Goal: Task Accomplishment & Management: Use online tool/utility

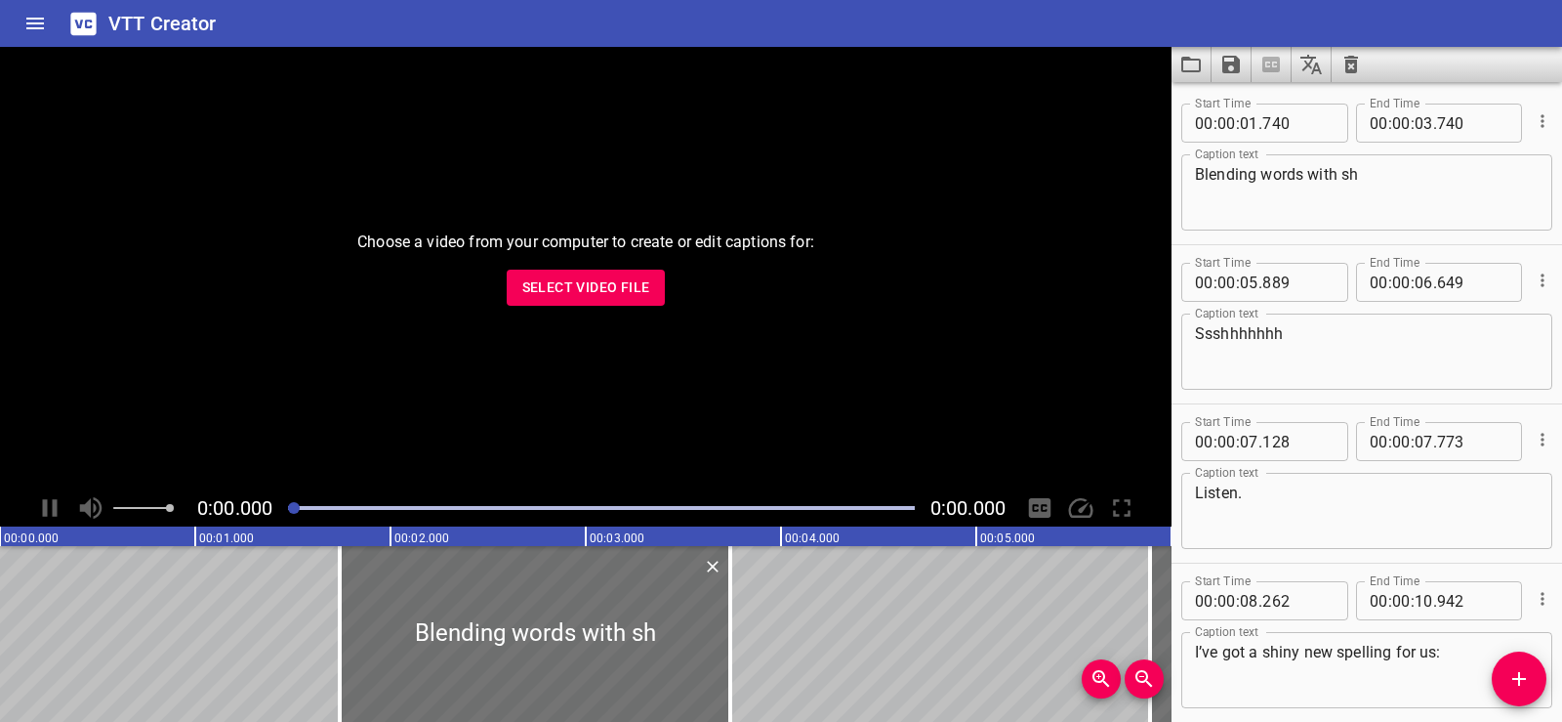
scroll to position [4705, 0]
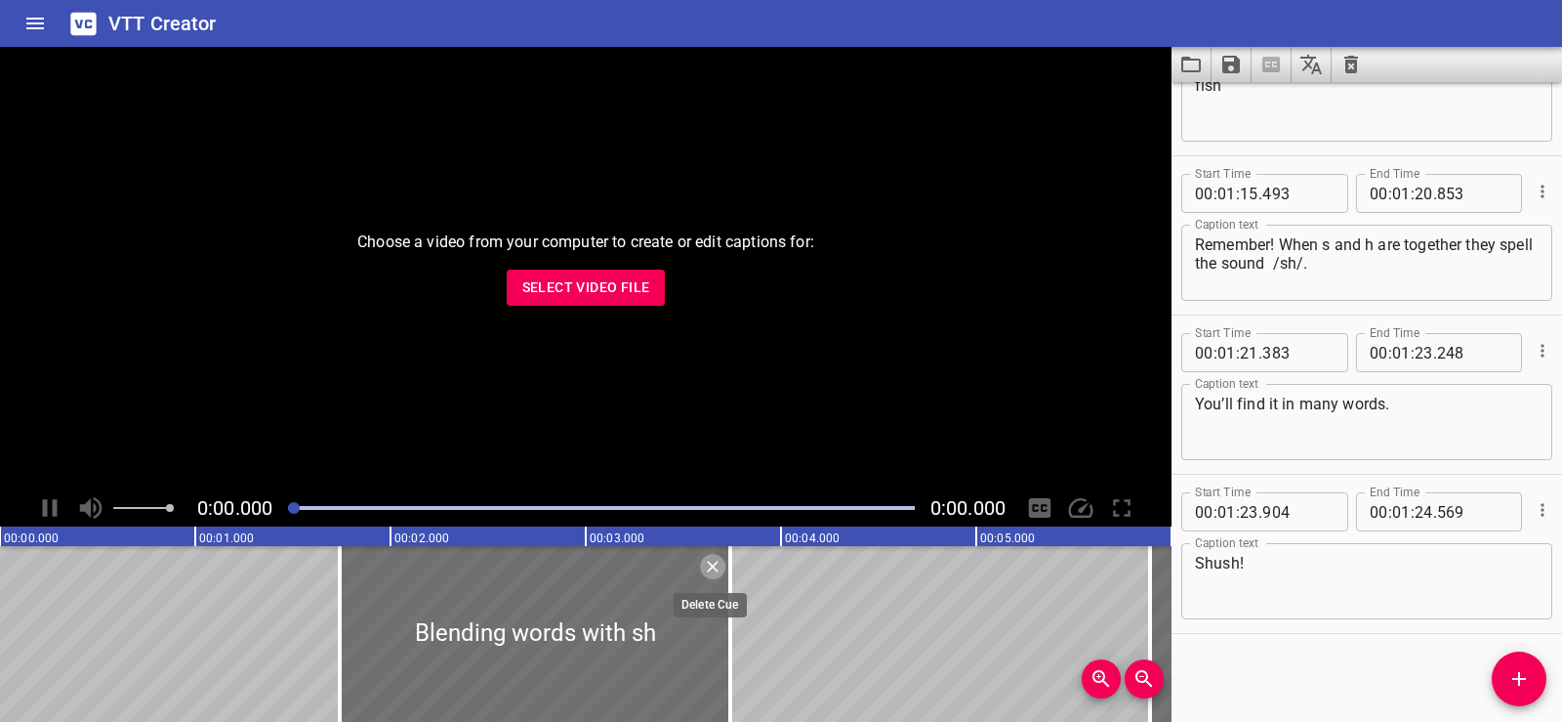
click at [719, 559] on icon "Delete" at bounding box center [713, 567] width 20 height 20
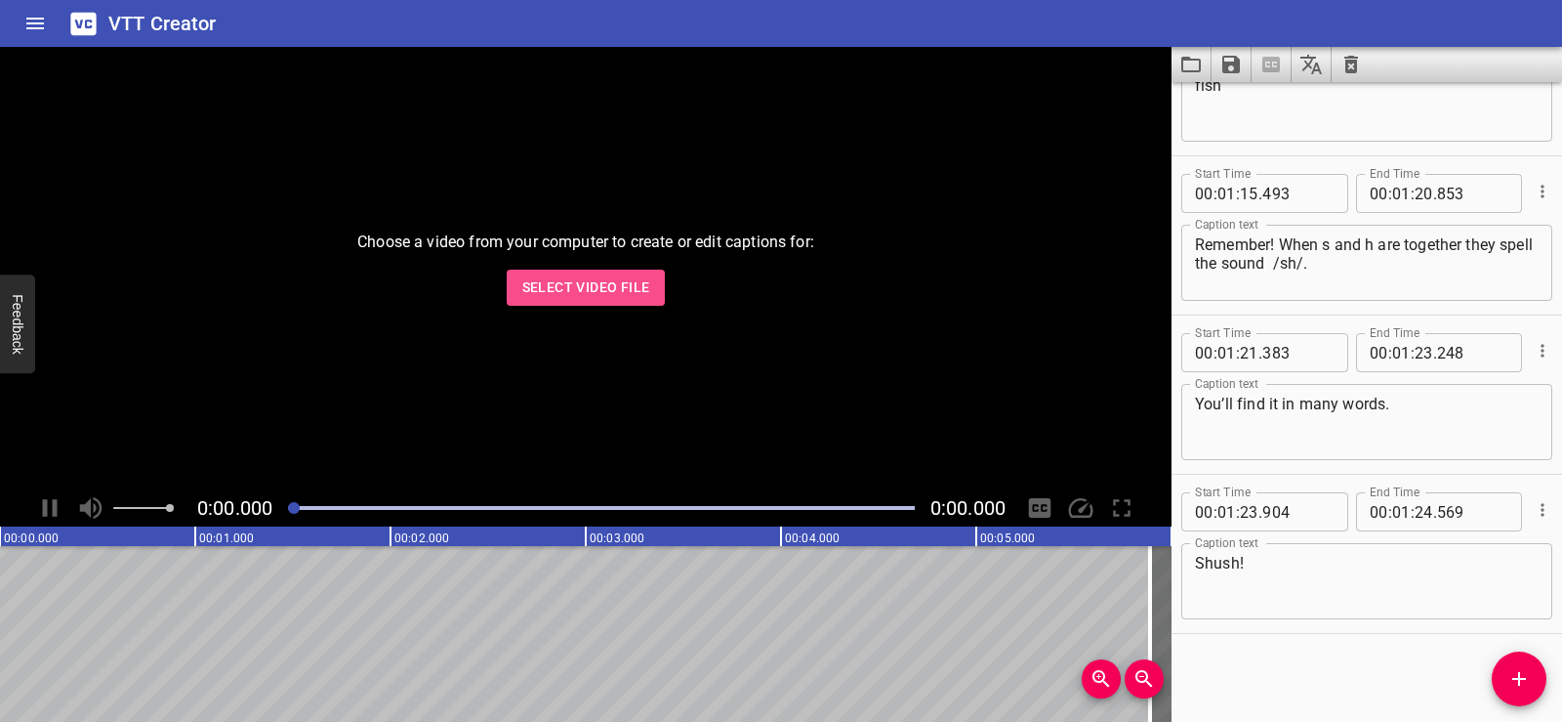
click at [554, 289] on span "Select Video File" at bounding box center [586, 287] width 128 height 24
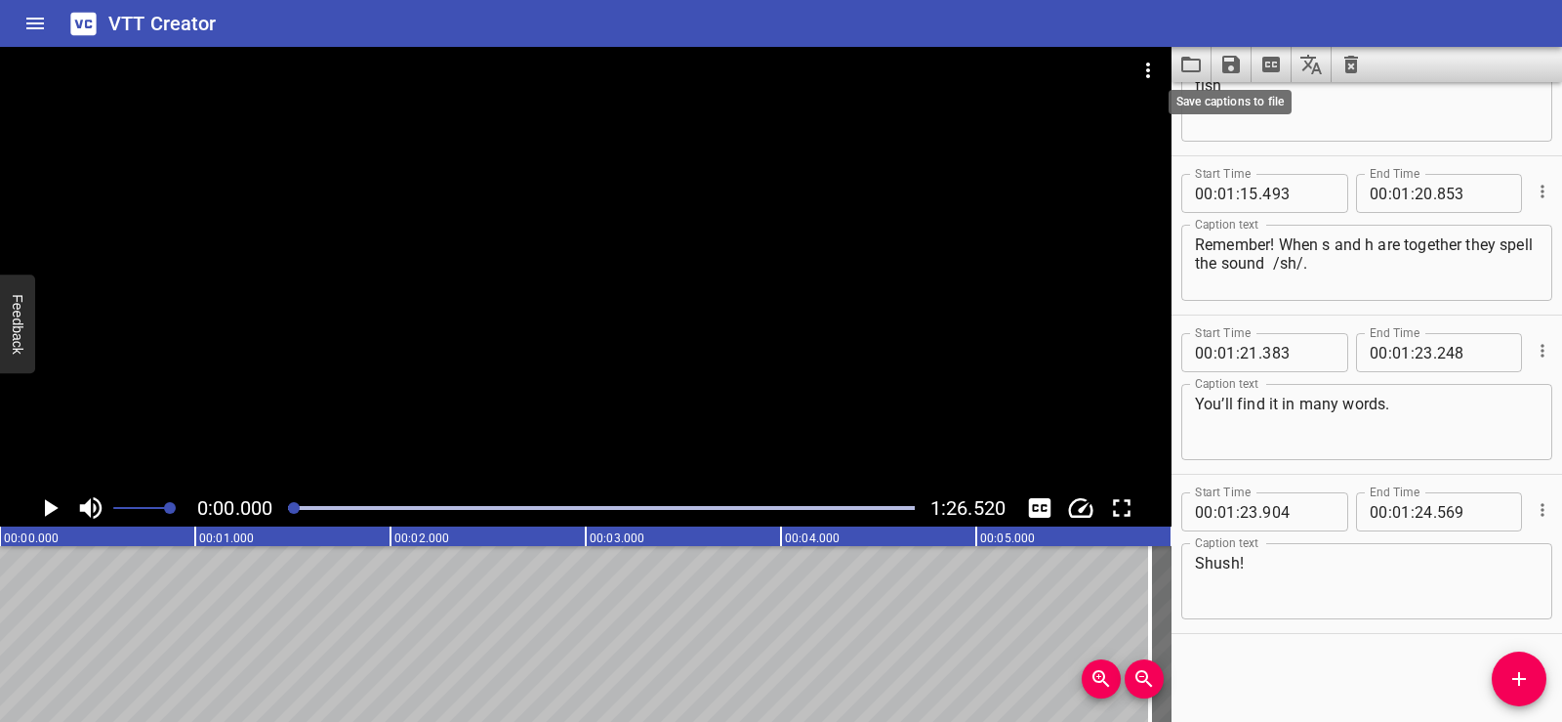
click at [1236, 62] on icon "Save captions to file" at bounding box center [1232, 65] width 18 height 18
click at [1252, 115] on li "Save to VTT file" at bounding box center [1284, 107] width 144 height 35
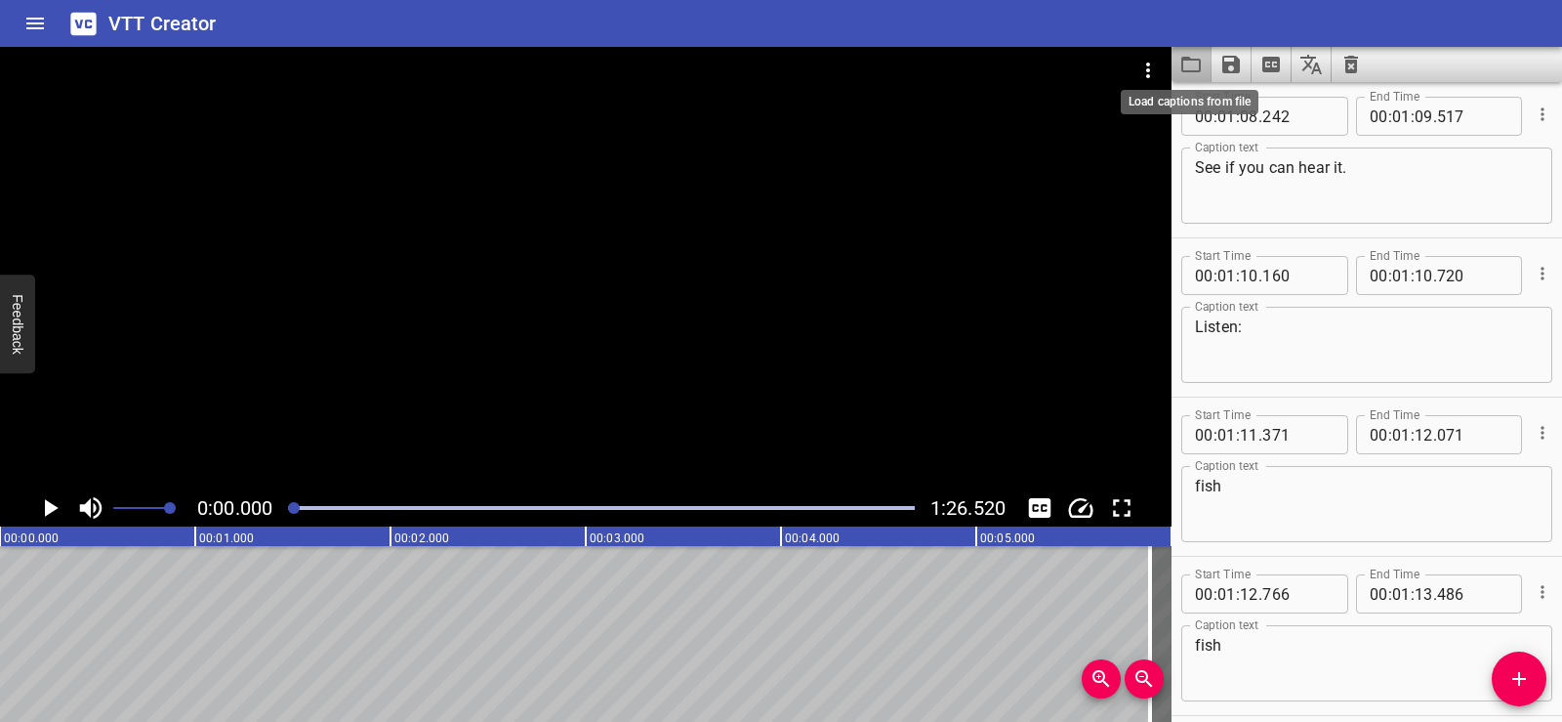
click at [1194, 63] on icon "Load captions from file" at bounding box center [1191, 64] width 23 height 23
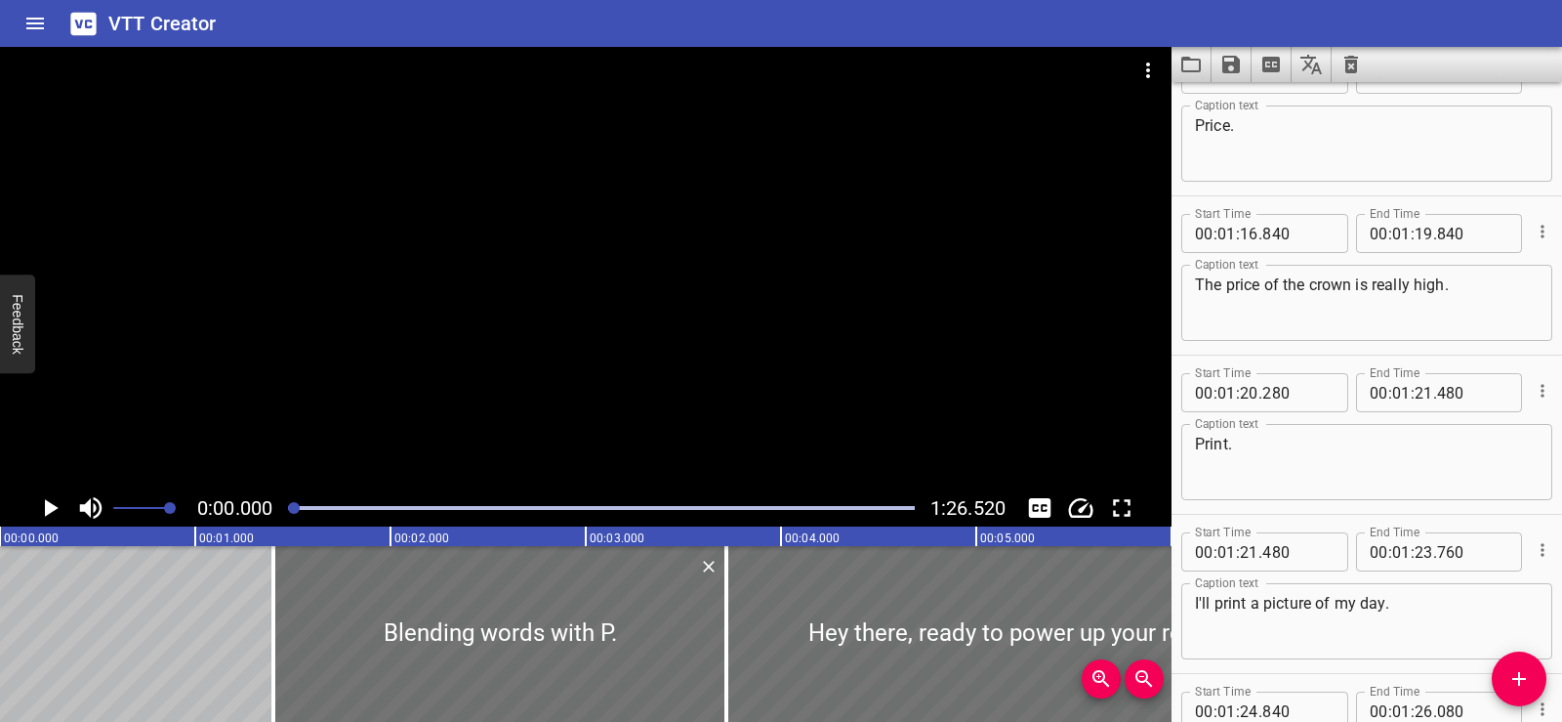
scroll to position [4864, 0]
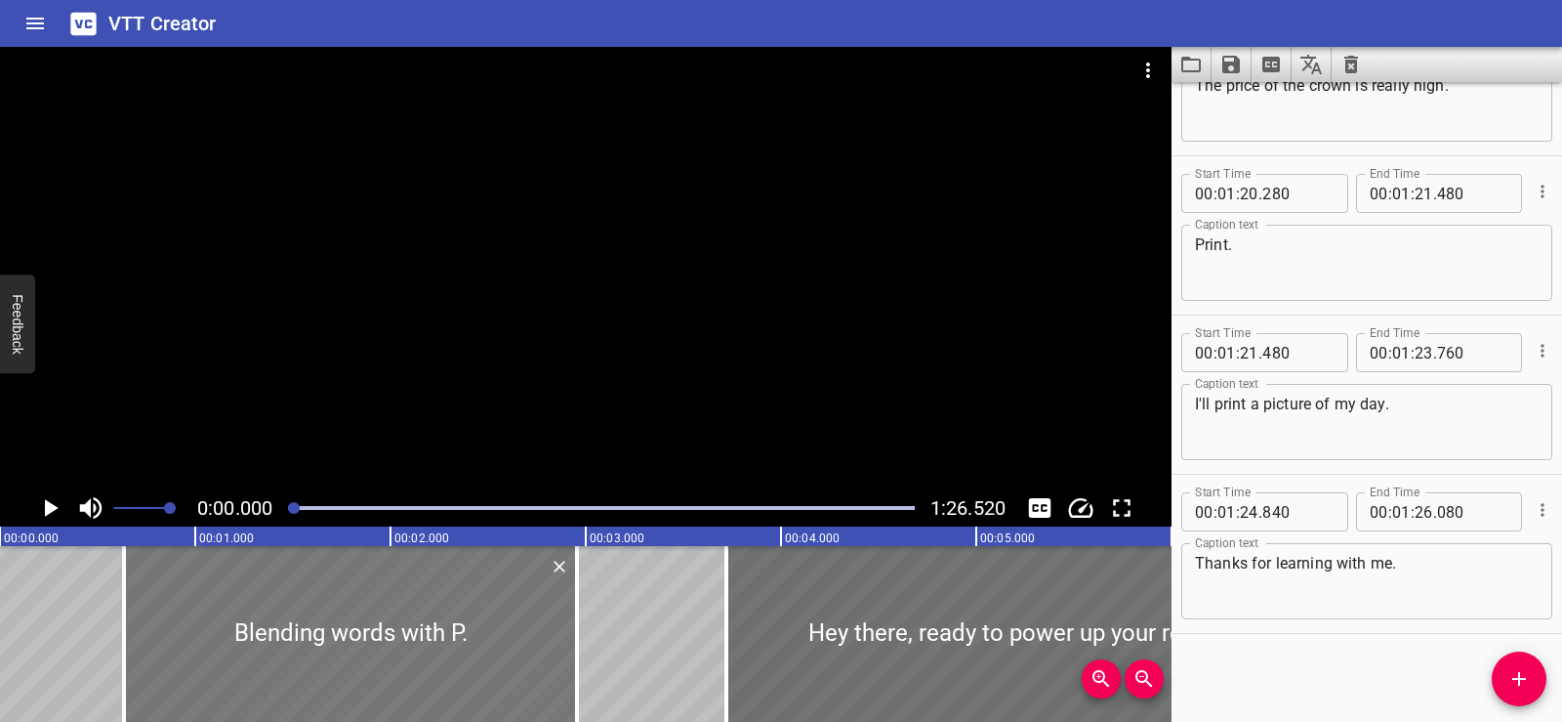
drag, startPoint x: 570, startPoint y: 640, endPoint x: 421, endPoint y: 646, distance: 149.6
click at [421, 646] on div at bounding box center [350, 634] width 453 height 176
type input "00"
type input "635"
type input "02"
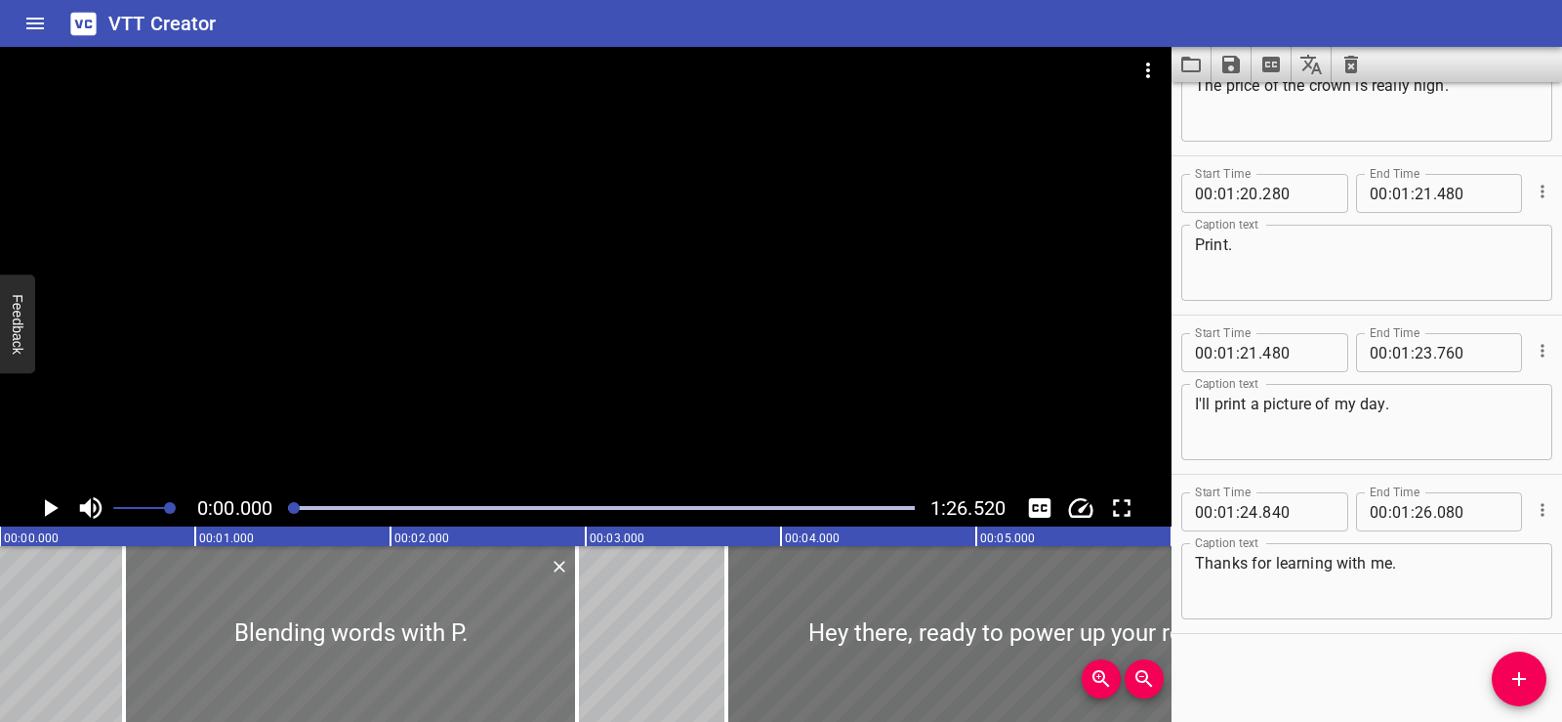
type input "955"
drag, startPoint x: 576, startPoint y: 664, endPoint x: 213, endPoint y: 657, distance: 363.3
click at [617, 657] on div at bounding box center [619, 634] width 4 height 176
type input "03"
type input "165"
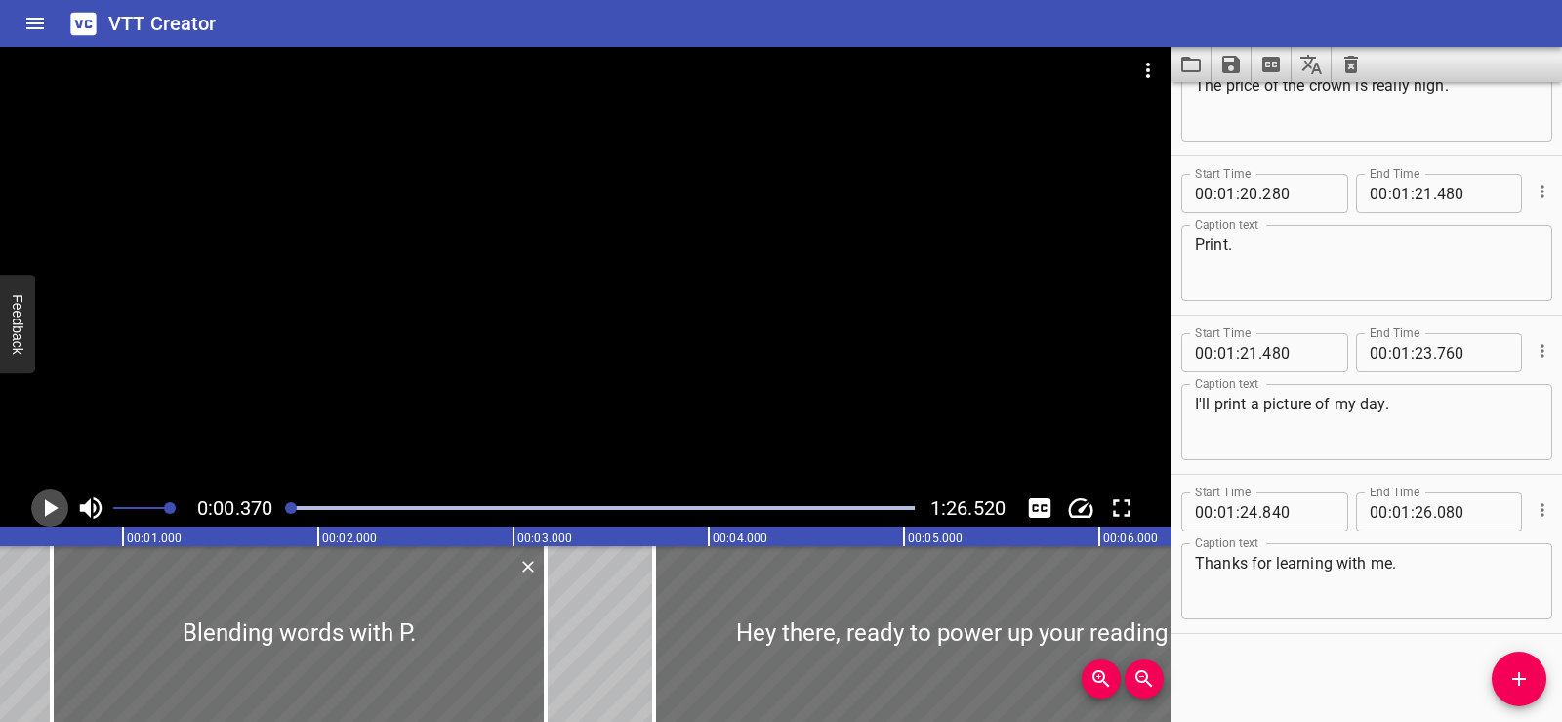
click at [50, 505] on icon "Play/Pause" at bounding box center [52, 508] width 14 height 18
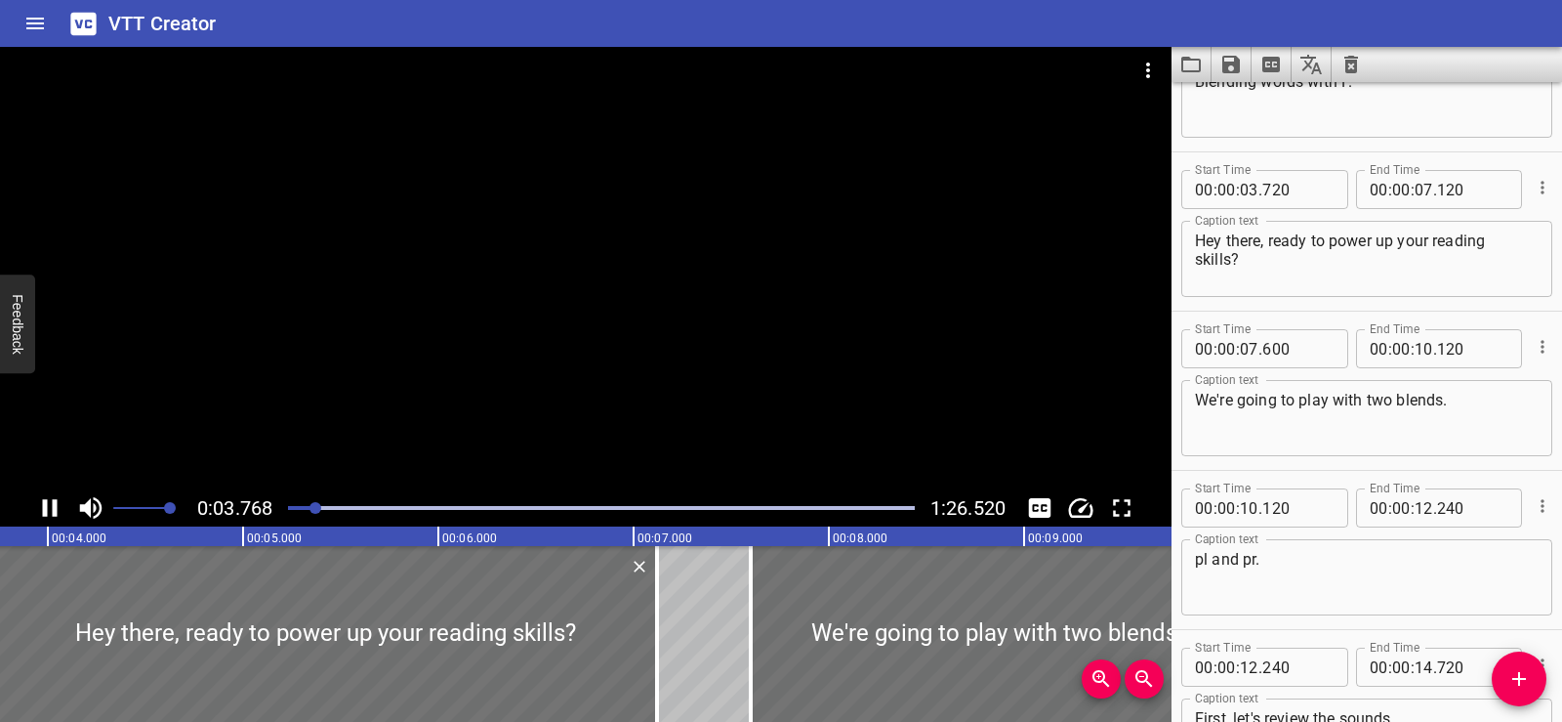
scroll to position [159, 0]
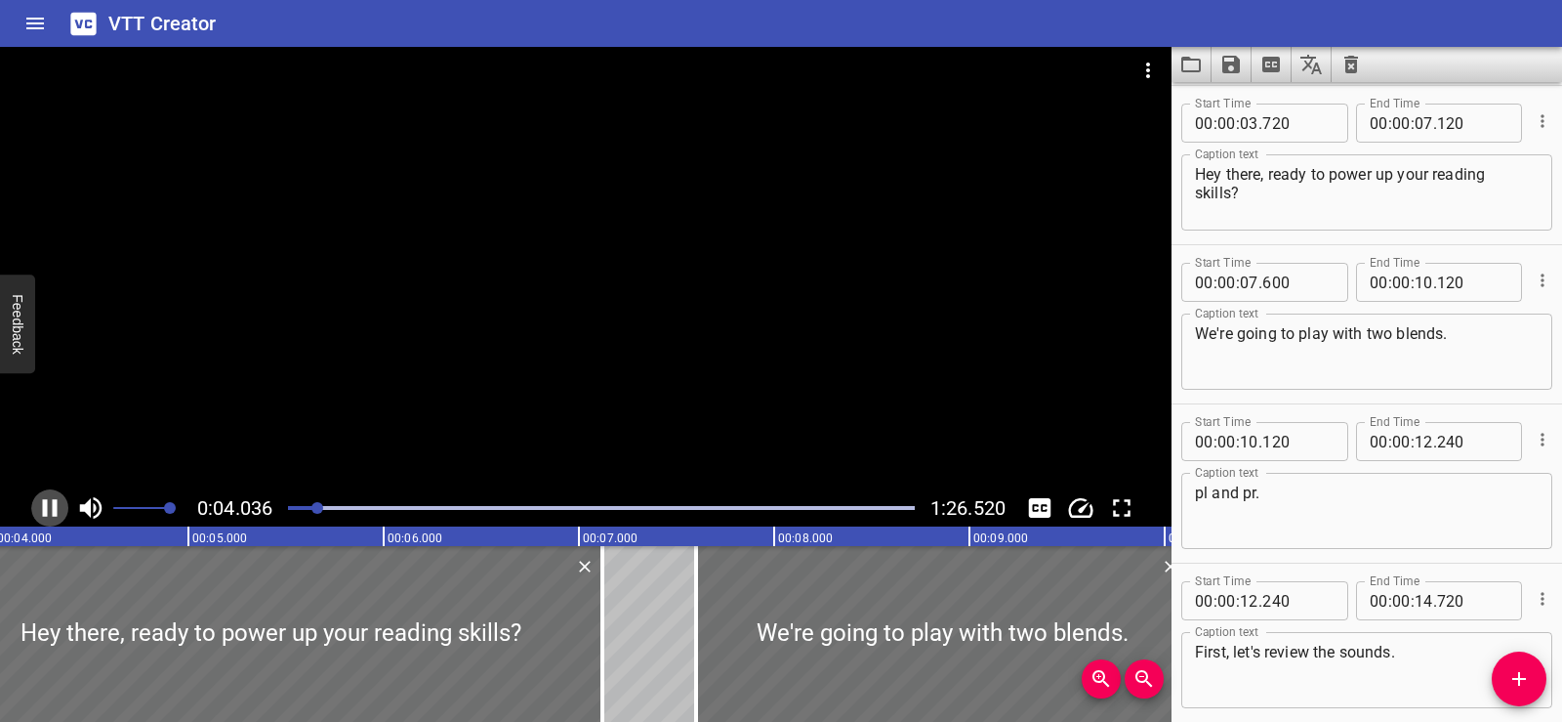
click at [39, 507] on icon "Play/Pause" at bounding box center [49, 507] width 29 height 29
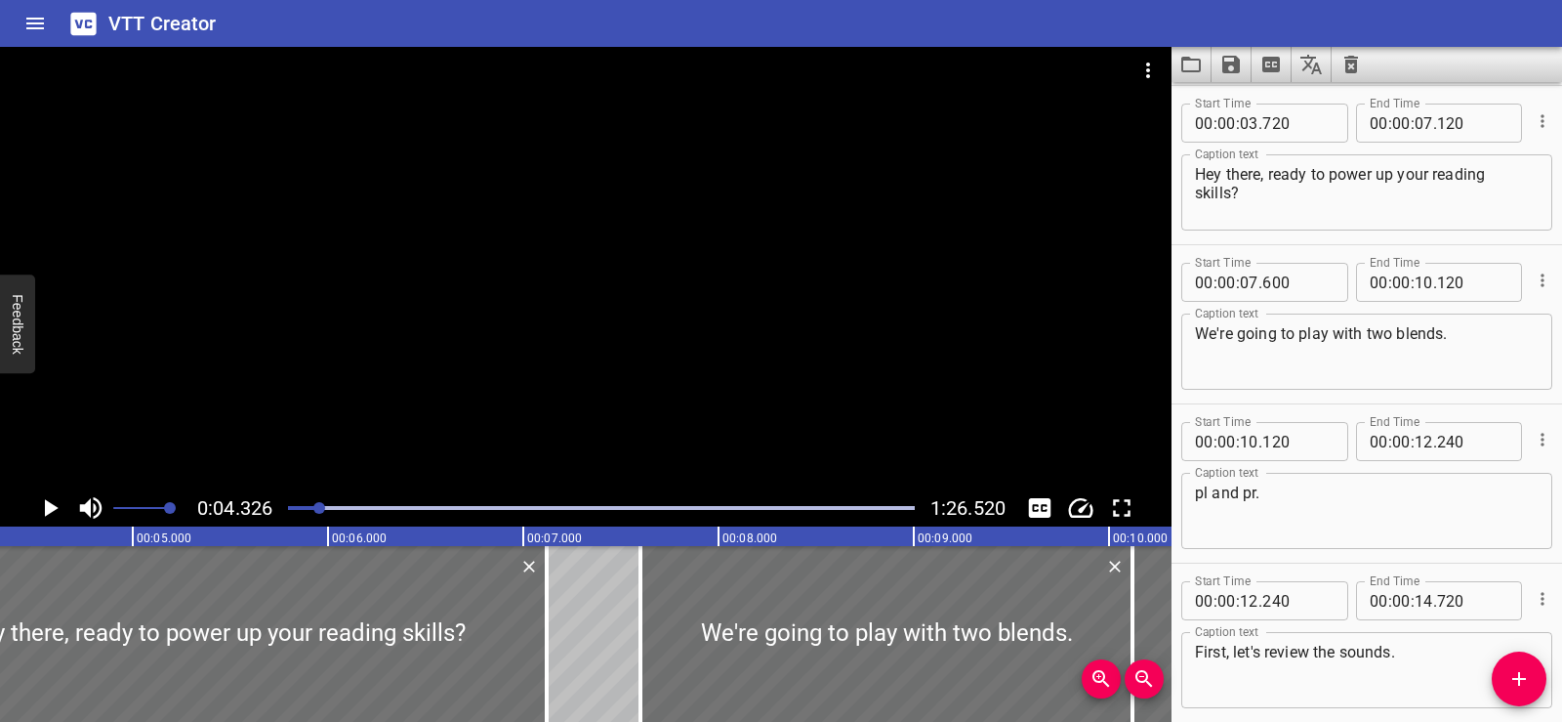
scroll to position [0, 845]
drag, startPoint x: 546, startPoint y: 664, endPoint x: 565, endPoint y: 661, distance: 19.7
click at [565, 661] on div at bounding box center [565, 634] width 4 height 176
type input "220"
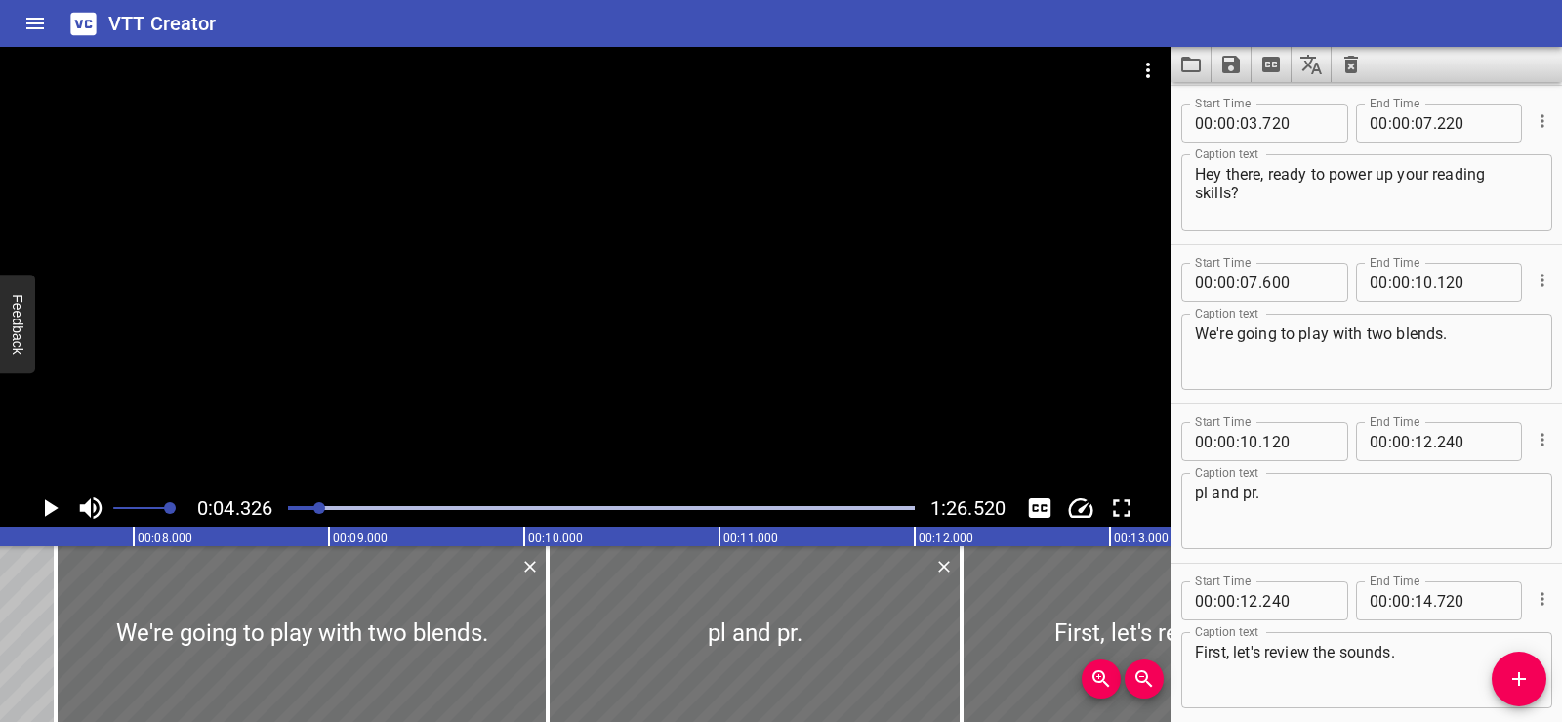
scroll to position [0, 1368]
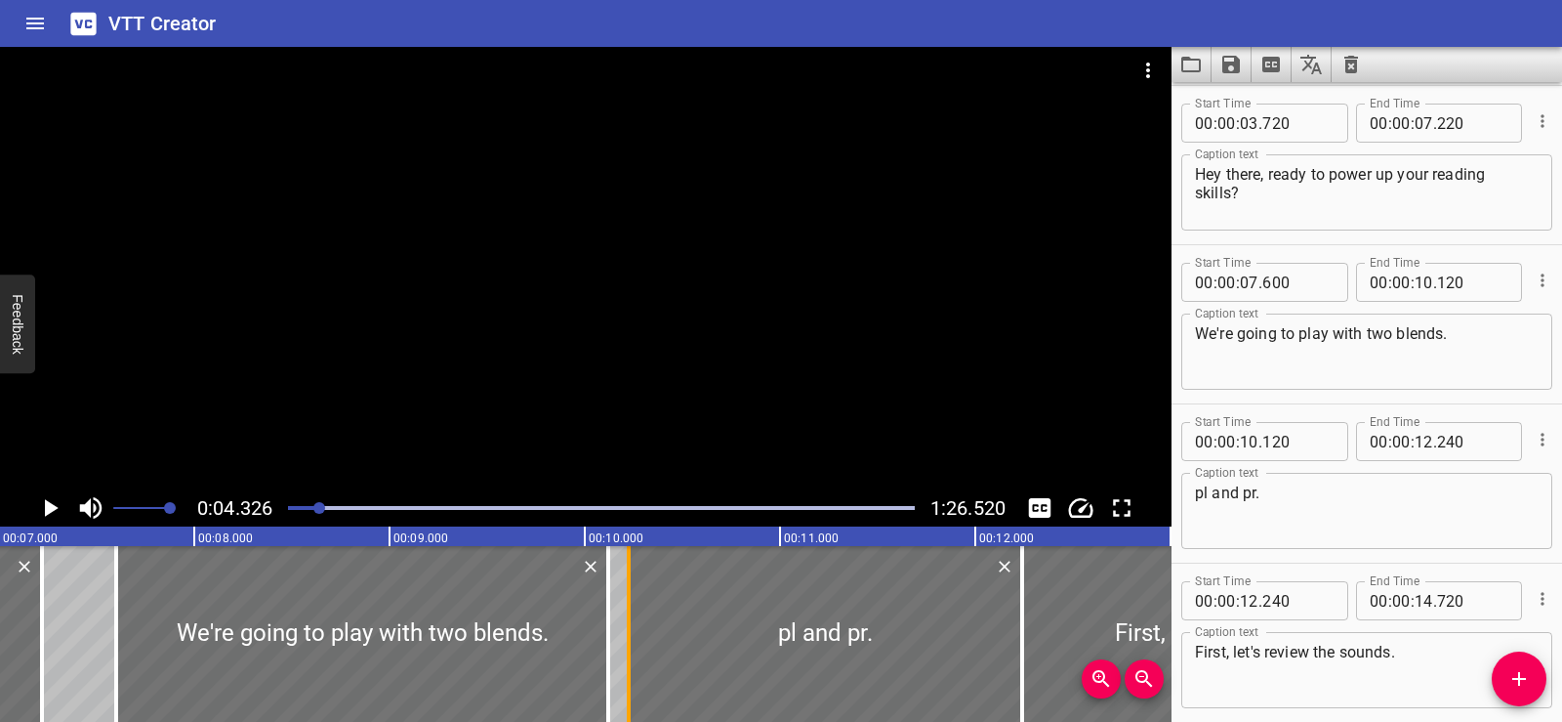
drag, startPoint x: 611, startPoint y: 628, endPoint x: 632, endPoint y: 631, distance: 20.7
click at [632, 631] on div at bounding box center [629, 634] width 20 height 176
type input "225"
click at [603, 637] on div at bounding box center [603, 634] width 4 height 176
type input "090"
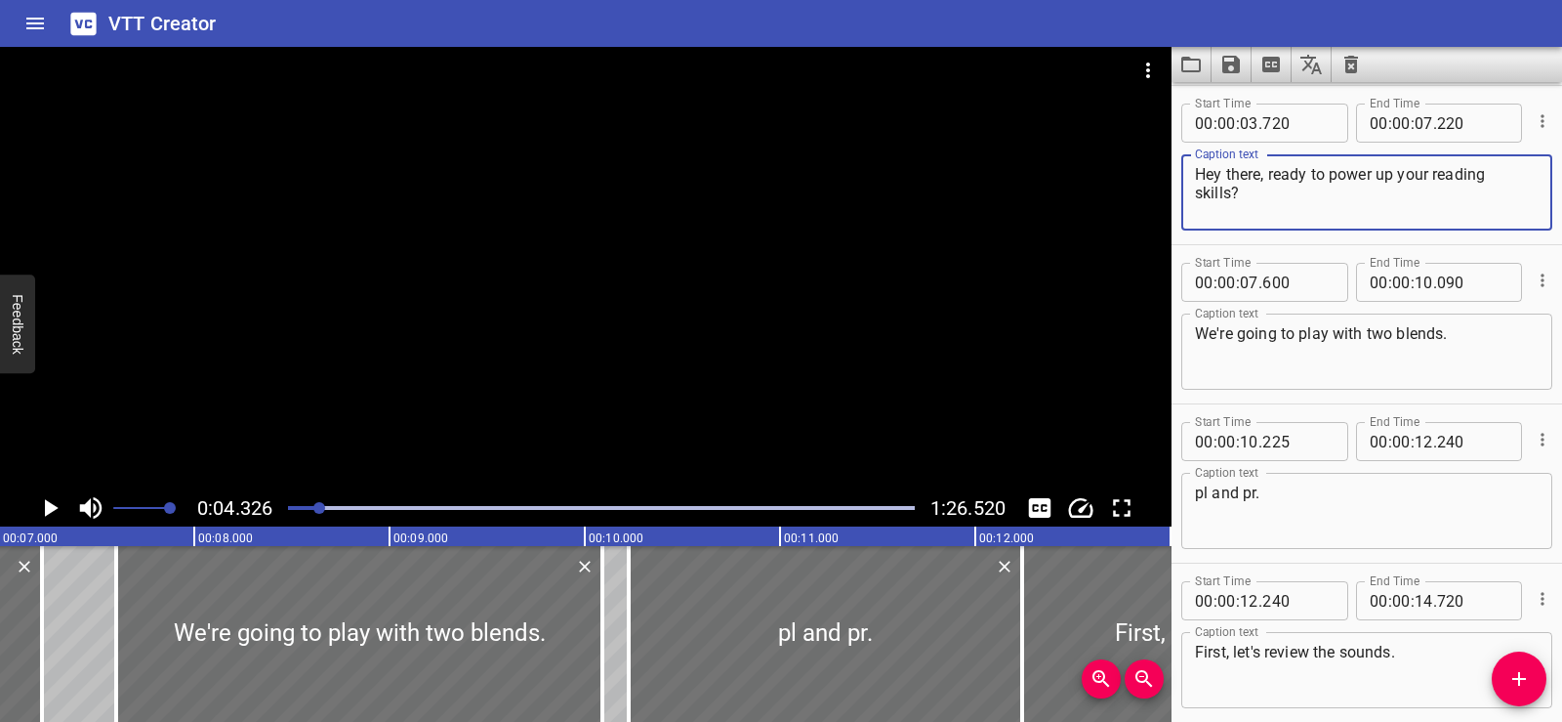
click at [1199, 187] on textarea "Hey there, ready to power up your reading skills?" at bounding box center [1367, 193] width 344 height 56
type textarea "Hey there, ready to power up your reading skills?"
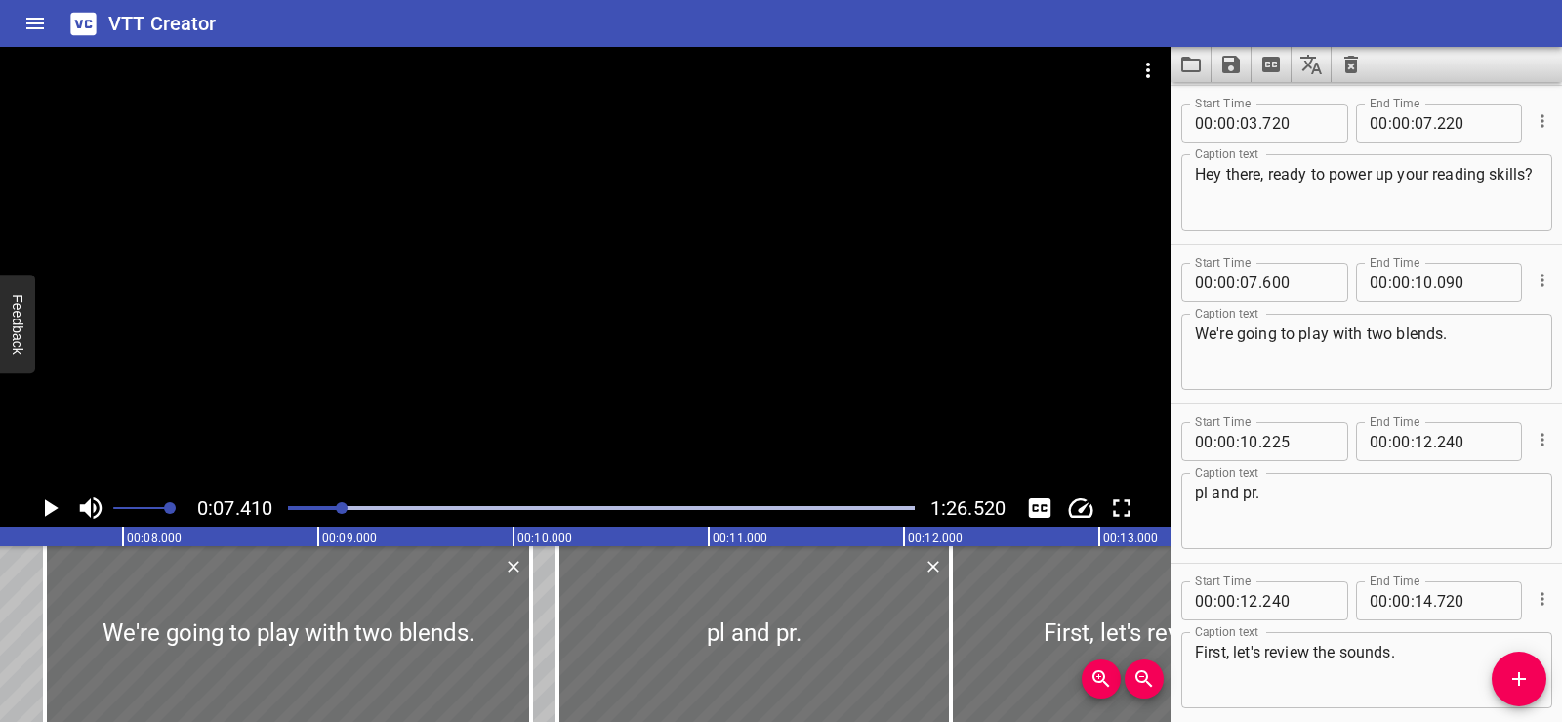
scroll to position [0, 1447]
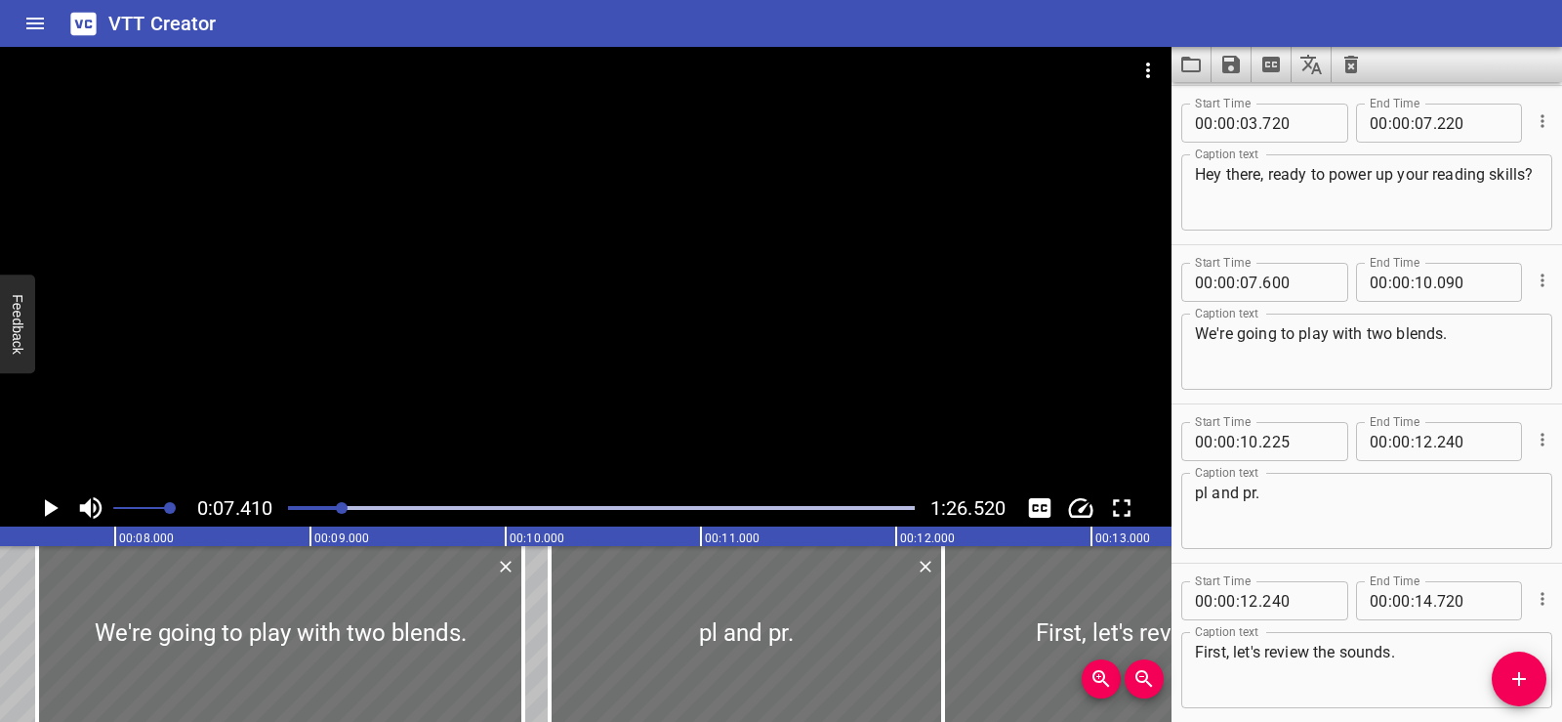
click at [47, 504] on icon "Play/Pause" at bounding box center [52, 508] width 14 height 18
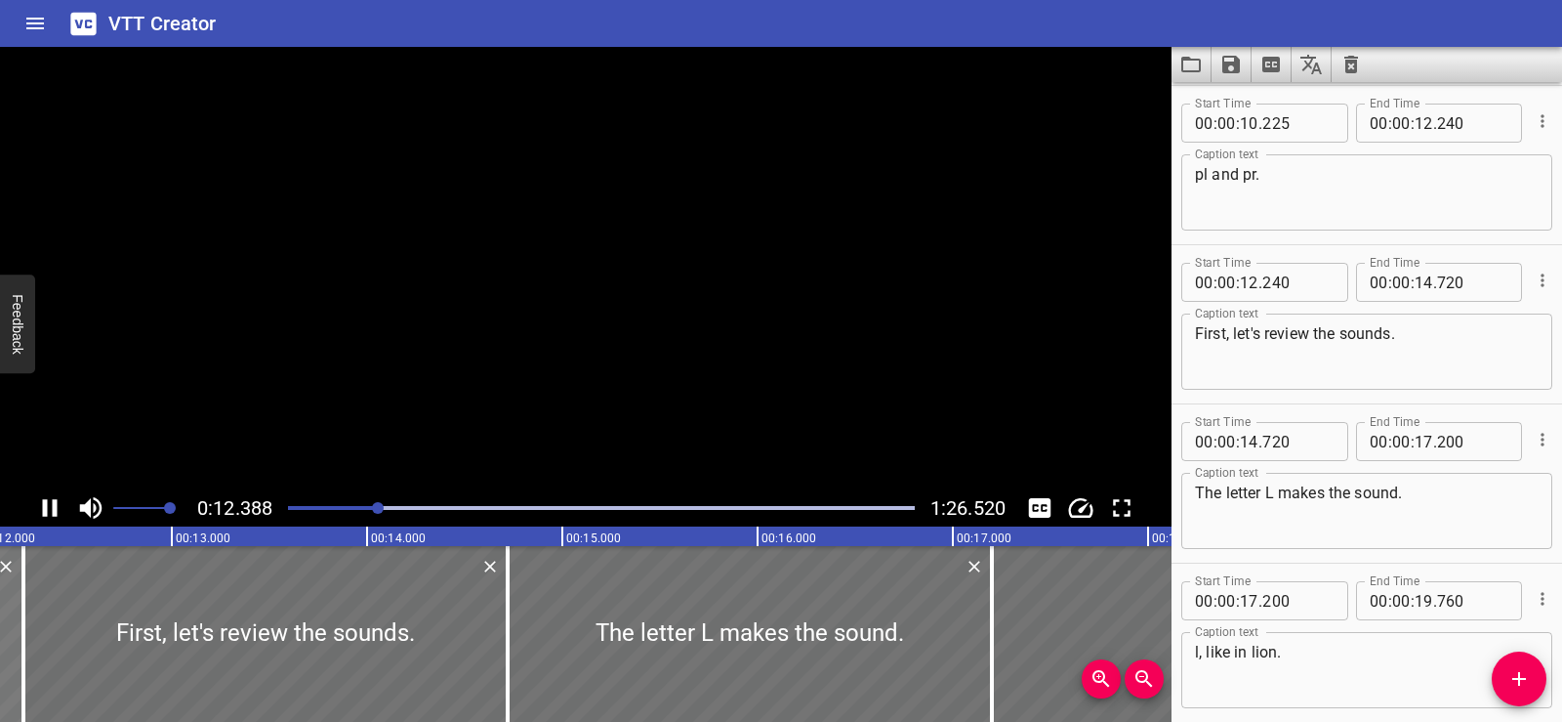
scroll to position [637, 0]
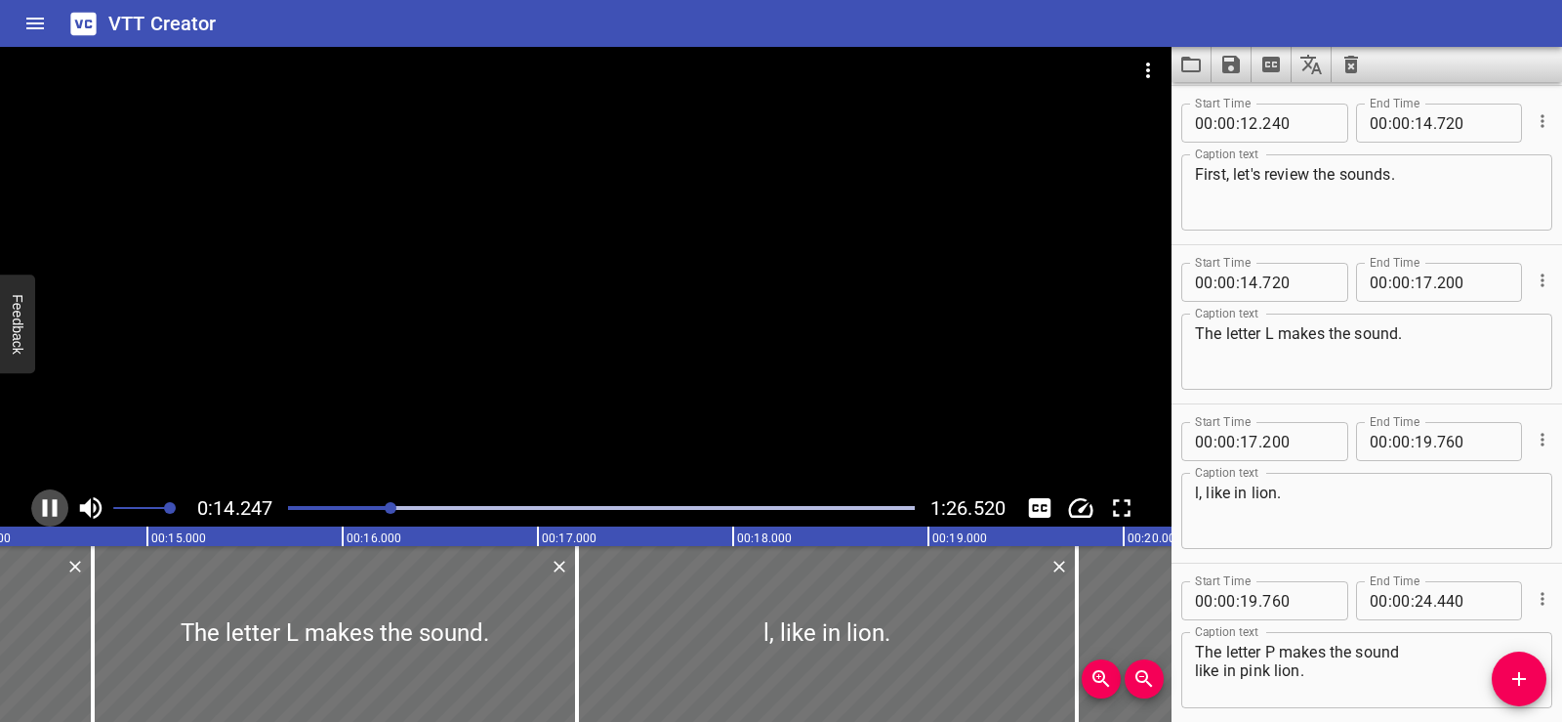
click at [52, 506] on icon "Play/Pause" at bounding box center [49, 507] width 29 height 29
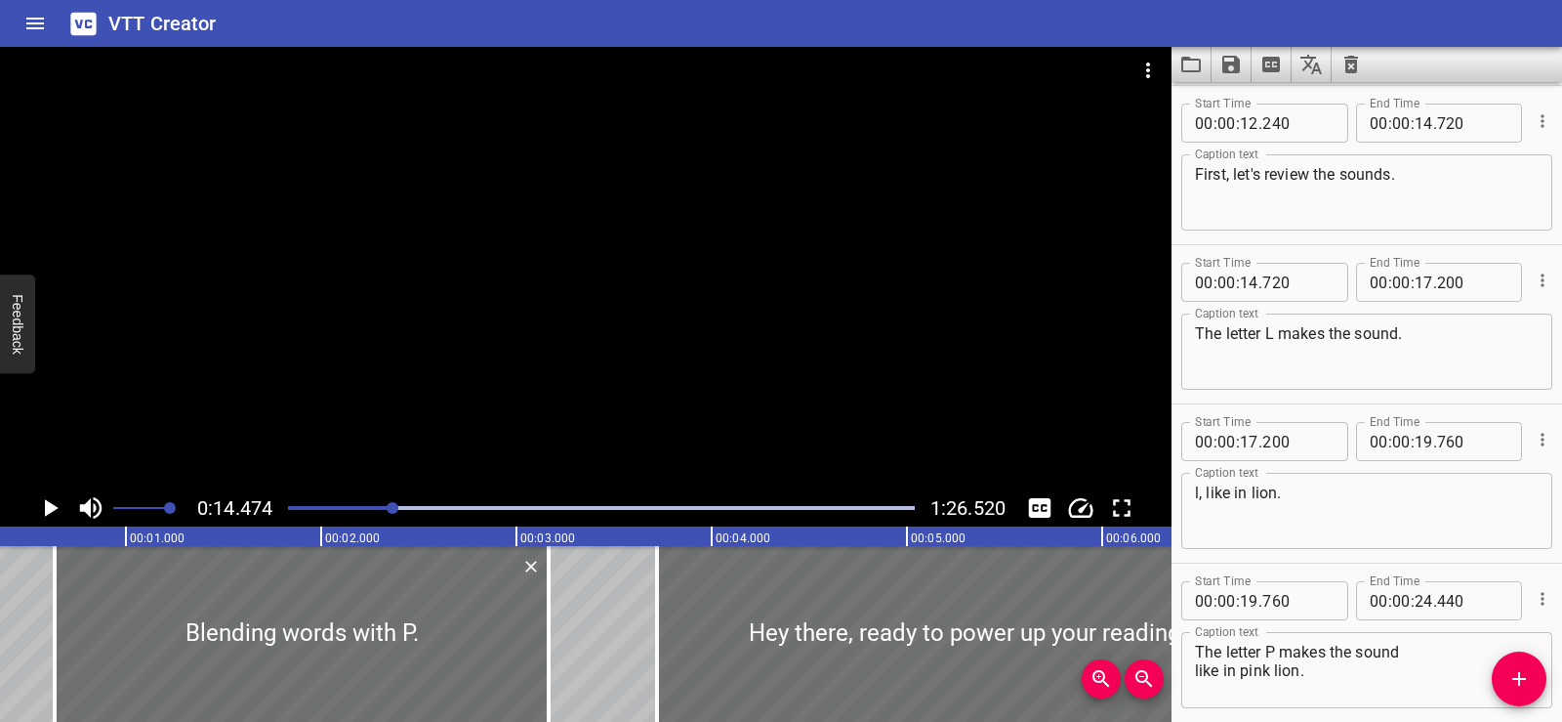
scroll to position [0, 0]
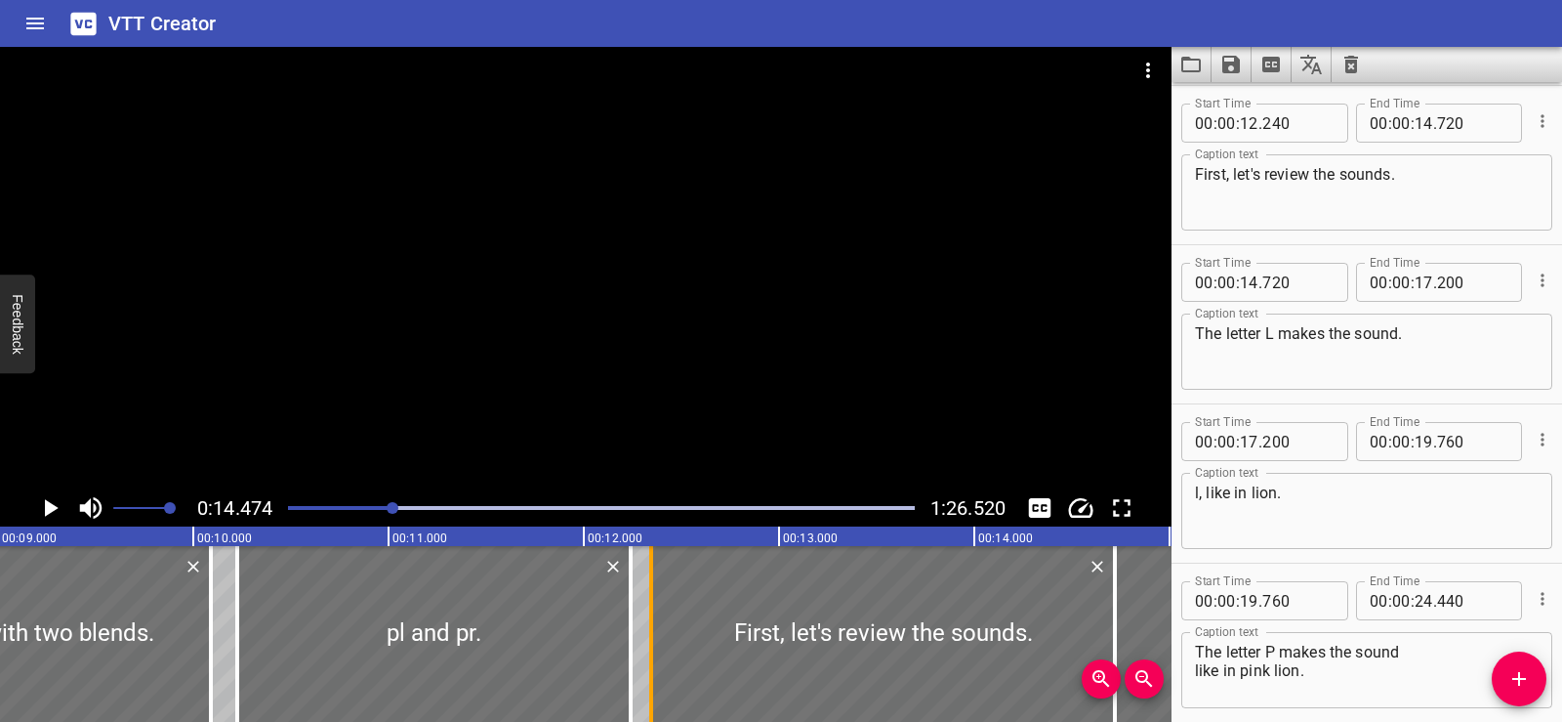
drag, startPoint x: 629, startPoint y: 649, endPoint x: 649, endPoint y: 650, distance: 20.5
click at [649, 650] on div at bounding box center [651, 634] width 4 height 176
type input "345"
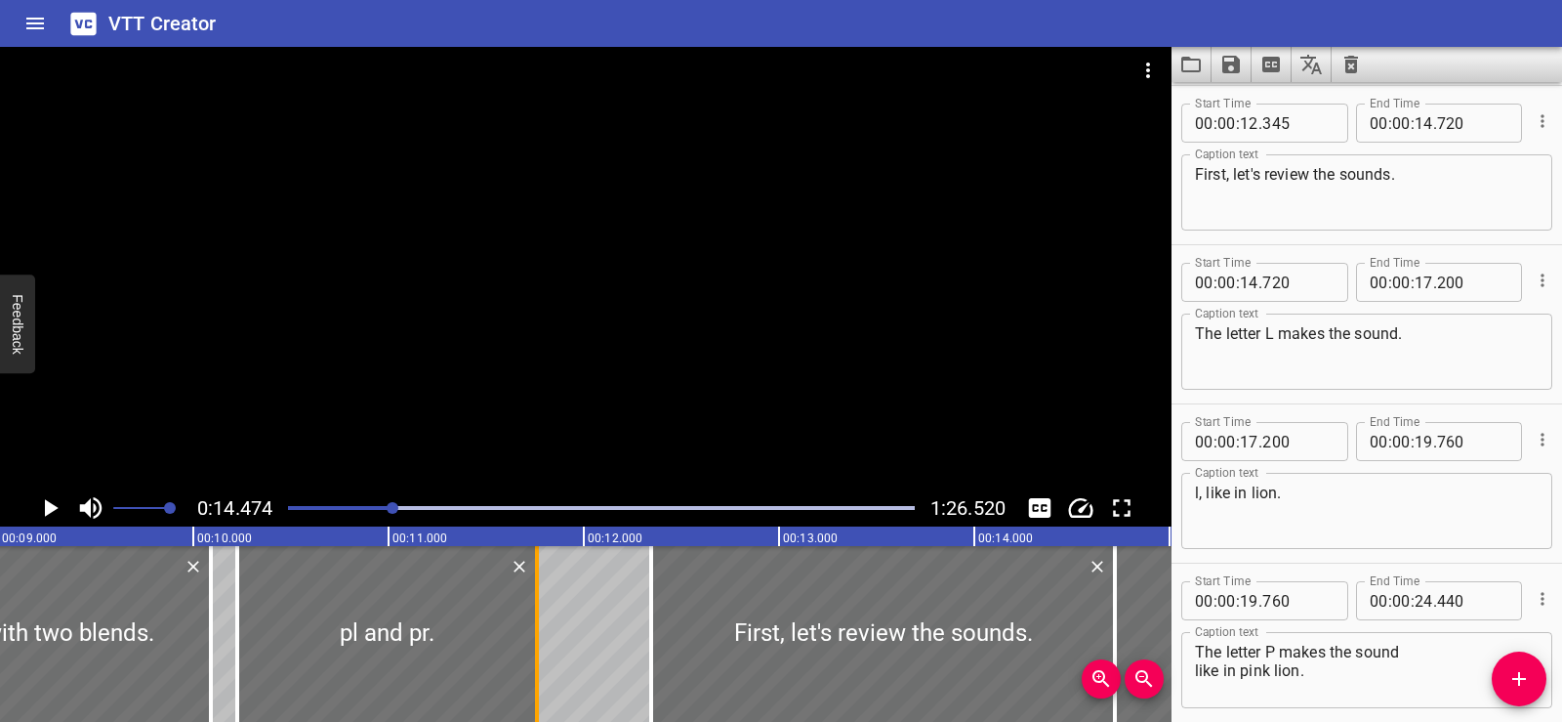
drag, startPoint x: 628, startPoint y: 650, endPoint x: 534, endPoint y: 655, distance: 93.9
click at [534, 655] on div at bounding box center [537, 634] width 20 height 176
type input "11"
type input "760"
drag, startPoint x: 236, startPoint y: 642, endPoint x: 249, endPoint y: 642, distance: 12.7
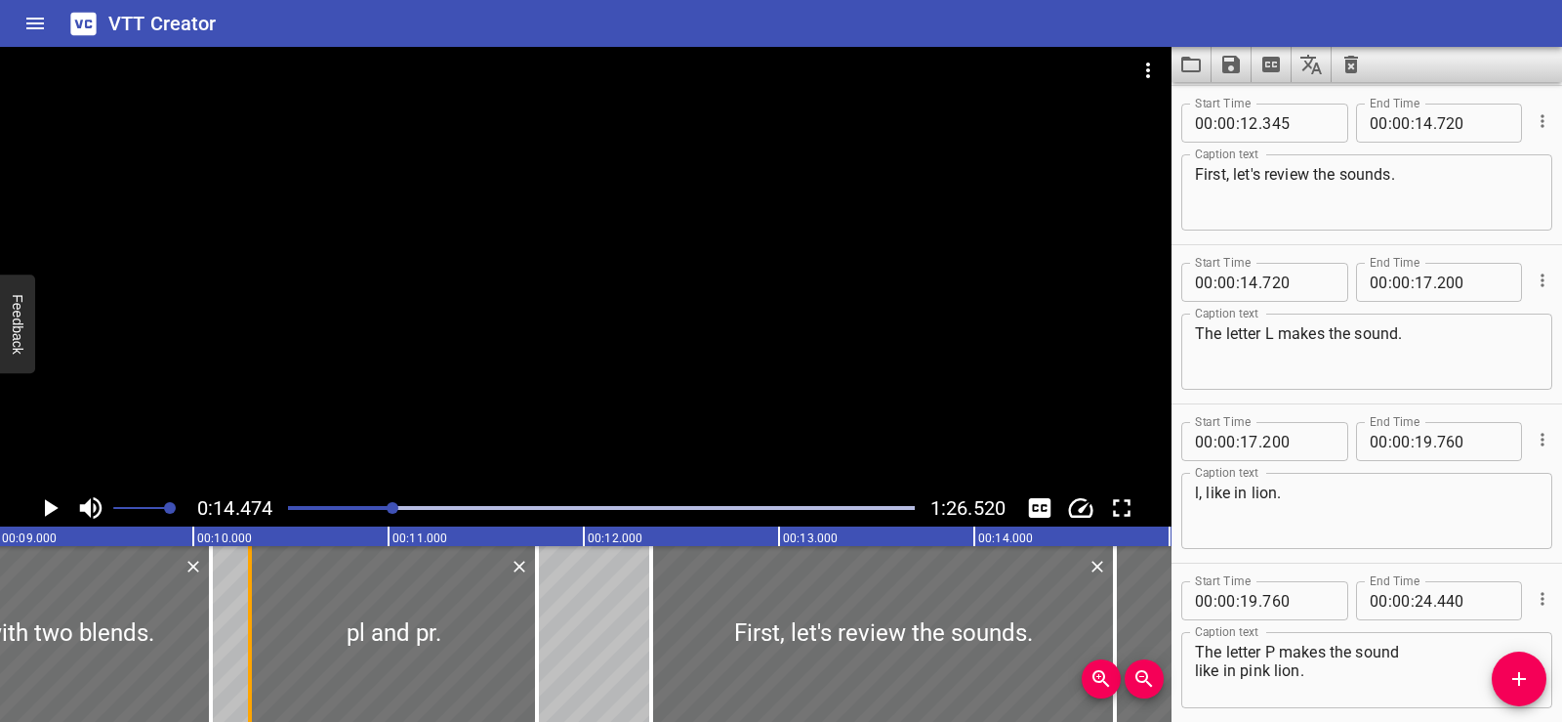
click at [249, 642] on div at bounding box center [250, 634] width 4 height 176
type input "290"
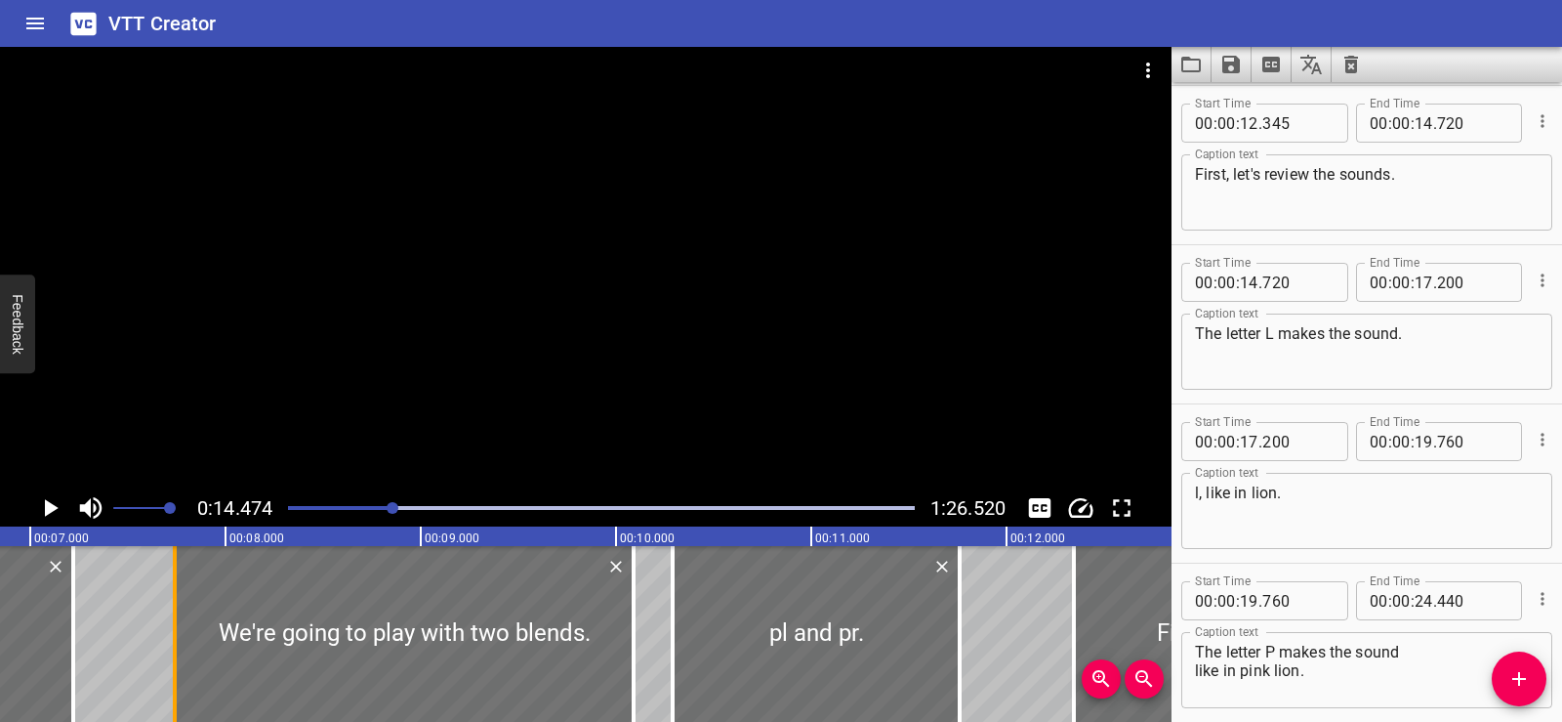
drag, startPoint x: 150, startPoint y: 664, endPoint x: 178, endPoint y: 669, distance: 27.8
click at [178, 669] on div at bounding box center [175, 634] width 20 height 176
type input "740"
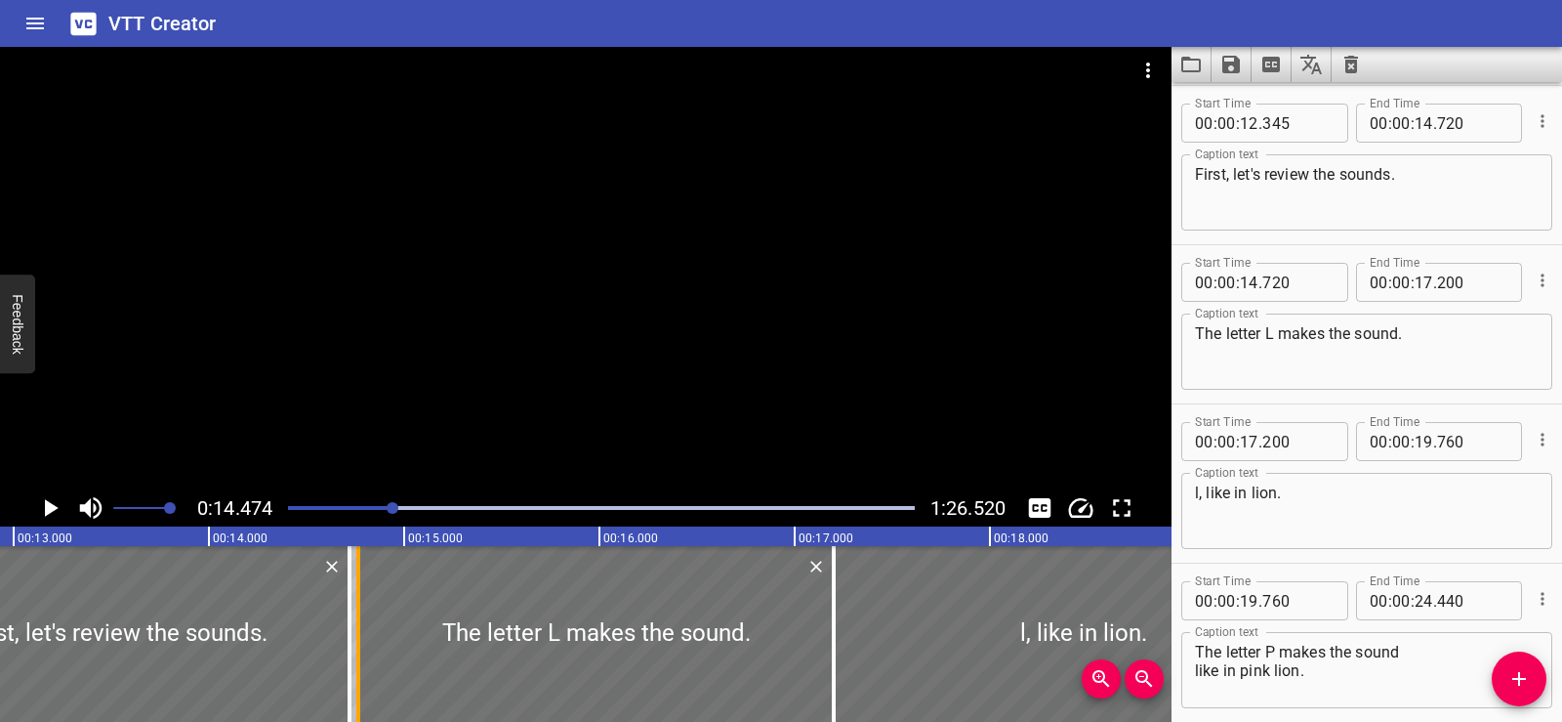
click at [358, 629] on div at bounding box center [358, 634] width 4 height 176
type input "765"
drag, startPoint x: 345, startPoint y: 635, endPoint x: 294, endPoint y: 645, distance: 51.7
click at [294, 645] on div at bounding box center [299, 634] width 20 height 176
type input "460"
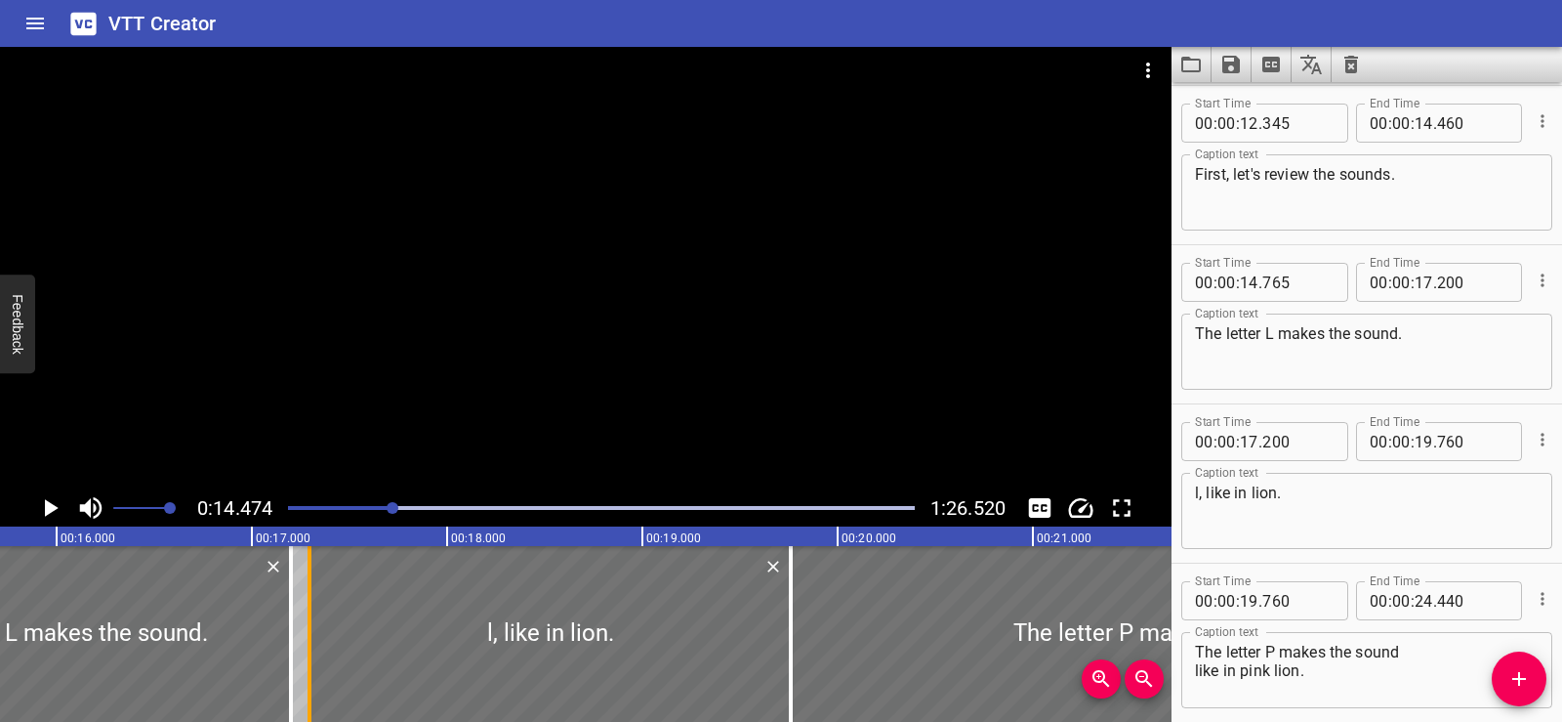
drag, startPoint x: 295, startPoint y: 636, endPoint x: 313, endPoint y: 646, distance: 21.4
click at [313, 646] on div at bounding box center [310, 634] width 20 height 176
type input "295"
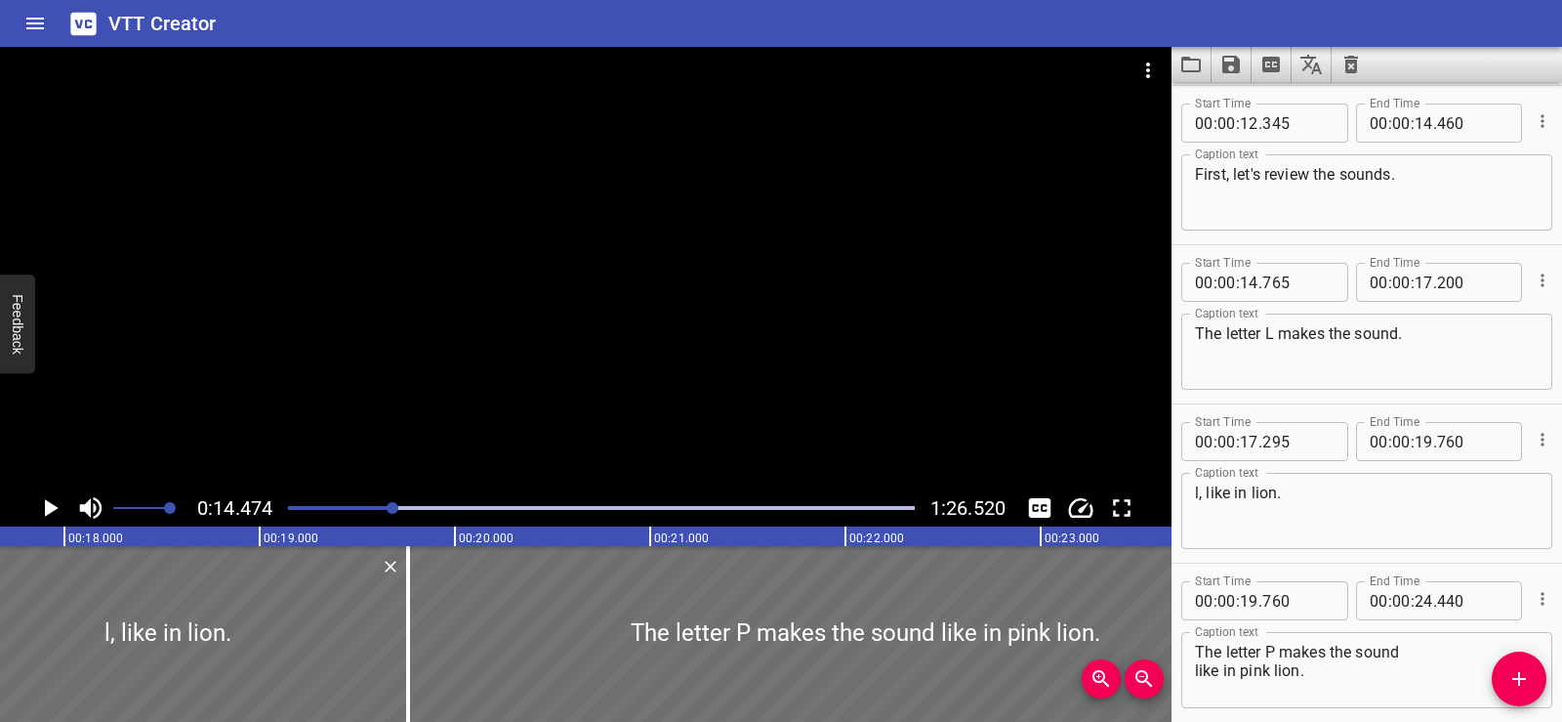
scroll to position [0, 3612]
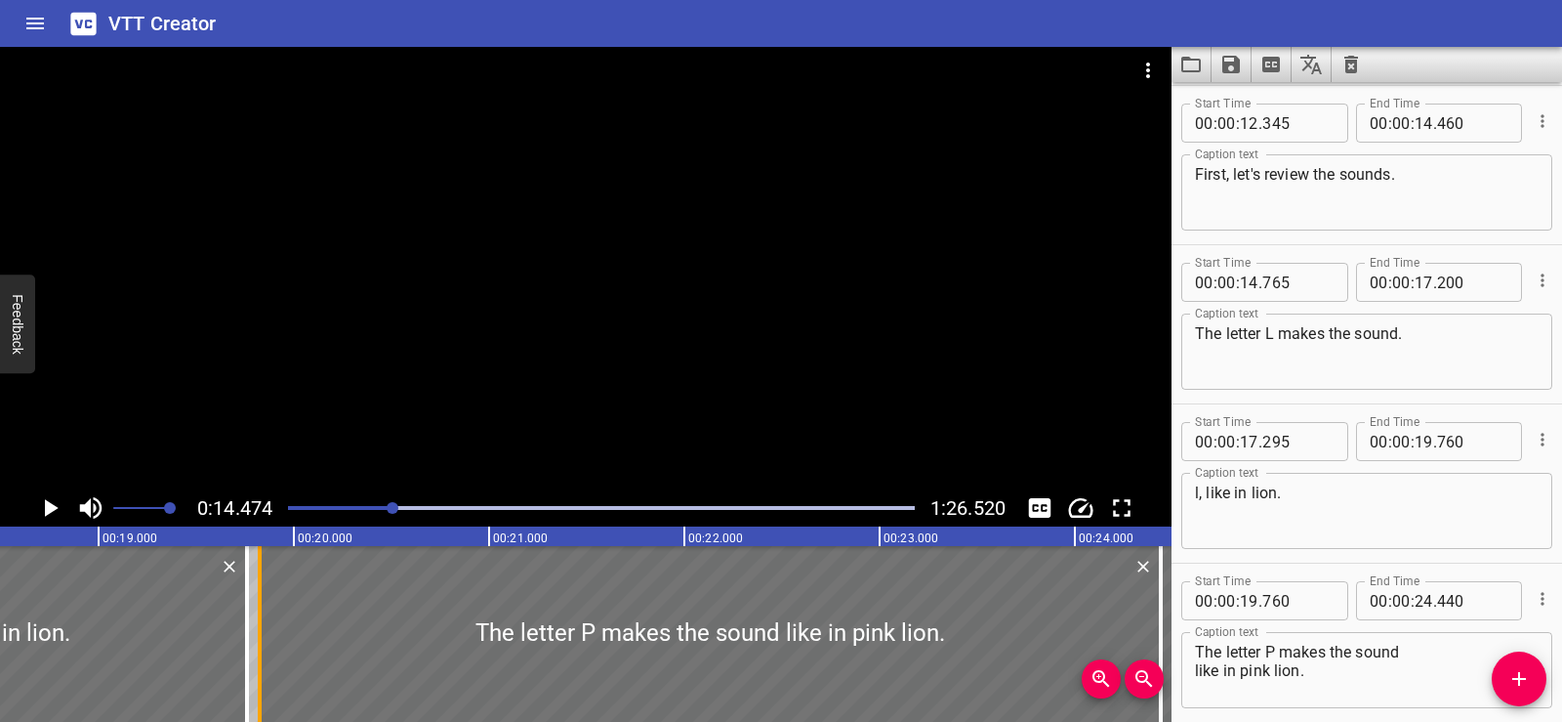
drag, startPoint x: 249, startPoint y: 651, endPoint x: 255, endPoint y: 661, distance: 11.4
click at [255, 661] on div at bounding box center [260, 634] width 20 height 176
type input "825"
drag, startPoint x: 239, startPoint y: 661, endPoint x: 223, endPoint y: 660, distance: 16.6
click at [223, 660] on div at bounding box center [231, 634] width 20 height 176
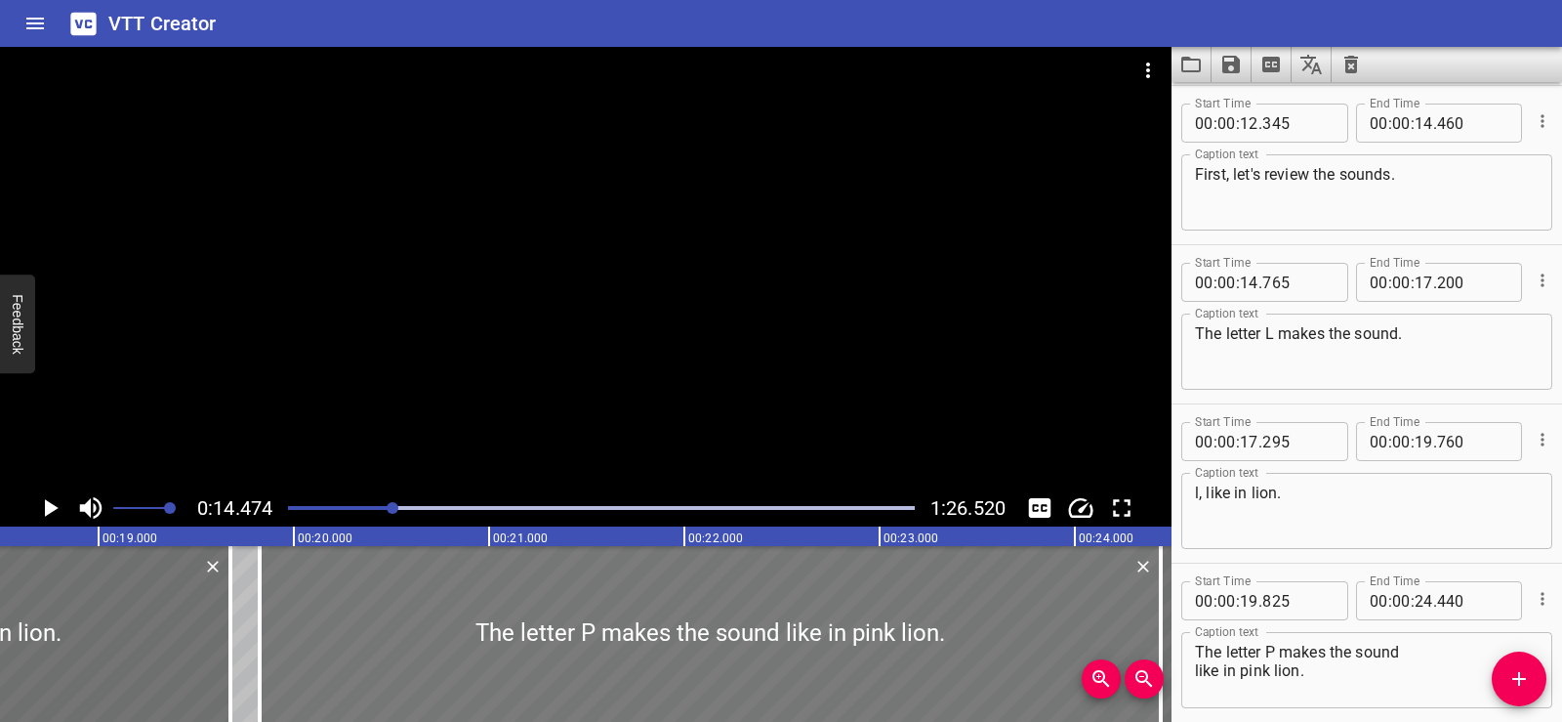
type input "675"
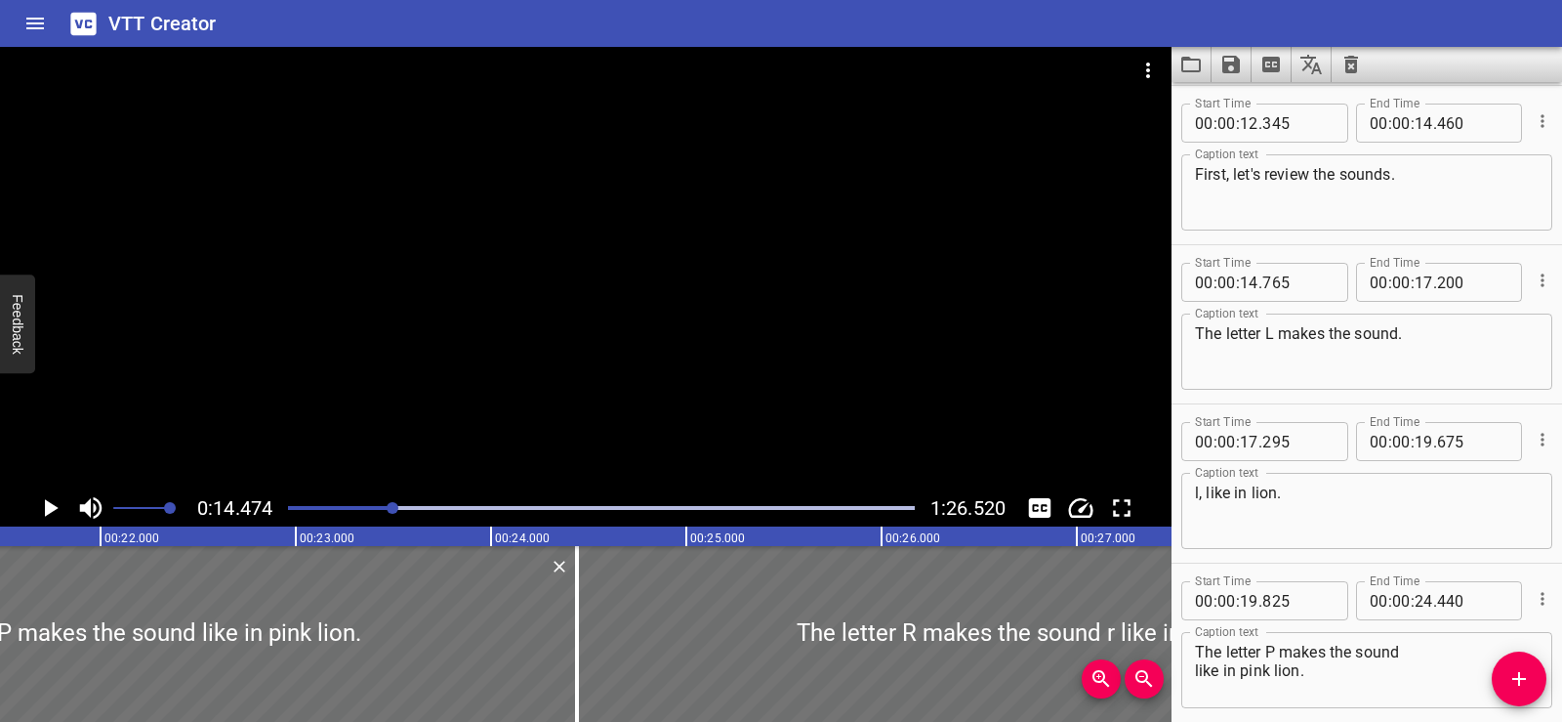
scroll to position [0, 4216]
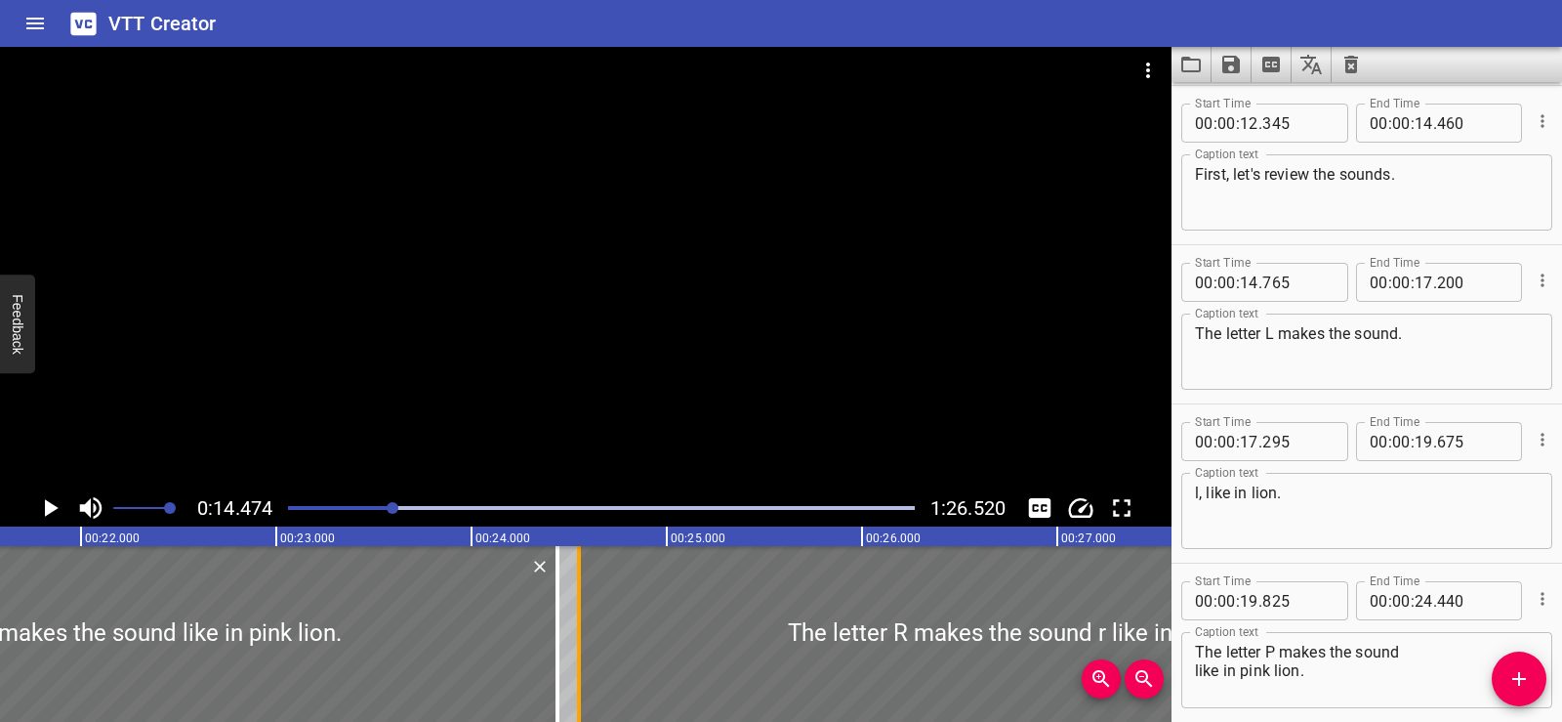
drag, startPoint x: 561, startPoint y: 633, endPoint x: 582, endPoint y: 634, distance: 21.5
click at [582, 634] on div at bounding box center [579, 634] width 20 height 176
type input "550"
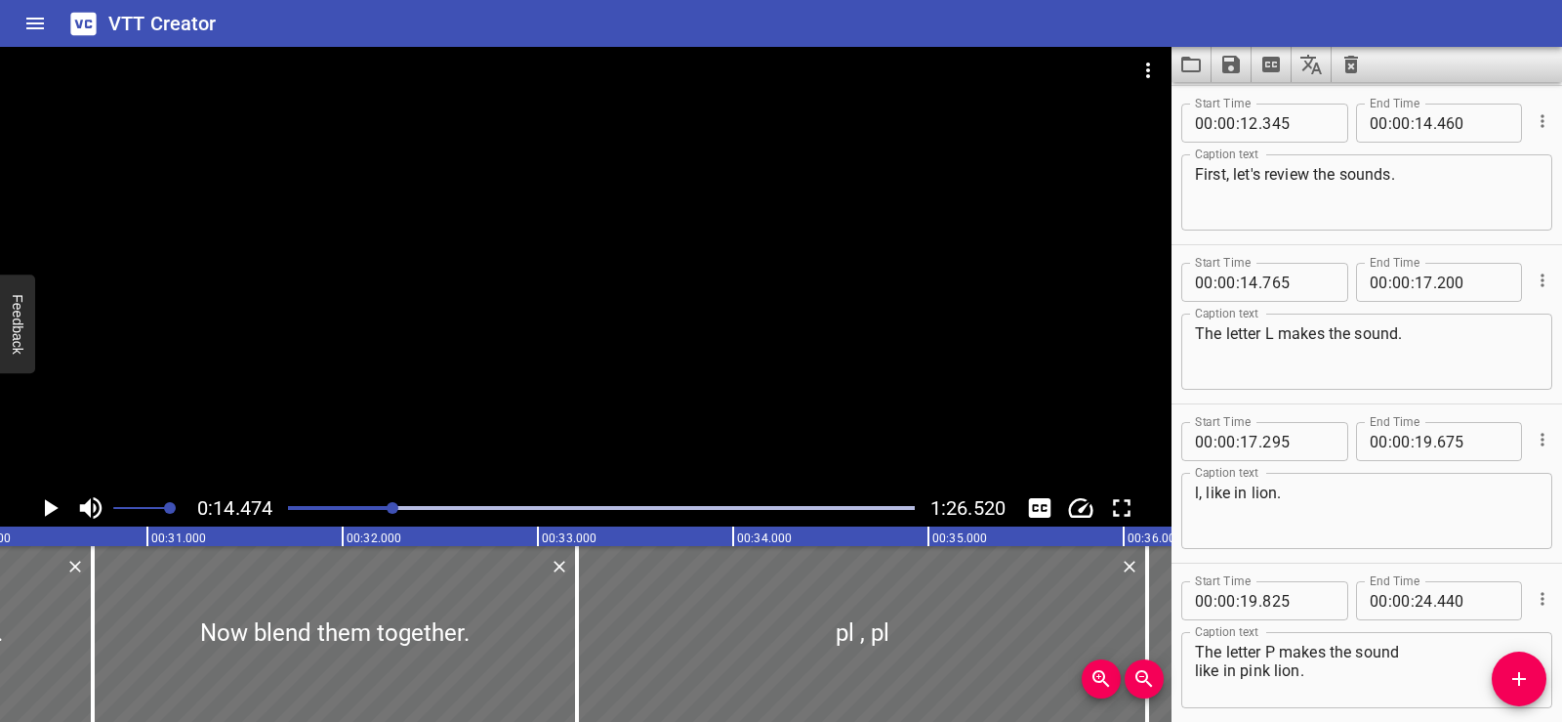
scroll to position [0, 5585]
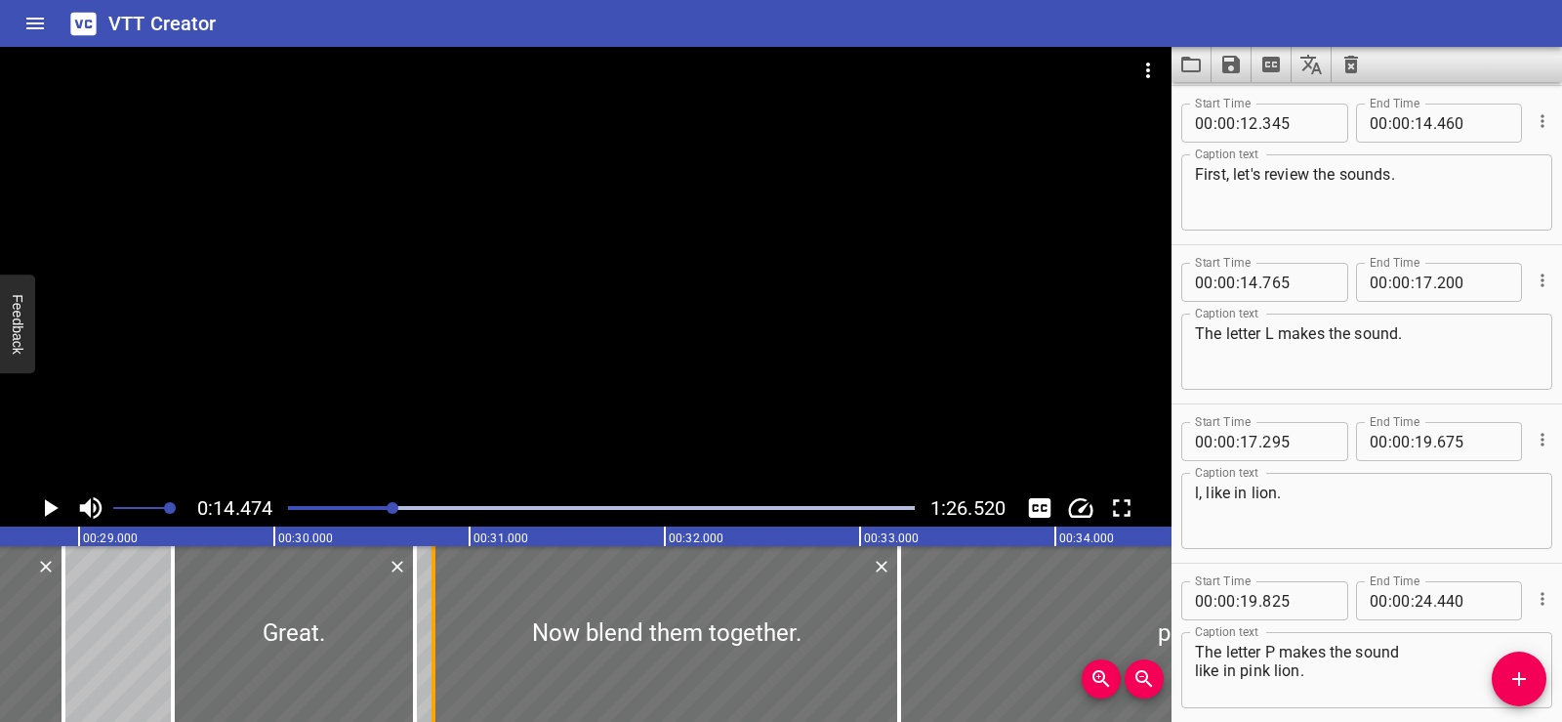
drag, startPoint x: 413, startPoint y: 633, endPoint x: 432, endPoint y: 635, distance: 18.7
click at [432, 635] on div at bounding box center [434, 634] width 4 height 176
type input "815"
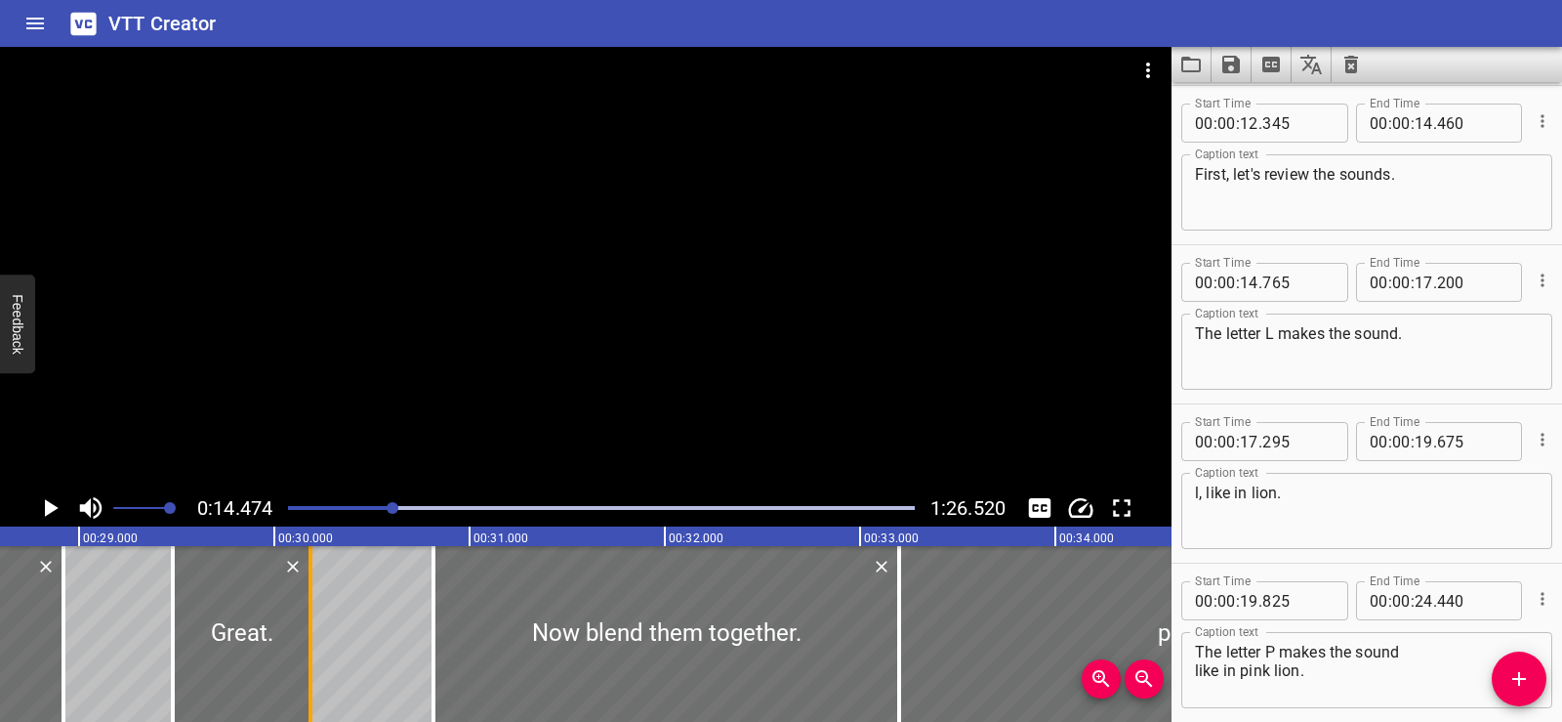
drag, startPoint x: 416, startPoint y: 636, endPoint x: 312, endPoint y: 641, distance: 104.6
click at [312, 641] on div at bounding box center [311, 634] width 4 height 176
type input "185"
drag, startPoint x: 920, startPoint y: 640, endPoint x: 895, endPoint y: 645, distance: 24.9
click at [922, 639] on div at bounding box center [917, 634] width 20 height 176
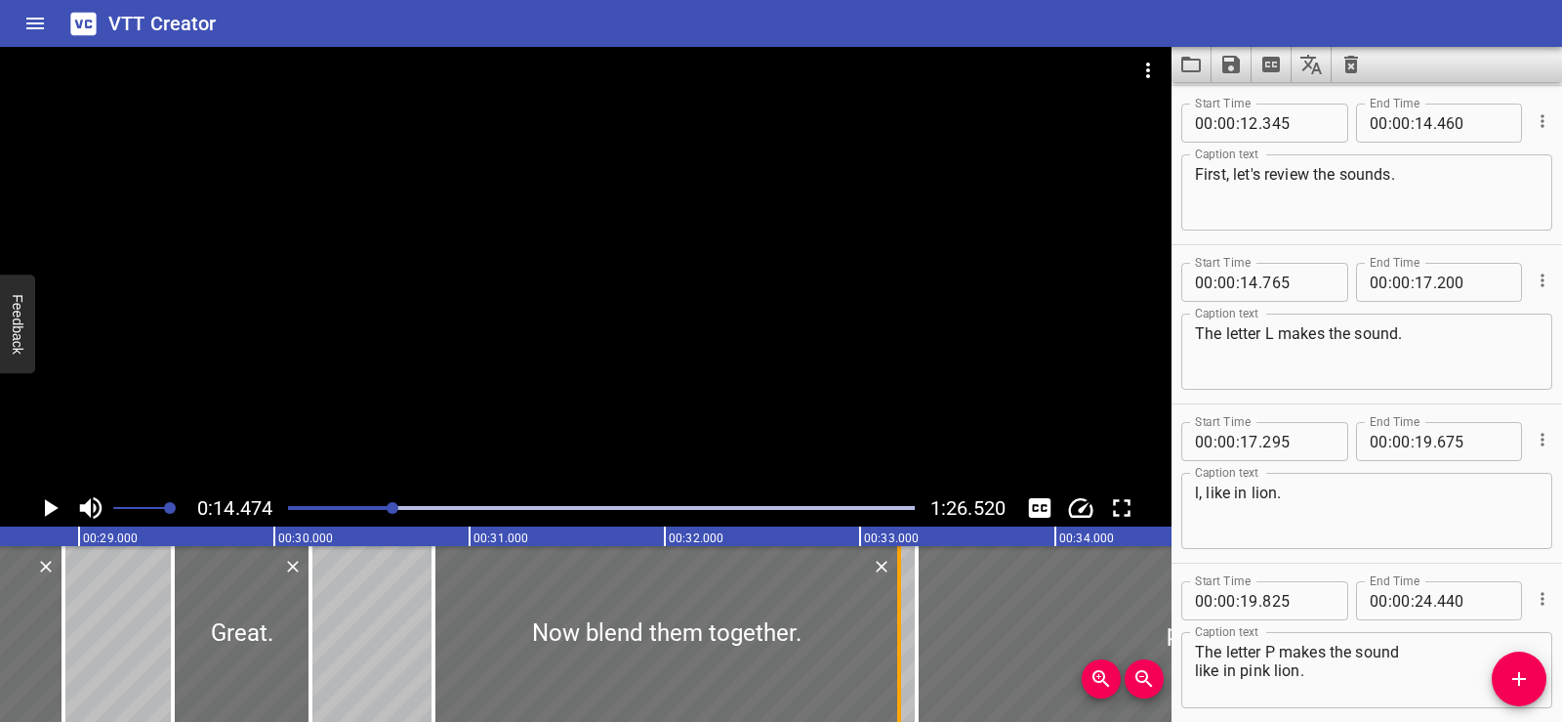
type input "270"
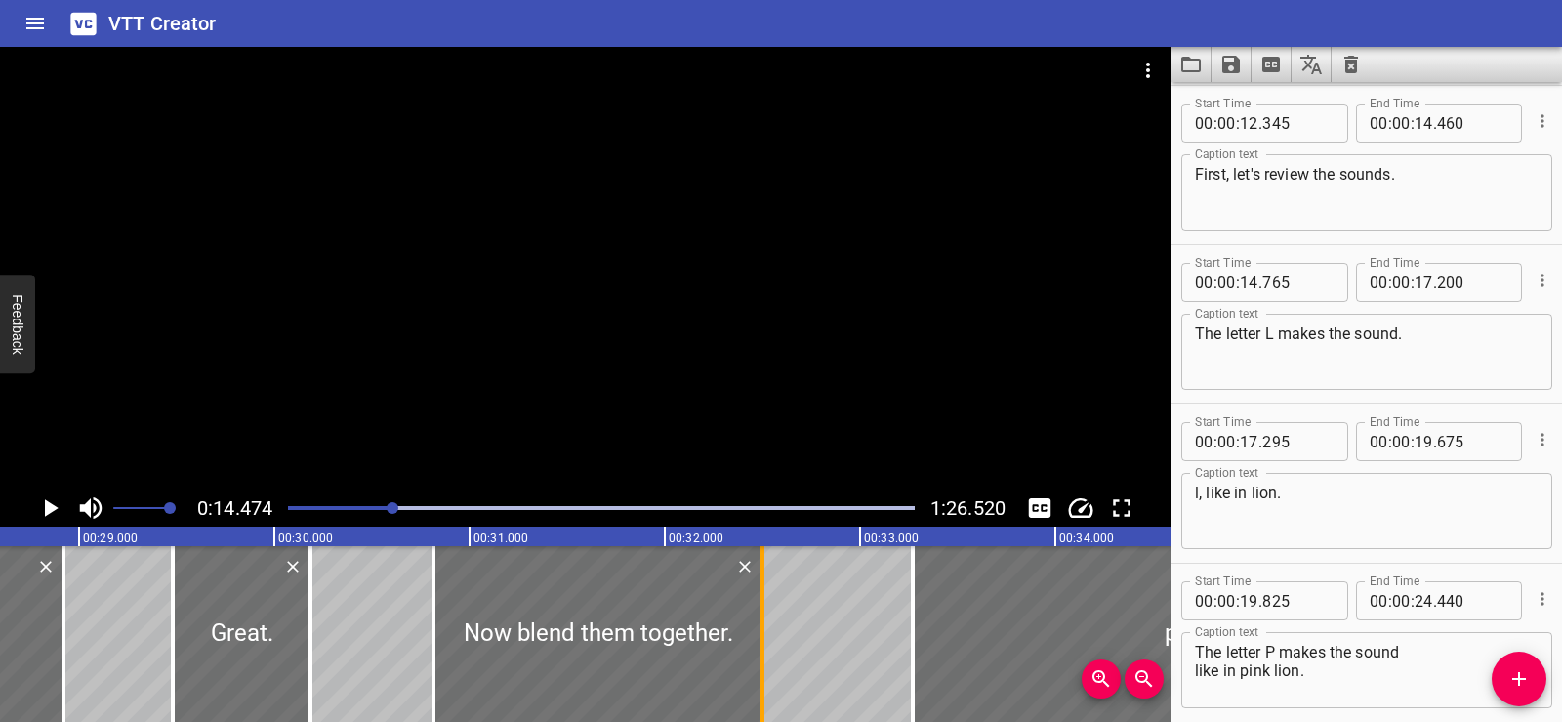
drag, startPoint x: 895, startPoint y: 645, endPoint x: 758, endPoint y: 645, distance: 136.7
click at [758, 645] on div at bounding box center [763, 634] width 20 height 176
type input "32"
type input "500"
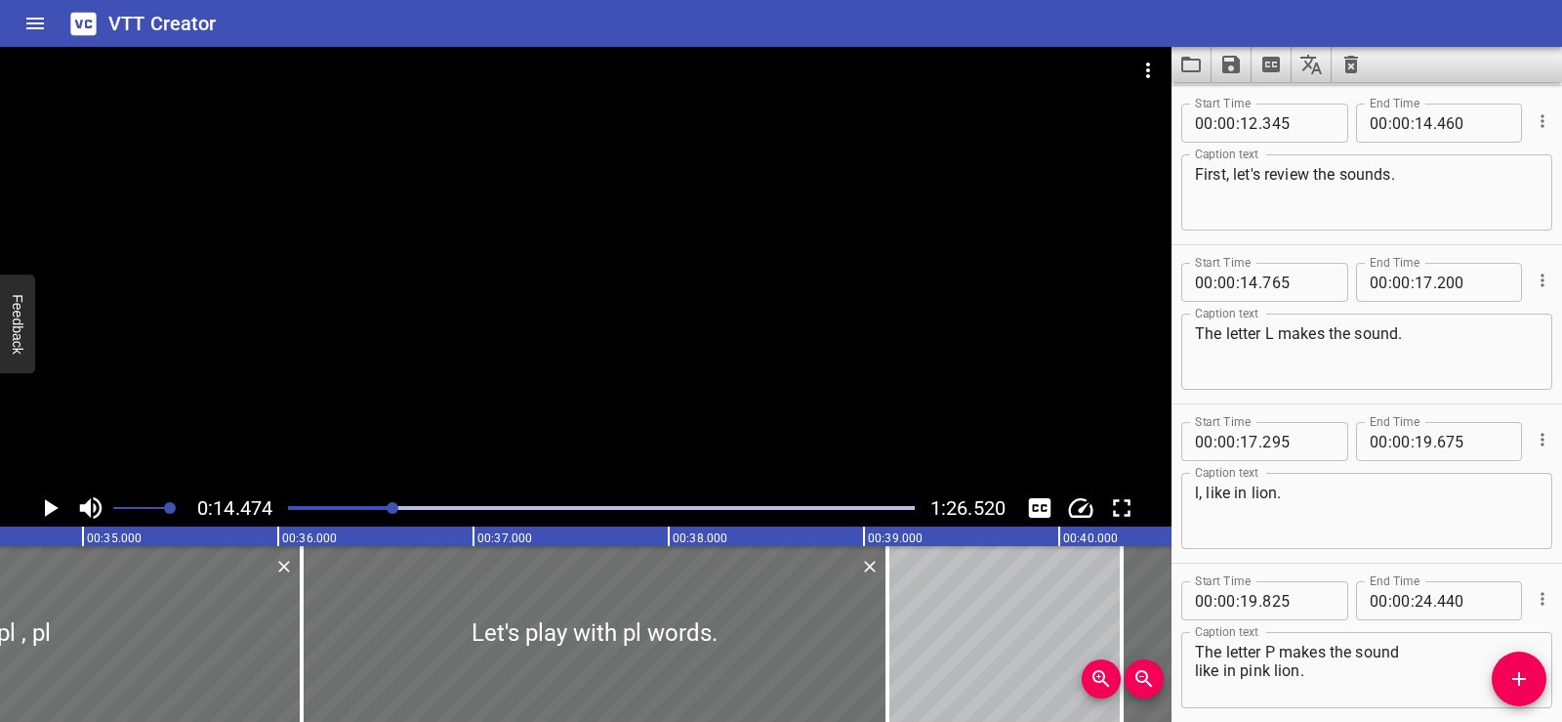
scroll to position [0, 6431]
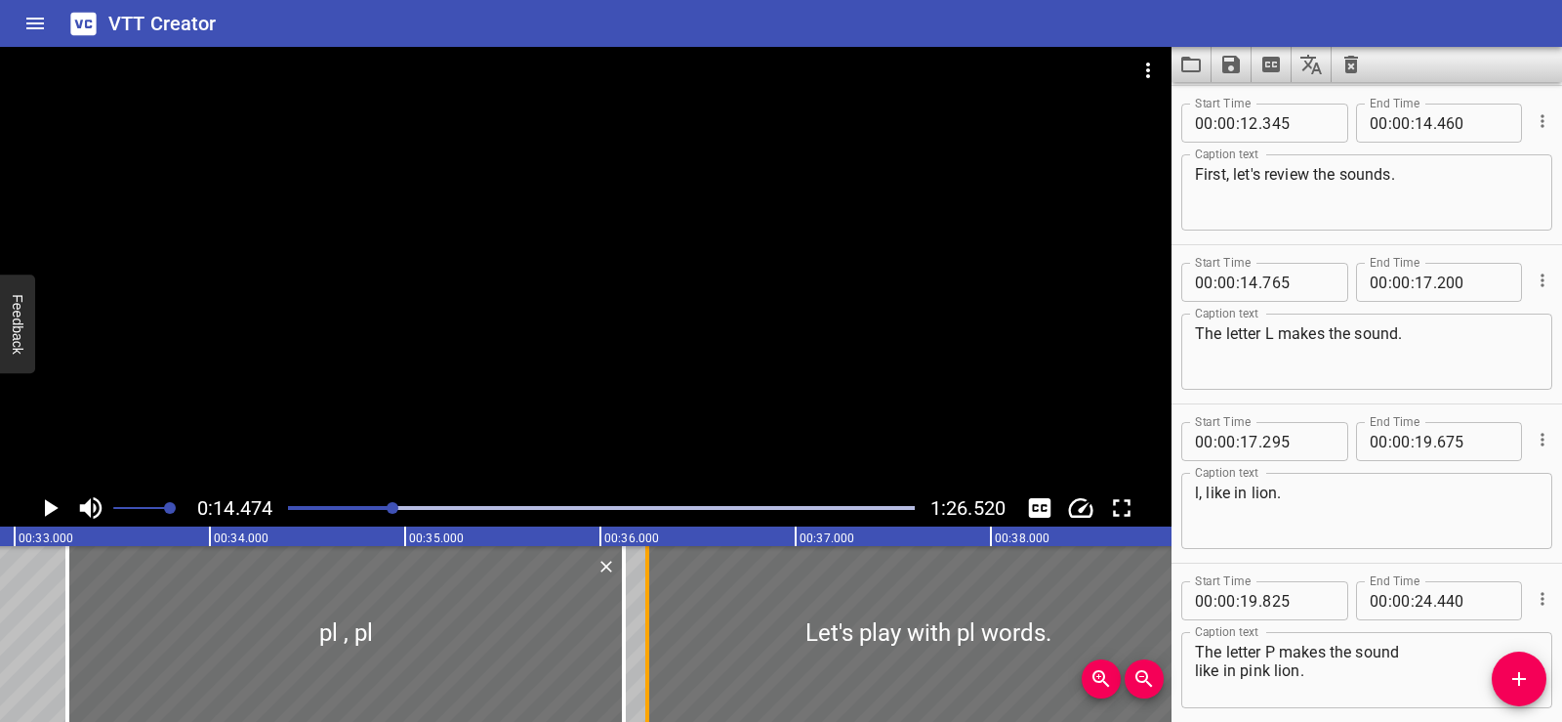
drag, startPoint x: 625, startPoint y: 638, endPoint x: 641, endPoint y: 637, distance: 15.7
click at [648, 637] on div at bounding box center [647, 634] width 4 height 176
type input "240"
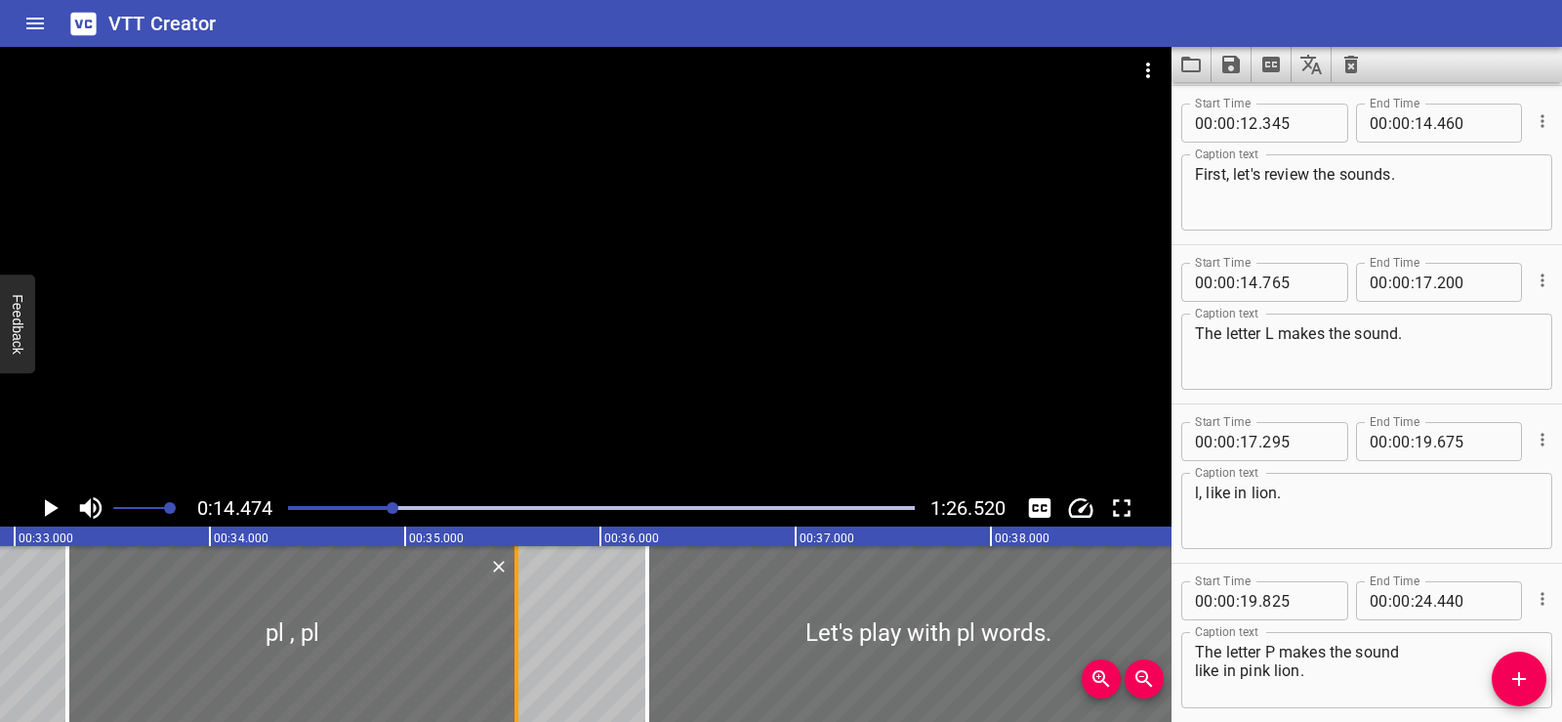
drag, startPoint x: 609, startPoint y: 644, endPoint x: 512, endPoint y: 644, distance: 97.7
click at [512, 644] on div at bounding box center [517, 634] width 20 height 176
type input "35"
type input "570"
drag, startPoint x: 649, startPoint y: 646, endPoint x: 639, endPoint y: 645, distance: 10.8
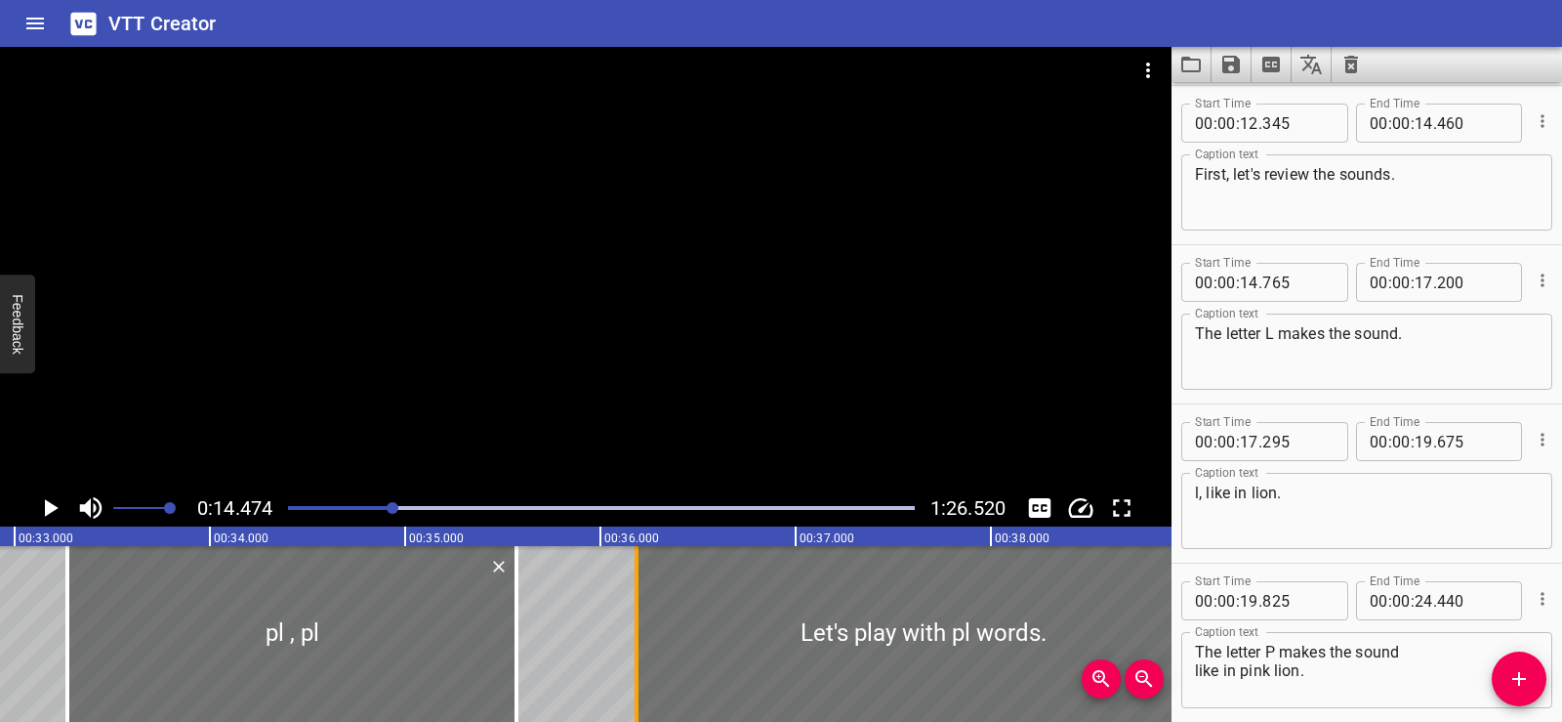
click at [639, 645] on div at bounding box center [637, 634] width 20 height 176
type input "185"
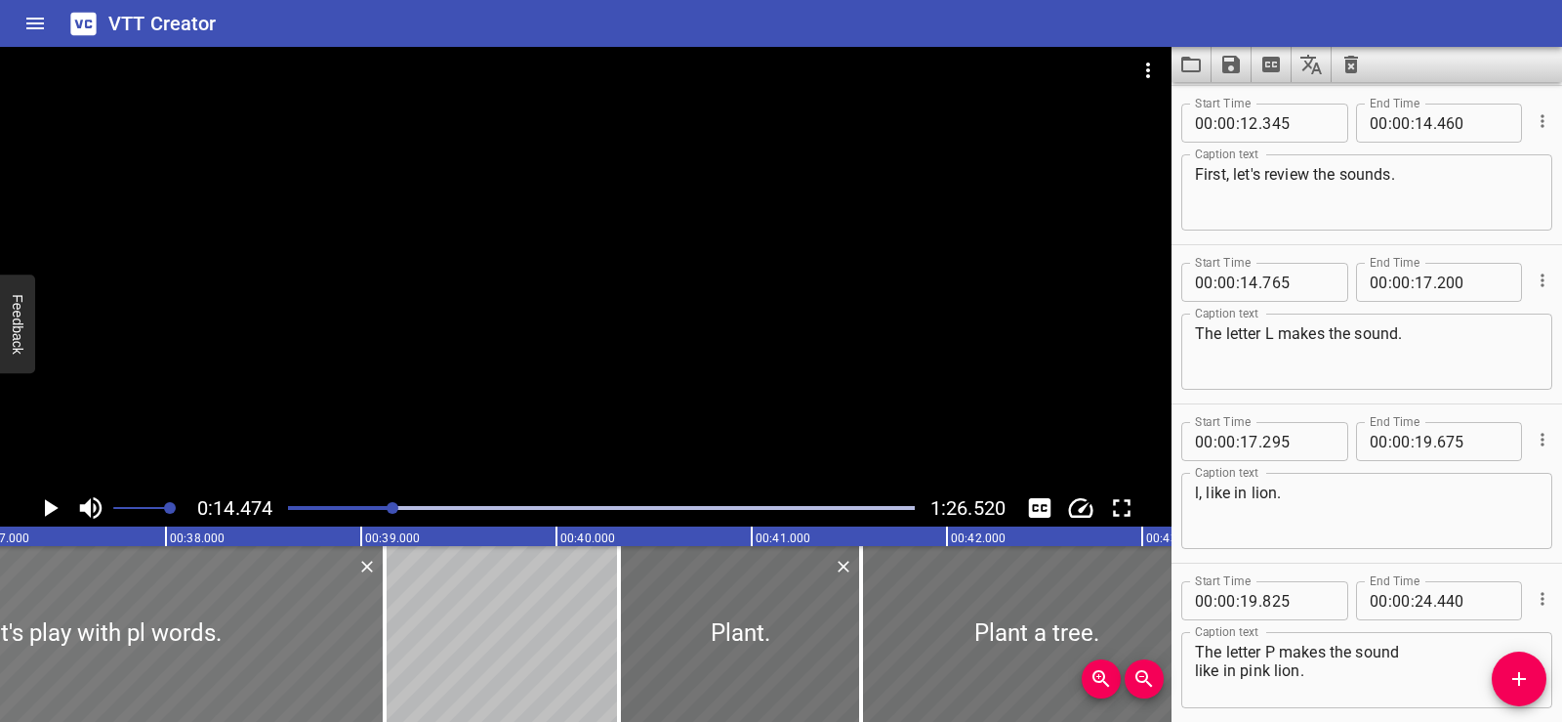
scroll to position [0, 7176]
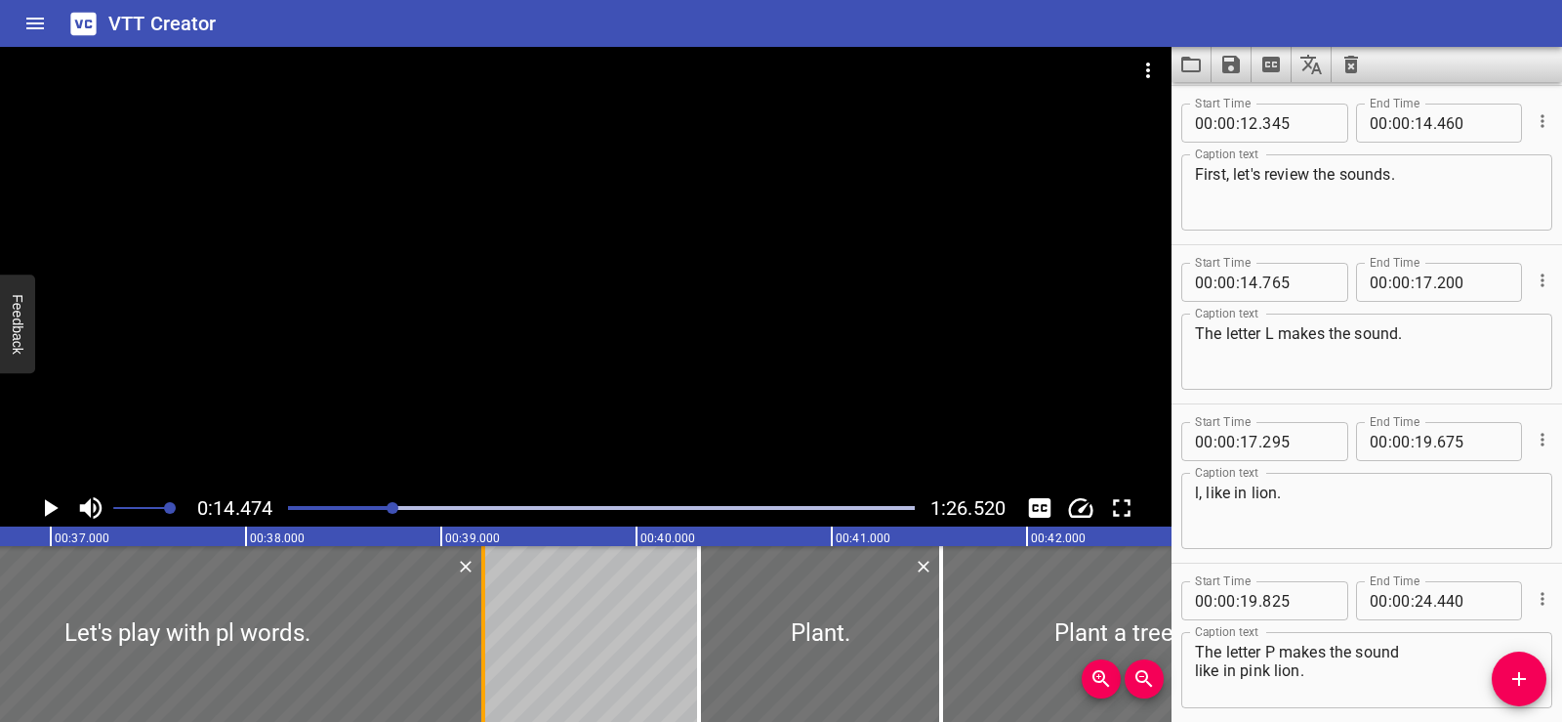
drag, startPoint x: 469, startPoint y: 645, endPoint x: 487, endPoint y: 645, distance: 18.6
click at [487, 645] on div at bounding box center [484, 634] width 20 height 176
type input "215"
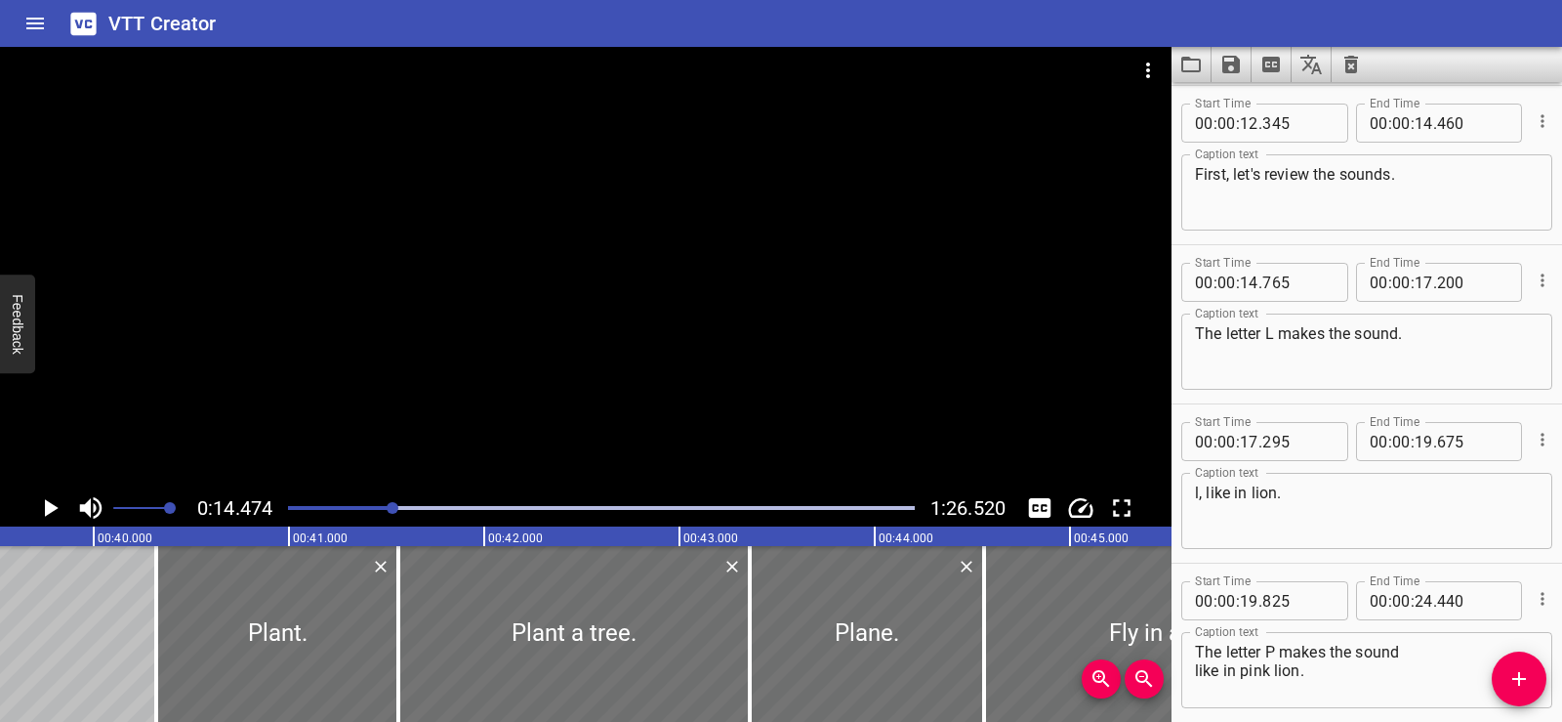
scroll to position [0, 7739]
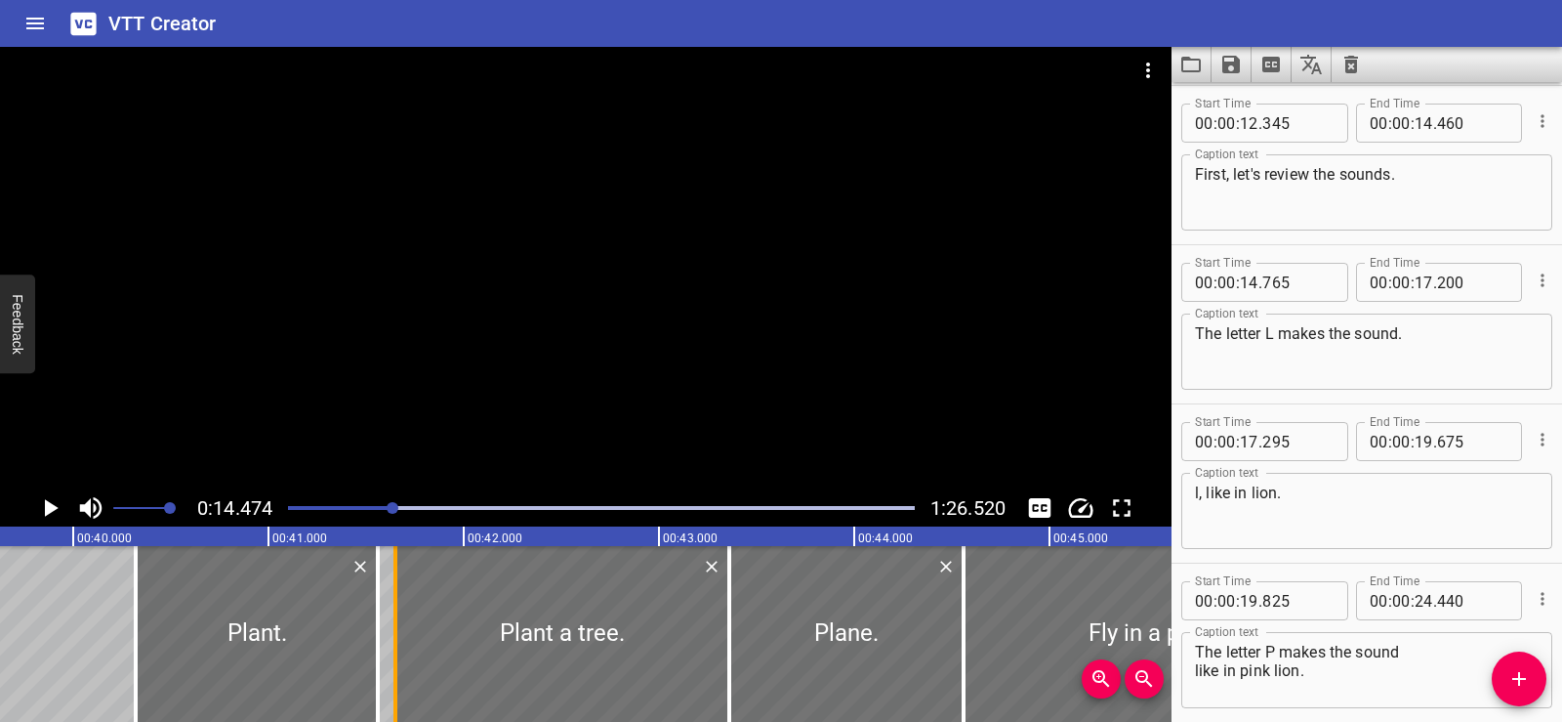
drag, startPoint x: 384, startPoint y: 657, endPoint x: 401, endPoint y: 660, distance: 17.8
click at [401, 660] on div at bounding box center [396, 634] width 20 height 176
type input "650"
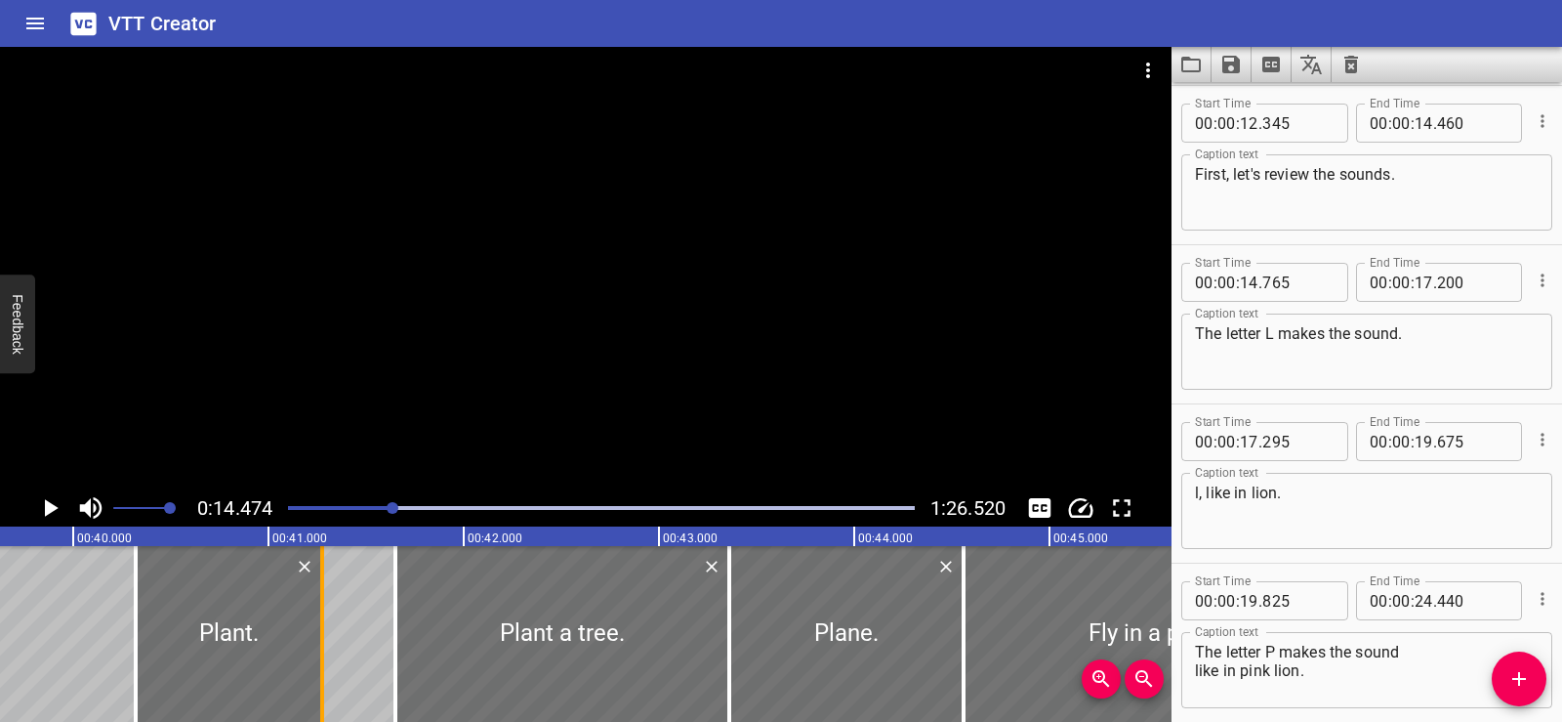
drag, startPoint x: 382, startPoint y: 662, endPoint x: 326, endPoint y: 661, distance: 55.7
click at [326, 661] on div at bounding box center [322, 634] width 20 height 176
type input "275"
drag, startPoint x: 724, startPoint y: 646, endPoint x: 745, endPoint y: 644, distance: 21.7
click at [745, 644] on div at bounding box center [745, 634] width 4 height 176
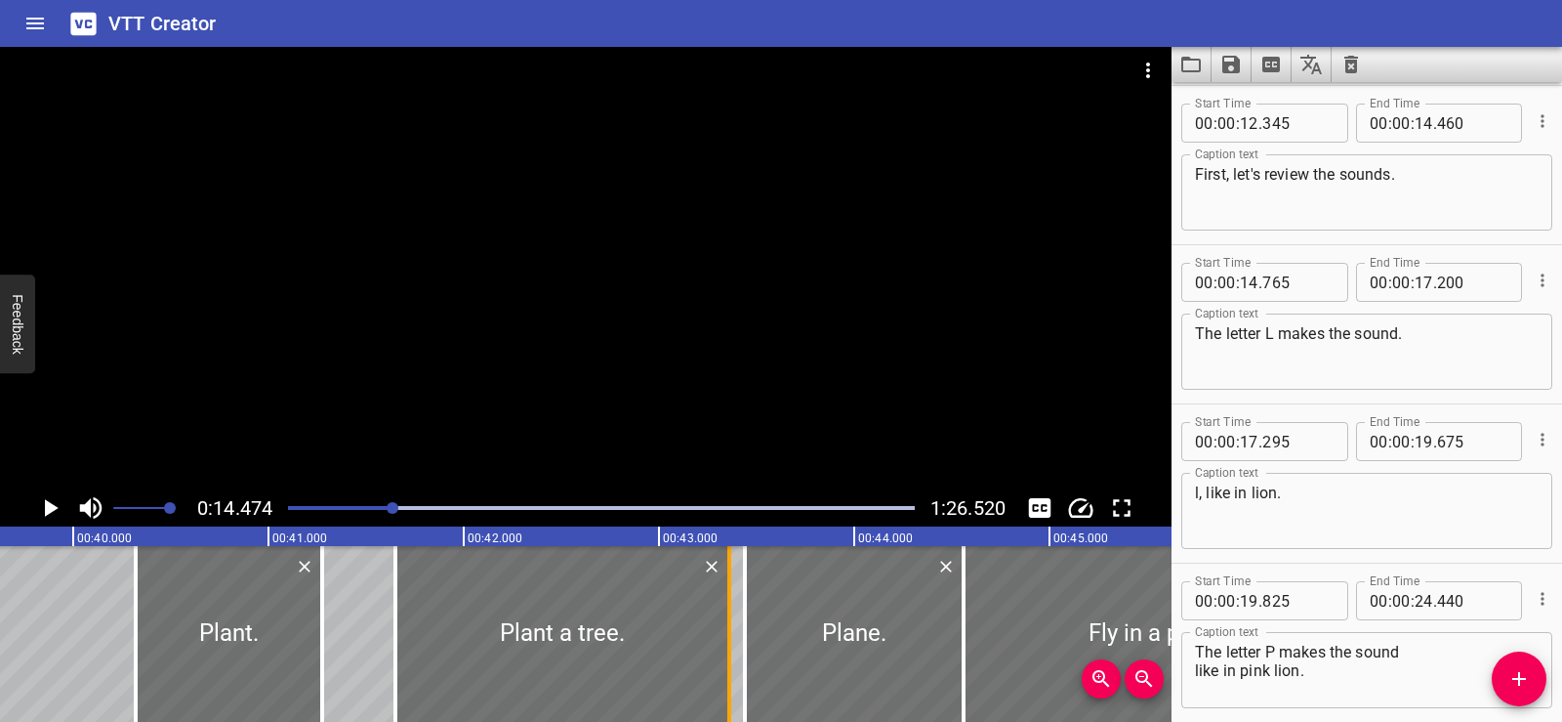
type input "440"
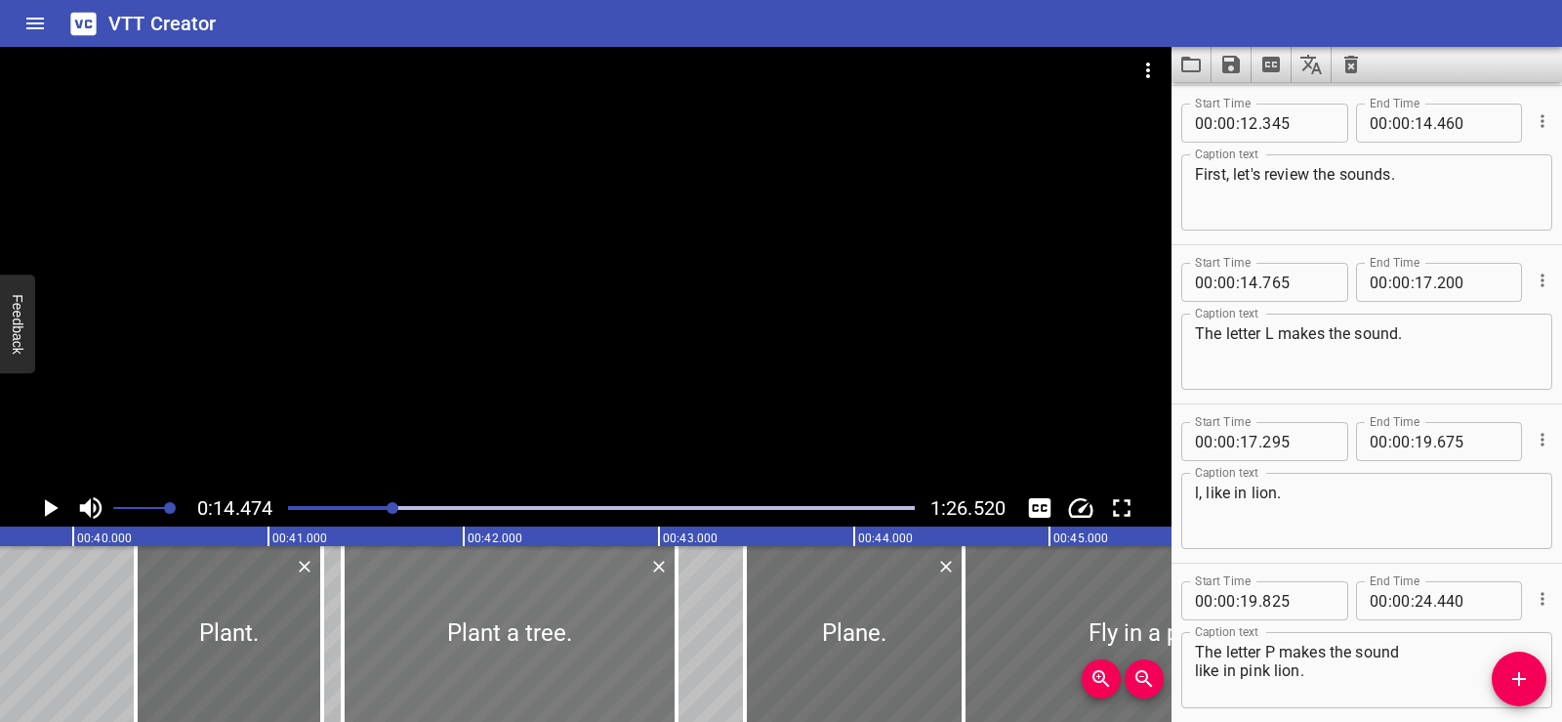
drag, startPoint x: 718, startPoint y: 645, endPoint x: 676, endPoint y: 650, distance: 42.4
click at [676, 650] on div at bounding box center [510, 634] width 334 height 176
type input "435"
type input "145"
click at [676, 650] on div at bounding box center [521, 634] width 334 height 176
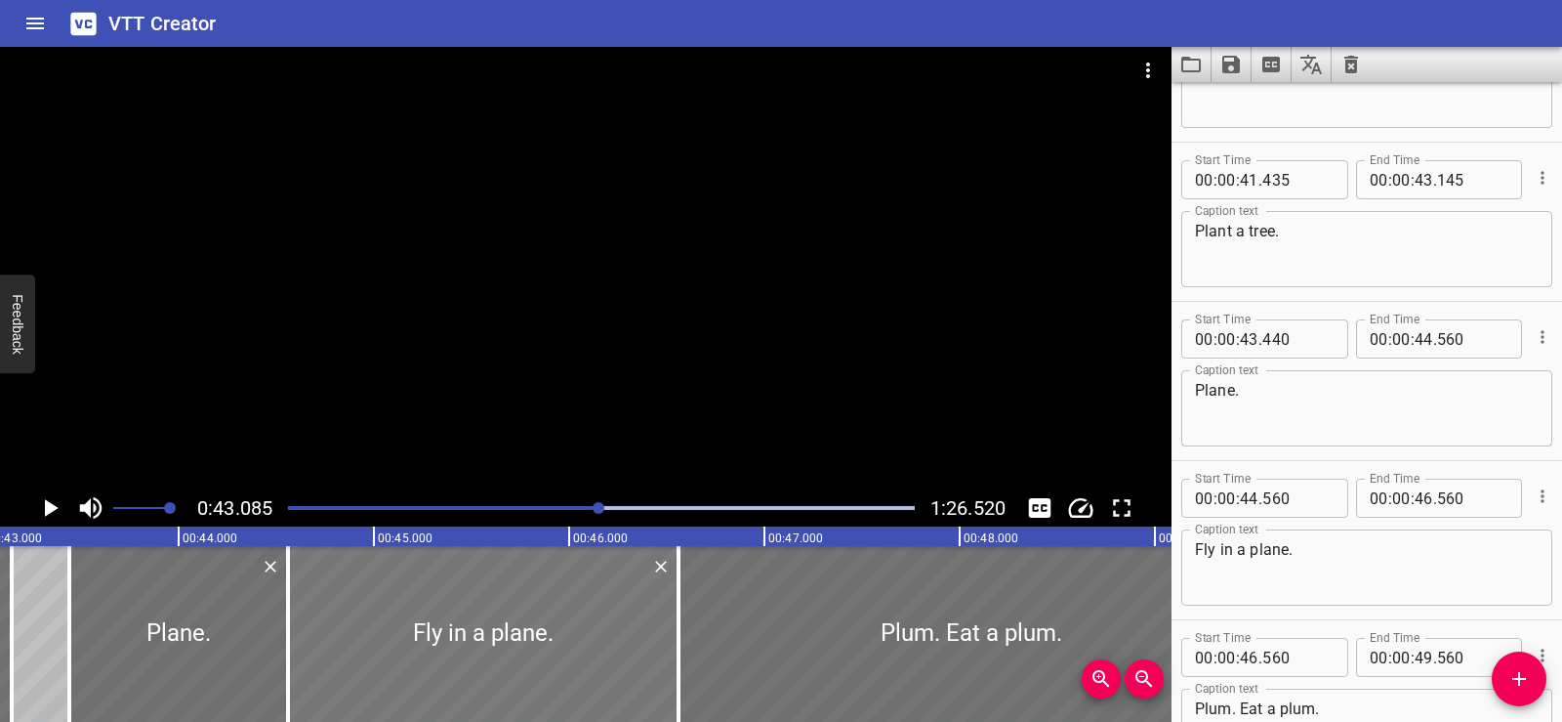
scroll to position [2228, 0]
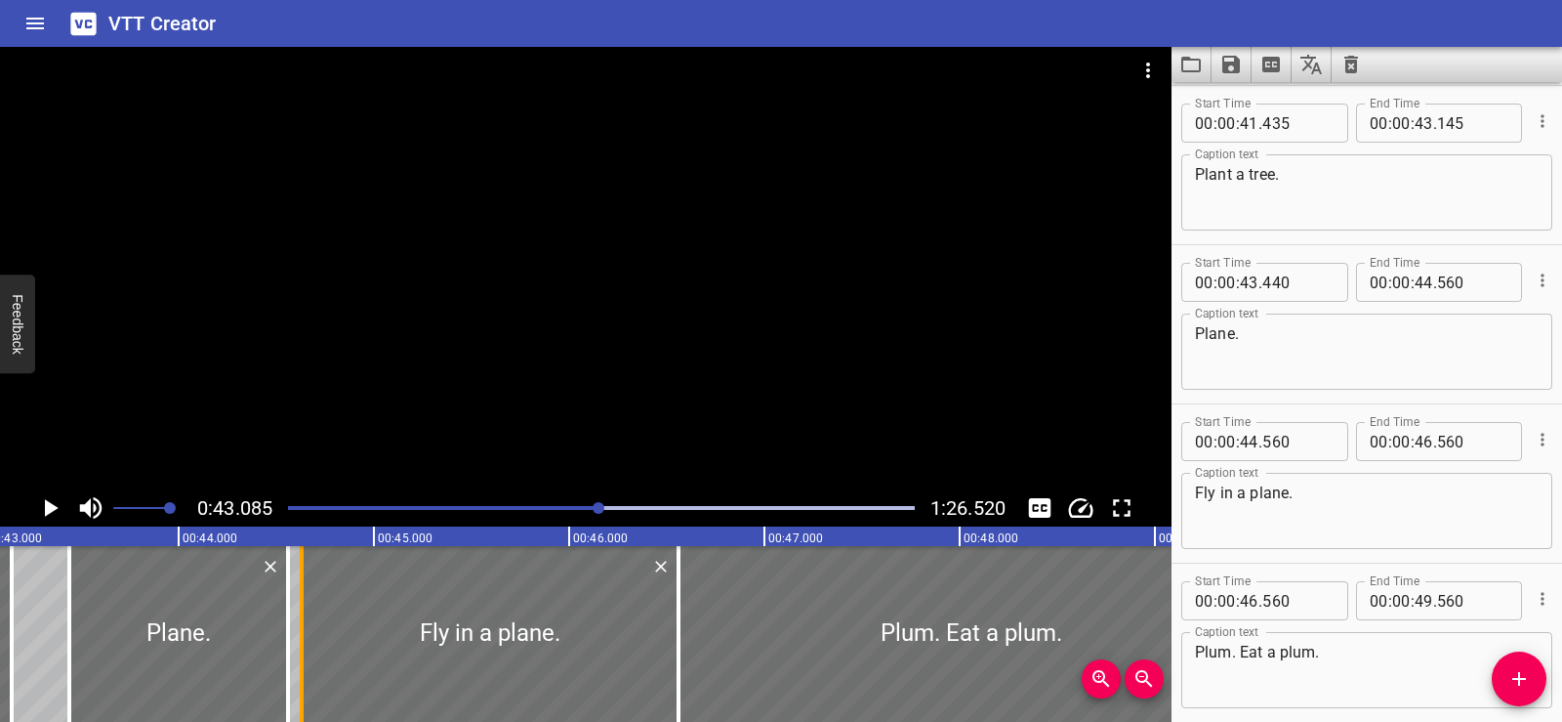
drag, startPoint x: 286, startPoint y: 653, endPoint x: 300, endPoint y: 657, distance: 14.2
click at [300, 657] on div at bounding box center [302, 634] width 4 height 176
type input "630"
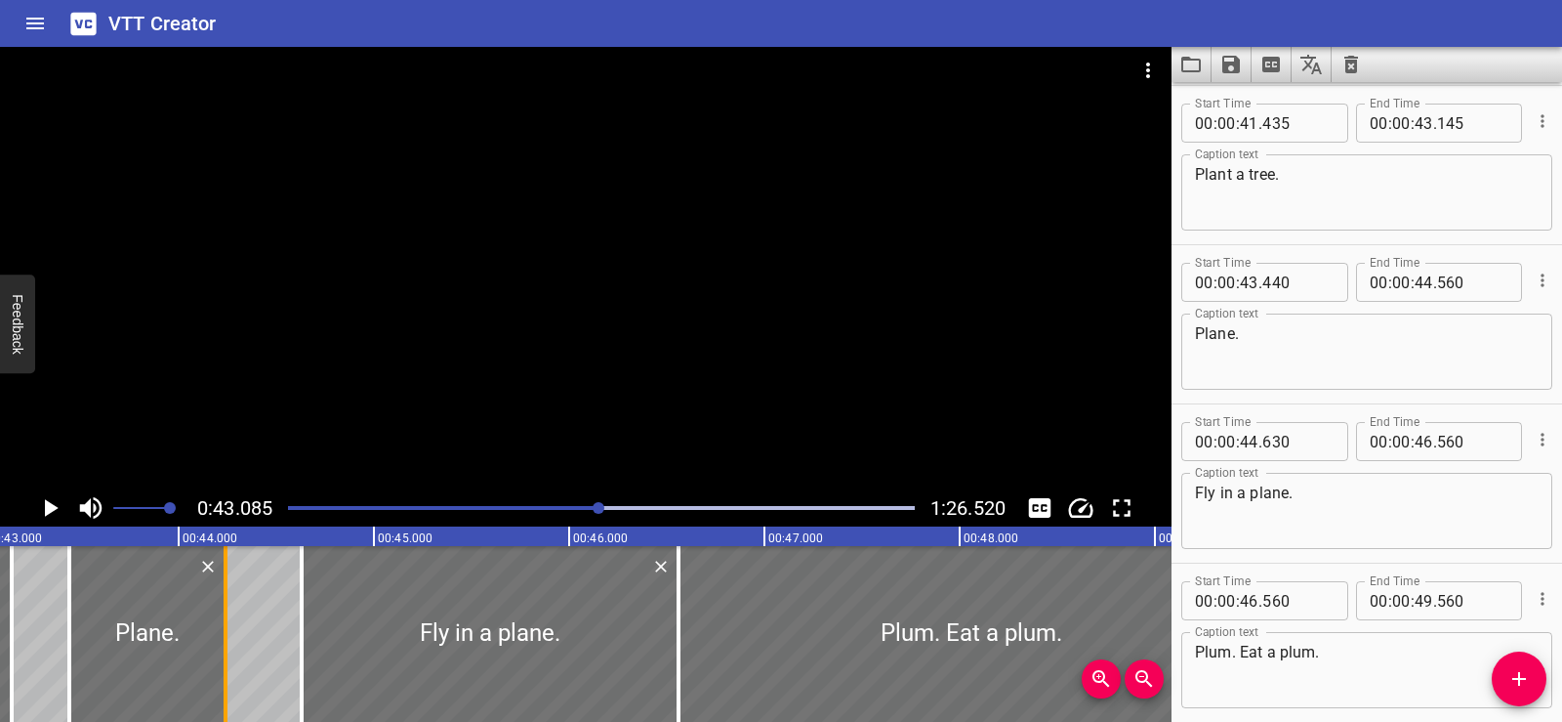
drag, startPoint x: 288, startPoint y: 658, endPoint x: 226, endPoint y: 658, distance: 62.5
click at [226, 658] on div at bounding box center [226, 634] width 4 height 176
type input "240"
drag, startPoint x: 686, startPoint y: 628, endPoint x: 703, endPoint y: 634, distance: 18.5
click at [703, 634] on div at bounding box center [697, 634] width 20 height 176
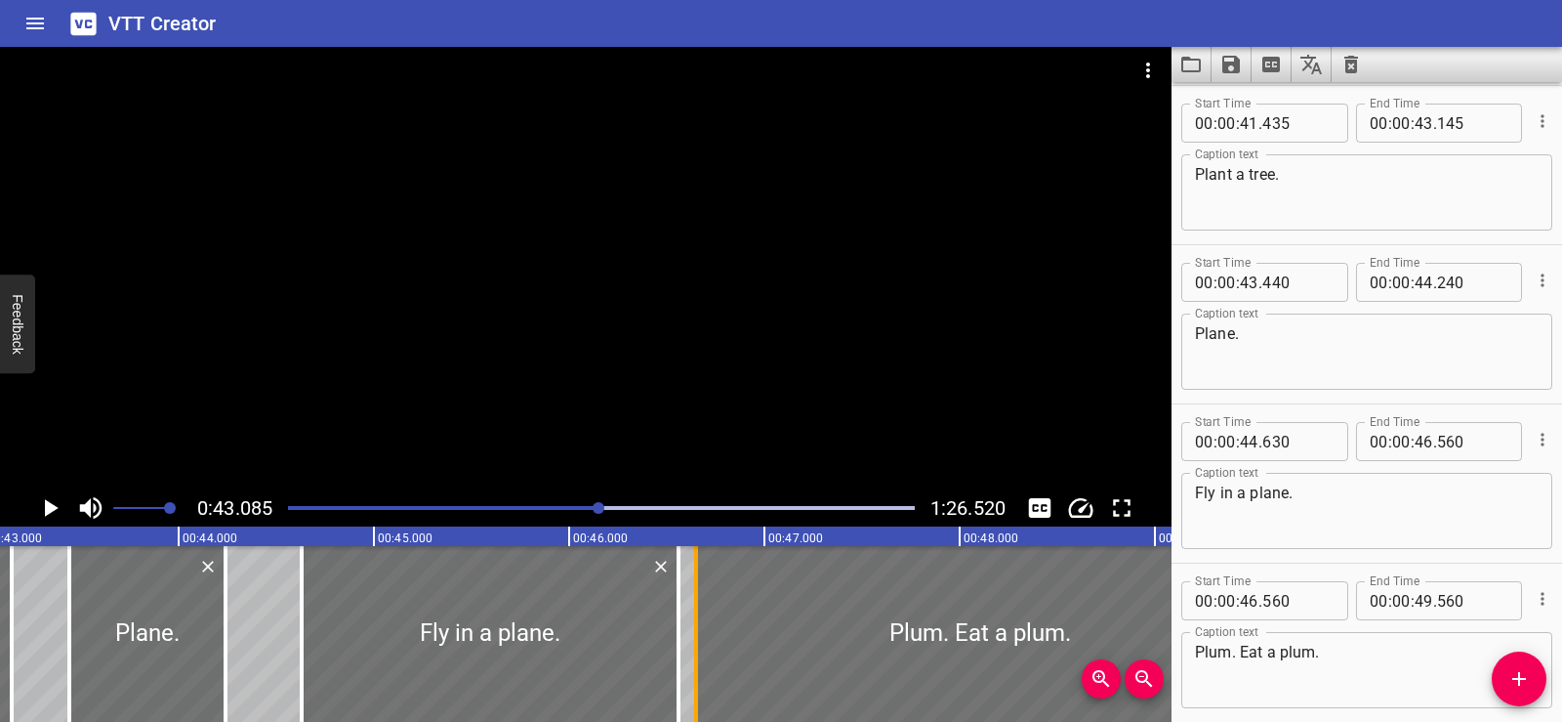
type input "650"
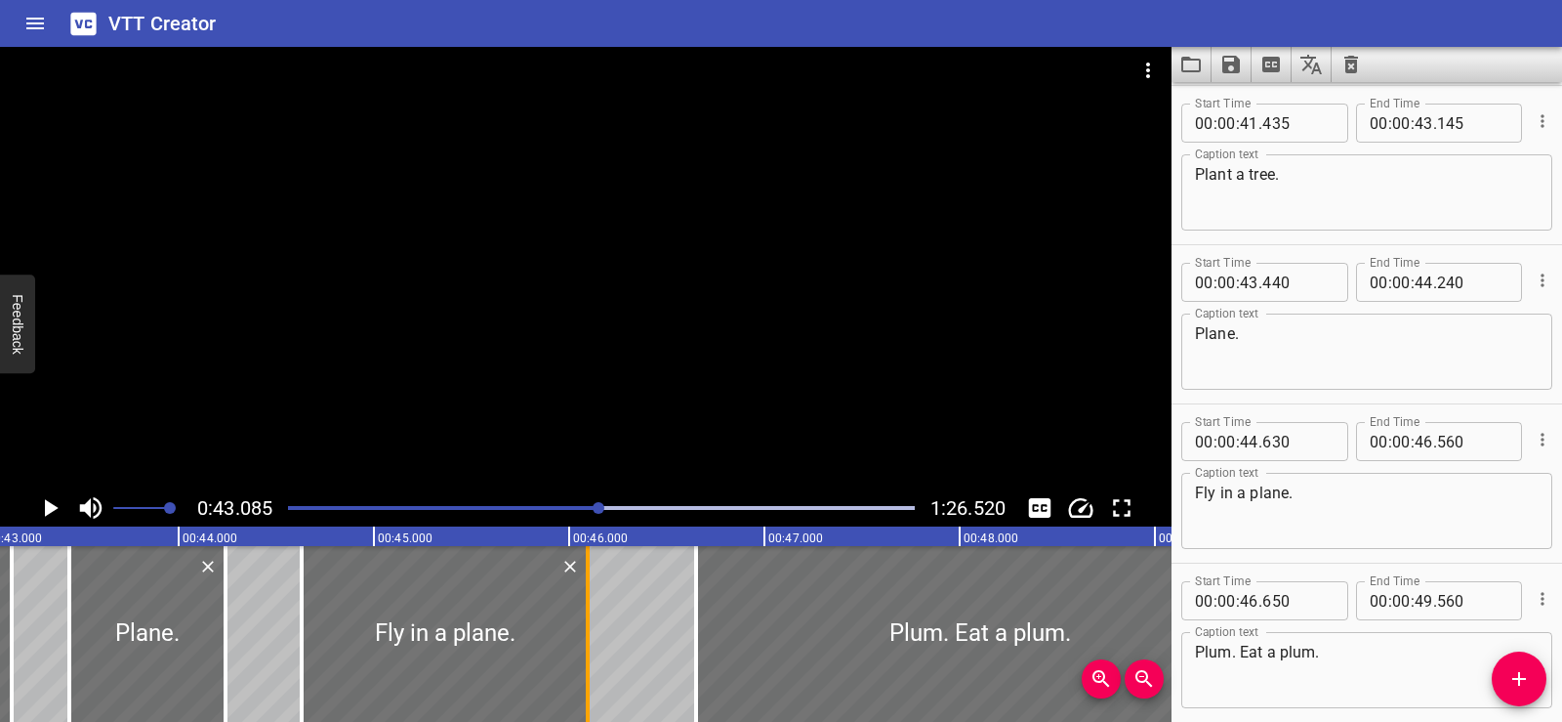
drag, startPoint x: 680, startPoint y: 640, endPoint x: 589, endPoint y: 638, distance: 90.8
click at [589, 638] on div at bounding box center [588, 634] width 4 height 176
type input "095"
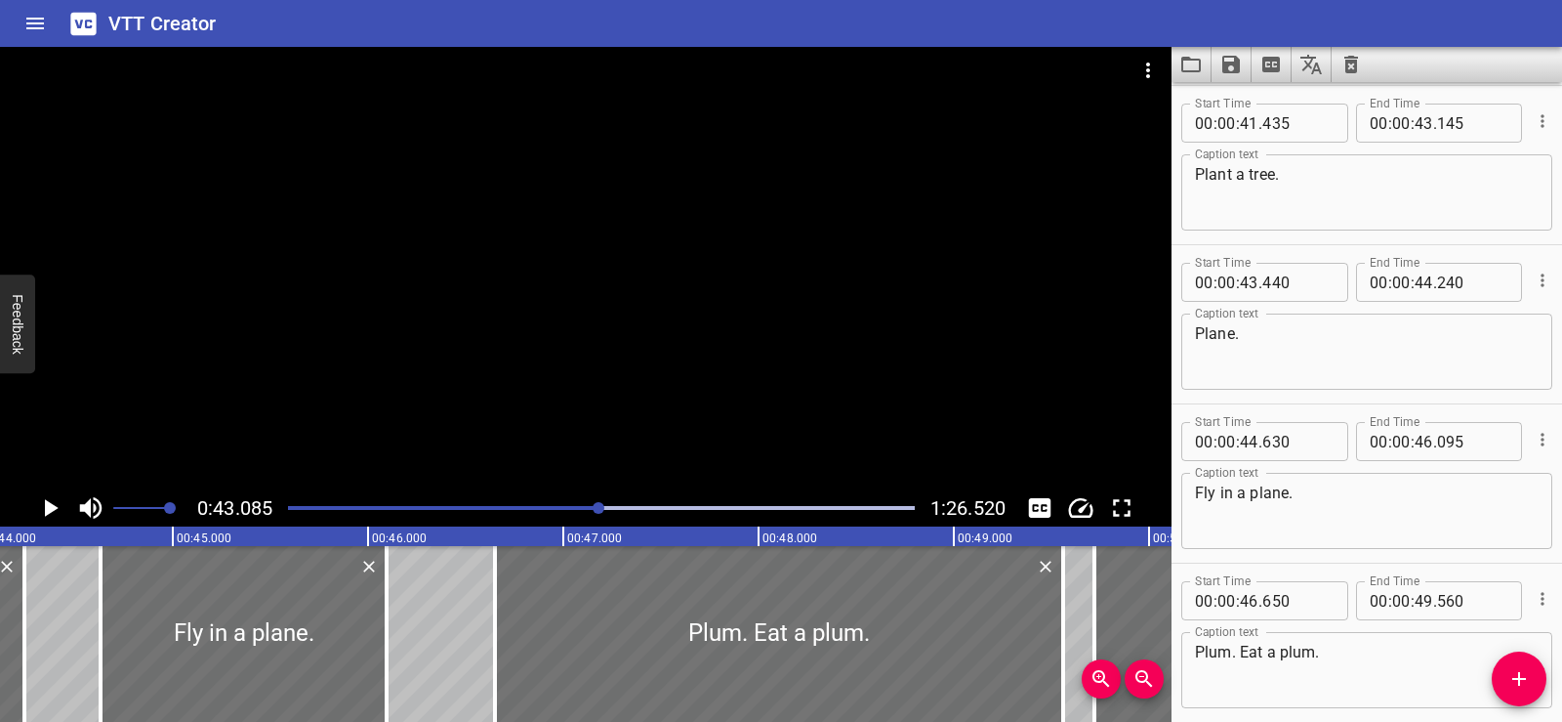
scroll to position [0, 8959]
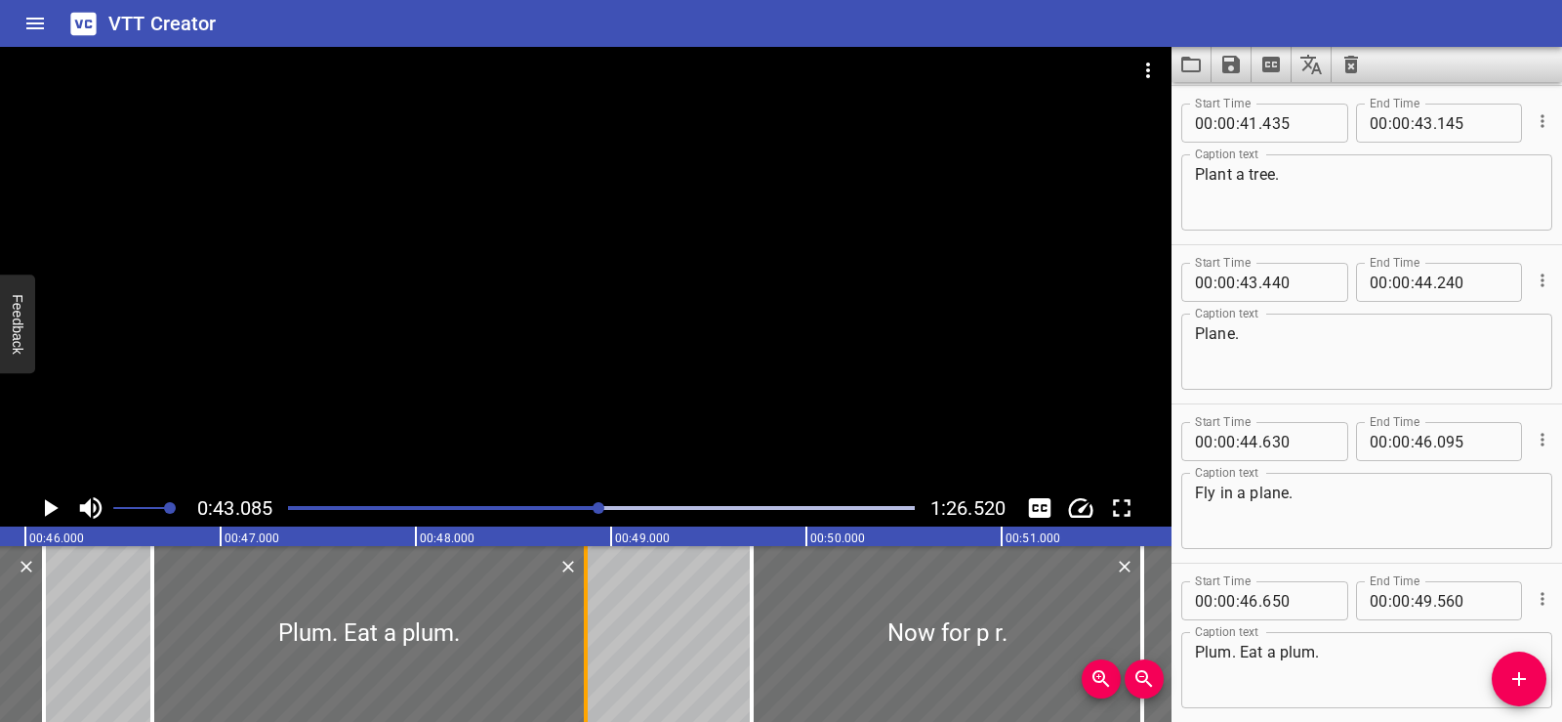
drag, startPoint x: 725, startPoint y: 626, endPoint x: 590, endPoint y: 629, distance: 134.8
click at [590, 629] on div at bounding box center [586, 634] width 20 height 176
type input "48"
type input "870"
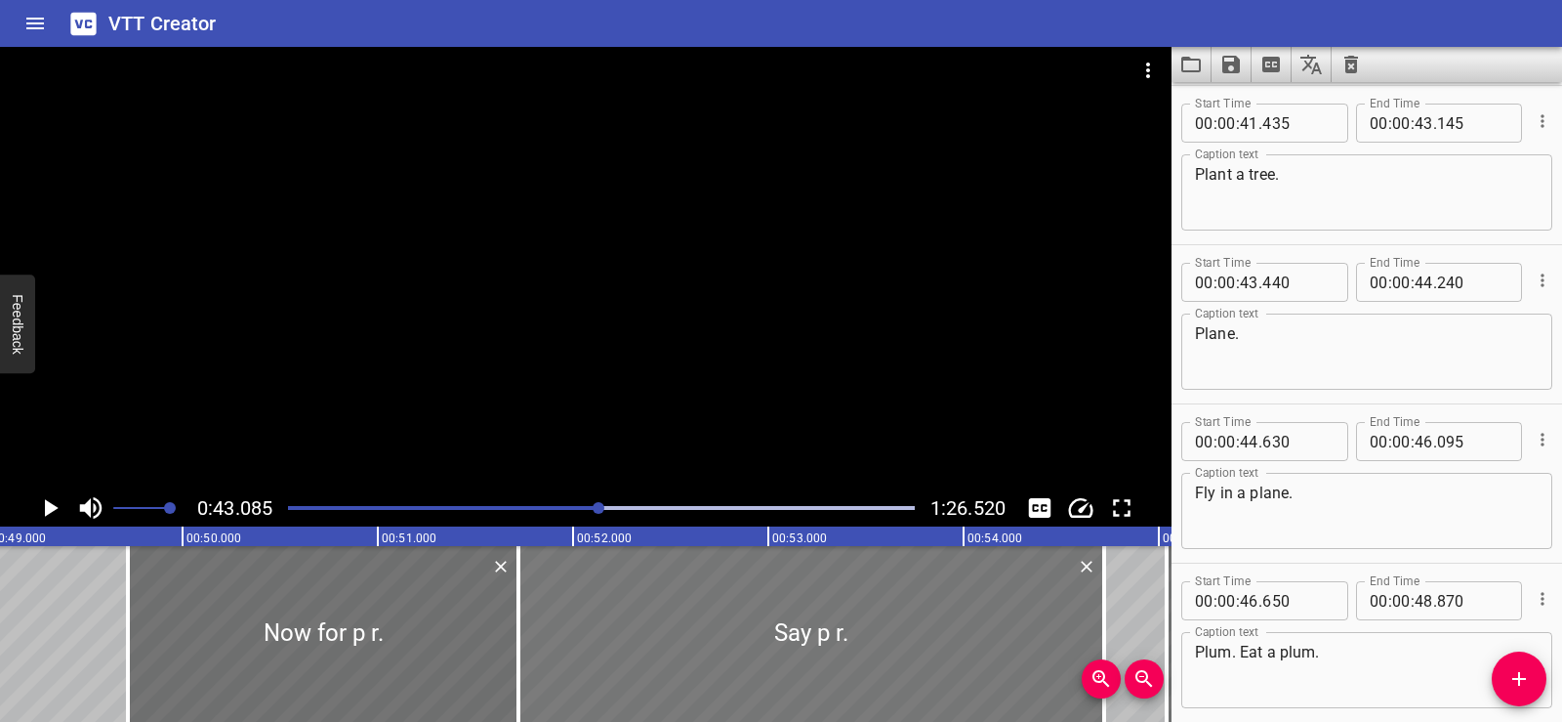
scroll to position [0, 9623]
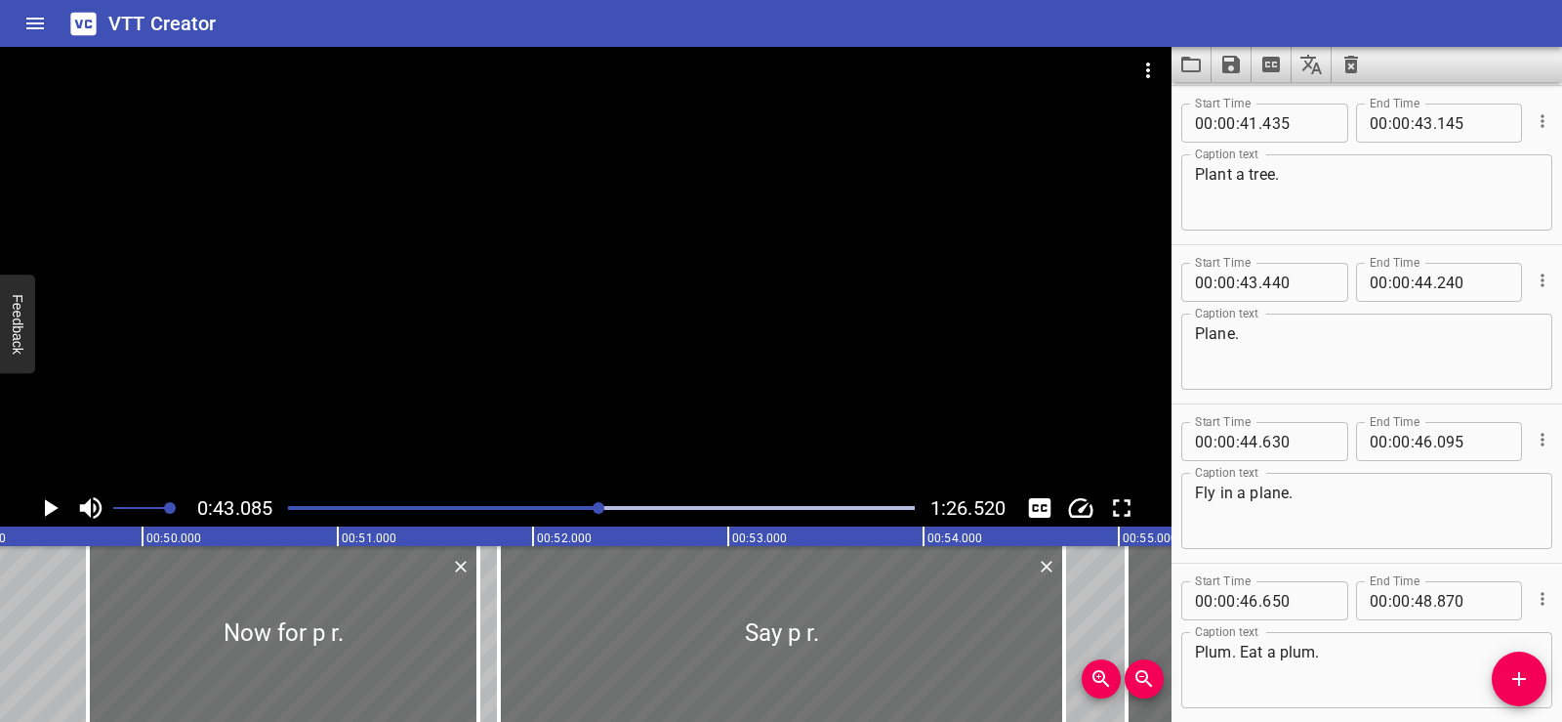
drag, startPoint x: 471, startPoint y: 635, endPoint x: 491, endPoint y: 638, distance: 20.7
click at [491, 638] on div at bounding box center [499, 634] width 20 height 176
type input "825"
drag, startPoint x: 475, startPoint y: 635, endPoint x: 425, endPoint y: 624, distance: 50.9
click at [425, 624] on div at bounding box center [429, 634] width 20 height 176
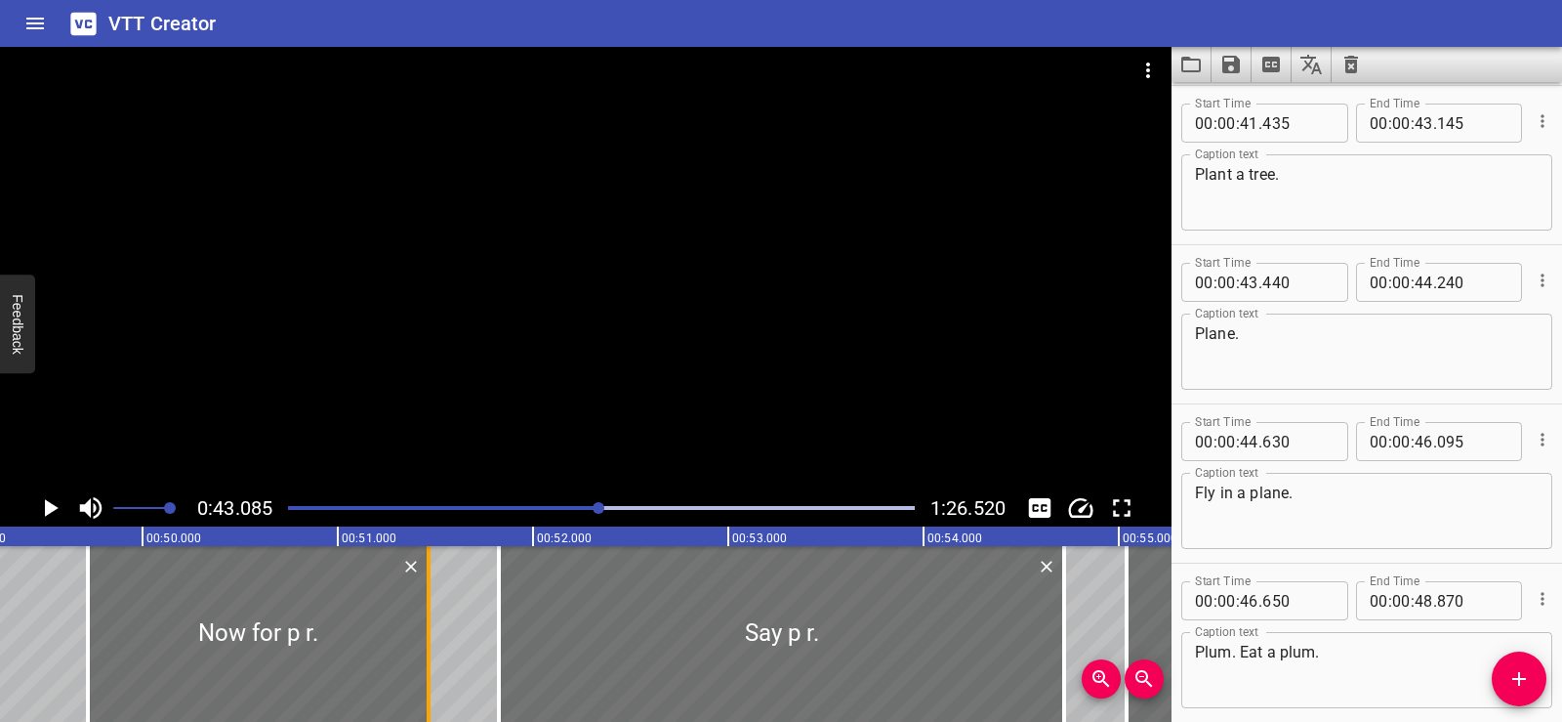
type input "465"
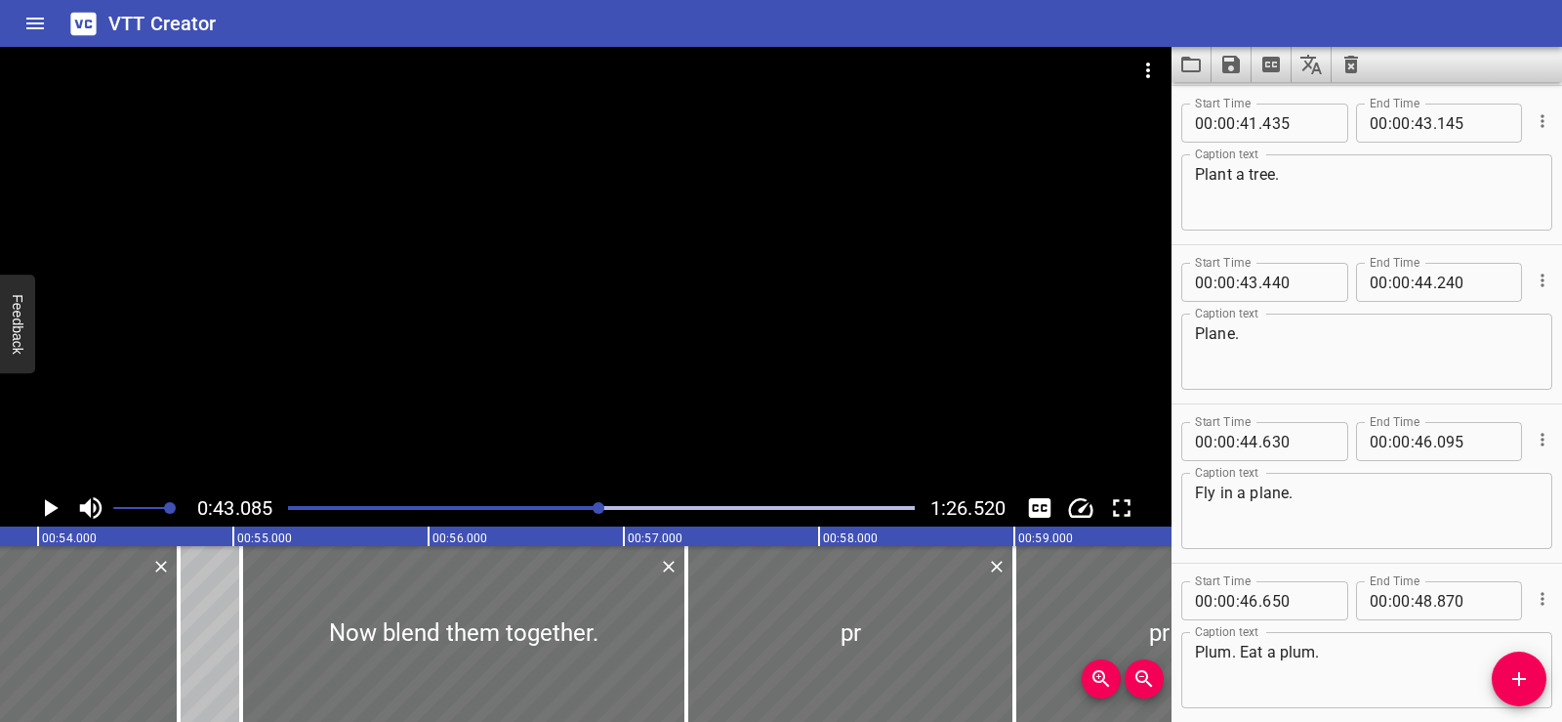
scroll to position [0, 10609]
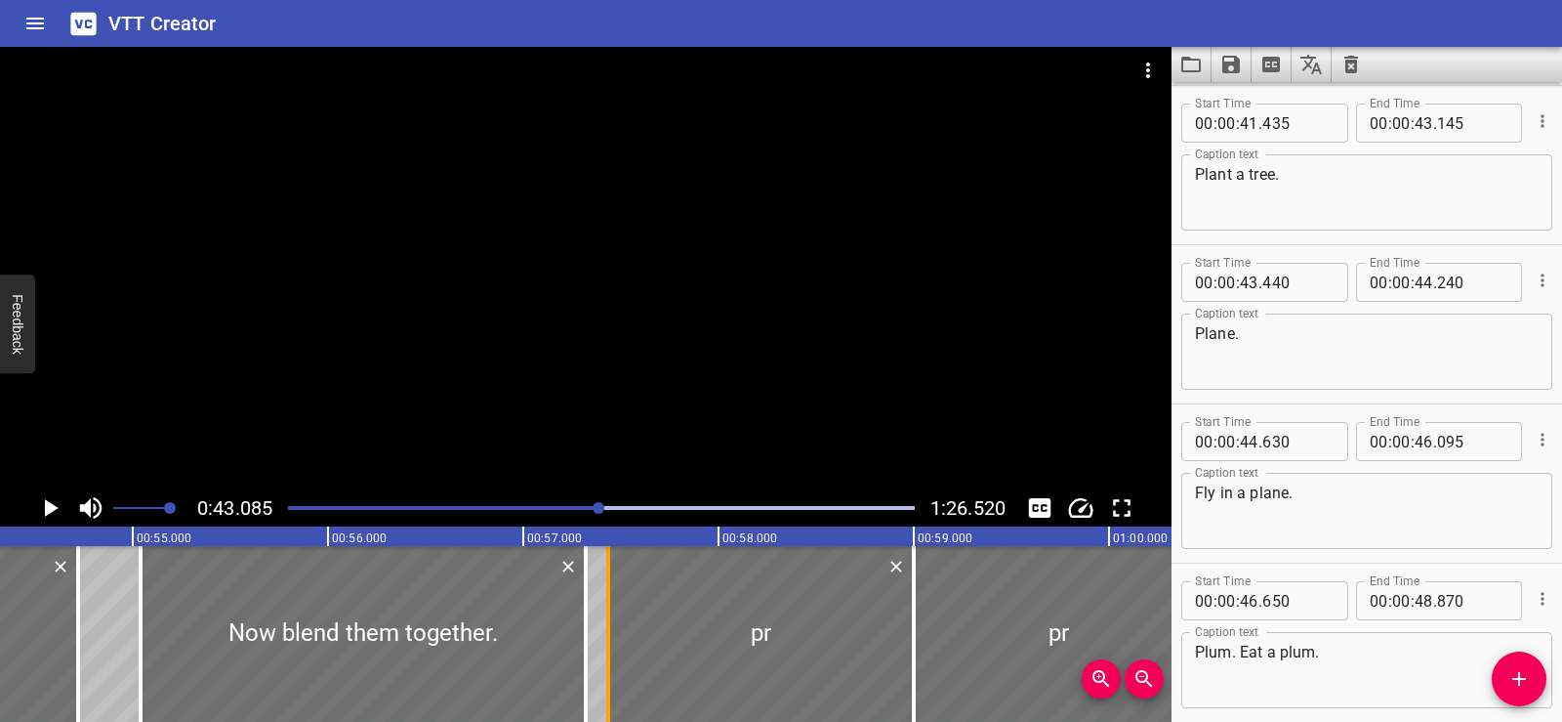
click at [616, 633] on div at bounding box center [609, 634] width 20 height 176
type input "430"
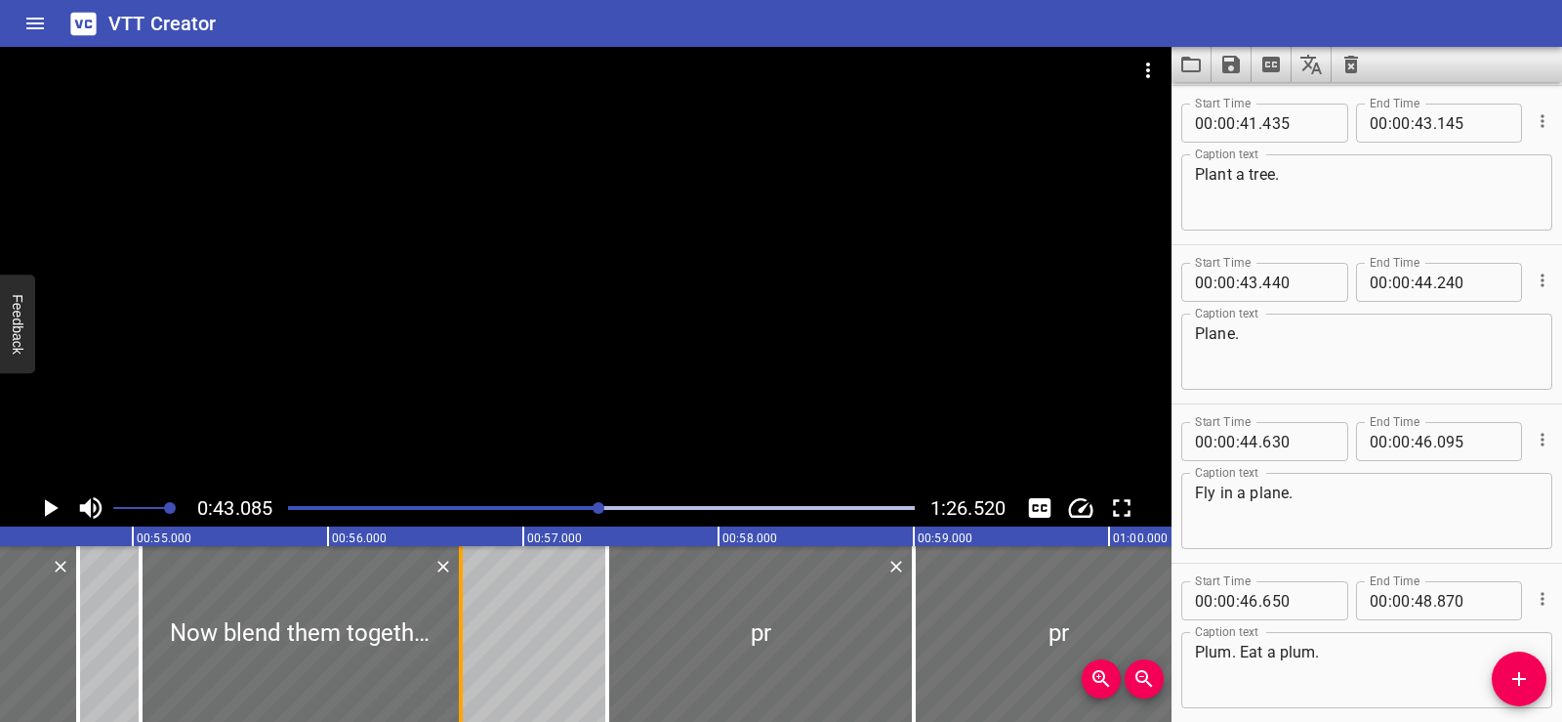
drag, startPoint x: 588, startPoint y: 638, endPoint x: 463, endPoint y: 649, distance: 125.5
click at [463, 649] on div at bounding box center [461, 634] width 20 height 176
type input "56"
type input "680"
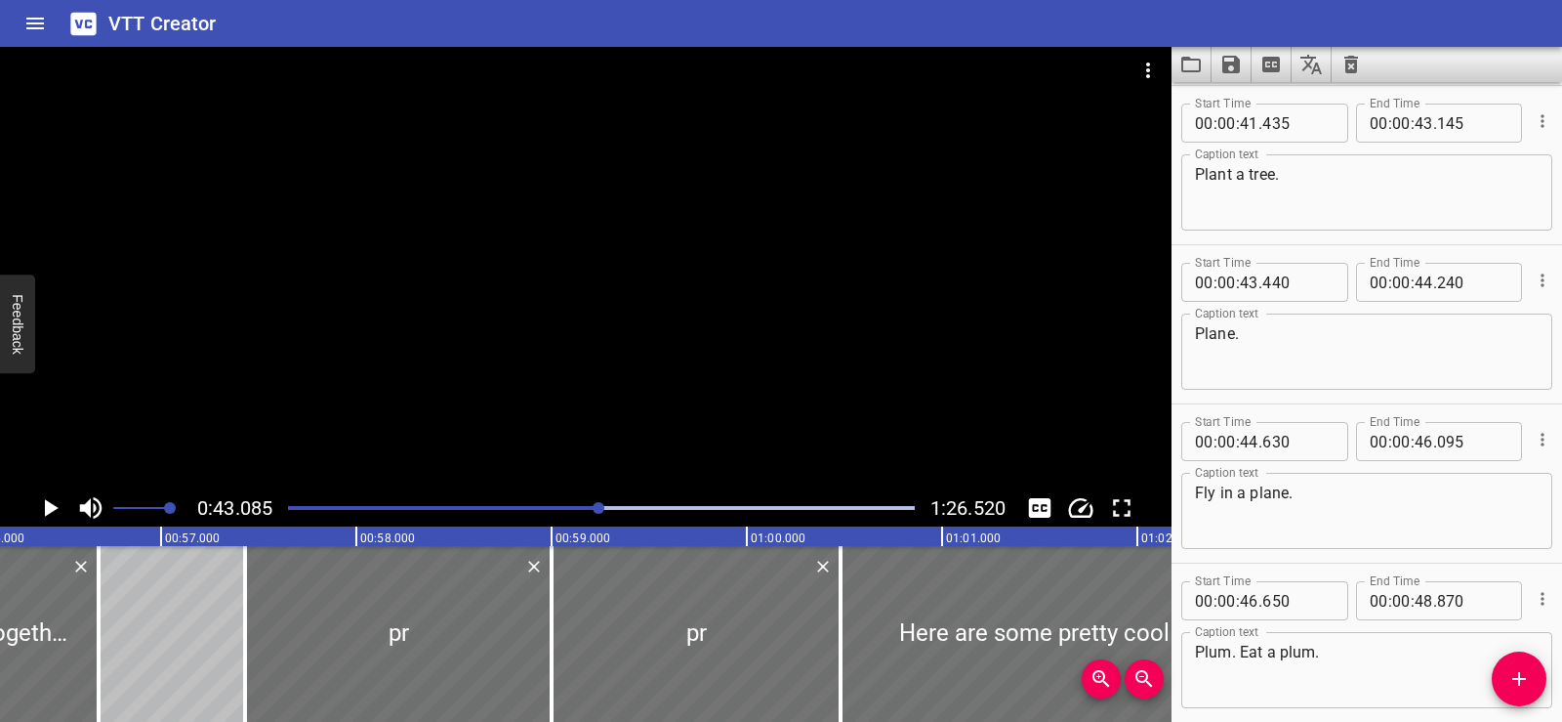
scroll to position [0, 11153]
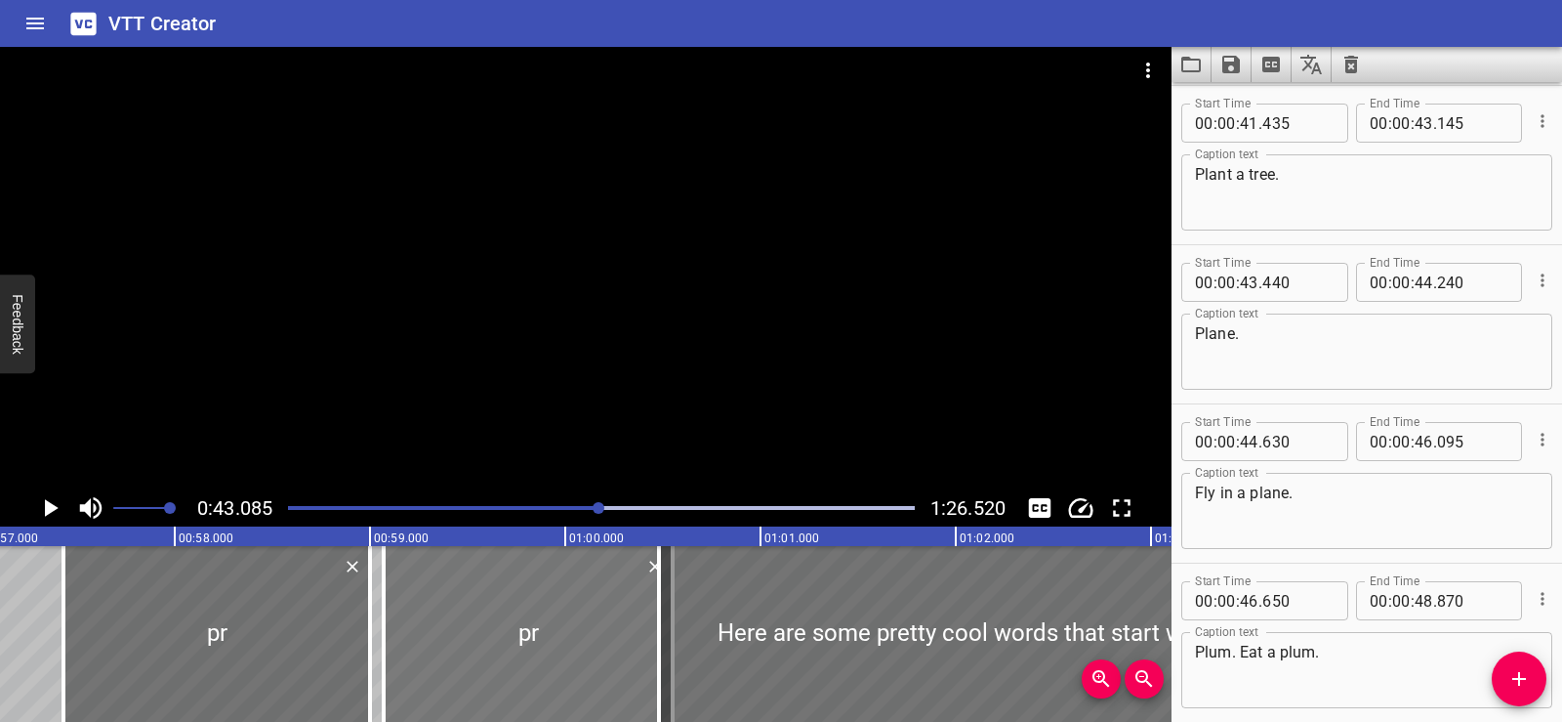
drag, startPoint x: 381, startPoint y: 657, endPoint x: 395, endPoint y: 655, distance: 13.8
click at [395, 655] on div at bounding box center [528, 634] width 289 height 176
type input "070"
type input "550"
click at [385, 661] on div at bounding box center [391, 634] width 20 height 176
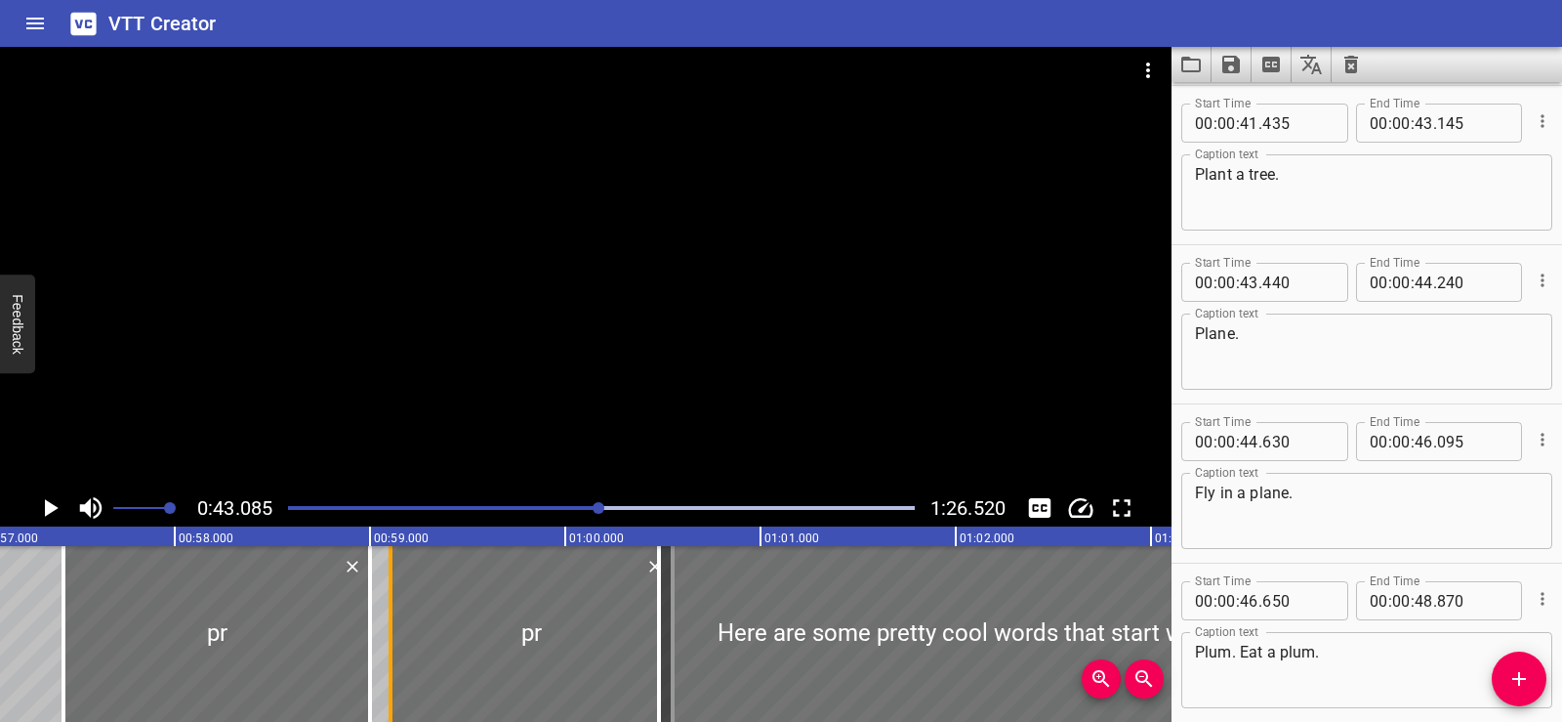
type input "105"
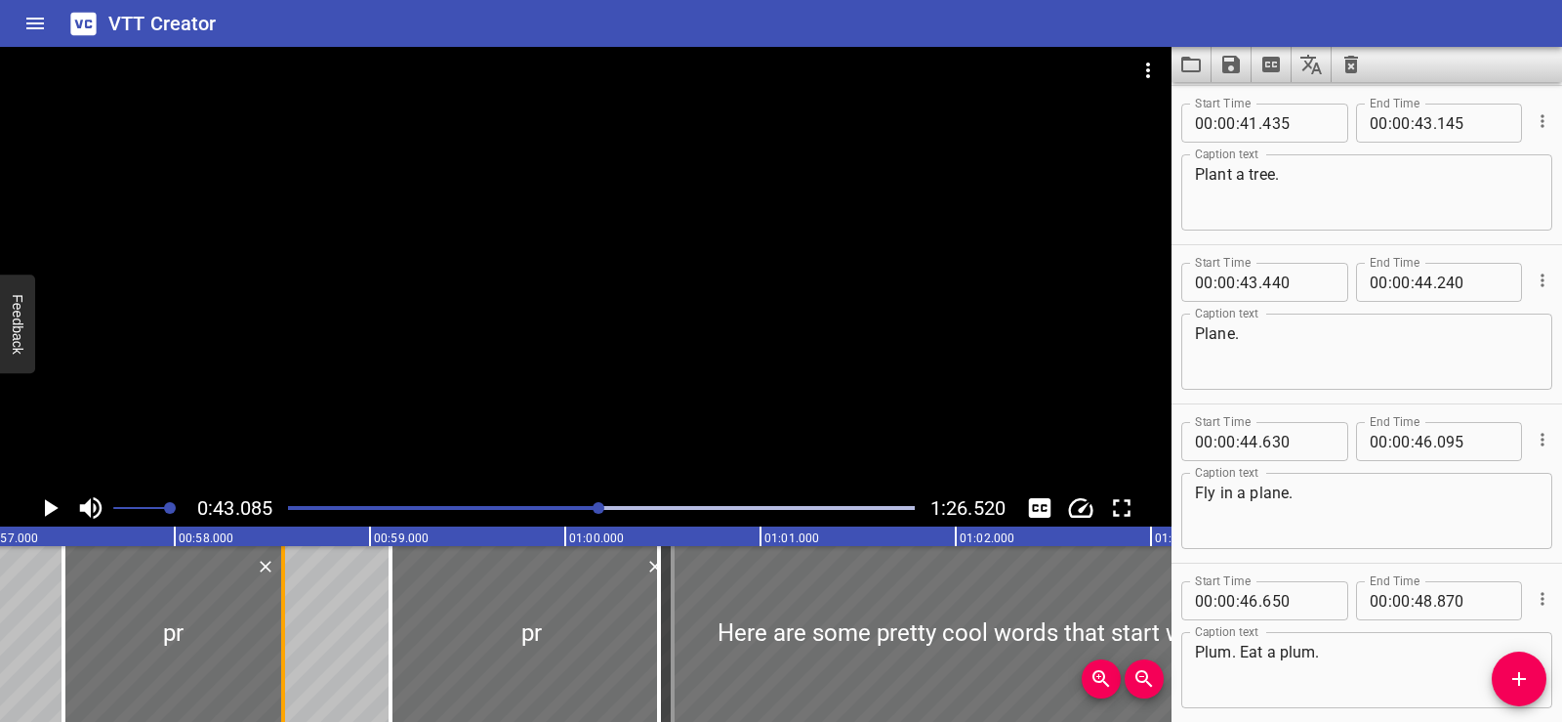
drag, startPoint x: 375, startPoint y: 665, endPoint x: 288, endPoint y: 657, distance: 87.3
click at [288, 657] on div at bounding box center [283, 634] width 20 height 176
type input "58"
type input "555"
drag, startPoint x: 664, startPoint y: 645, endPoint x: 698, endPoint y: 645, distance: 34.2
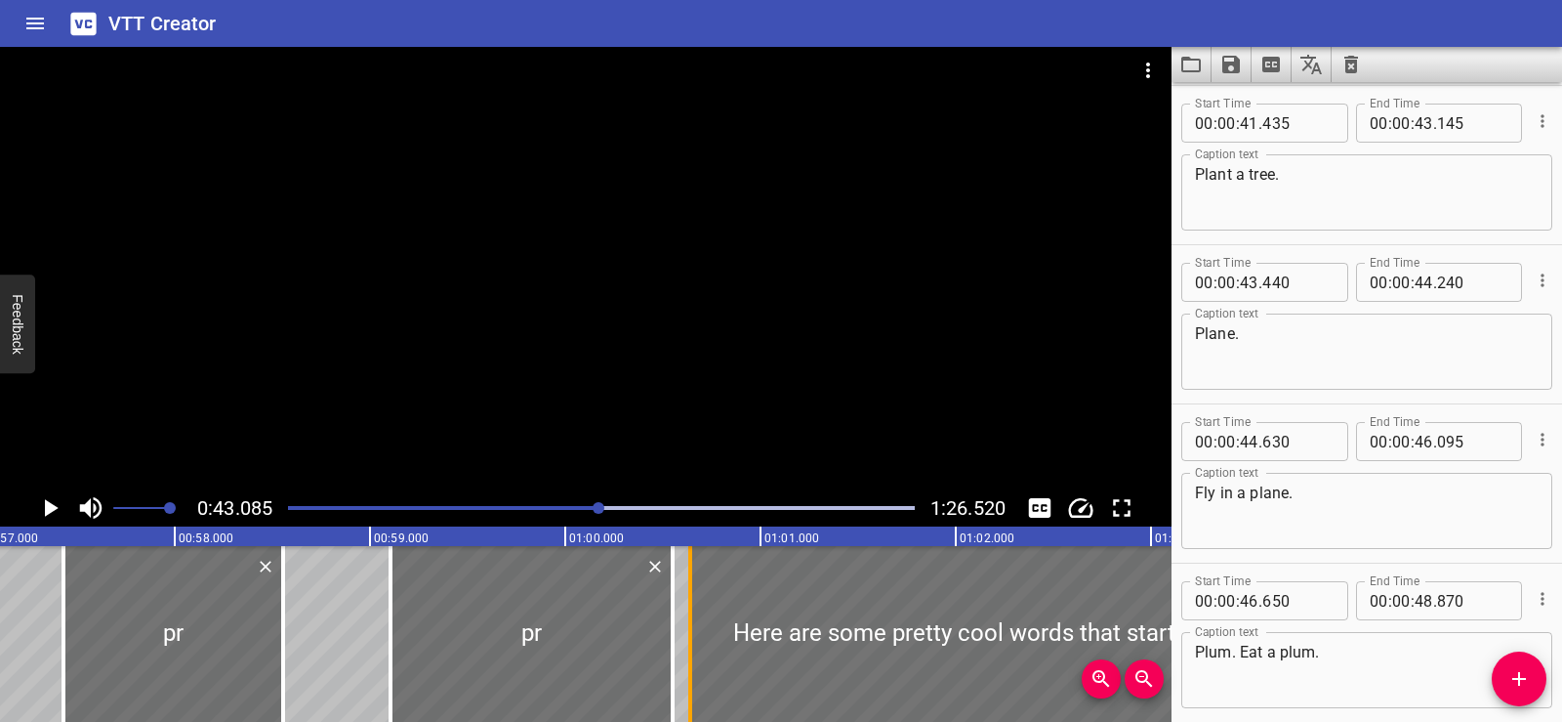
click at [698, 645] on div at bounding box center [691, 634] width 20 height 176
type input "655"
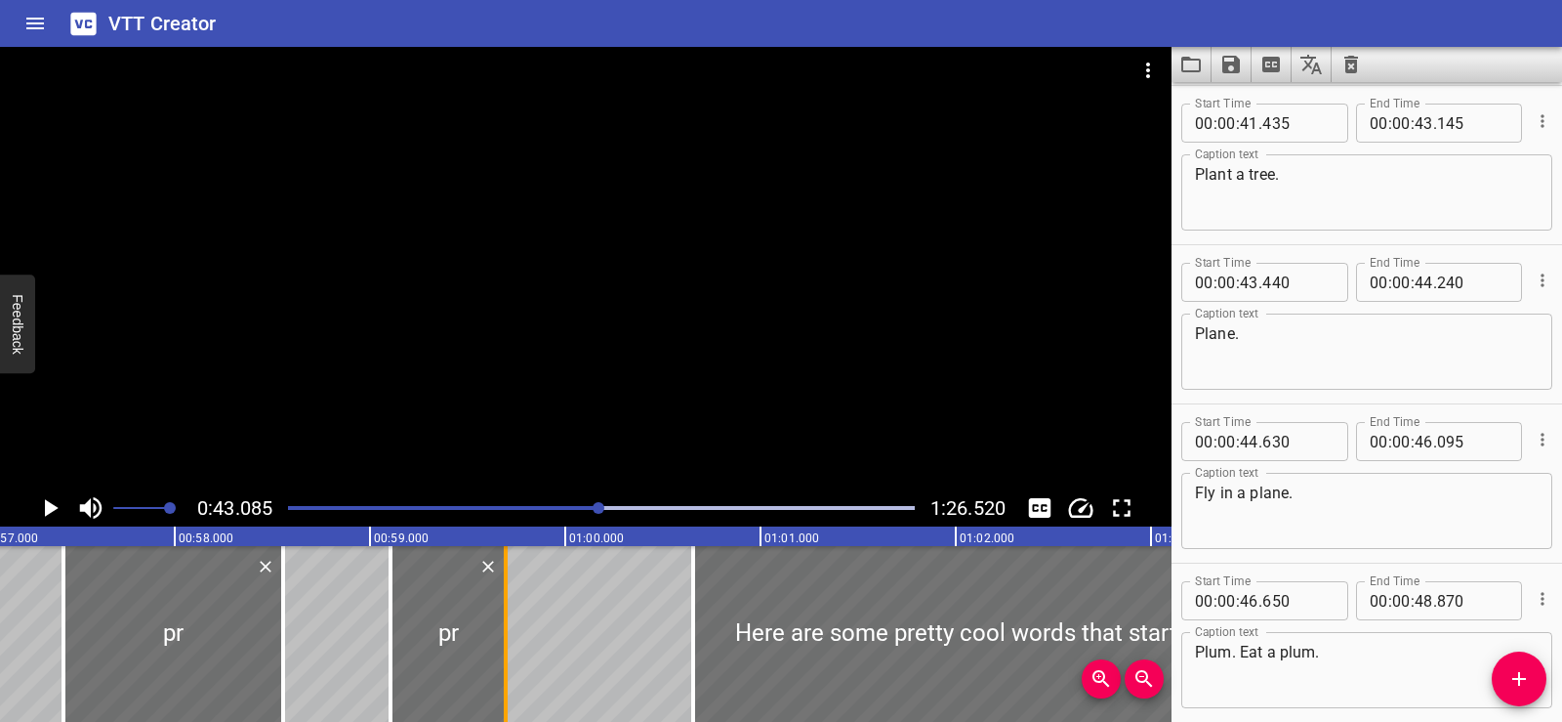
drag, startPoint x: 675, startPoint y: 647, endPoint x: 508, endPoint y: 648, distance: 167.0
click at [508, 648] on div at bounding box center [506, 634] width 20 height 176
type input "00"
type input "59"
type input "695"
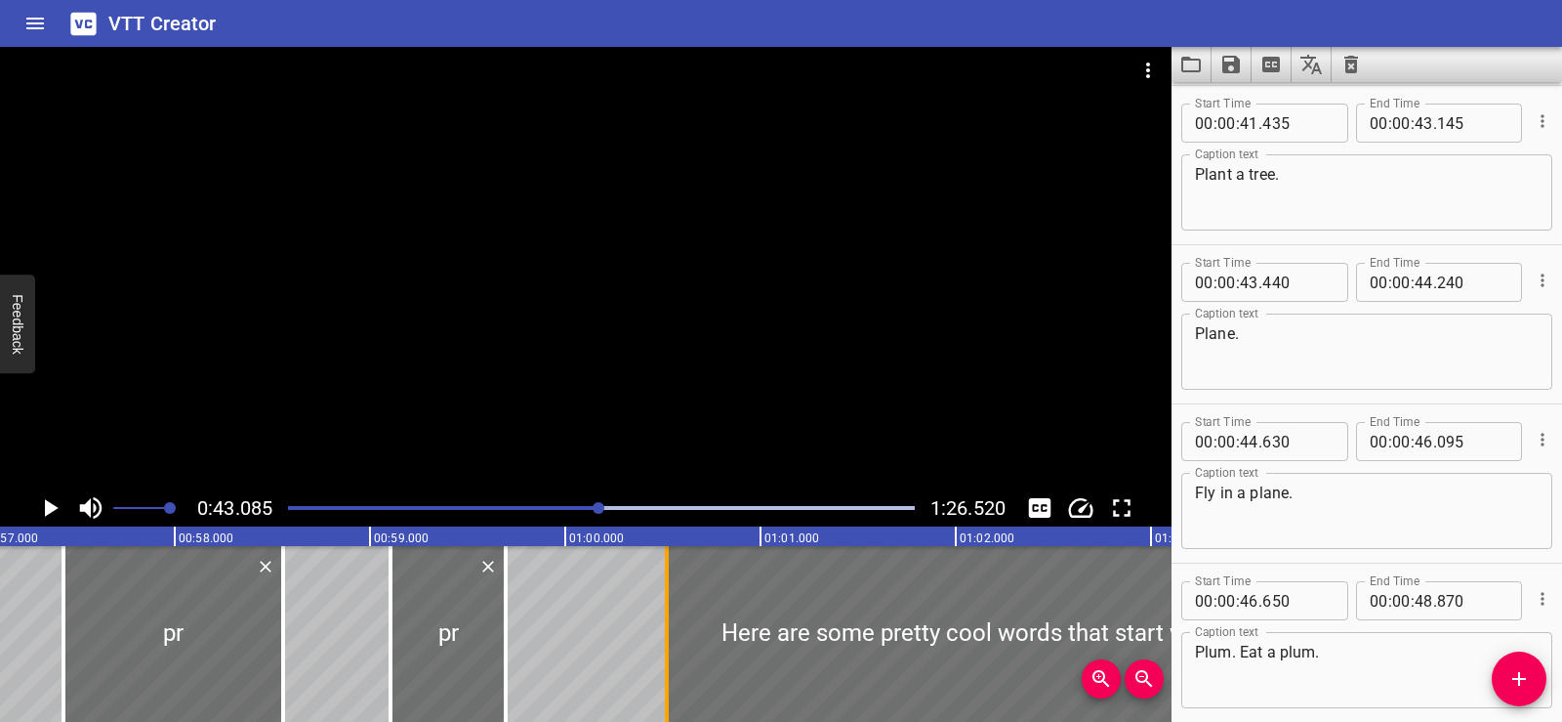
drag, startPoint x: 684, startPoint y: 655, endPoint x: 657, endPoint y: 656, distance: 26.4
click at [657, 656] on div at bounding box center [667, 634] width 20 height 176
type input "520"
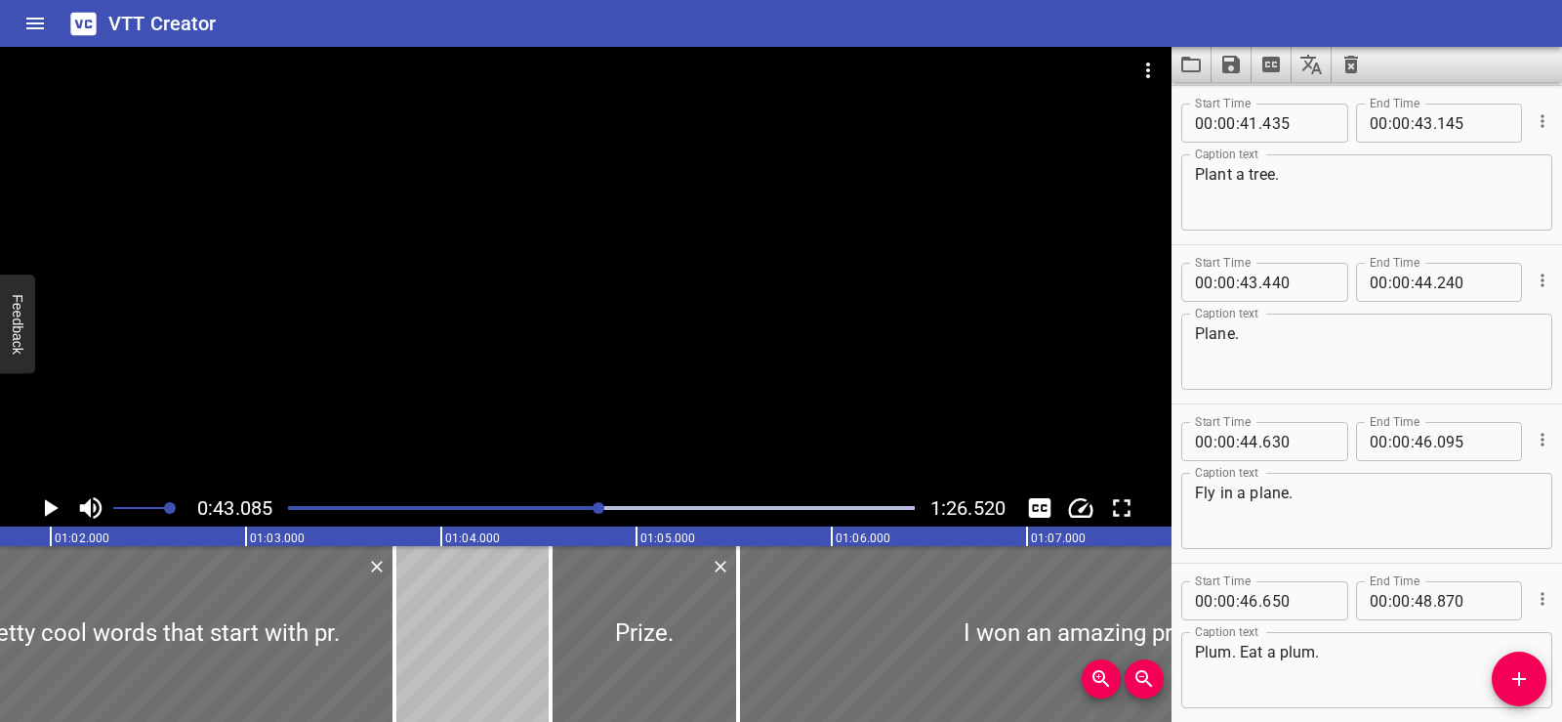
scroll to position [0, 12159]
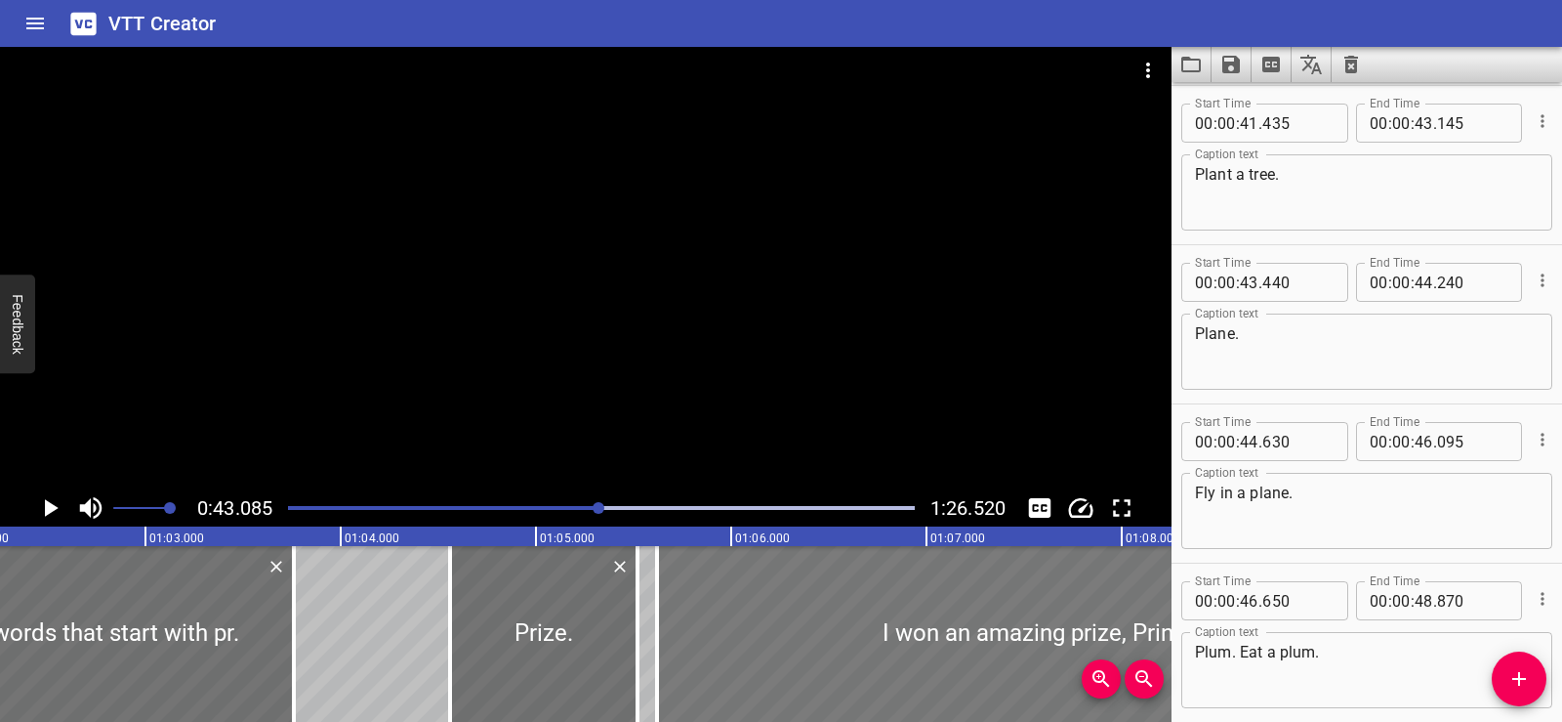
drag, startPoint x: 658, startPoint y: 658, endPoint x: 678, endPoint y: 664, distance: 20.4
click at [678, 664] on div at bounding box center [1043, 634] width 773 height 176
type input "620"
type input "580"
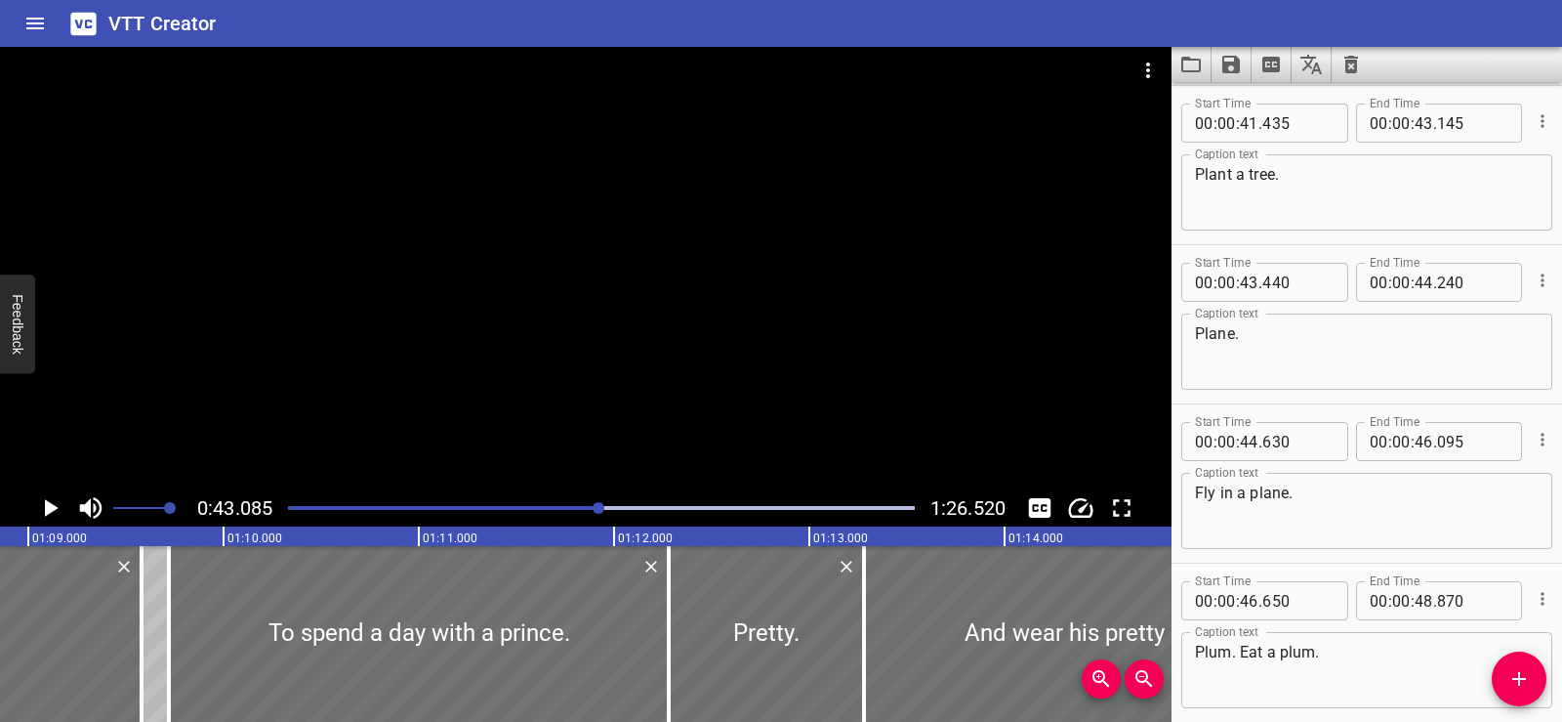
scroll to position [0, 13467]
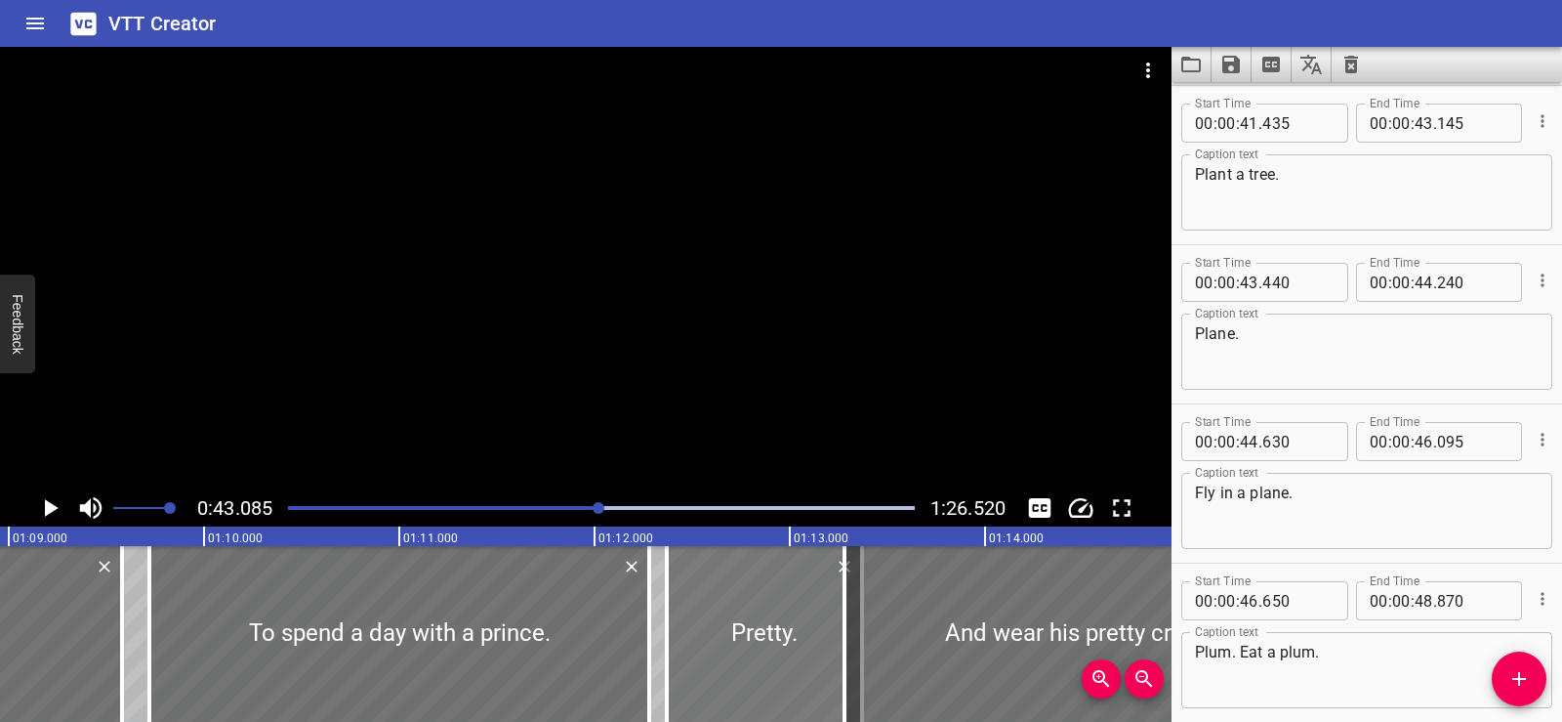
drag, startPoint x: 679, startPoint y: 652, endPoint x: 690, endPoint y: 645, distance: 14.1
click at [697, 650] on div at bounding box center [764, 634] width 195 height 176
type input "375"
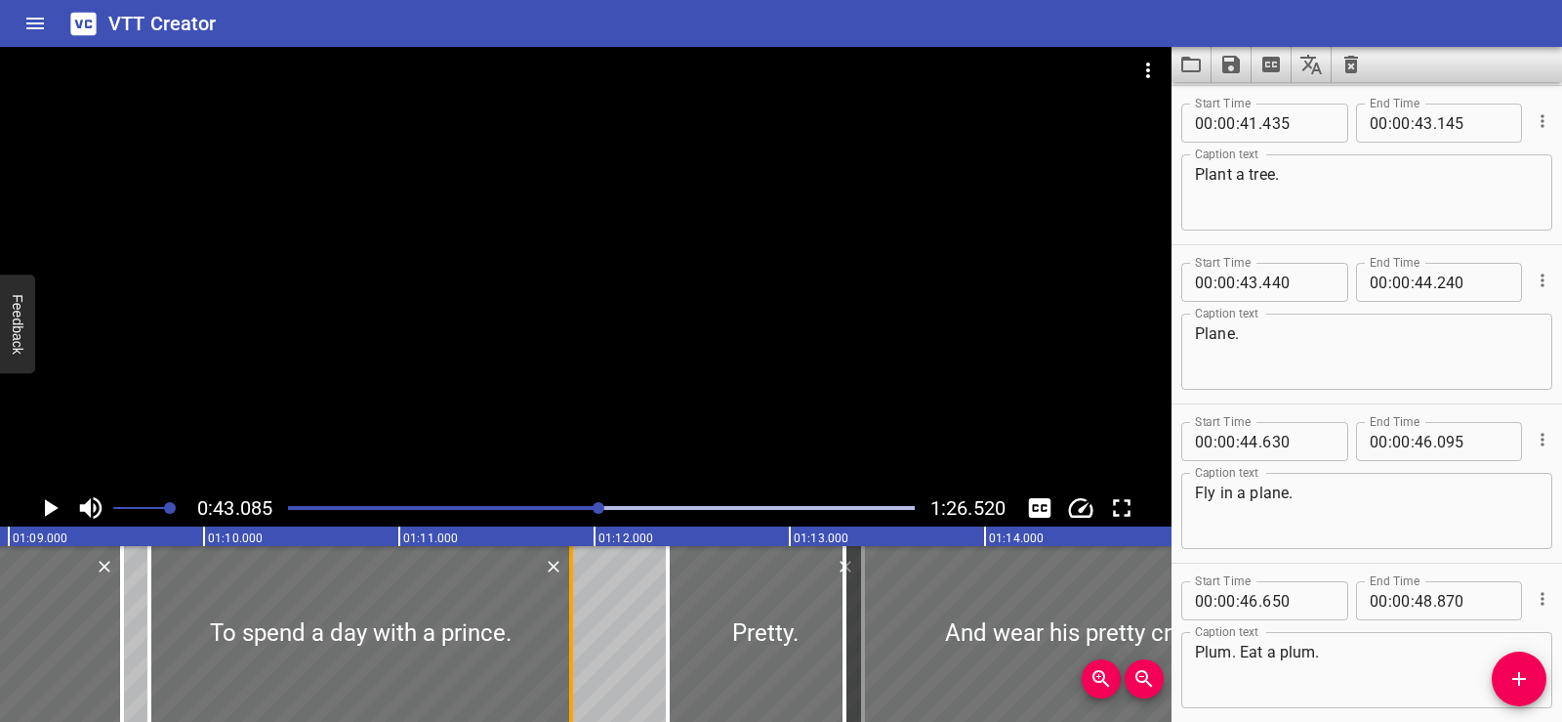
drag, startPoint x: 651, startPoint y: 643, endPoint x: 573, endPoint y: 642, distance: 78.1
click at [573, 642] on div at bounding box center [572, 634] width 20 height 176
type input "11"
type input "880"
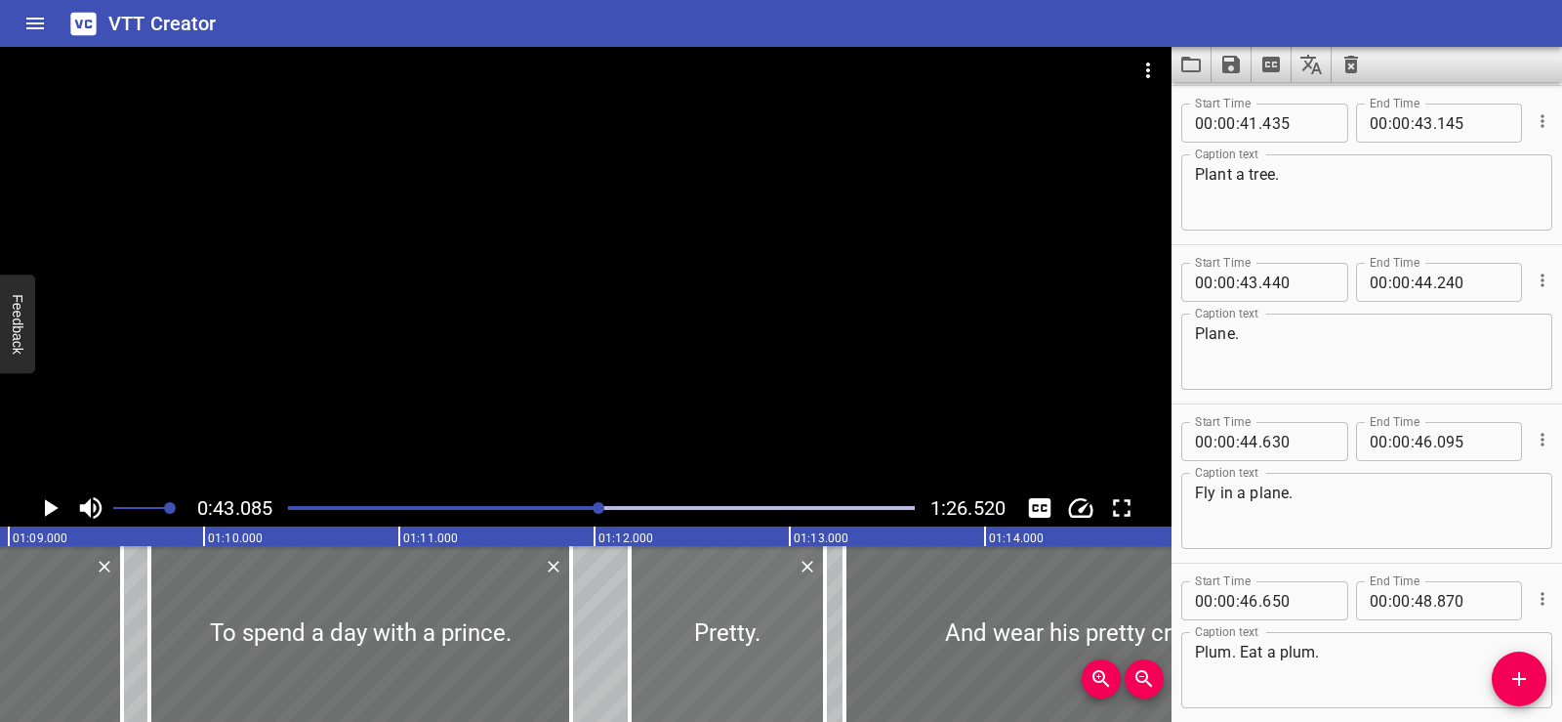
drag, startPoint x: 719, startPoint y: 638, endPoint x: 696, endPoint y: 636, distance: 22.5
click at [696, 636] on div at bounding box center [727, 634] width 195 height 176
type input "180"
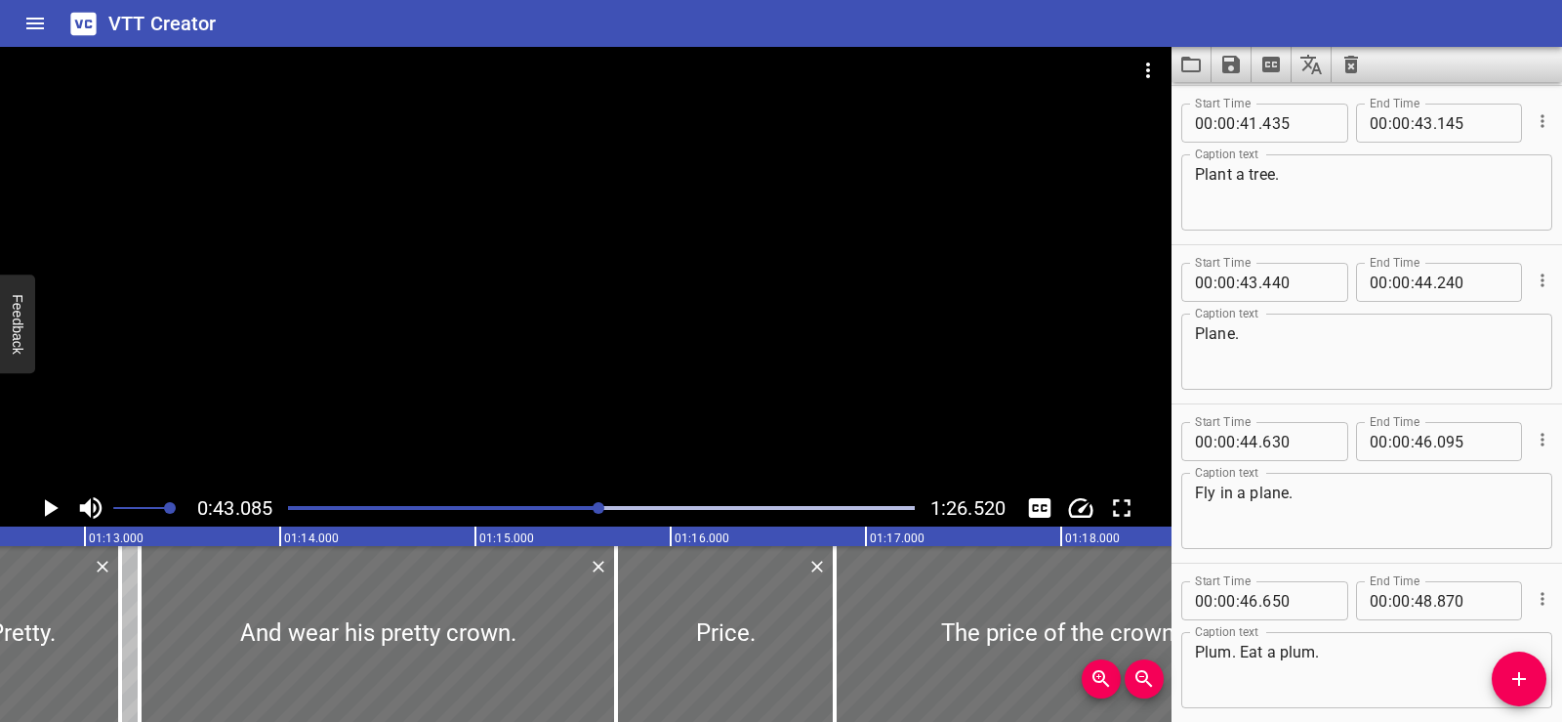
scroll to position [0, 14192]
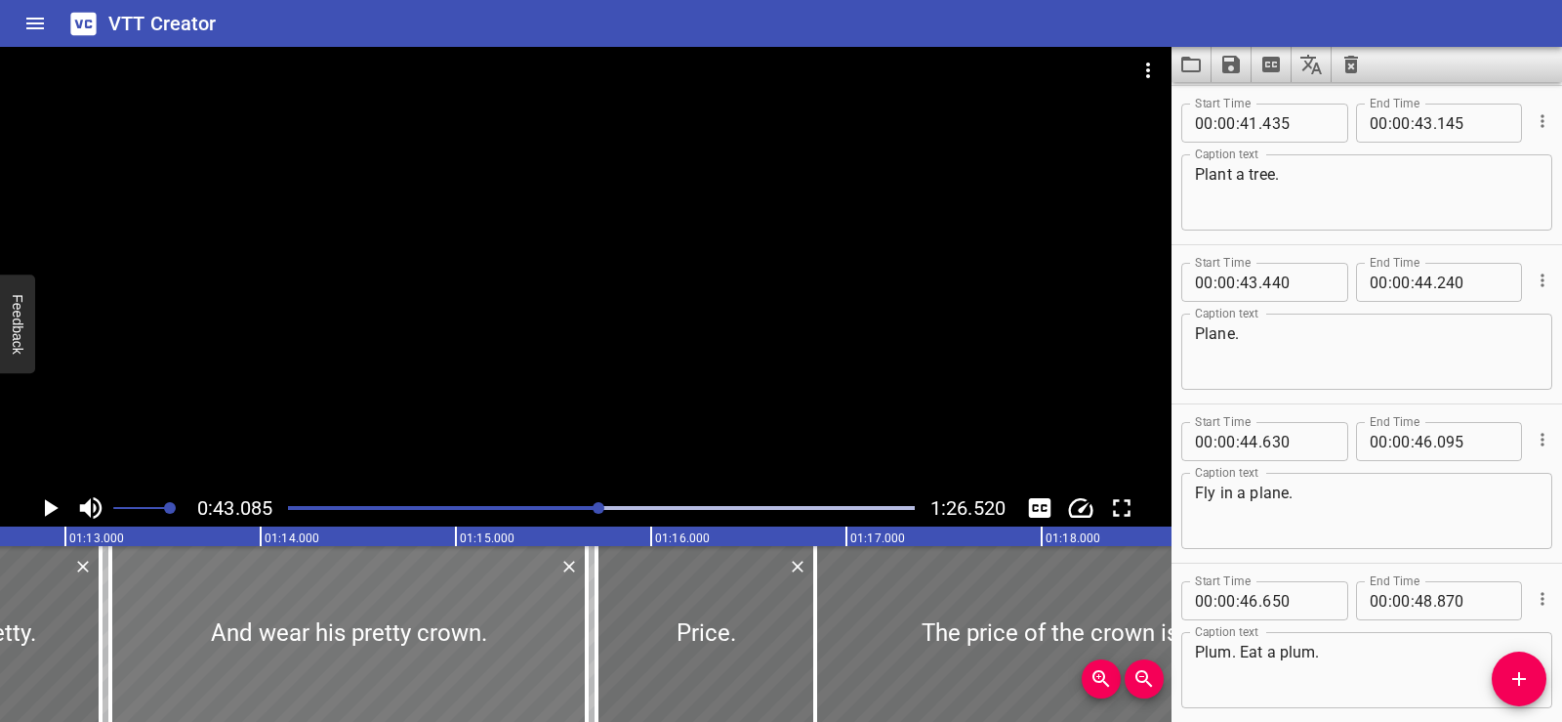
click at [537, 647] on div at bounding box center [348, 634] width 477 height 176
type input "230"
type input "670"
drag, startPoint x: 827, startPoint y: 644, endPoint x: 851, endPoint y: 645, distance: 23.5
click at [851, 645] on div at bounding box center [1132, 634] width 586 height 176
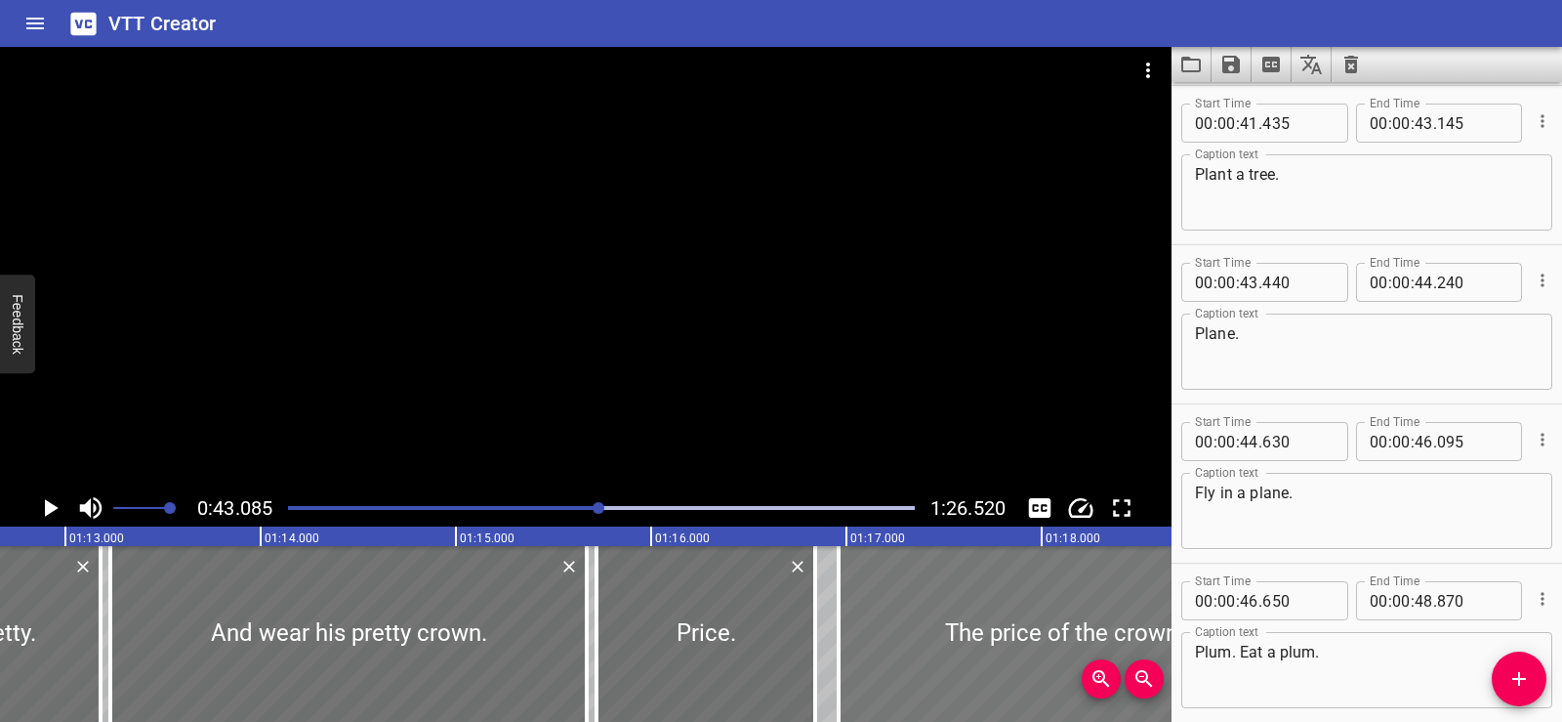
type input "960"
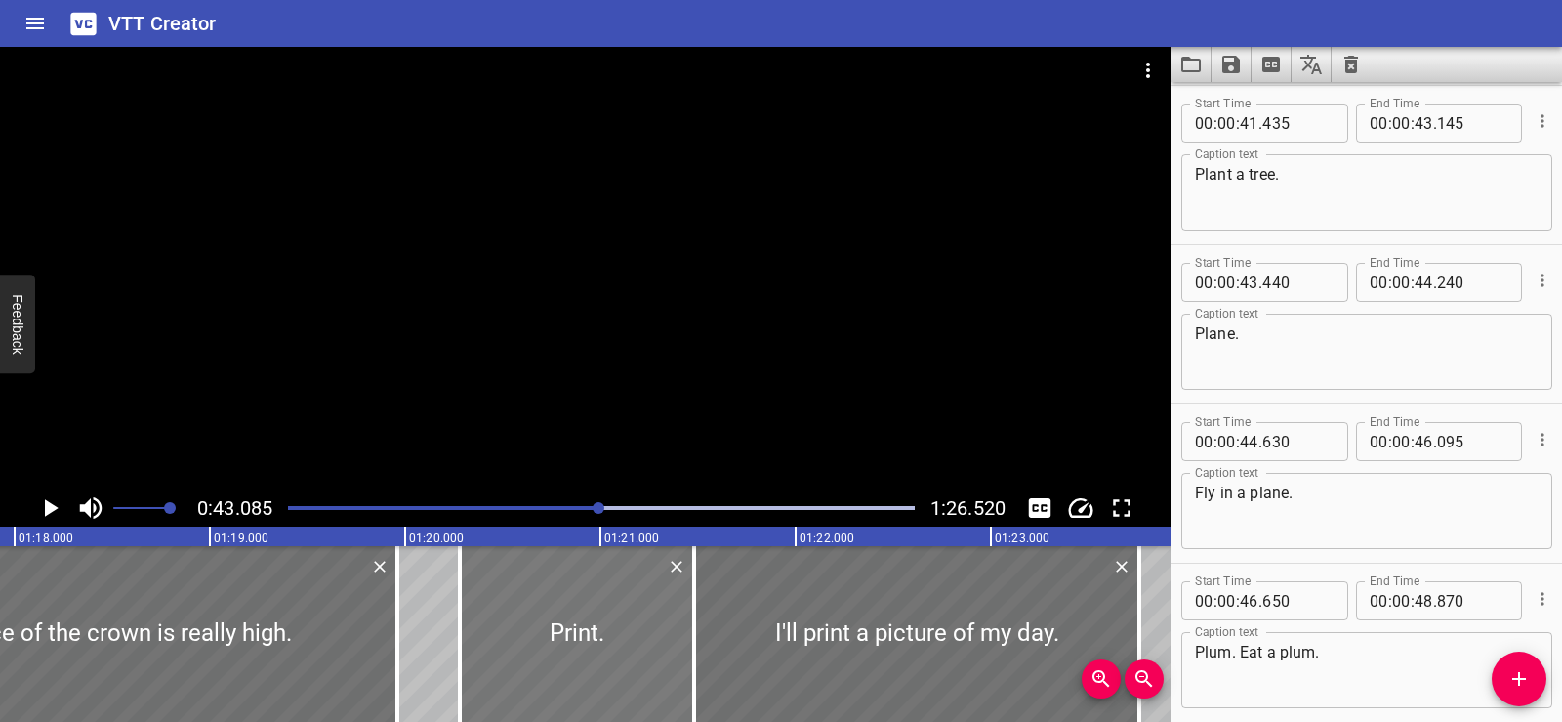
scroll to position [0, 15159]
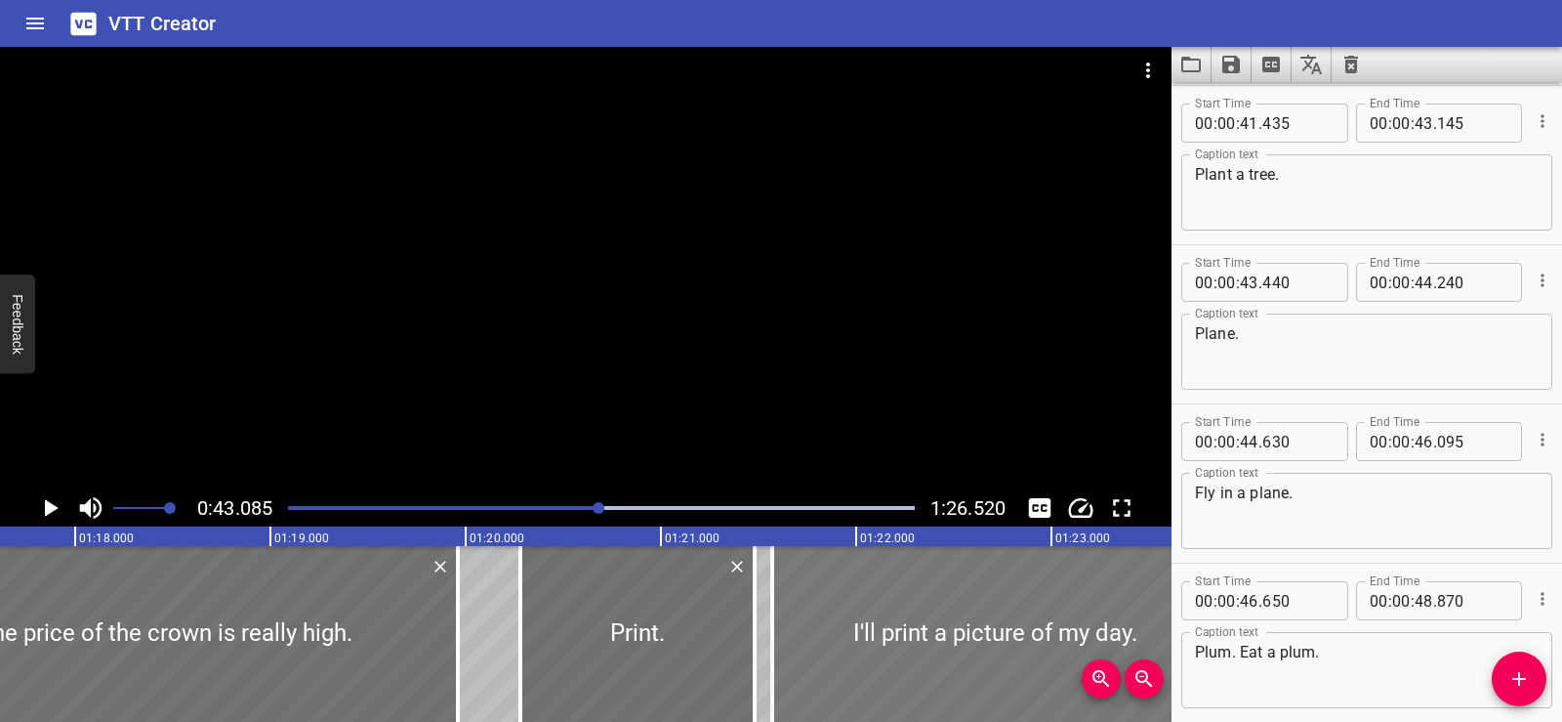
drag, startPoint x: 776, startPoint y: 638, endPoint x: 794, endPoint y: 641, distance: 17.8
click at [794, 641] on div at bounding box center [994, 634] width 445 height 176
type input "570"
type input "850"
drag, startPoint x: 751, startPoint y: 639, endPoint x: 705, endPoint y: 640, distance: 45.9
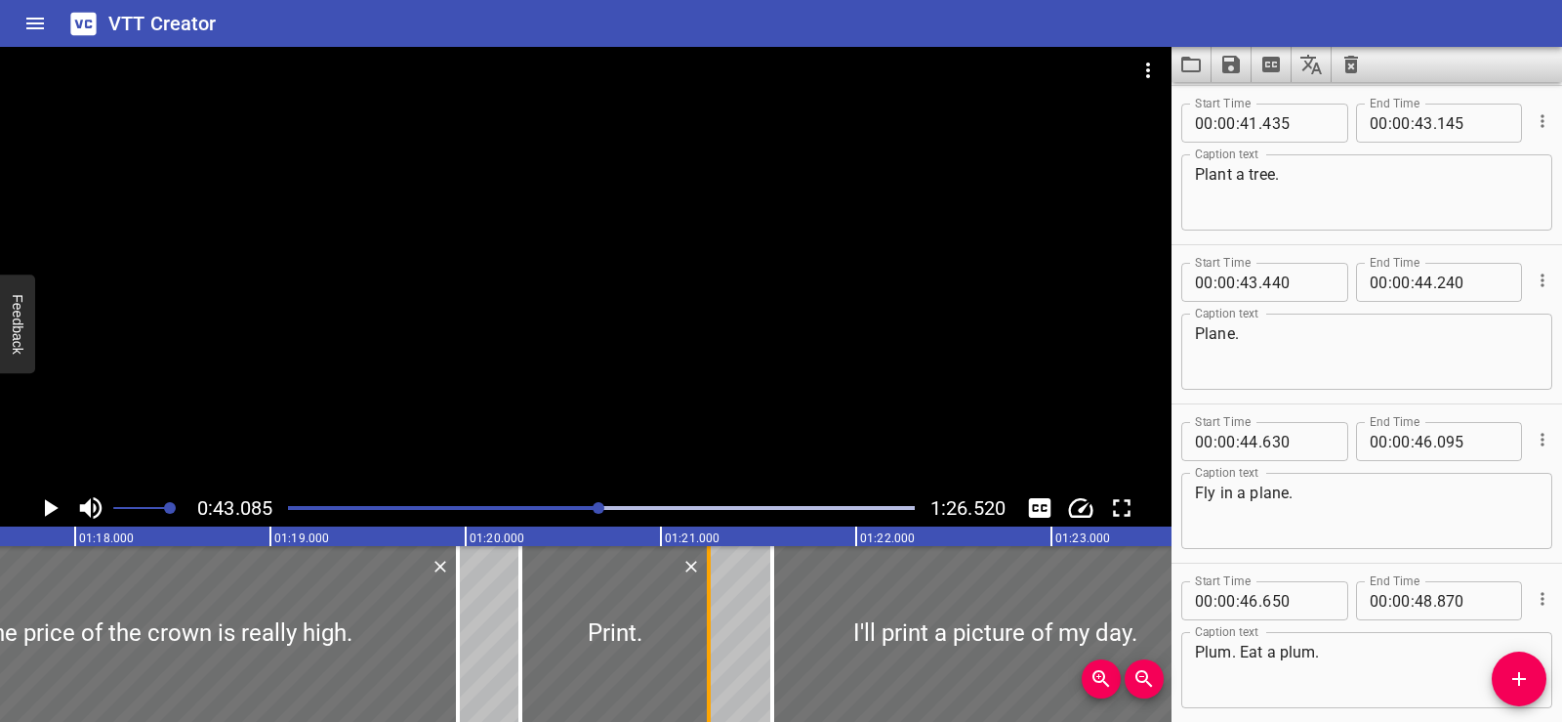
click at [705, 640] on div at bounding box center [709, 634] width 20 height 176
type input "245"
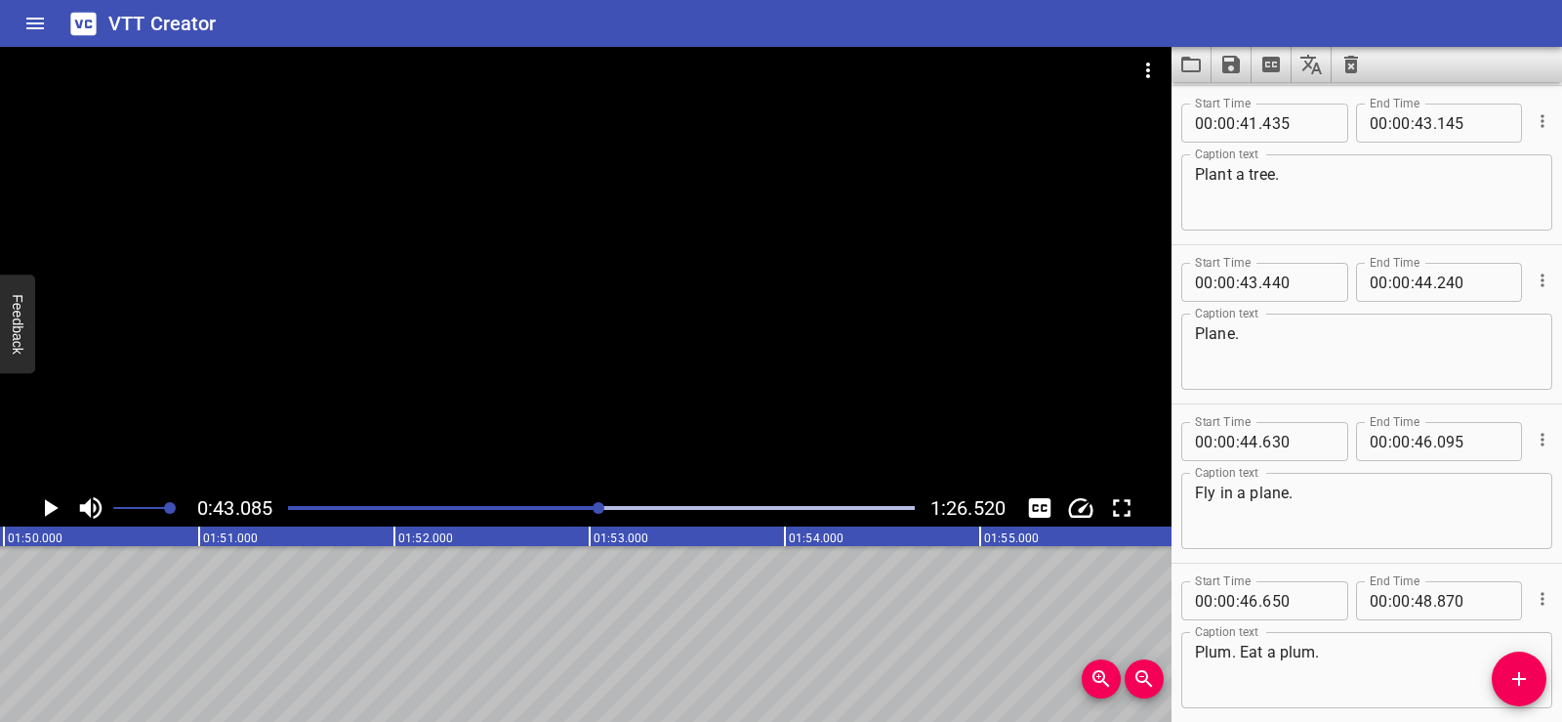
scroll to position [0, 22265]
click at [1234, 62] on icon "Save captions to file" at bounding box center [1232, 65] width 18 height 18
click at [1246, 95] on li "Save to VTT file" at bounding box center [1284, 107] width 144 height 35
click at [1197, 61] on icon "Load captions from file" at bounding box center [1192, 65] width 20 height 16
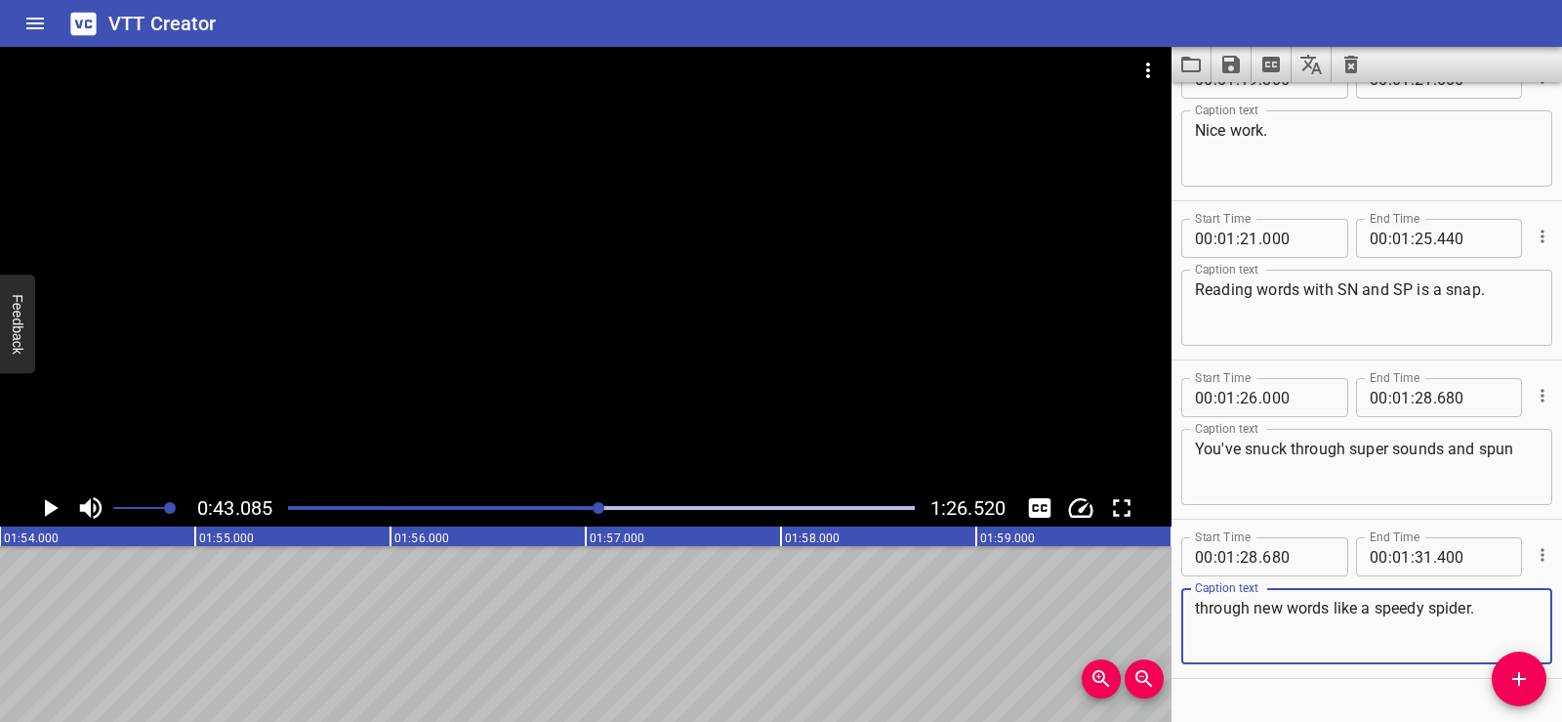
scroll to position [4546, 0]
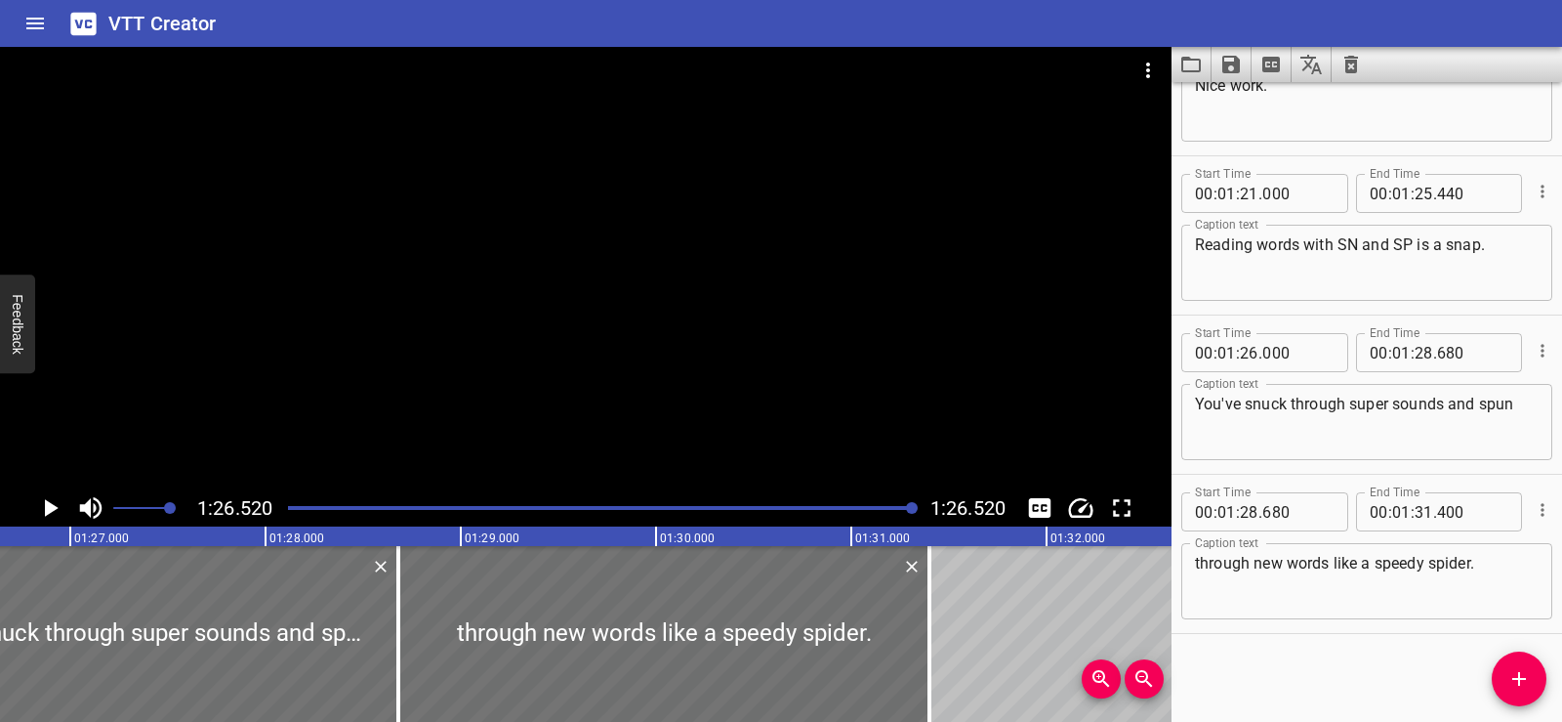
scroll to position [0, 16898]
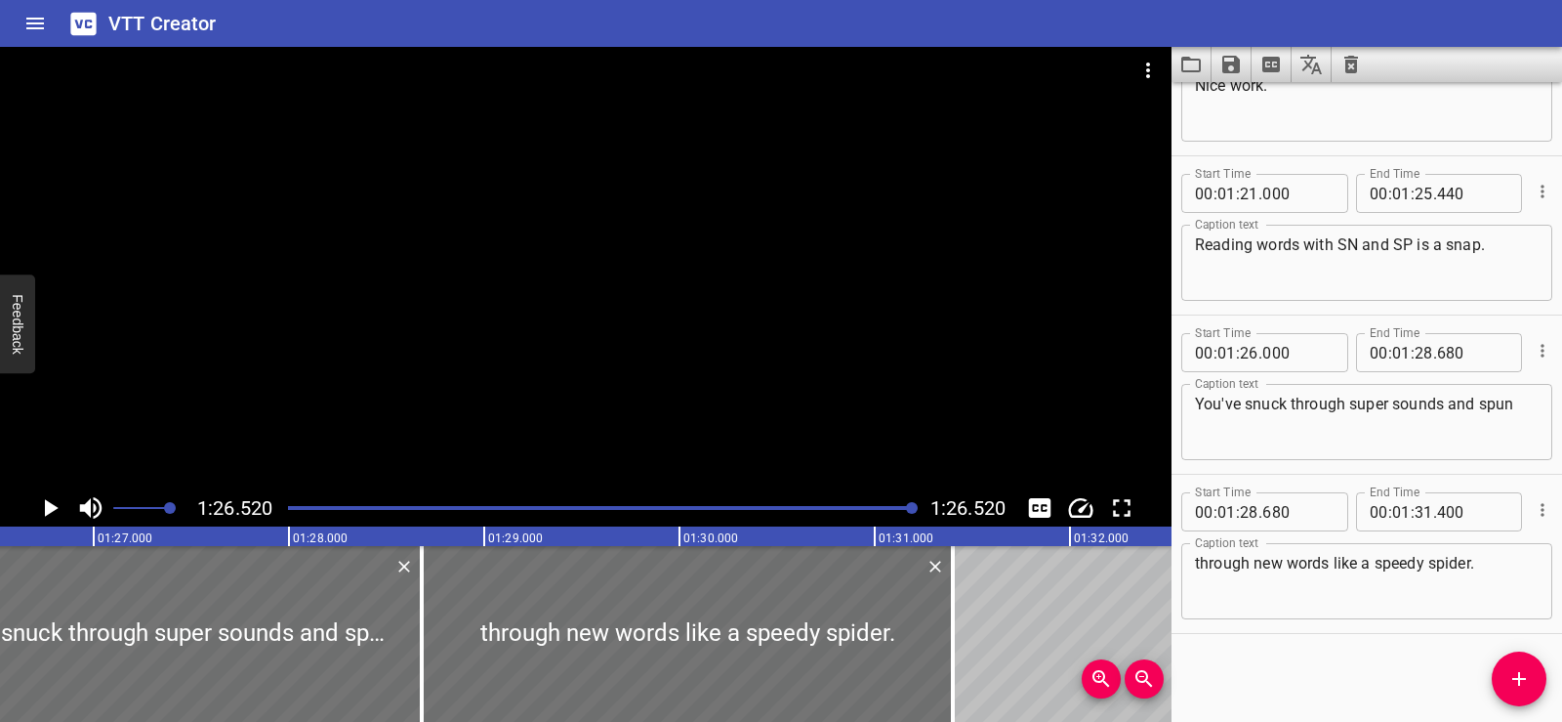
click at [589, 238] on div at bounding box center [586, 268] width 1172 height 442
click at [51, 508] on icon "Play/Pause" at bounding box center [52, 508] width 14 height 18
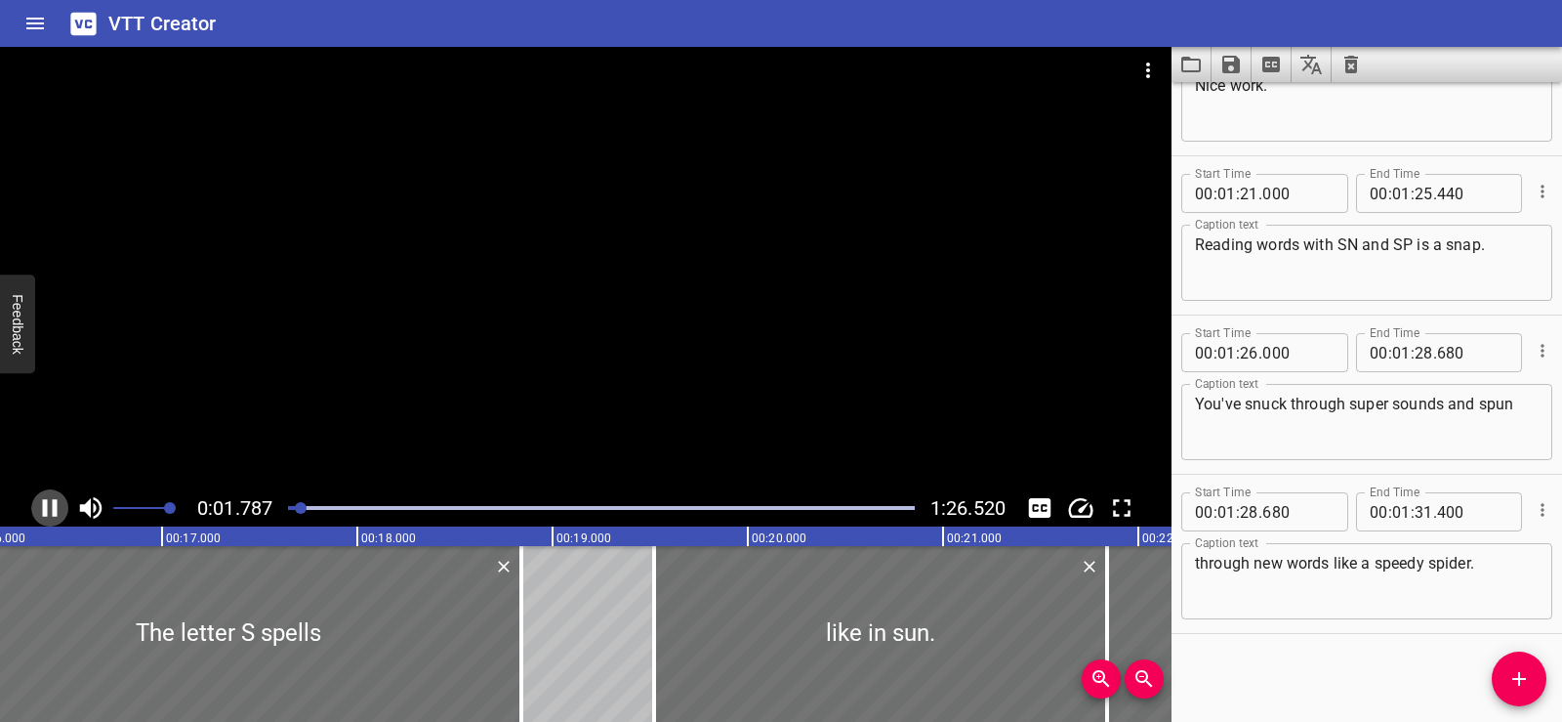
click at [45, 504] on icon "Play/Pause" at bounding box center [50, 508] width 15 height 18
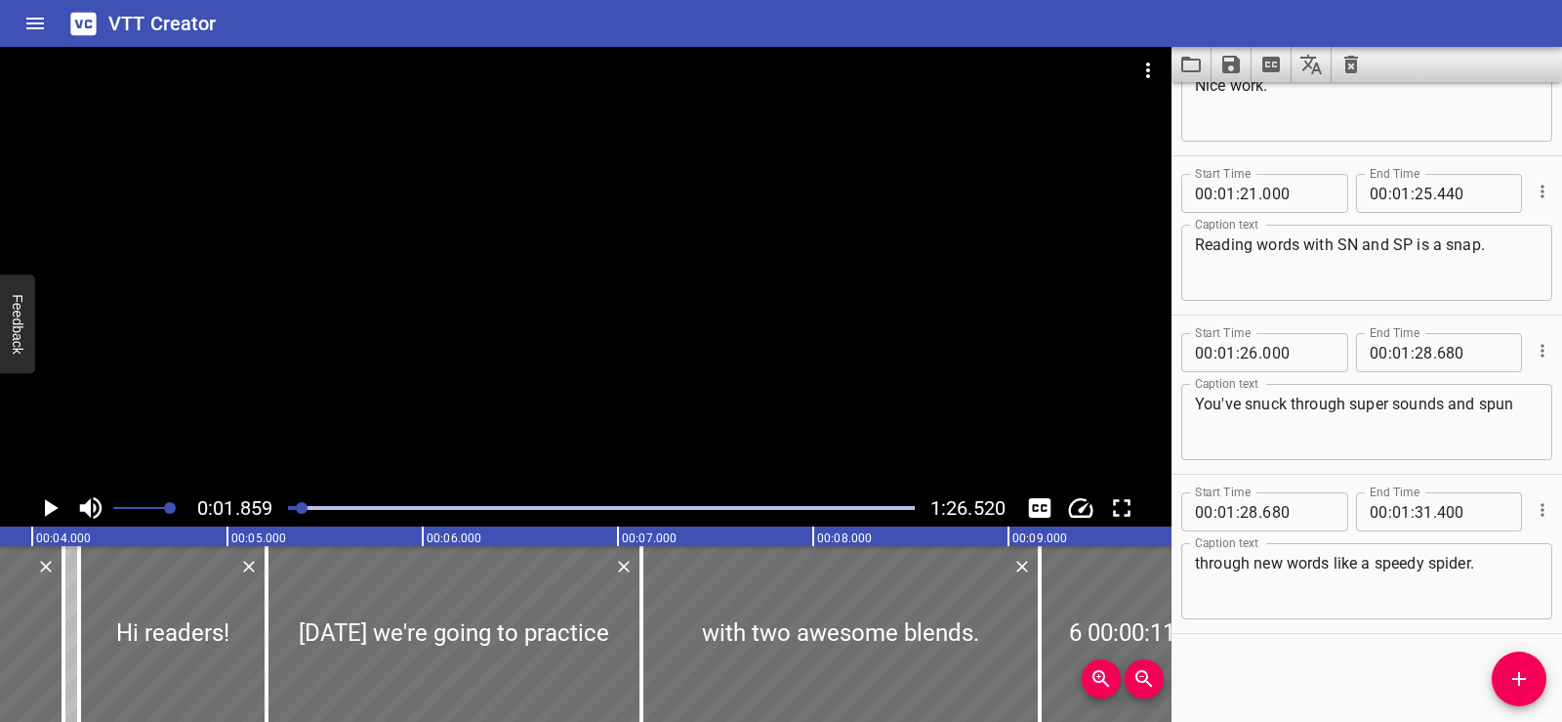
click at [612, 246] on div at bounding box center [586, 268] width 1172 height 442
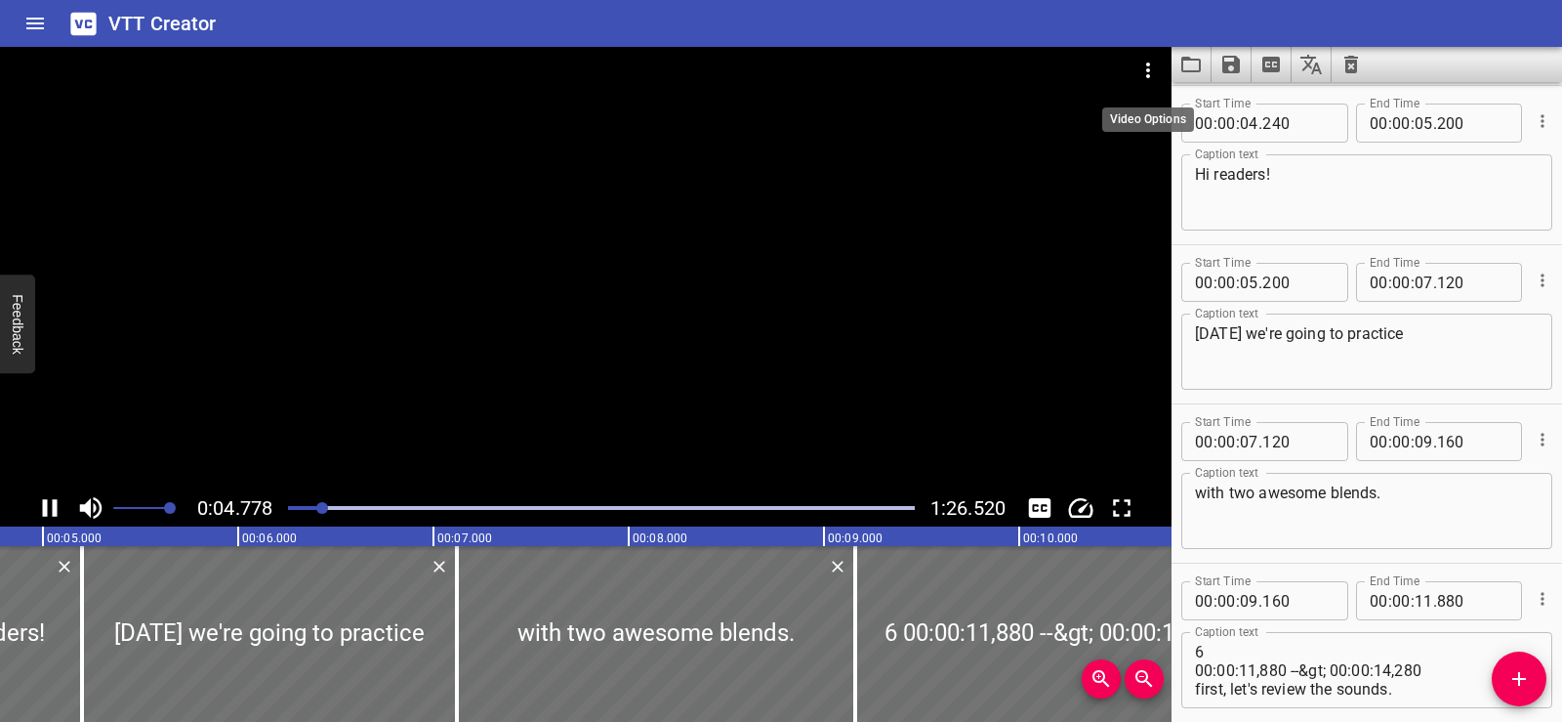
scroll to position [0, 984]
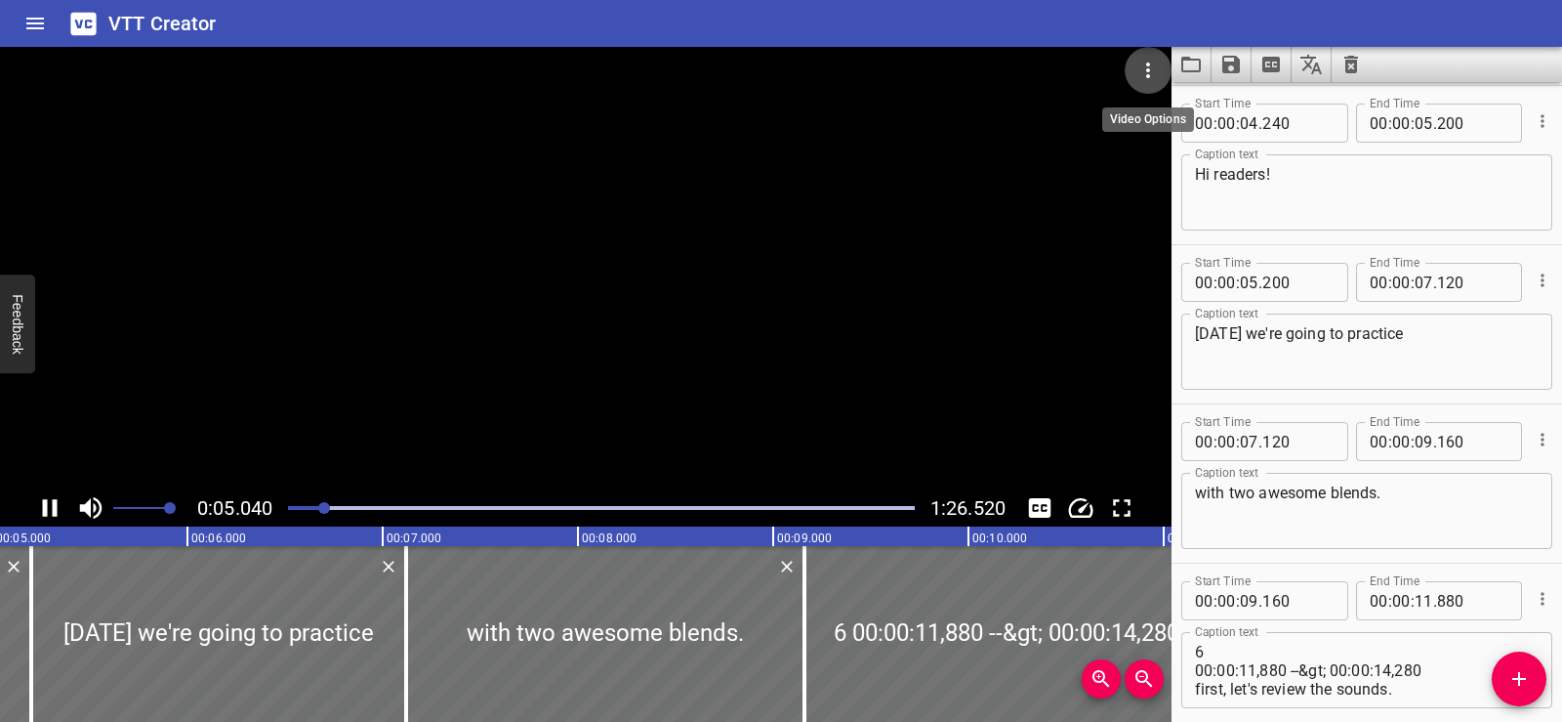
click at [1145, 67] on icon "Video Options" at bounding box center [1148, 70] width 23 height 23
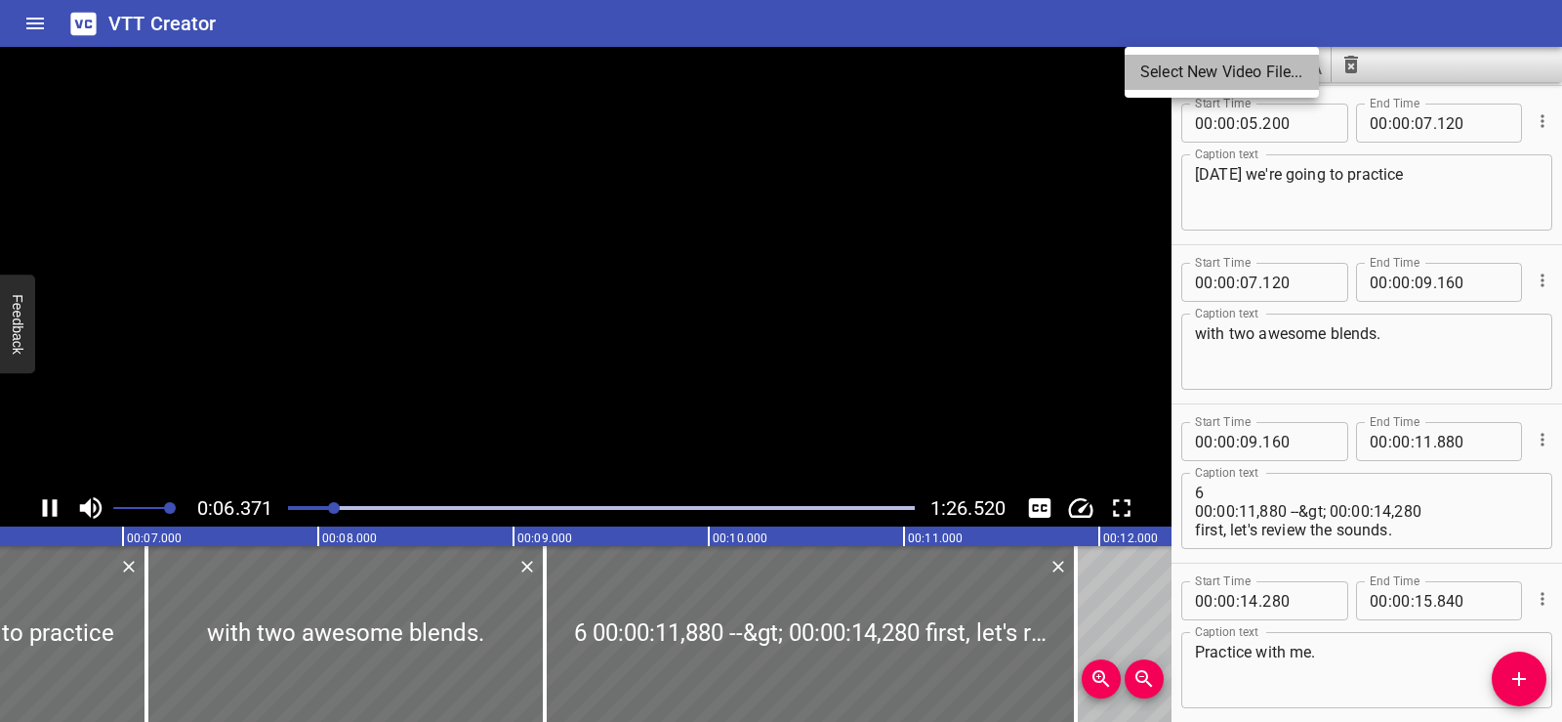
click at [1175, 72] on li "Select New Video File..." at bounding box center [1222, 72] width 194 height 35
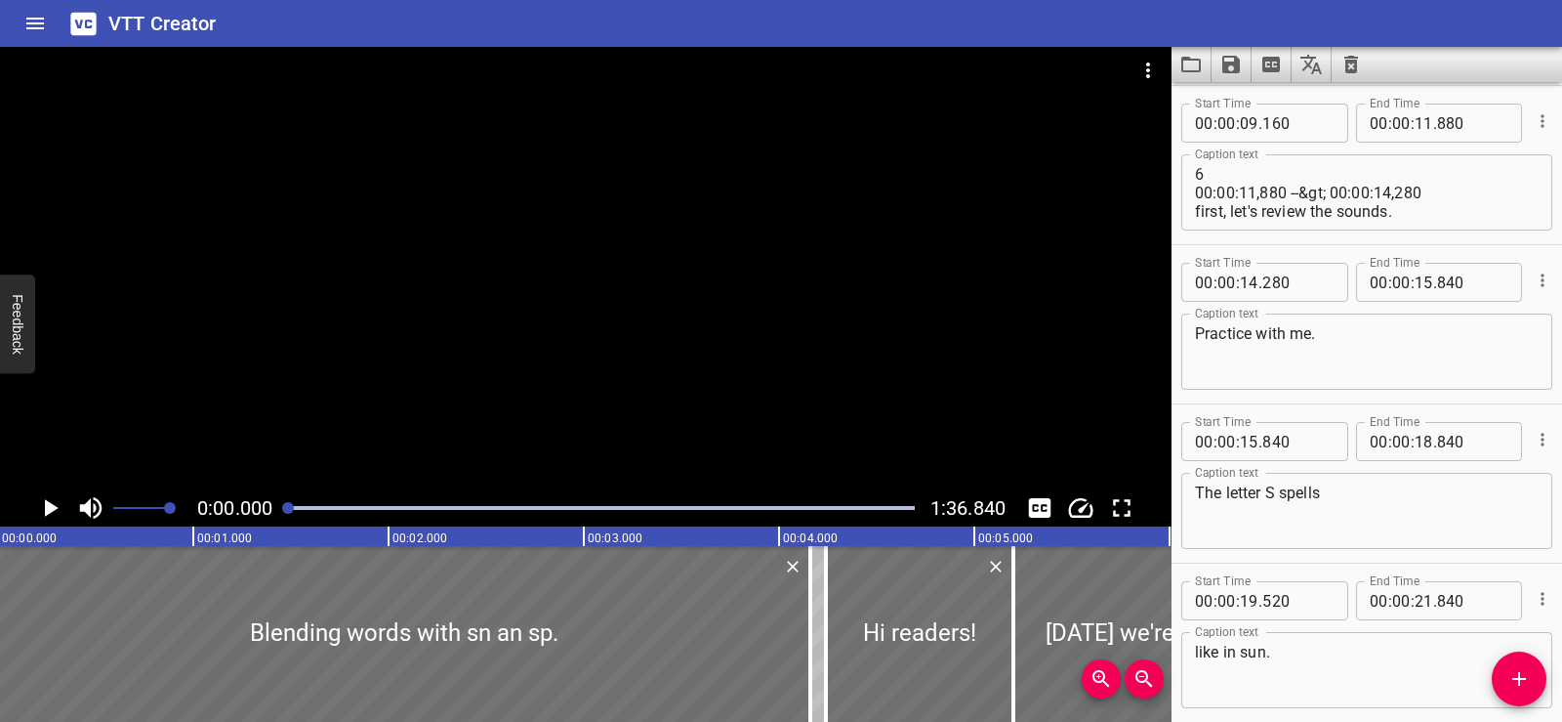
scroll to position [0, 0]
click at [19, 598] on div at bounding box center [406, 634] width 812 height 176
click at [41, 508] on icon "Play/Pause" at bounding box center [49, 507] width 29 height 29
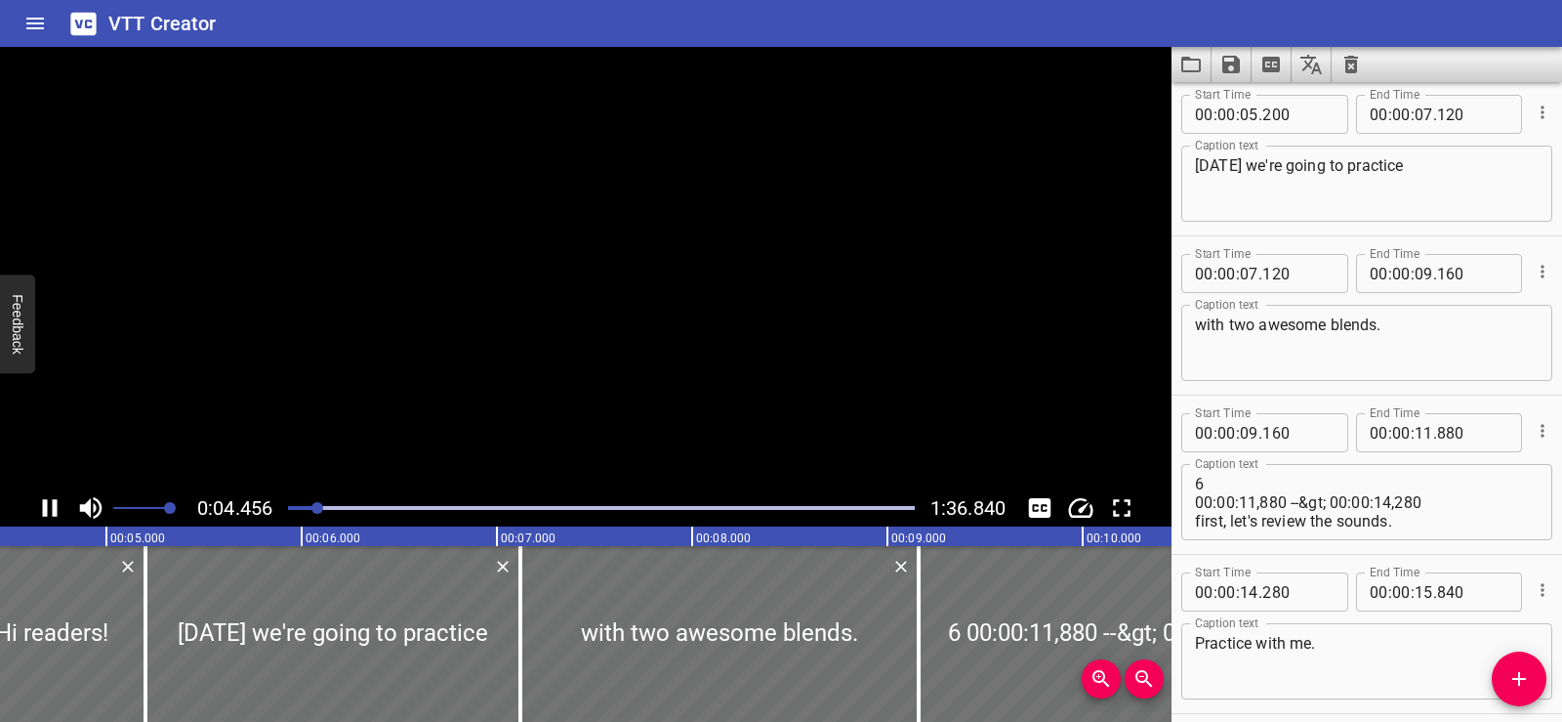
scroll to position [168, 0]
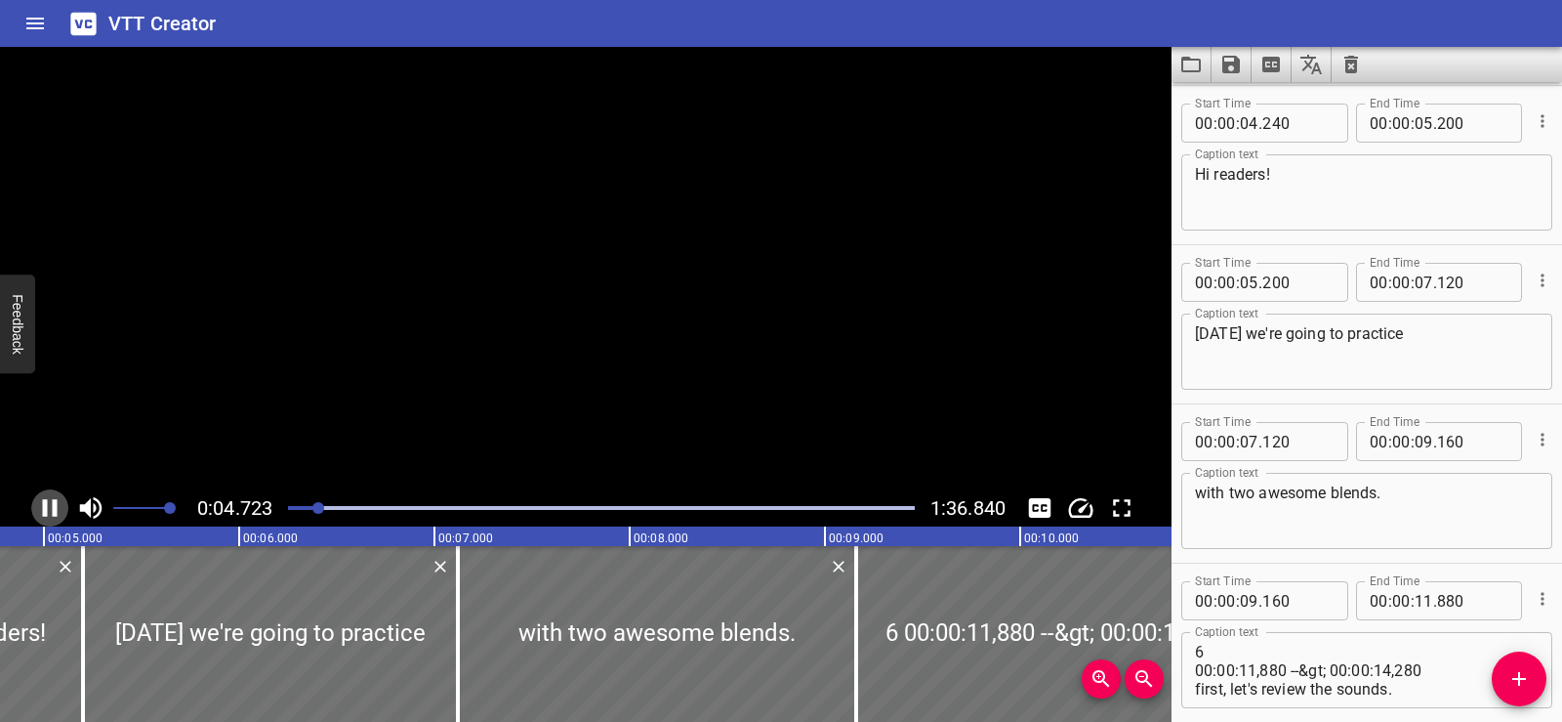
click at [57, 505] on icon "Play/Pause" at bounding box center [50, 508] width 15 height 18
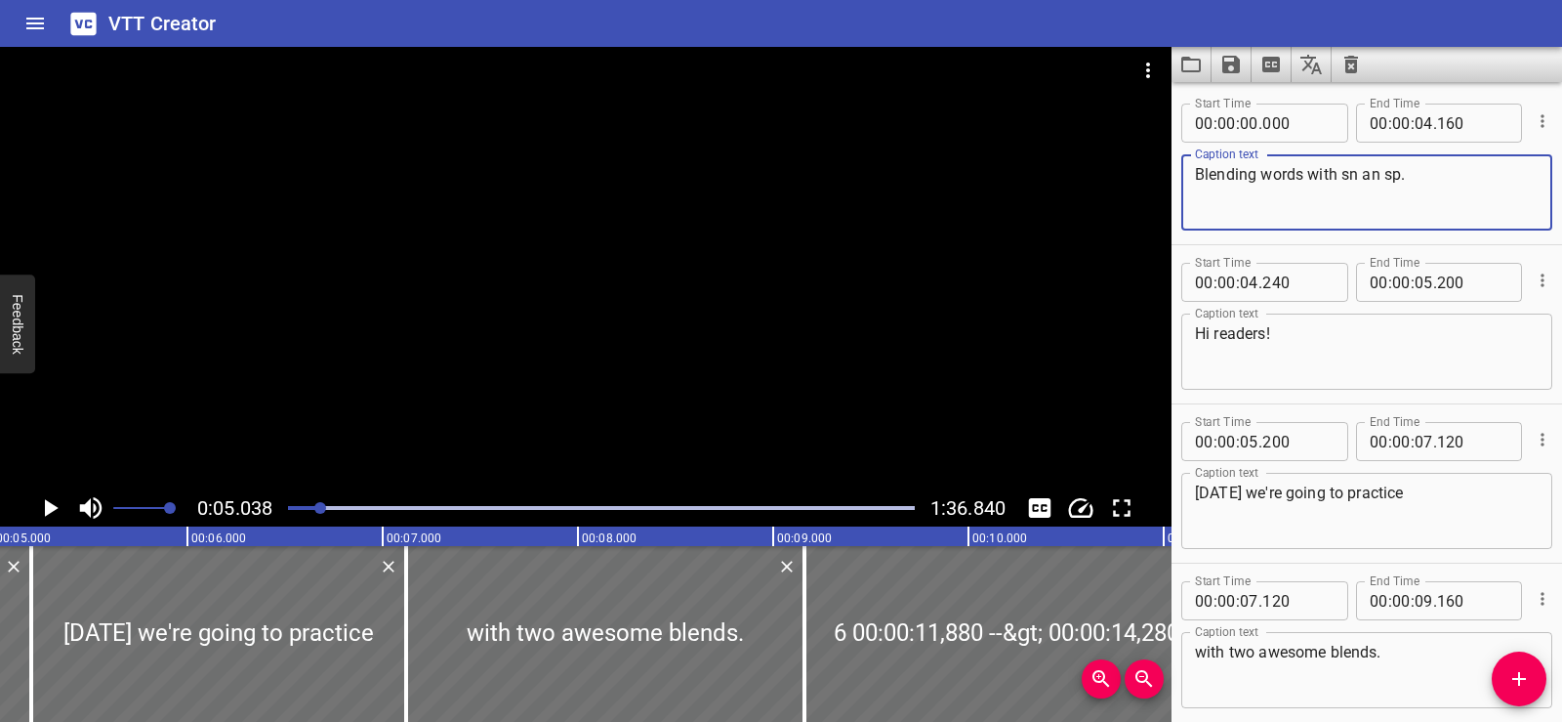
click at [1369, 171] on textarea "Blending words with sn an sp." at bounding box center [1367, 193] width 344 height 56
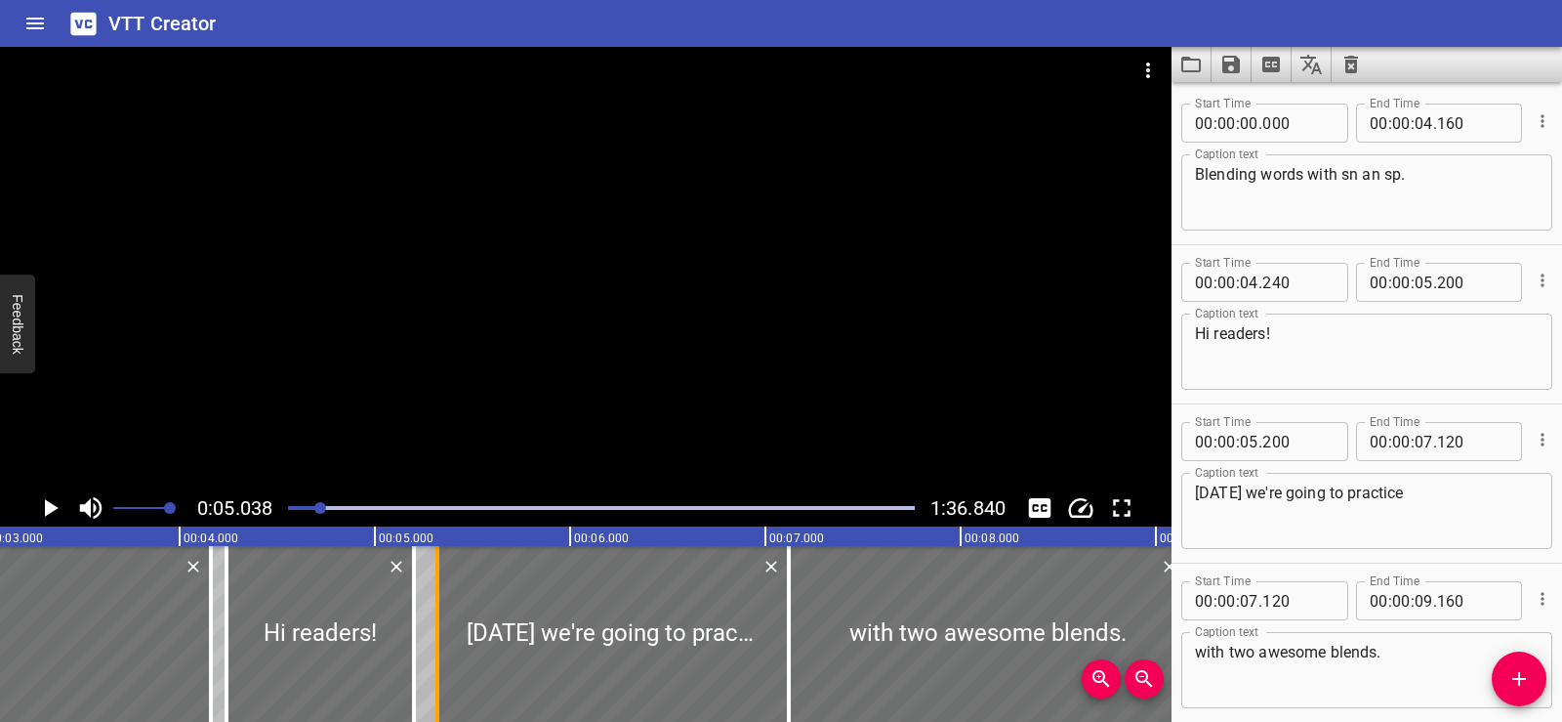
drag, startPoint x: 414, startPoint y: 638, endPoint x: 437, endPoint y: 645, distance: 24.4
click at [437, 645] on div at bounding box center [438, 634] width 4 height 176
type input "320"
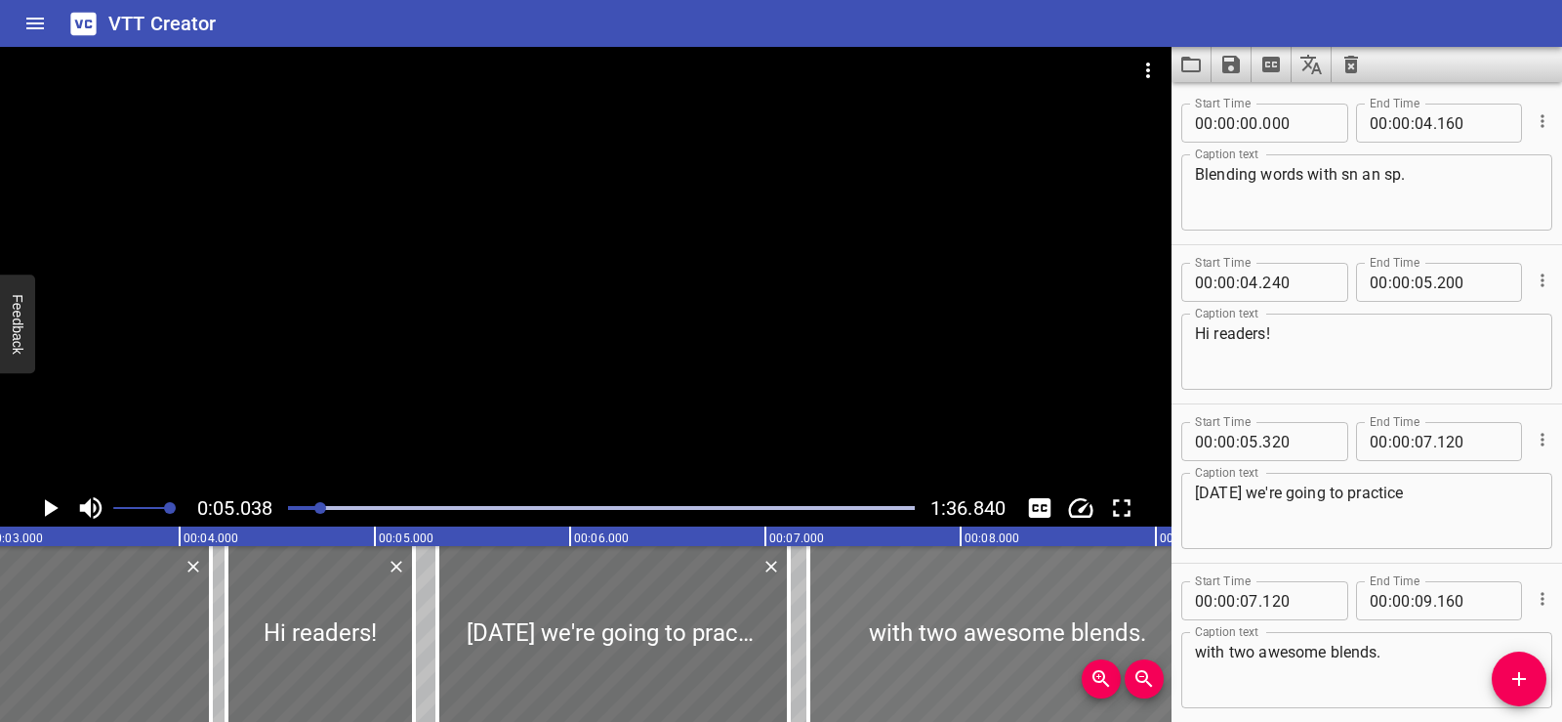
drag, startPoint x: 806, startPoint y: 652, endPoint x: 825, endPoint y: 652, distance: 19.5
click at [825, 652] on div at bounding box center [1008, 634] width 398 height 176
type input "220"
type input "260"
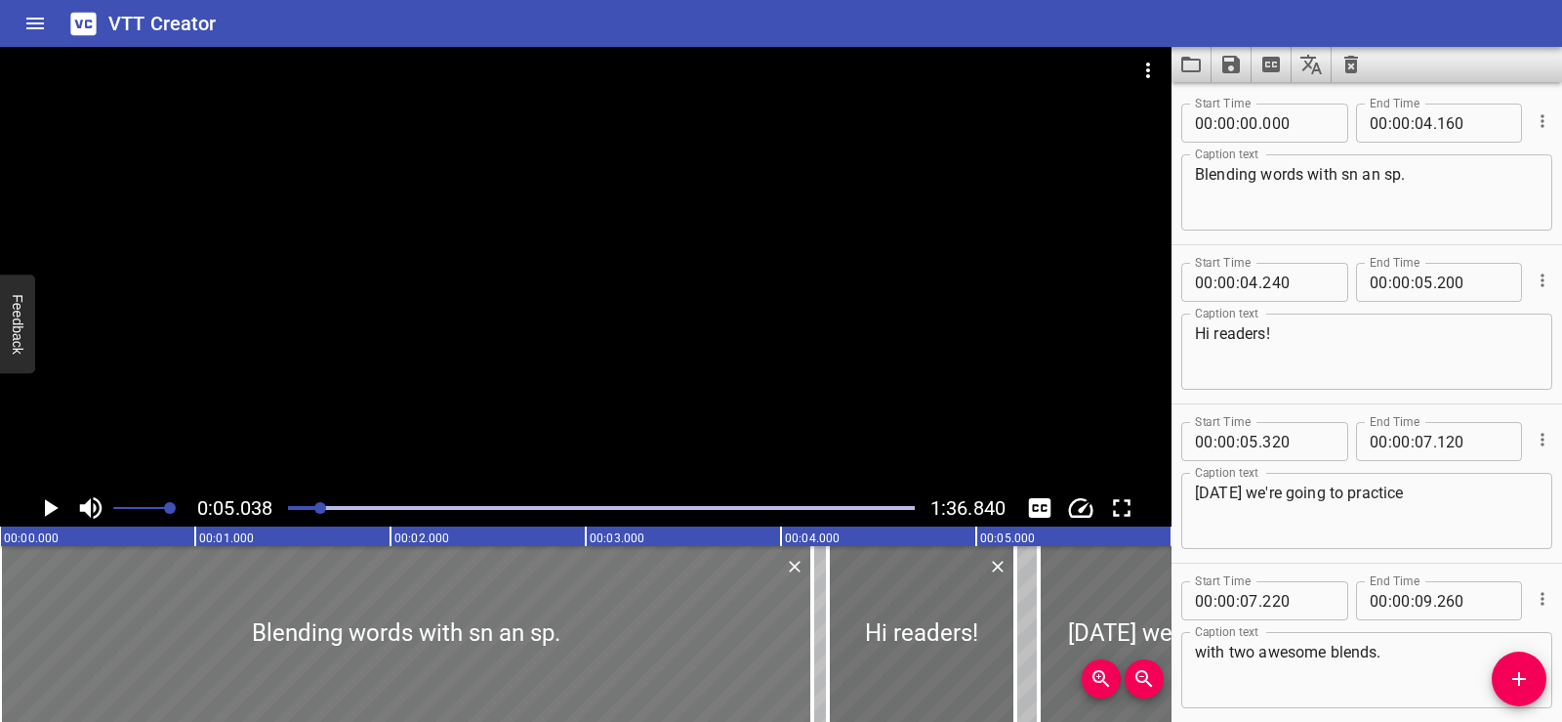
drag, startPoint x: 205, startPoint y: 618, endPoint x: 187, endPoint y: 666, distance: 51.0
click at [187, 666] on div at bounding box center [406, 634] width 812 height 176
click at [116, 609] on div at bounding box center [406, 634] width 812 height 176
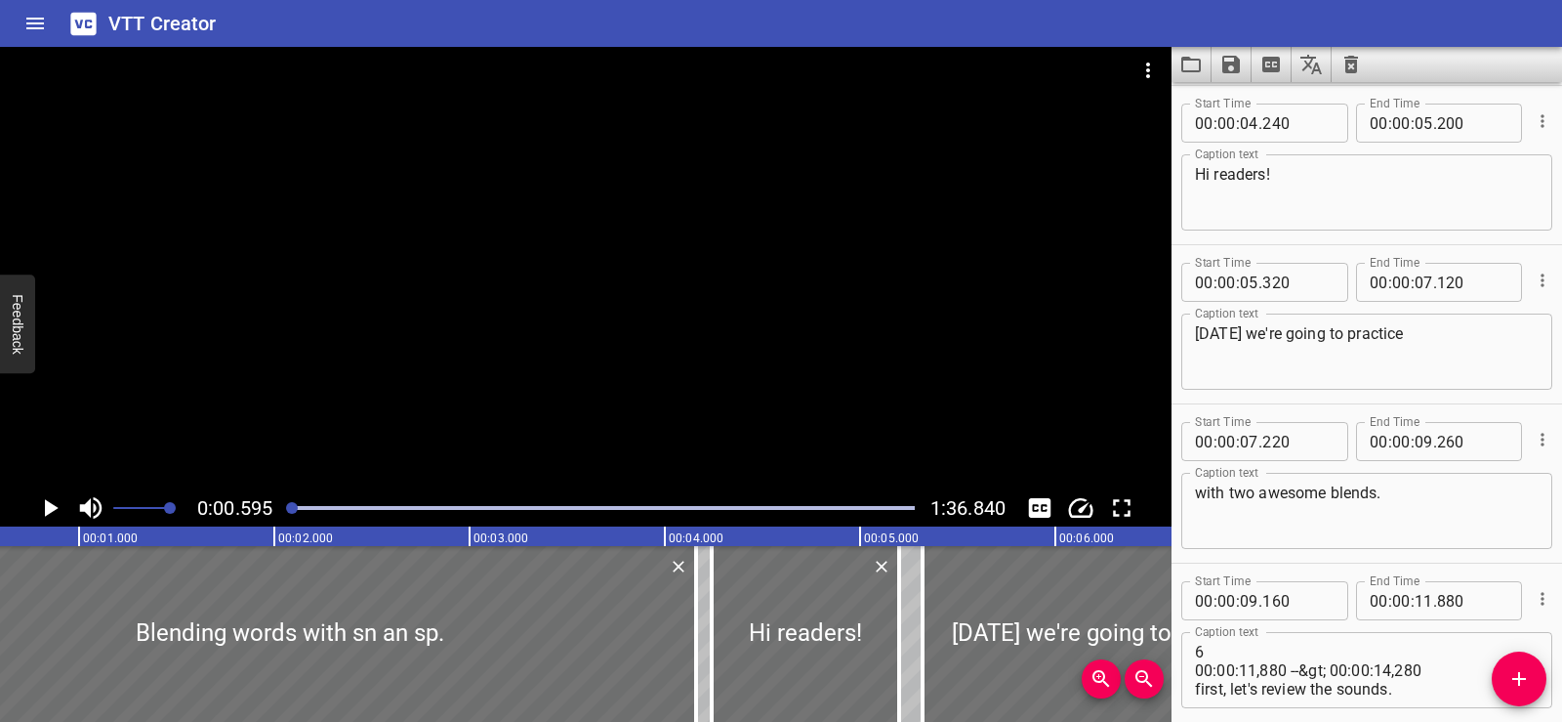
click at [594, 444] on div at bounding box center [586, 268] width 1172 height 442
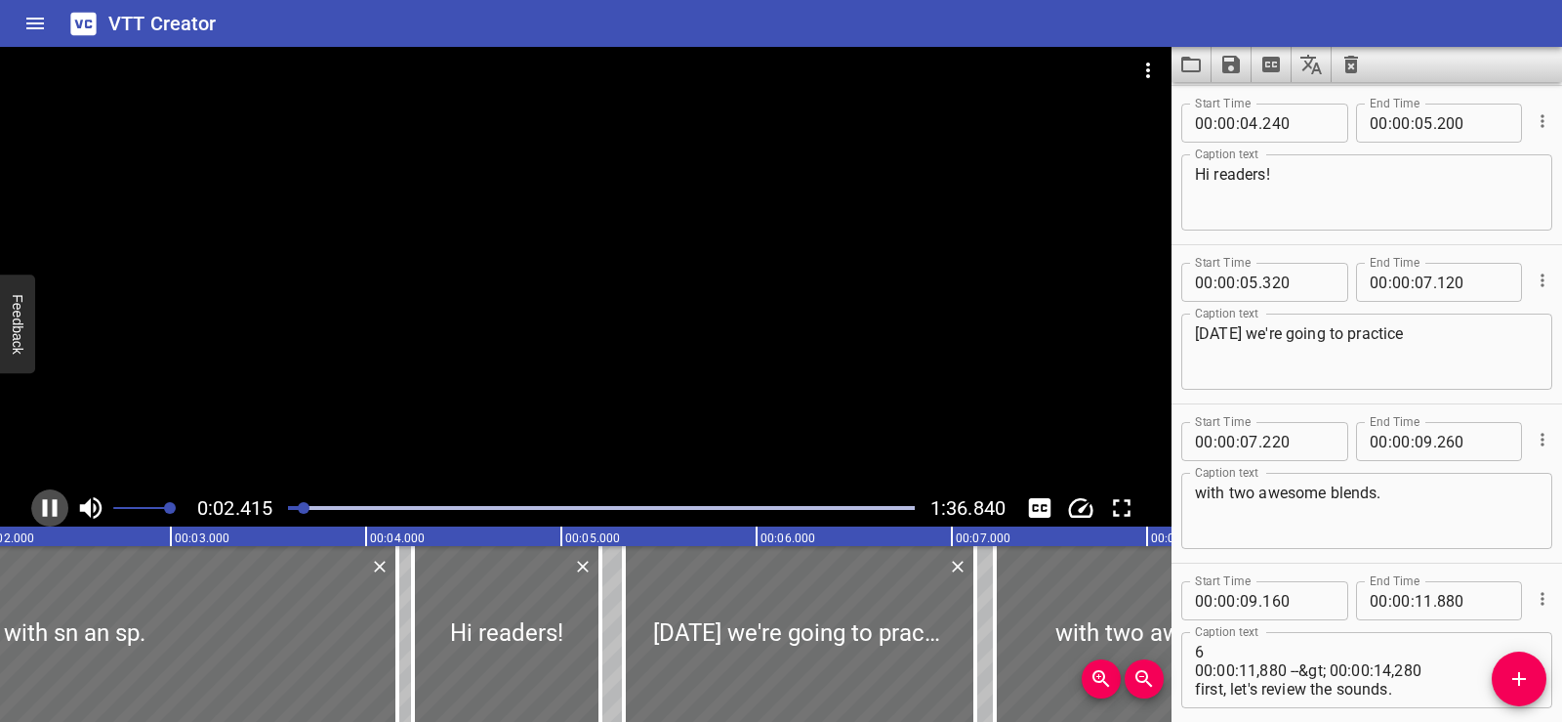
click at [50, 510] on icon "Play/Pause" at bounding box center [49, 507] width 29 height 29
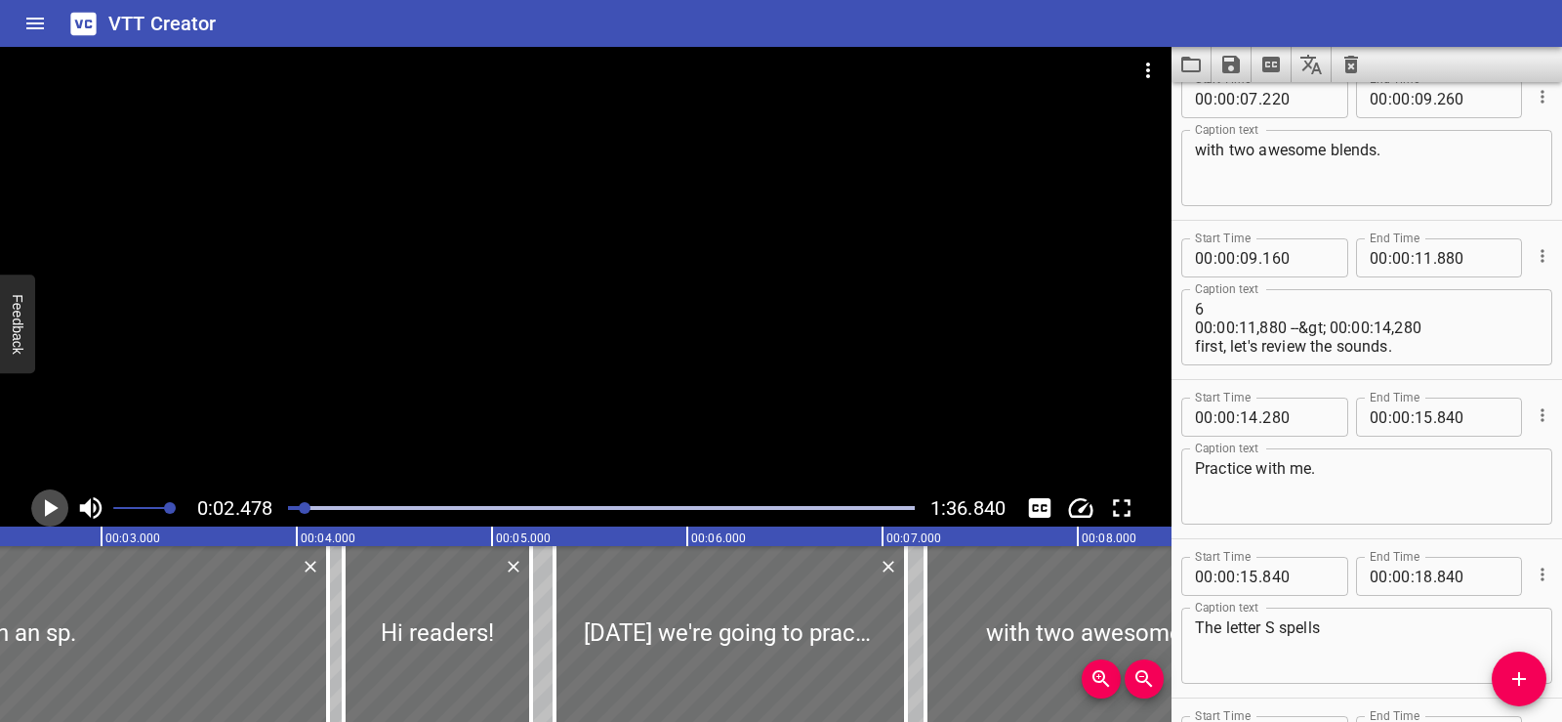
click at [42, 506] on icon "Play/Pause" at bounding box center [49, 507] width 29 height 29
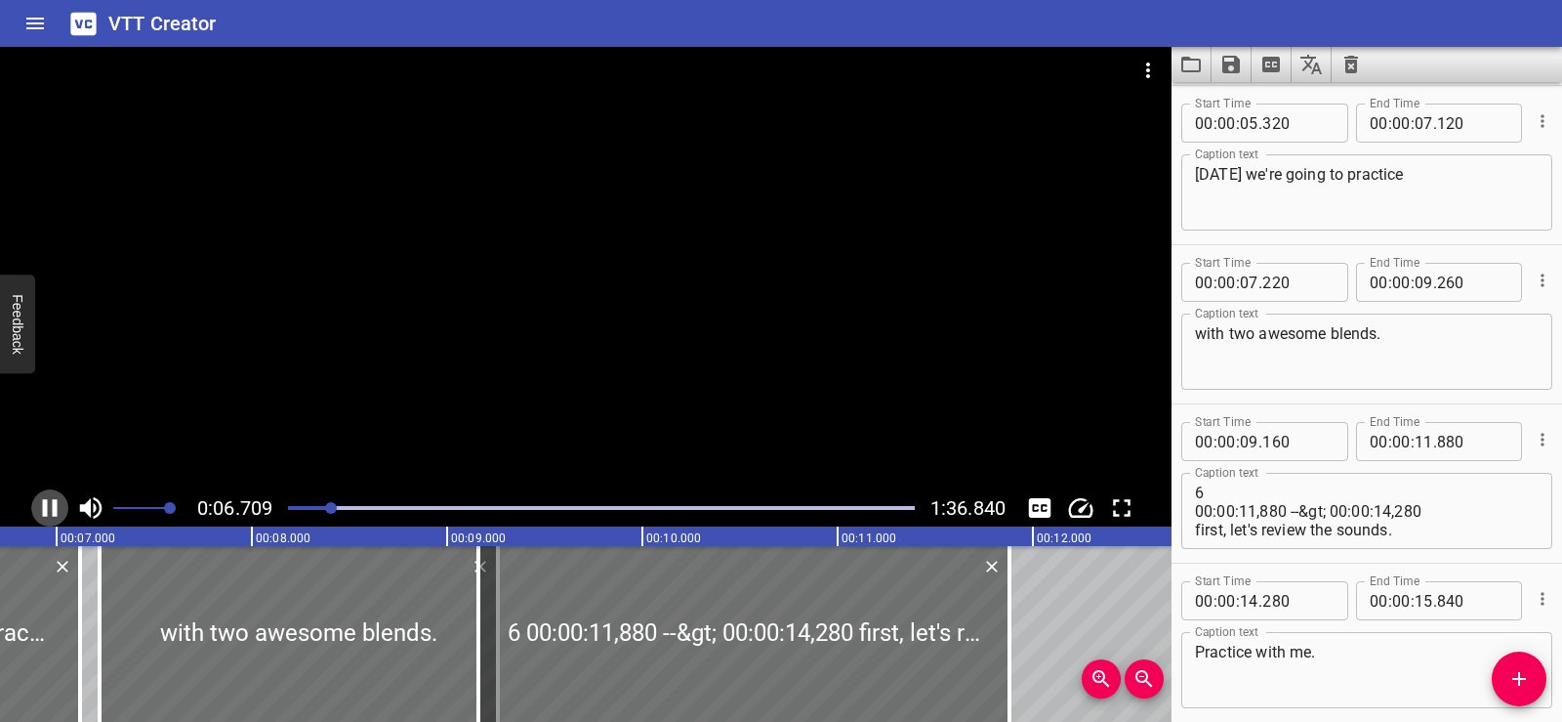
click at [47, 500] on icon "Play/Pause" at bounding box center [50, 508] width 15 height 18
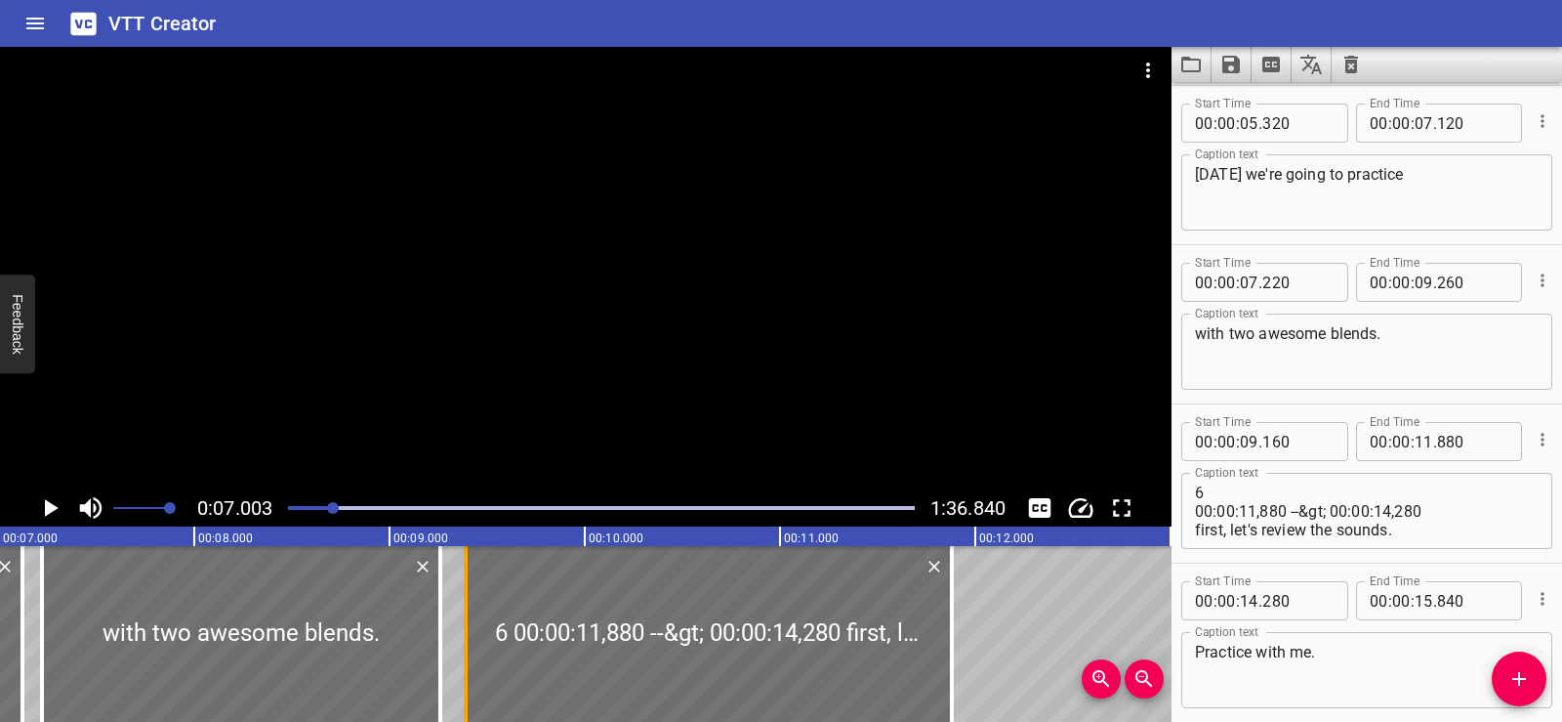
drag, startPoint x: 424, startPoint y: 644, endPoint x: 469, endPoint y: 645, distance: 45.0
click at [469, 645] on div at bounding box center [466, 634] width 20 height 176
type input "390"
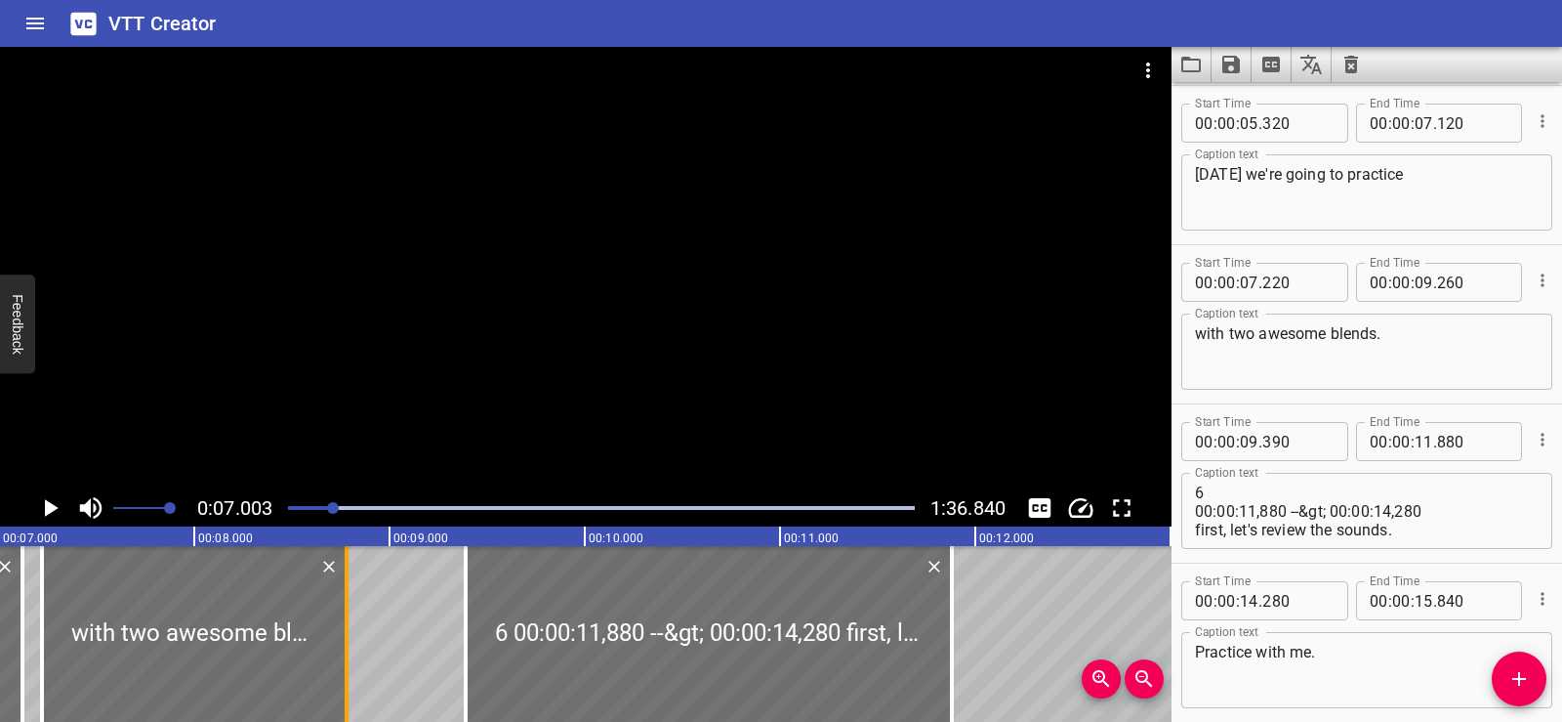
drag, startPoint x: 432, startPoint y: 651, endPoint x: 338, endPoint y: 660, distance: 94.2
click at [338, 660] on div at bounding box center [347, 634] width 20 height 176
type input "08"
type input "780"
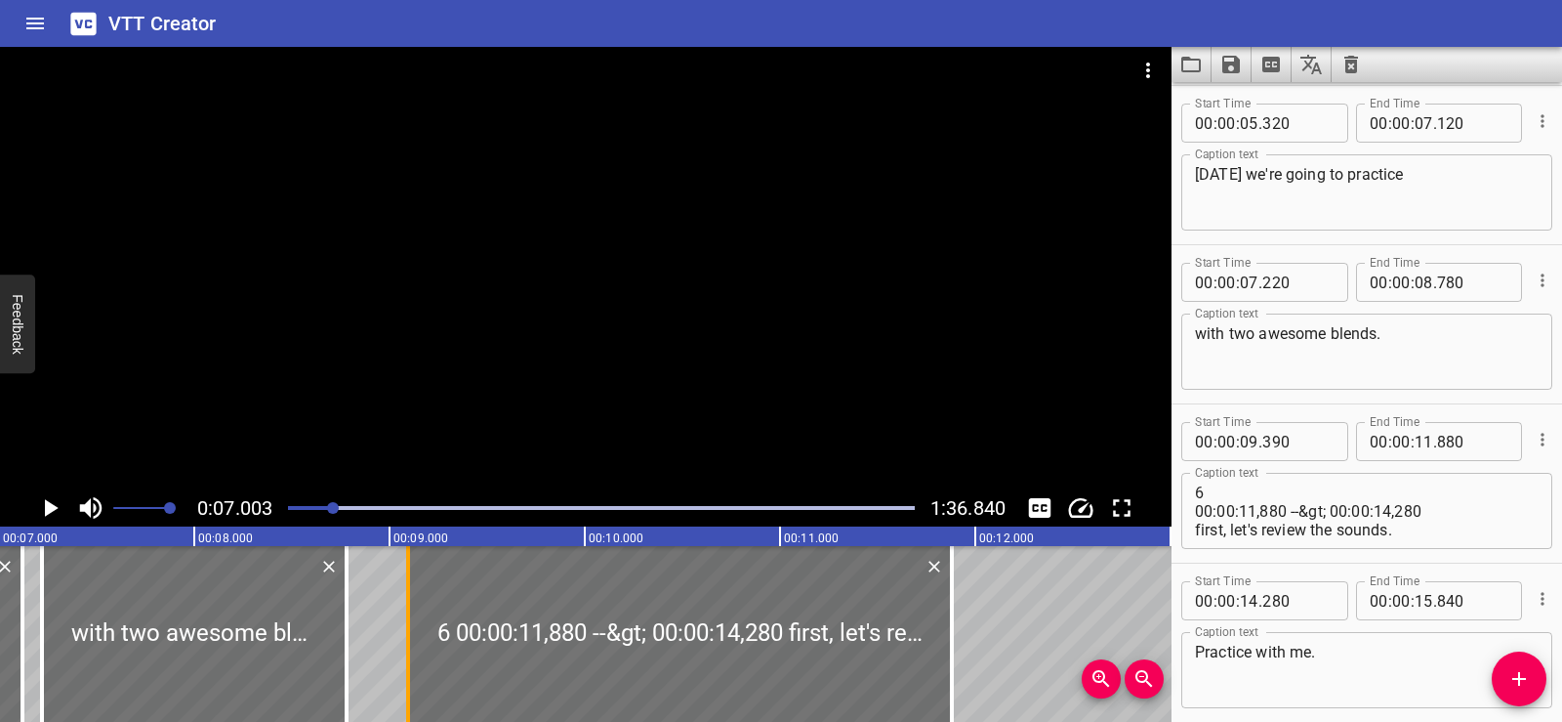
drag, startPoint x: 464, startPoint y: 656, endPoint x: 406, endPoint y: 660, distance: 57.7
click at [406, 660] on div at bounding box center [408, 634] width 4 height 176
type input "095"
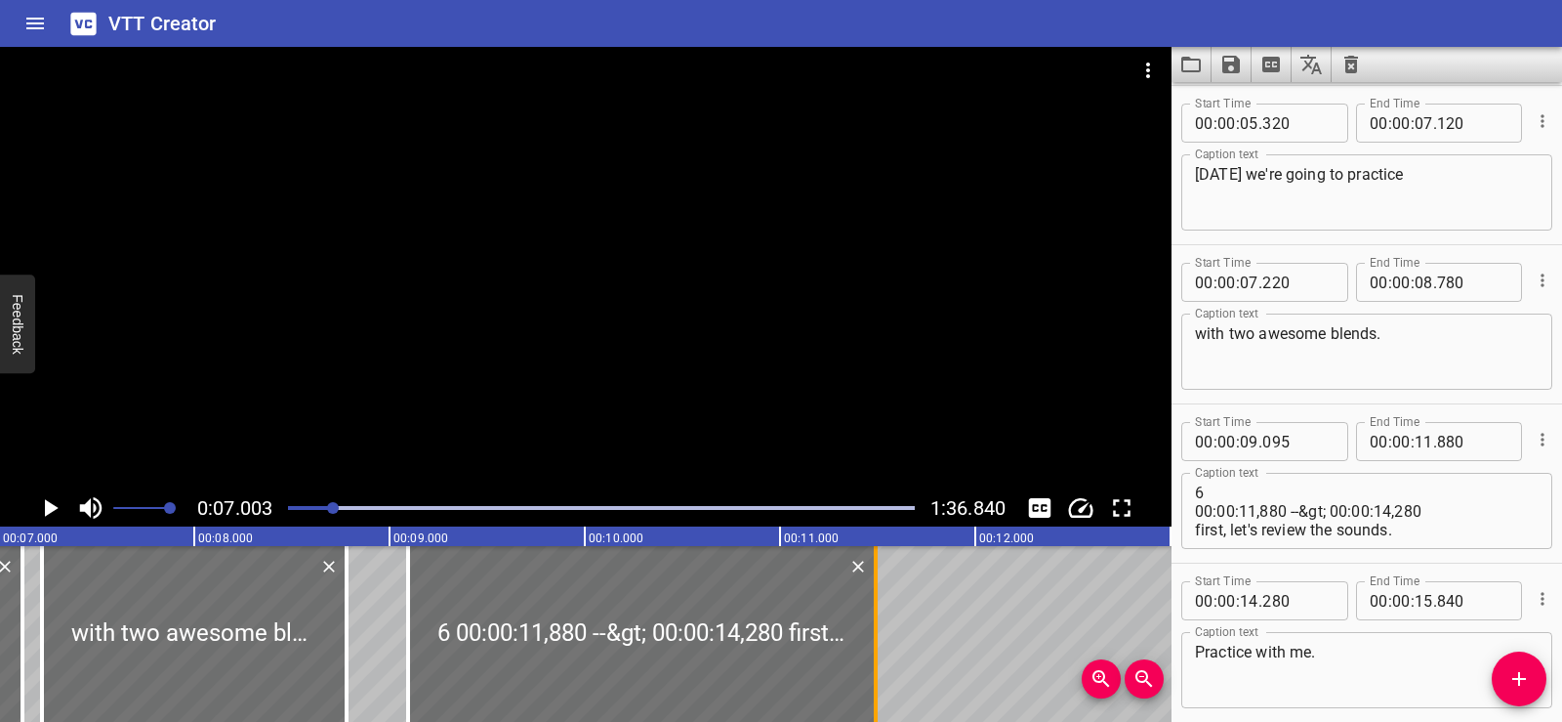
drag, startPoint x: 962, startPoint y: 656, endPoint x: 878, endPoint y: 667, distance: 84.7
click at [878, 667] on div at bounding box center [876, 634] width 20 height 176
type input "490"
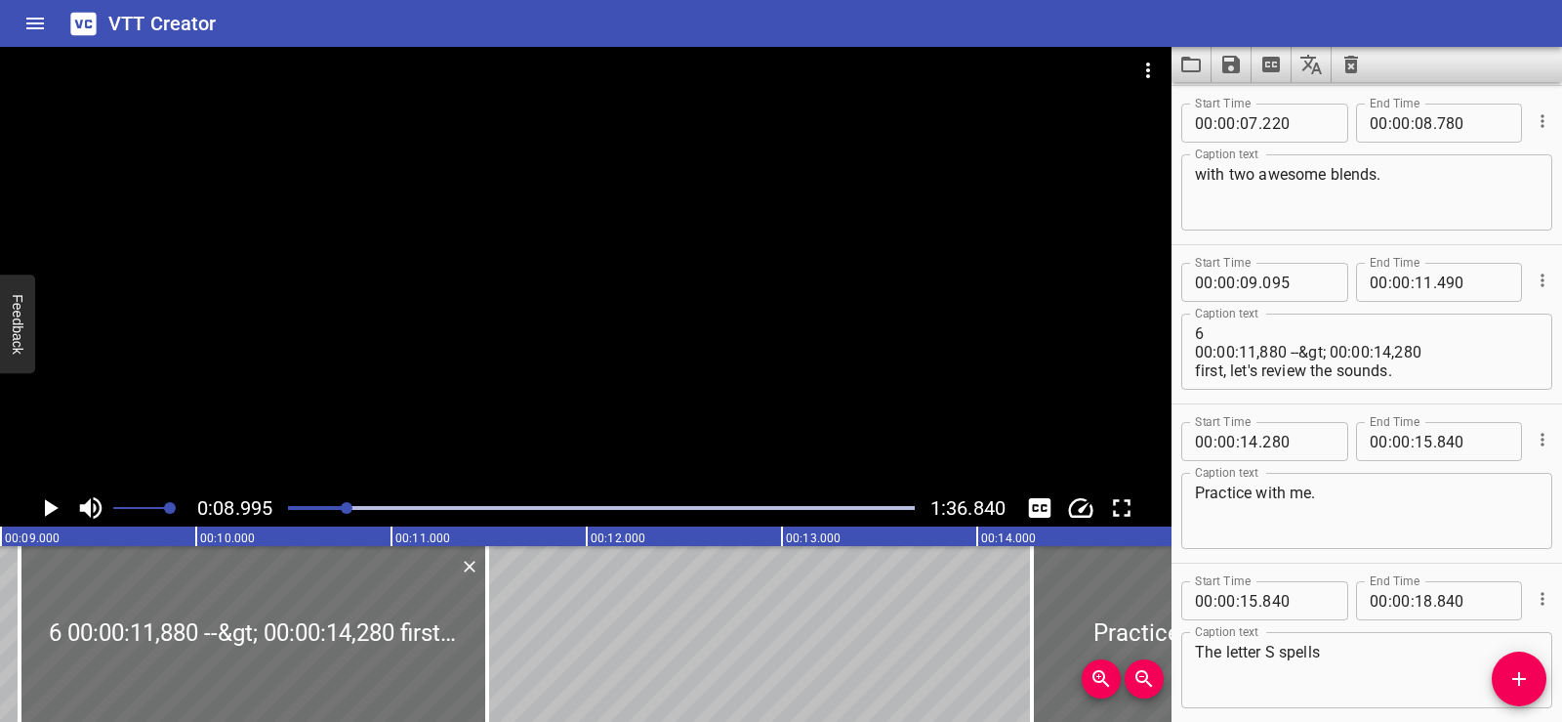
click at [53, 507] on icon "Play/Pause" at bounding box center [52, 508] width 14 height 18
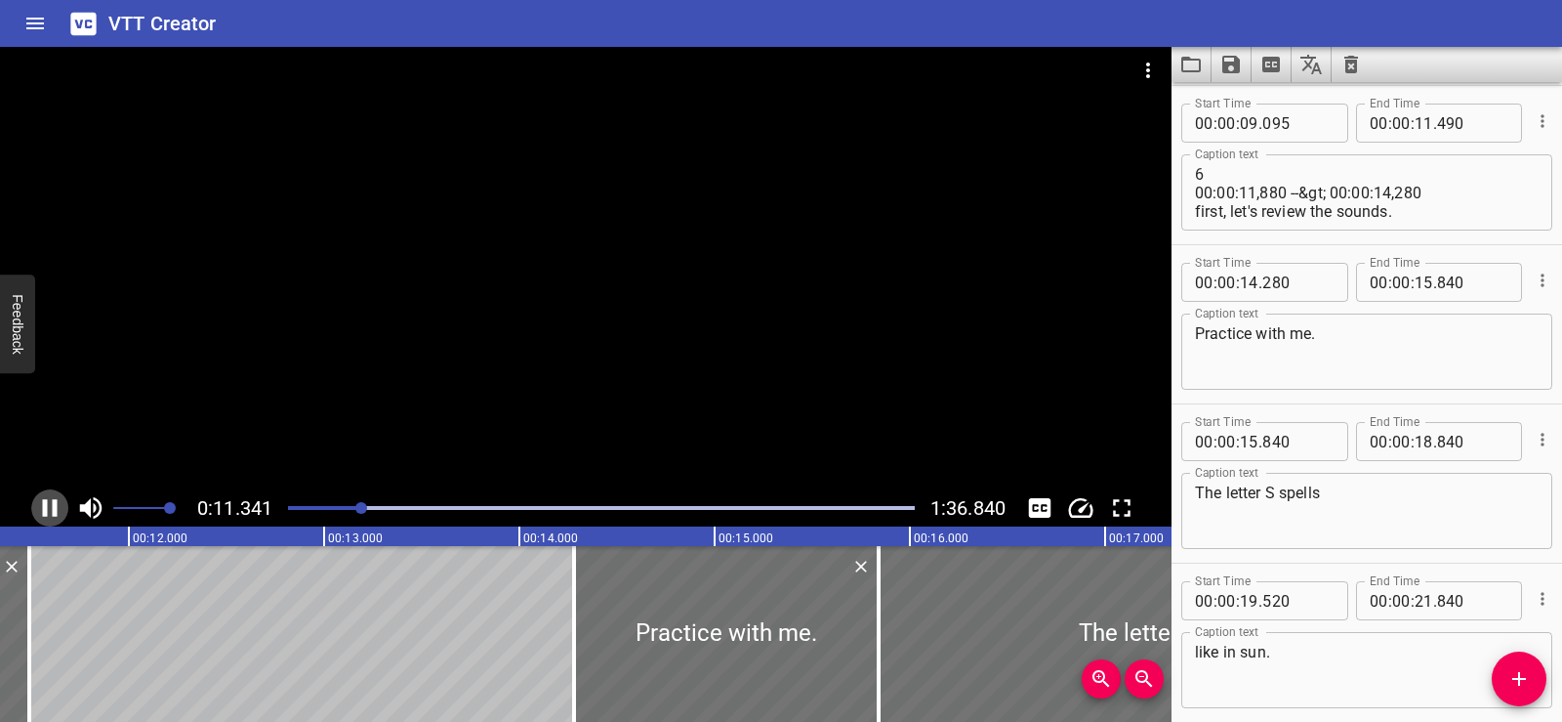
click at [44, 506] on icon "Play/Pause" at bounding box center [50, 508] width 15 height 18
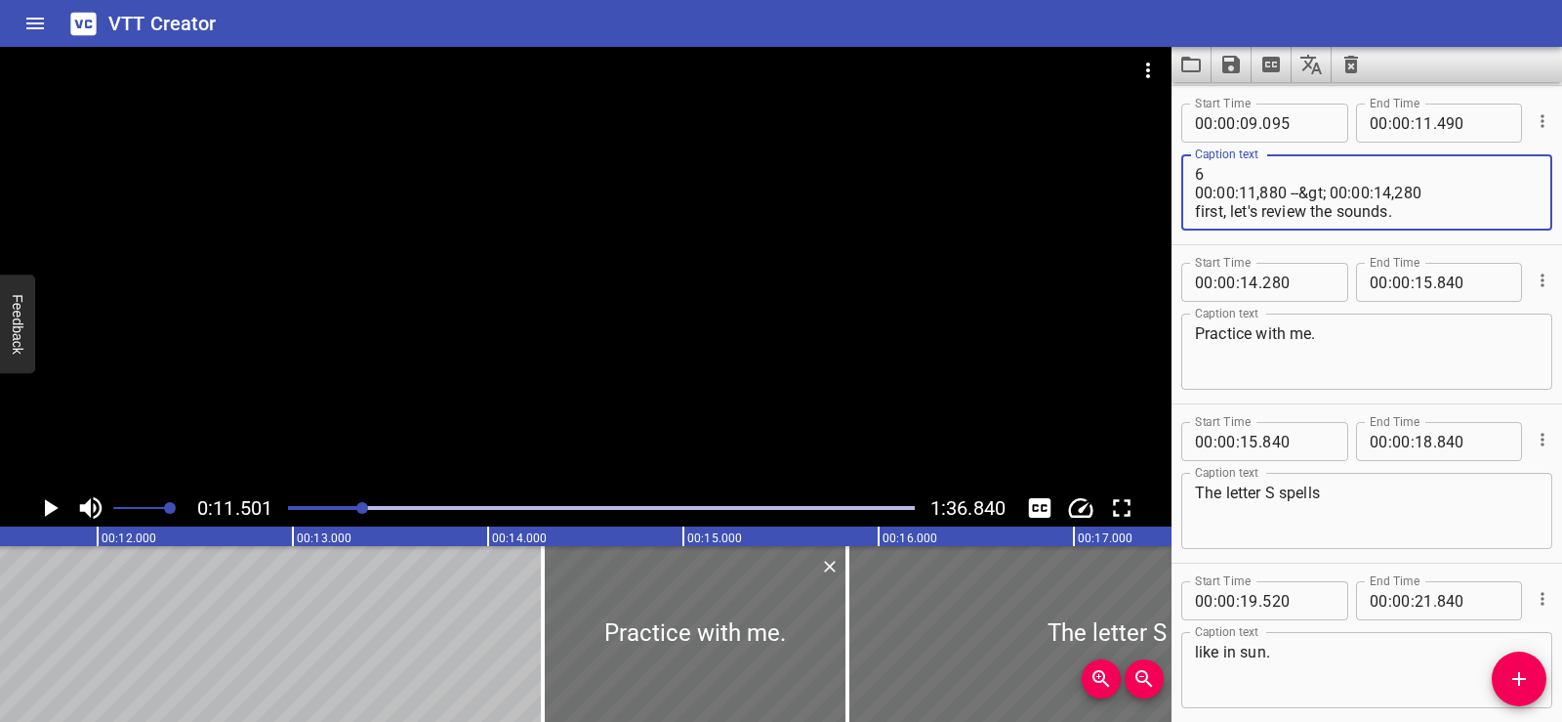
drag, startPoint x: 1205, startPoint y: 179, endPoint x: 1184, endPoint y: 182, distance: 21.7
click at [1184, 182] on div "6 00:00:11,880 --&gt; 00:00:14,280 first, let's review the sounds. Caption text" at bounding box center [1367, 192] width 371 height 76
drag, startPoint x: 1435, startPoint y: 189, endPoint x: 1171, endPoint y: 187, distance: 263.7
click at [1171, 187] on main "0:11.501 1:36.840 00:00.000 00:01.000 00:02.000 00:03.000 00:04.000 00:05.000 0…" at bounding box center [781, 384] width 1562 height 675
click at [1196, 191] on textarea "first, let's review the sounds." at bounding box center [1367, 193] width 344 height 56
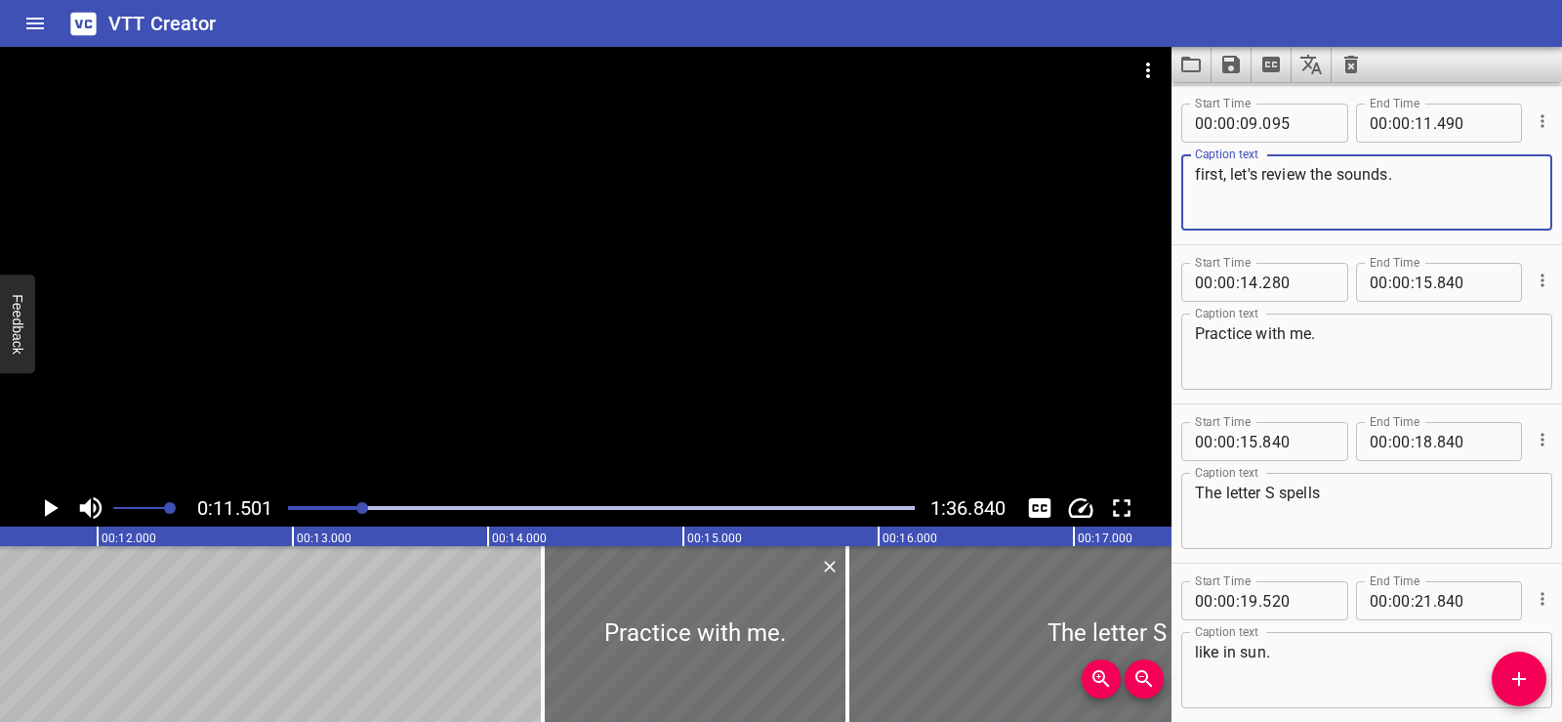
click at [1206, 209] on textarea "first, let's review the sounds." at bounding box center [1367, 193] width 344 height 56
click at [1205, 218] on textarea "first, let's review the sounds." at bounding box center [1367, 193] width 344 height 56
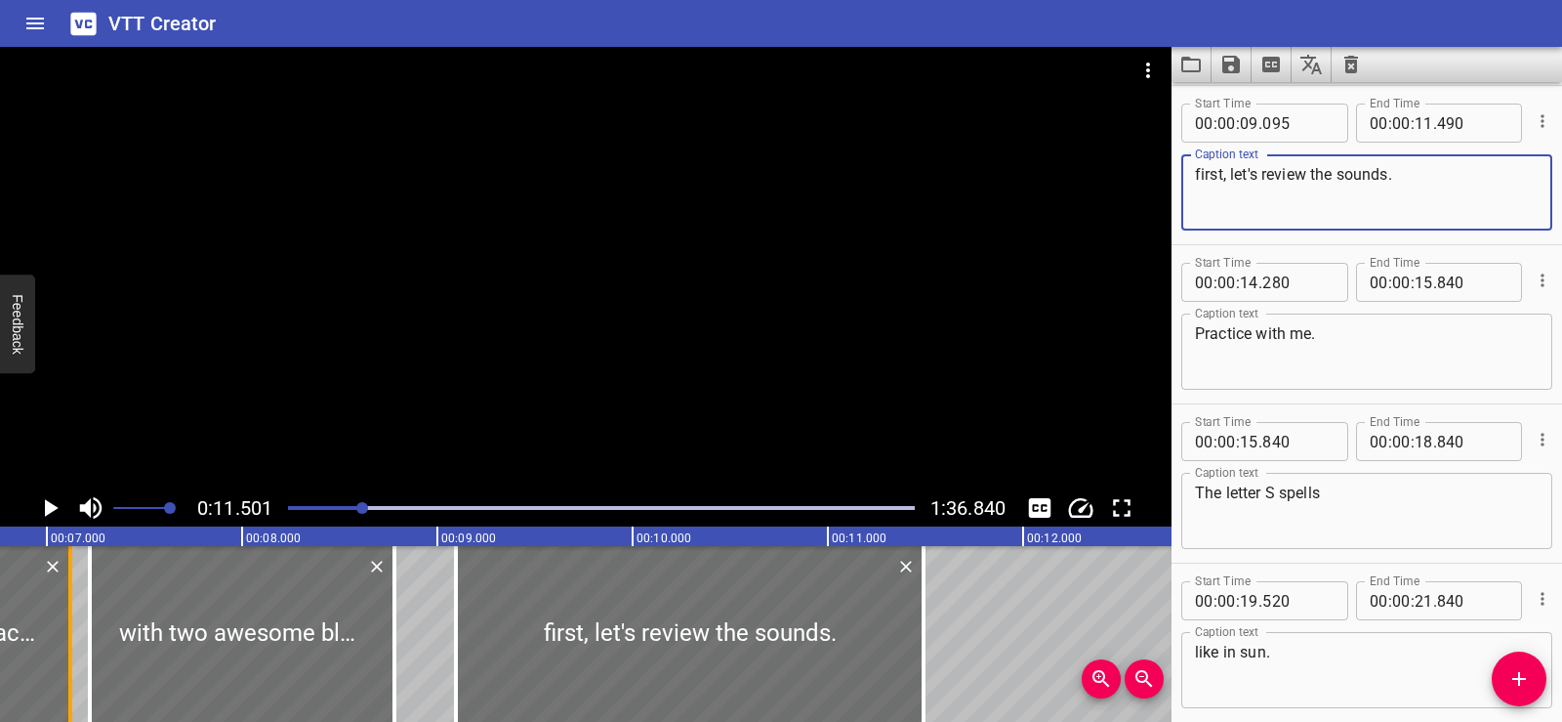
type textarea "first, let's review the sounds."
click at [78, 619] on div at bounding box center [71, 634] width 20 height 176
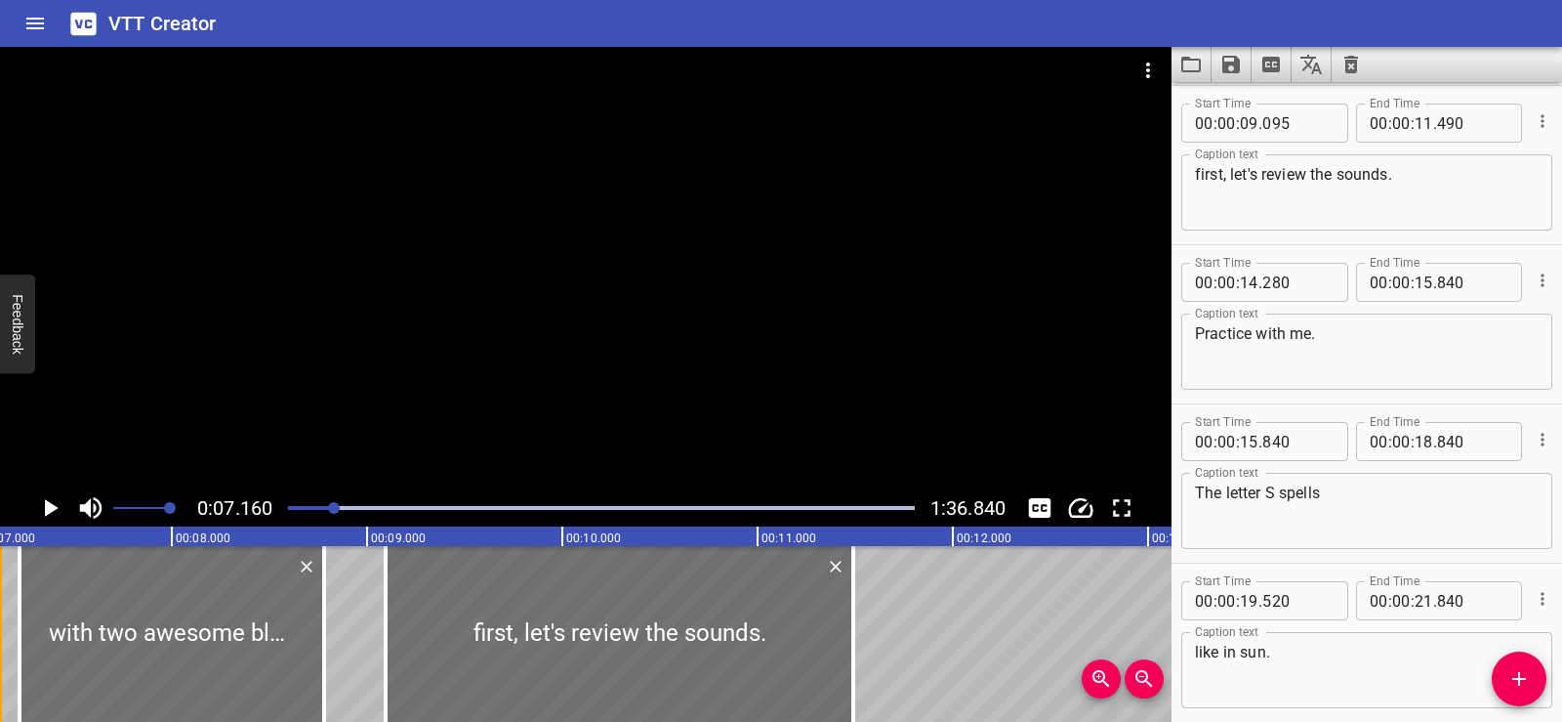
scroll to position [0, 1398]
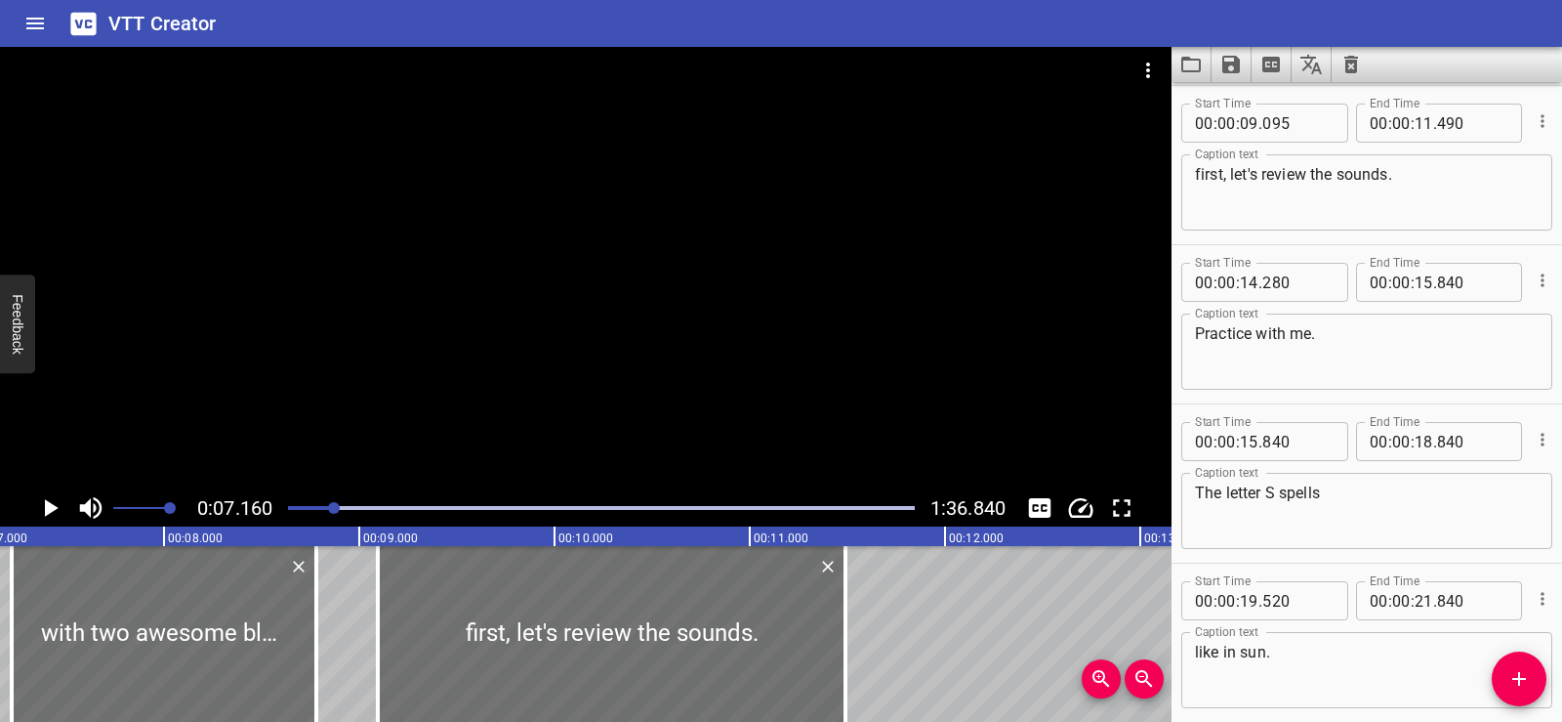
click at [54, 507] on icon "Play/Pause" at bounding box center [52, 508] width 14 height 18
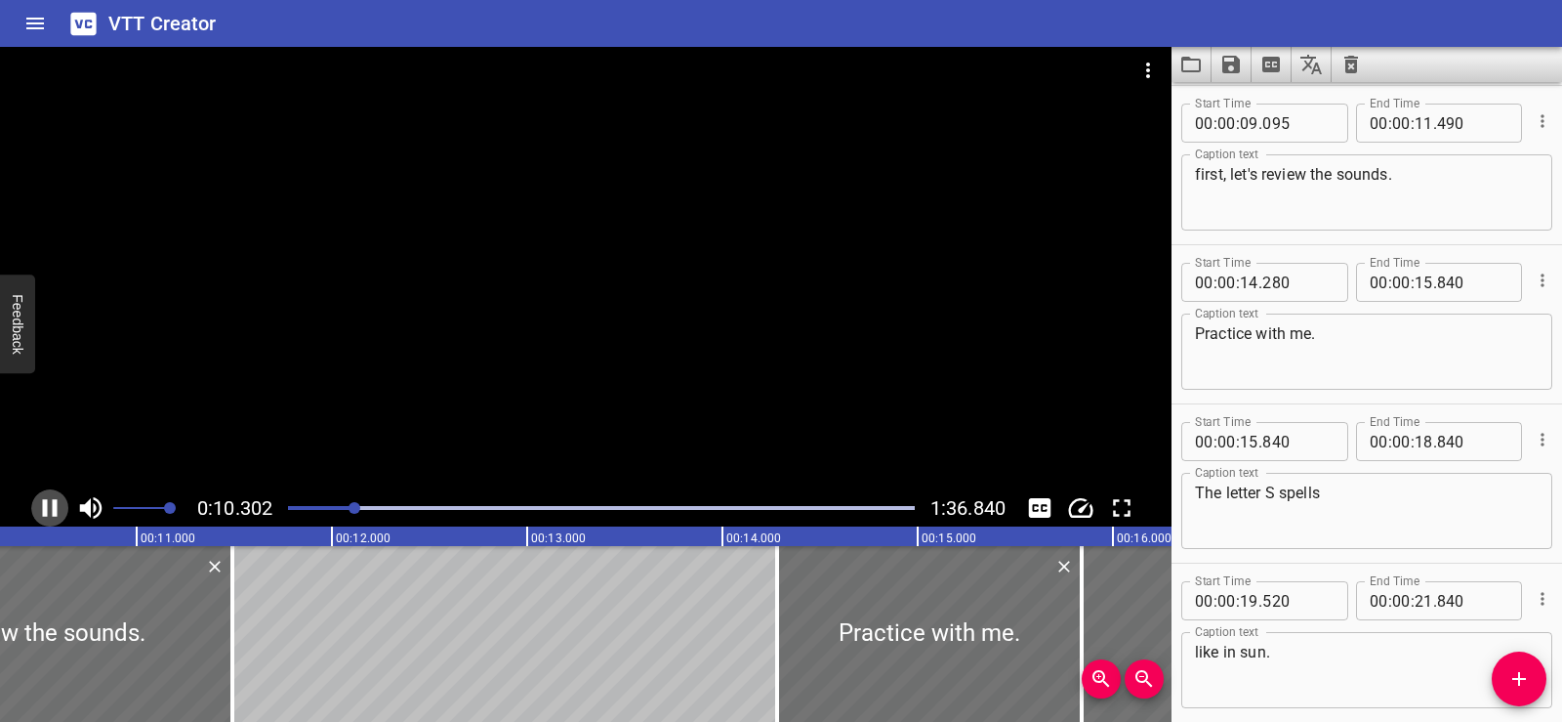
click at [52, 508] on icon "Play/Pause" at bounding box center [49, 507] width 29 height 29
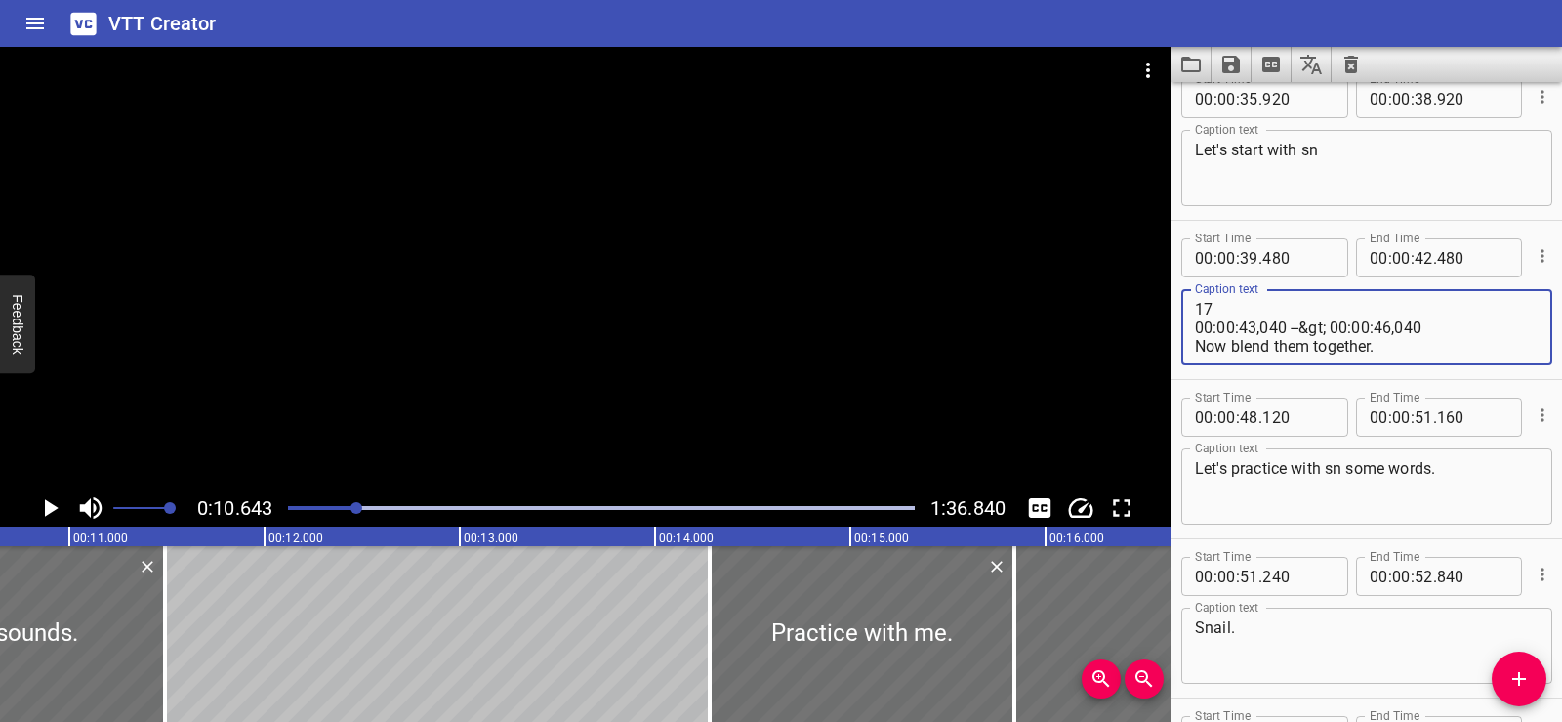
drag, startPoint x: 1435, startPoint y: 331, endPoint x: 1193, endPoint y: 307, distance: 242.4
click at [1193, 307] on div "17 00:00:43,040 --&gt; 00:00:46,040 Now blend them together. Caption text" at bounding box center [1367, 327] width 371 height 76
click at [1197, 328] on textarea "Now blend them together." at bounding box center [1367, 328] width 344 height 56
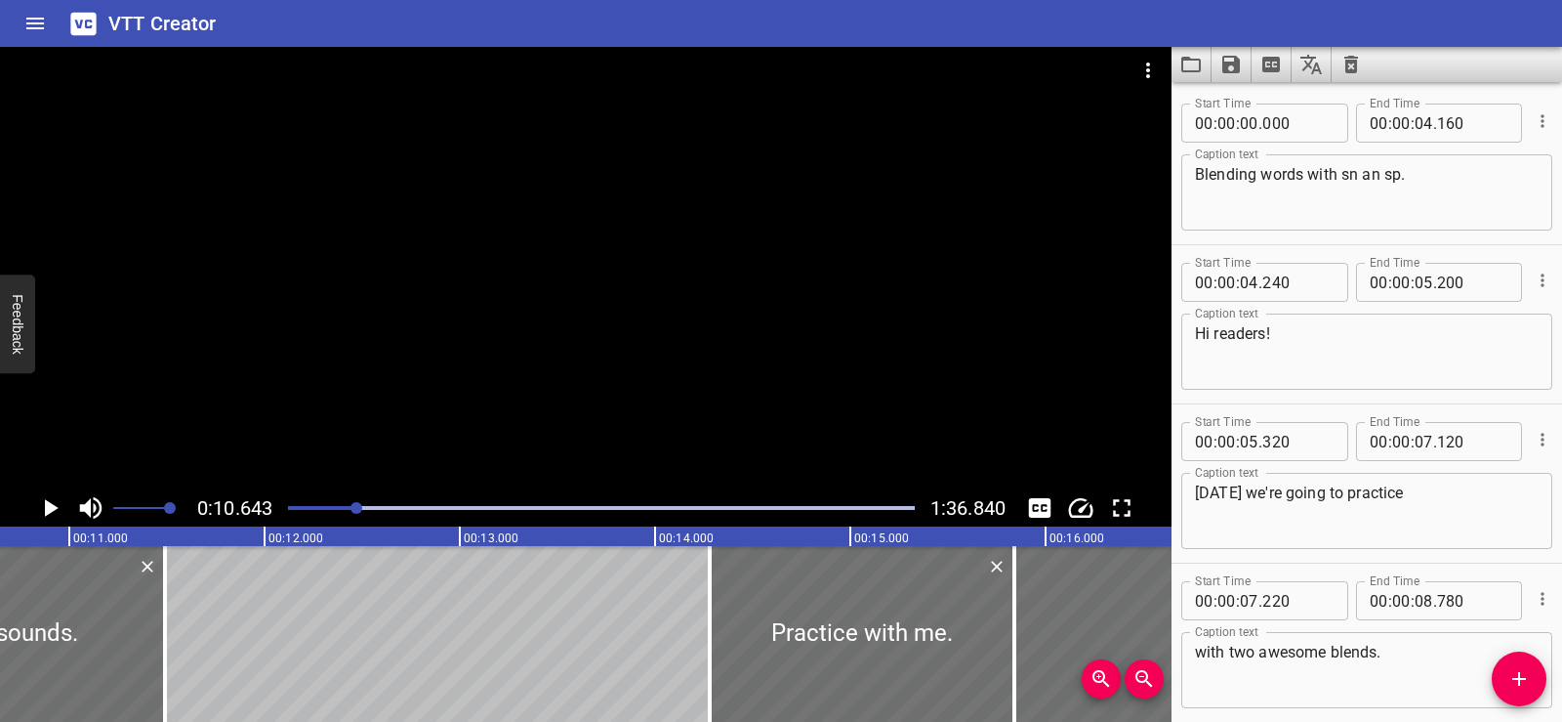
type textarea "Now blend them together."
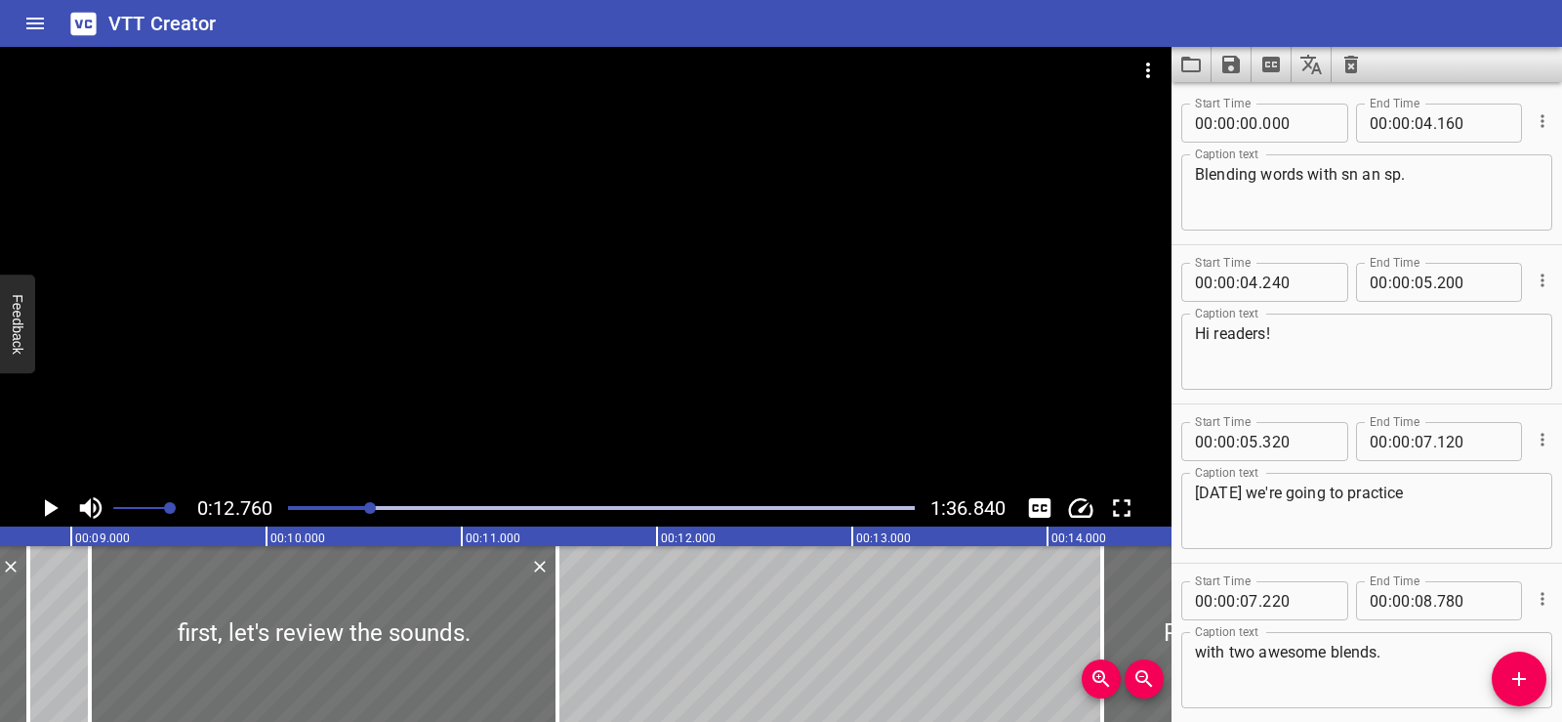
scroll to position [0, 1565]
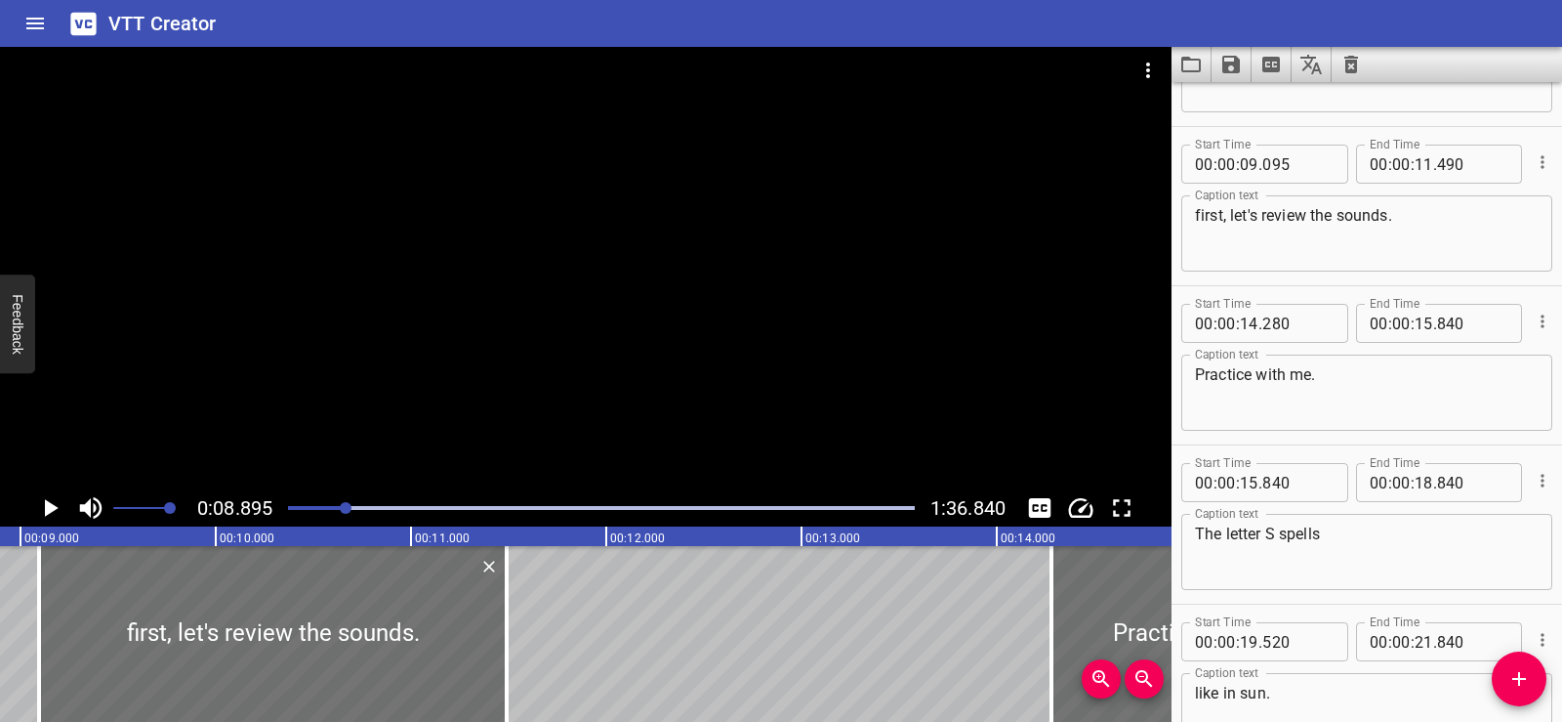
scroll to position [637, 0]
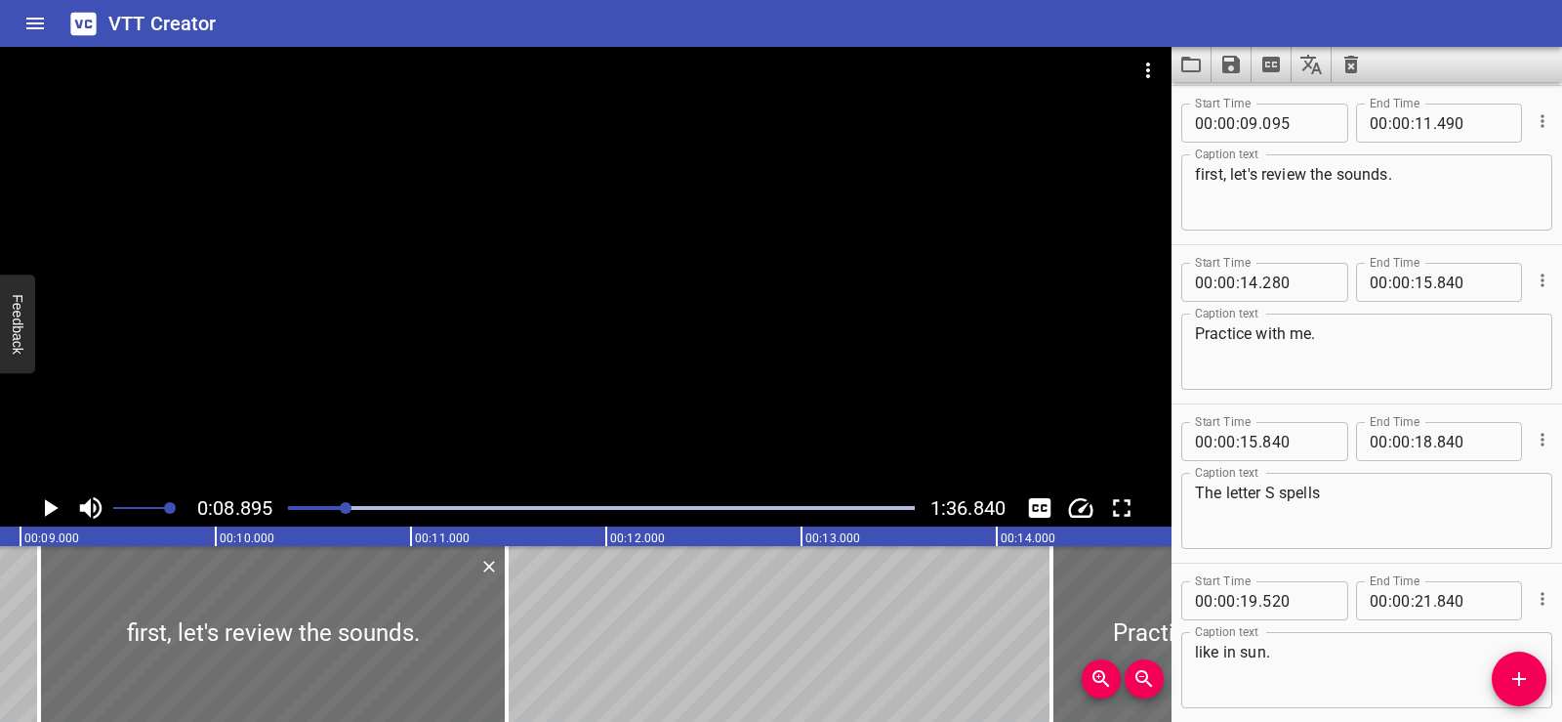
click at [40, 497] on icon "Play/Pause" at bounding box center [49, 507] width 29 height 29
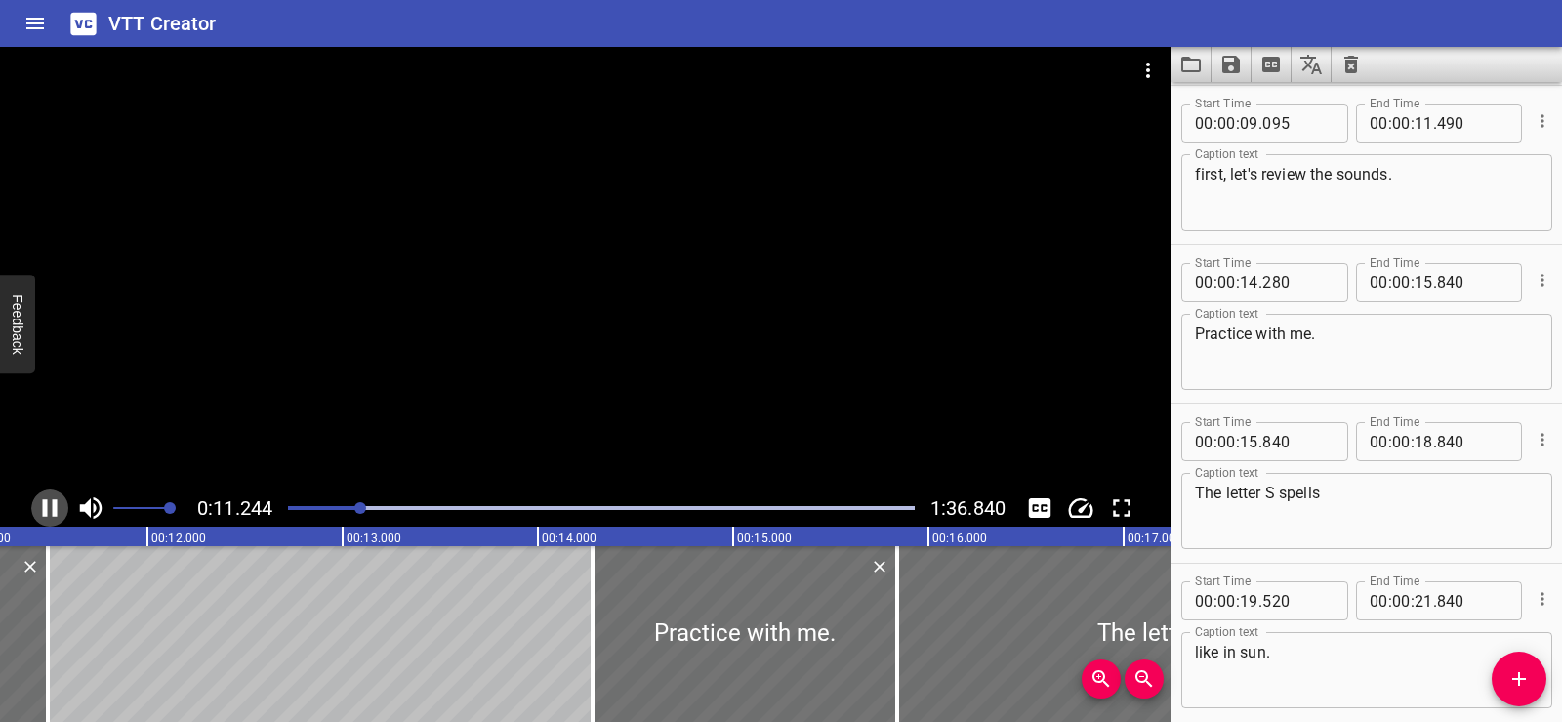
click at [50, 505] on icon "Play/Pause" at bounding box center [49, 507] width 29 height 29
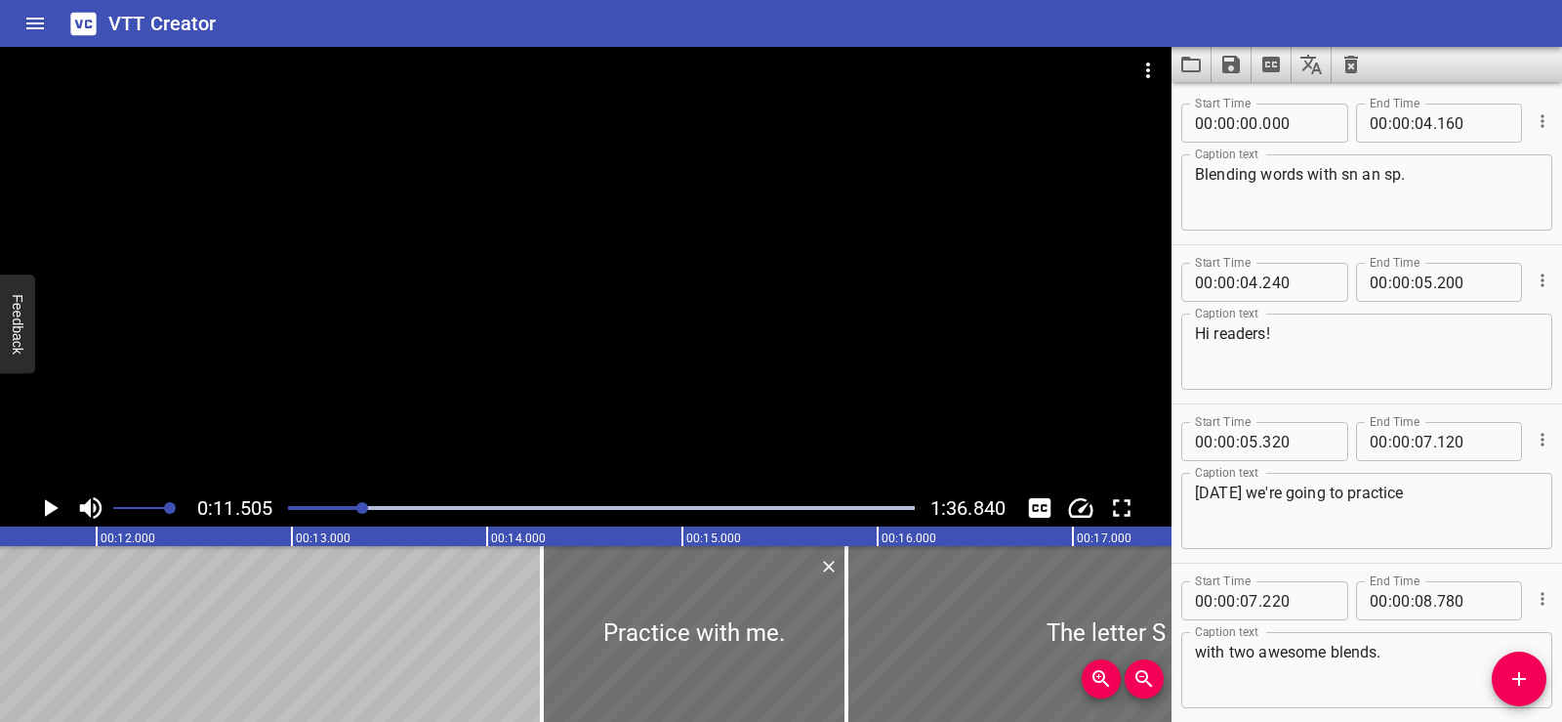
click at [585, 438] on div at bounding box center [586, 268] width 1172 height 442
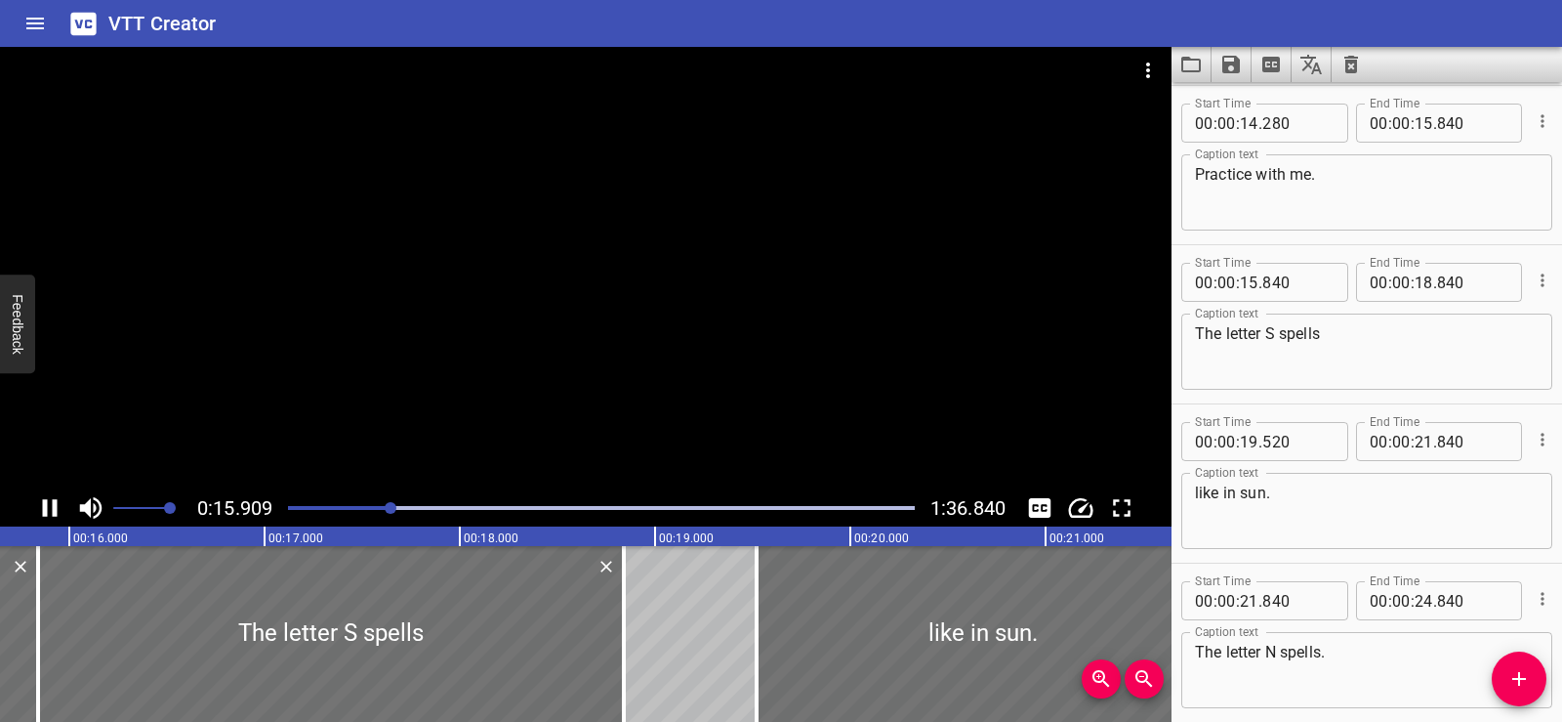
scroll to position [955, 0]
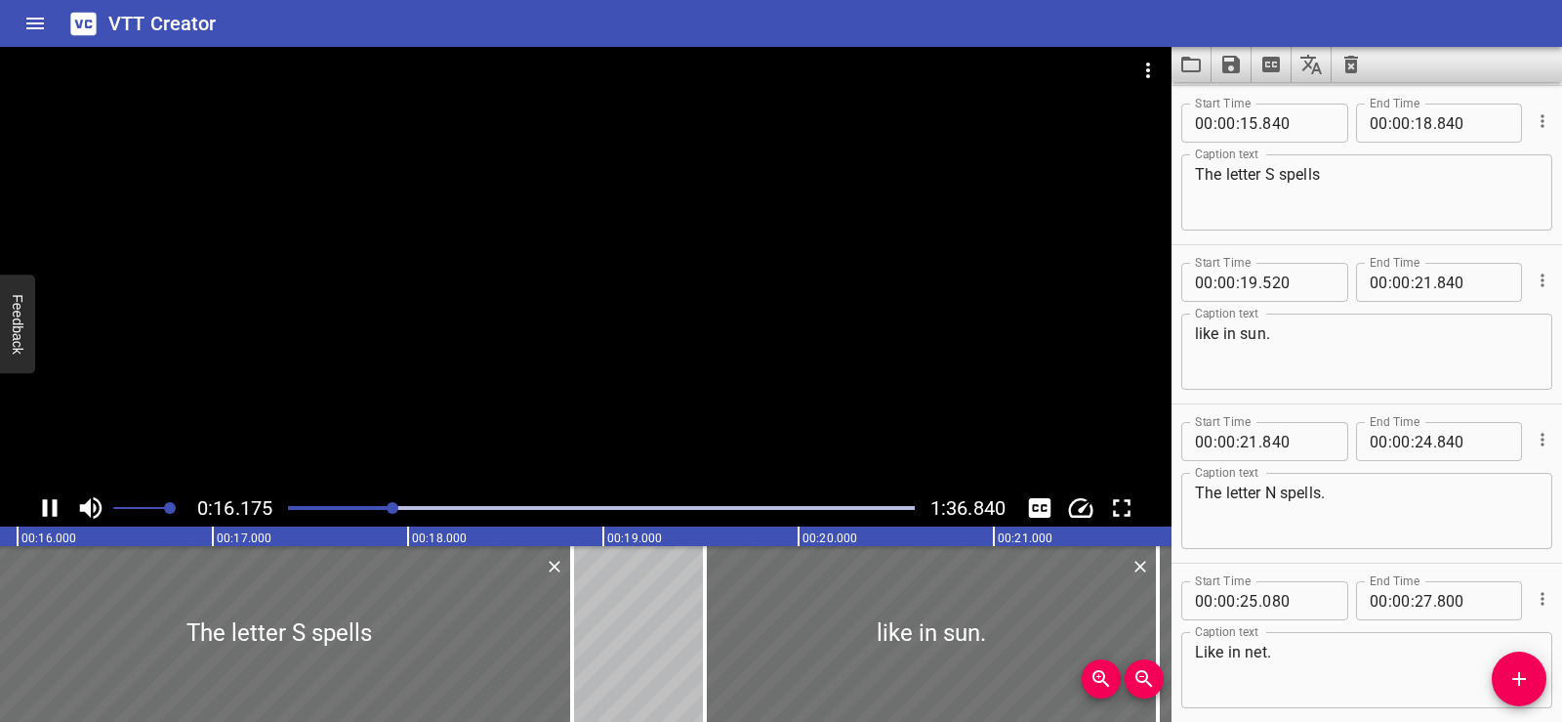
click at [50, 503] on icon "Play/Pause" at bounding box center [49, 507] width 29 height 29
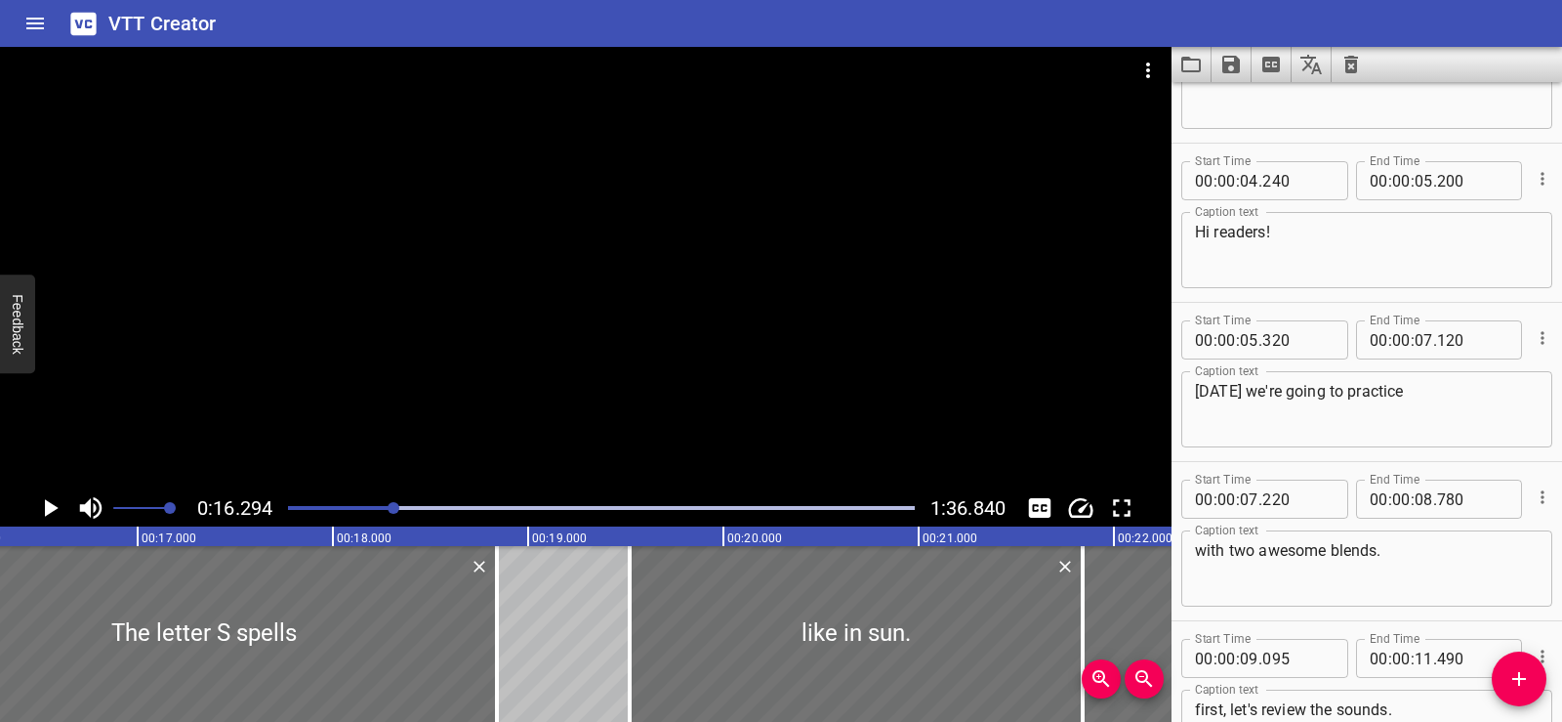
scroll to position [0, 0]
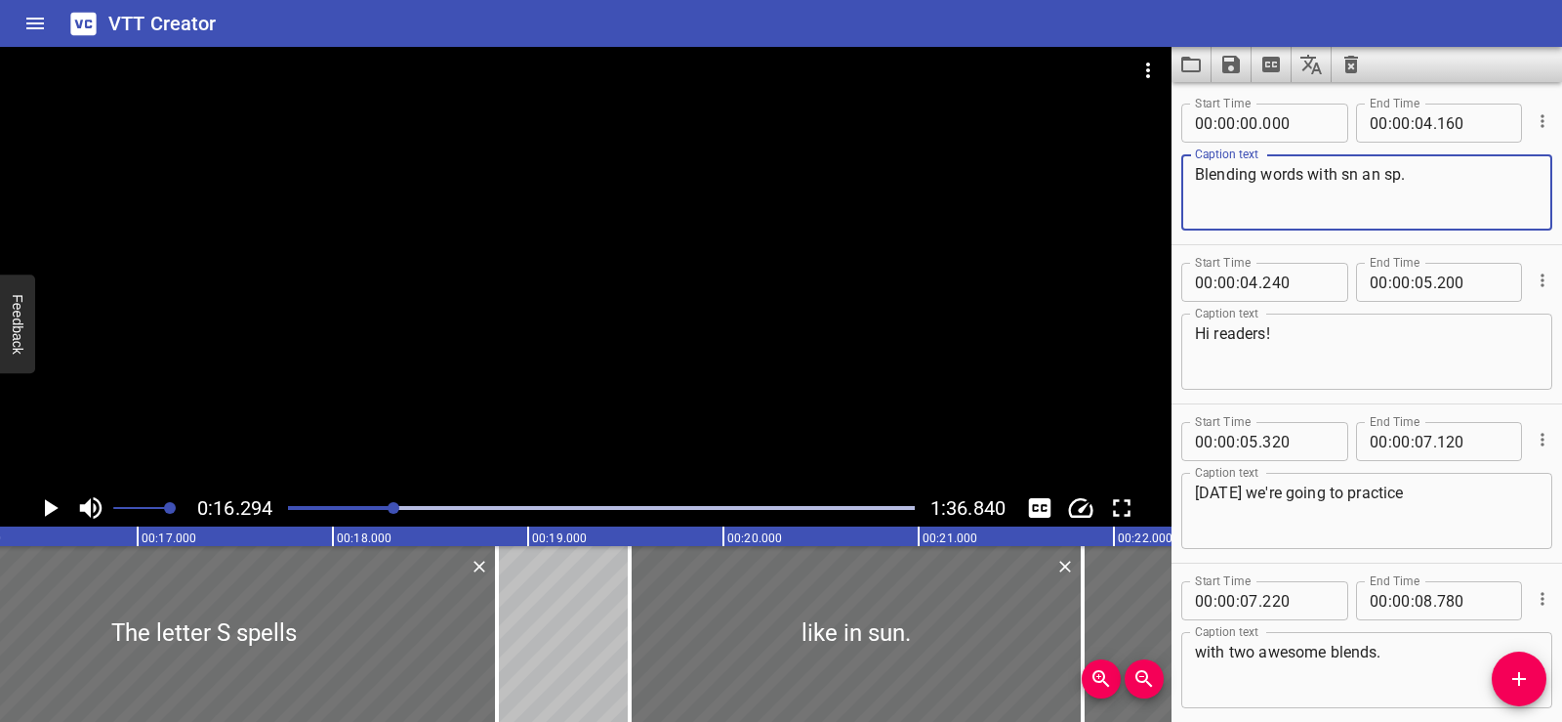
click at [1215, 198] on textarea "Blending words with sn an sp." at bounding box center [1367, 193] width 344 height 56
drag, startPoint x: 1213, startPoint y: 210, endPoint x: 1253, endPoint y: 297, distance: 95.7
click at [1212, 211] on textarea "Blending words with sn an sp." at bounding box center [1367, 193] width 344 height 56
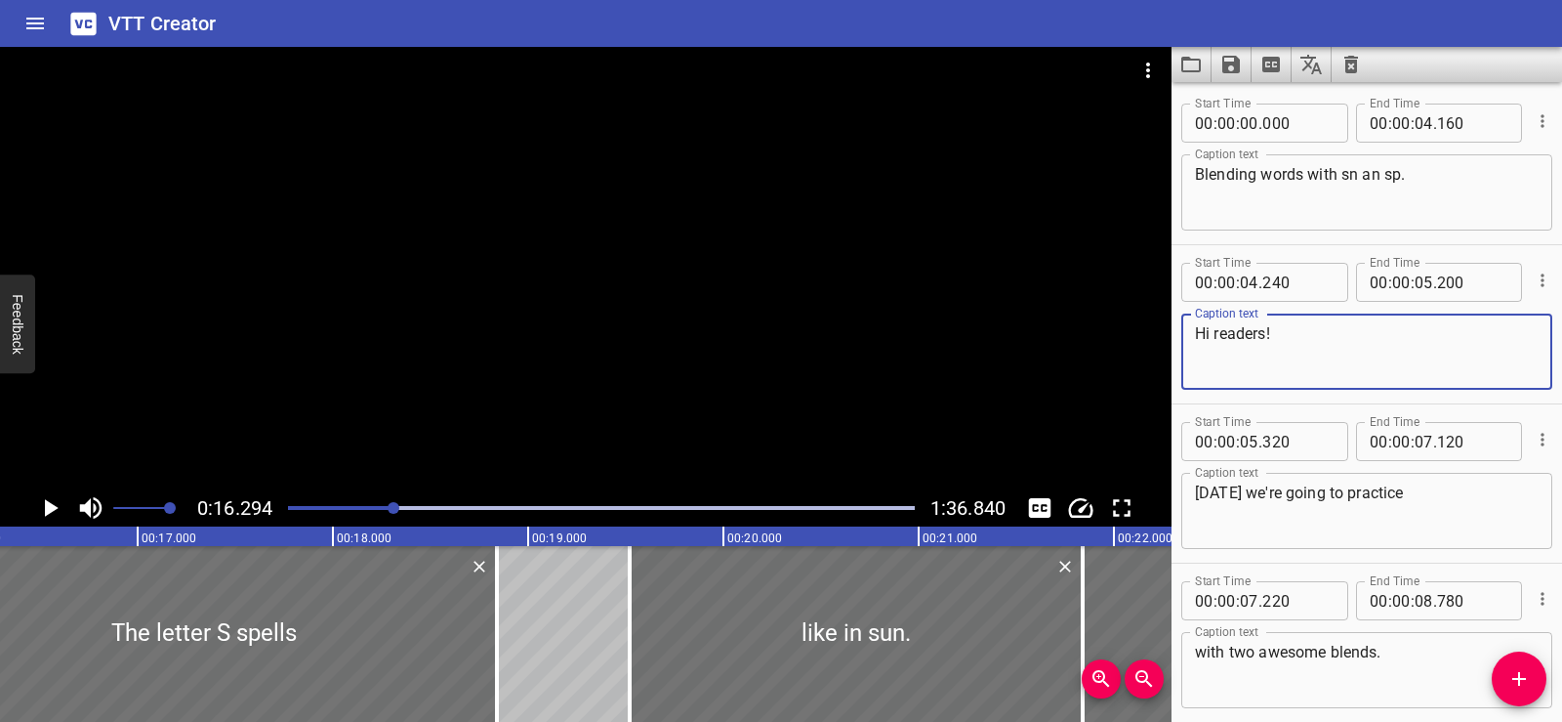
click at [1242, 377] on textarea "Hi readers!" at bounding box center [1367, 352] width 344 height 56
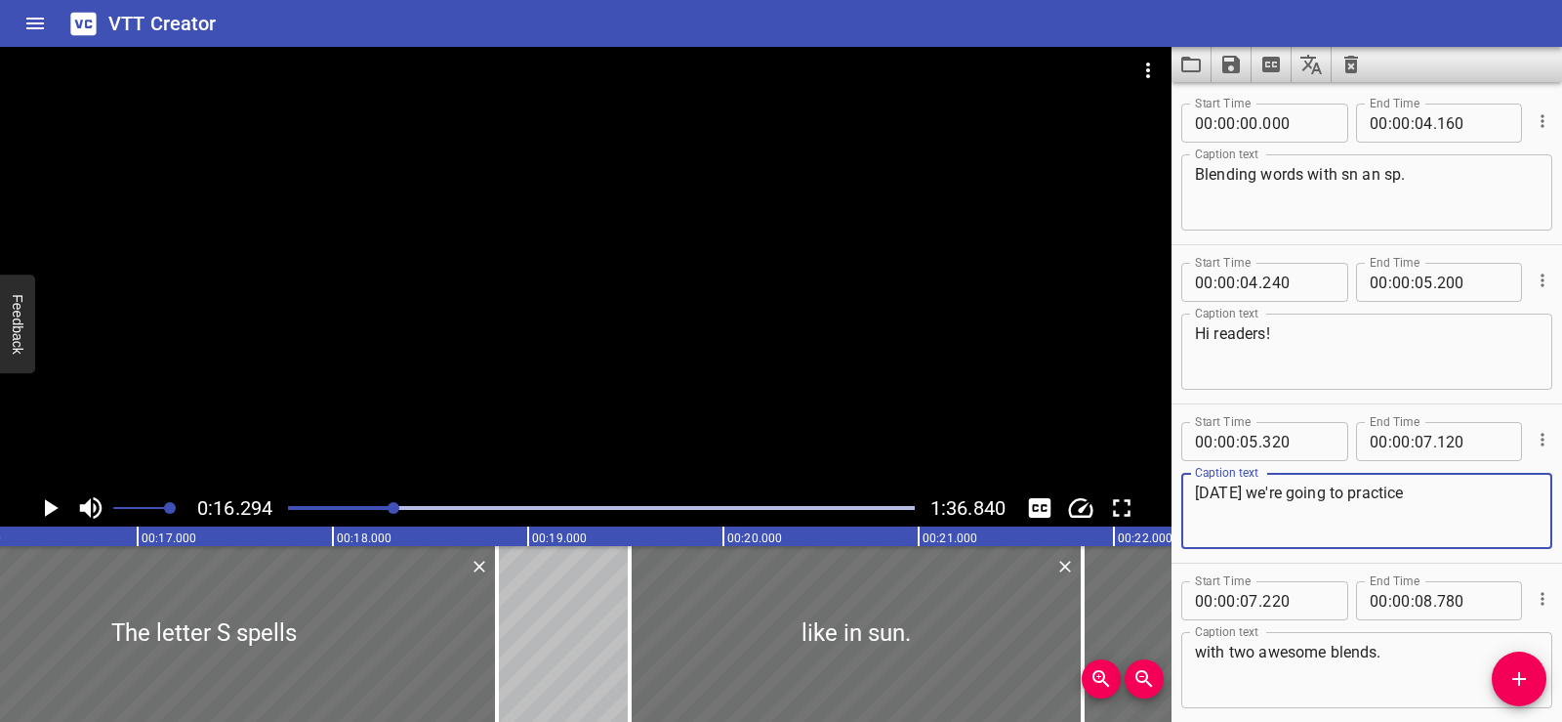
click at [1238, 500] on textarea "[DATE] we're going to practice" at bounding box center [1367, 511] width 344 height 56
click at [1227, 654] on textarea "with two awesome blends." at bounding box center [1367, 671] width 344 height 56
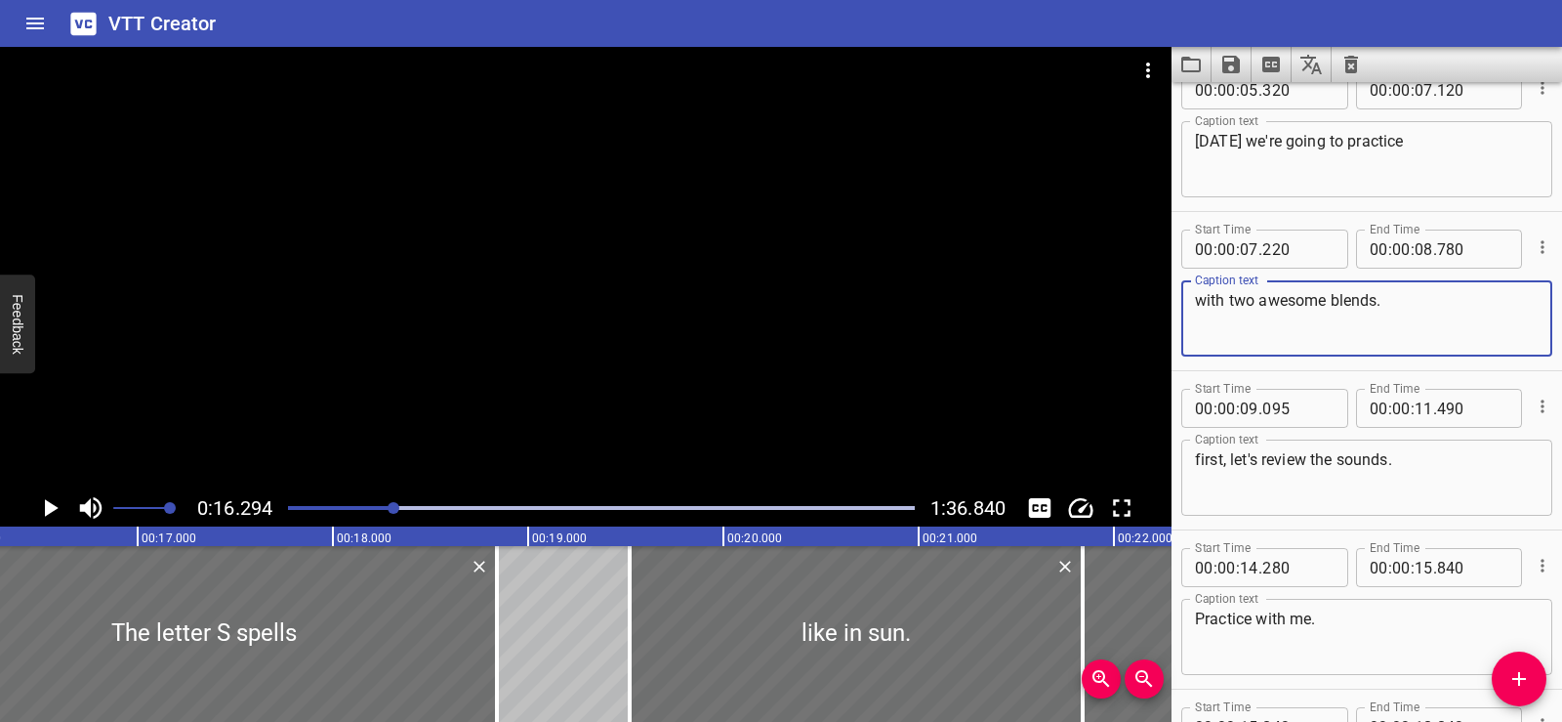
scroll to position [310, 0]
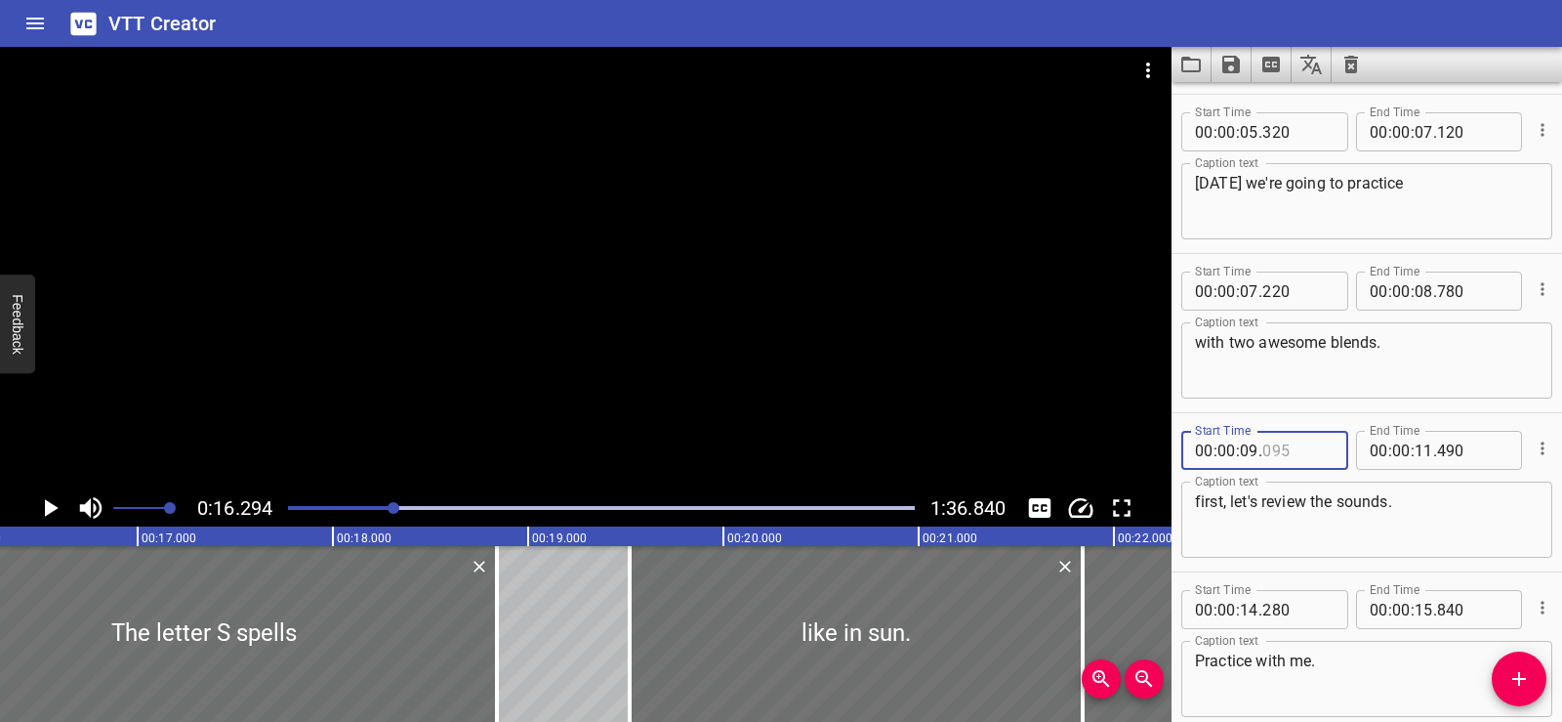
click at [1292, 455] on input "number" at bounding box center [1298, 450] width 71 height 39
click at [1278, 510] on textarea "first, let's review the sounds." at bounding box center [1367, 520] width 344 height 56
type input "095"
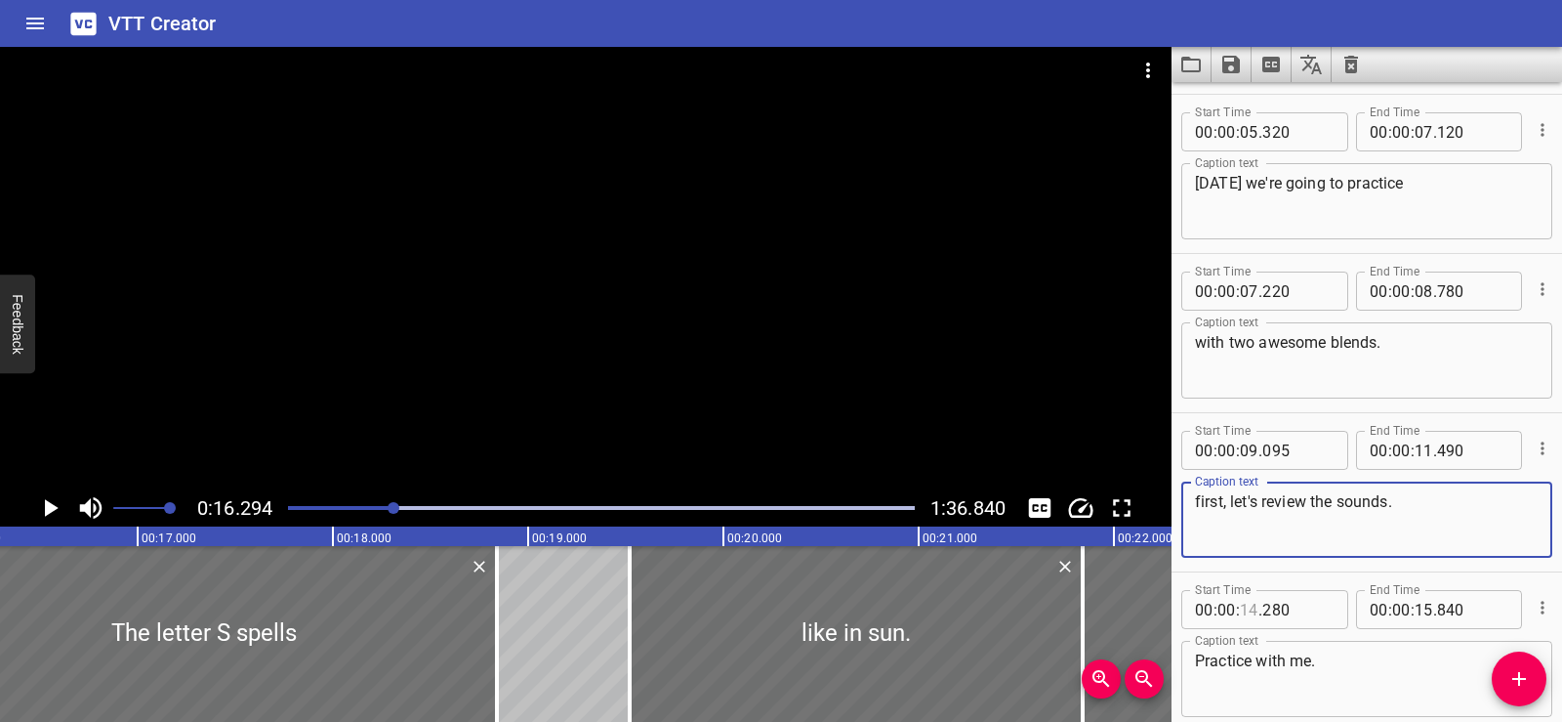
click at [1252, 611] on input "number" at bounding box center [1249, 609] width 19 height 39
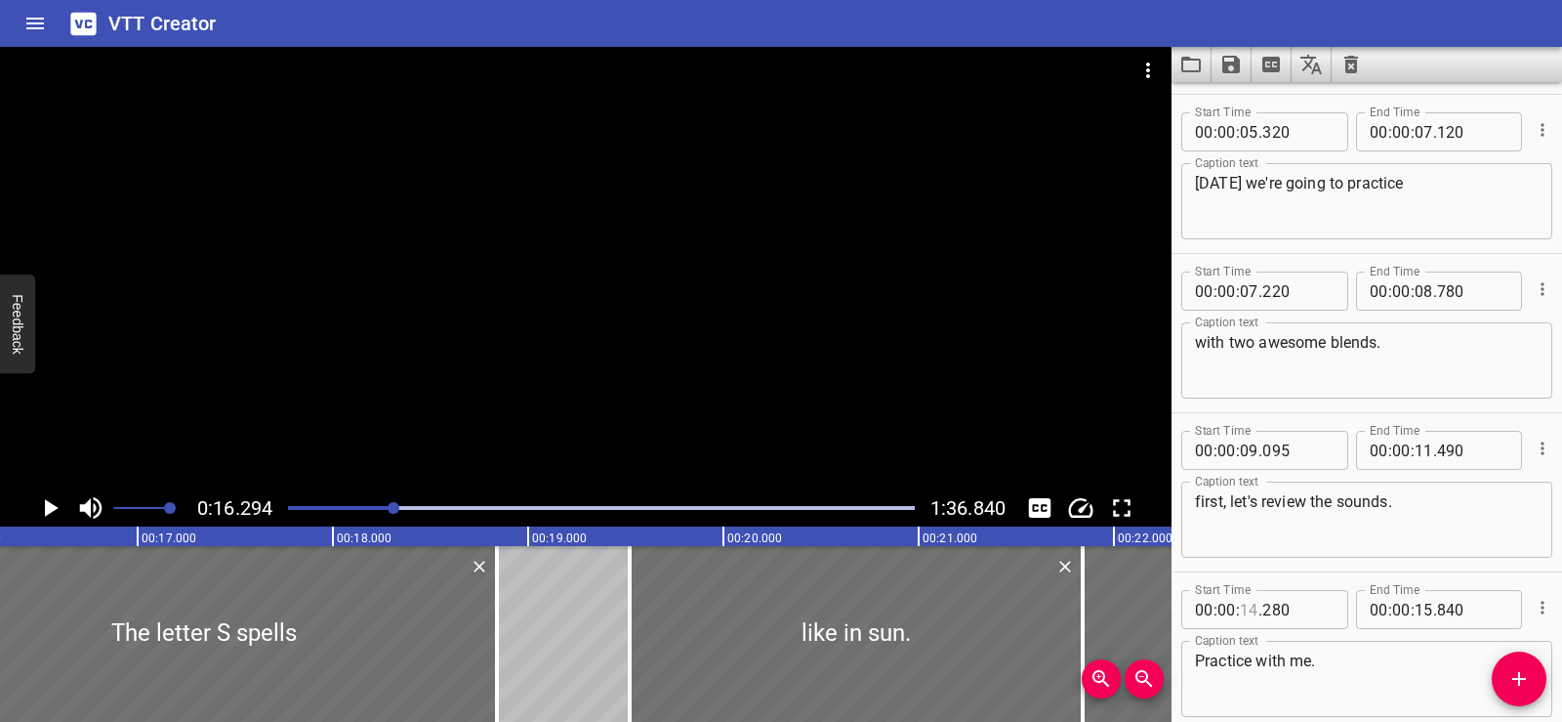
type input "14"
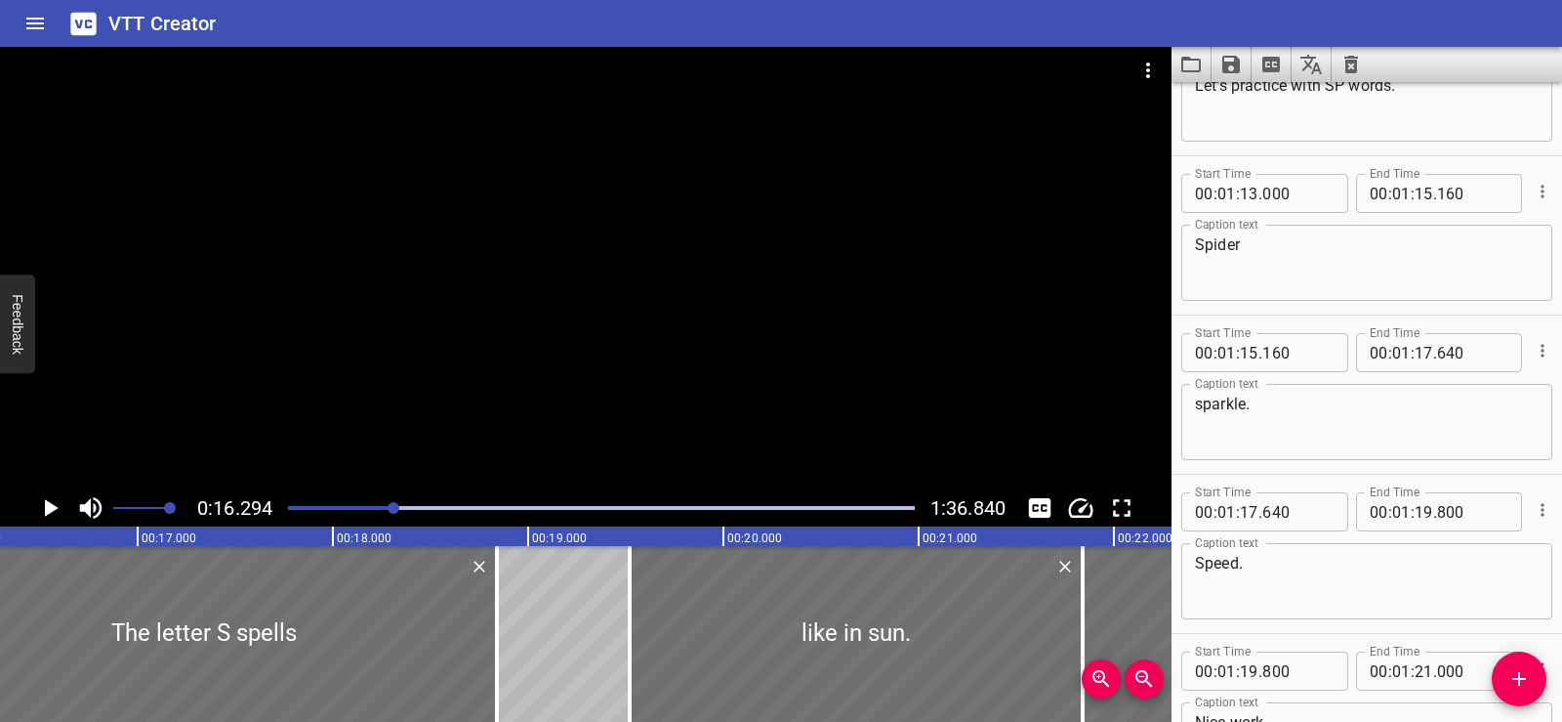
scroll to position [3993, 0]
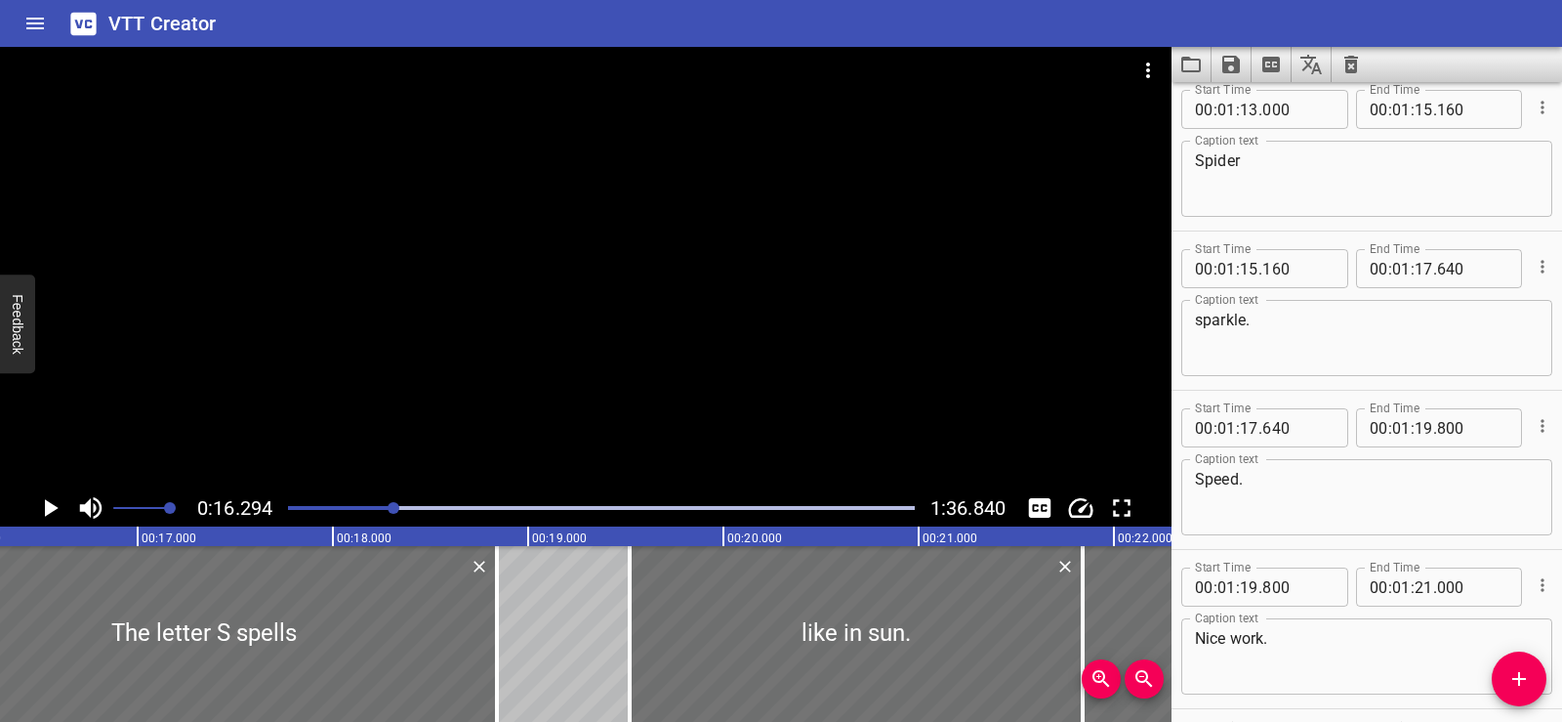
type input "14"
drag, startPoint x: 435, startPoint y: 440, endPoint x: 723, endPoint y: 453, distance: 288.4
click at [723, 453] on div at bounding box center [586, 268] width 1172 height 442
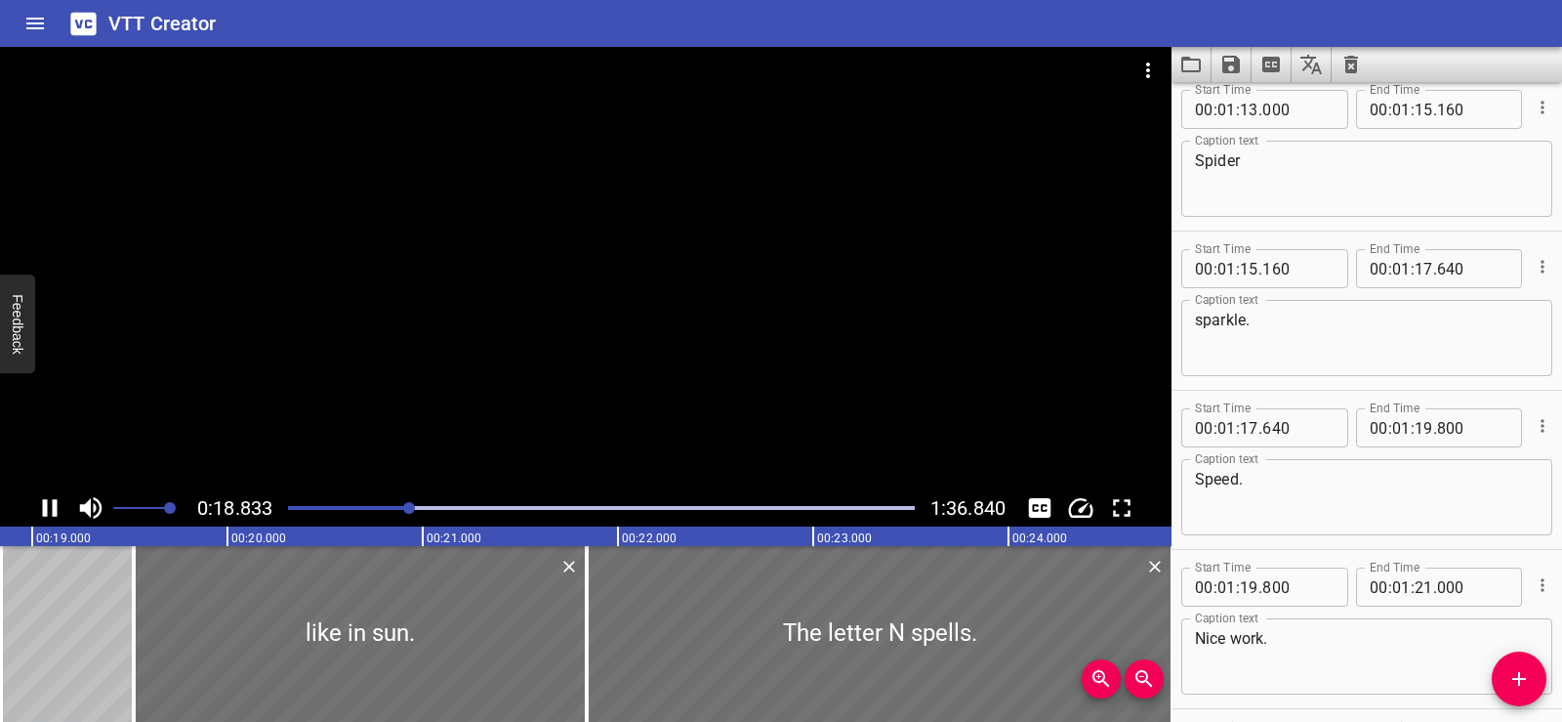
click at [553, 261] on div at bounding box center [586, 268] width 1172 height 442
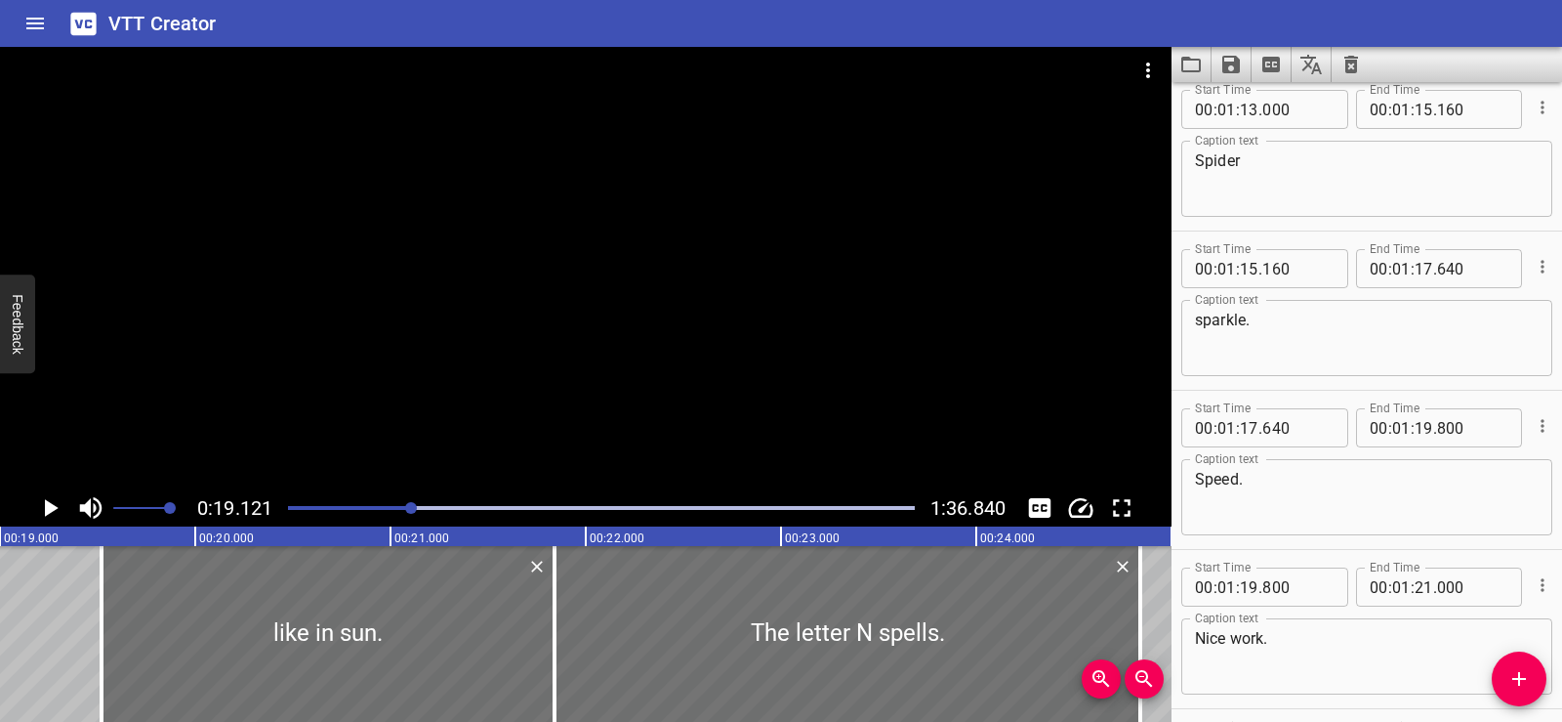
scroll to position [0, 3734]
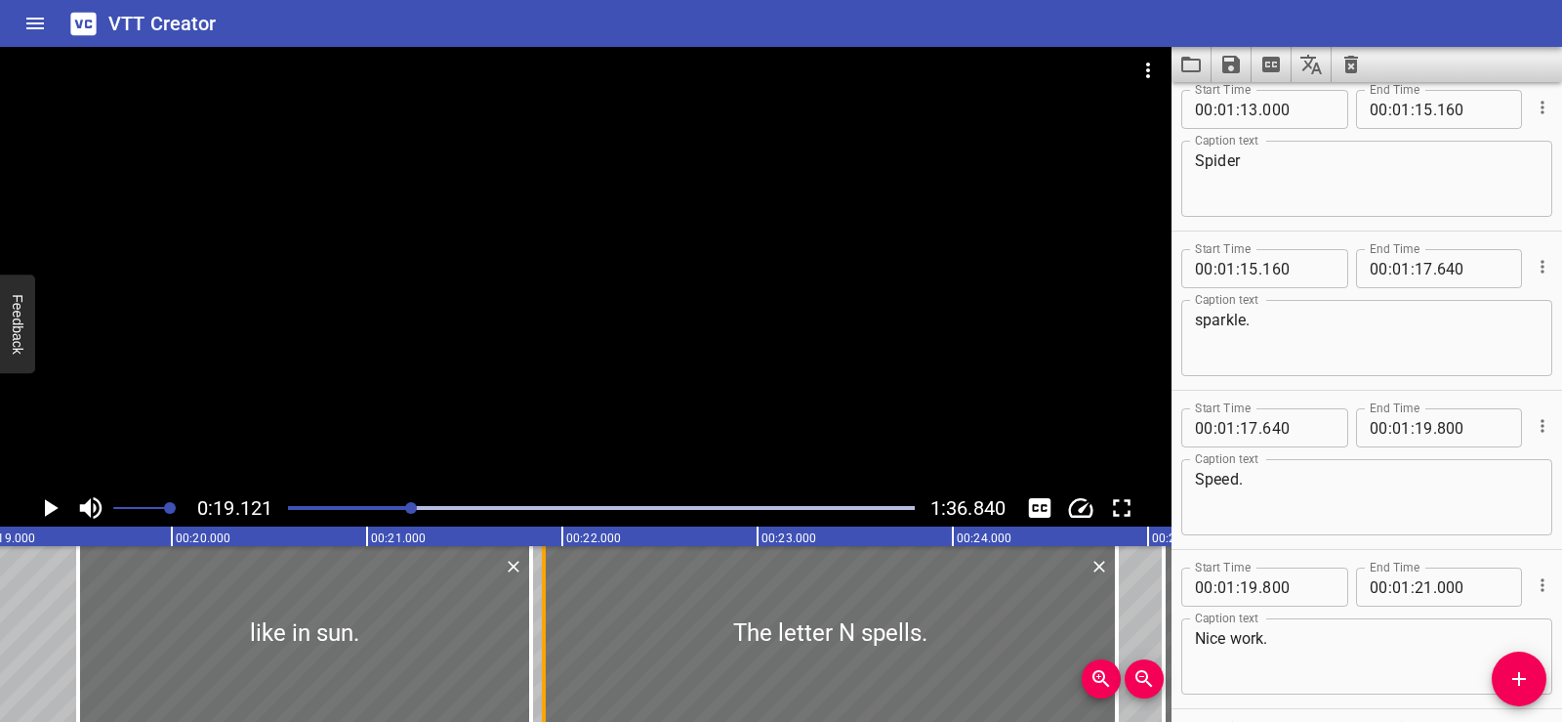
drag, startPoint x: 537, startPoint y: 656, endPoint x: 550, endPoint y: 659, distance: 13.0
click at [550, 659] on div at bounding box center [544, 634] width 20 height 176
type input "905"
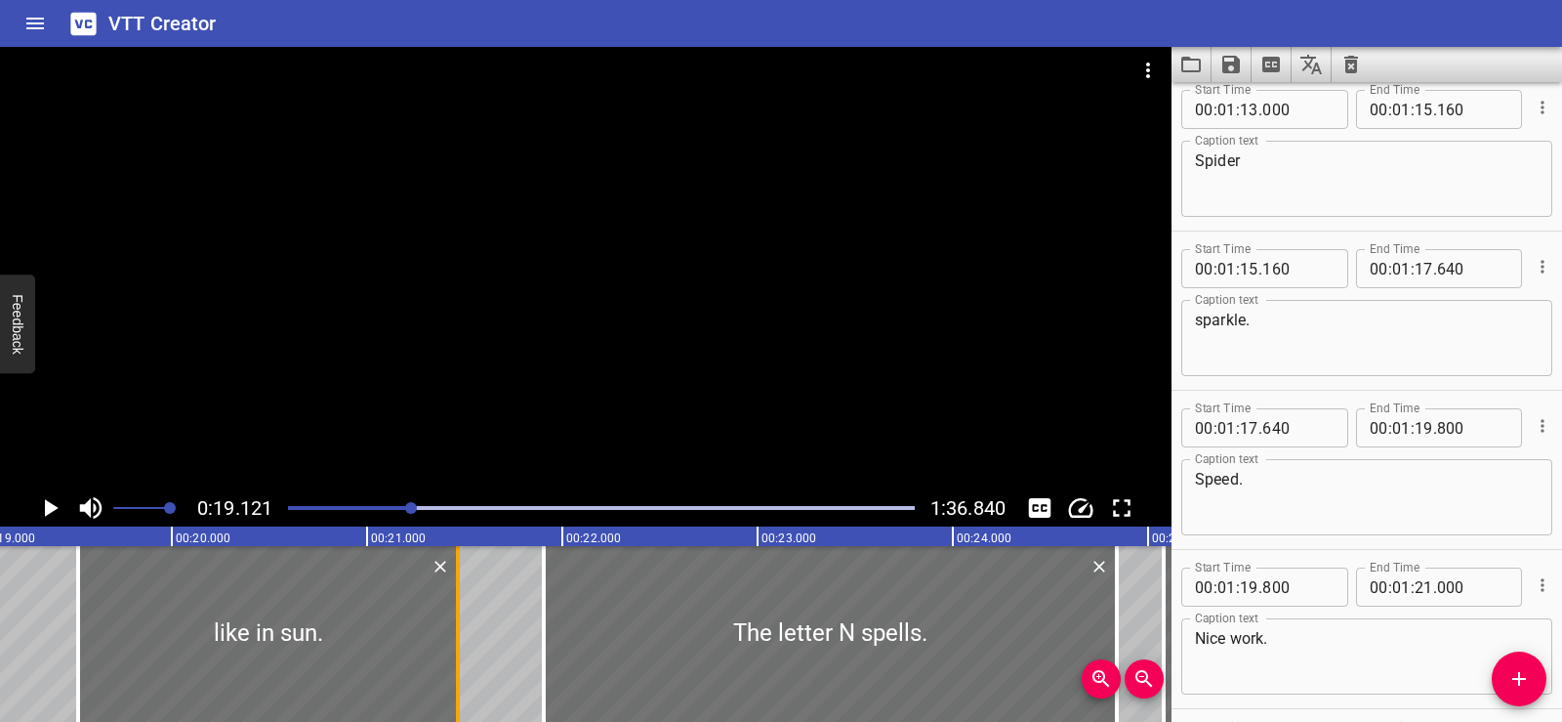
drag, startPoint x: 533, startPoint y: 661, endPoint x: 460, endPoint y: 662, distance: 73.2
click at [460, 662] on div at bounding box center [458, 634] width 20 height 176
type input "465"
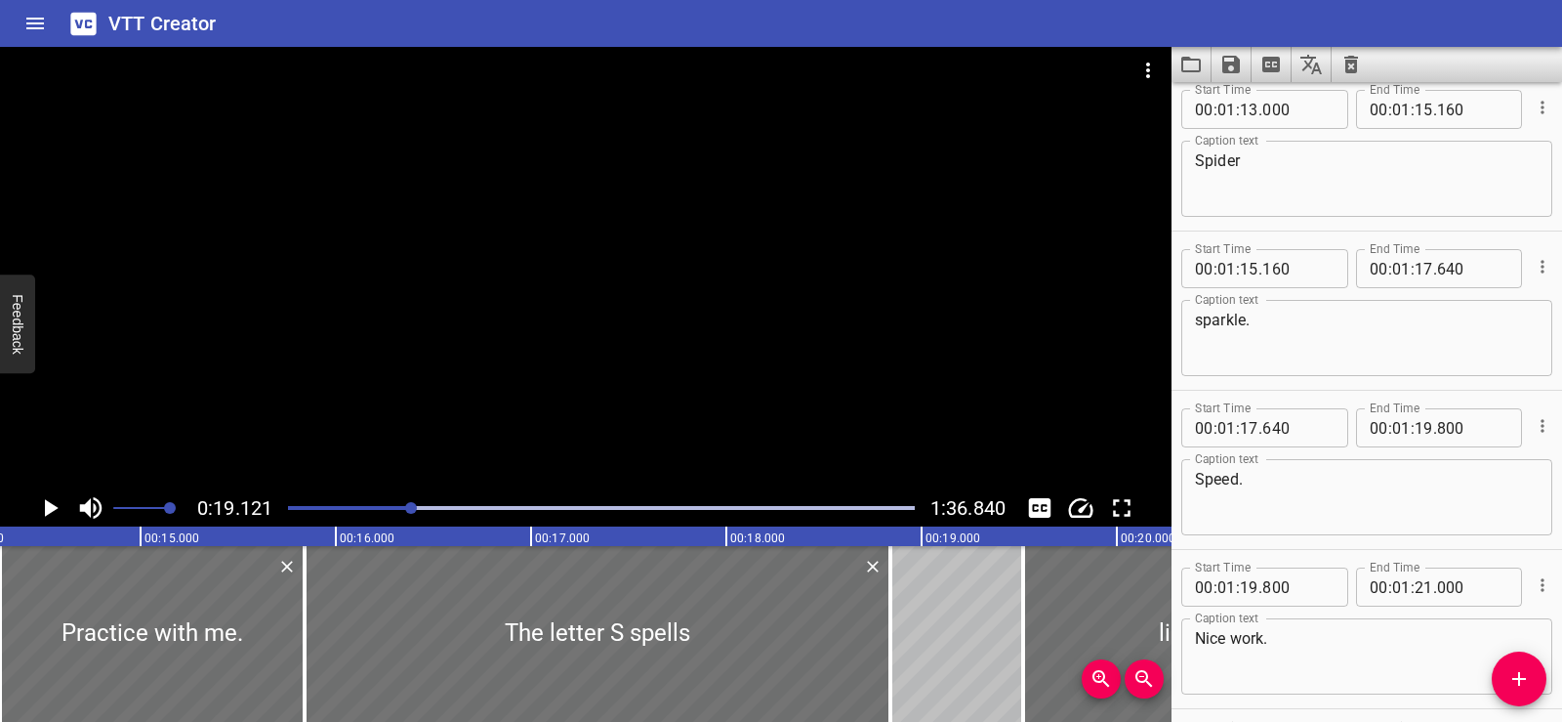
scroll to position [0, 2587]
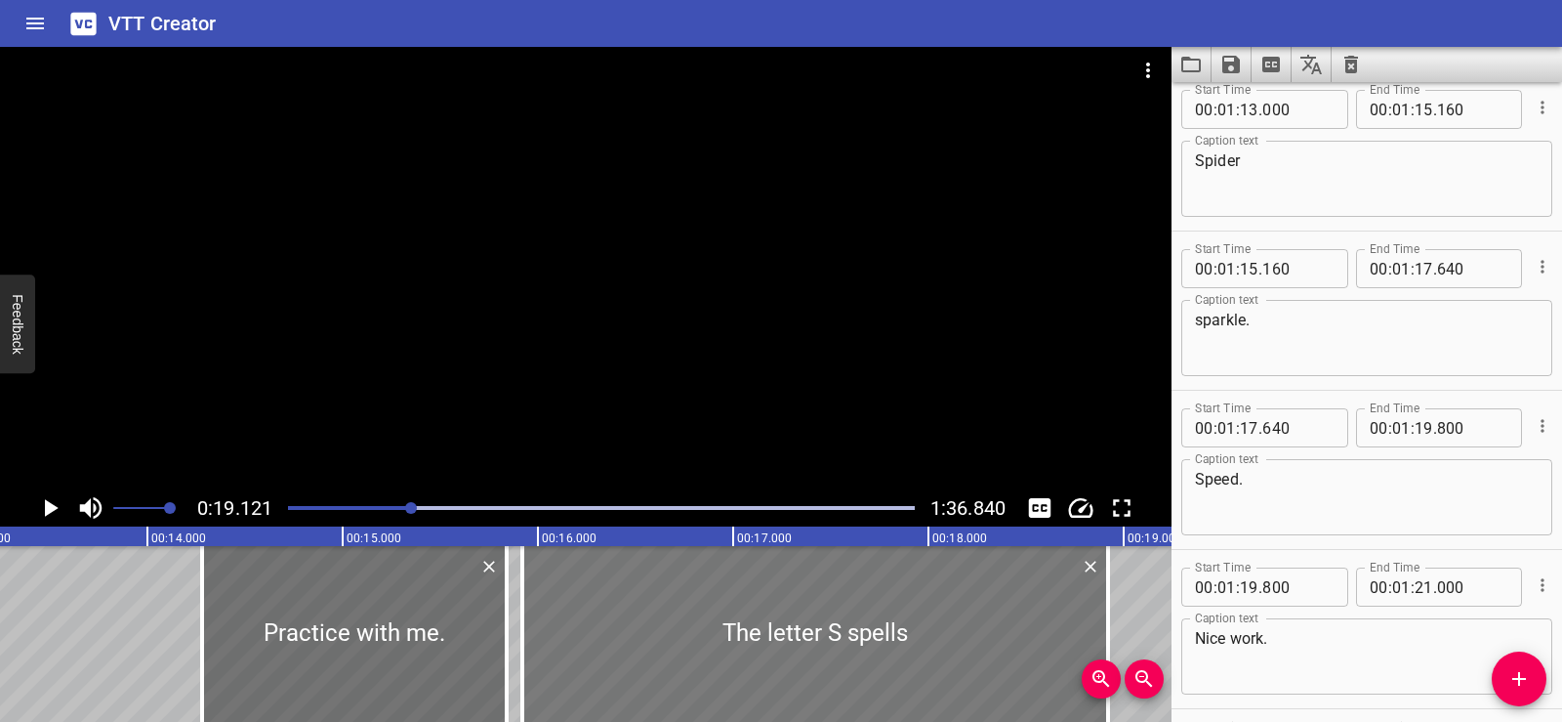
drag, startPoint x: 526, startPoint y: 654, endPoint x: 542, endPoint y: 652, distance: 15.7
click at [542, 652] on div at bounding box center [815, 634] width 586 height 176
type input "920"
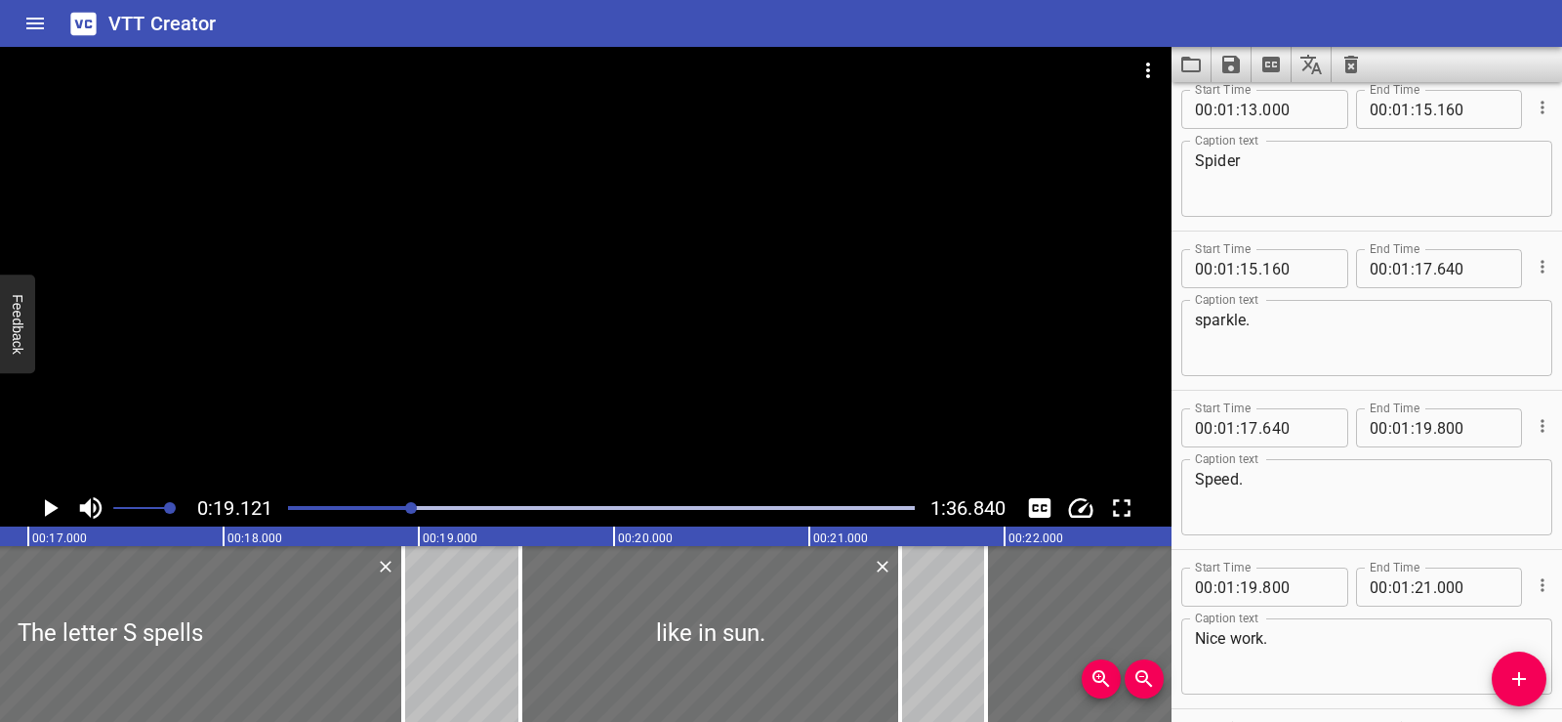
scroll to position [0, 3332]
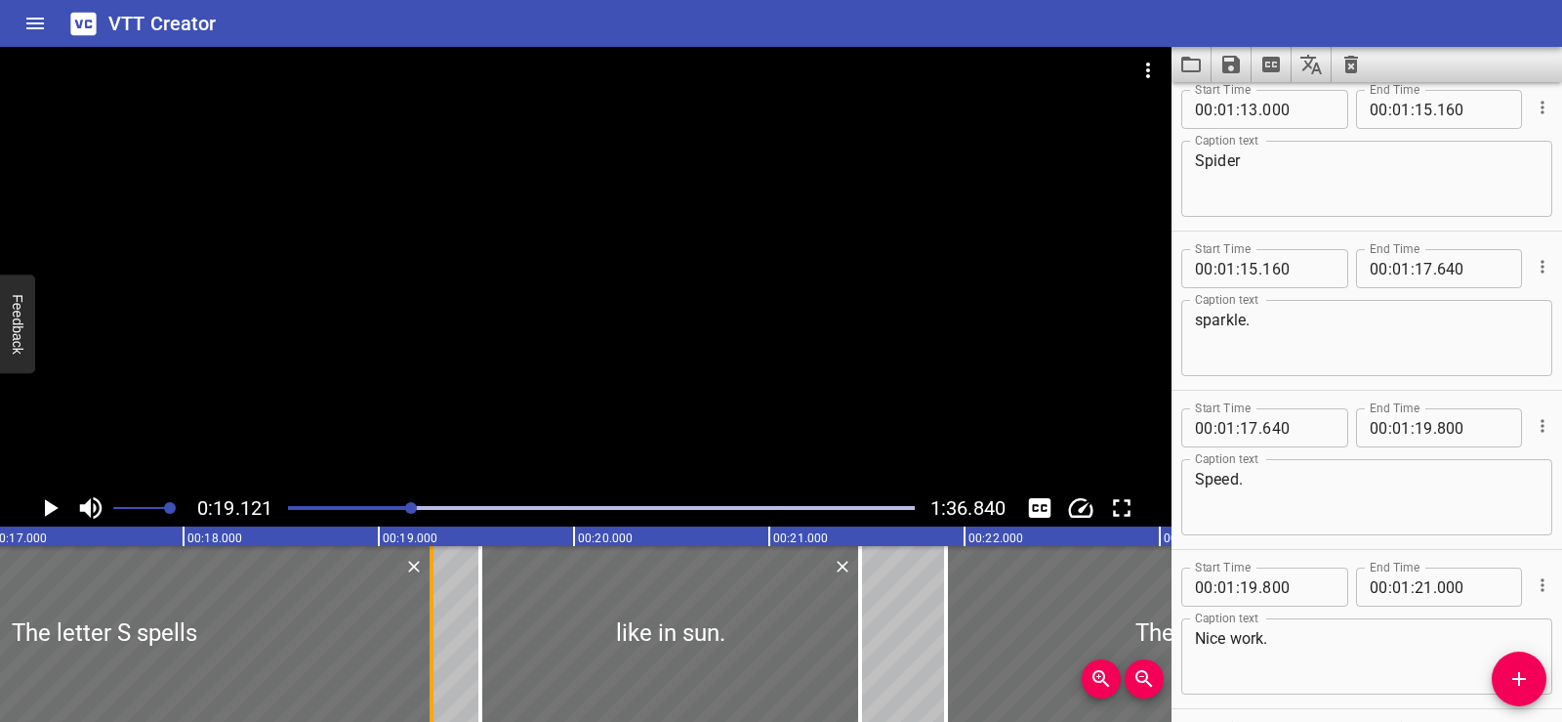
drag, startPoint x: 397, startPoint y: 645, endPoint x: 426, endPoint y: 645, distance: 28.3
click at [426, 645] on div at bounding box center [432, 634] width 20 height 176
type input "19"
type input "270"
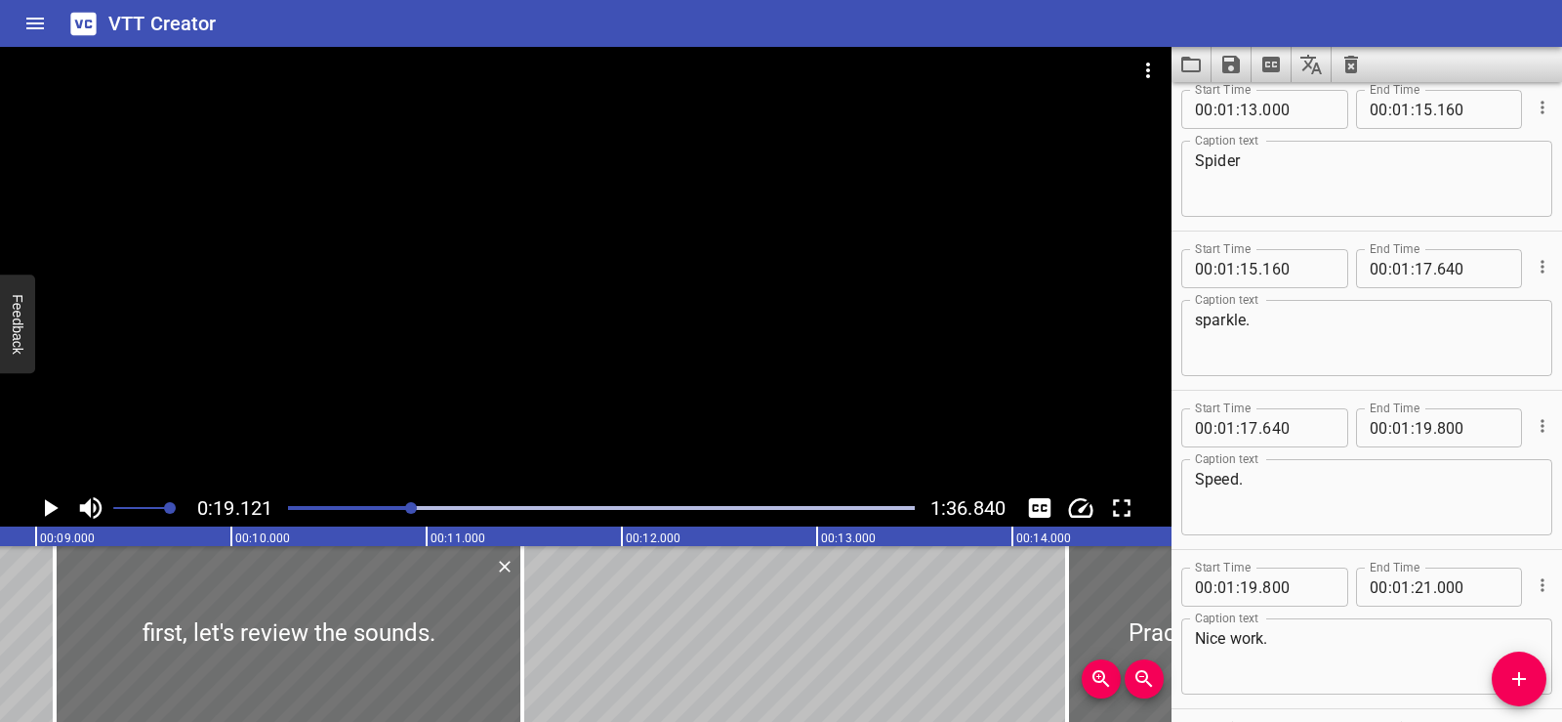
scroll to position [0, 2144]
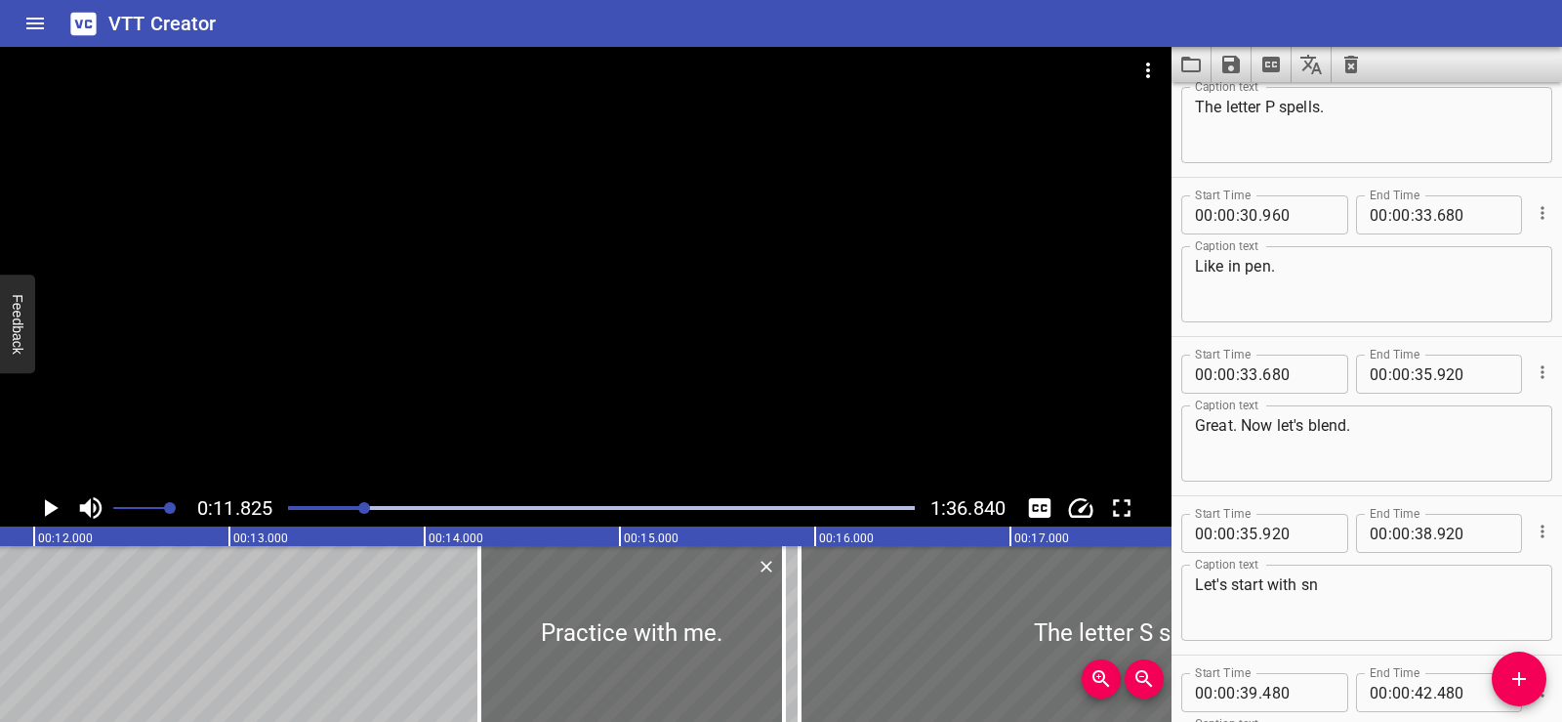
scroll to position [955, 0]
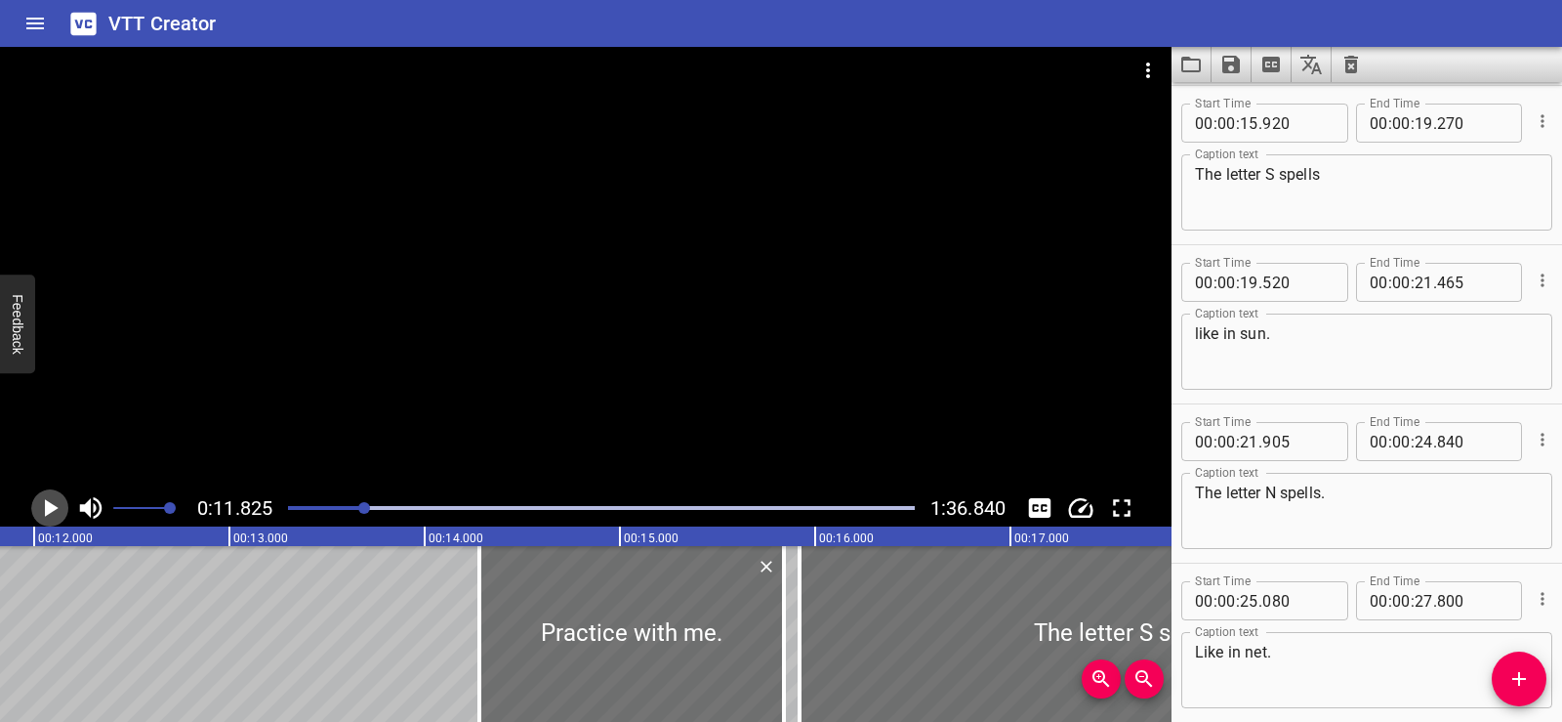
click at [49, 508] on icon "Play/Pause" at bounding box center [52, 508] width 14 height 18
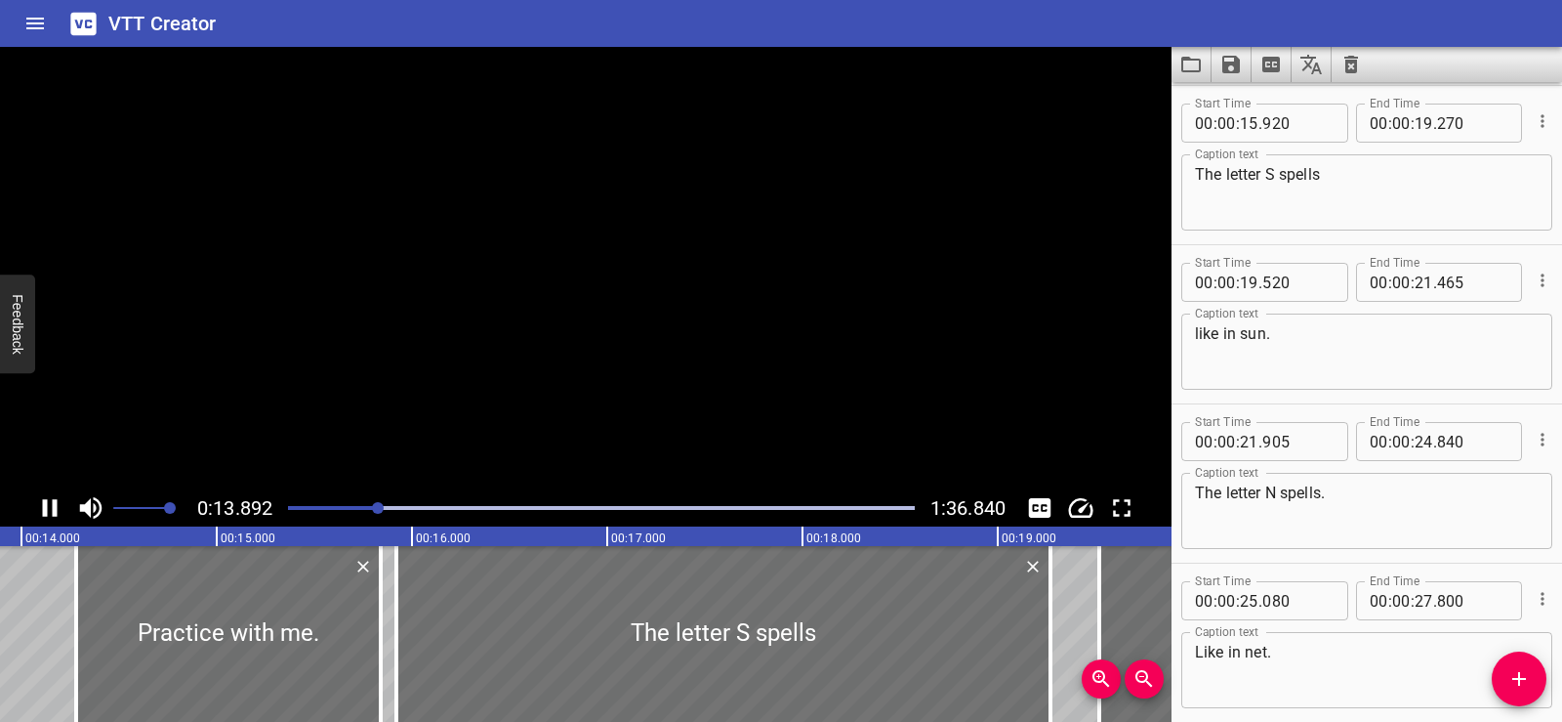
click at [49, 508] on icon "Play/Pause" at bounding box center [49, 507] width 29 height 29
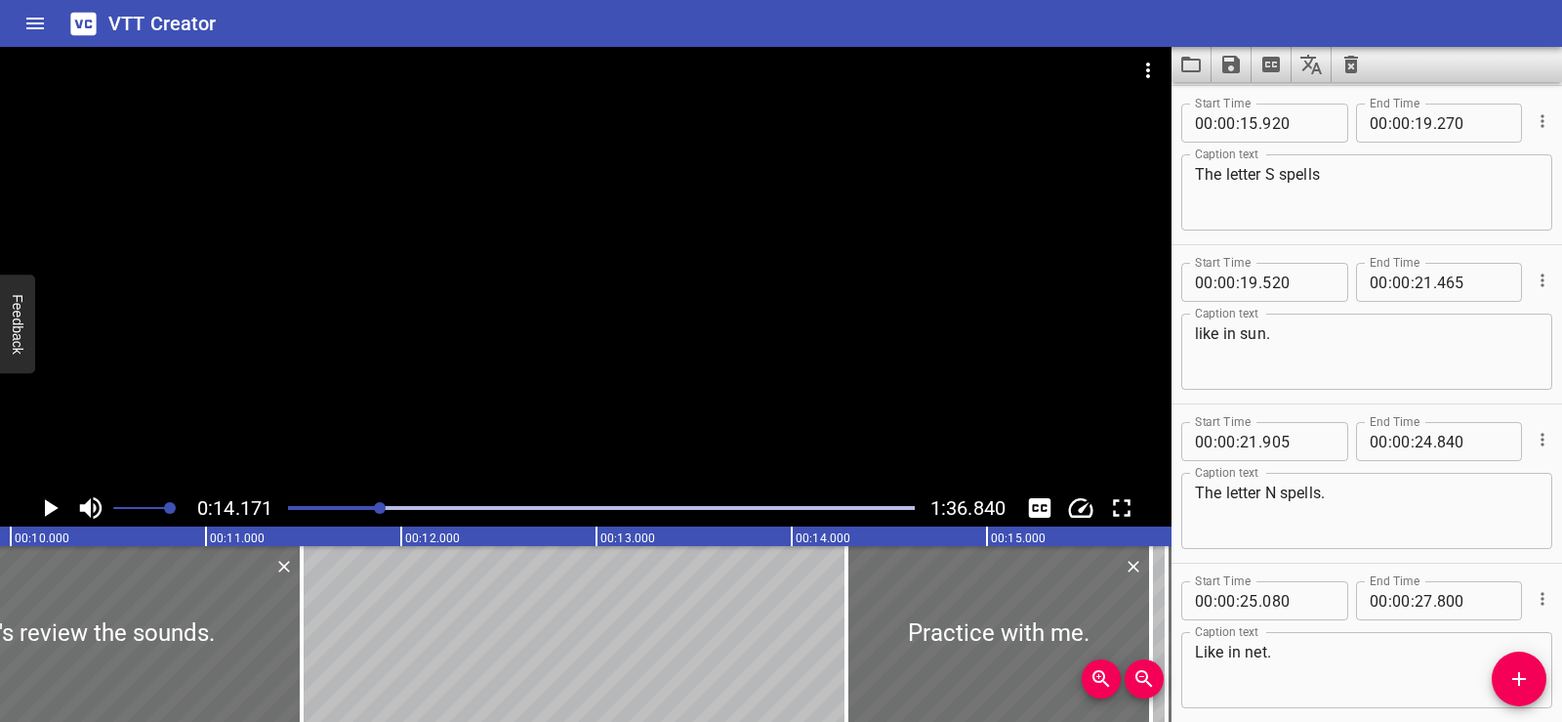
scroll to position [0, 1600]
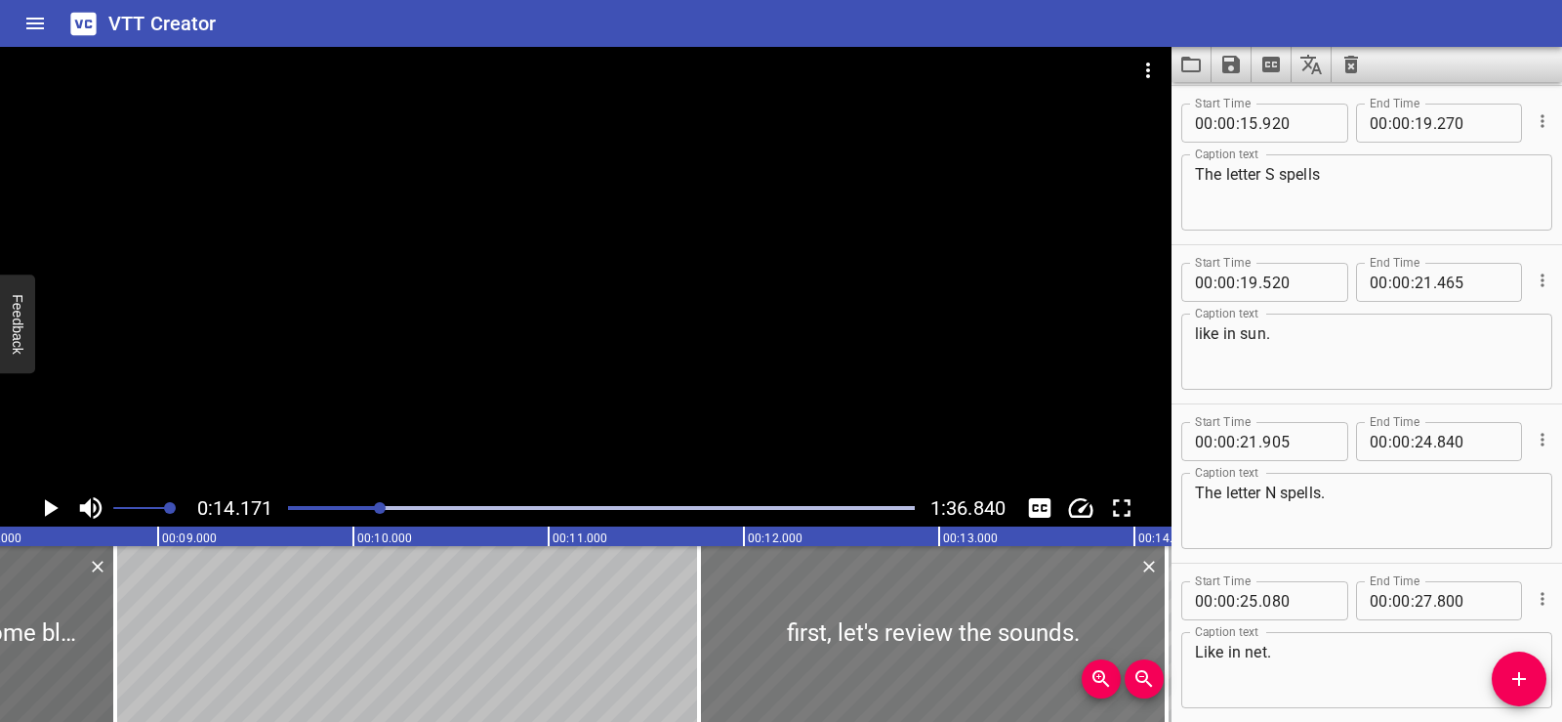
drag, startPoint x: 261, startPoint y: 659, endPoint x: 783, endPoint y: 671, distance: 522.6
click at [783, 671] on div at bounding box center [933, 634] width 468 height 176
type input "11"
type input "770"
type input "14"
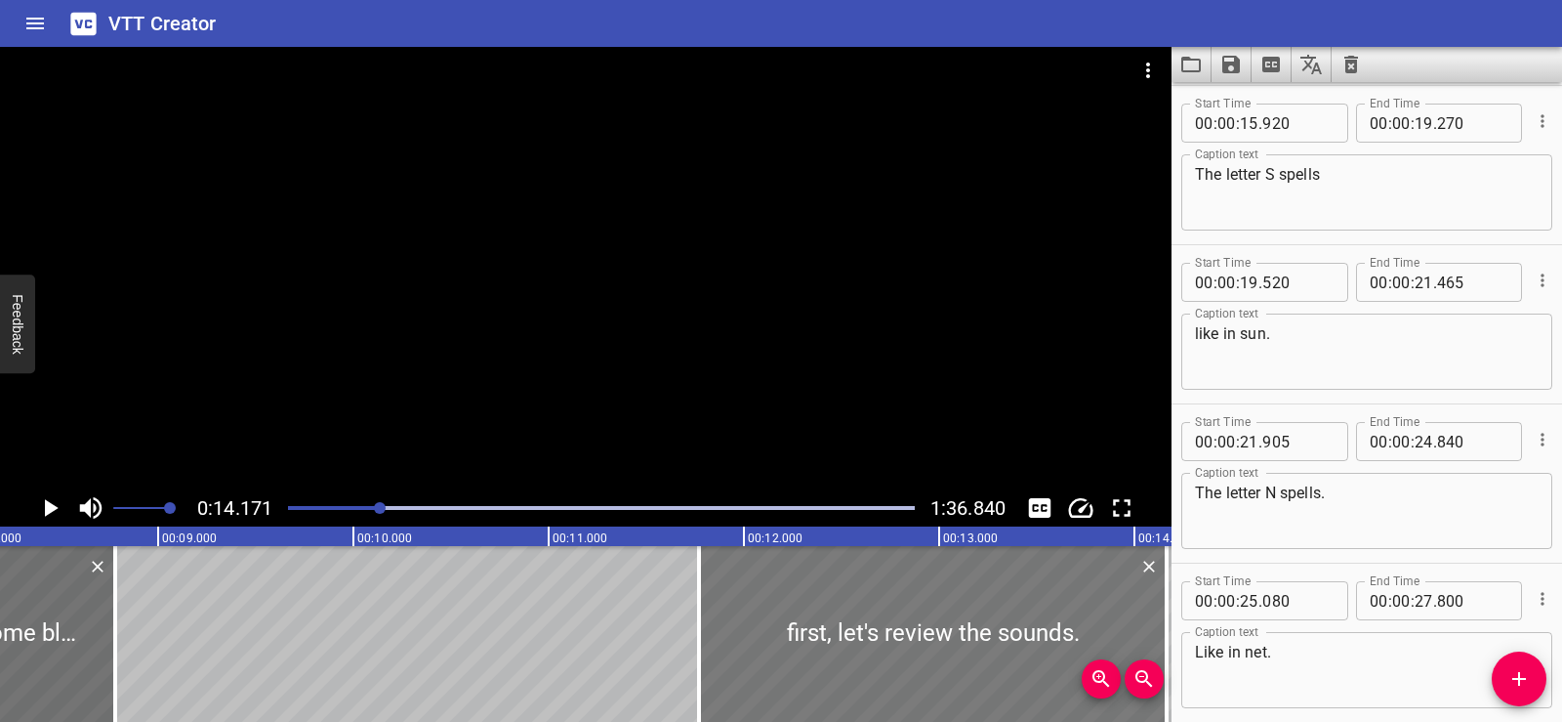
type input "165"
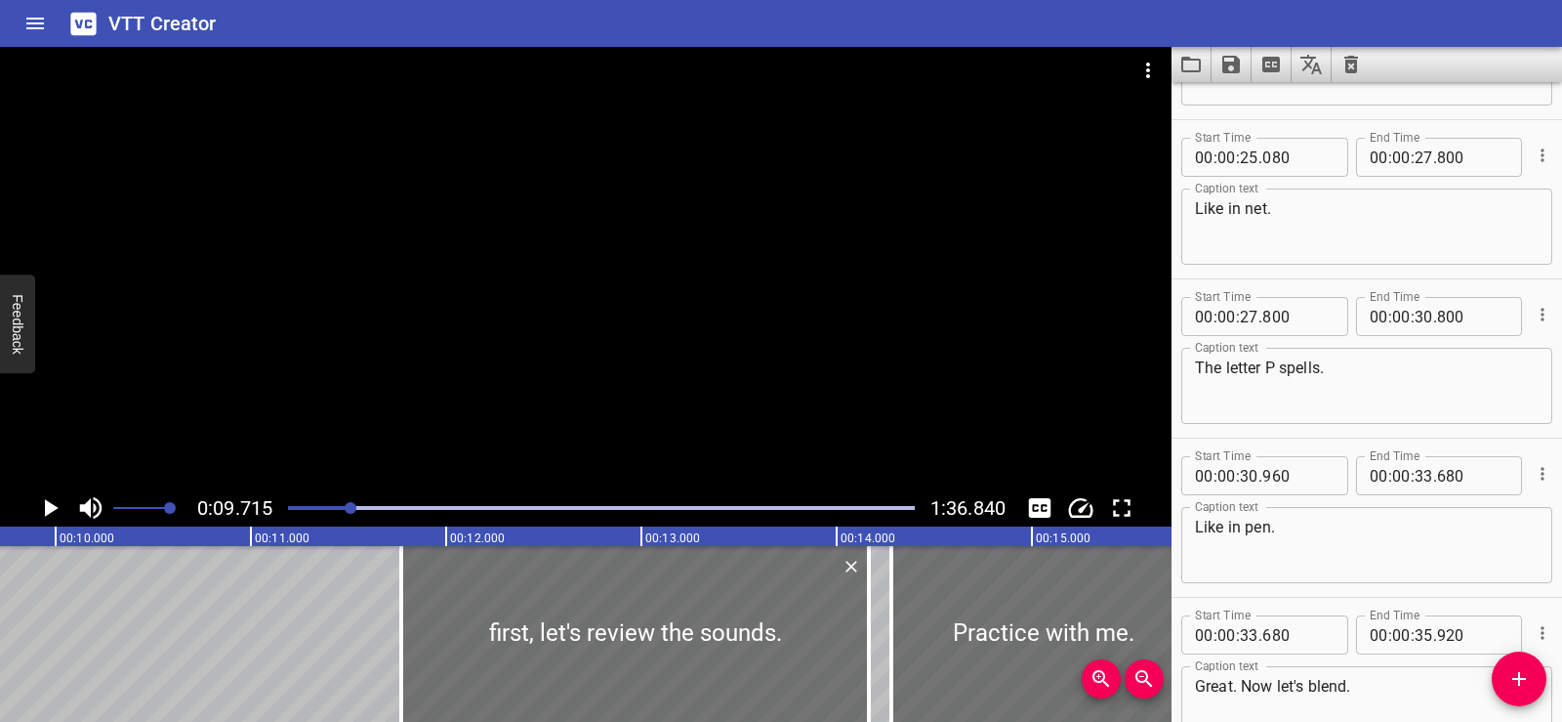
scroll to position [1466, 0]
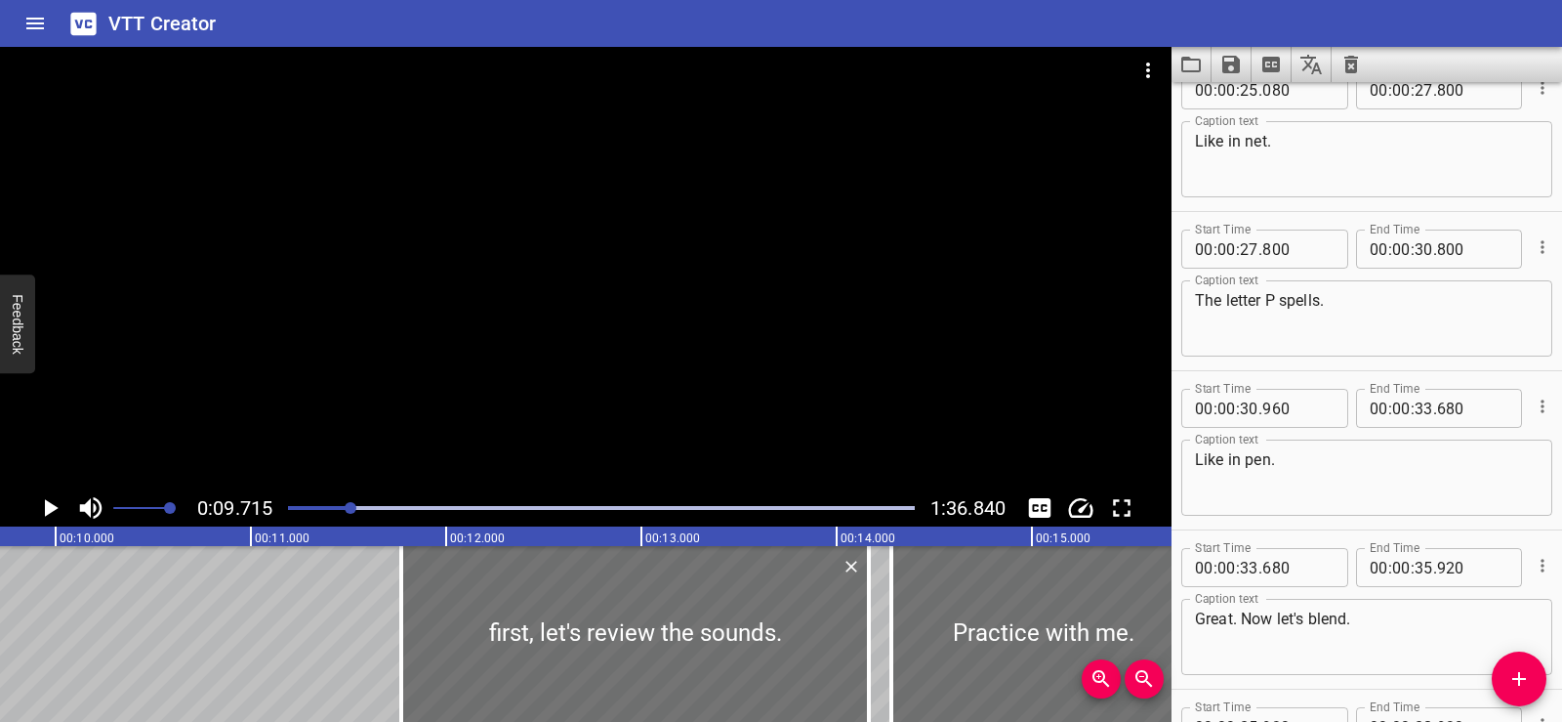
drag, startPoint x: 431, startPoint y: 470, endPoint x: 709, endPoint y: 451, distance: 278.9
click at [709, 451] on div at bounding box center [586, 268] width 1172 height 442
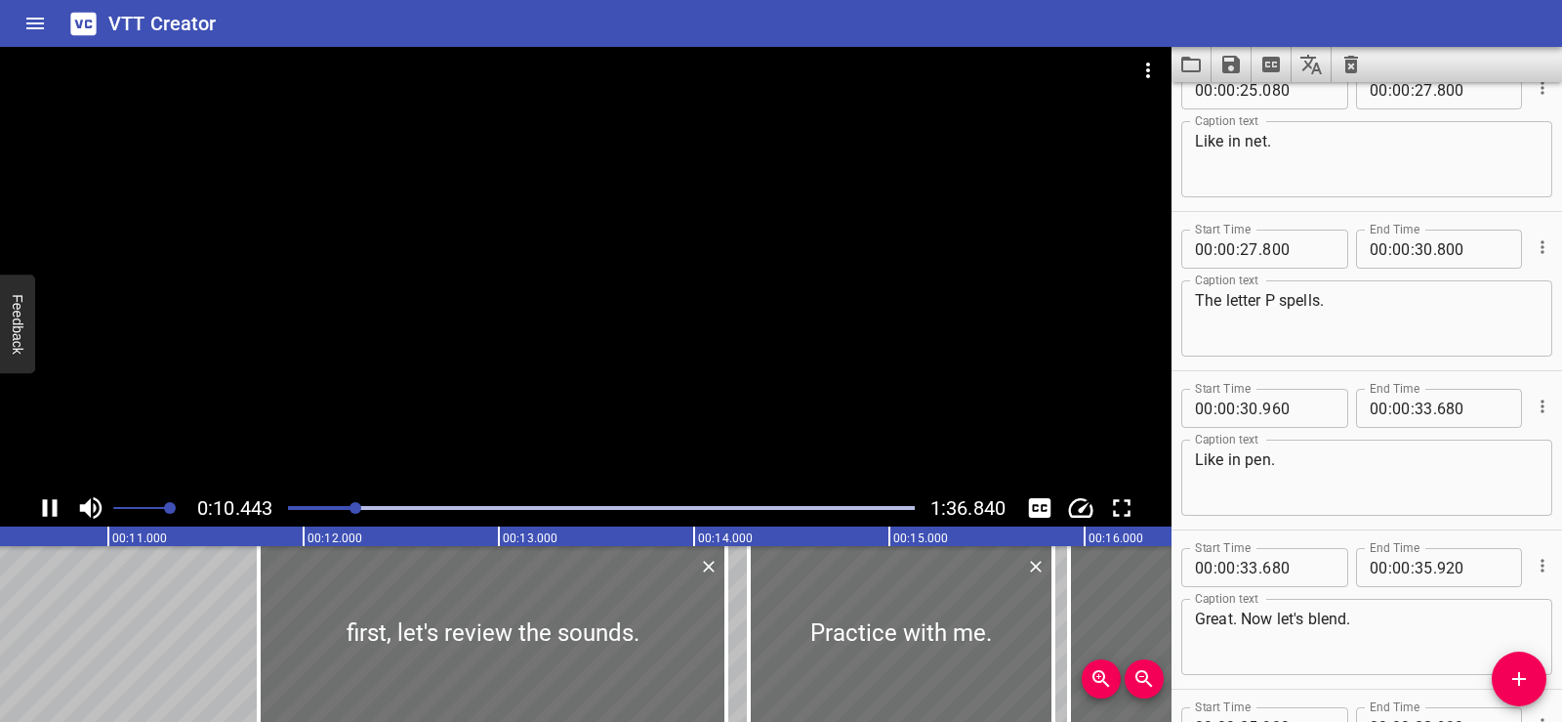
click at [623, 351] on div at bounding box center [586, 268] width 1172 height 442
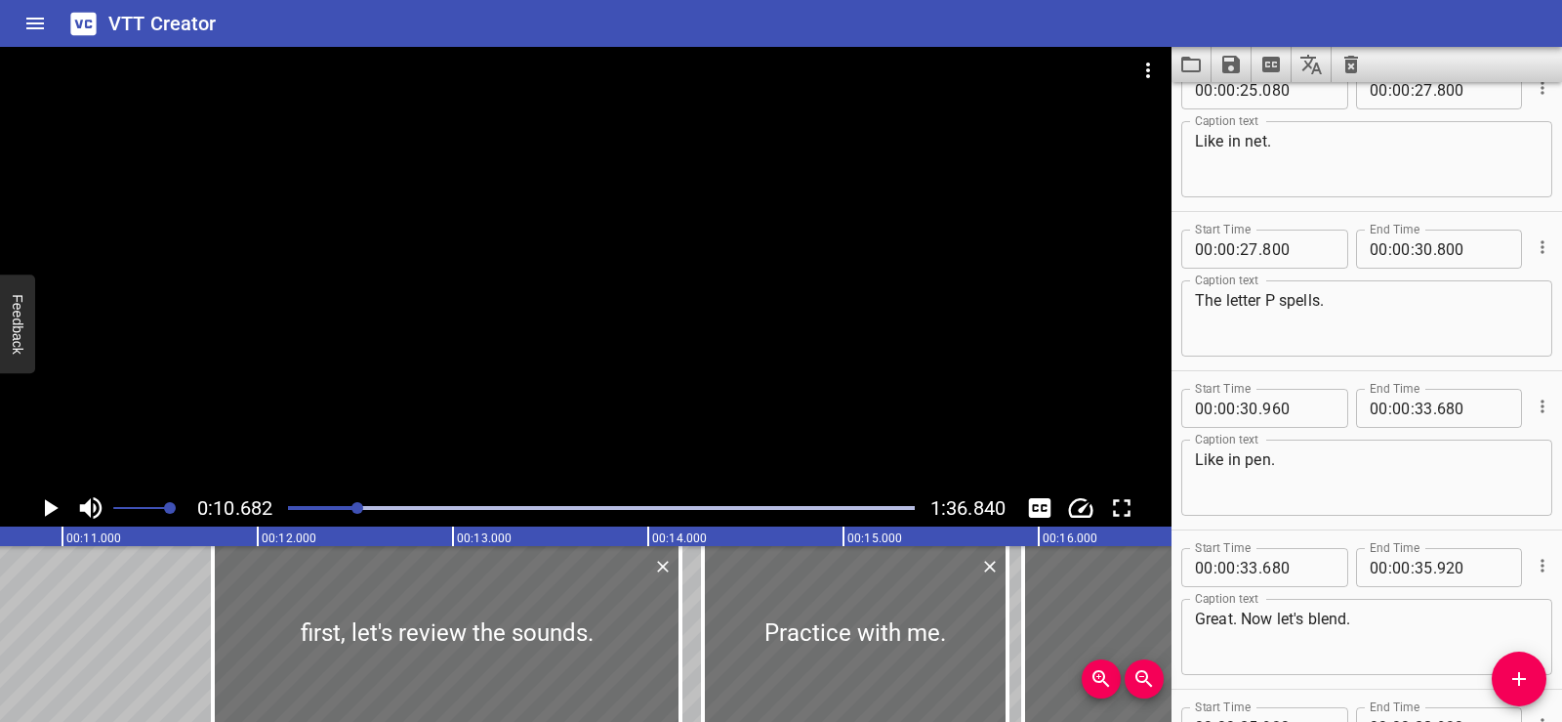
click at [635, 280] on div at bounding box center [586, 268] width 1172 height 442
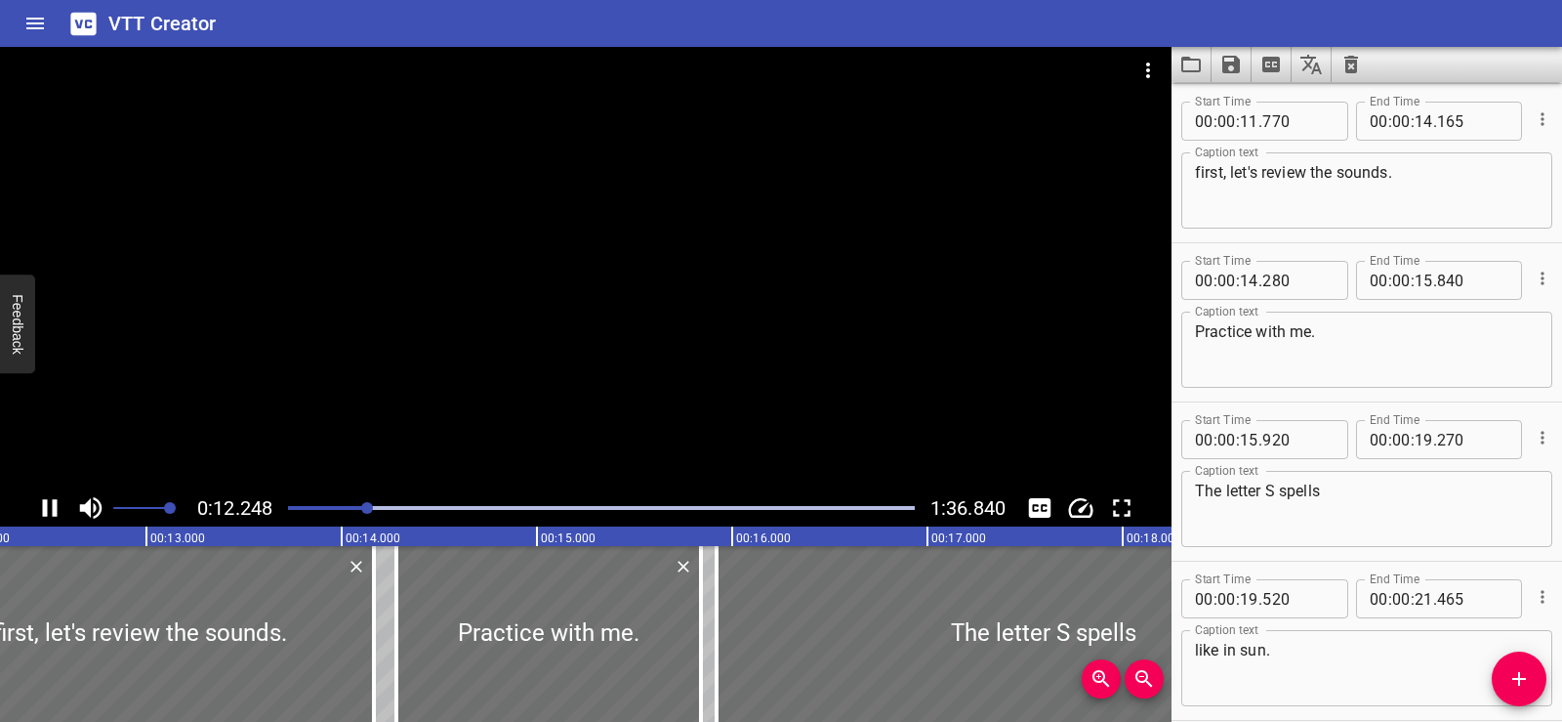
scroll to position [637, 0]
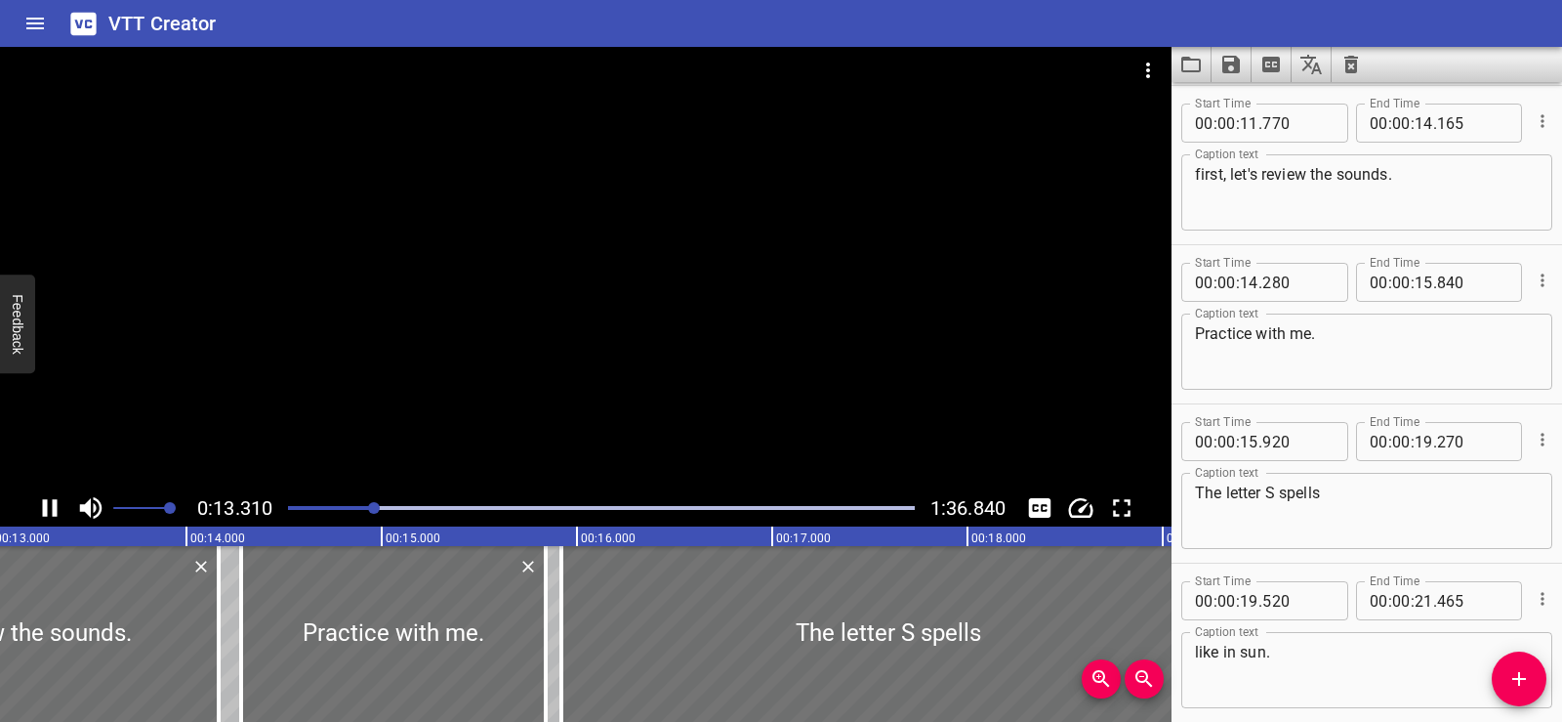
click at [663, 226] on div at bounding box center [586, 268] width 1172 height 442
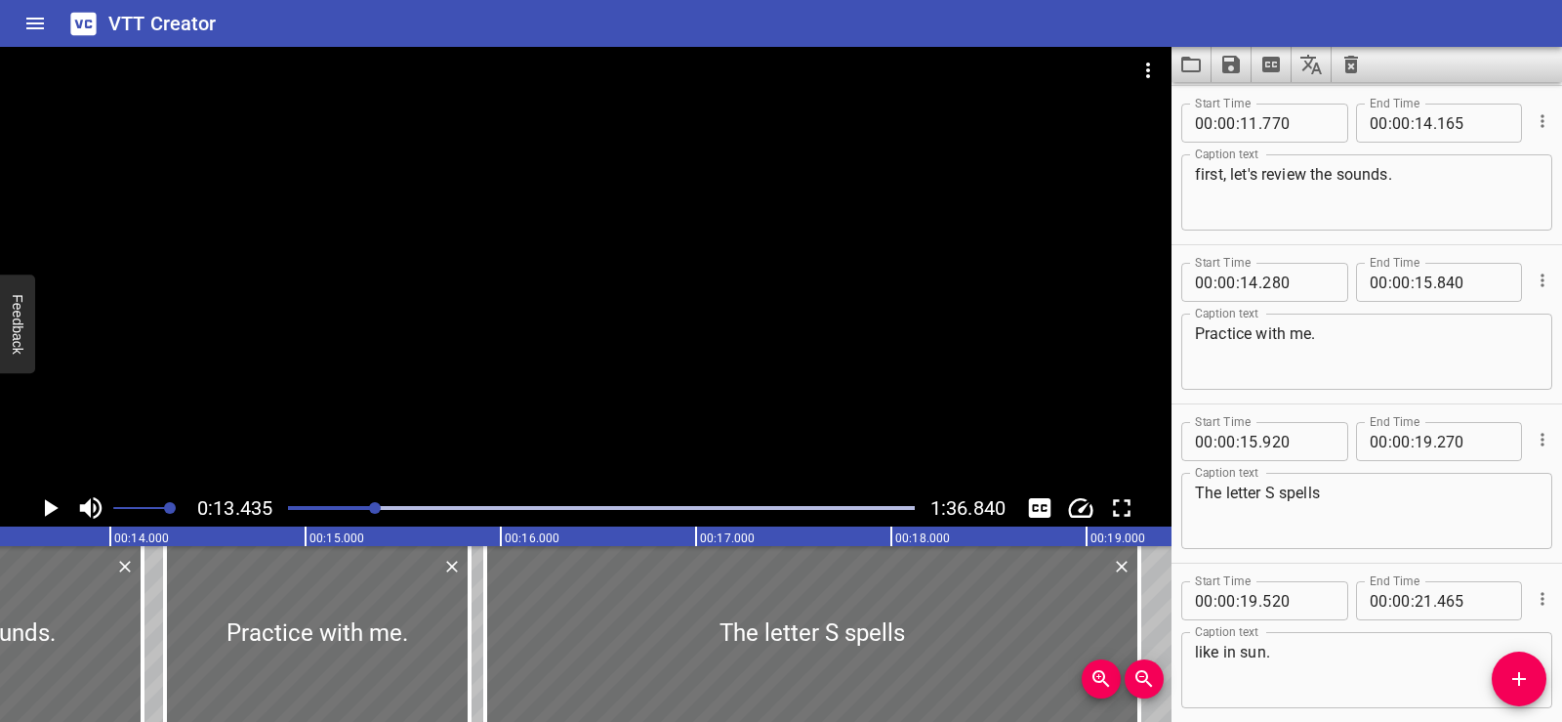
scroll to position [0, 0]
click at [1287, 170] on textarea "Blending words with sn an sp." at bounding box center [1367, 193] width 344 height 56
click at [1273, 149] on div "Caption text Blending words with sn an sp. Caption text" at bounding box center [1367, 190] width 371 height 88
click at [1271, 127] on input "number" at bounding box center [1298, 123] width 71 height 39
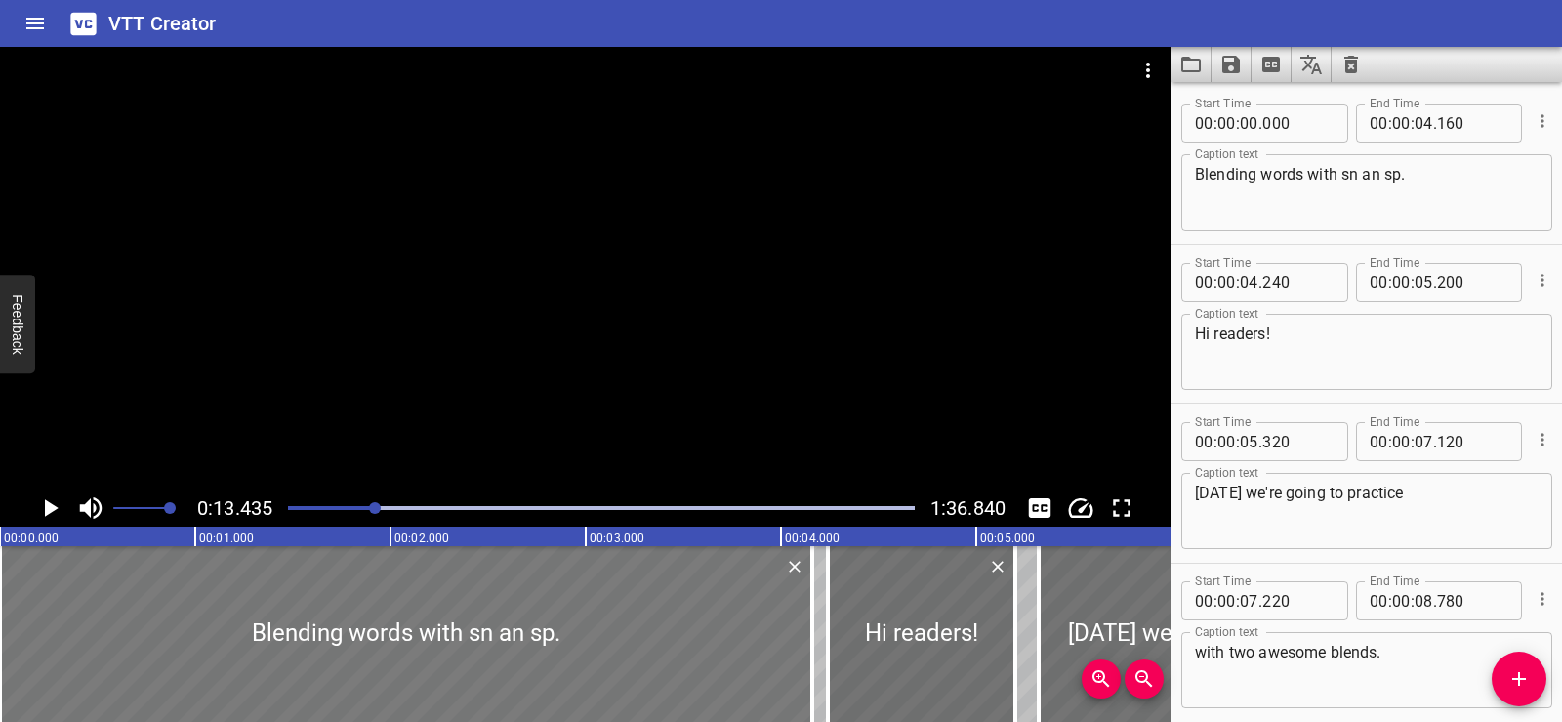
click at [23, 608] on div at bounding box center [406, 634] width 812 height 176
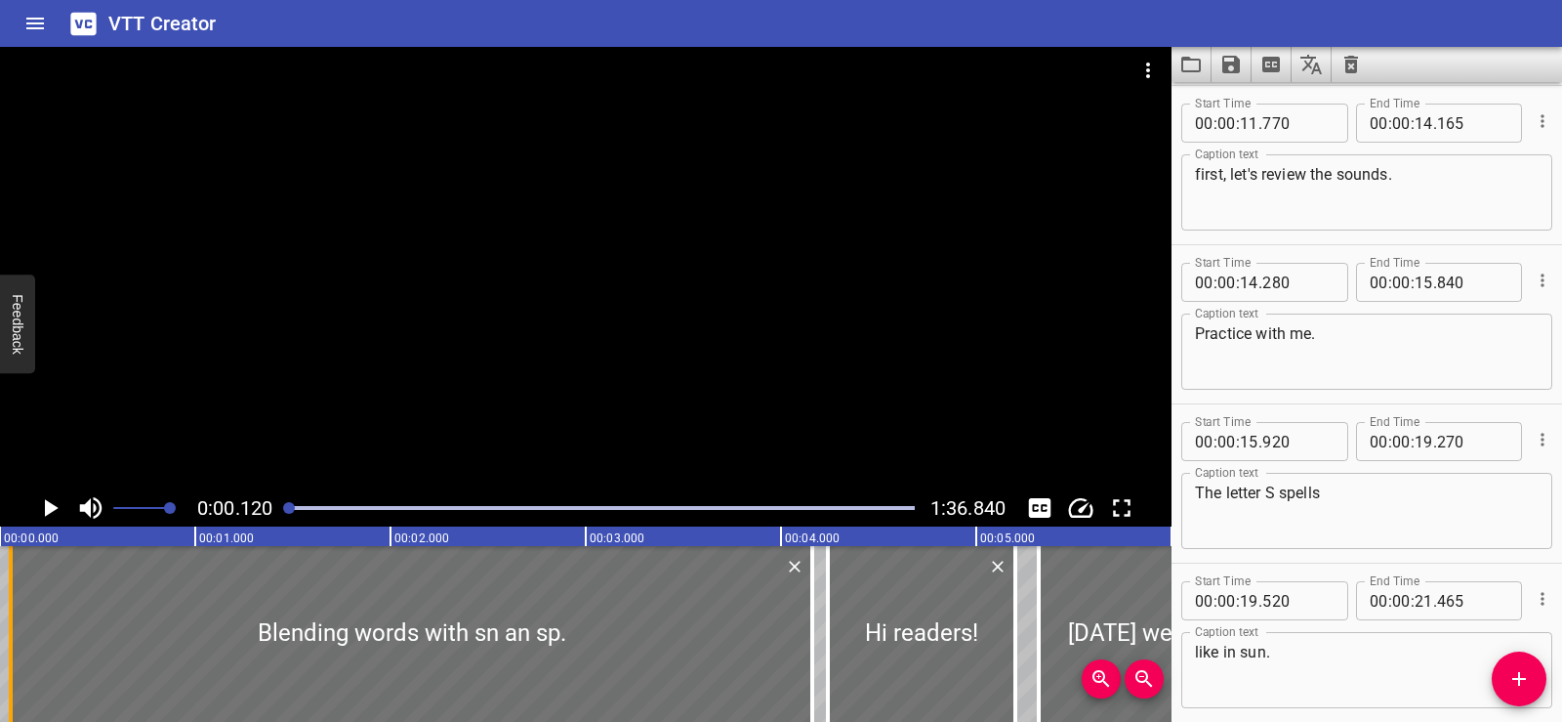
drag, startPoint x: 0, startPoint y: 654, endPoint x: 11, endPoint y: 654, distance: 10.7
click at [11, 654] on div at bounding box center [11, 634] width 4 height 176
type input "055"
click at [50, 507] on icon "Play/Pause" at bounding box center [52, 508] width 14 height 18
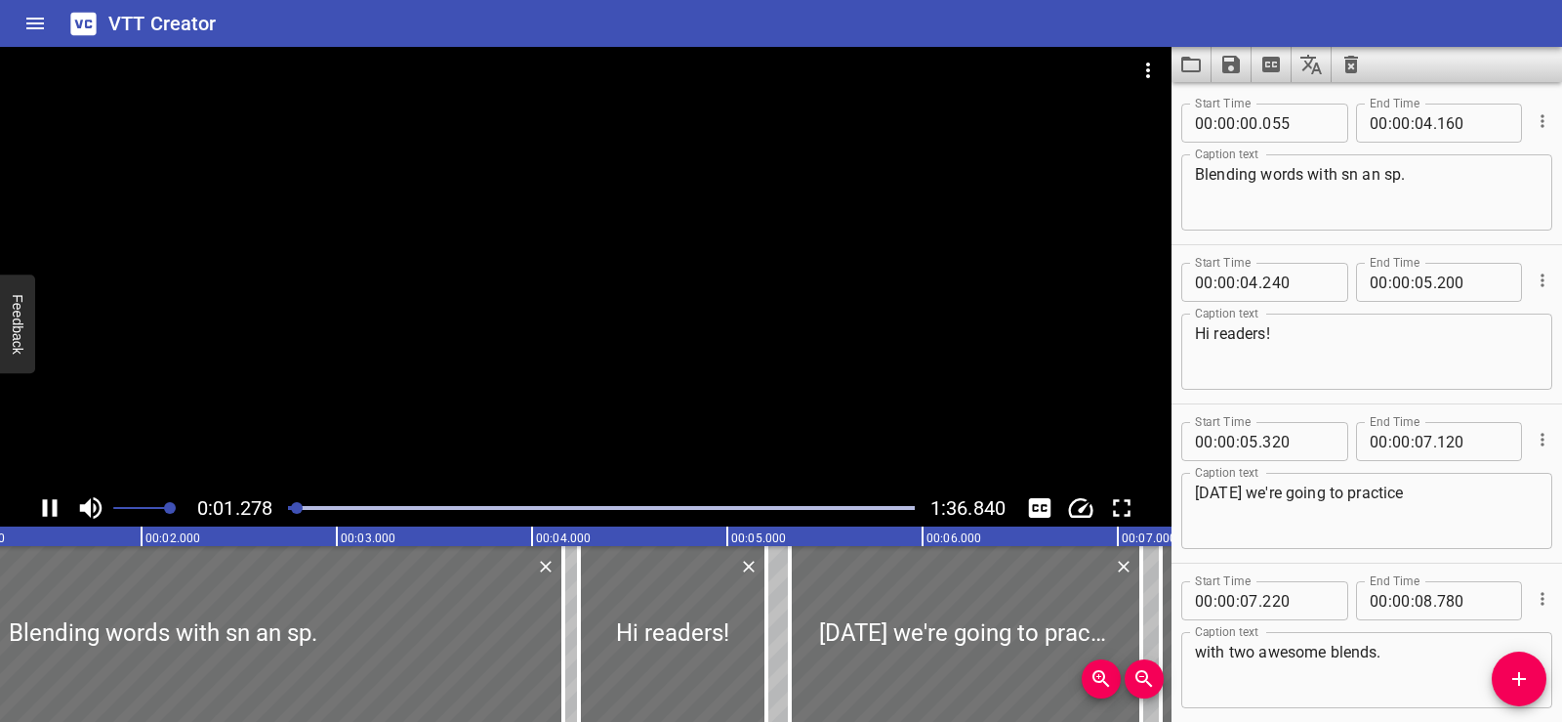
click at [695, 307] on div at bounding box center [586, 268] width 1172 height 442
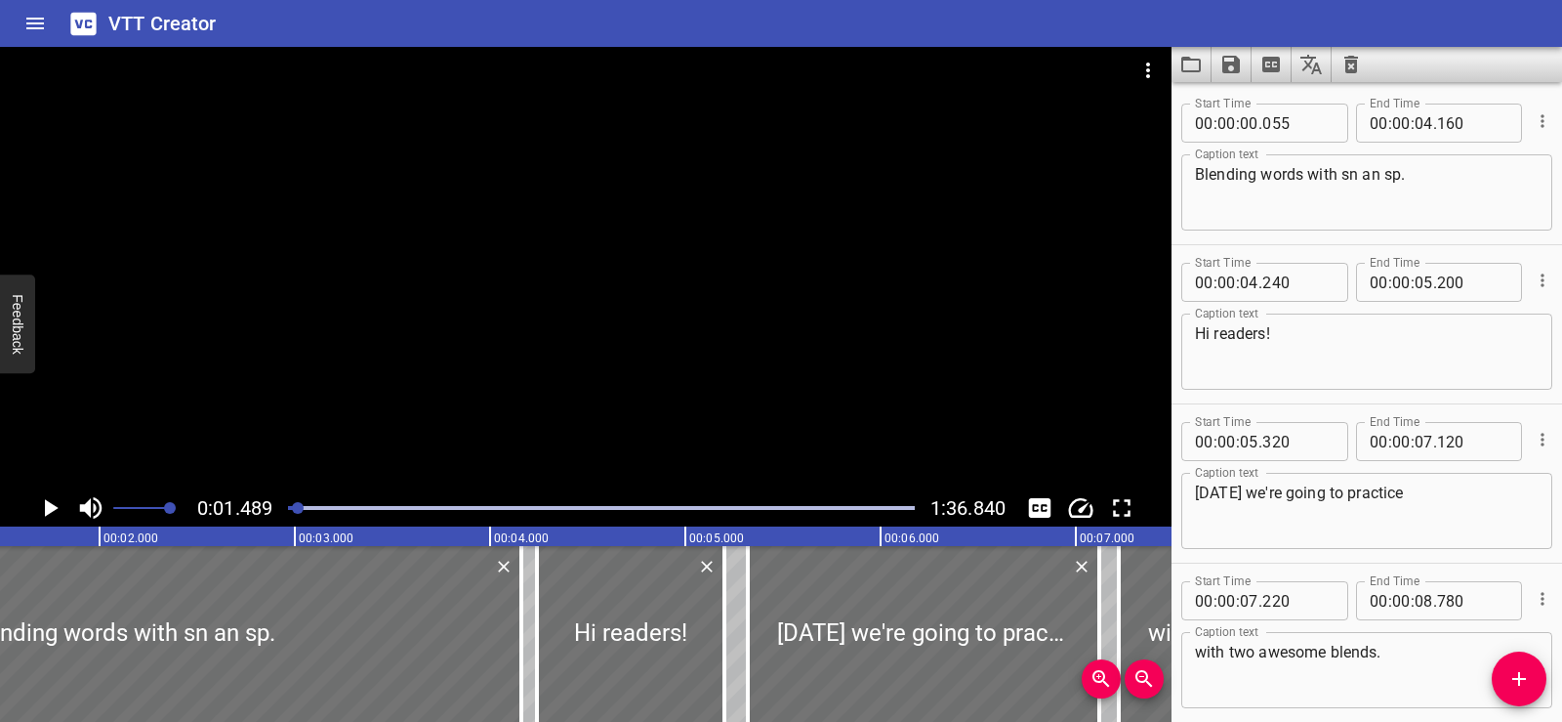
click at [736, 219] on div at bounding box center [586, 268] width 1172 height 442
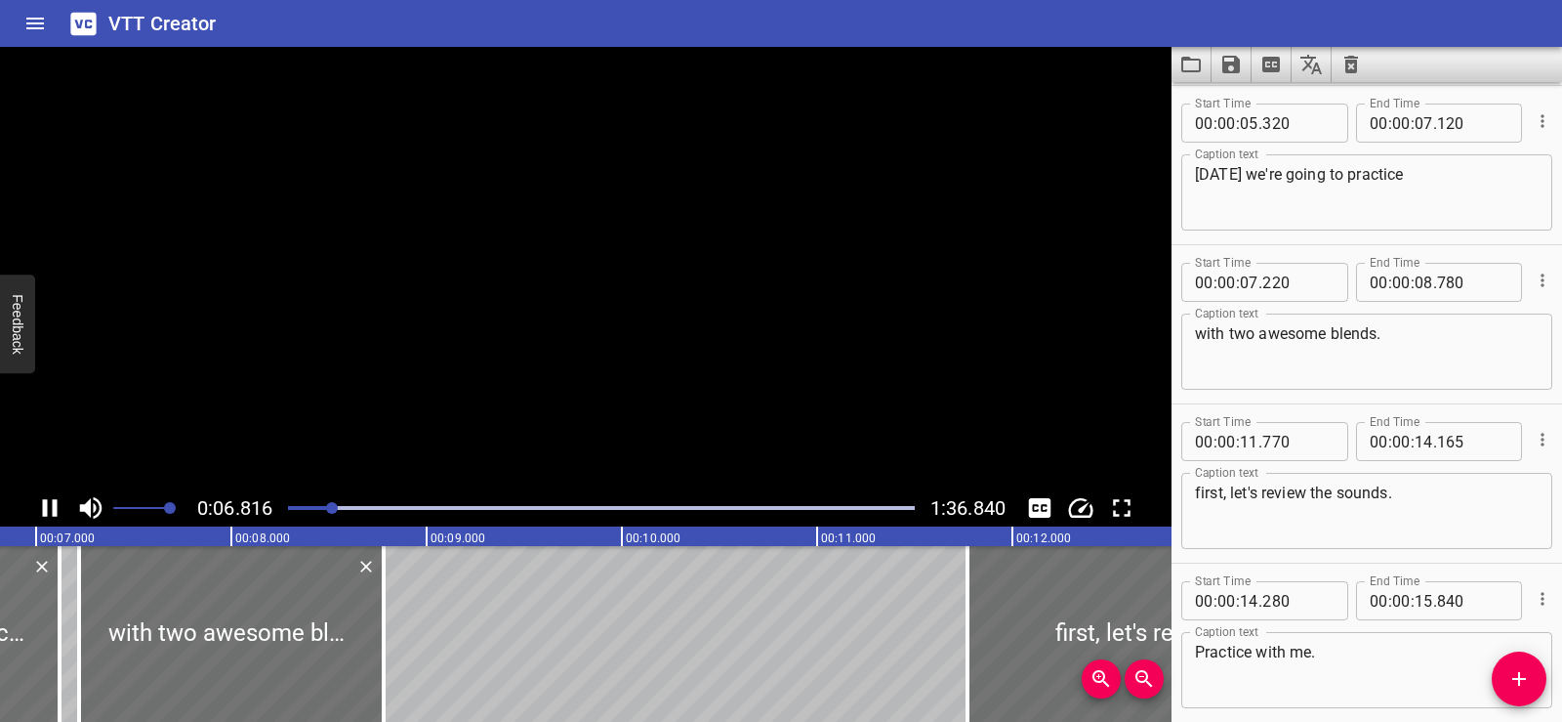
scroll to position [0, 1383]
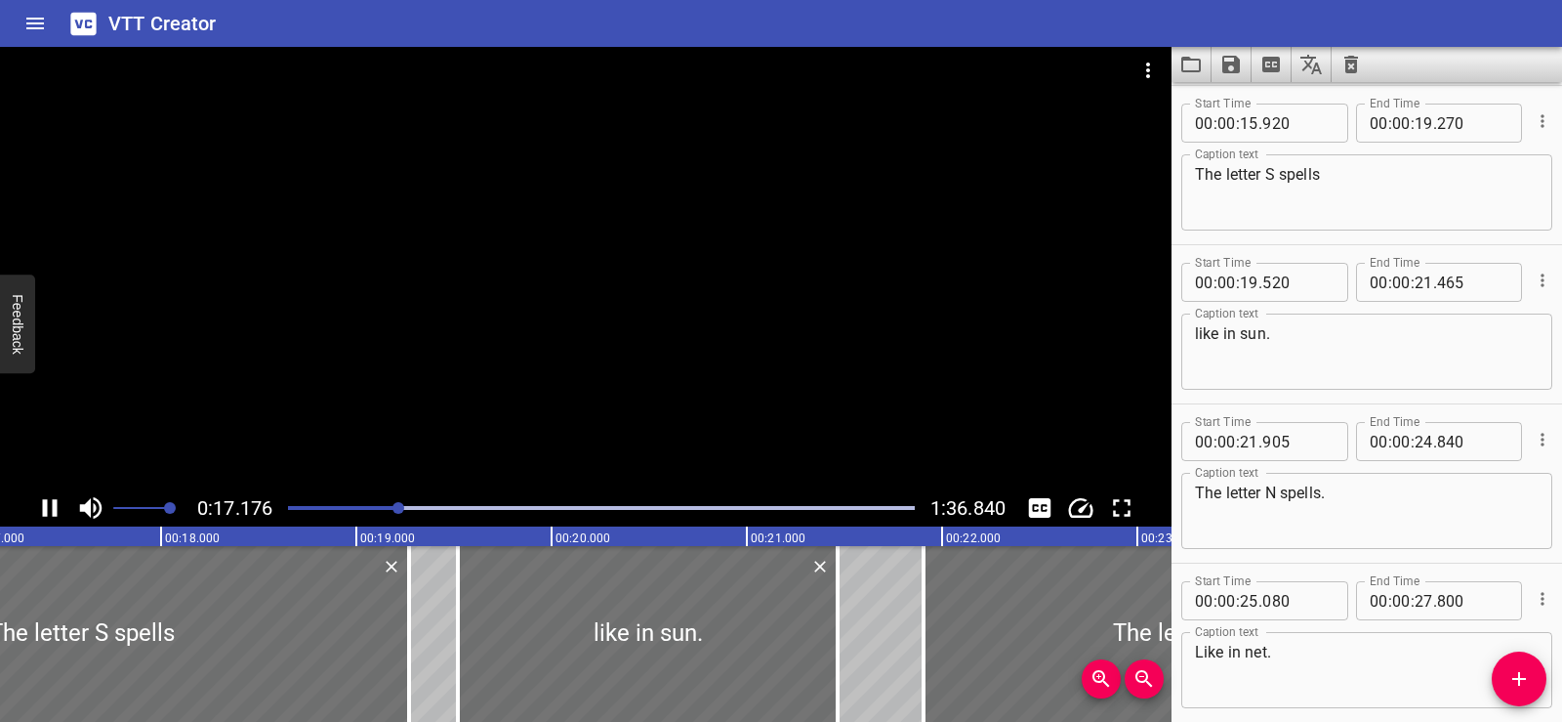
click at [816, 208] on div at bounding box center [586, 268] width 1172 height 442
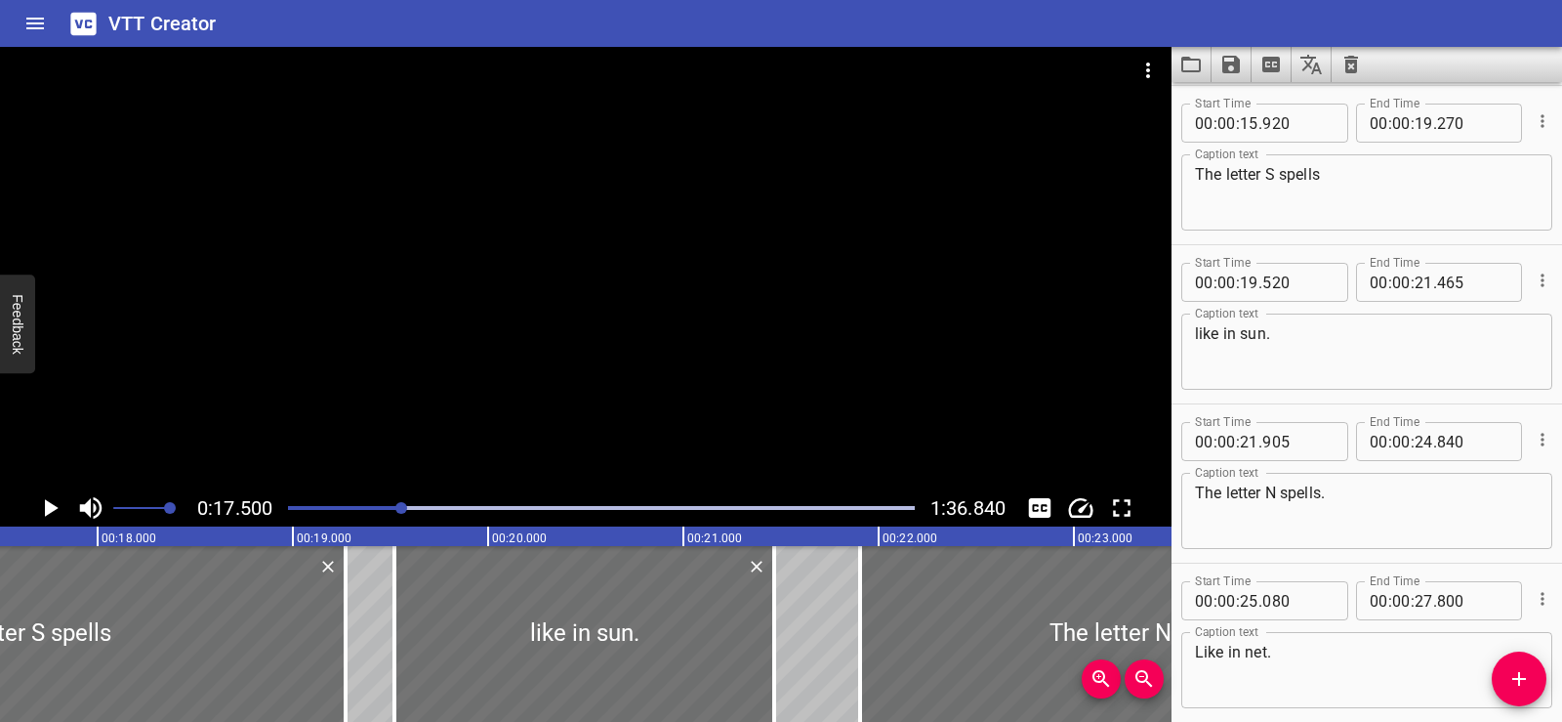
click at [695, 226] on div at bounding box center [586, 268] width 1172 height 442
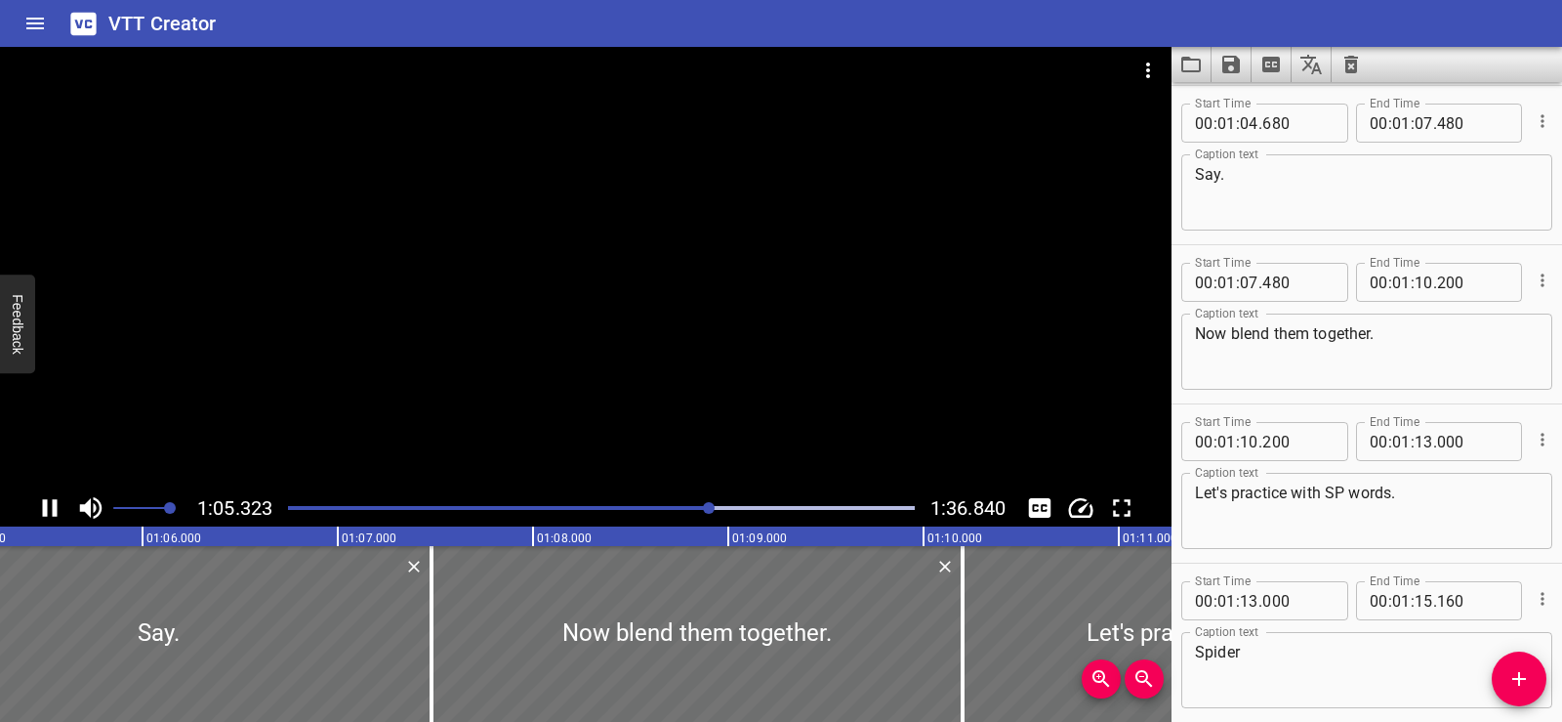
click at [618, 237] on div at bounding box center [586, 268] width 1172 height 442
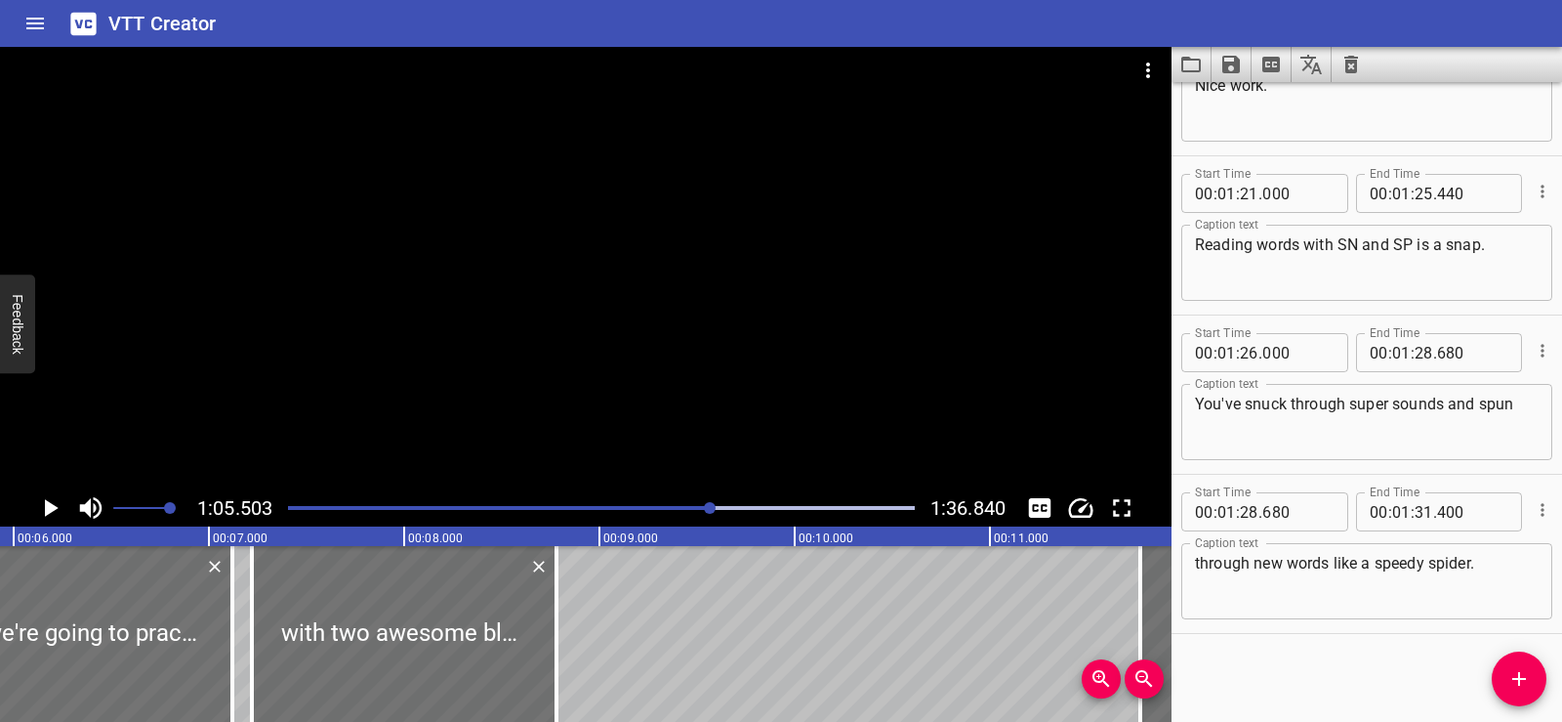
scroll to position [0, 0]
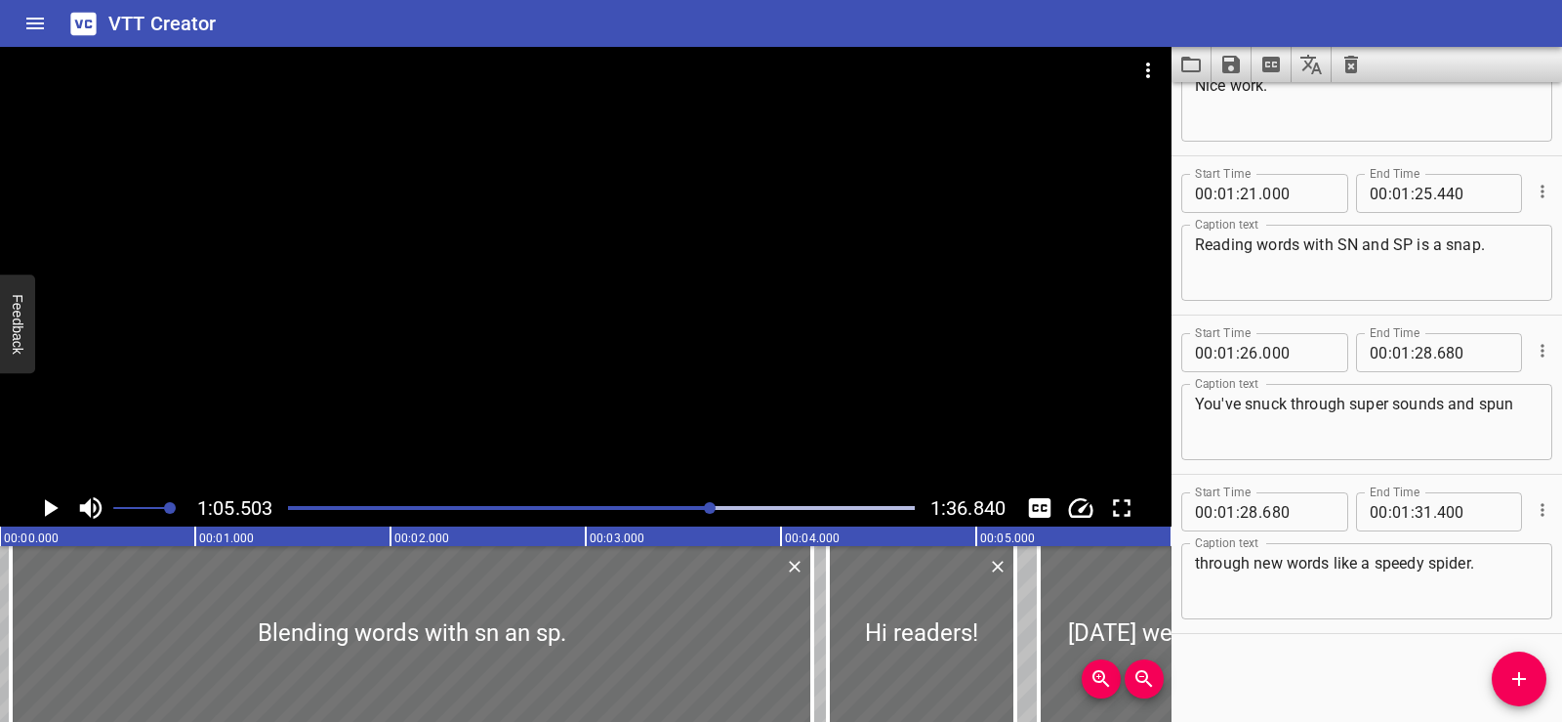
click at [602, 432] on div at bounding box center [586, 268] width 1172 height 442
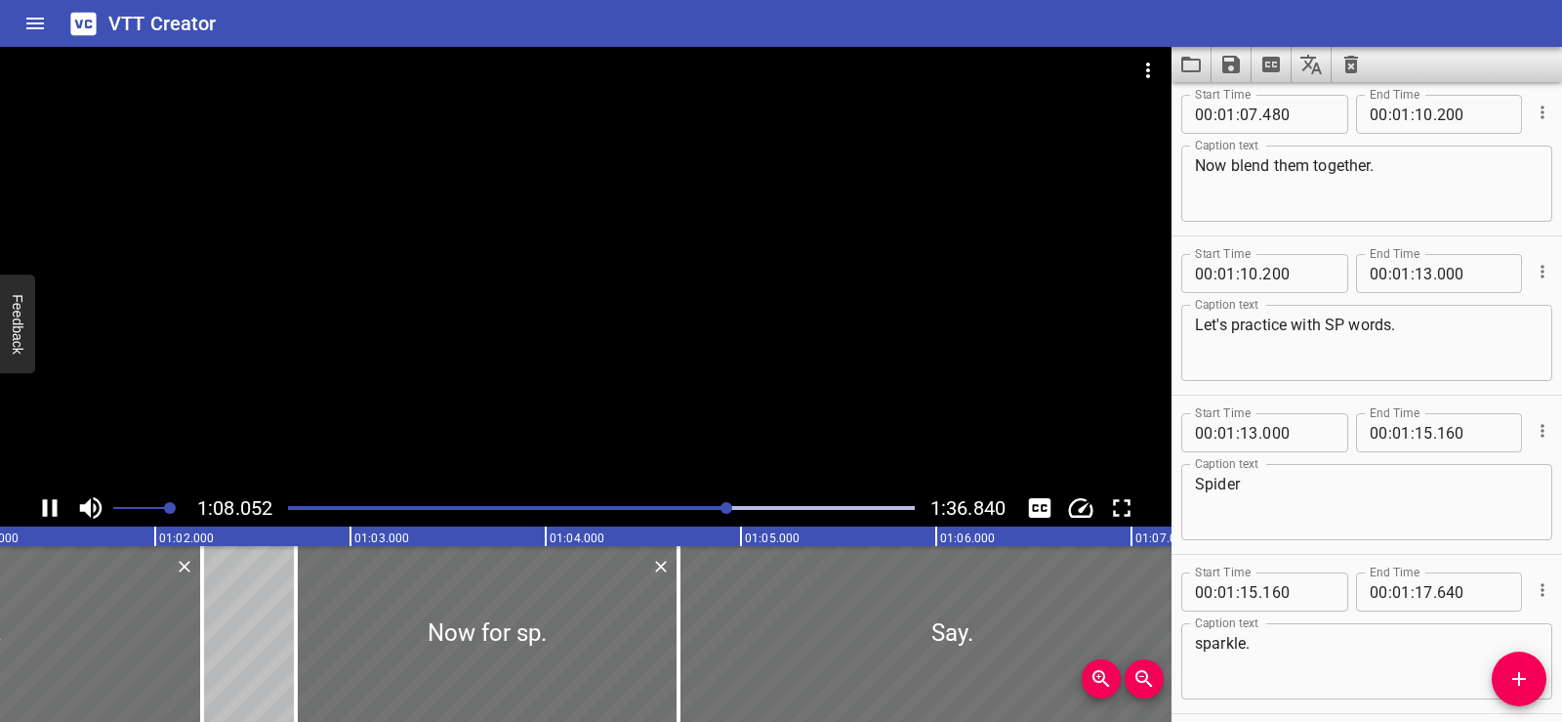
scroll to position [3661, 0]
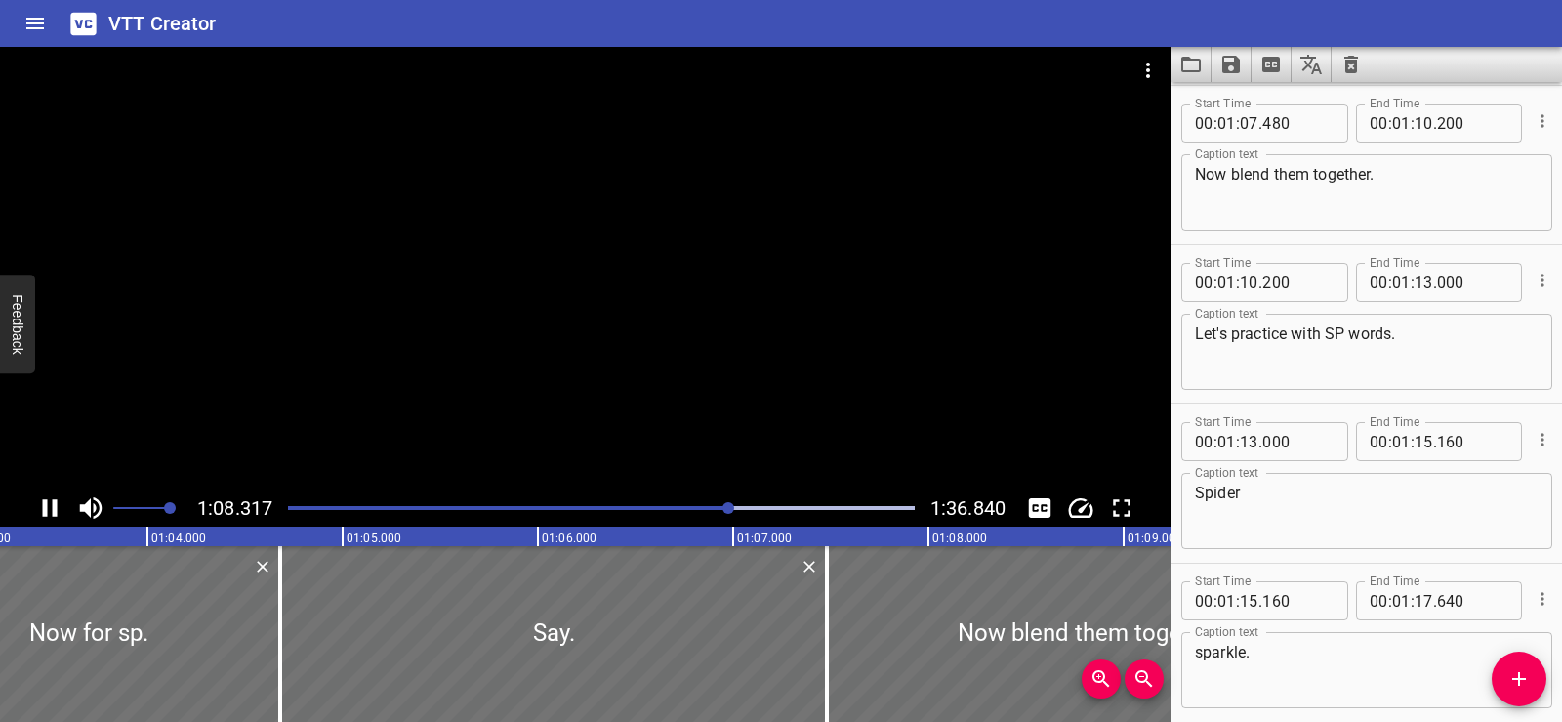
click at [43, 504] on icon "Play/Pause" at bounding box center [50, 508] width 15 height 18
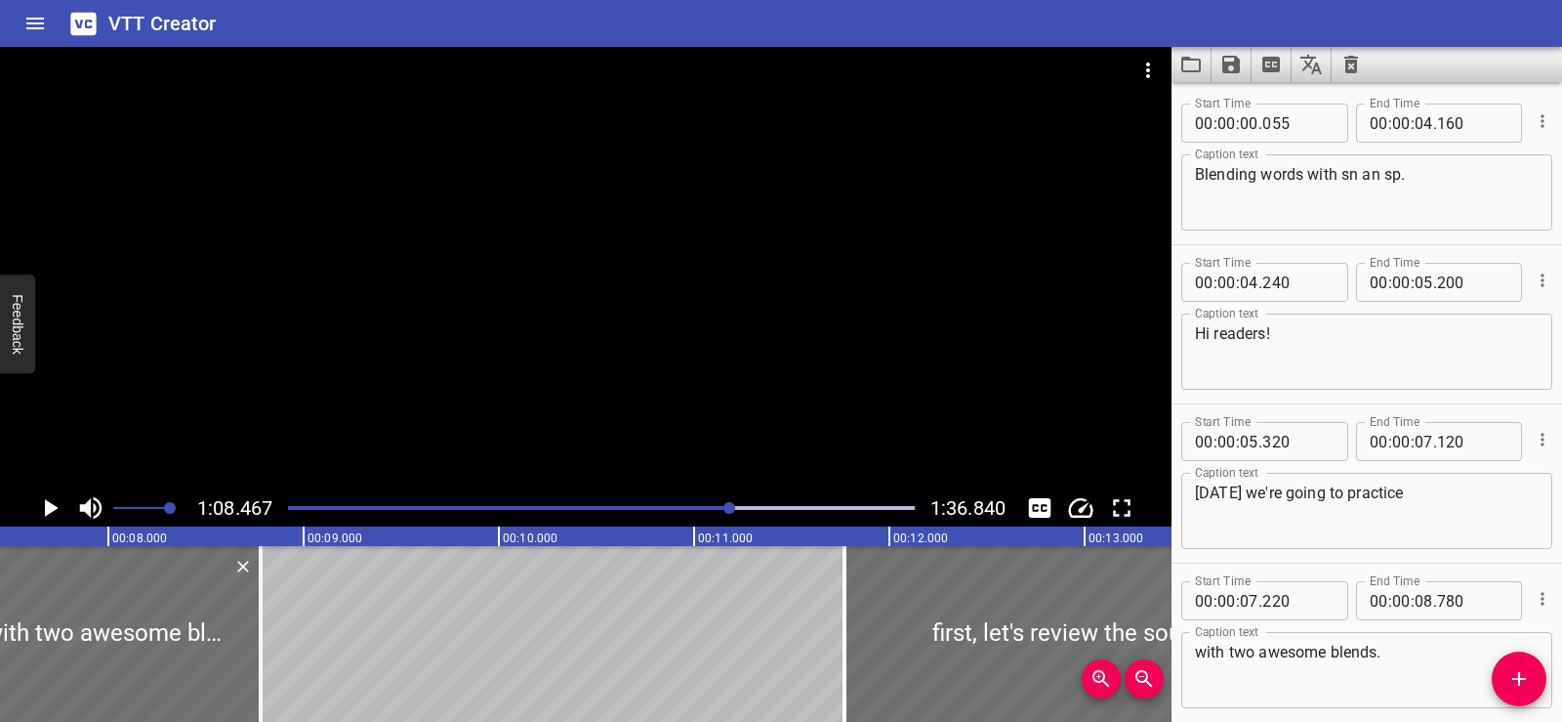
scroll to position [0, 1555]
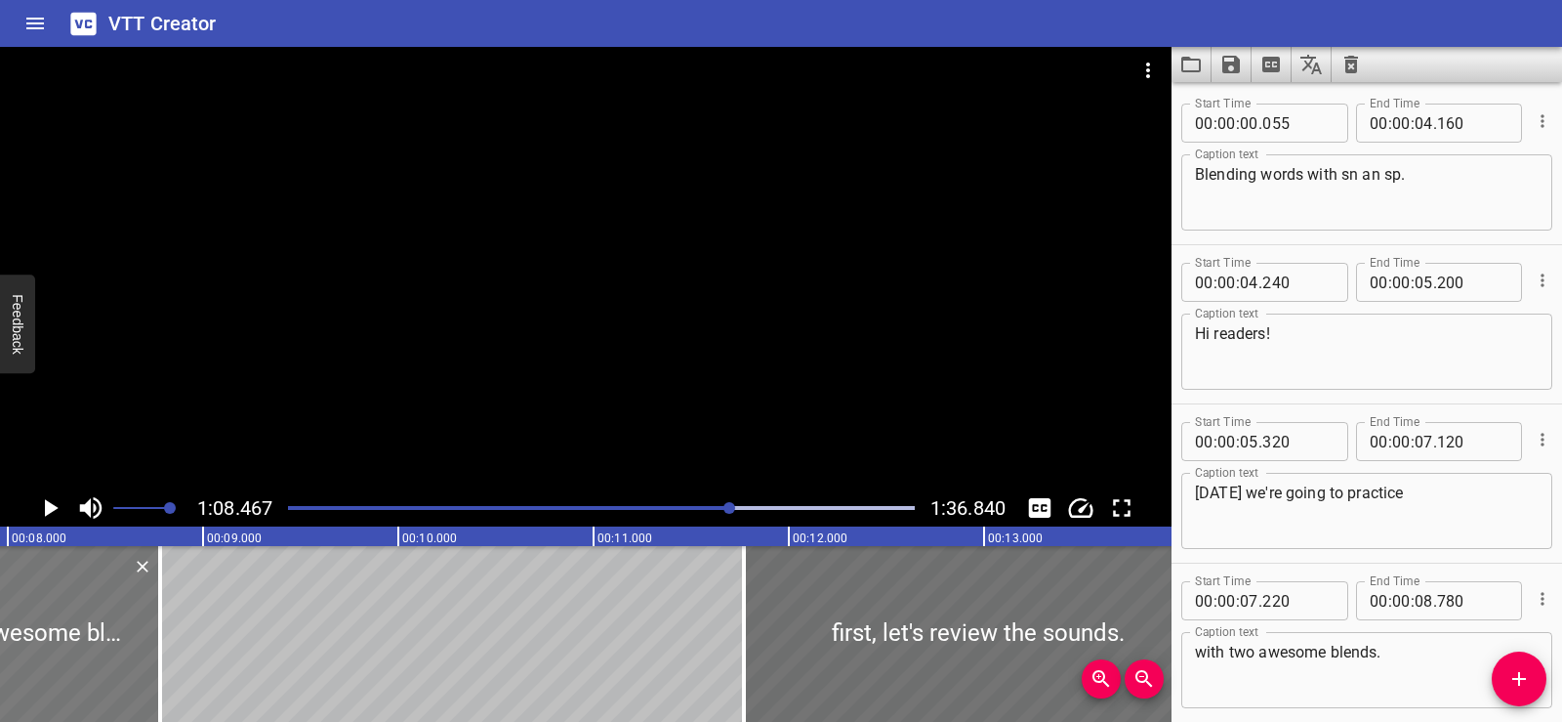
click at [31, 605] on div at bounding box center [7, 634] width 305 height 176
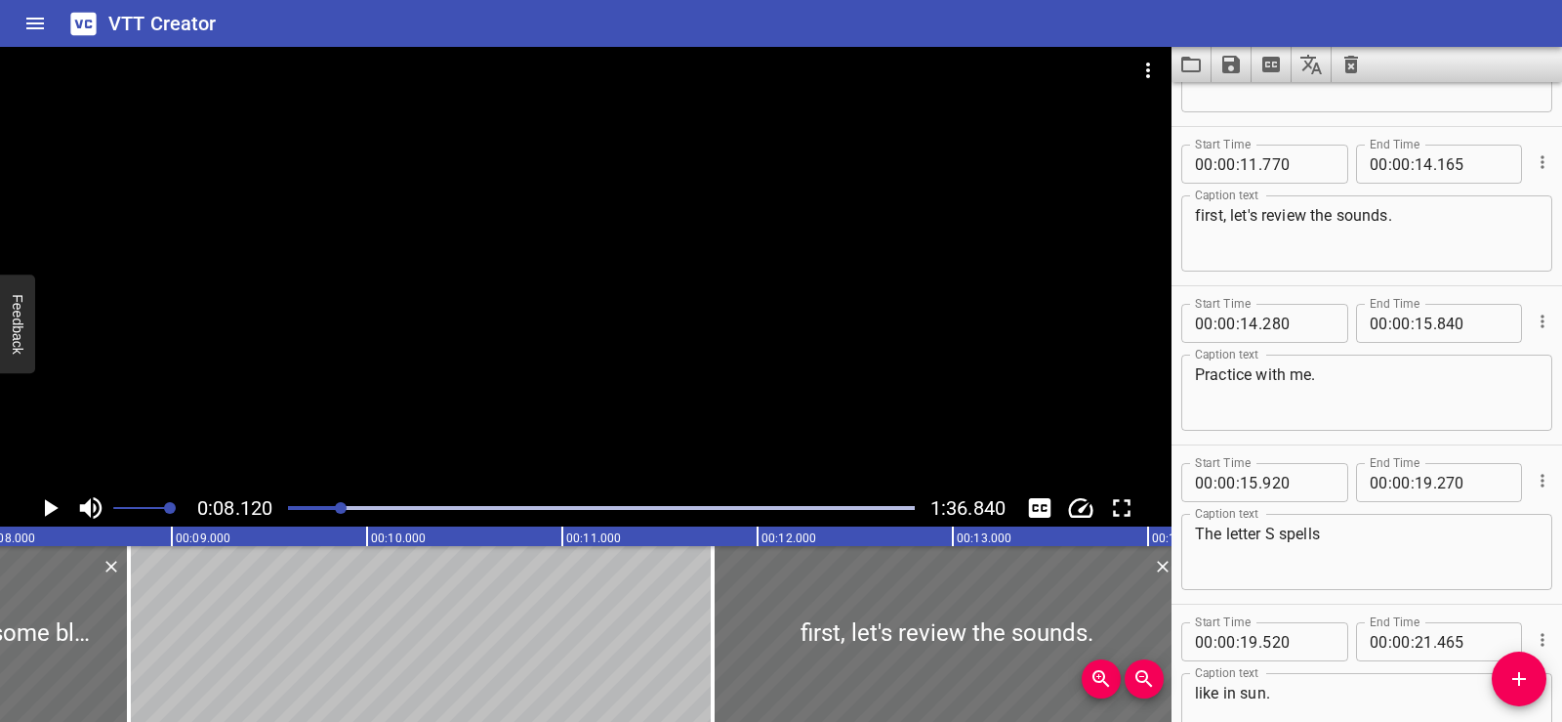
scroll to position [637, 0]
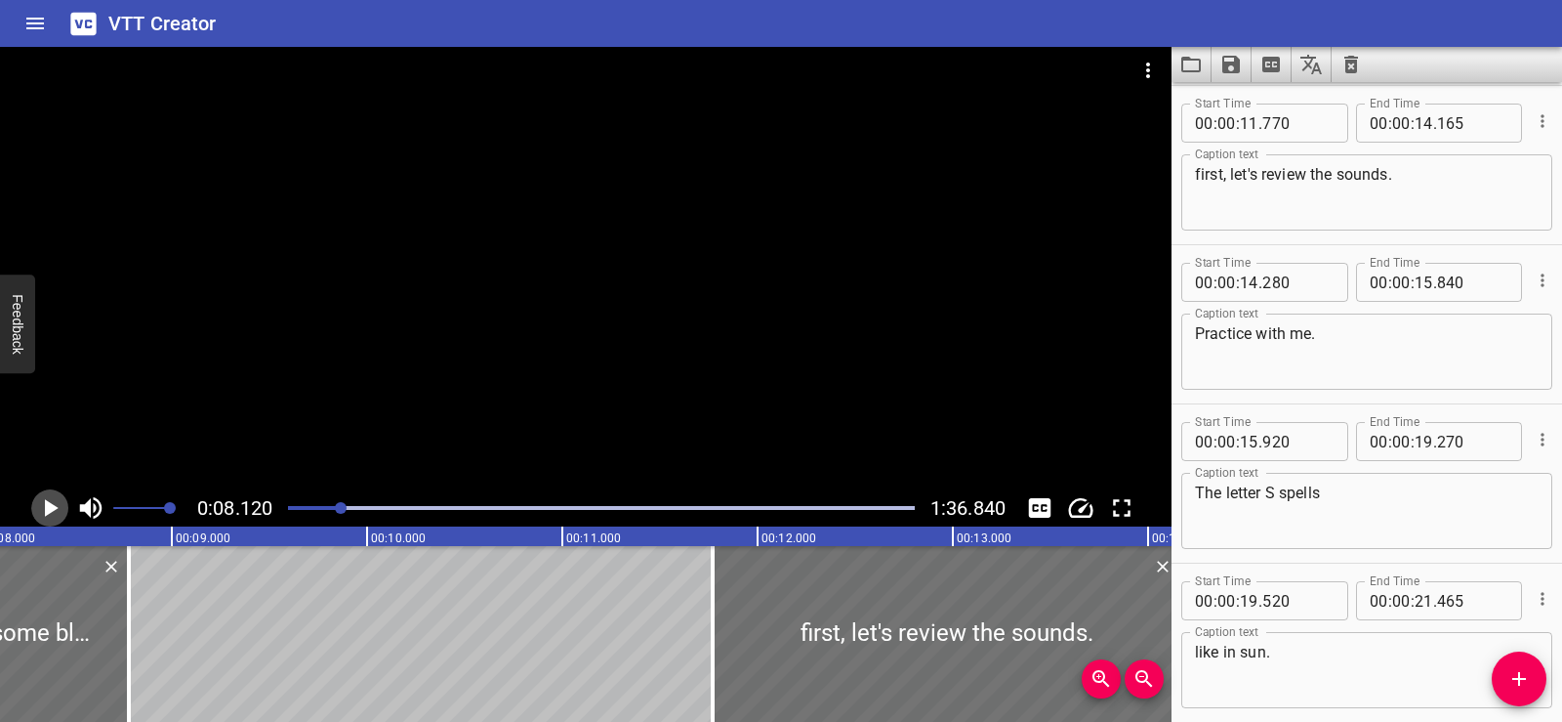
click at [43, 501] on icon "Play/Pause" at bounding box center [49, 507] width 29 height 29
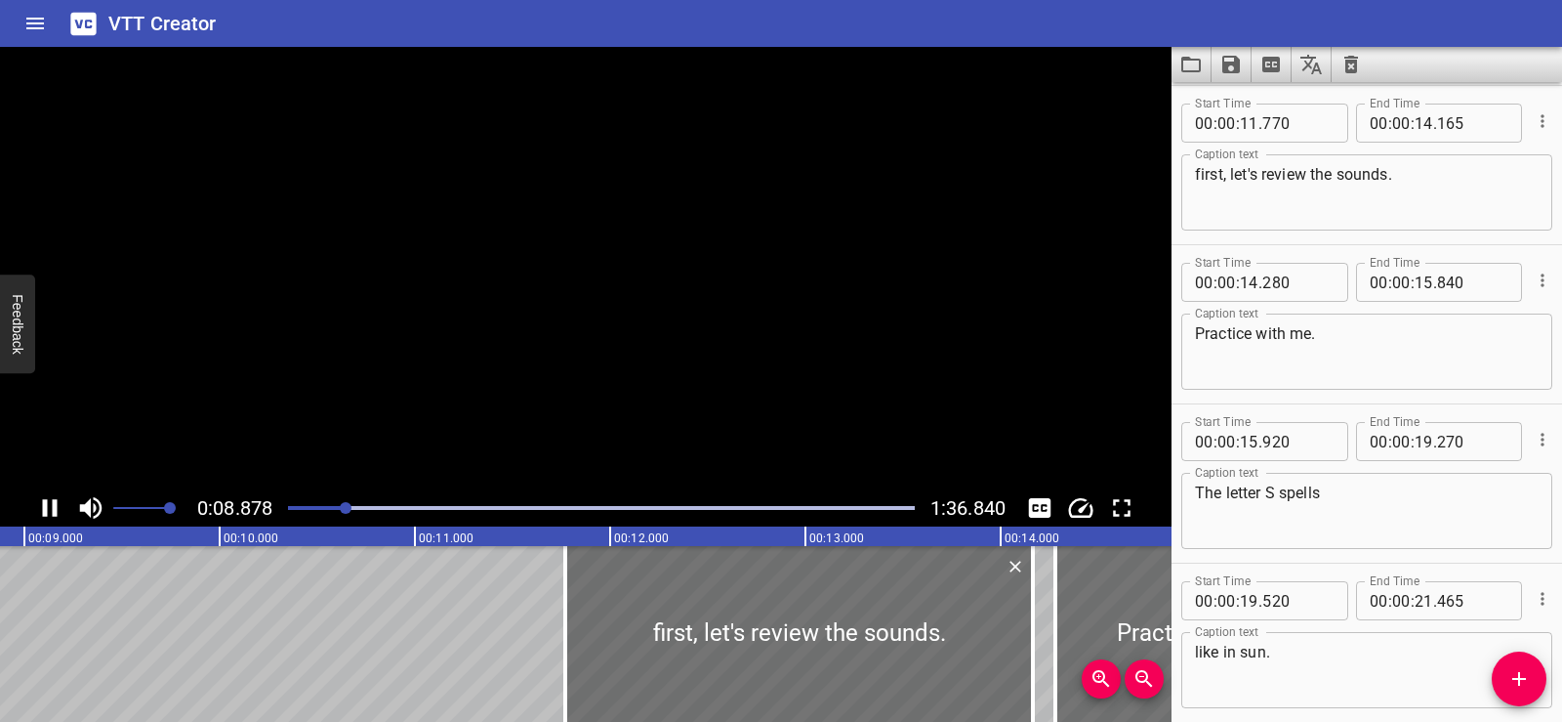
click at [45, 500] on icon "Play/Pause" at bounding box center [50, 508] width 15 height 18
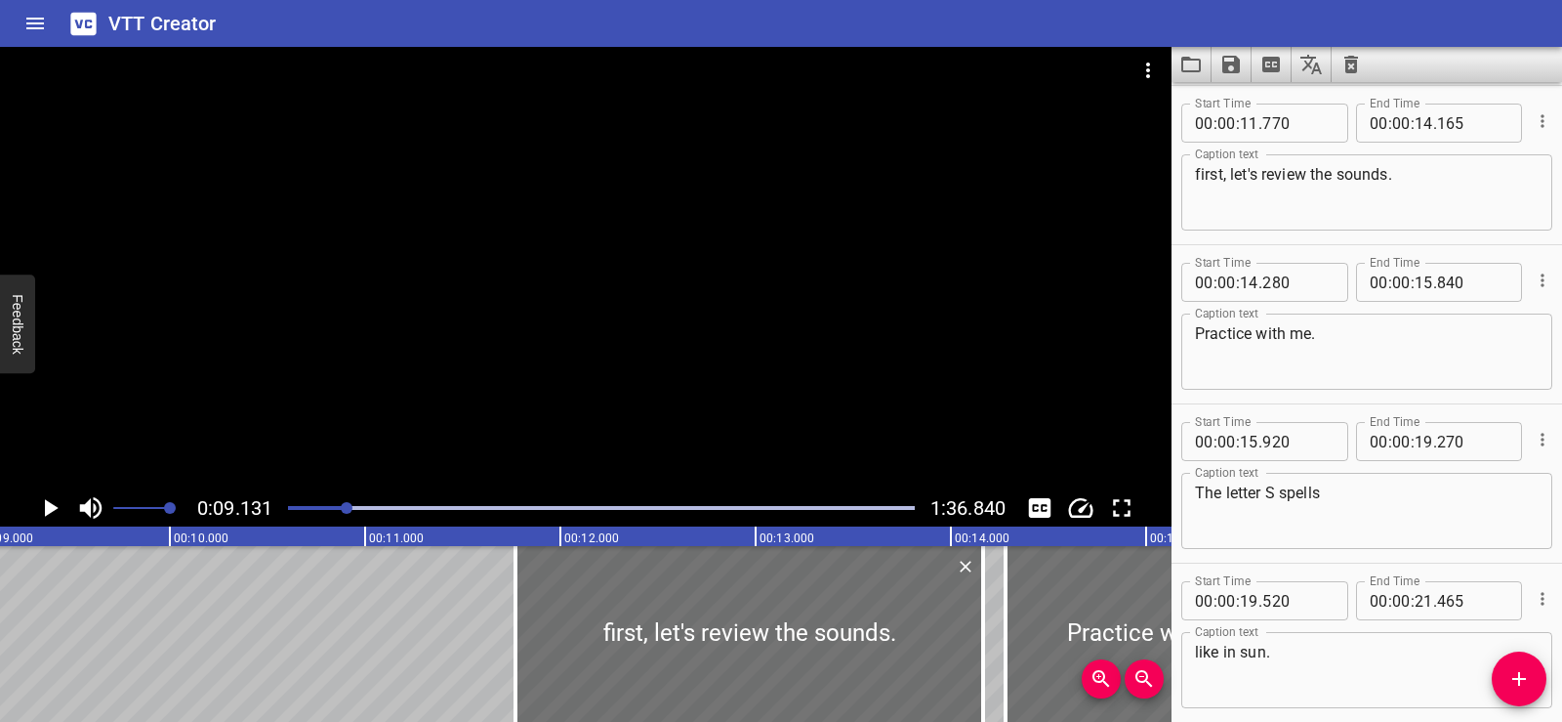
click at [1517, 678] on icon "Add Cue" at bounding box center [1520, 679] width 14 height 14
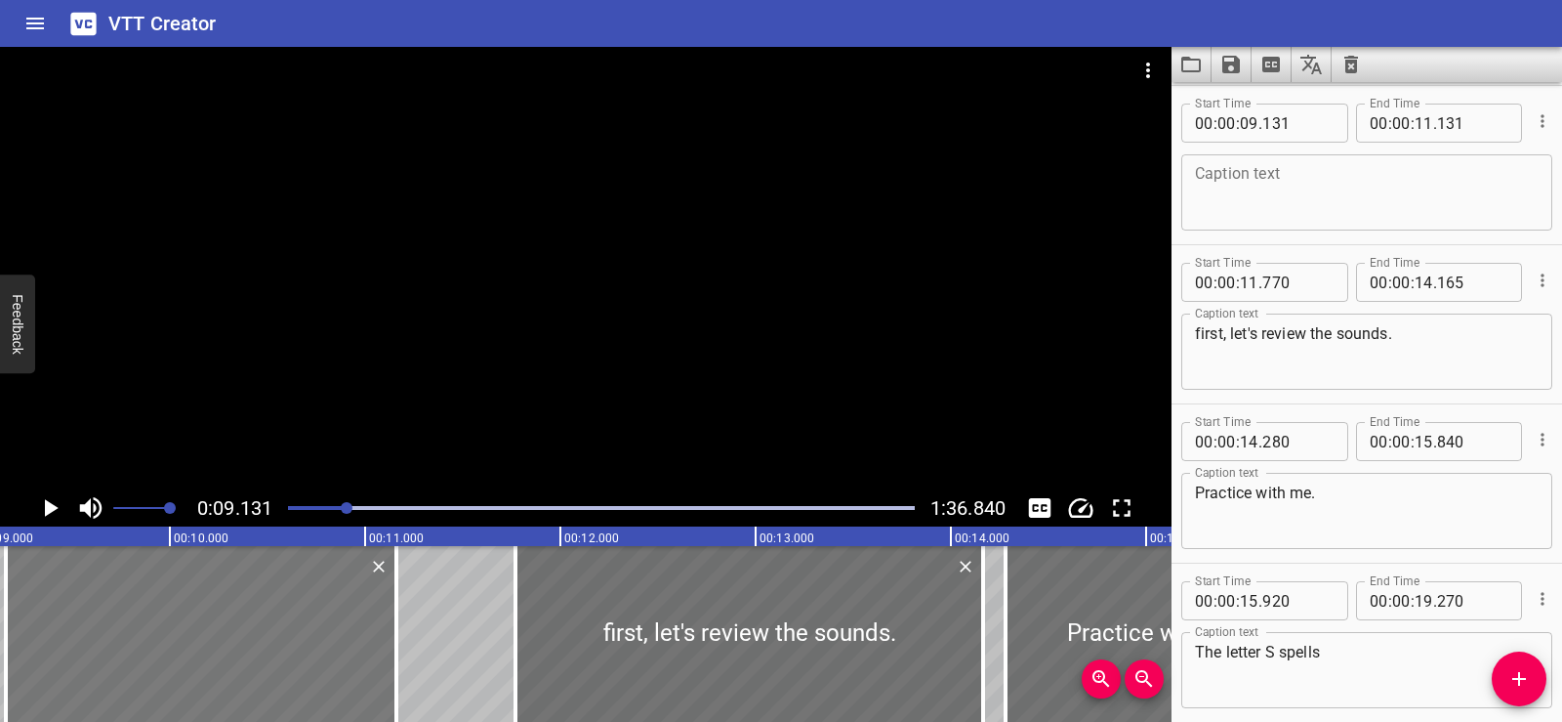
click at [200, 657] on div at bounding box center [201, 634] width 391 height 176
type input "161"
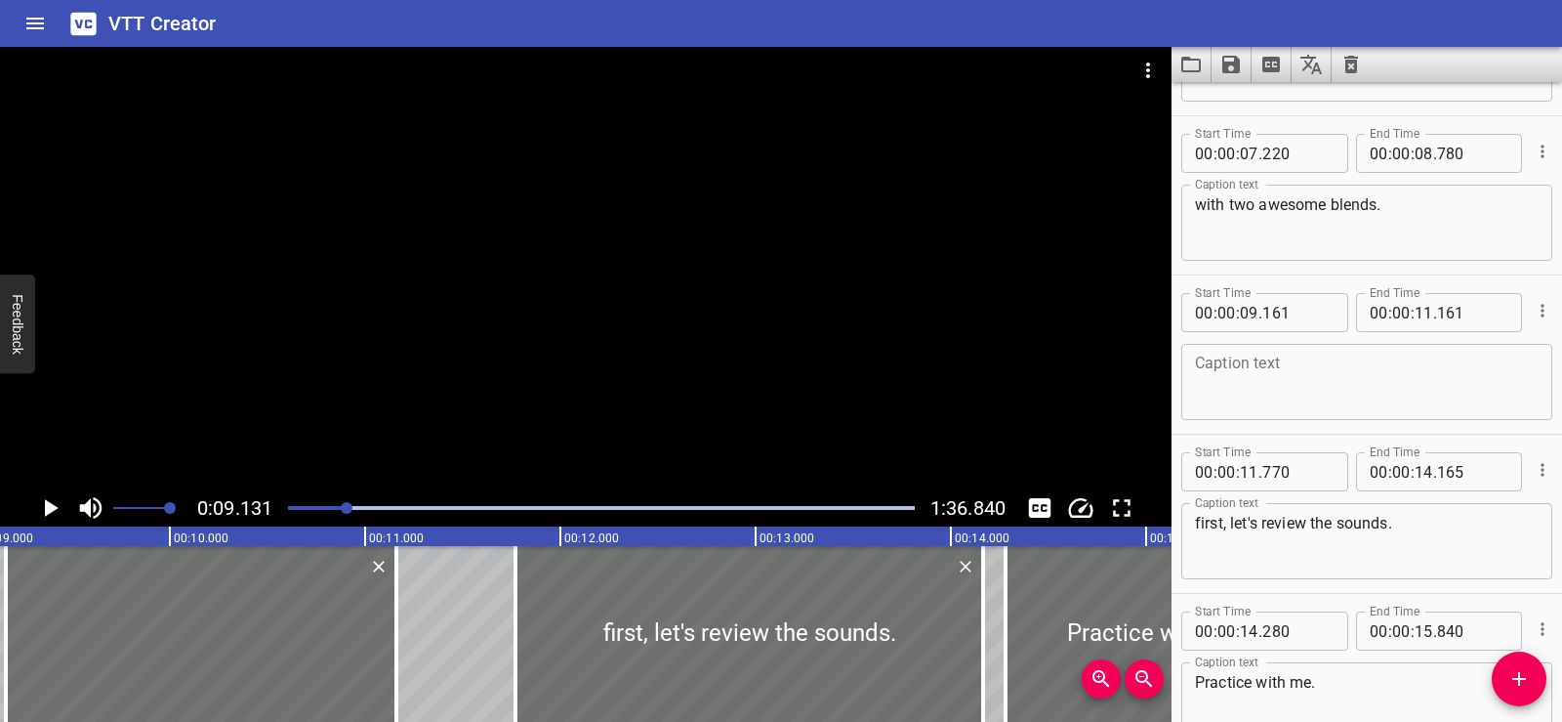
scroll to position [352, 0]
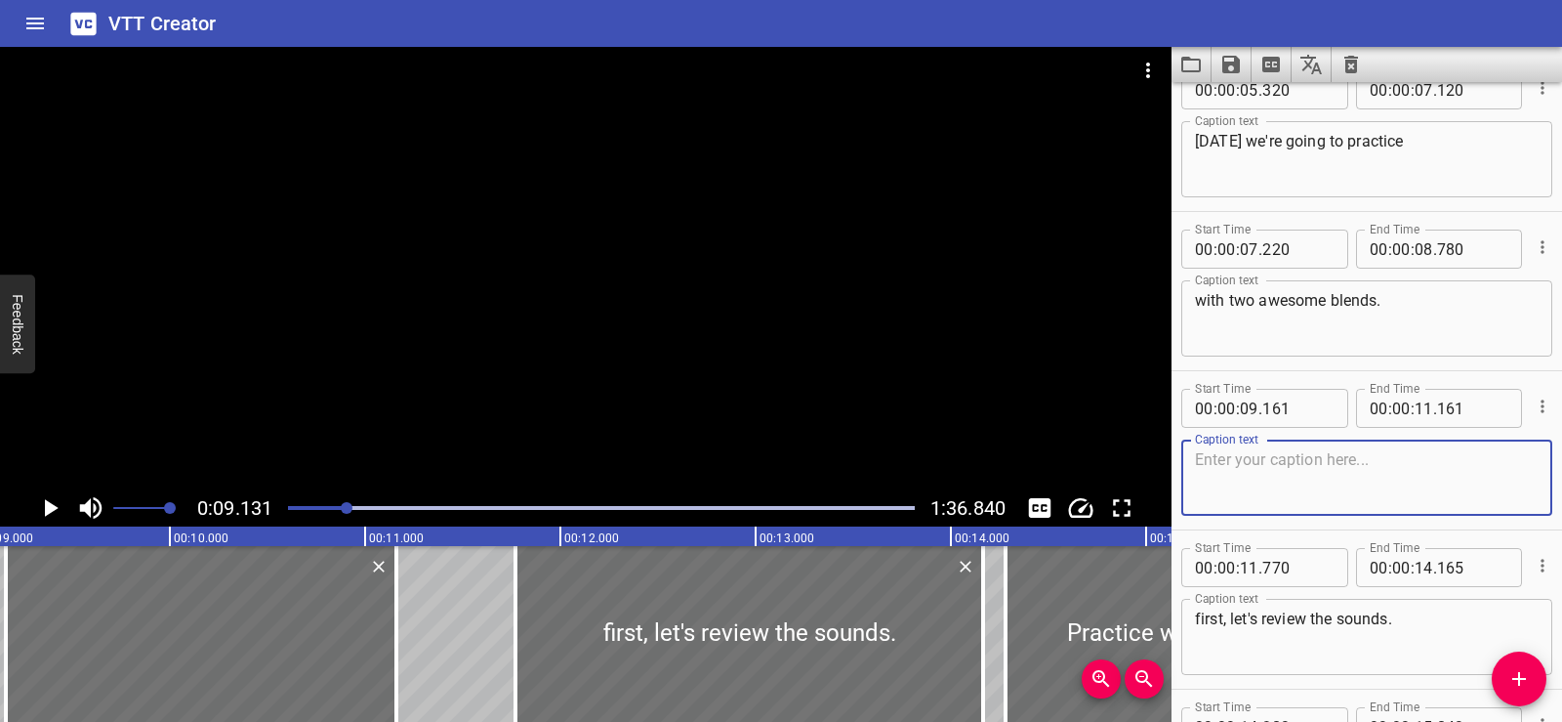
click at [1266, 474] on textarea at bounding box center [1367, 478] width 344 height 56
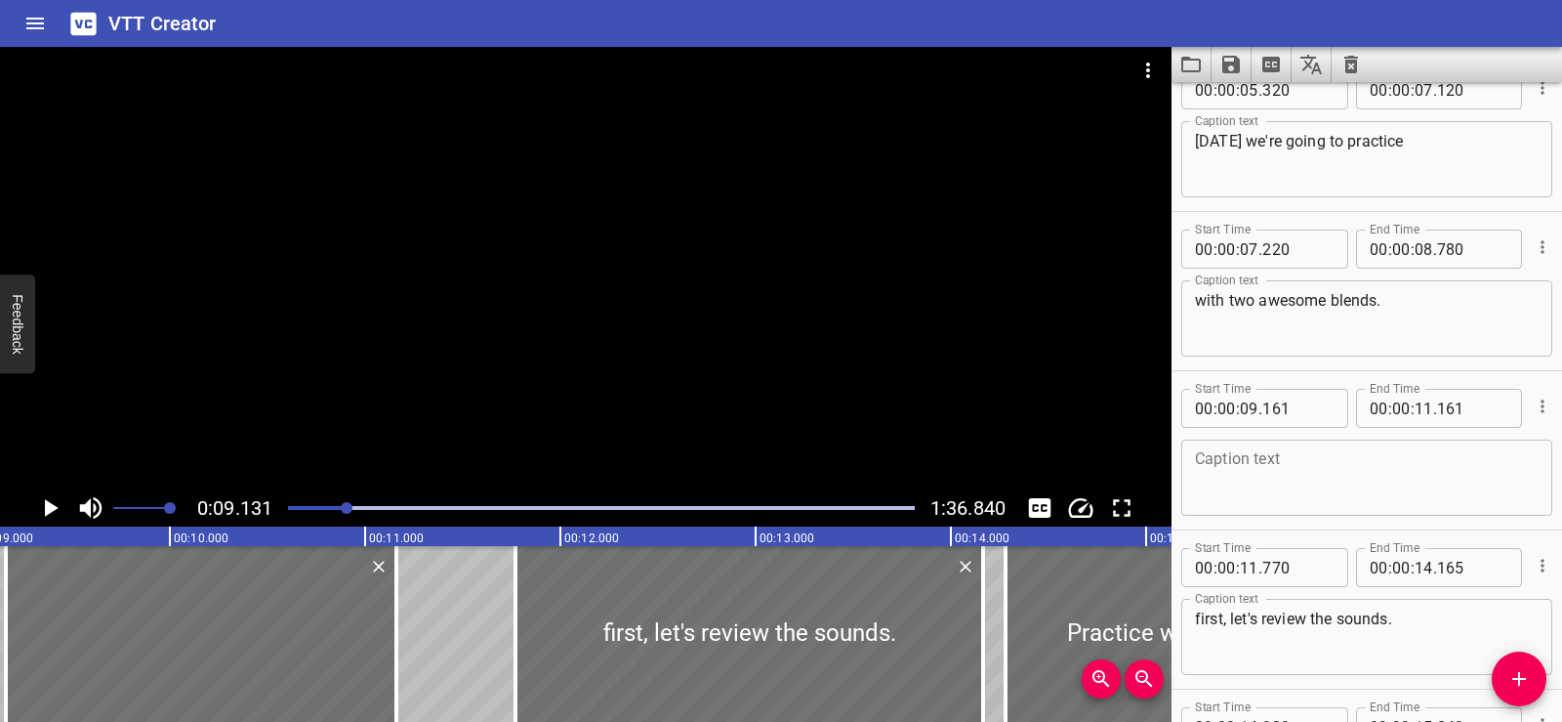
click at [594, 441] on div at bounding box center [586, 268] width 1172 height 442
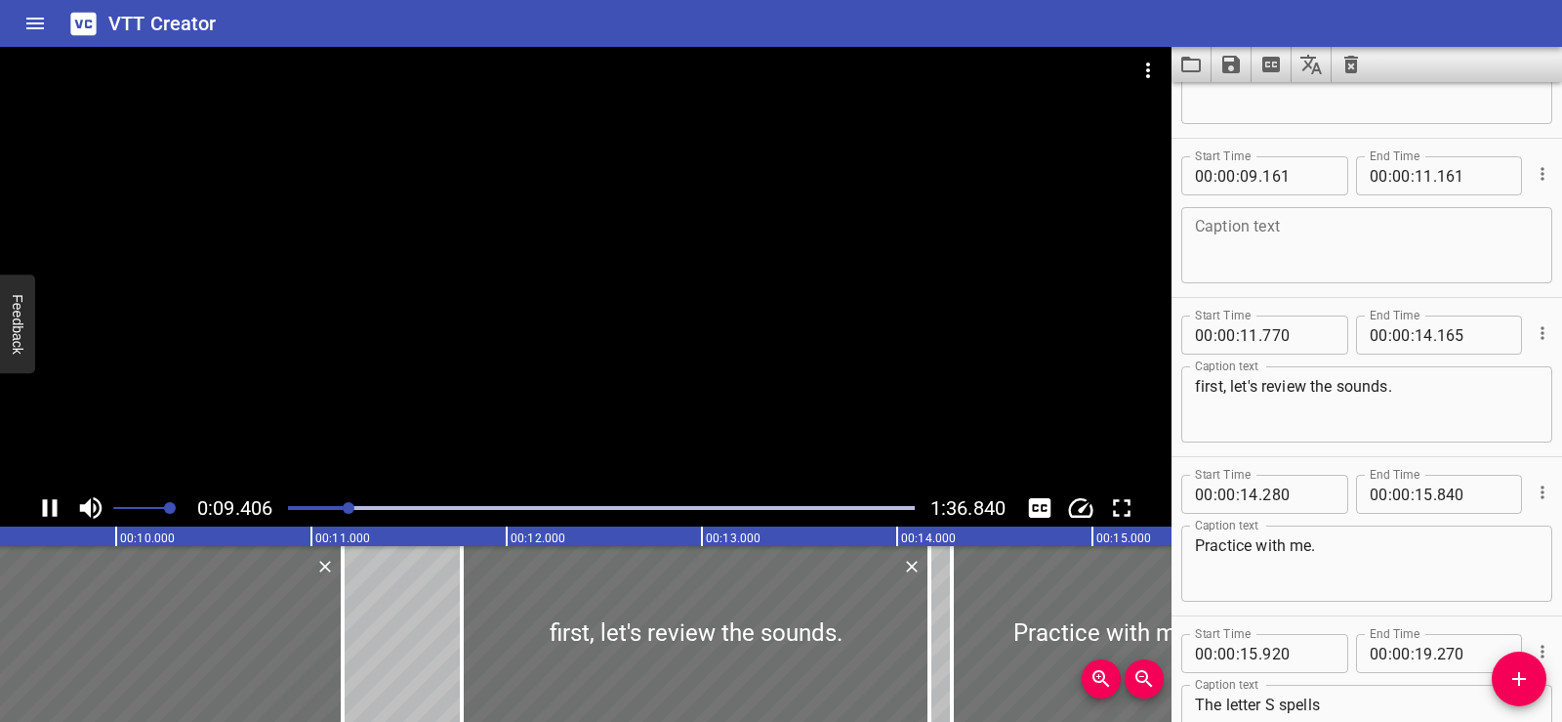
scroll to position [637, 0]
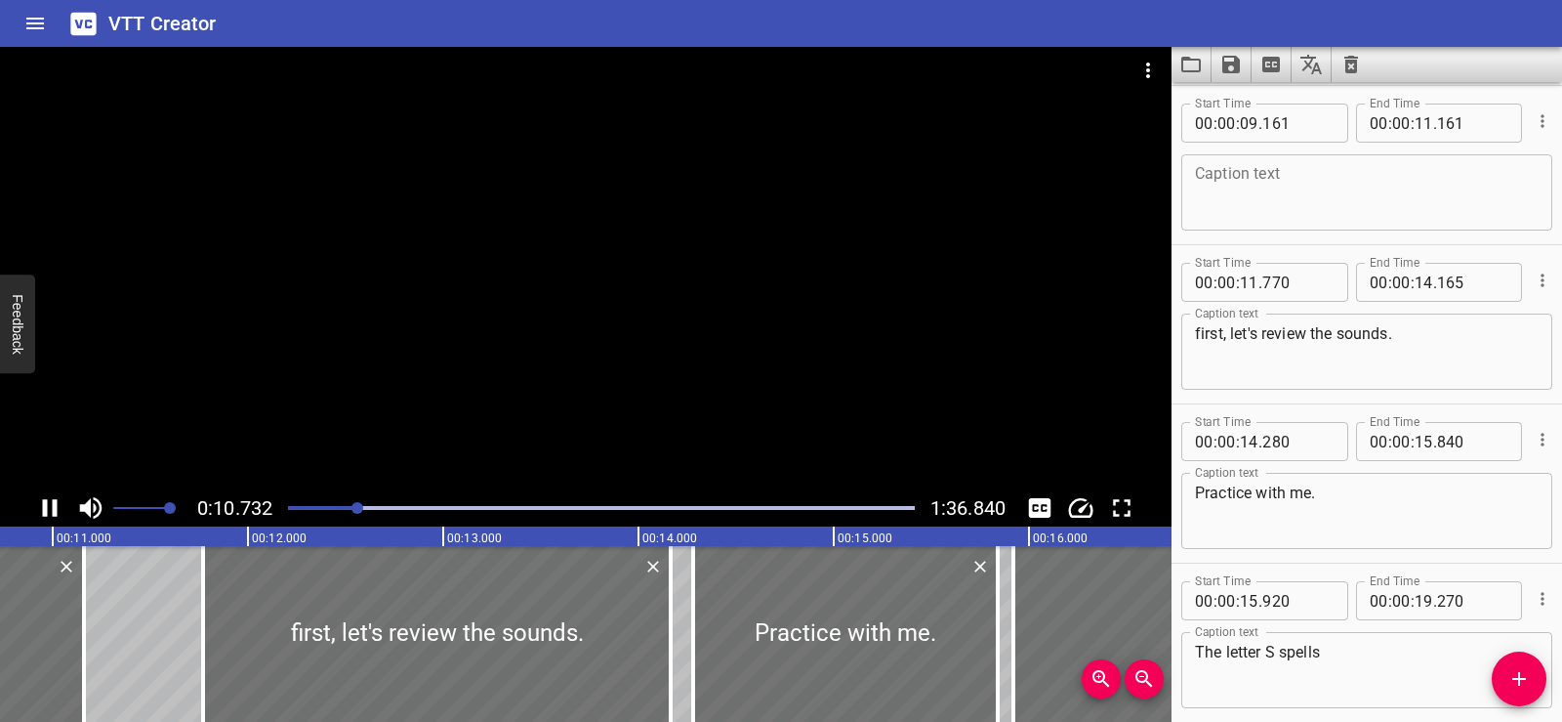
click at [1225, 182] on textarea at bounding box center [1367, 193] width 344 height 56
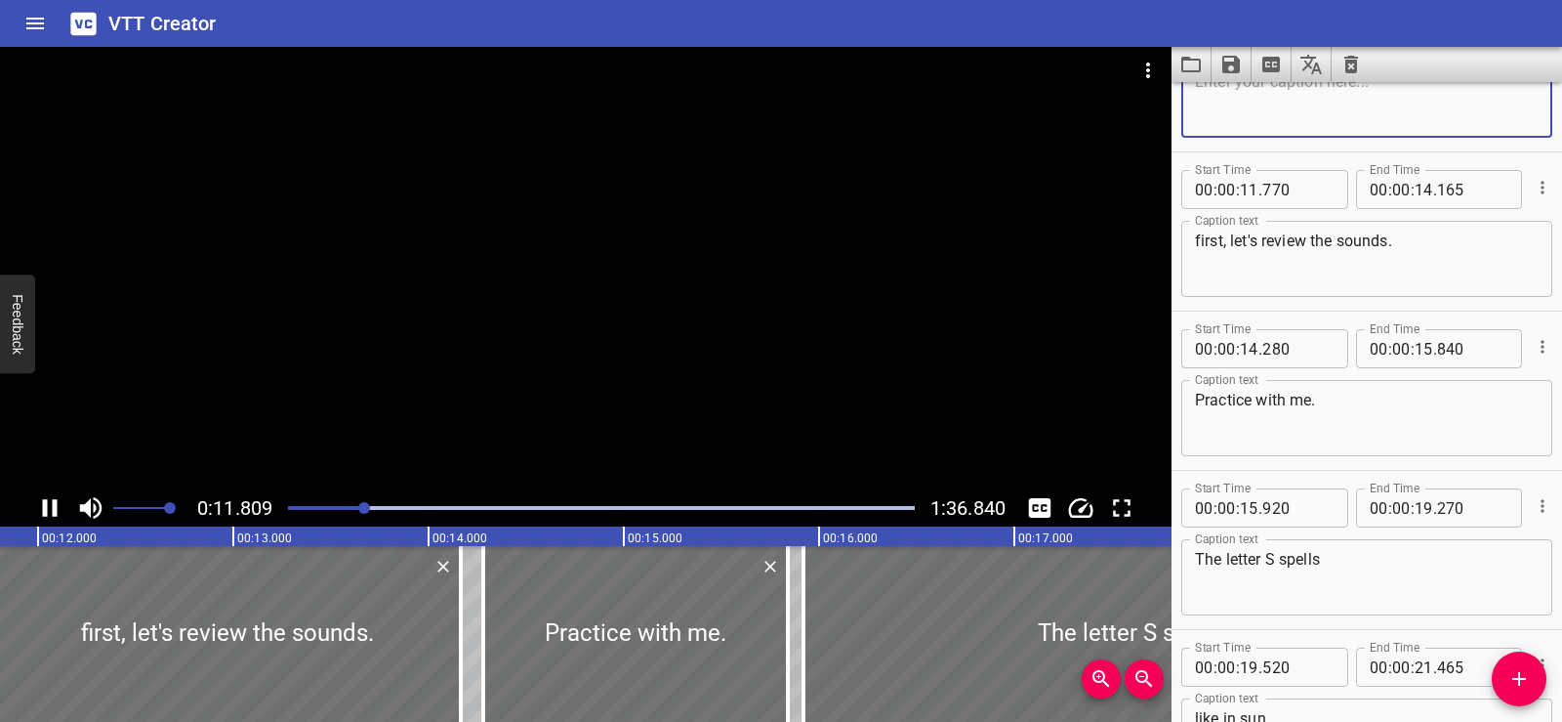
scroll to position [796, 0]
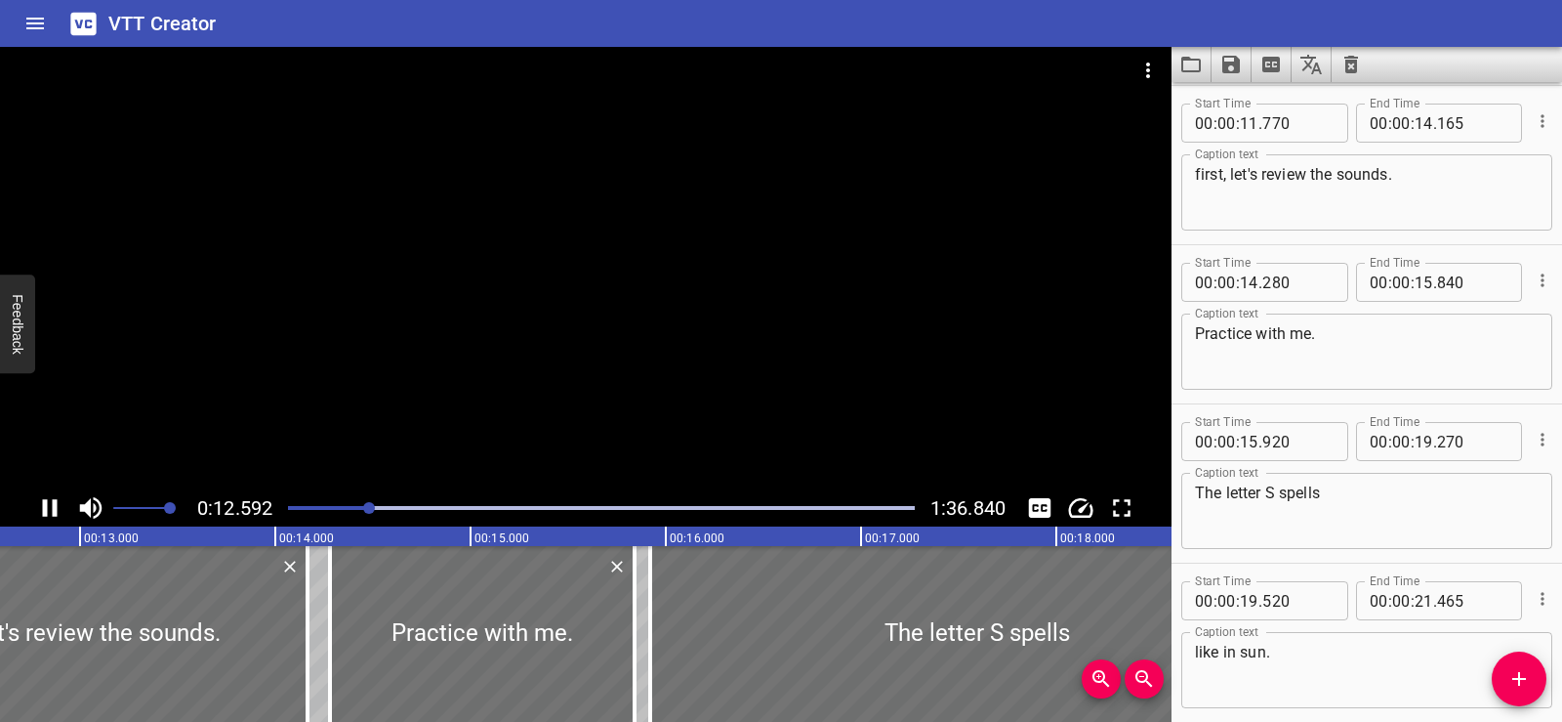
click at [51, 505] on icon "Play/Pause" at bounding box center [49, 507] width 29 height 29
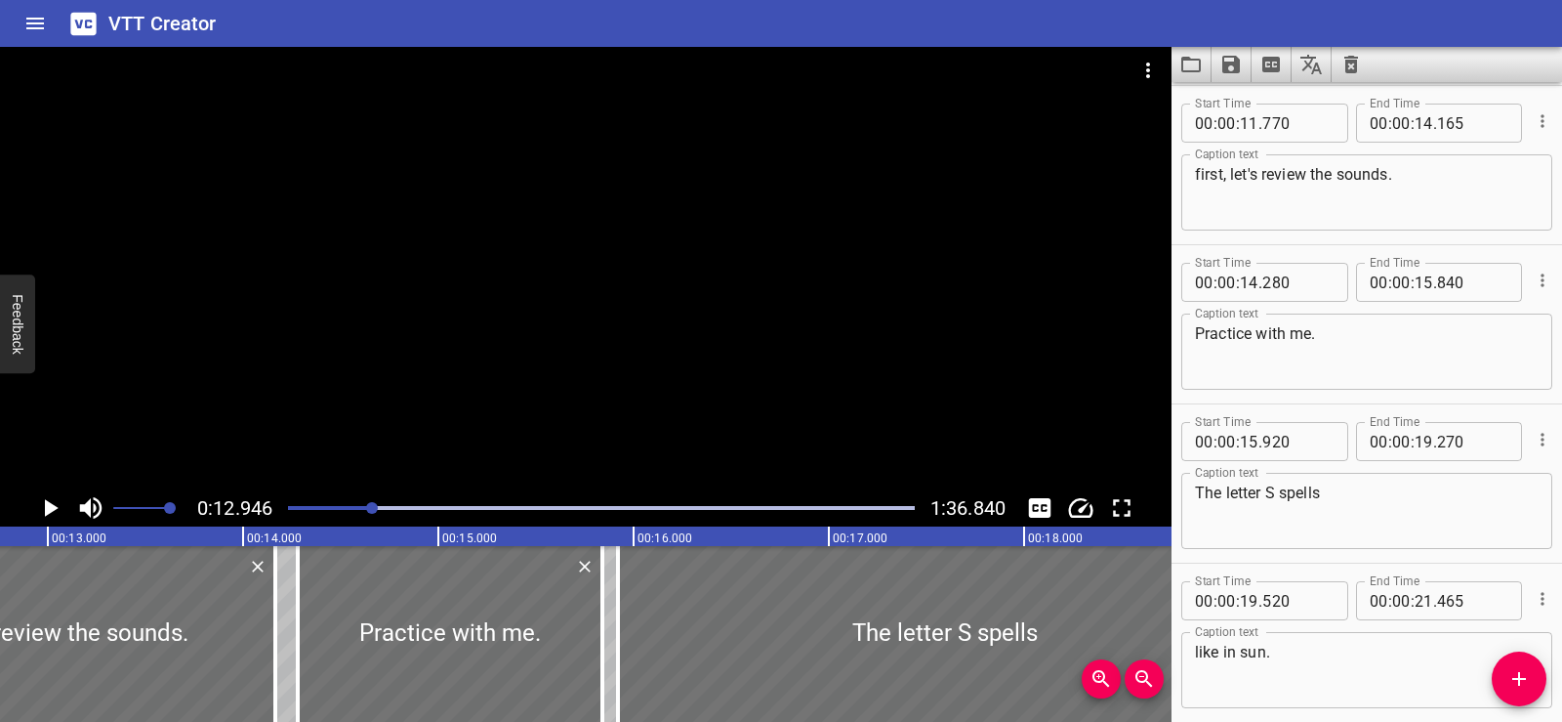
scroll to position [0, 2528]
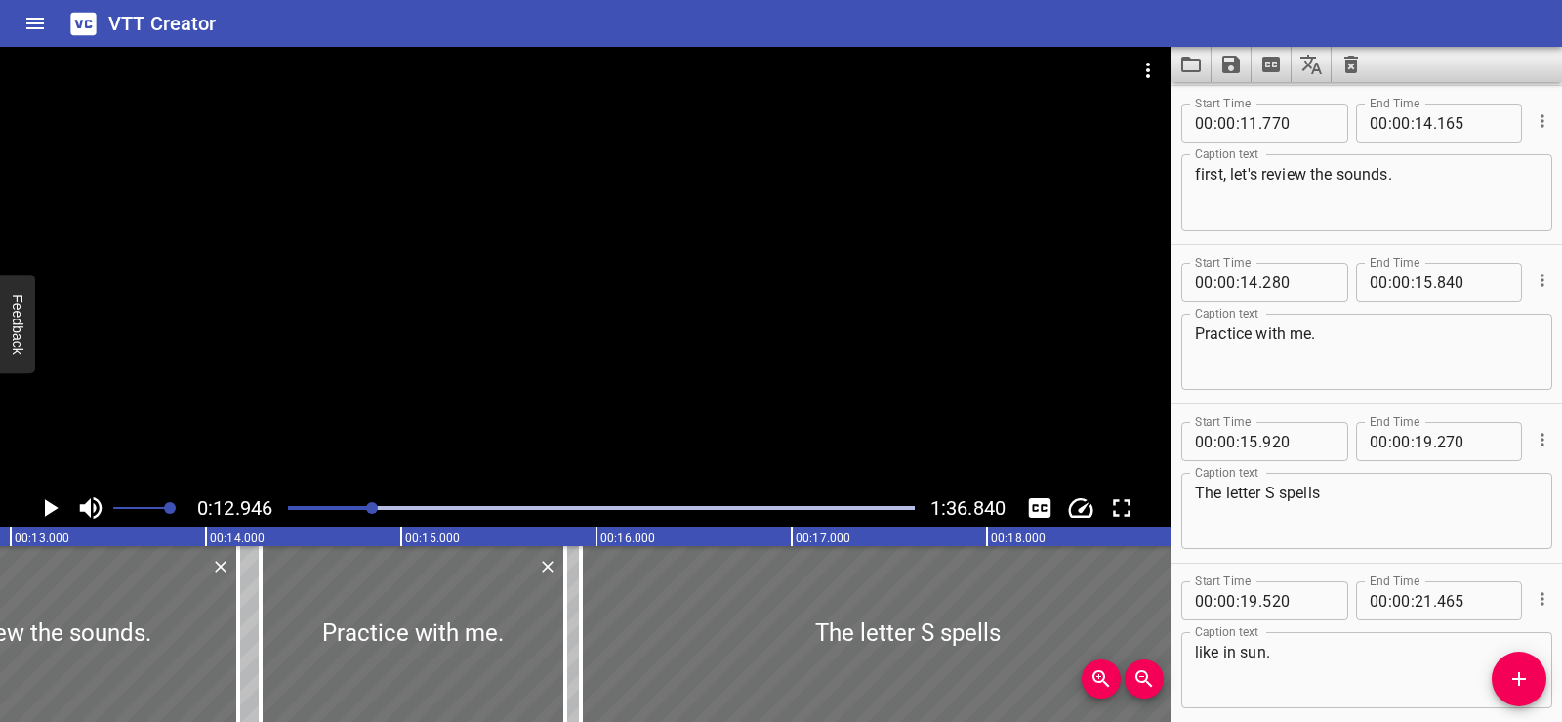
click at [1353, 76] on button "Clear captions" at bounding box center [1351, 64] width 39 height 35
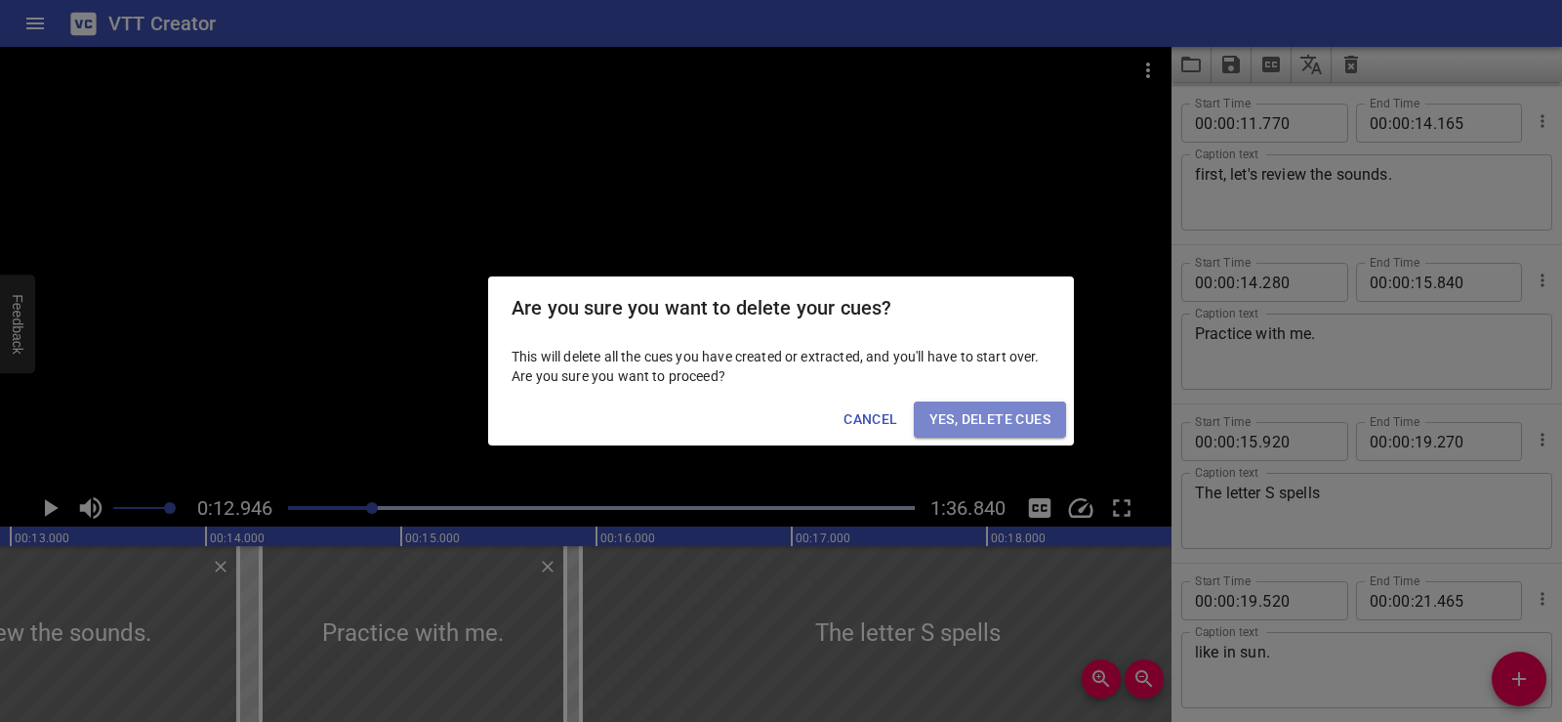
click at [988, 410] on span "Yes, Delete Cues" at bounding box center [990, 419] width 121 height 24
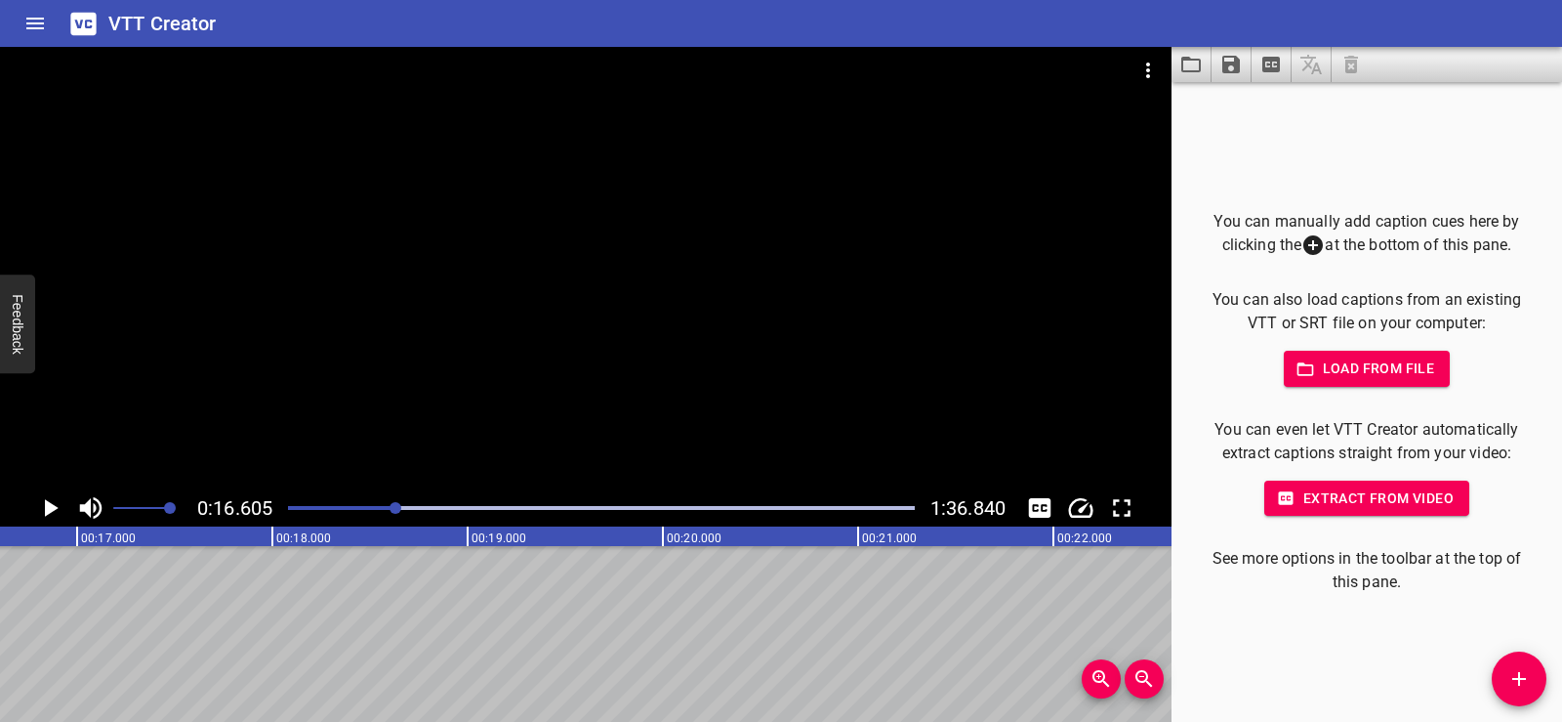
click at [639, 399] on div at bounding box center [586, 268] width 1172 height 442
click at [581, 440] on div at bounding box center [586, 268] width 1172 height 442
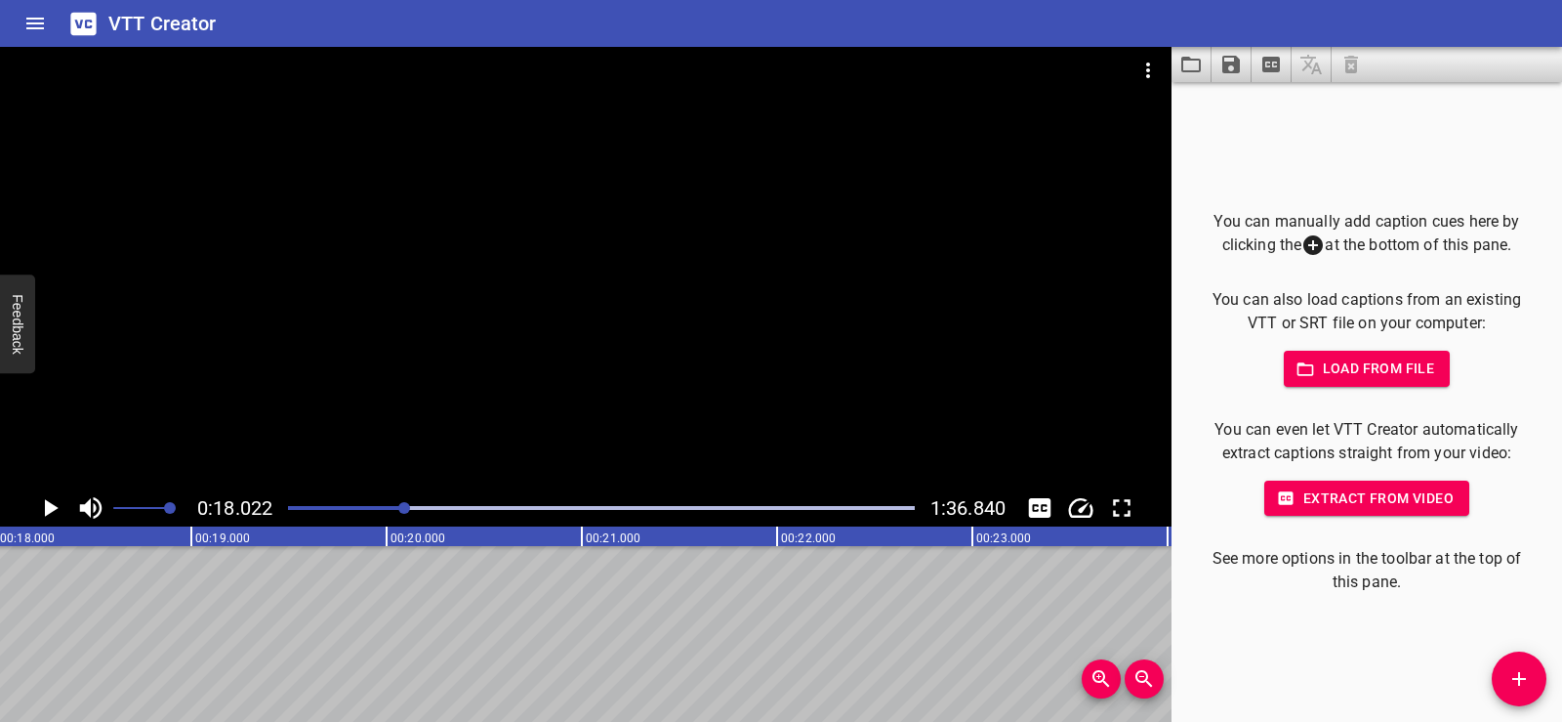
click at [752, 453] on div at bounding box center [586, 268] width 1172 height 442
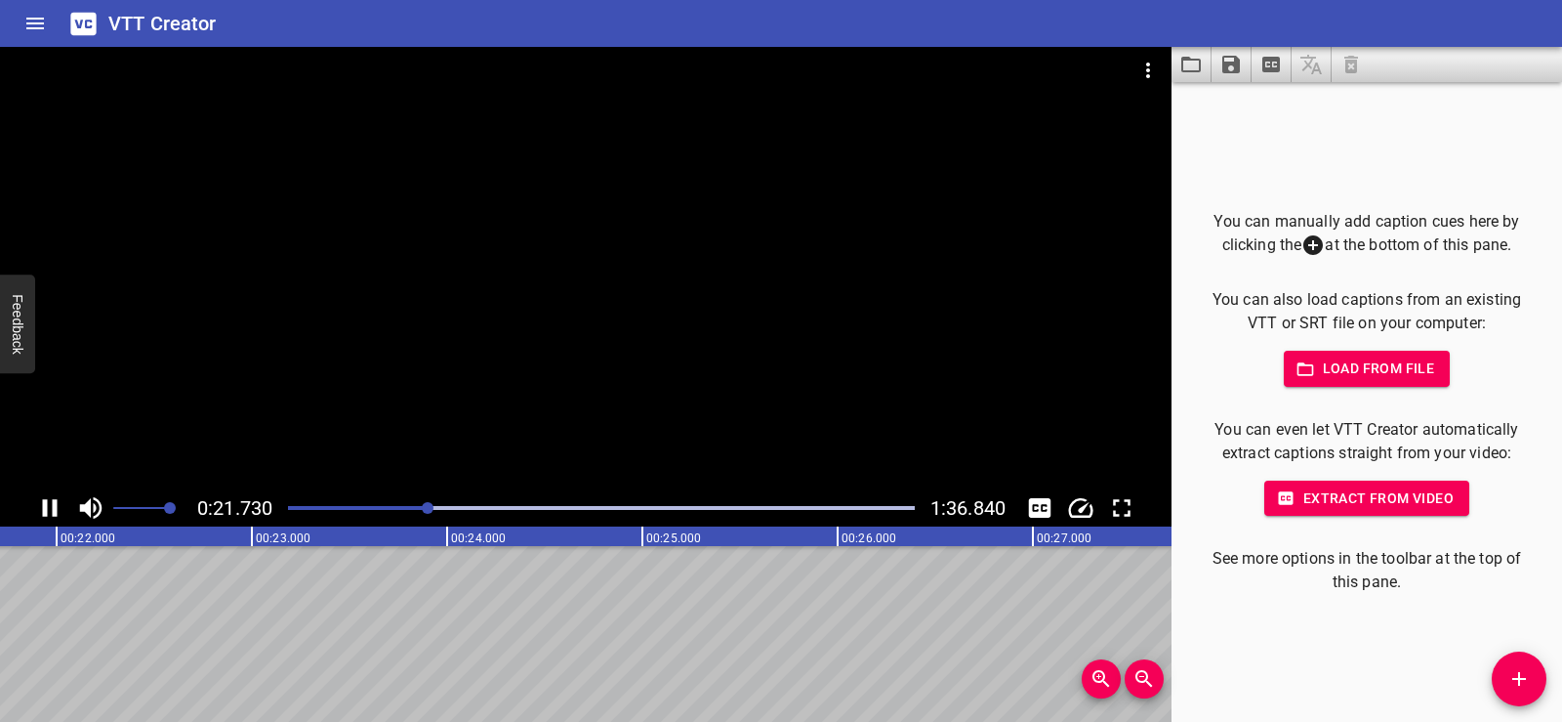
click at [1297, 208] on div "You can manually add caption cues here by clicking the at the bottom of this pa…" at bounding box center [1367, 402] width 391 height 640
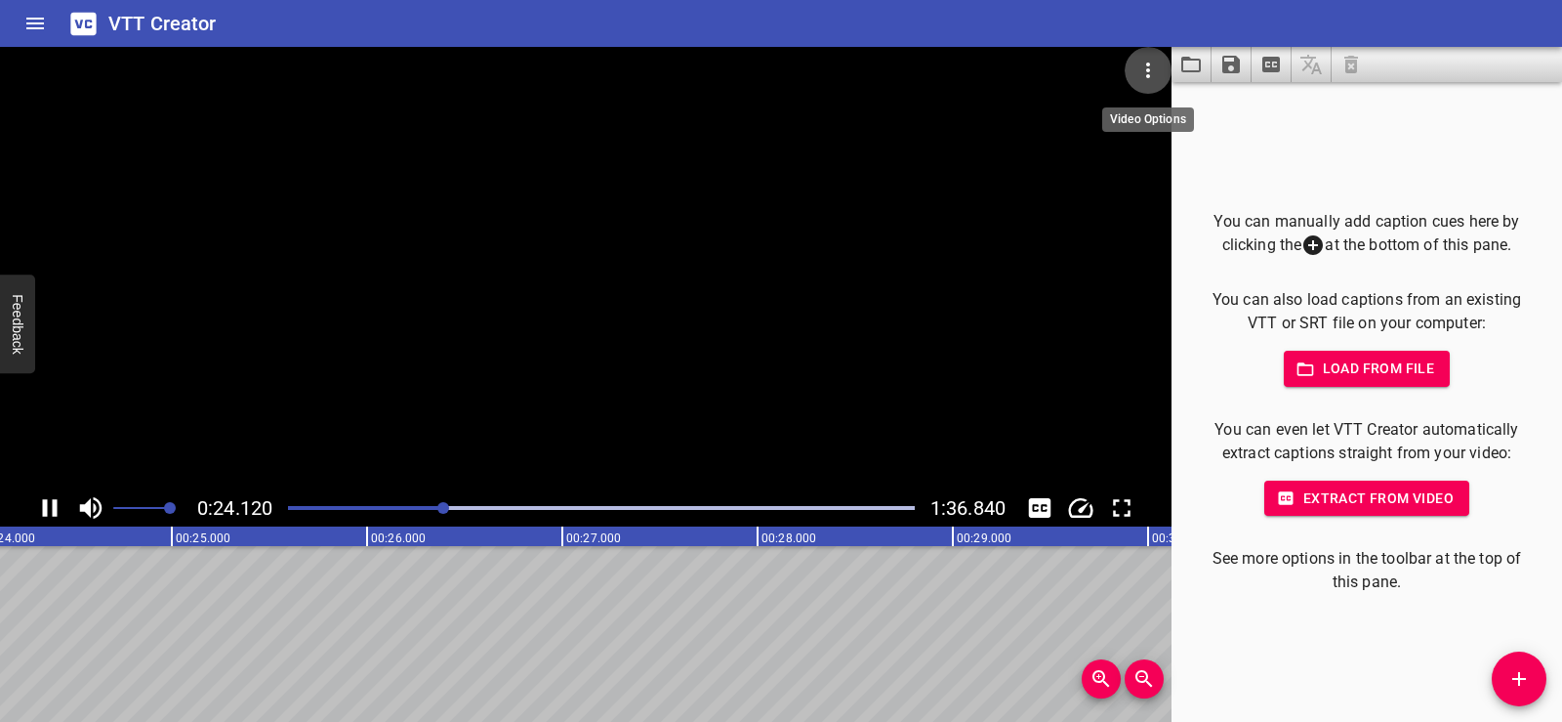
click at [1146, 72] on icon "Video Options" at bounding box center [1148, 70] width 23 height 23
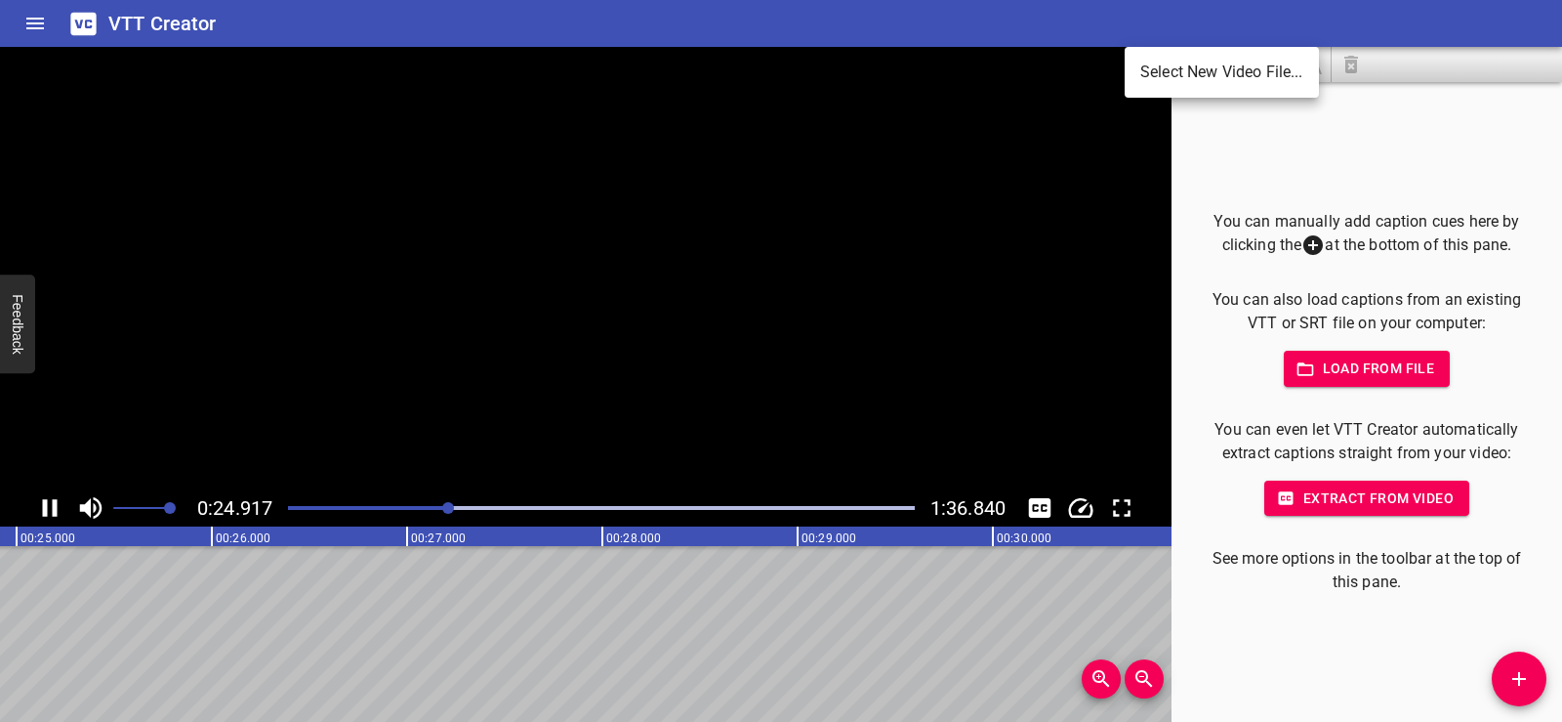
click at [1177, 65] on li "Select New Video File..." at bounding box center [1222, 72] width 194 height 35
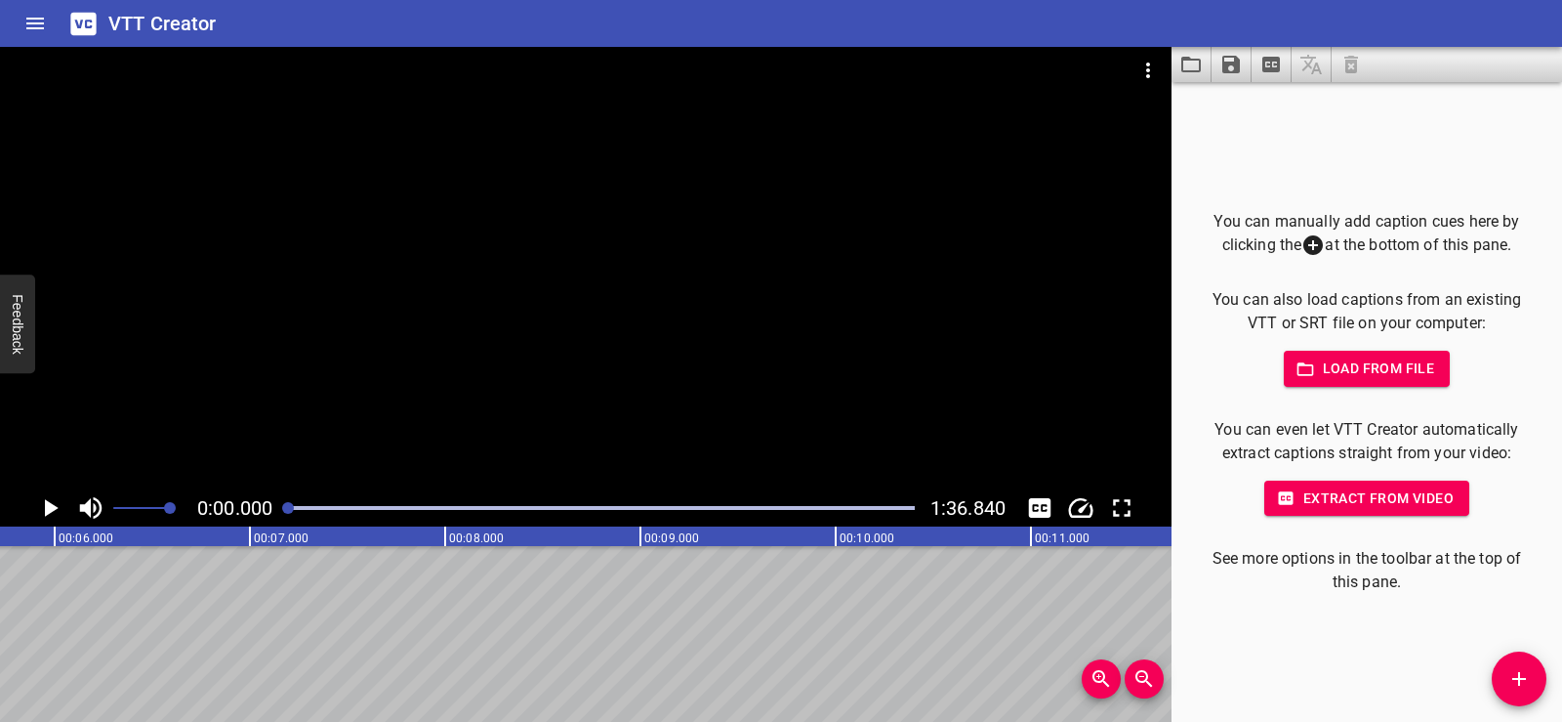
scroll to position [0, 229]
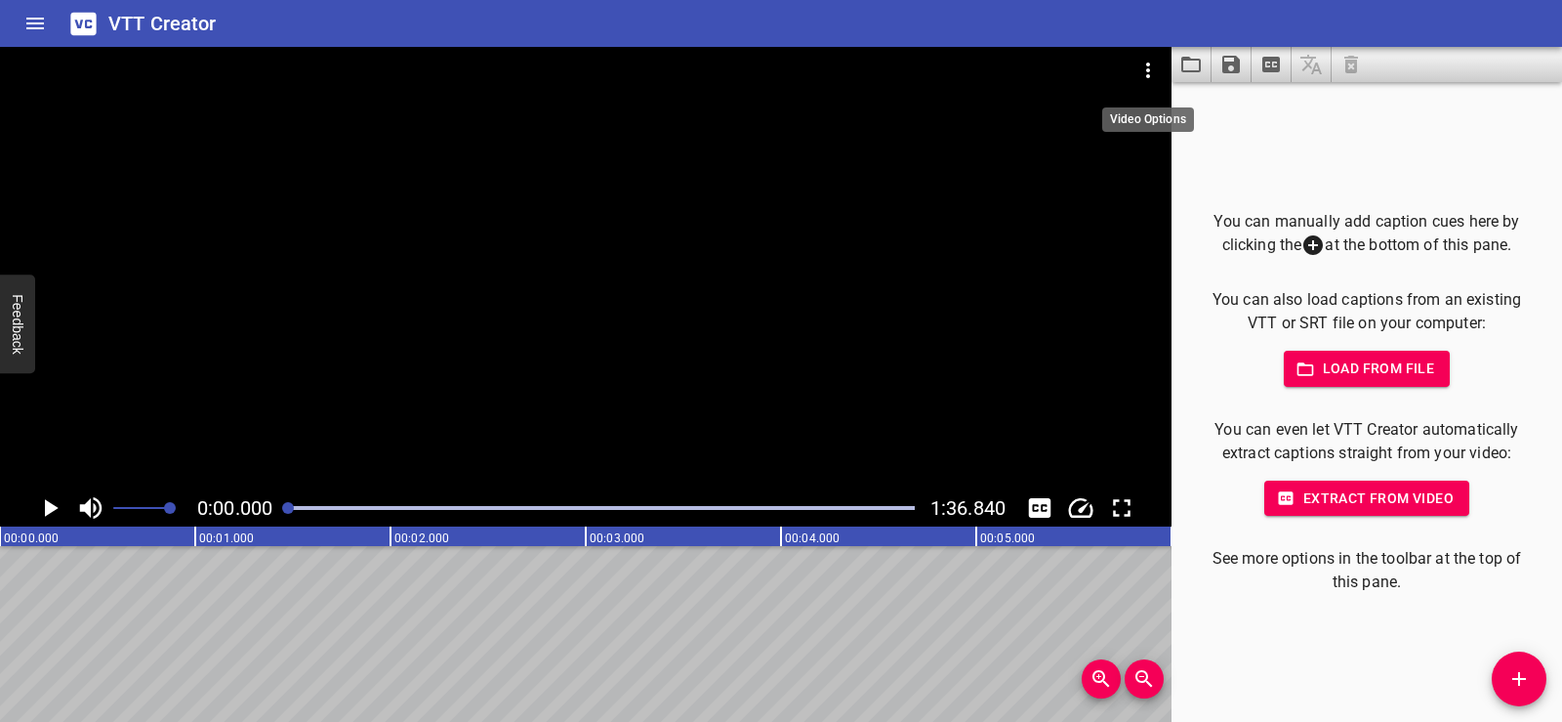
click at [1153, 59] on icon "Video Options" at bounding box center [1148, 70] width 23 height 23
click at [1152, 66] on li "Select New Video File..." at bounding box center [1222, 72] width 194 height 35
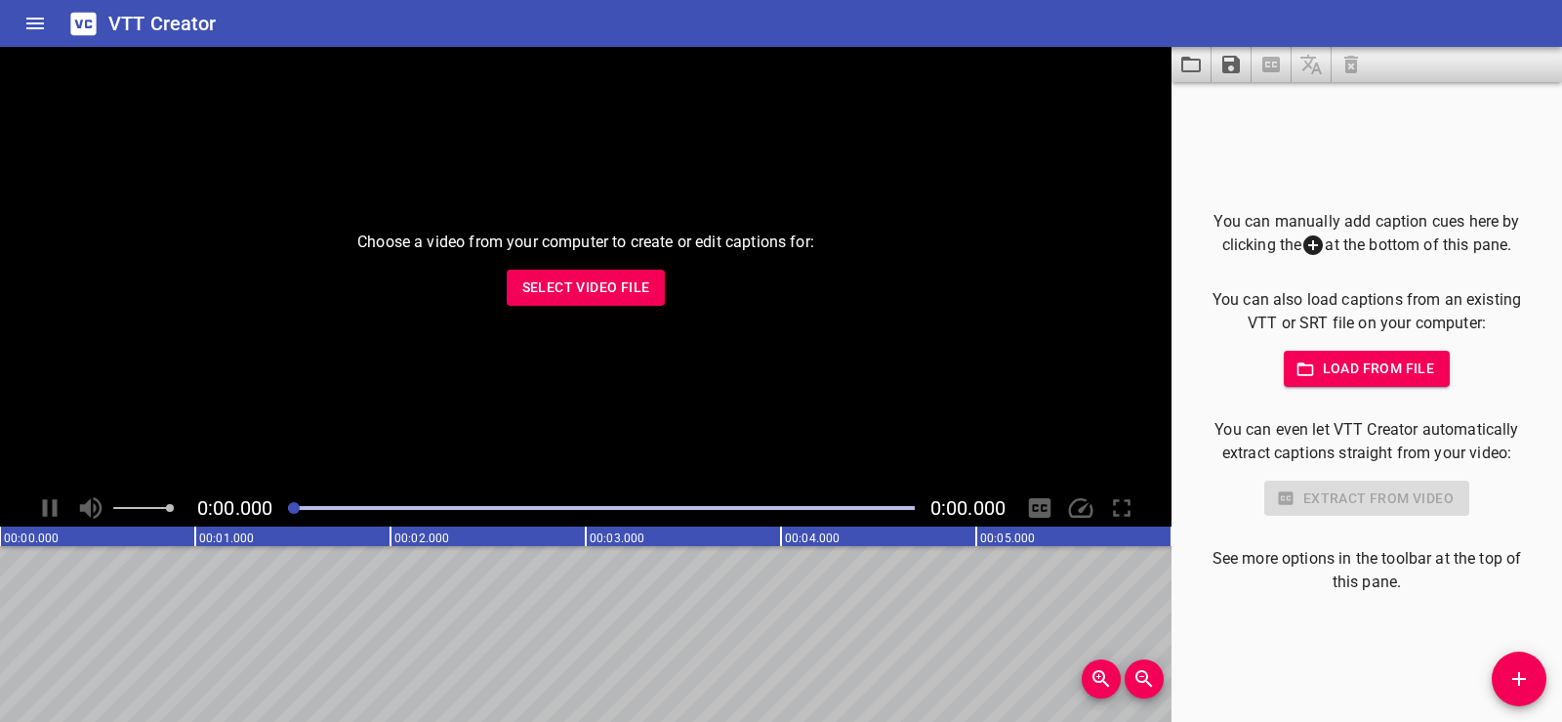
click at [583, 292] on span "Select Video File" at bounding box center [586, 287] width 128 height 24
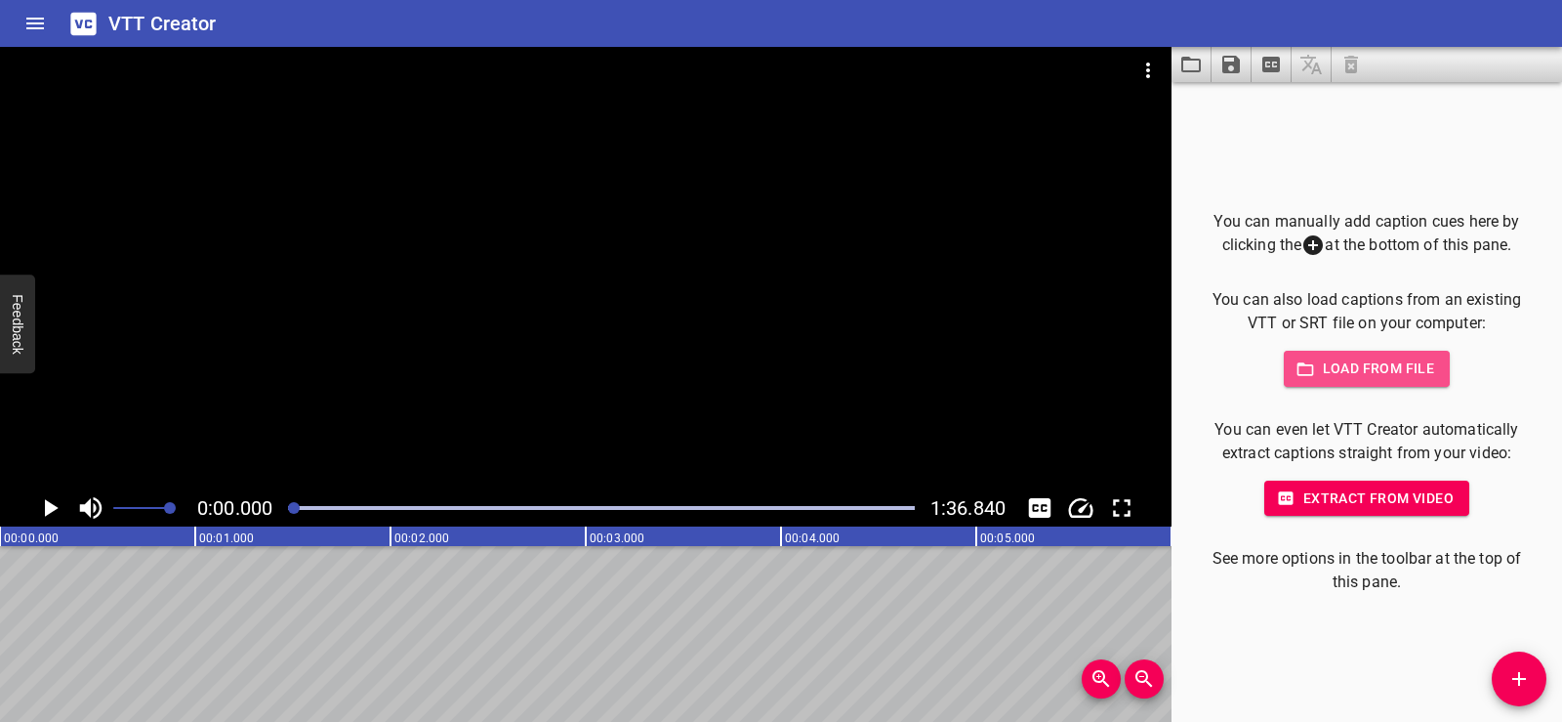
click at [1357, 371] on span "Load from file" at bounding box center [1368, 368] width 136 height 24
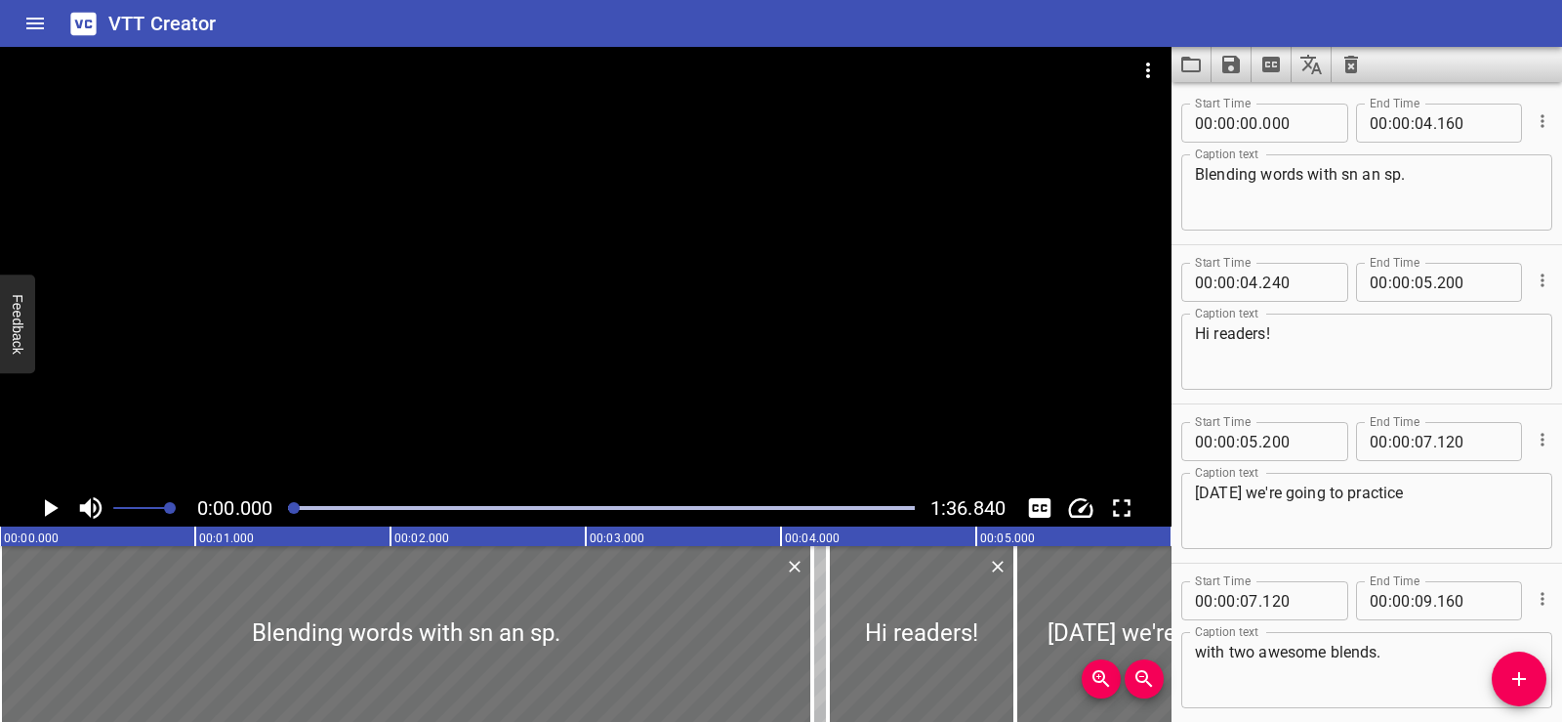
click at [529, 293] on div at bounding box center [586, 268] width 1172 height 442
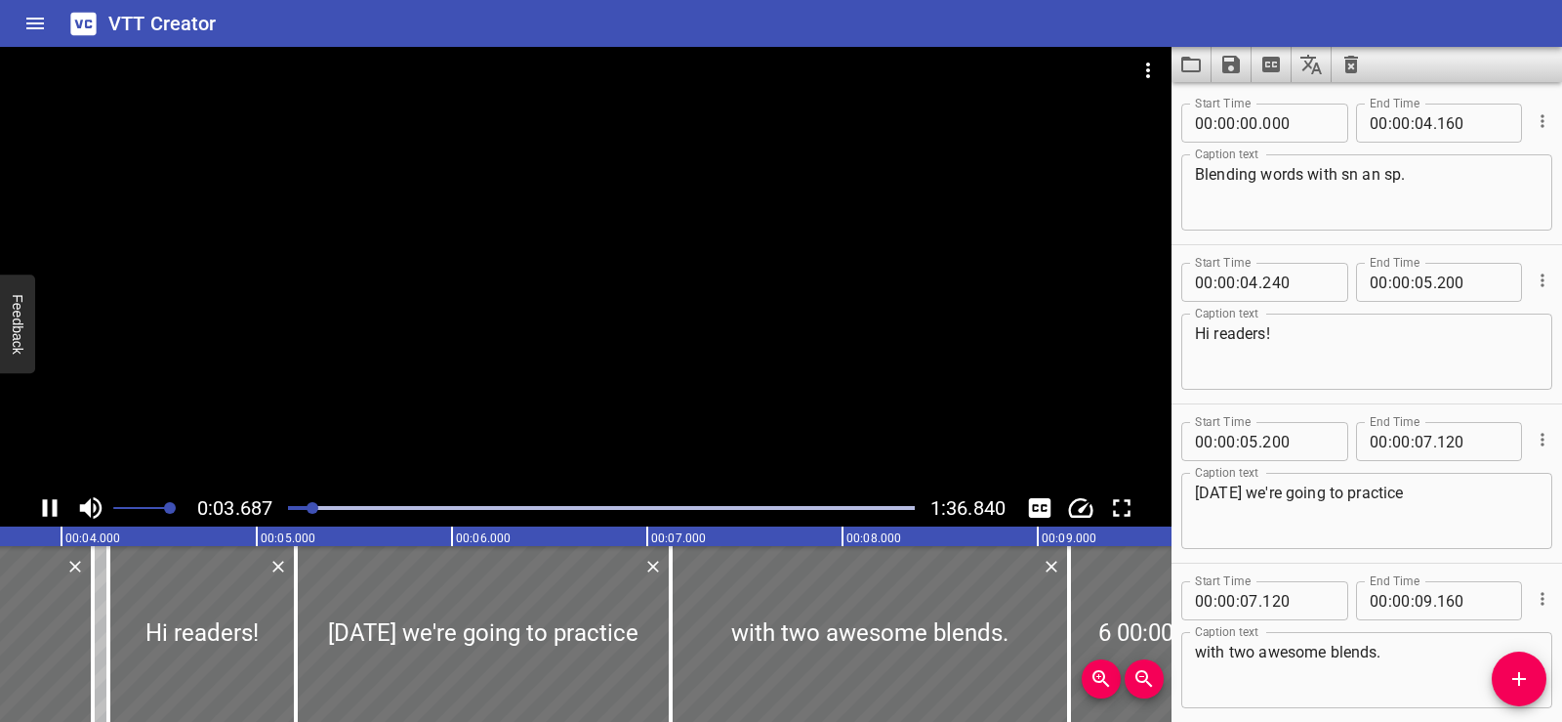
click at [616, 228] on div at bounding box center [586, 268] width 1172 height 442
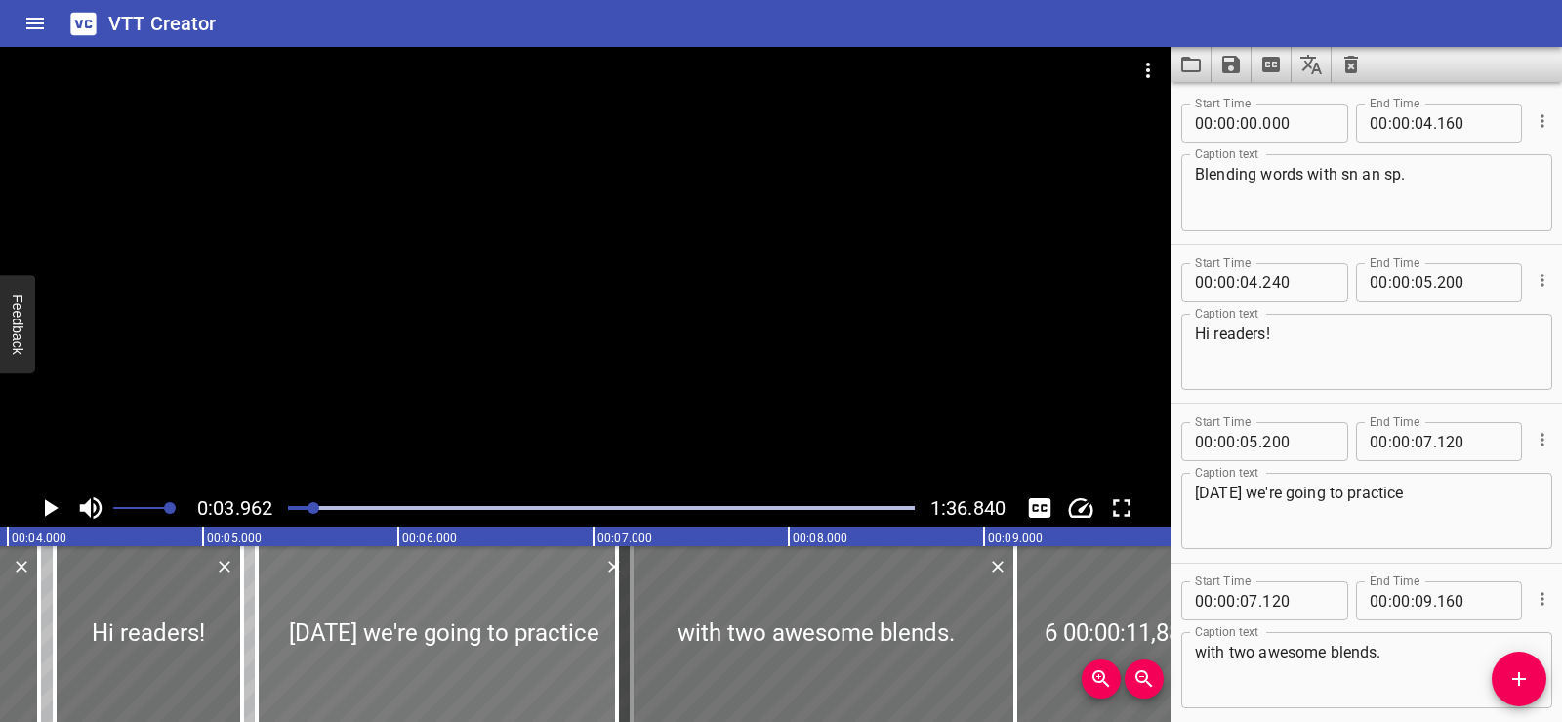
drag, startPoint x: 253, startPoint y: 604, endPoint x: 268, endPoint y: 605, distance: 14.8
click at [268, 605] on div at bounding box center [444, 634] width 375 height 176
type input "275"
type input "195"
click at [229, 617] on div at bounding box center [238, 634] width 20 height 176
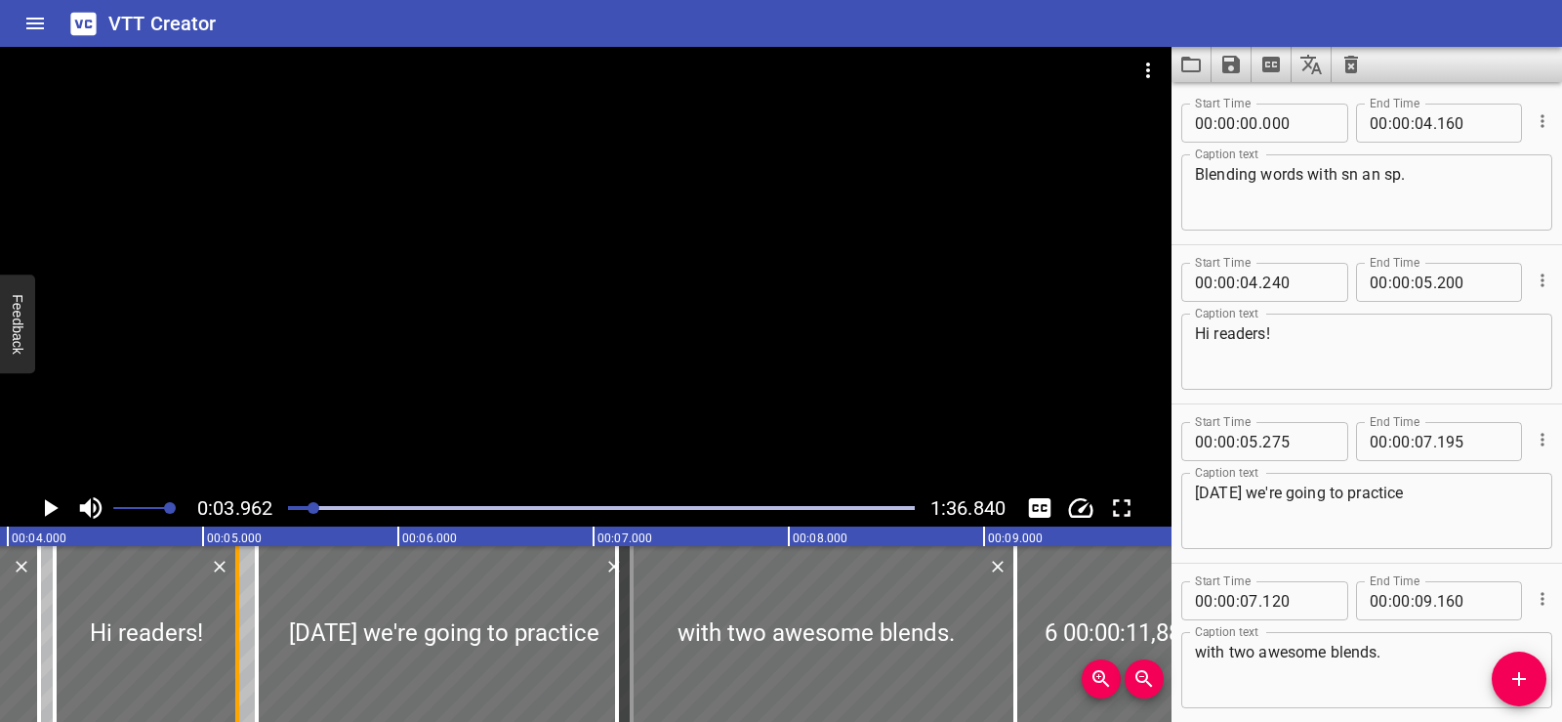
type input "175"
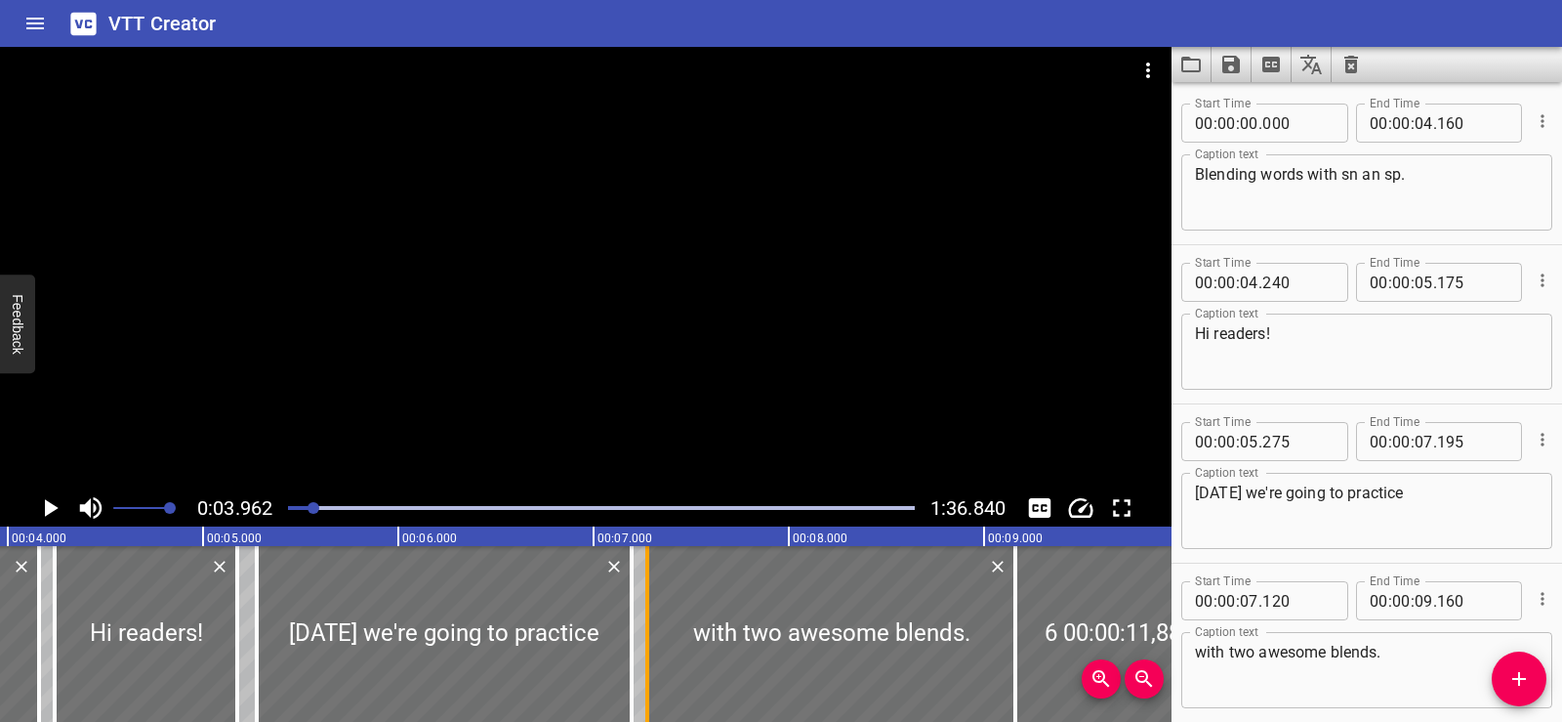
drag, startPoint x: 624, startPoint y: 628, endPoint x: 650, endPoint y: 631, distance: 26.5
click at [650, 631] on div at bounding box center [648, 634] width 20 height 176
type input "255"
click at [623, 638] on div at bounding box center [628, 634] width 20 height 176
type input "175"
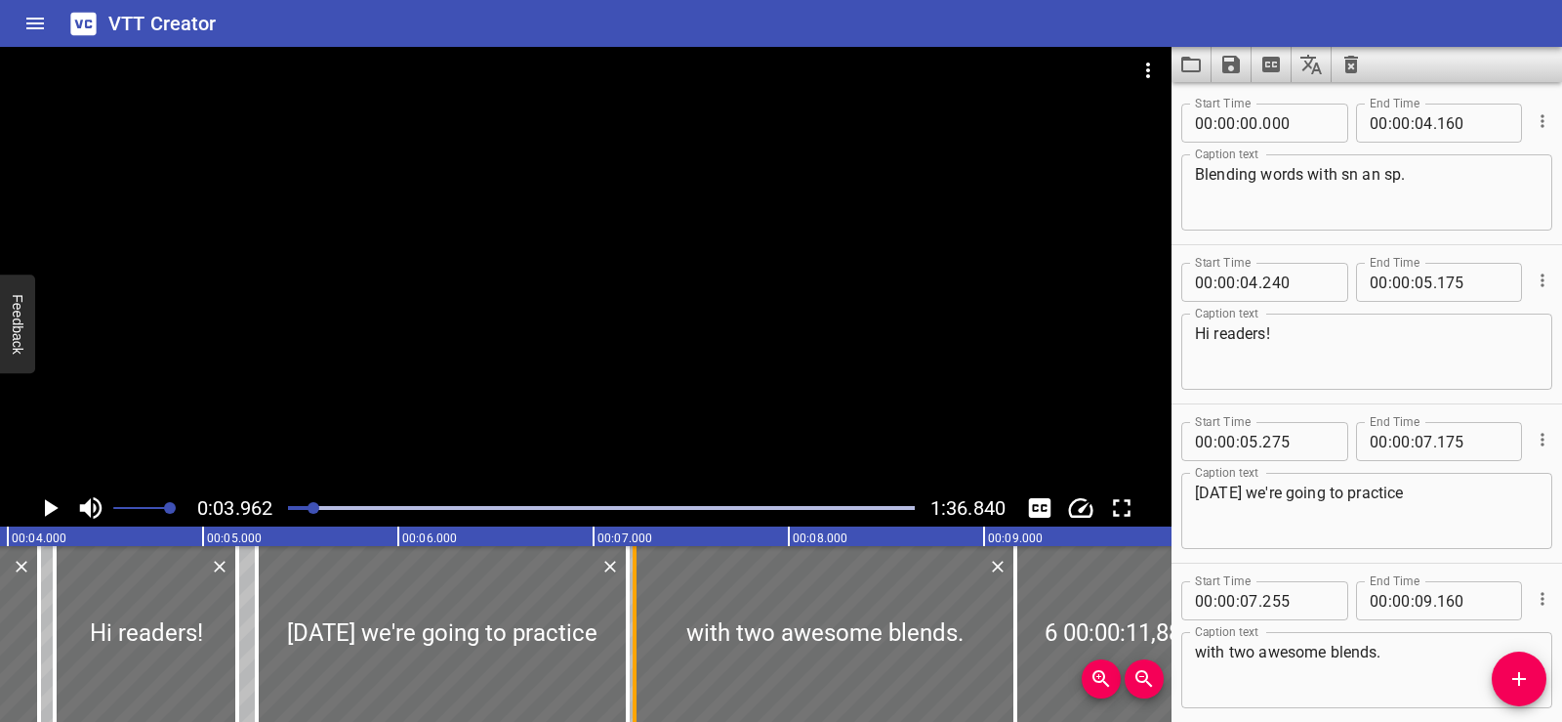
click at [632, 638] on div at bounding box center [635, 634] width 20 height 176
type input "210"
click at [1019, 631] on div at bounding box center [1025, 634] width 20 height 176
type input "205"
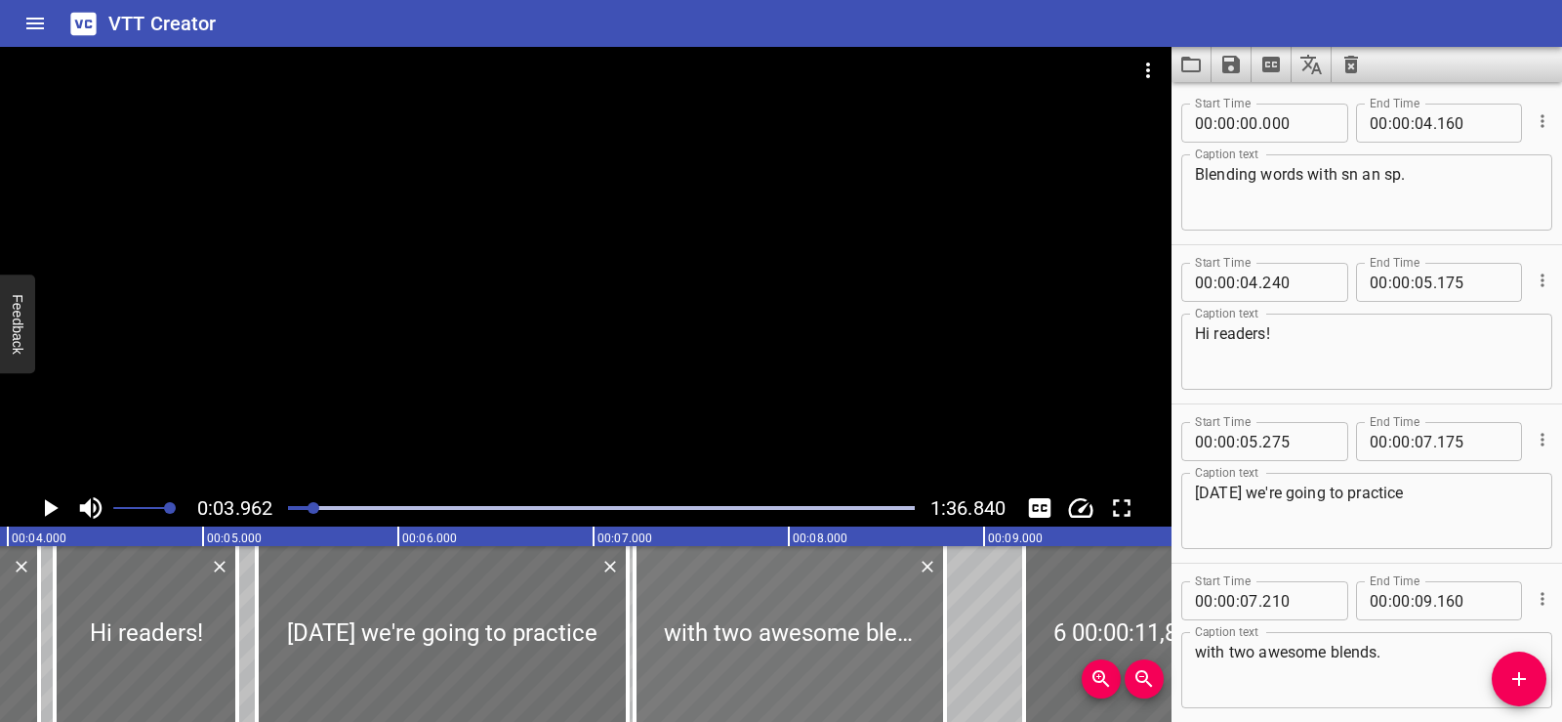
drag, startPoint x: 1006, startPoint y: 634, endPoint x: 936, endPoint y: 636, distance: 70.3
click at [936, 636] on div at bounding box center [946, 634] width 20 height 176
type input "08"
type input "800"
drag, startPoint x: 1023, startPoint y: 633, endPoint x: 1009, endPoint y: 634, distance: 14.7
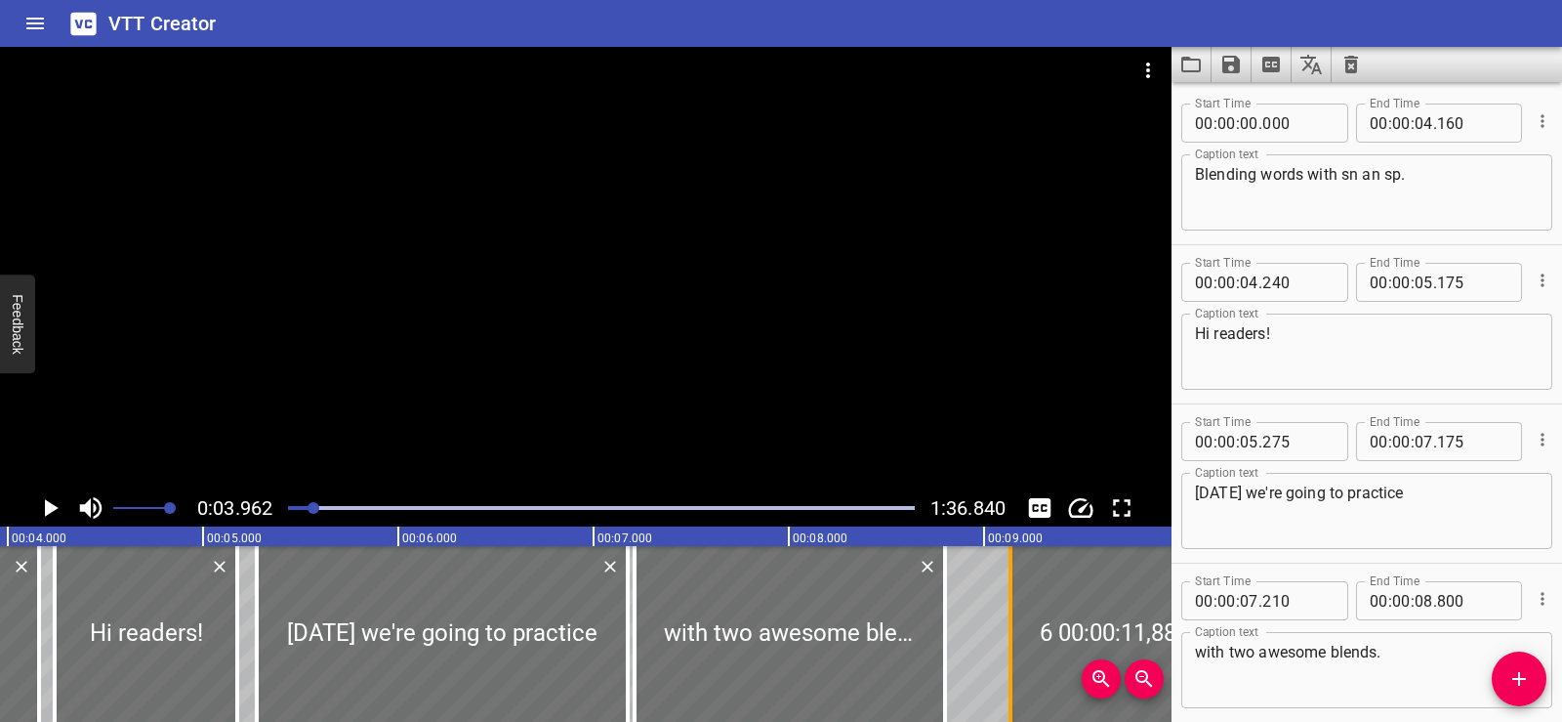
click at [1009, 634] on div at bounding box center [1011, 634] width 4 height 176
type input "130"
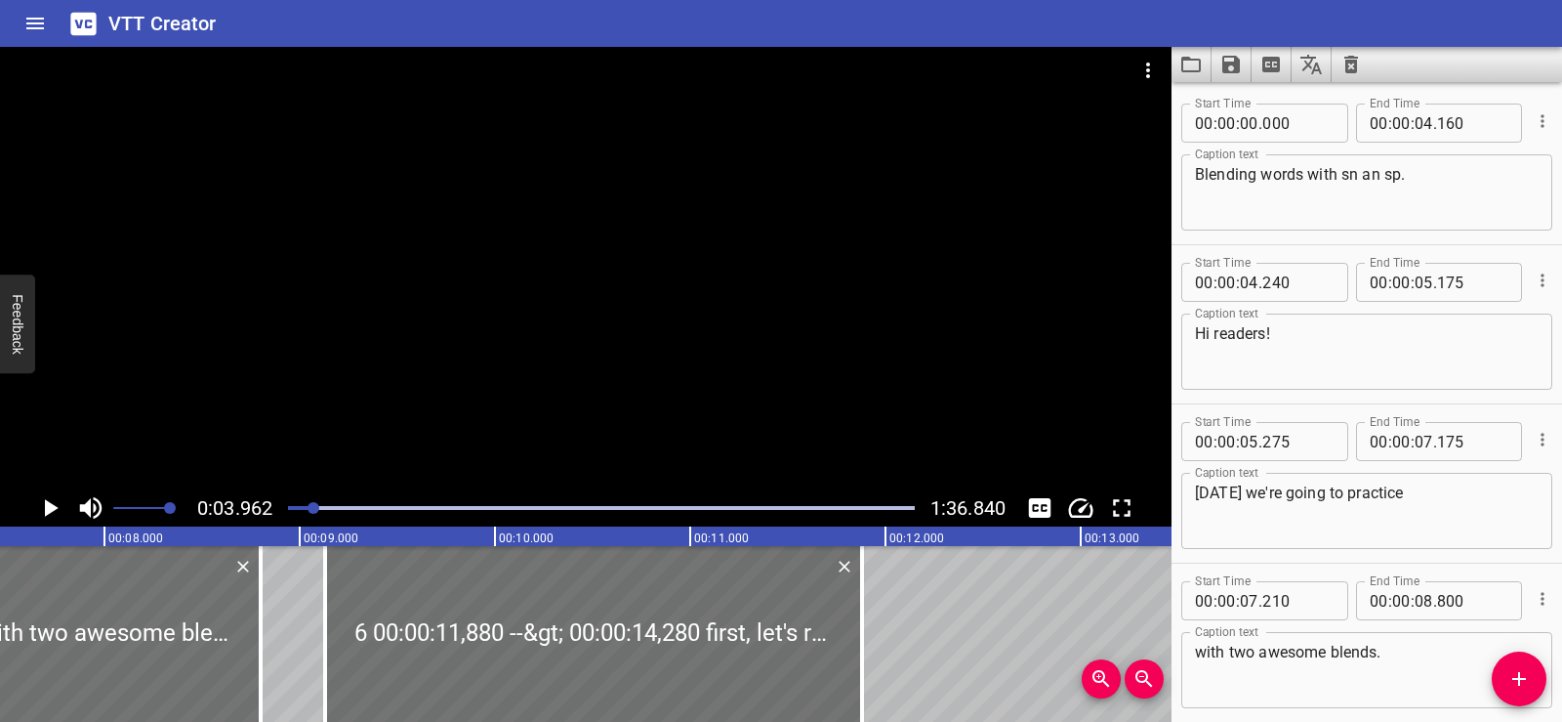
scroll to position [0, 1659]
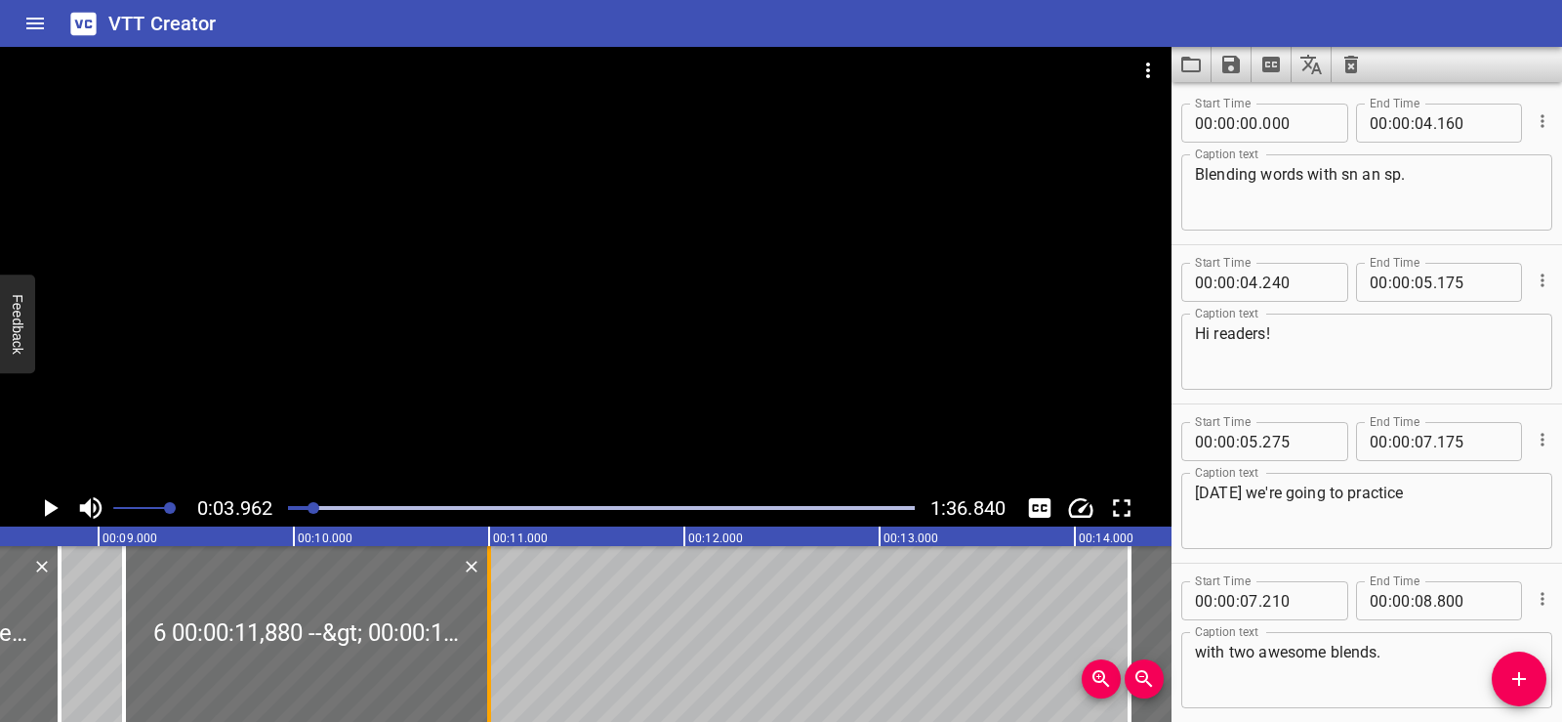
drag, startPoint x: 655, startPoint y: 632, endPoint x: 483, endPoint y: 642, distance: 172.1
click at [483, 642] on div at bounding box center [489, 634] width 20 height 176
type input "000"
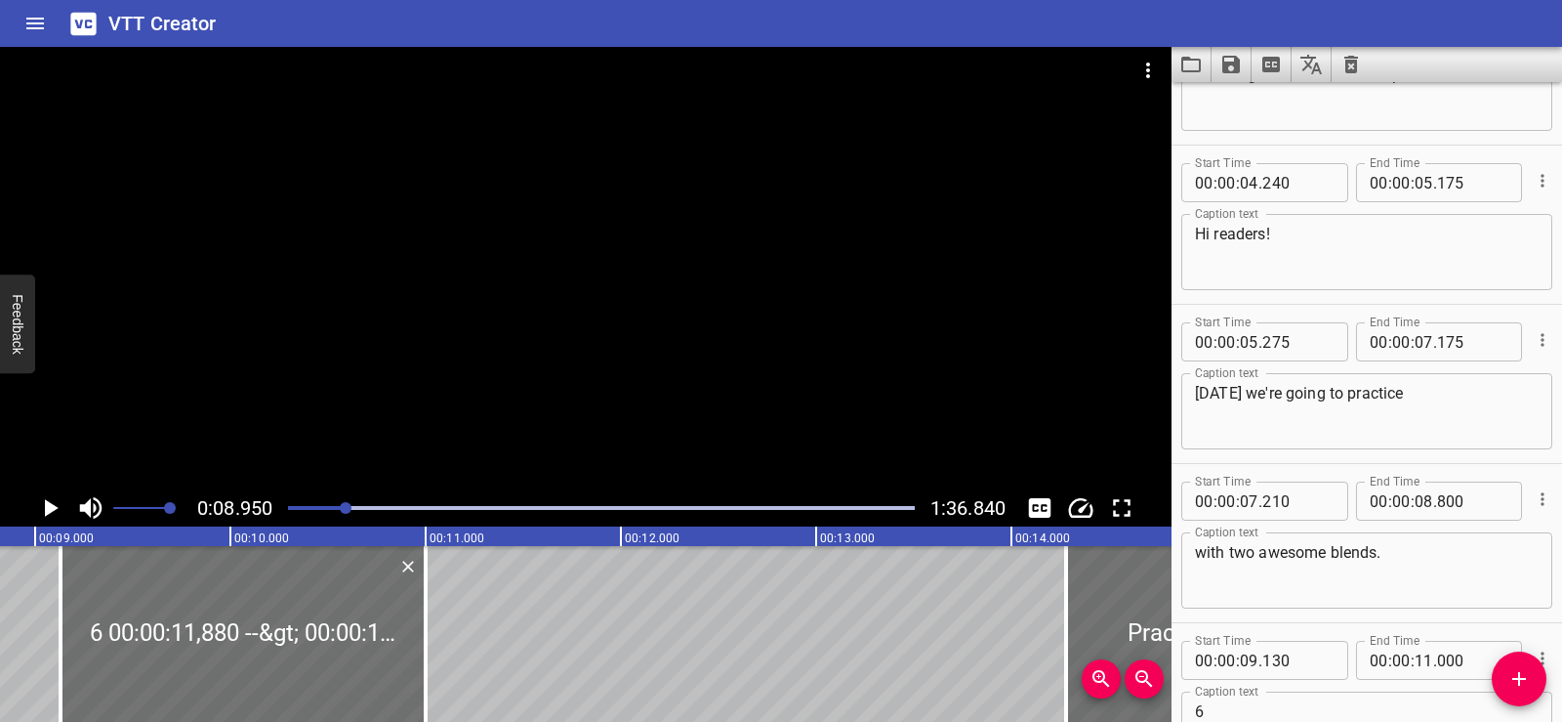
scroll to position [0, 1748]
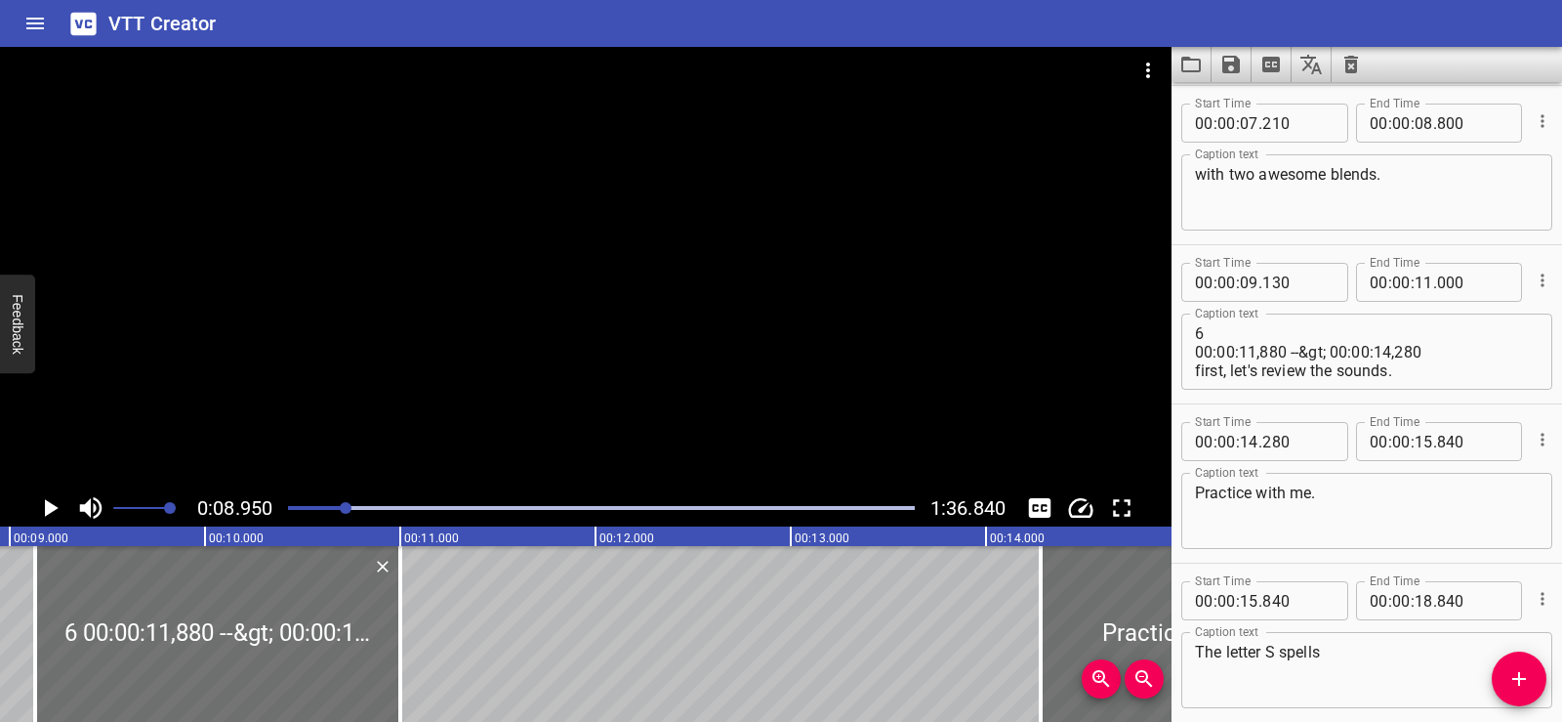
click at [37, 504] on icon "Play/Pause" at bounding box center [49, 507] width 29 height 29
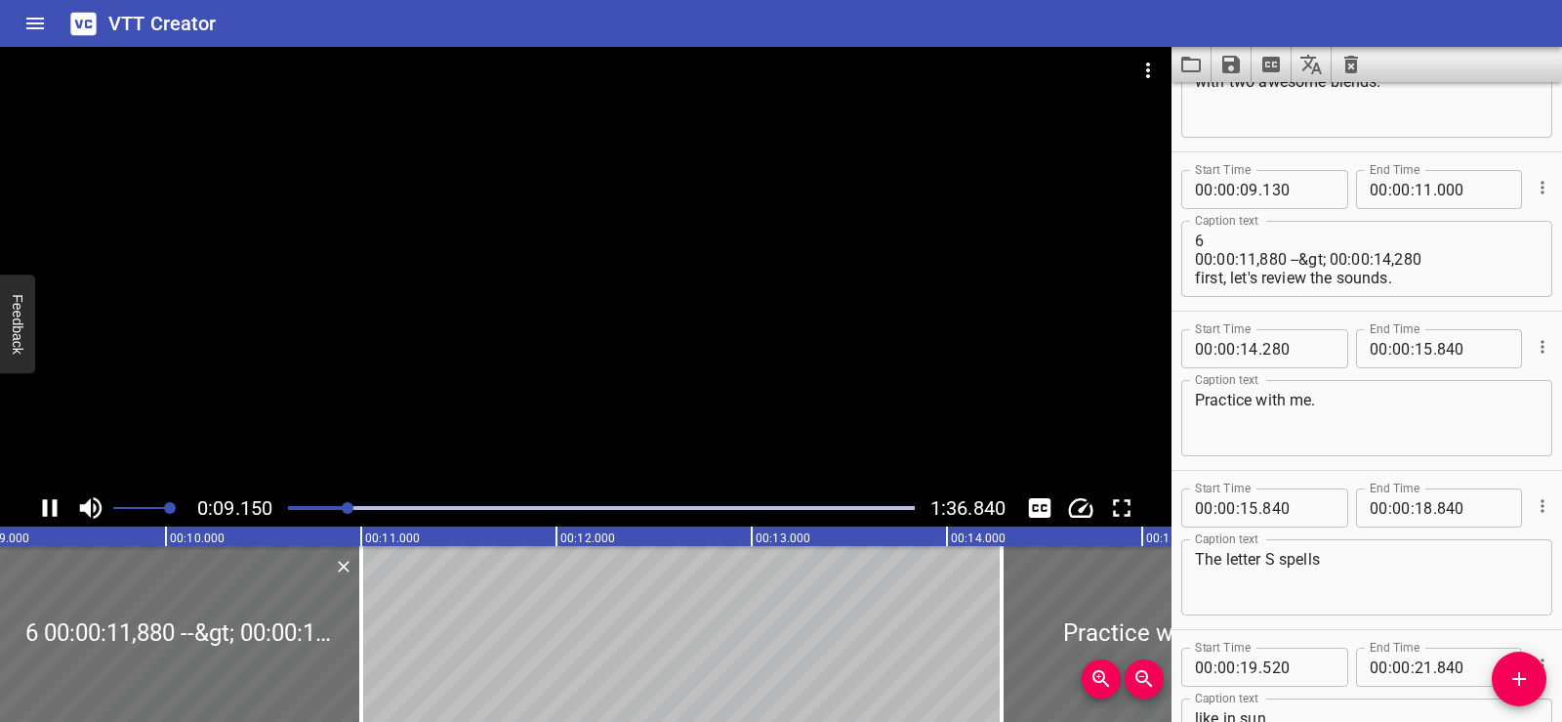
scroll to position [637, 0]
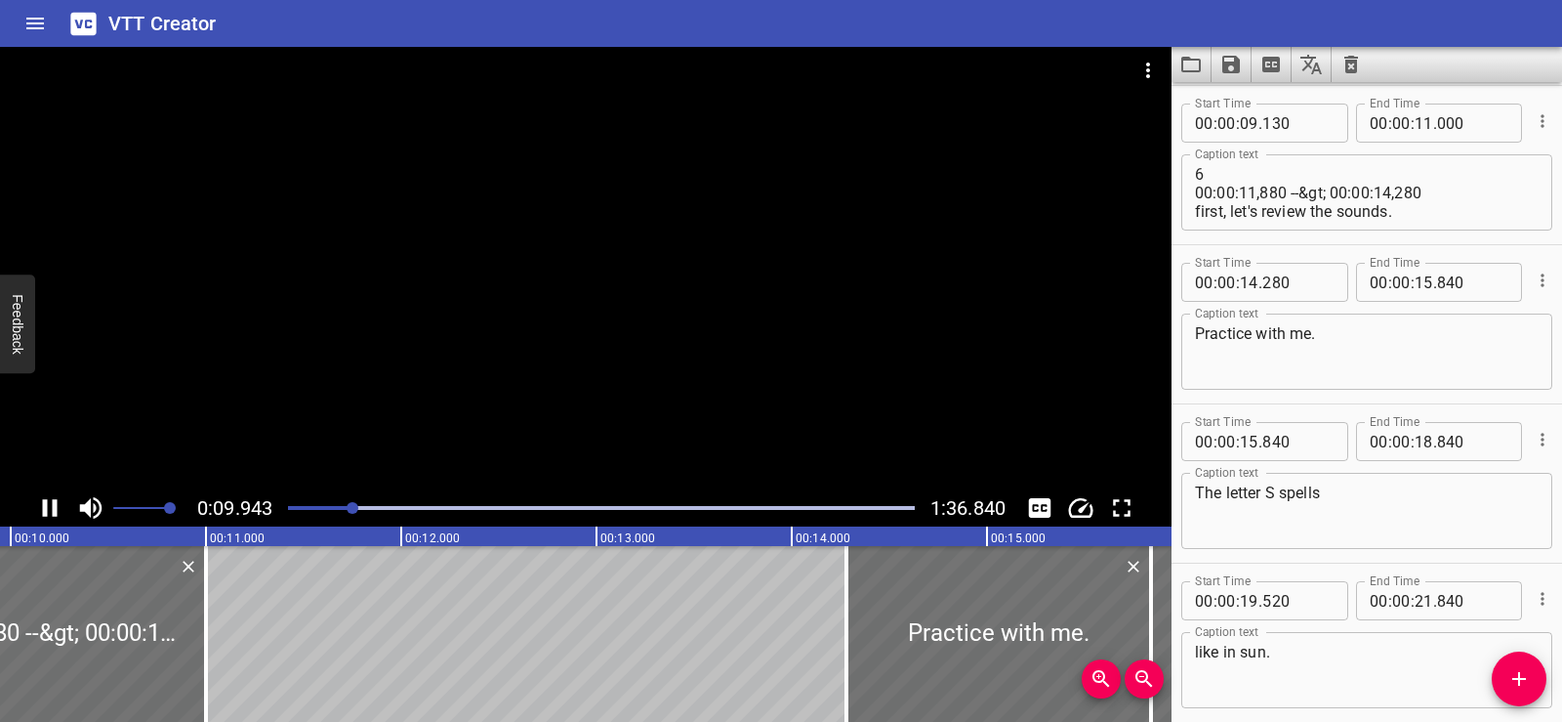
click at [42, 504] on icon "Play/Pause" at bounding box center [49, 507] width 29 height 29
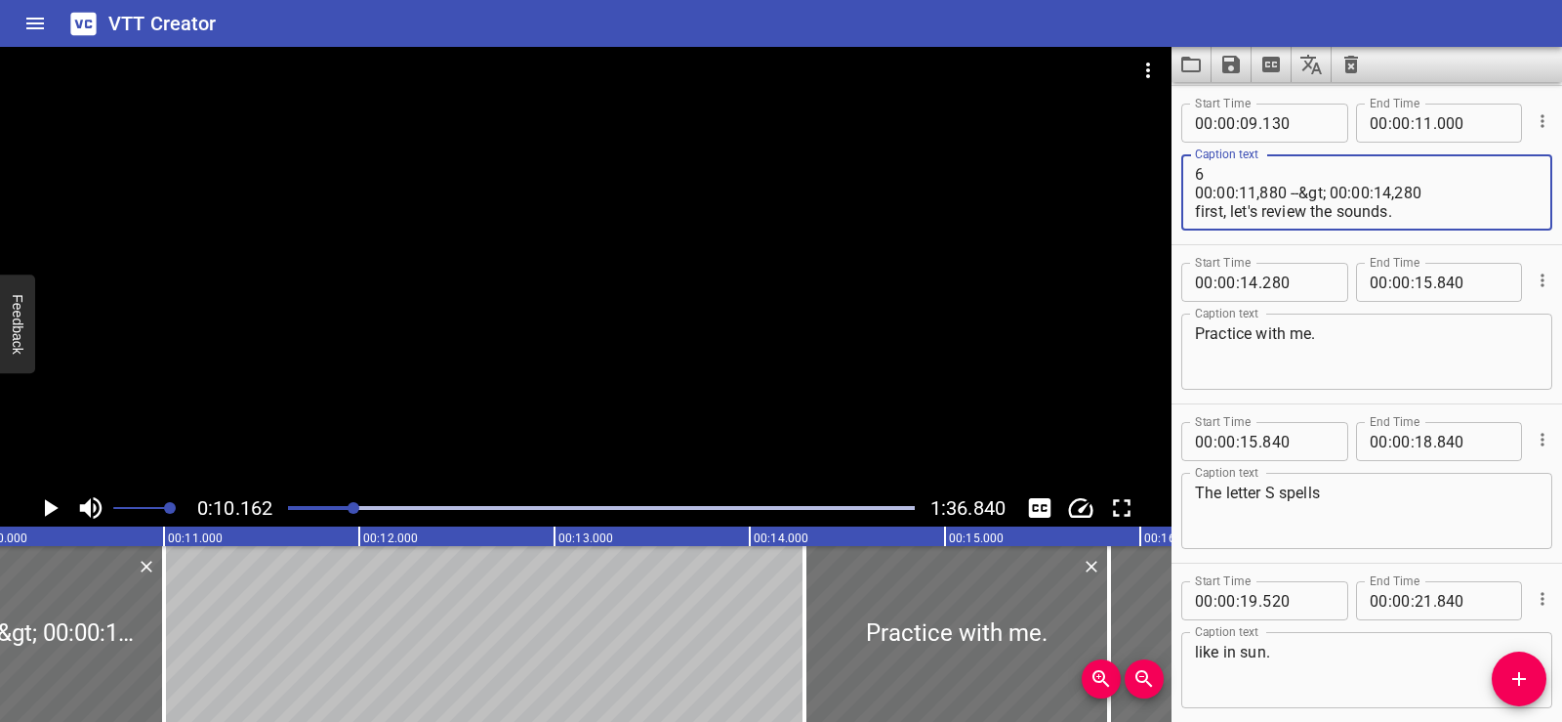
drag, startPoint x: 1448, startPoint y: 189, endPoint x: 1197, endPoint y: 175, distance: 251.4
click at [1197, 175] on textarea "6 00:00:11,880 --&gt; 00:00:14,280 first, let's review the sounds." at bounding box center [1367, 193] width 344 height 56
click at [1191, 198] on div "first, let's review the sounds. Caption text" at bounding box center [1367, 192] width 371 height 76
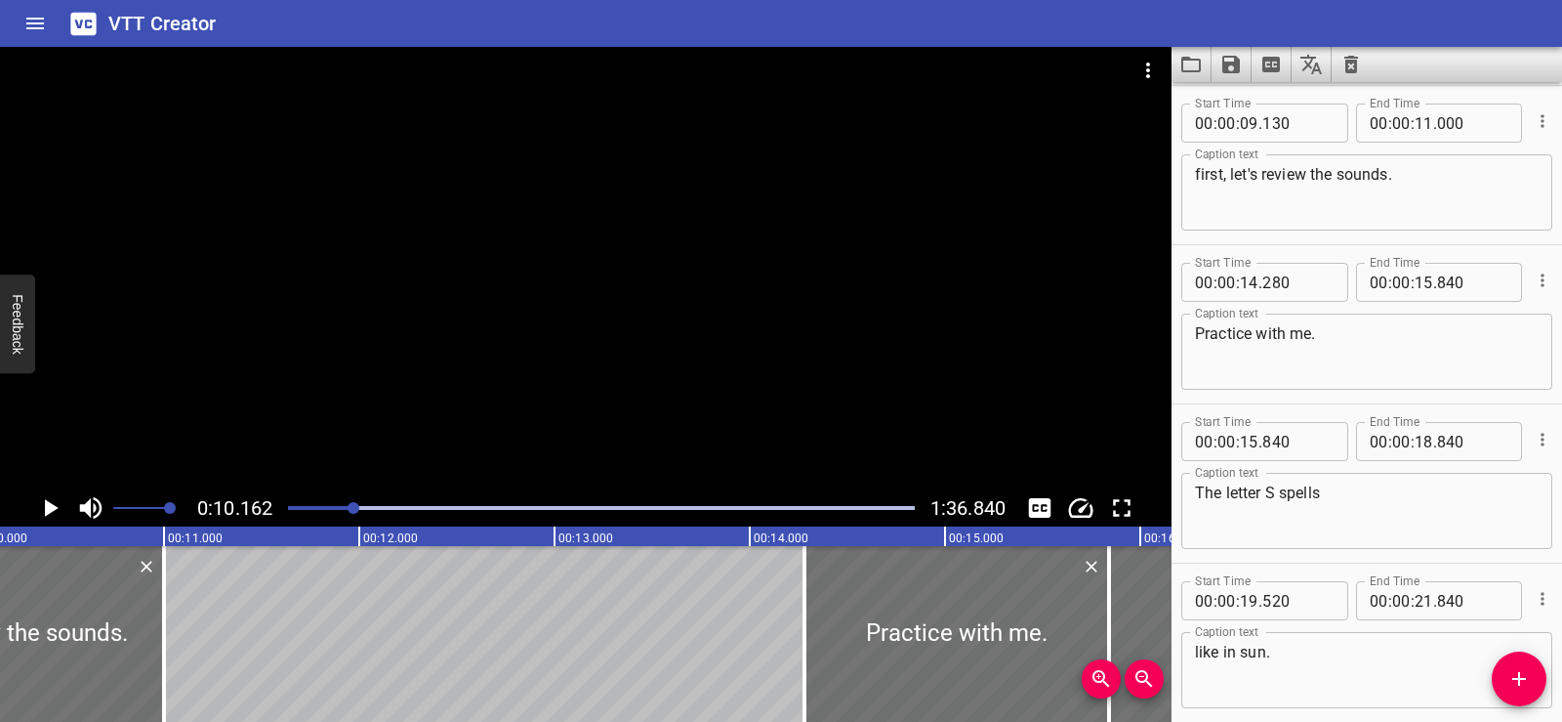
click at [1194, 196] on div "first, let's review the sounds. Caption text" at bounding box center [1367, 192] width 371 height 76
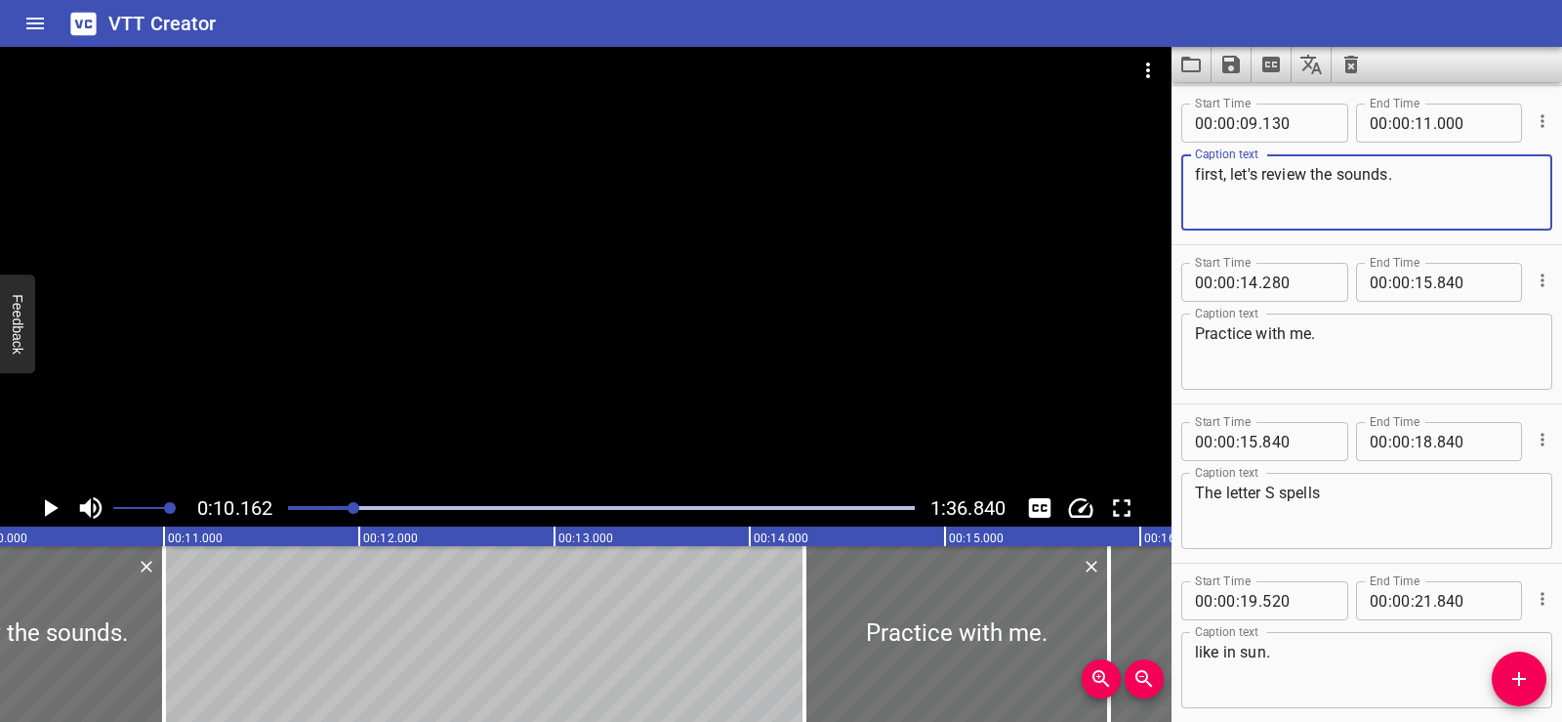
click at [1199, 194] on textarea "first, let's review the sounds." at bounding box center [1367, 193] width 344 height 56
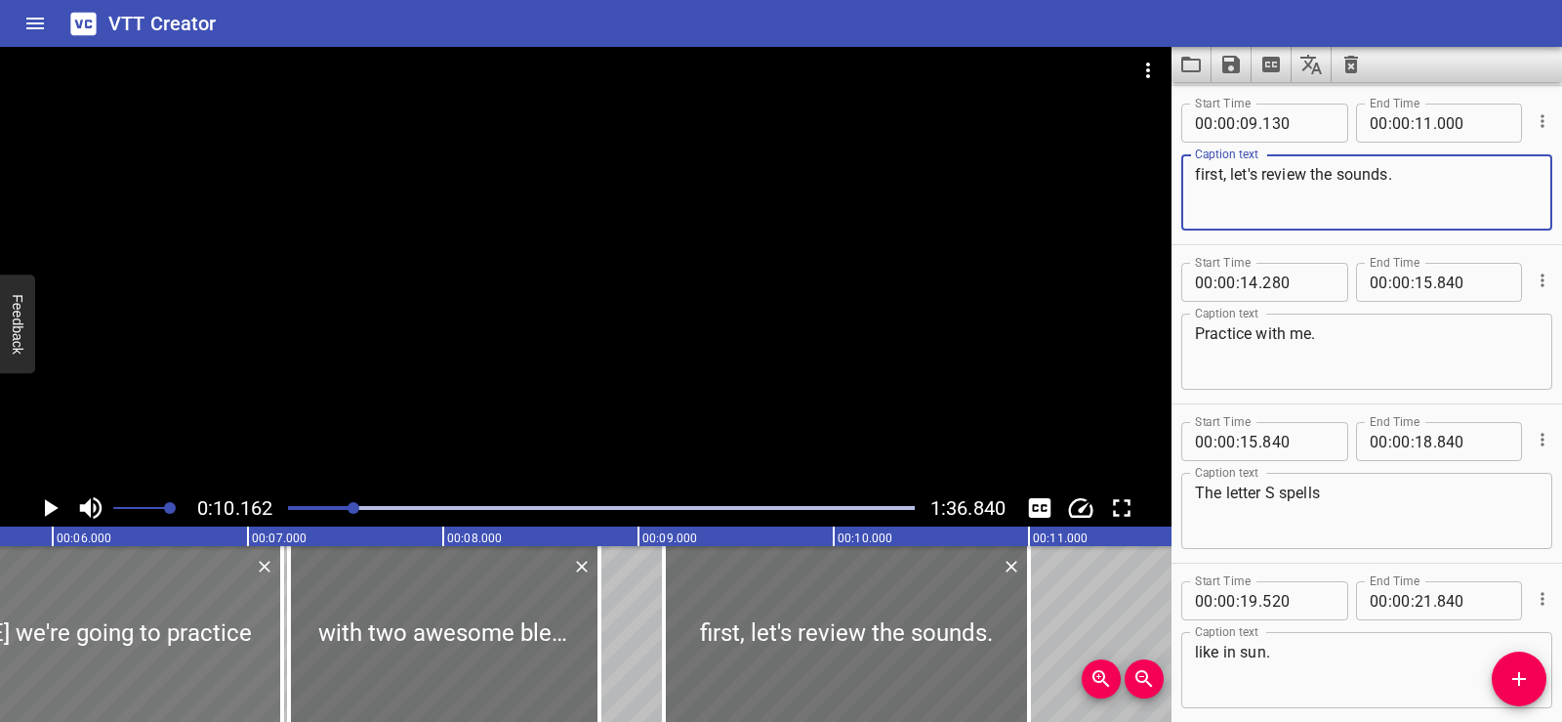
type textarea "first, let's review the sounds."
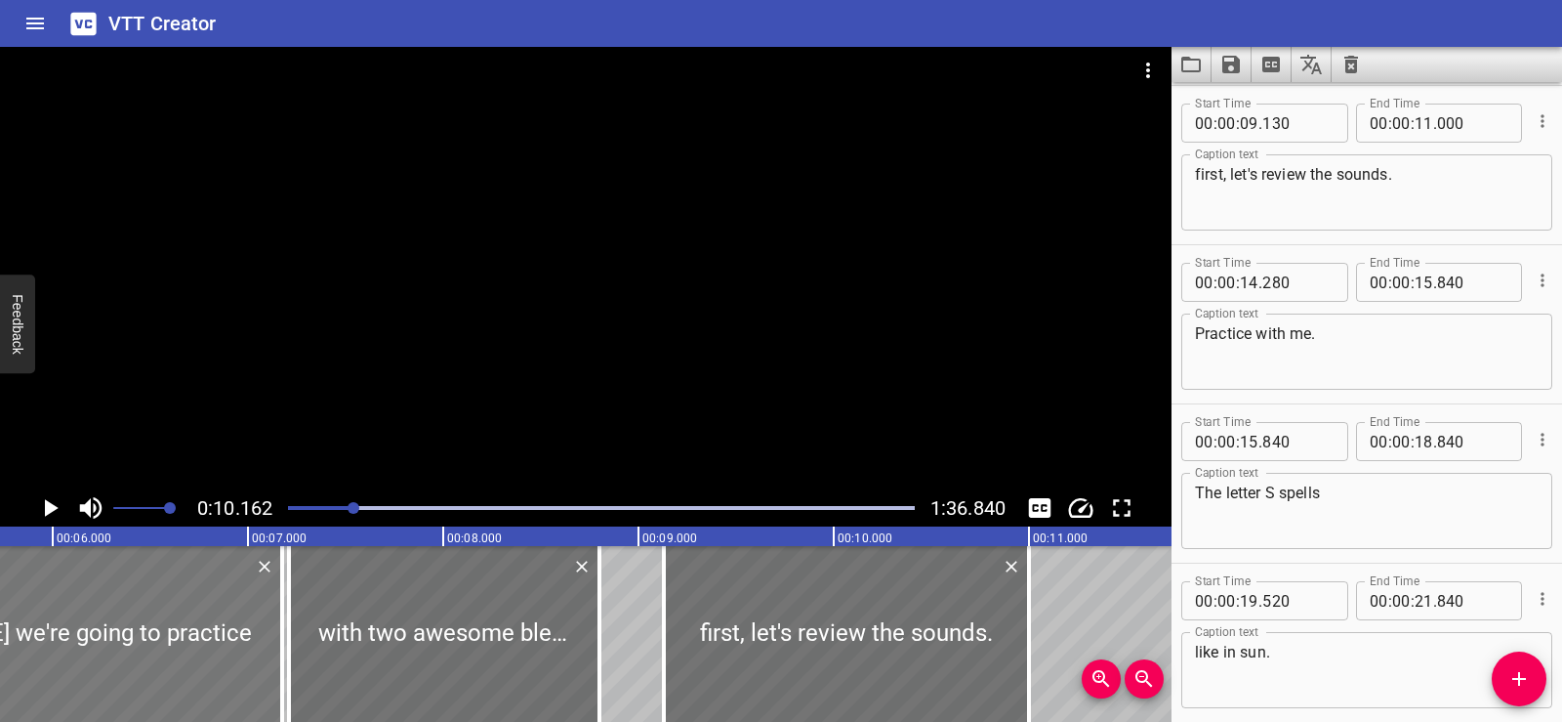
click at [65, 601] on div at bounding box center [96, 634] width 371 height 176
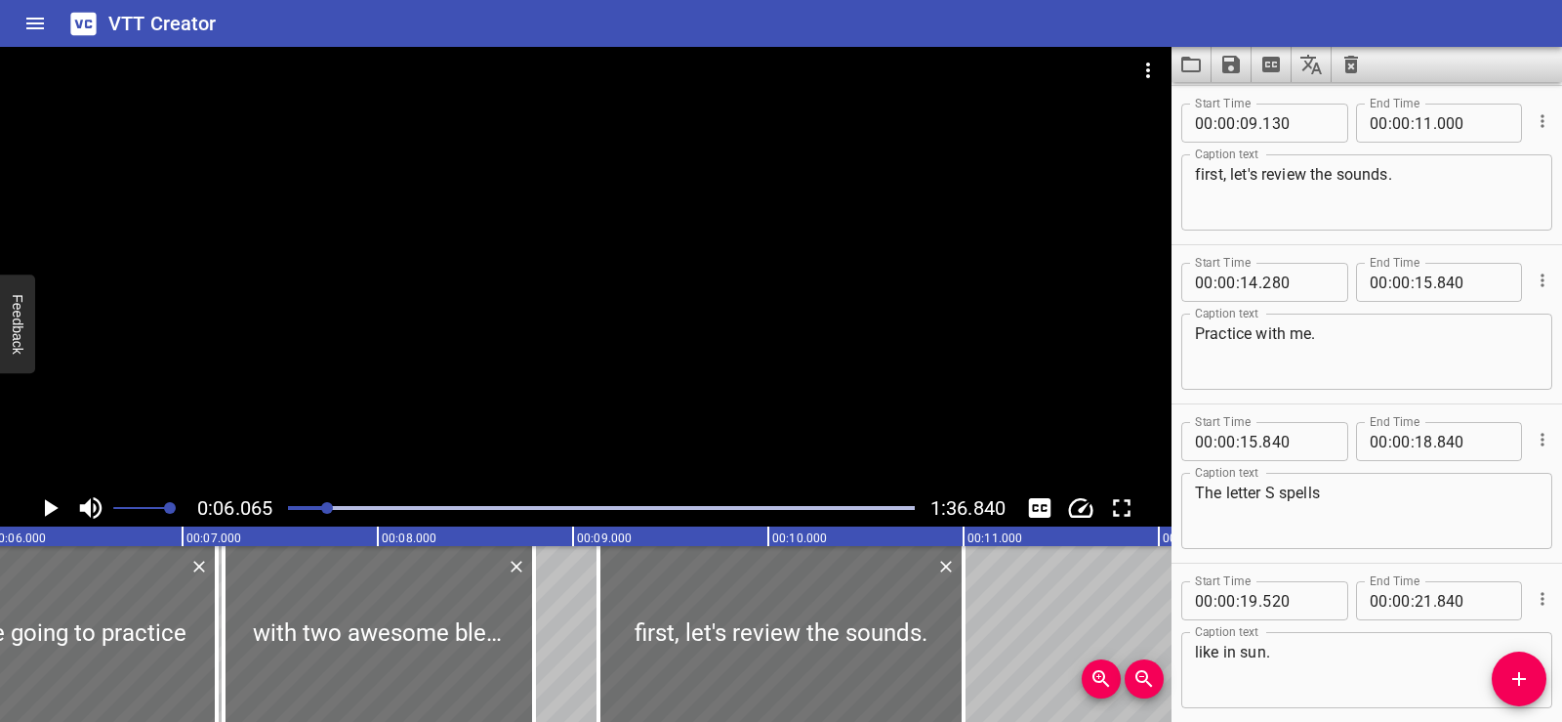
click at [50, 511] on icon "Play/Pause" at bounding box center [52, 508] width 14 height 18
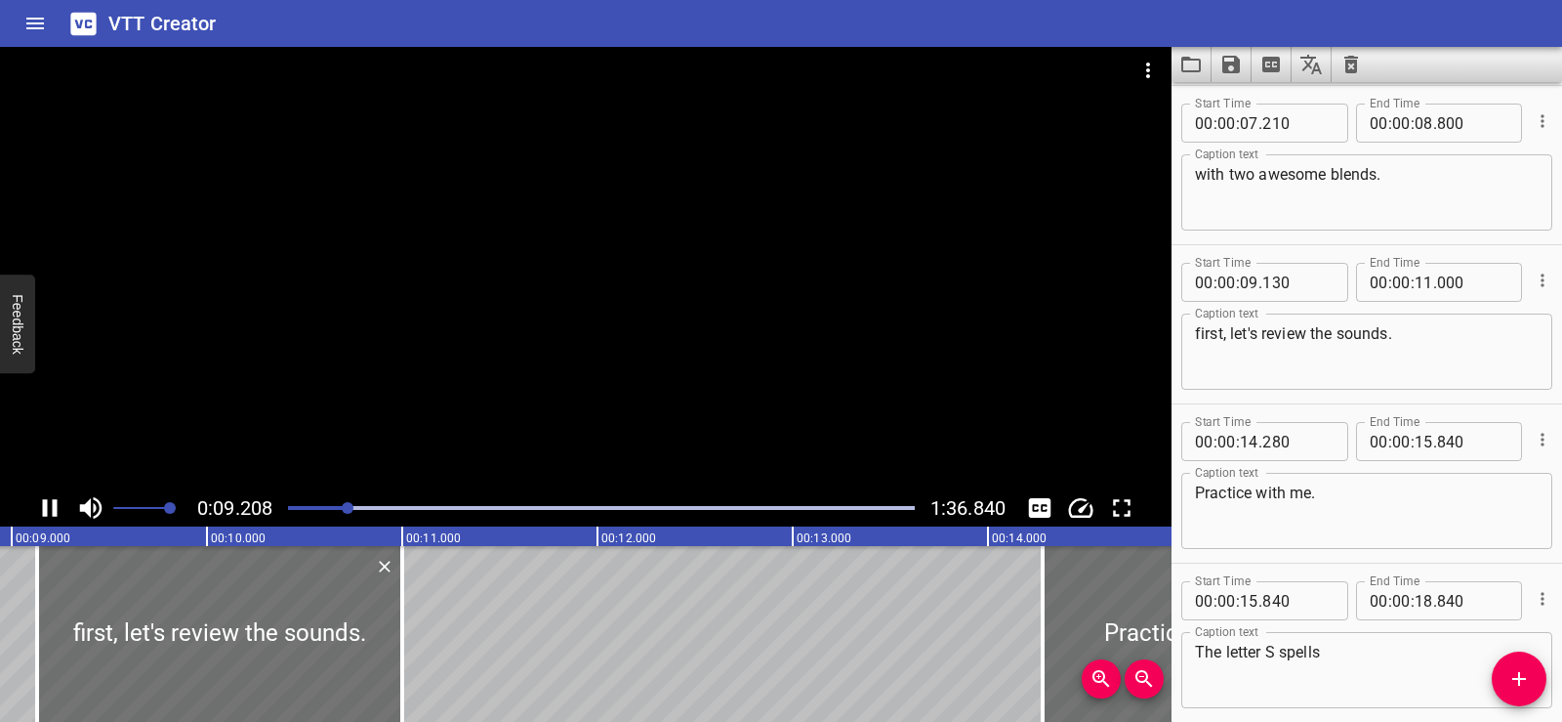
scroll to position [637, 0]
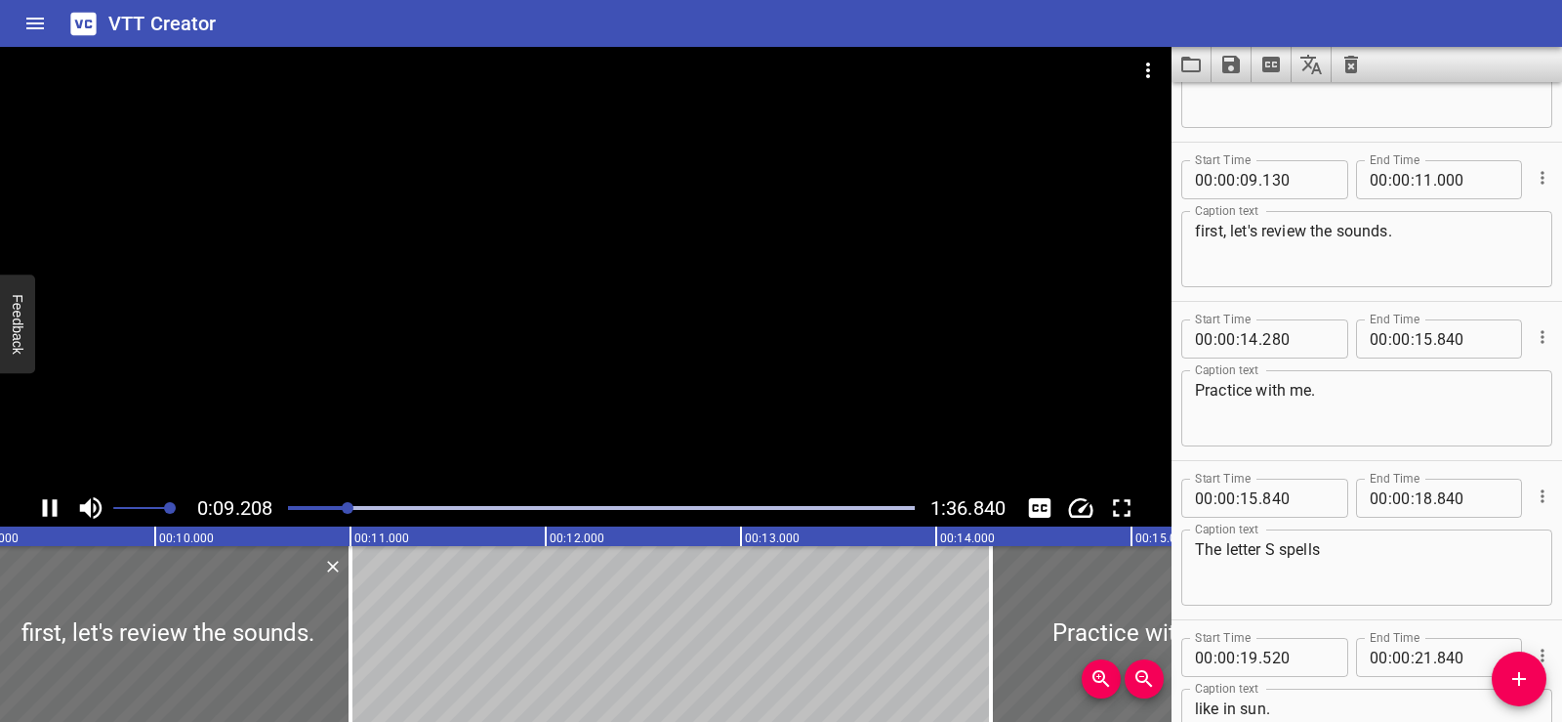
click at [595, 237] on div at bounding box center [586, 268] width 1172 height 442
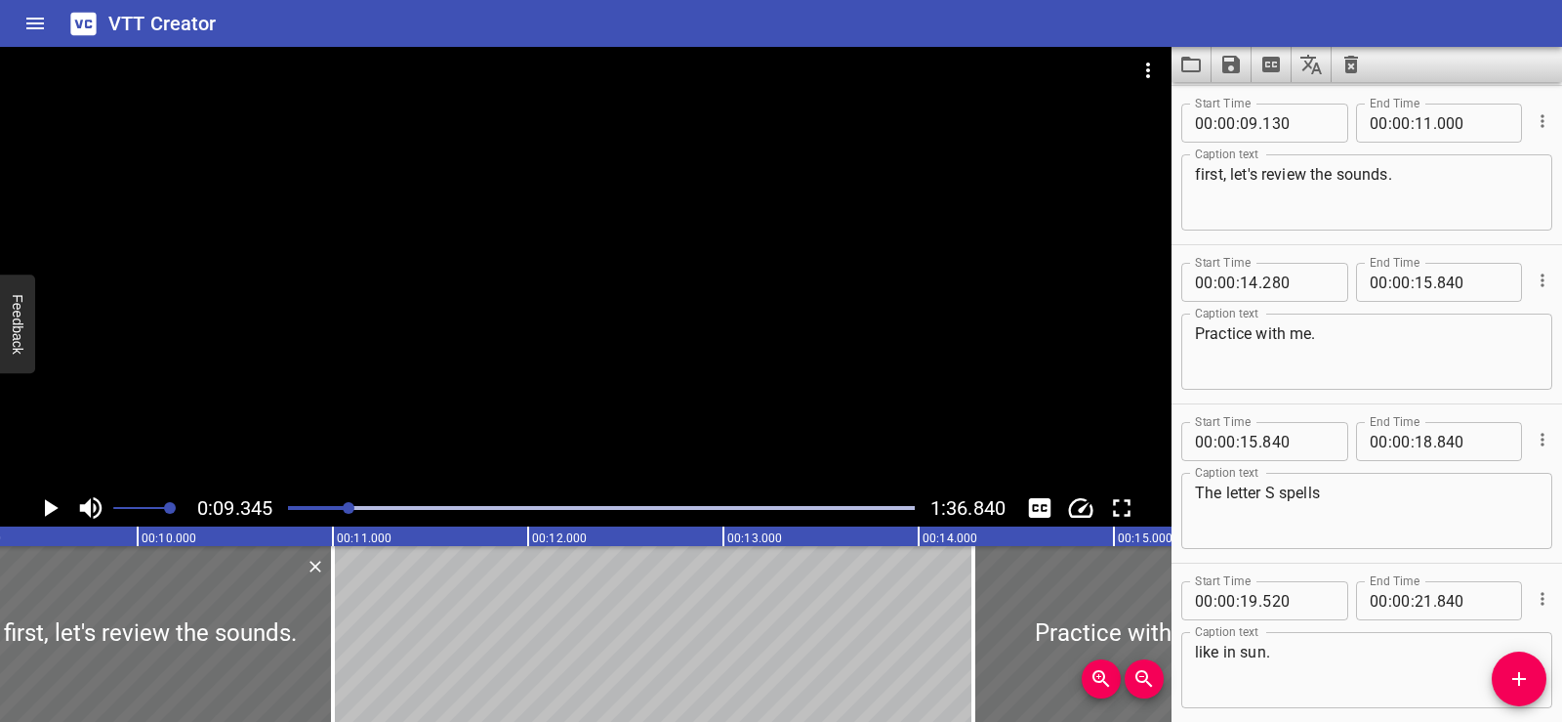
scroll to position [0, 1825]
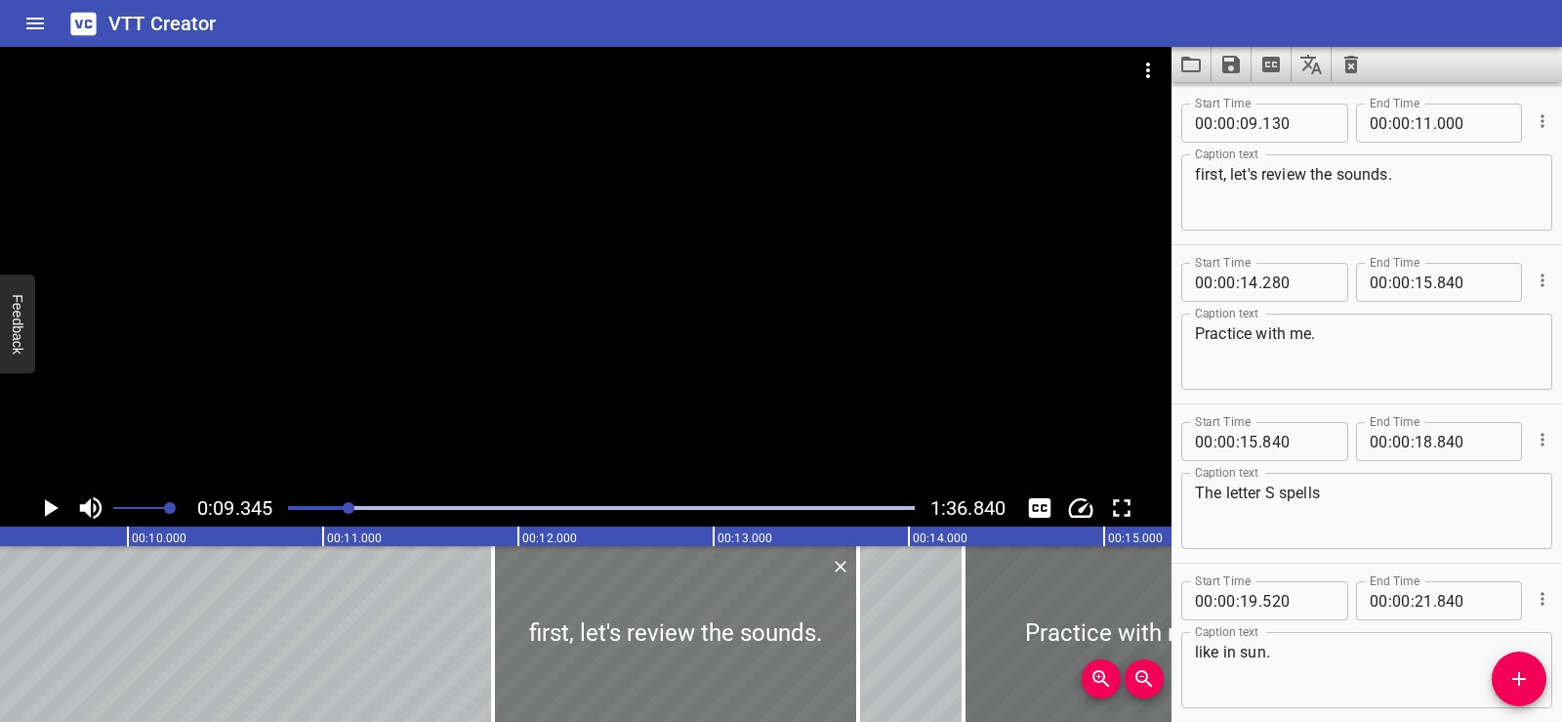
drag, startPoint x: 188, startPoint y: 655, endPoint x: 724, endPoint y: 653, distance: 535.1
click at [724, 653] on div at bounding box center [675, 634] width 365 height 176
type input "11"
type input "870"
type input "13"
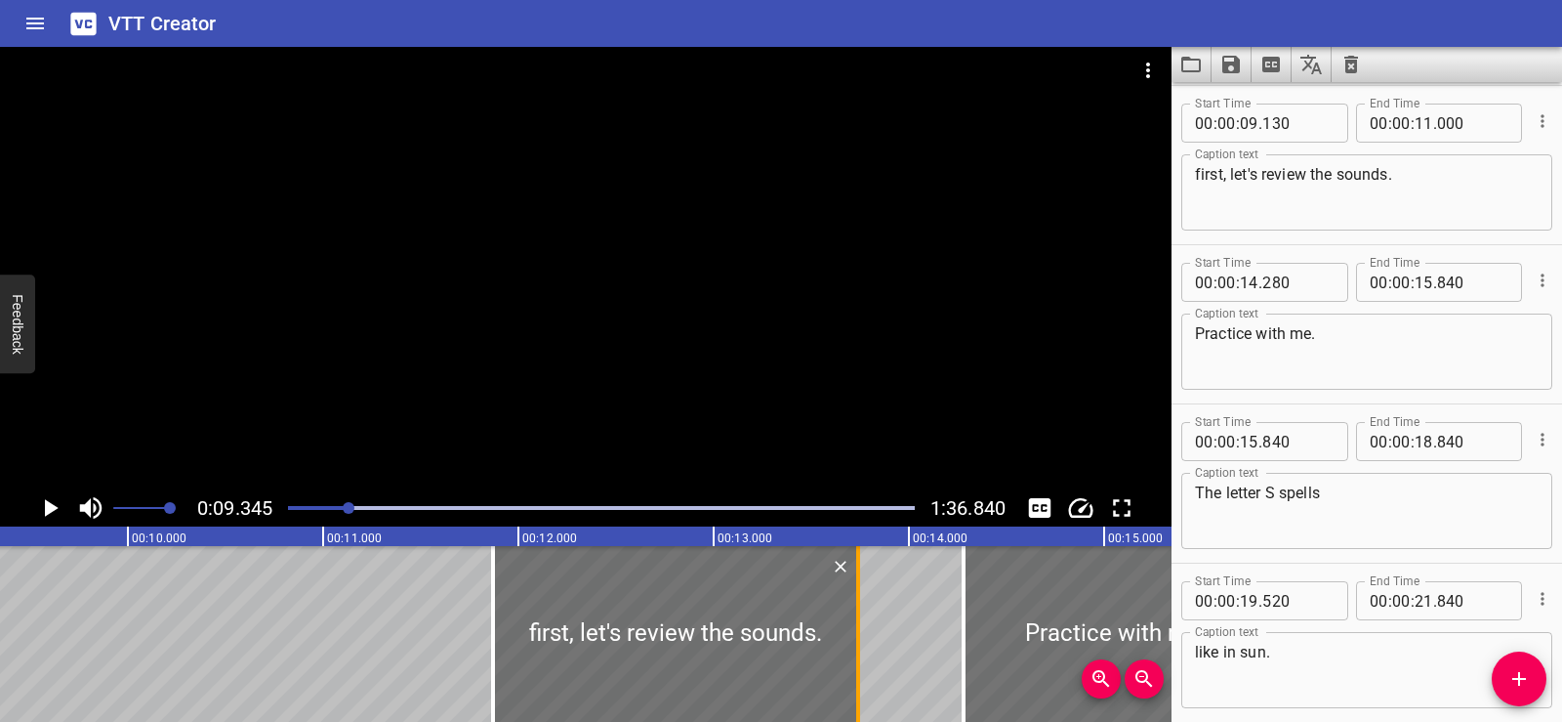
type input "740"
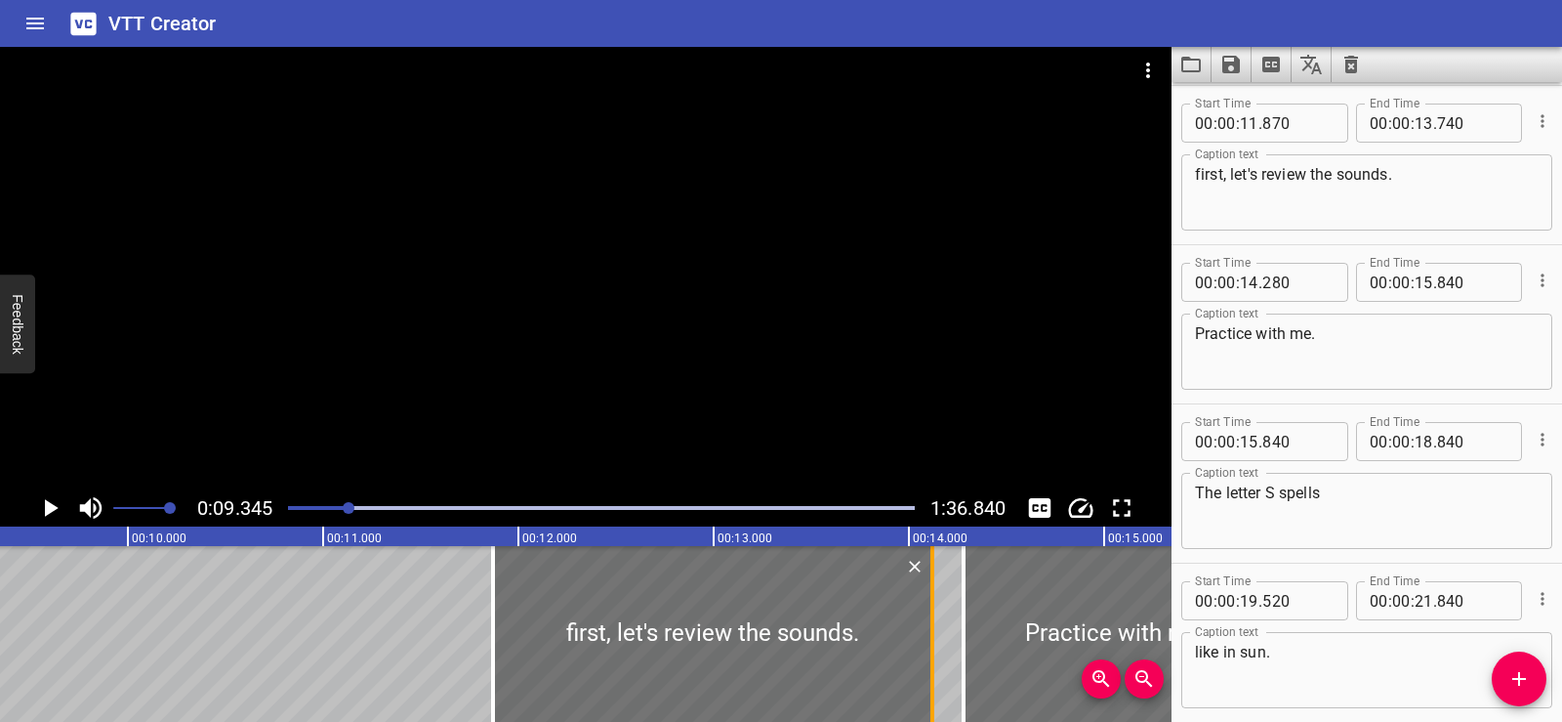
drag, startPoint x: 863, startPoint y: 689, endPoint x: 937, endPoint y: 680, distance: 74.9
click at [937, 680] on div at bounding box center [933, 634] width 20 height 176
type input "14"
type input "120"
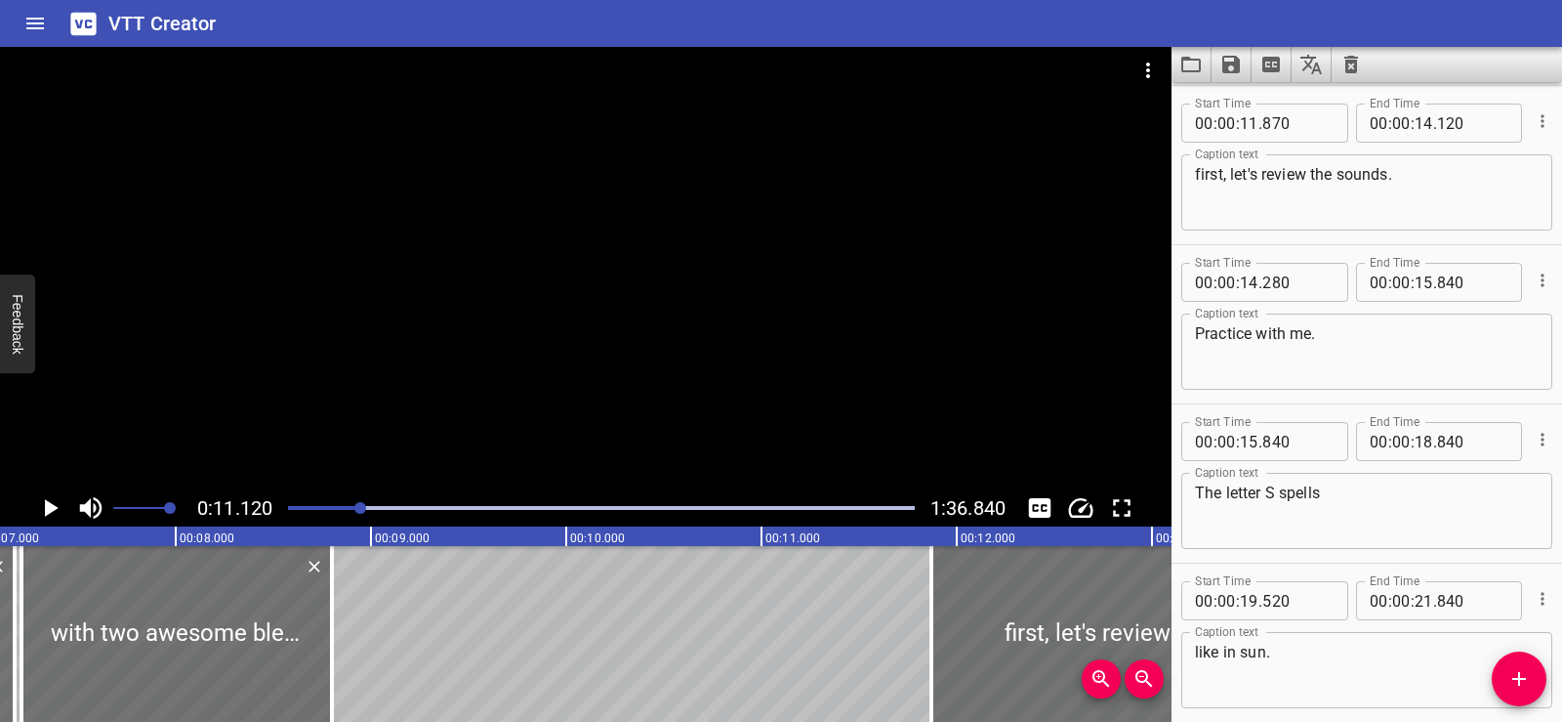
scroll to position [0, 1266]
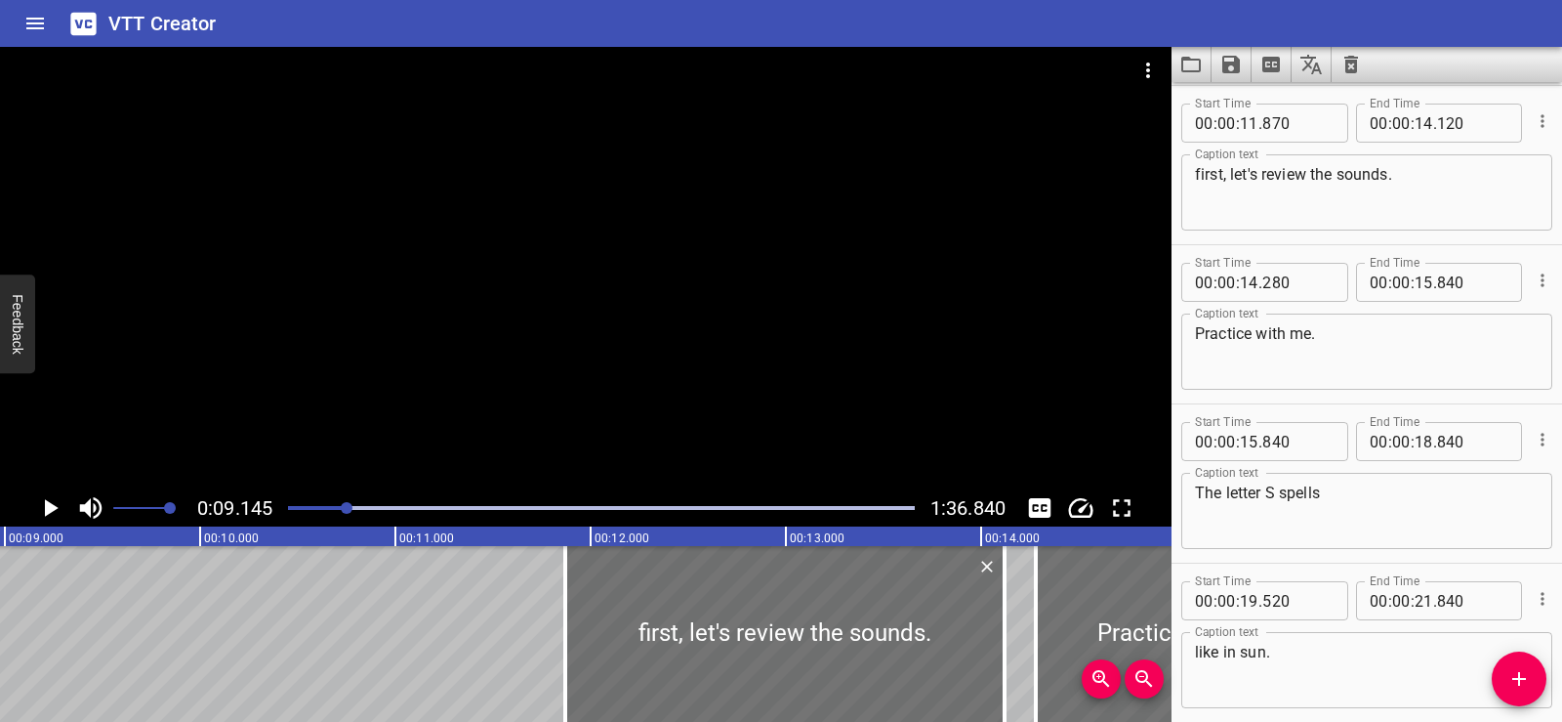
scroll to position [0, 1786]
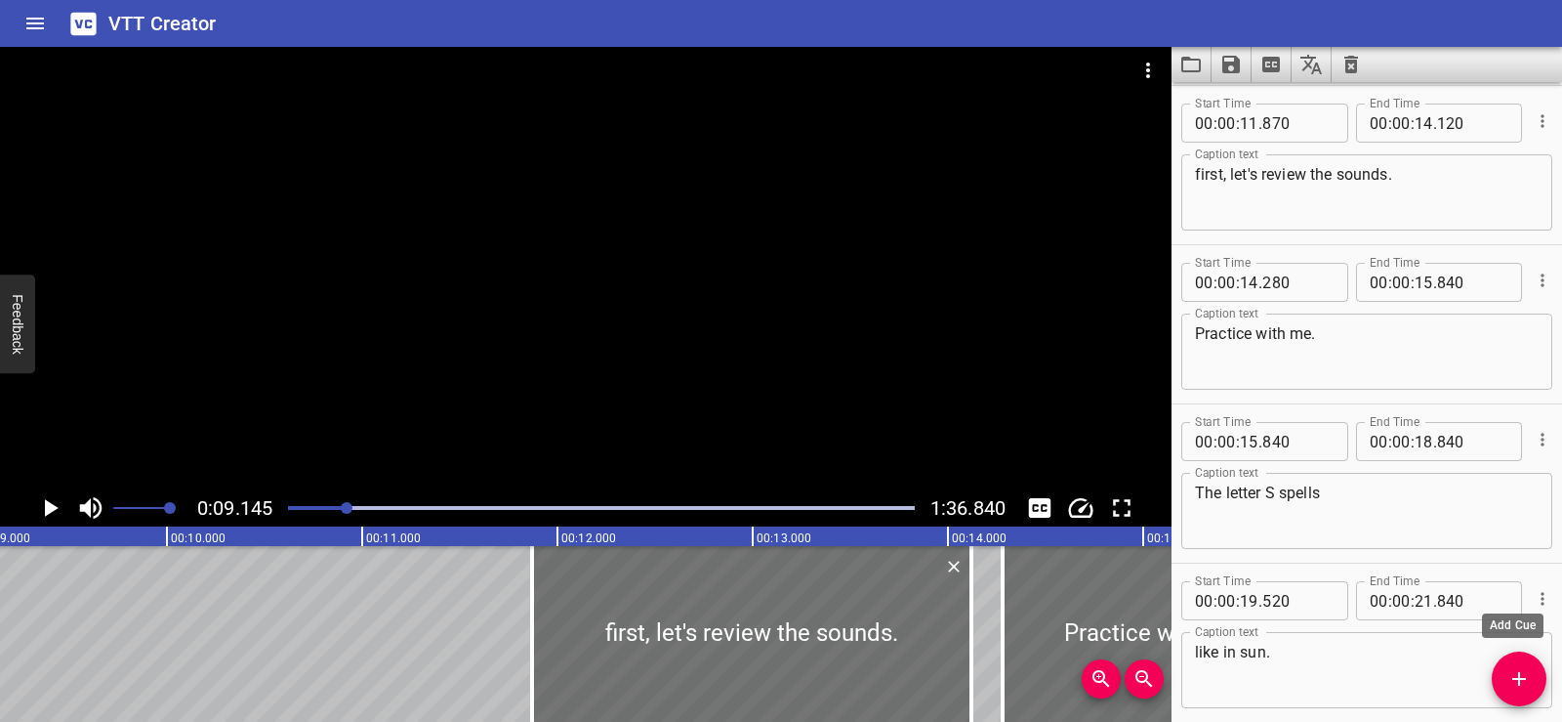
click at [1528, 687] on icon "Add Cue" at bounding box center [1519, 678] width 23 height 23
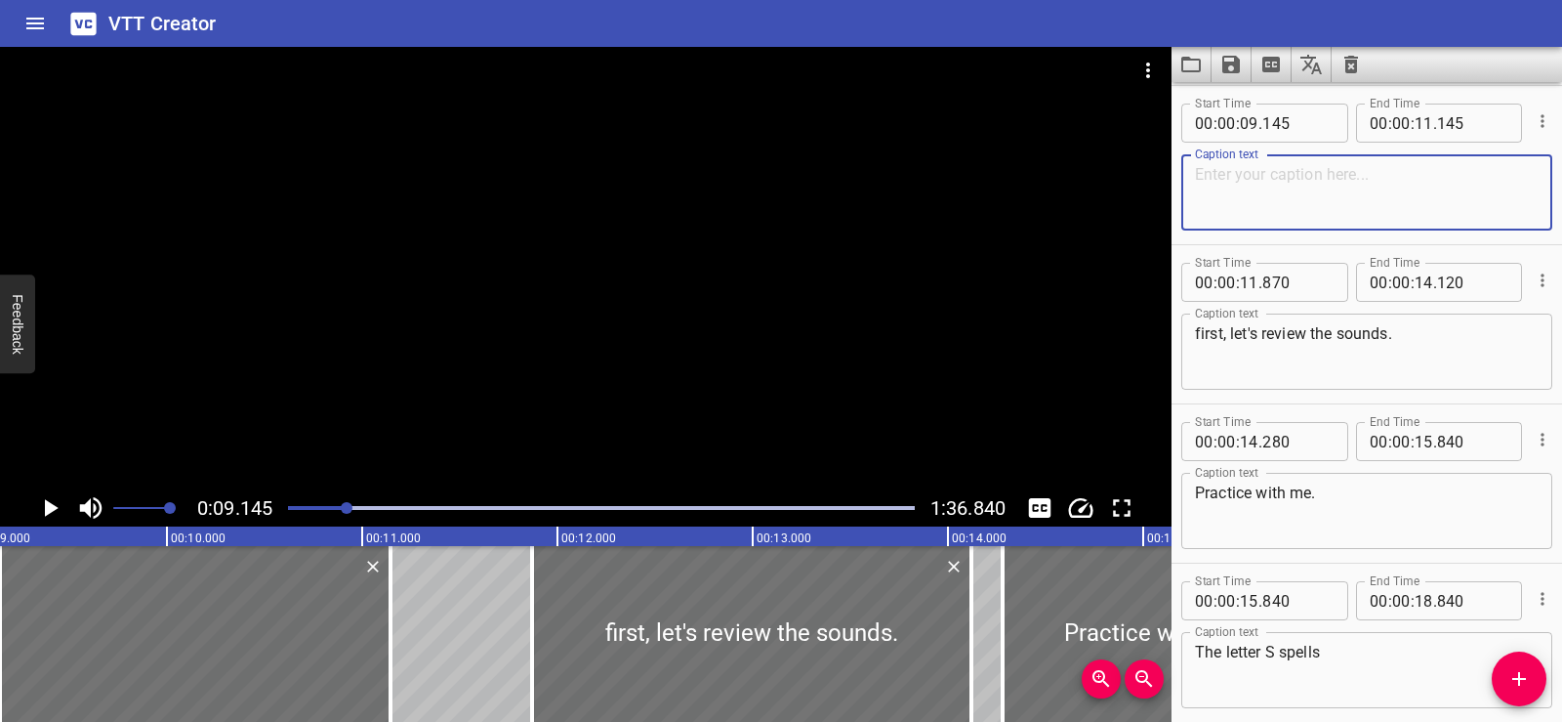
paste textarea "/sn/ and /sp/."
drag, startPoint x: 1202, startPoint y: 173, endPoint x: 1190, endPoint y: 174, distance: 11.8
click at [1190, 174] on div "/sn/ and /sp/. Caption text" at bounding box center [1367, 192] width 371 height 76
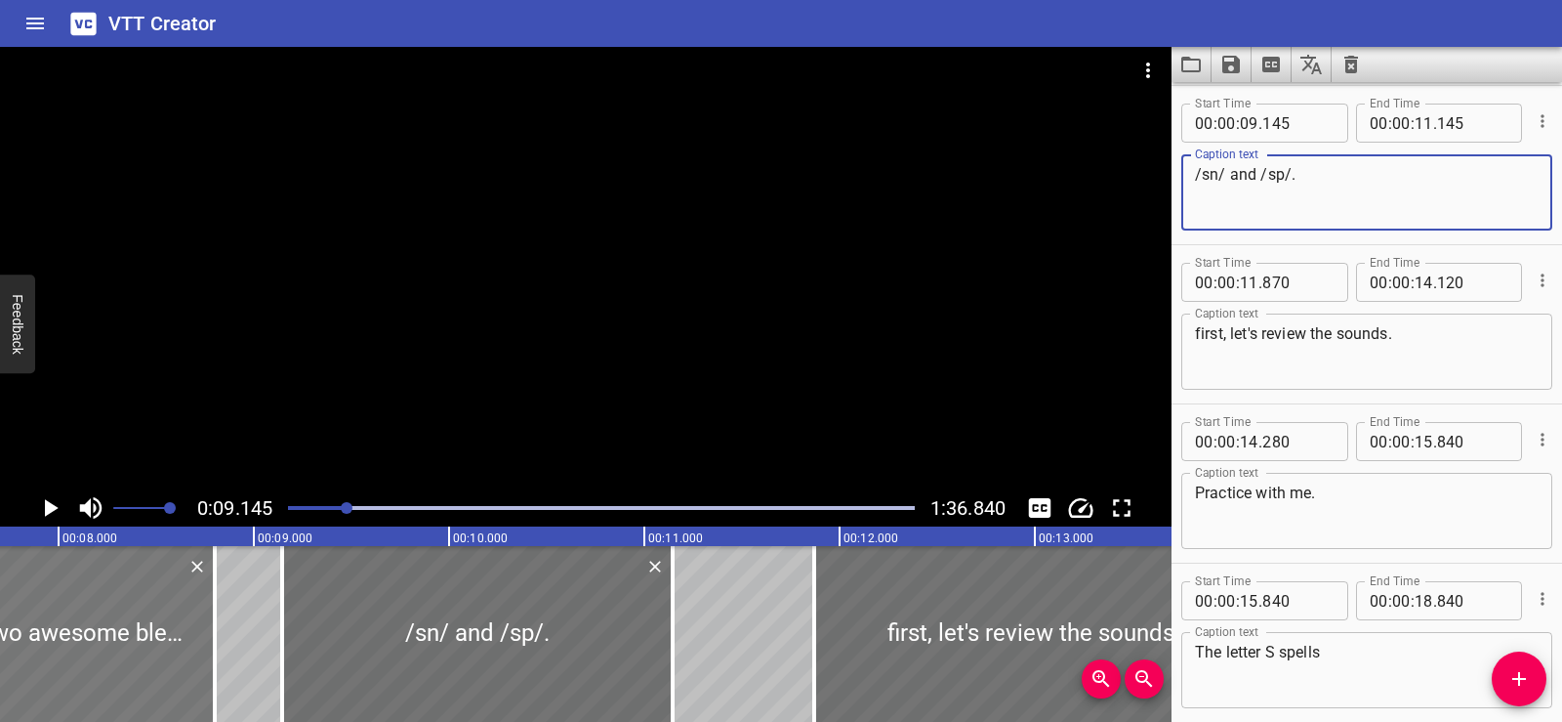
type textarea "/sn/ and /sp/."
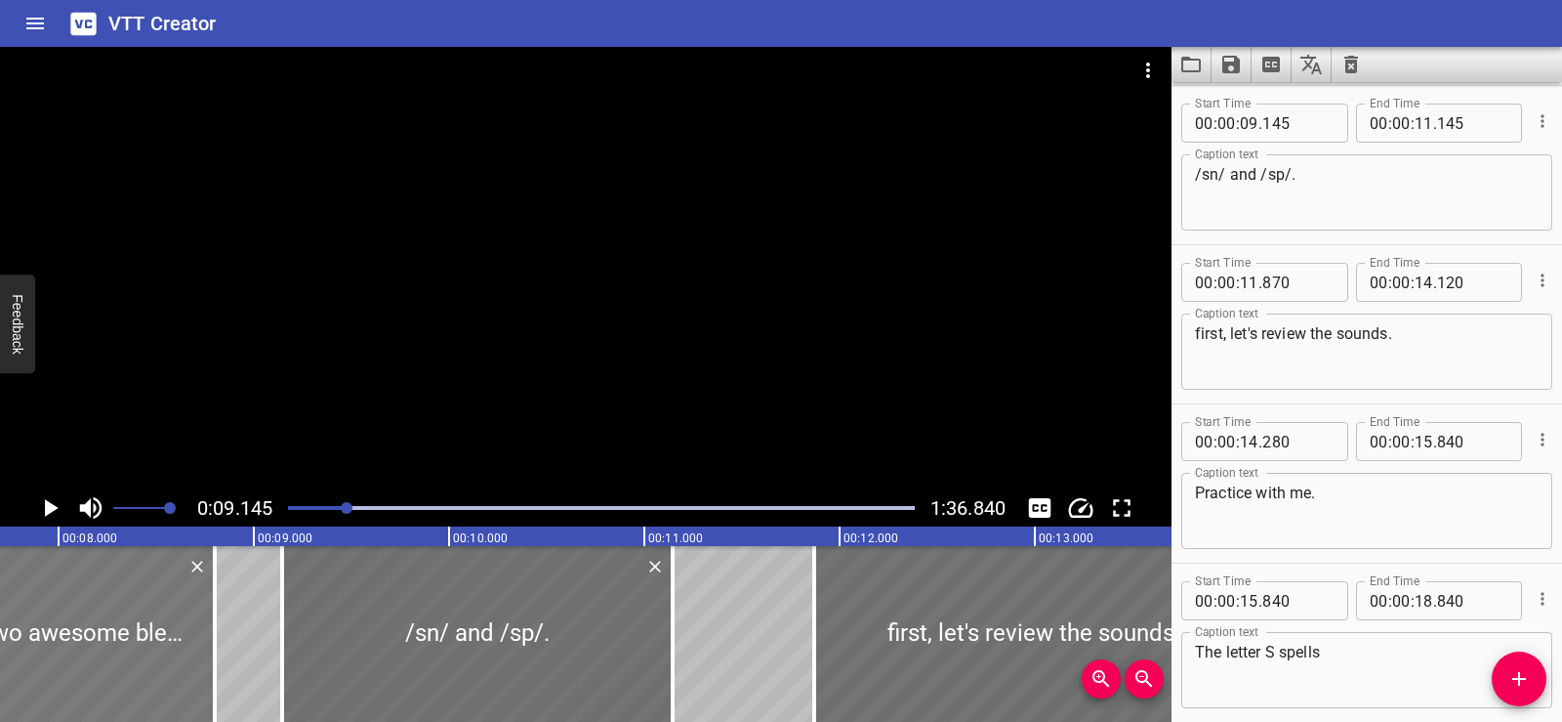
click at [74, 611] on div at bounding box center [59, 634] width 311 height 176
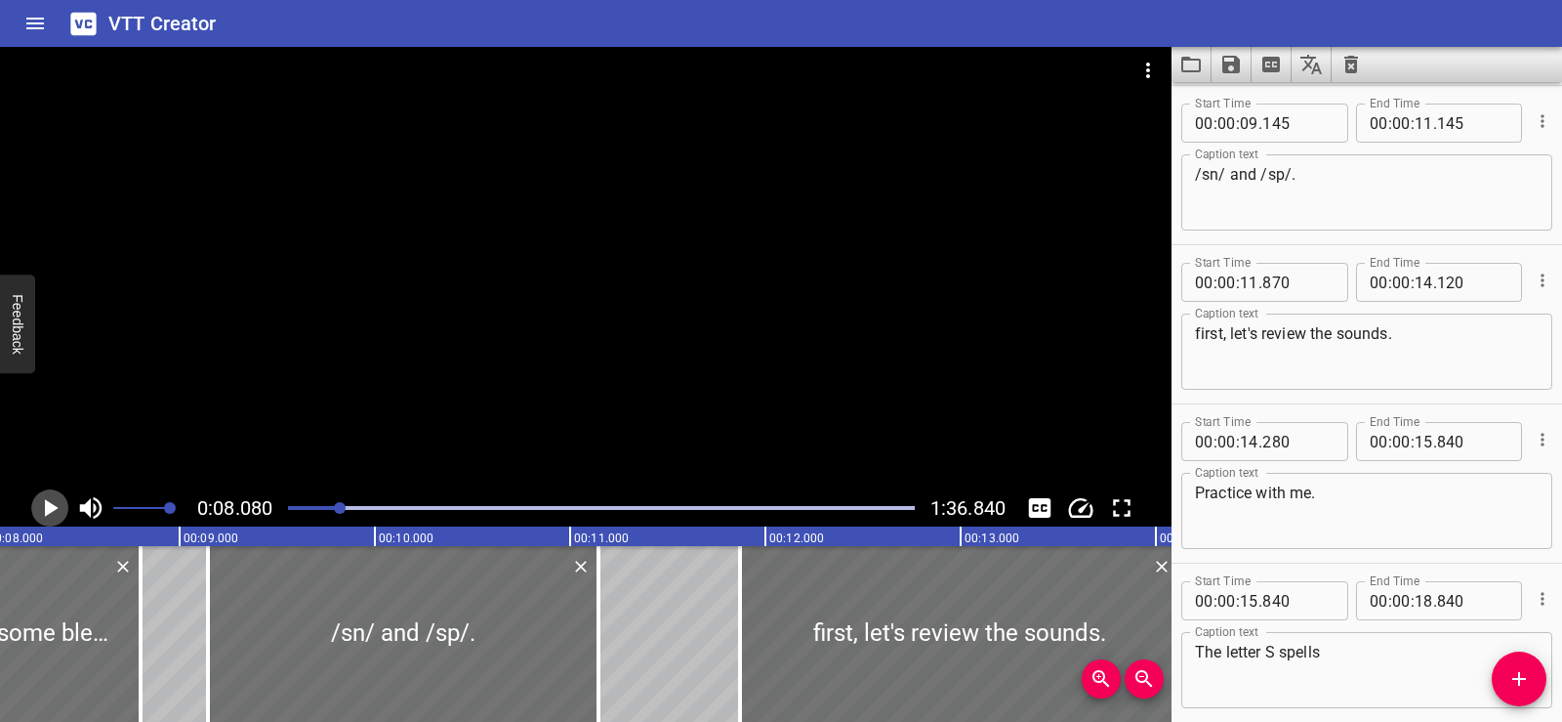
click at [48, 506] on icon "Play/Pause" at bounding box center [52, 508] width 14 height 18
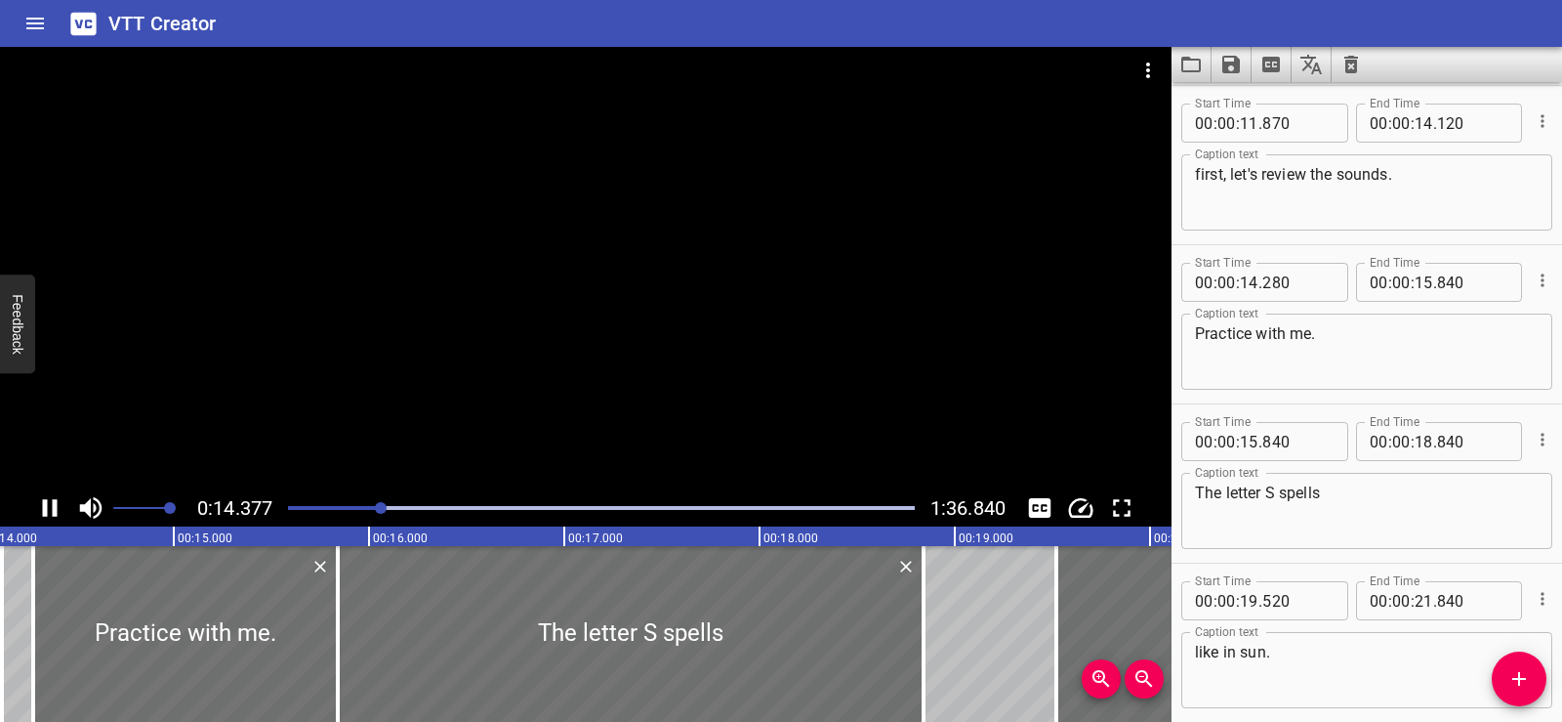
scroll to position [955, 0]
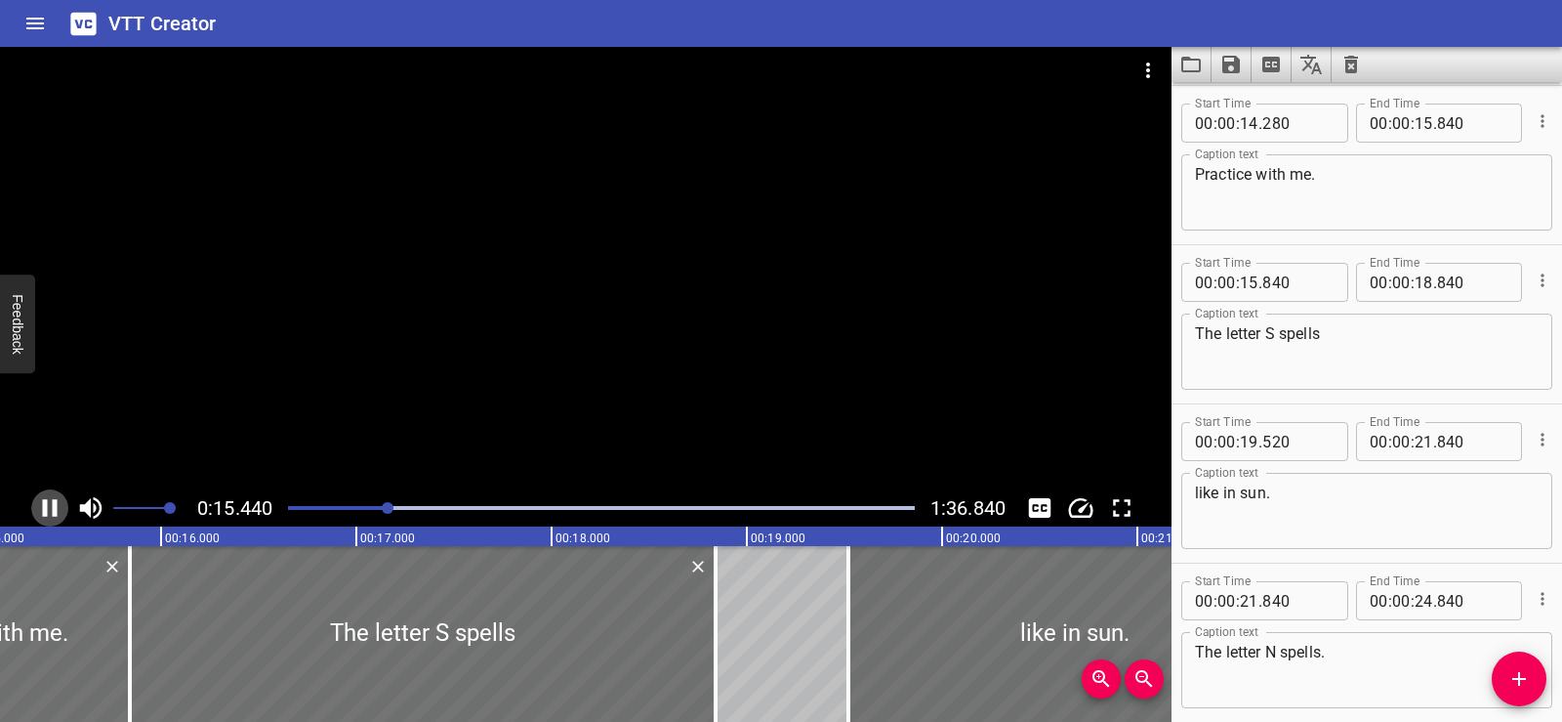
click at [49, 510] on icon "Play/Pause" at bounding box center [49, 507] width 29 height 29
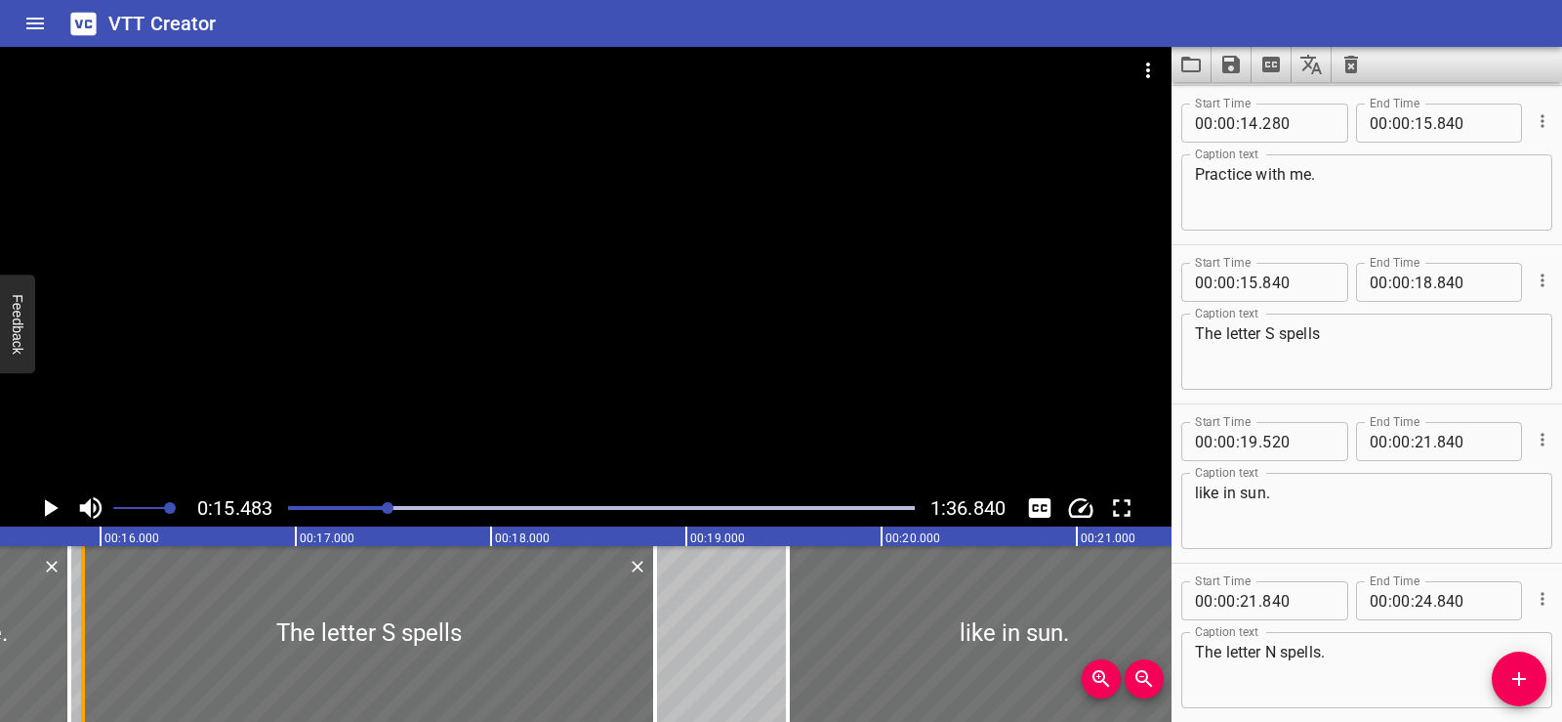
drag, startPoint x: 67, startPoint y: 658, endPoint x: 82, endPoint y: 658, distance: 14.6
click at [82, 658] on div at bounding box center [83, 634] width 4 height 176
type input "915"
drag, startPoint x: 58, startPoint y: 660, endPoint x: 26, endPoint y: 659, distance: 31.3
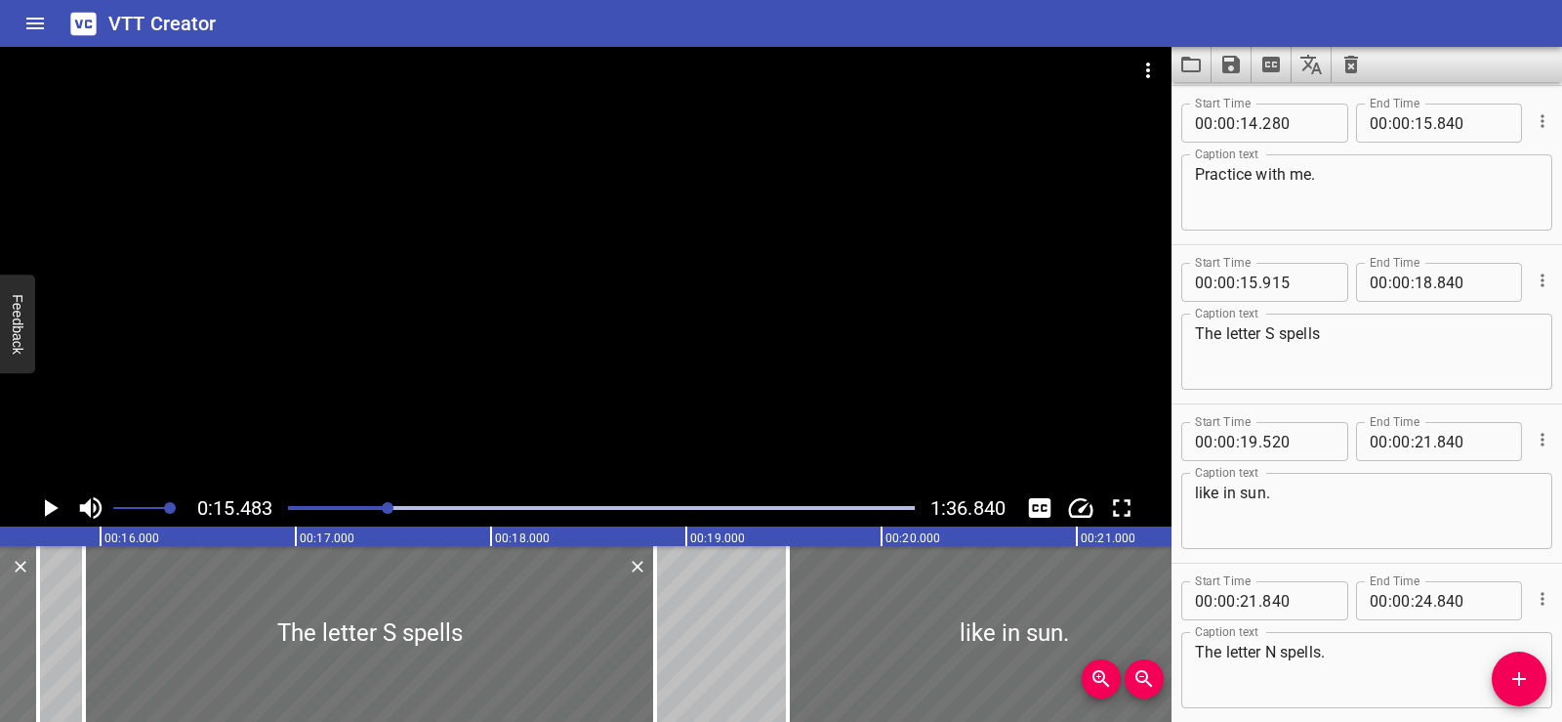
type input "120"
type input "680"
click at [45, 510] on icon "Play/Pause" at bounding box center [52, 508] width 14 height 18
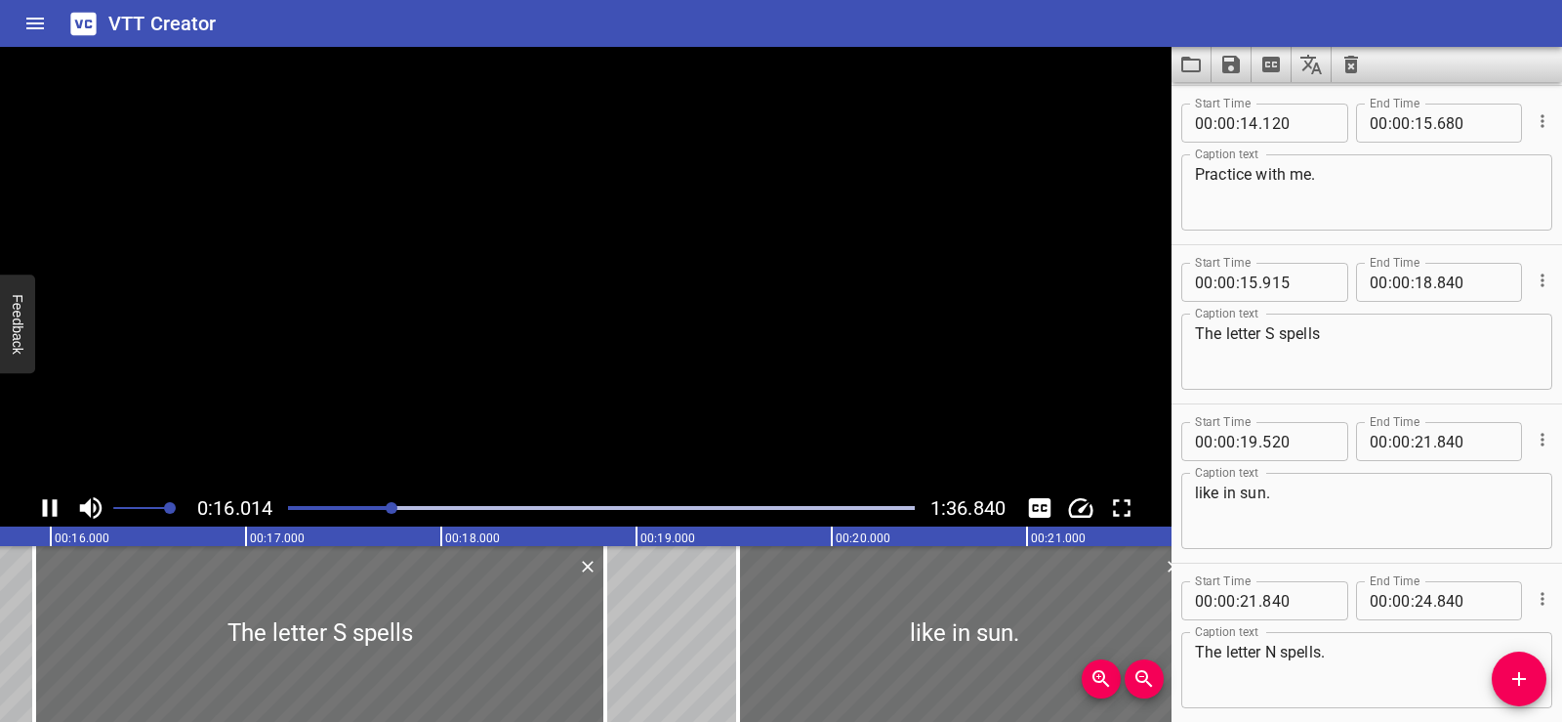
scroll to position [1114, 0]
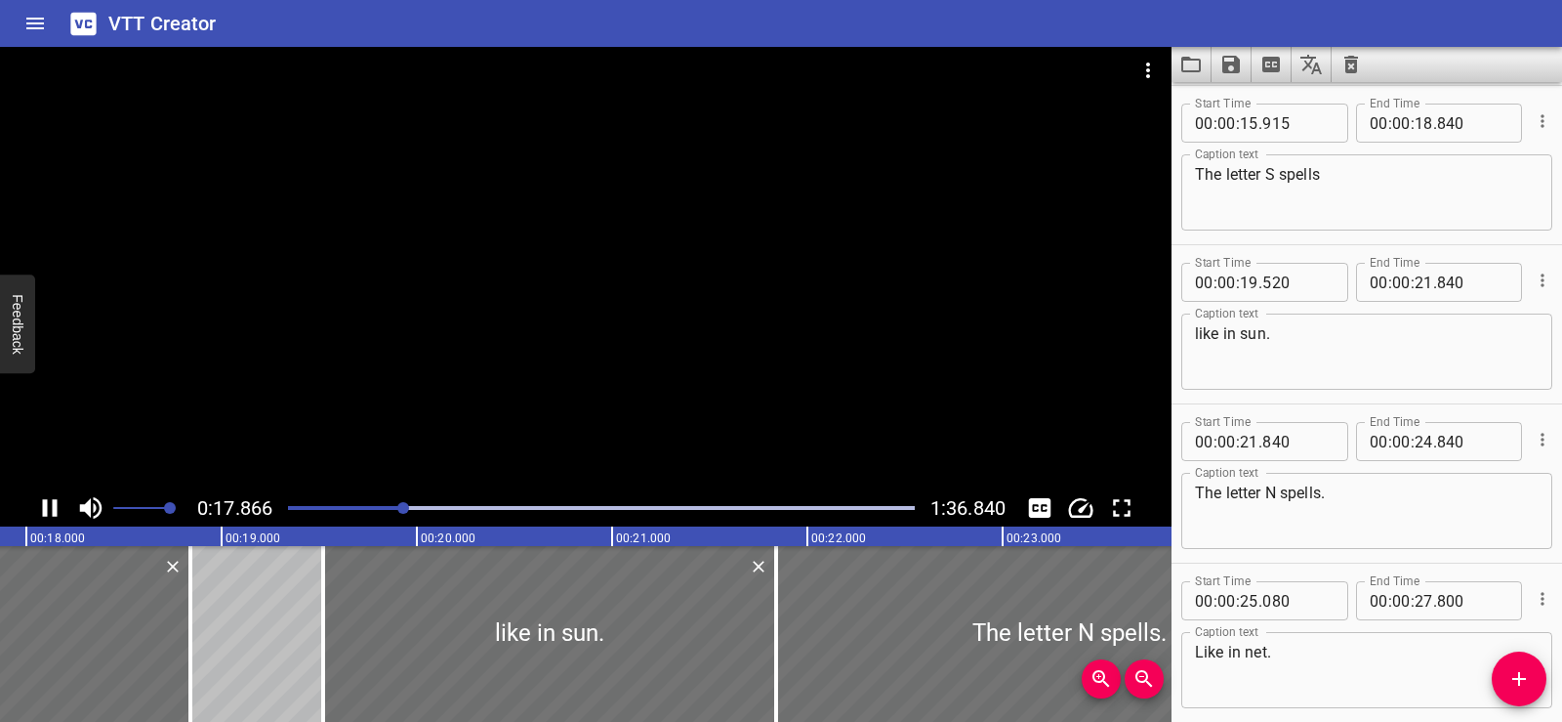
click at [50, 506] on icon "Play/Pause" at bounding box center [49, 507] width 29 height 29
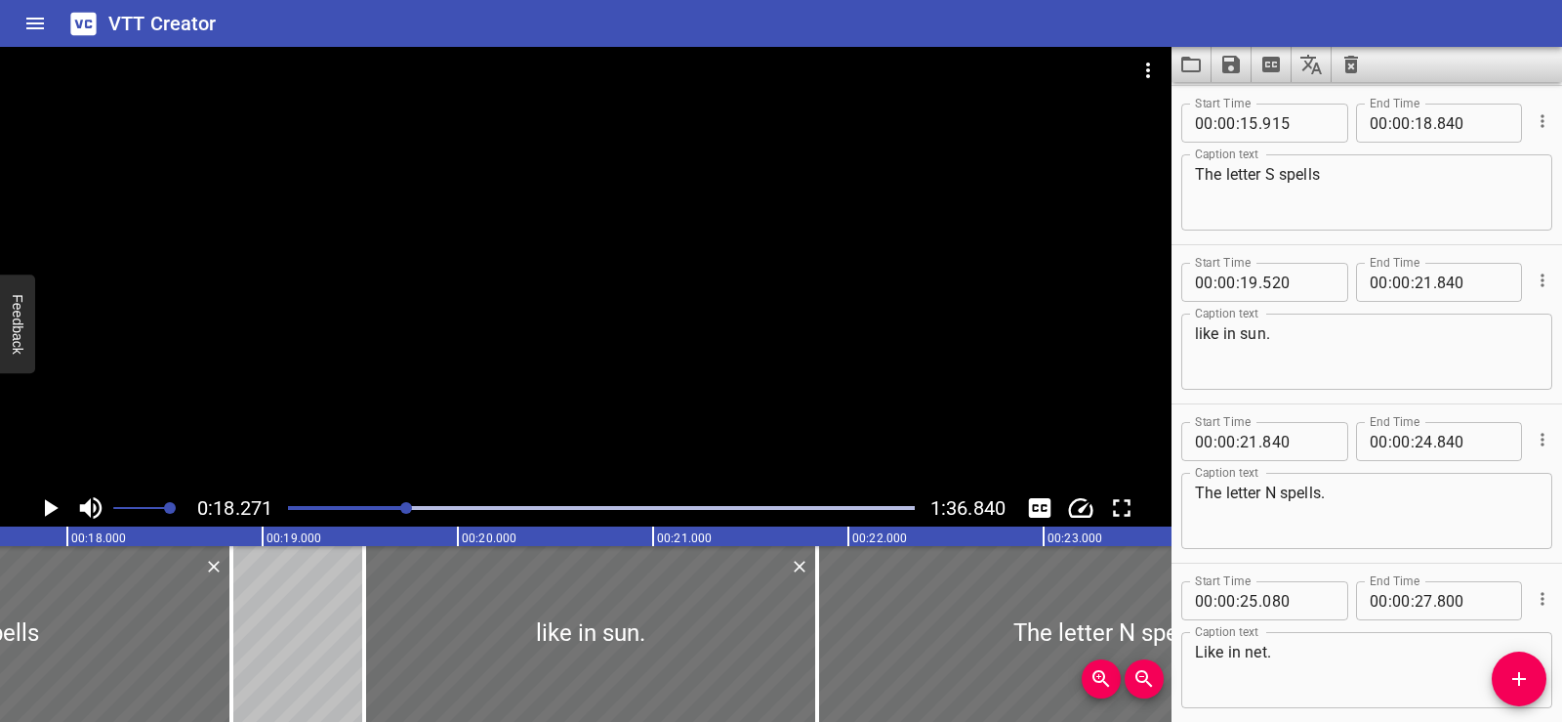
scroll to position [0, 3348]
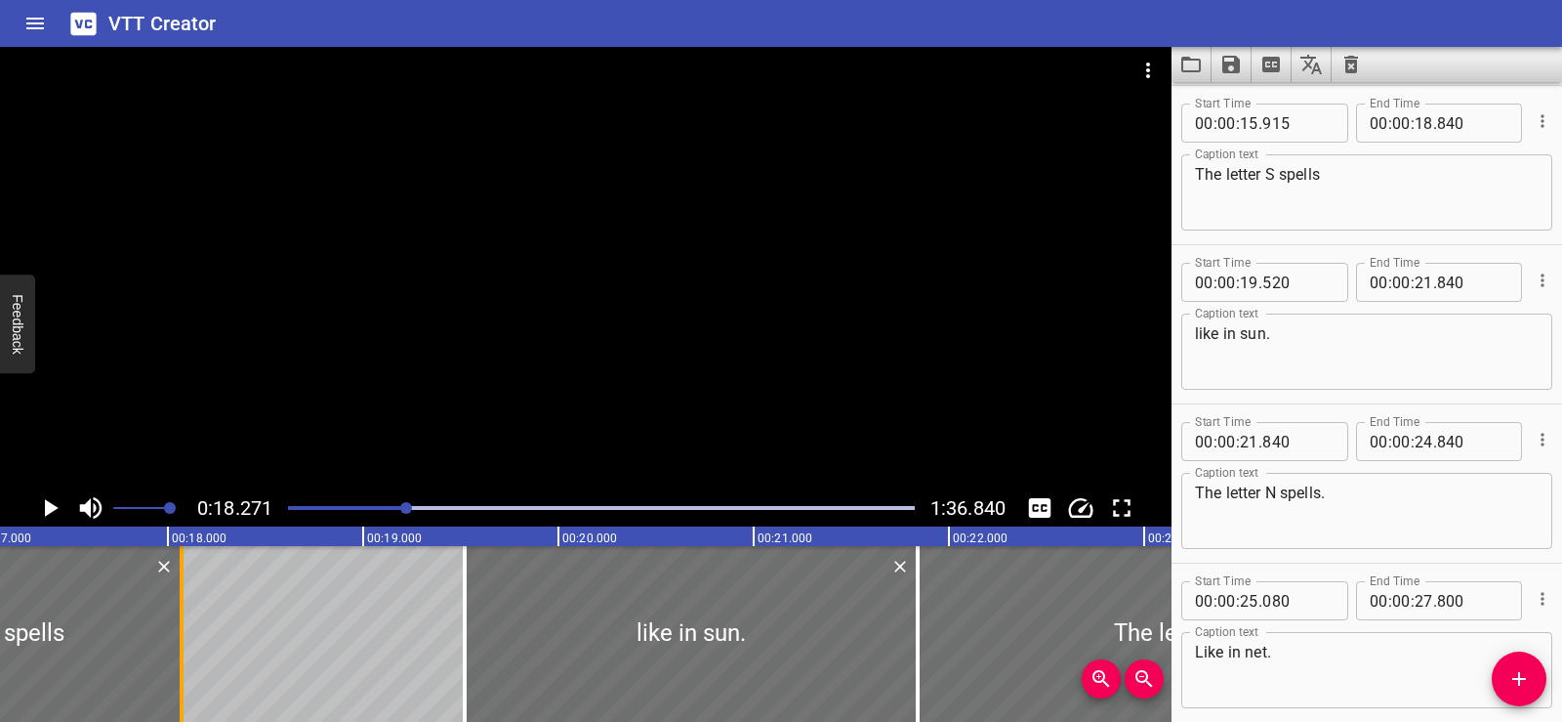
drag, startPoint x: 320, startPoint y: 685, endPoint x: 186, endPoint y: 663, distance: 136.5
click at [186, 663] on div at bounding box center [182, 634] width 20 height 176
type input "070"
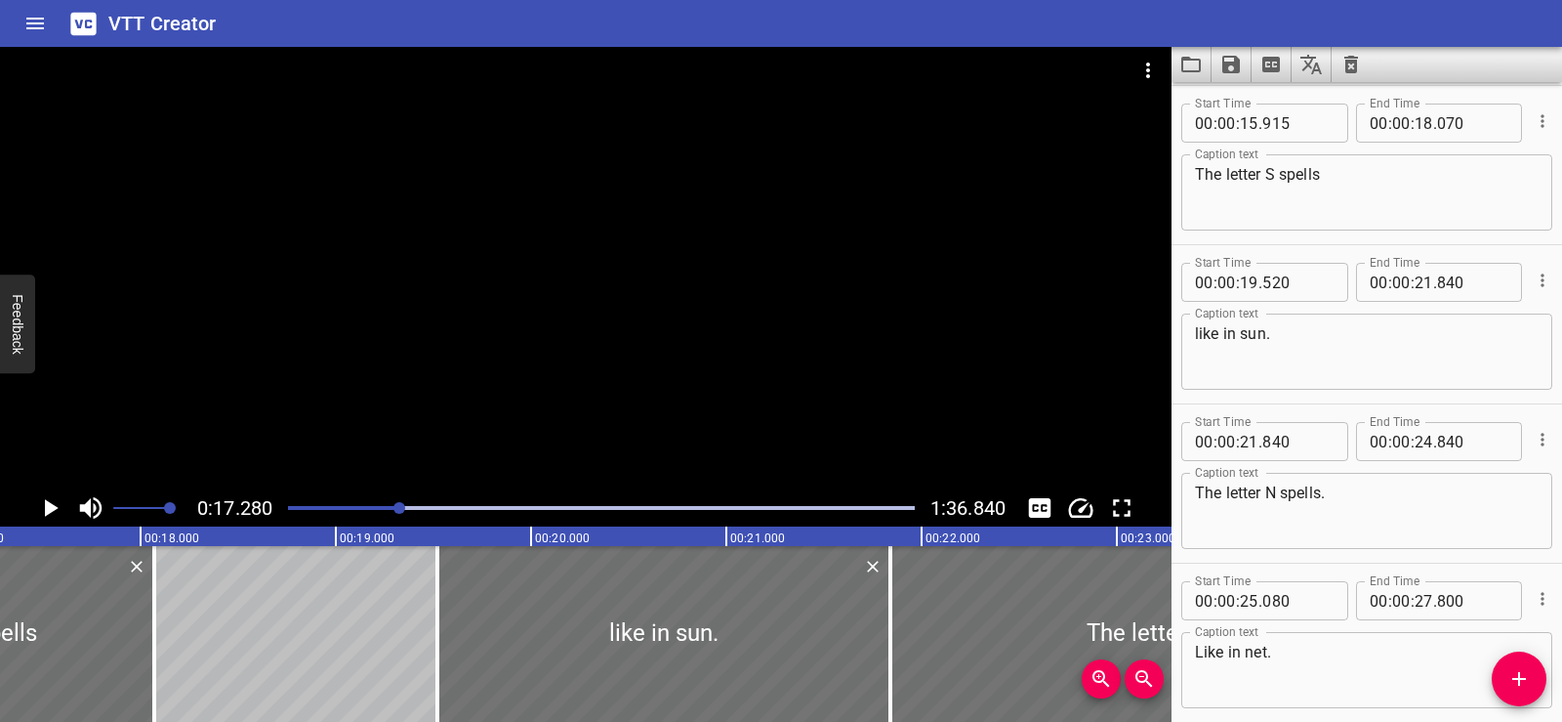
click at [50, 508] on icon "Play/Pause" at bounding box center [52, 508] width 14 height 18
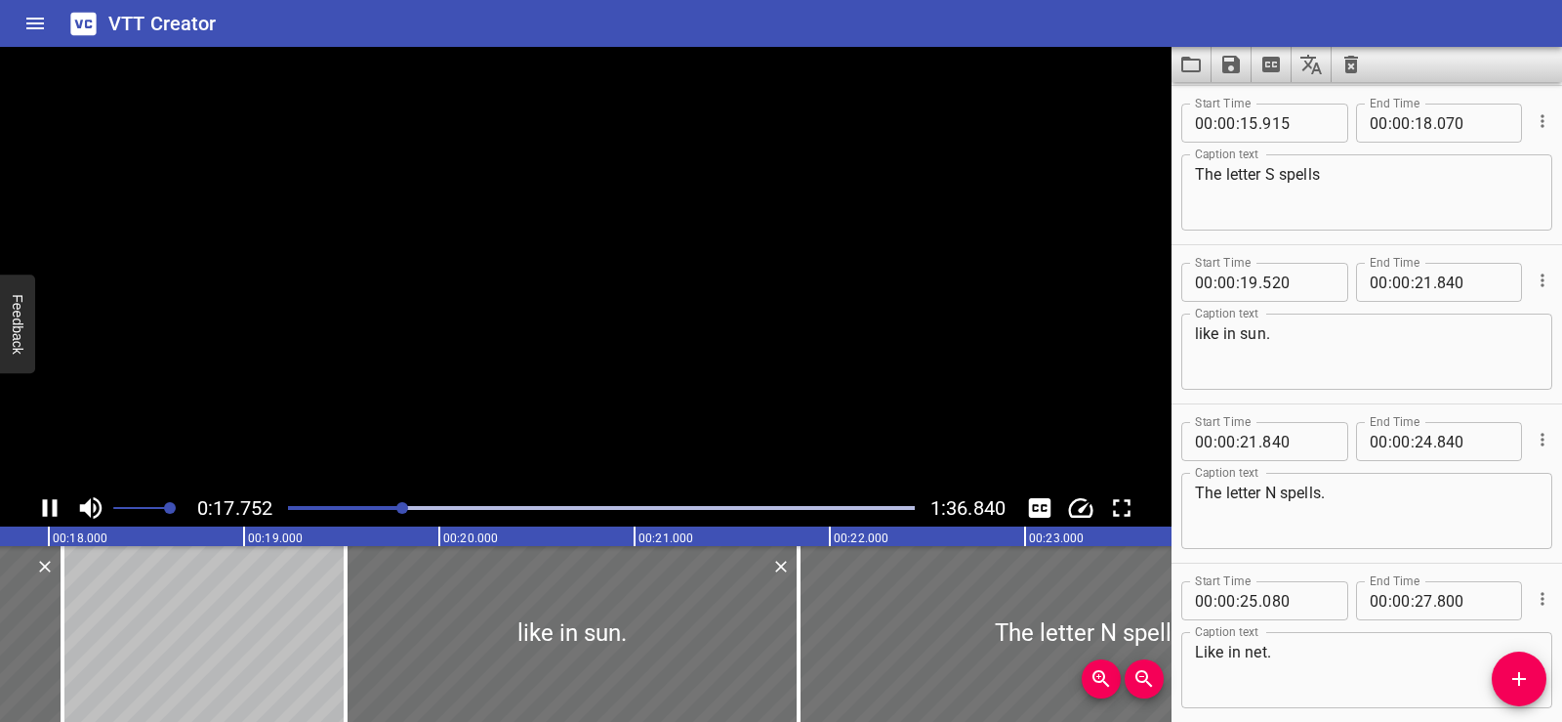
click at [50, 508] on icon "Play/Pause" at bounding box center [49, 507] width 29 height 29
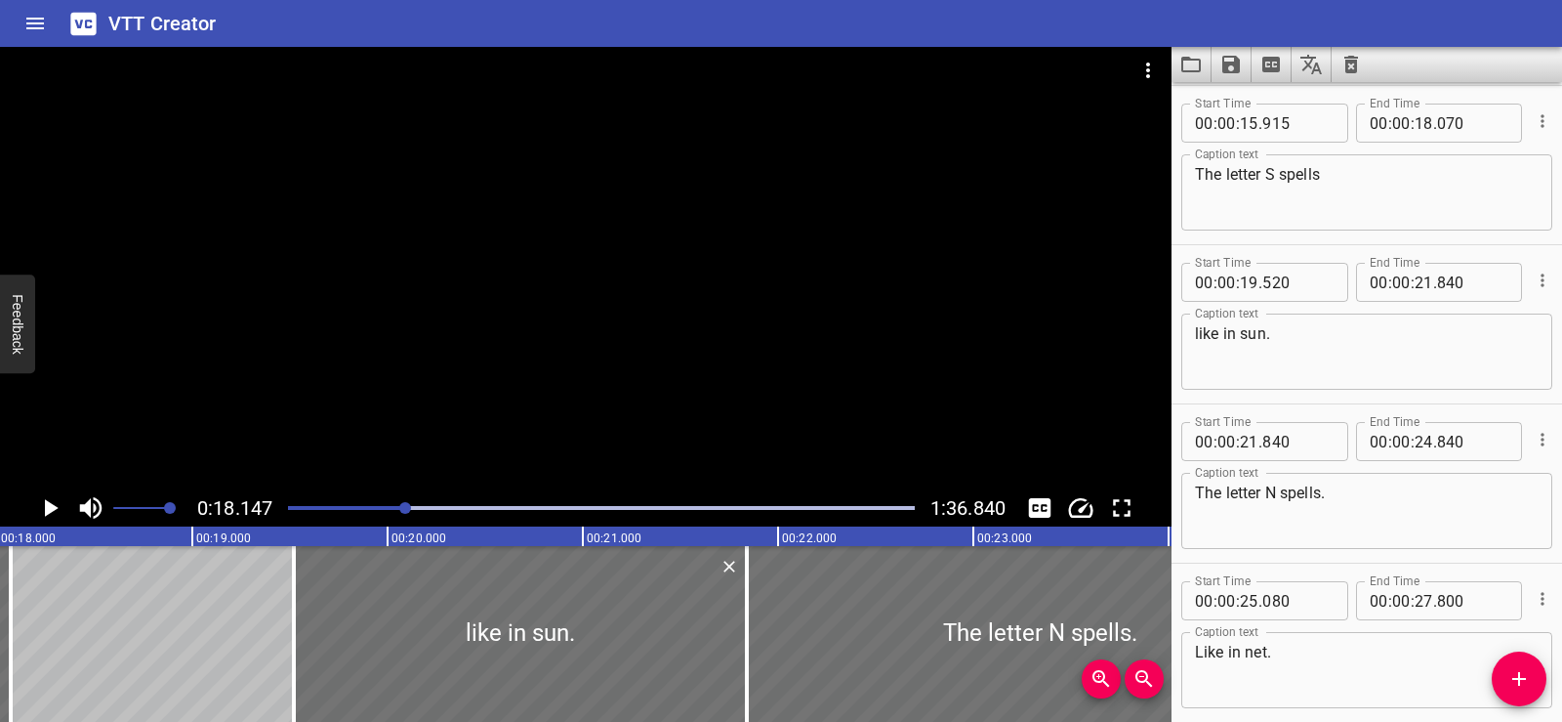
scroll to position [0, 3544]
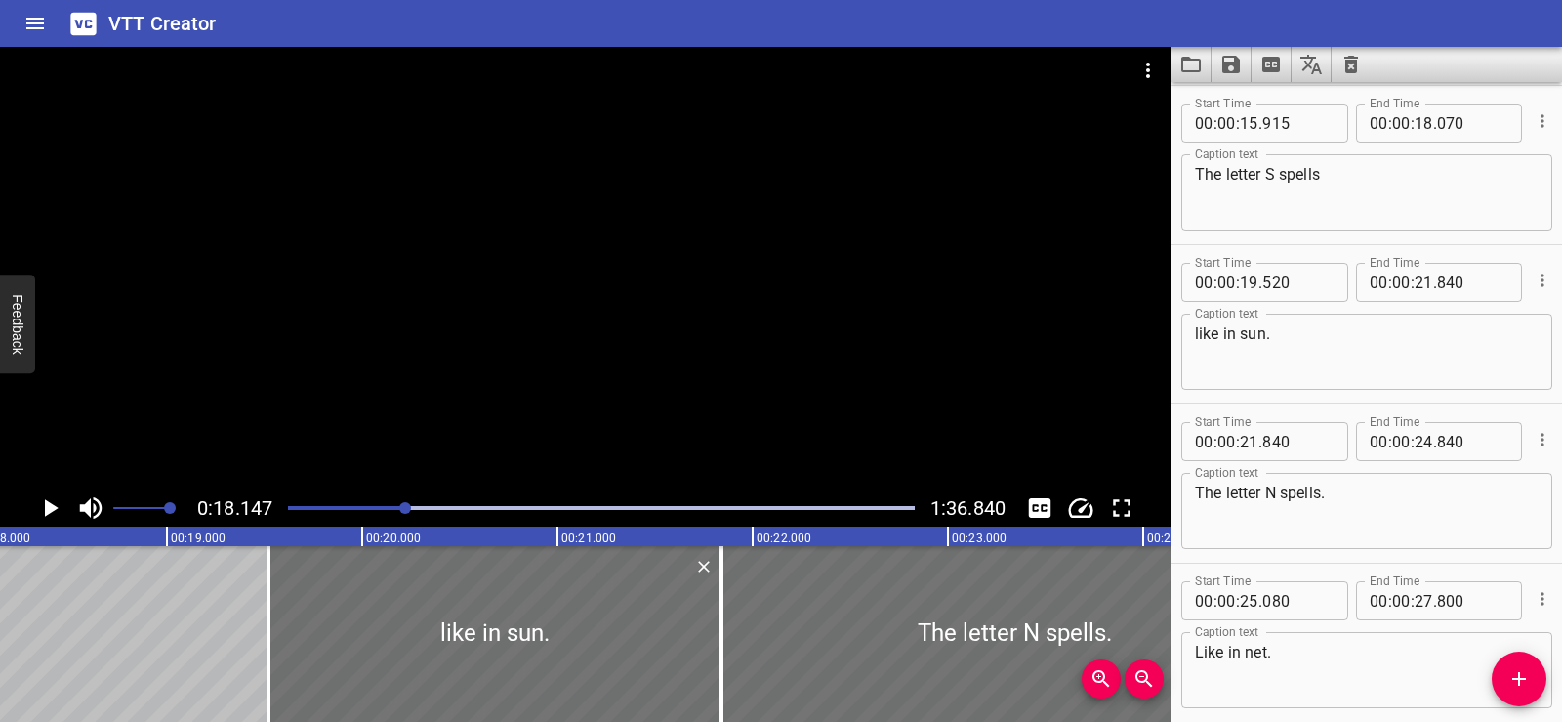
click at [1530, 678] on icon "Add Cue" at bounding box center [1519, 678] width 23 height 23
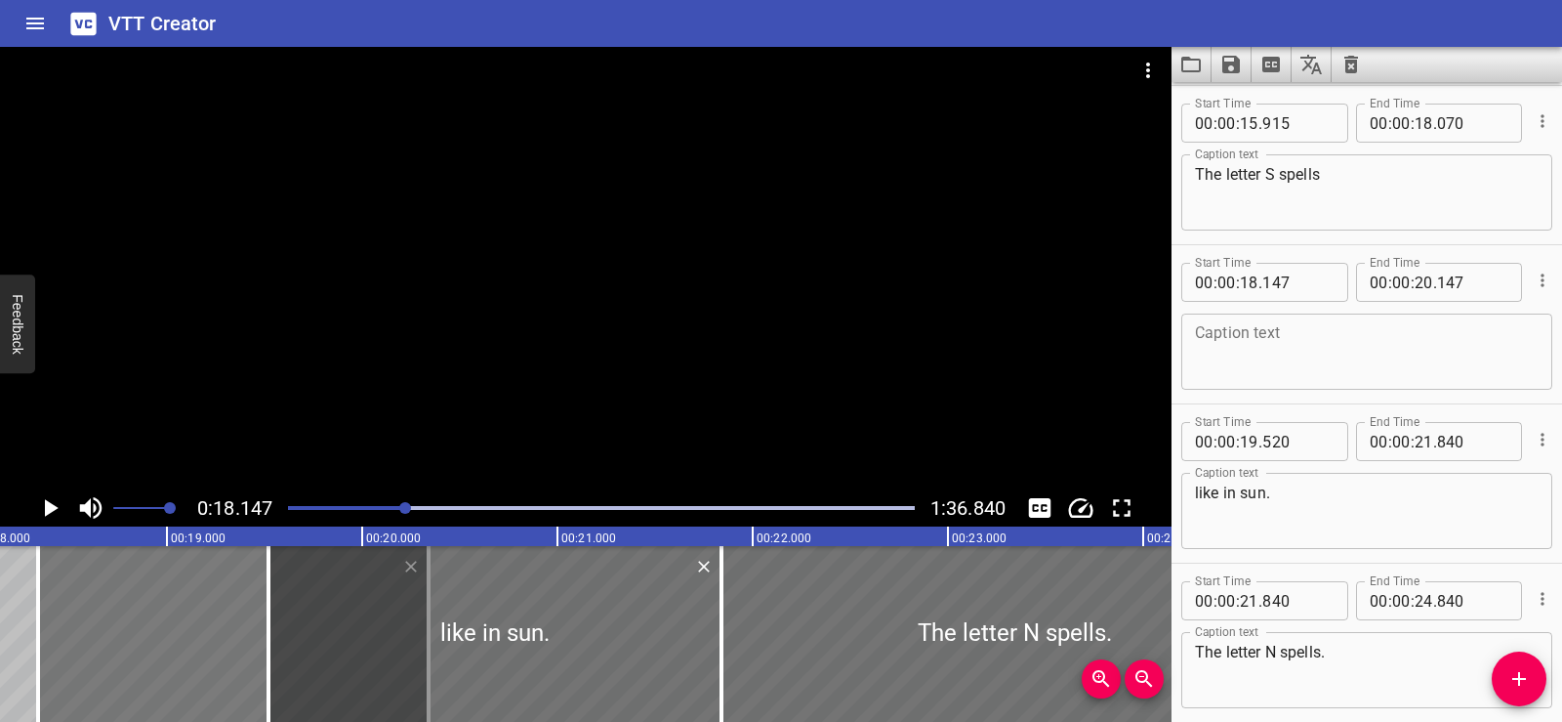
drag, startPoint x: 144, startPoint y: 631, endPoint x: 182, endPoint y: 651, distance: 43.3
click at [182, 651] on div at bounding box center [233, 634] width 391 height 176
type input "342"
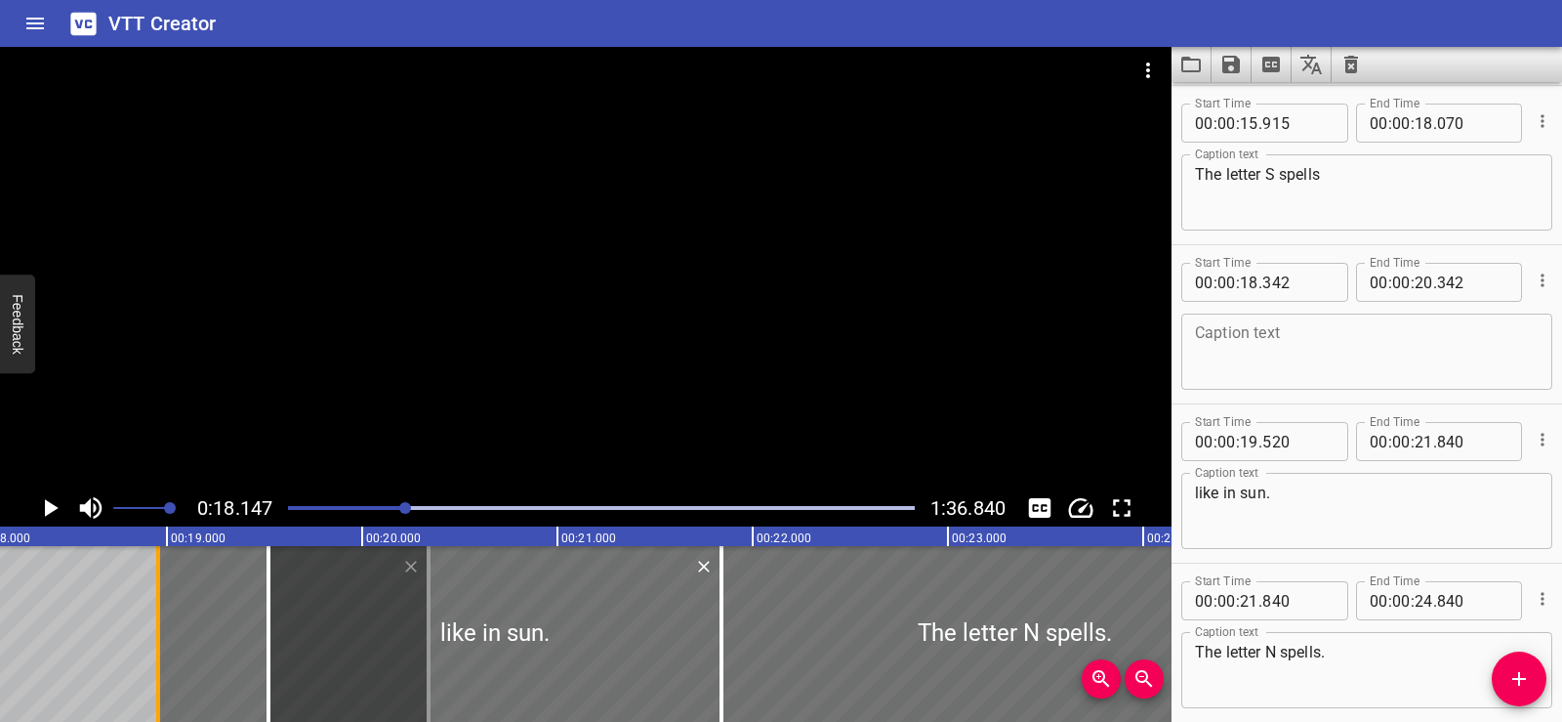
drag, startPoint x: 43, startPoint y: 639, endPoint x: 163, endPoint y: 648, distance: 120.5
click at [163, 648] on div at bounding box center [158, 634] width 20 height 176
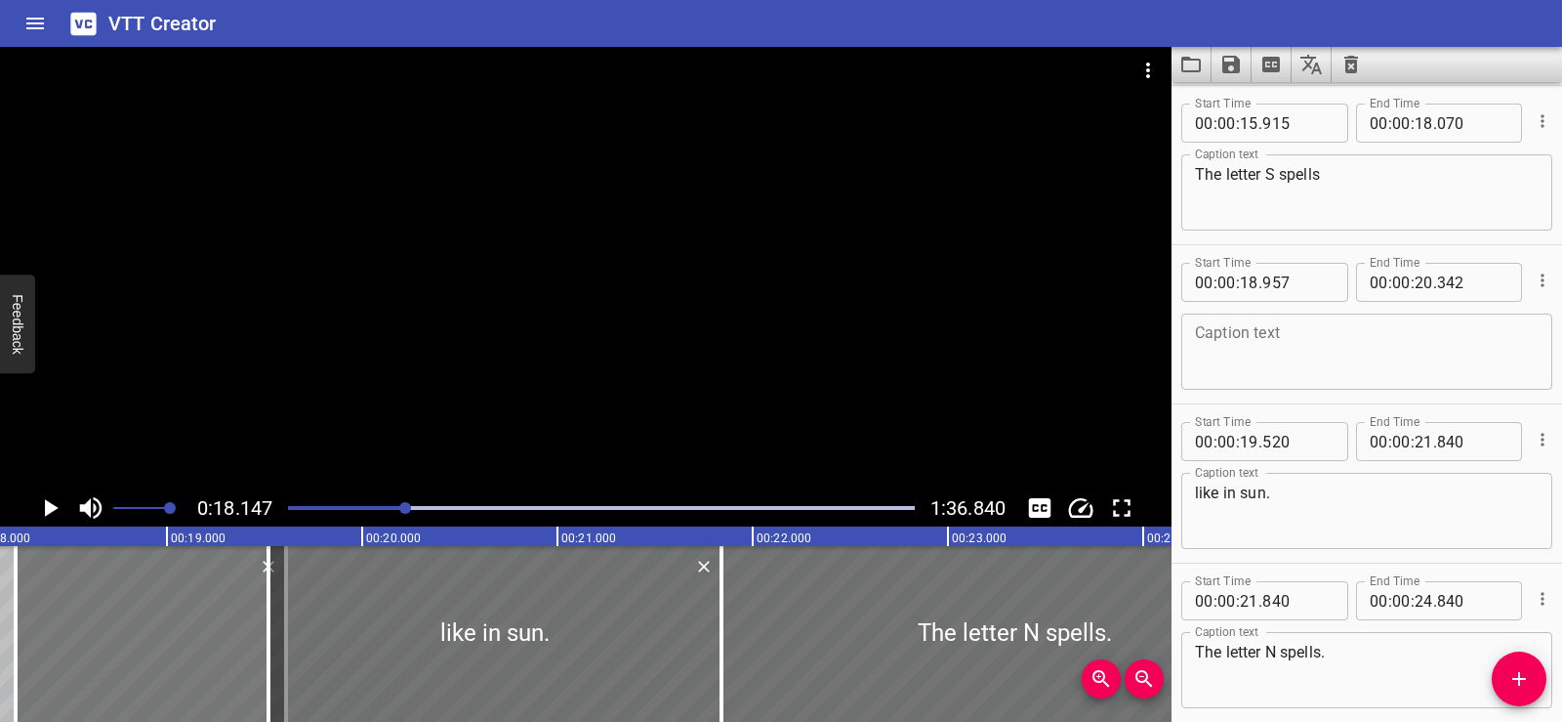
drag, startPoint x: 199, startPoint y: 653, endPoint x: 66, endPoint y: 654, distance: 132.8
click at [66, 654] on div at bounding box center [151, 634] width 271 height 176
type input "277"
type input "19"
type input "662"
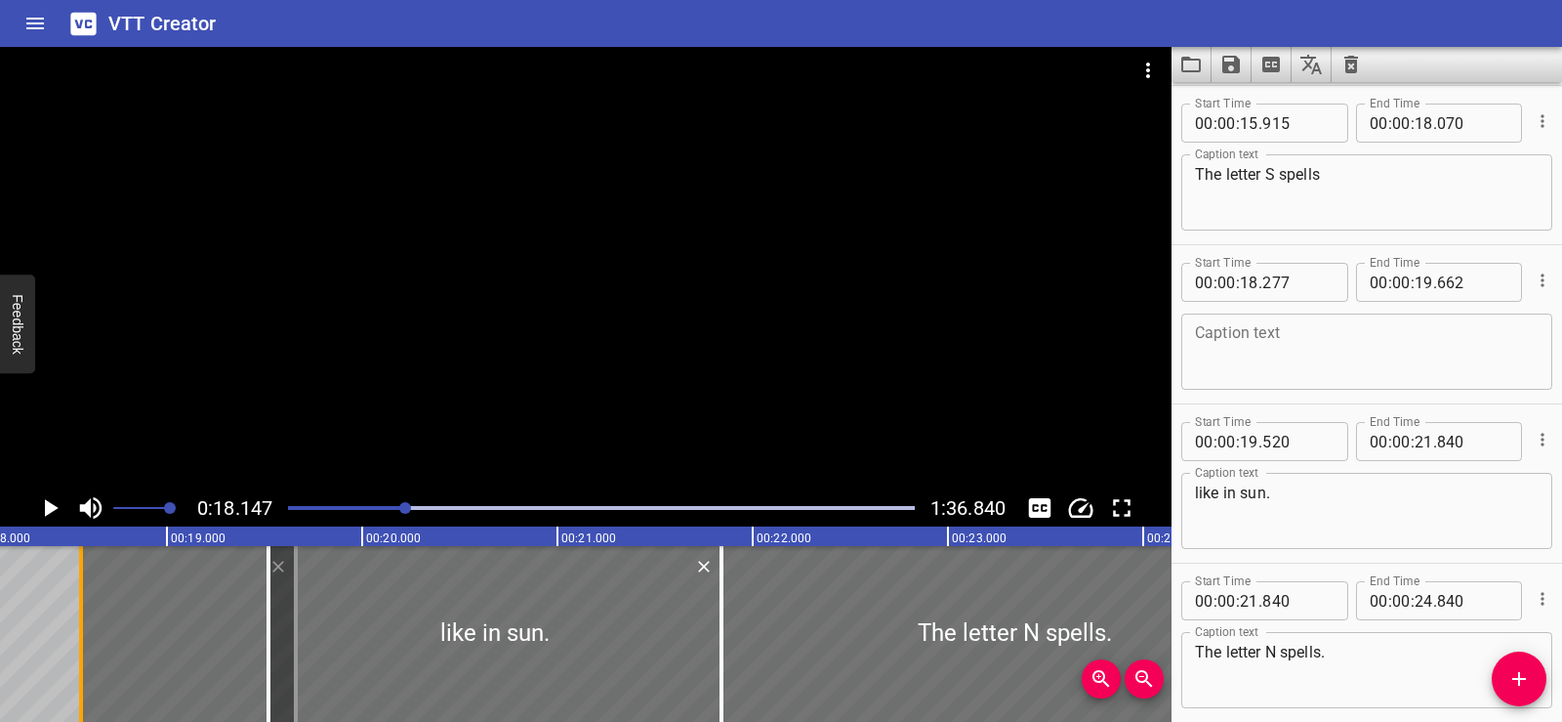
drag, startPoint x: 28, startPoint y: 657, endPoint x: 99, endPoint y: 676, distance: 72.7
click at [91, 676] on div at bounding box center [81, 634] width 20 height 176
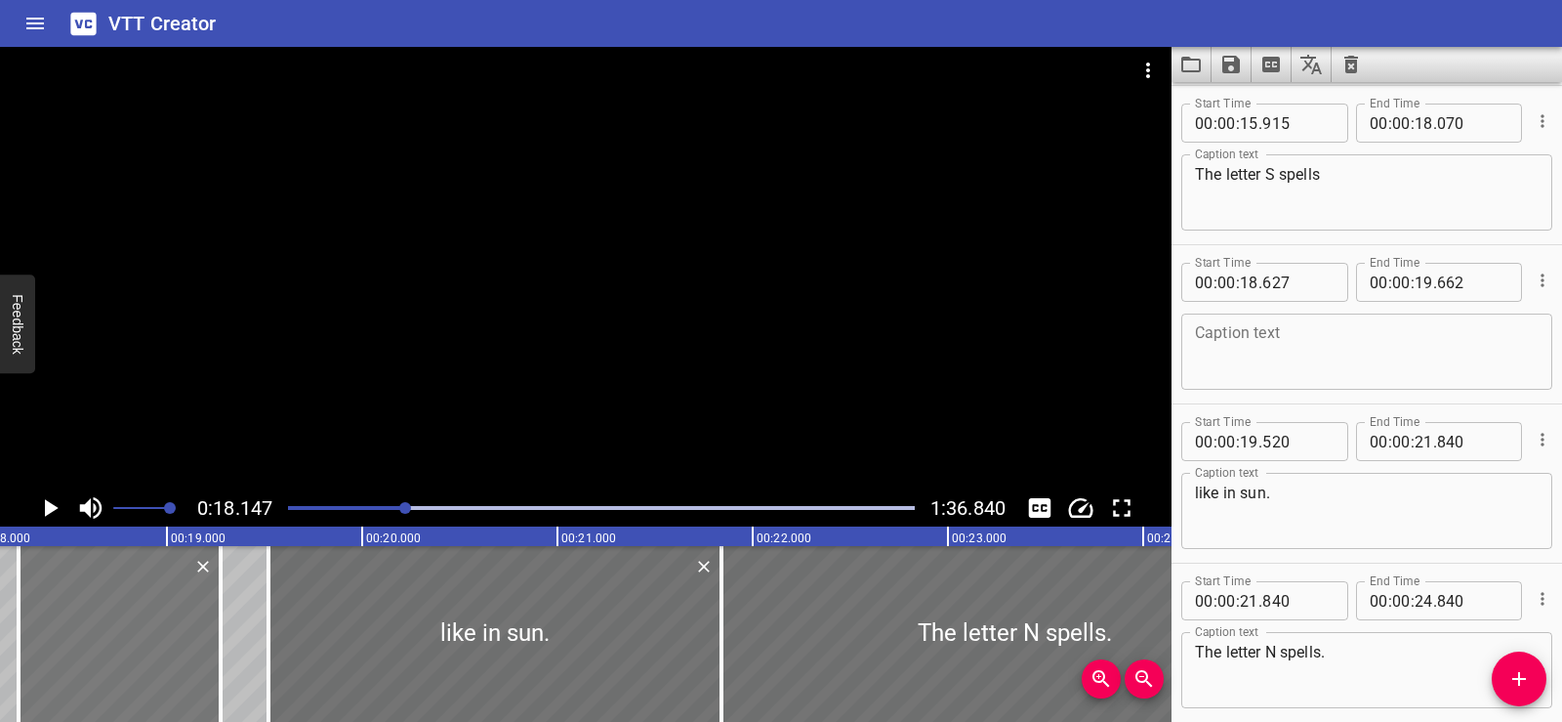
drag, startPoint x: 186, startPoint y: 680, endPoint x: 110, endPoint y: 676, distance: 75.3
click at [110, 676] on div at bounding box center [120, 634] width 202 height 176
type input "242"
type input "277"
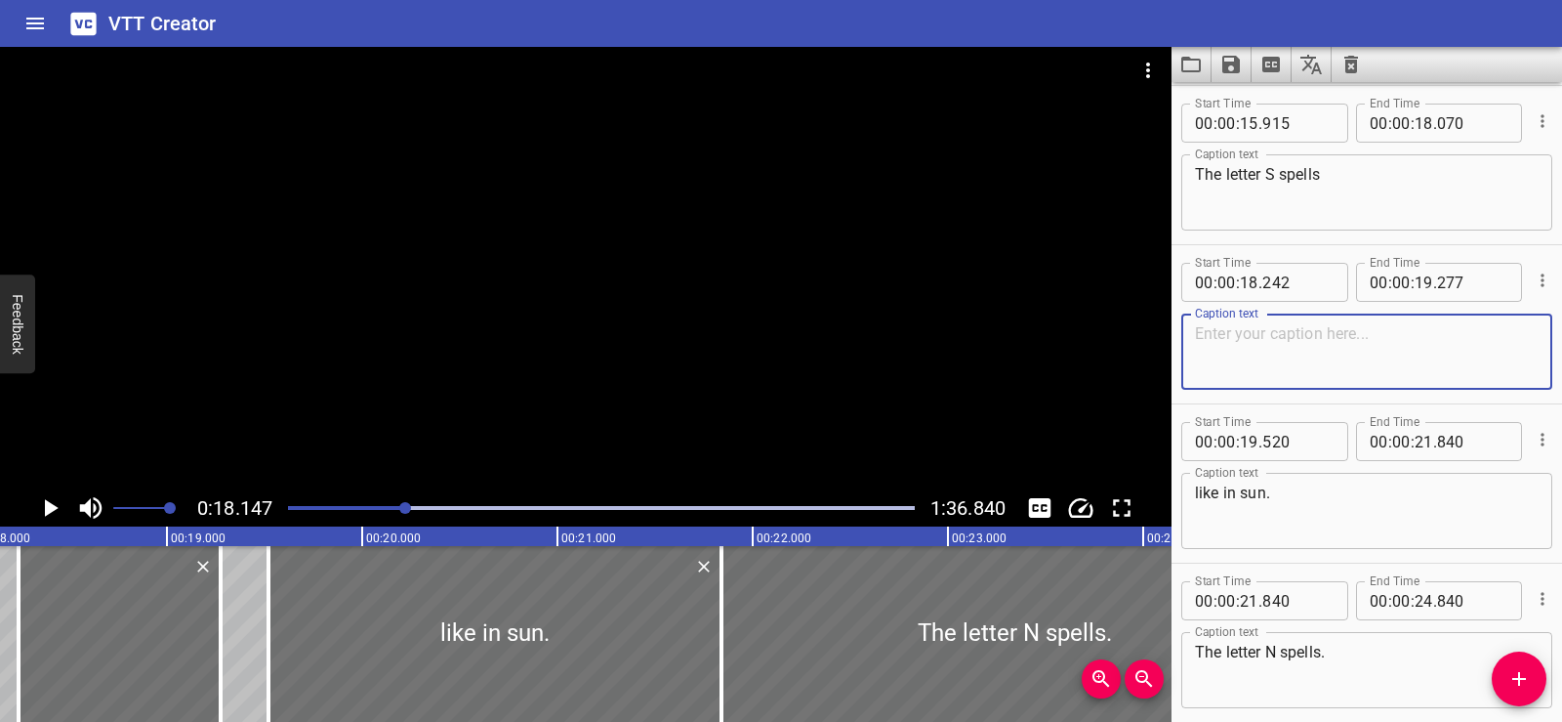
click at [1274, 345] on textarea at bounding box center [1367, 352] width 344 height 56
paste textarea "/s/"
drag, startPoint x: 1199, startPoint y: 330, endPoint x: 1175, endPoint y: 330, distance: 24.4
click at [1175, 330] on div "Start Time 00 : 00 : 18 . 242 Start Time End Time 00 : 00 : 19 . 277 End Time C…" at bounding box center [1367, 324] width 391 height 158
drag, startPoint x: 1228, startPoint y: 335, endPoint x: 1252, endPoint y: 334, distance: 24.4
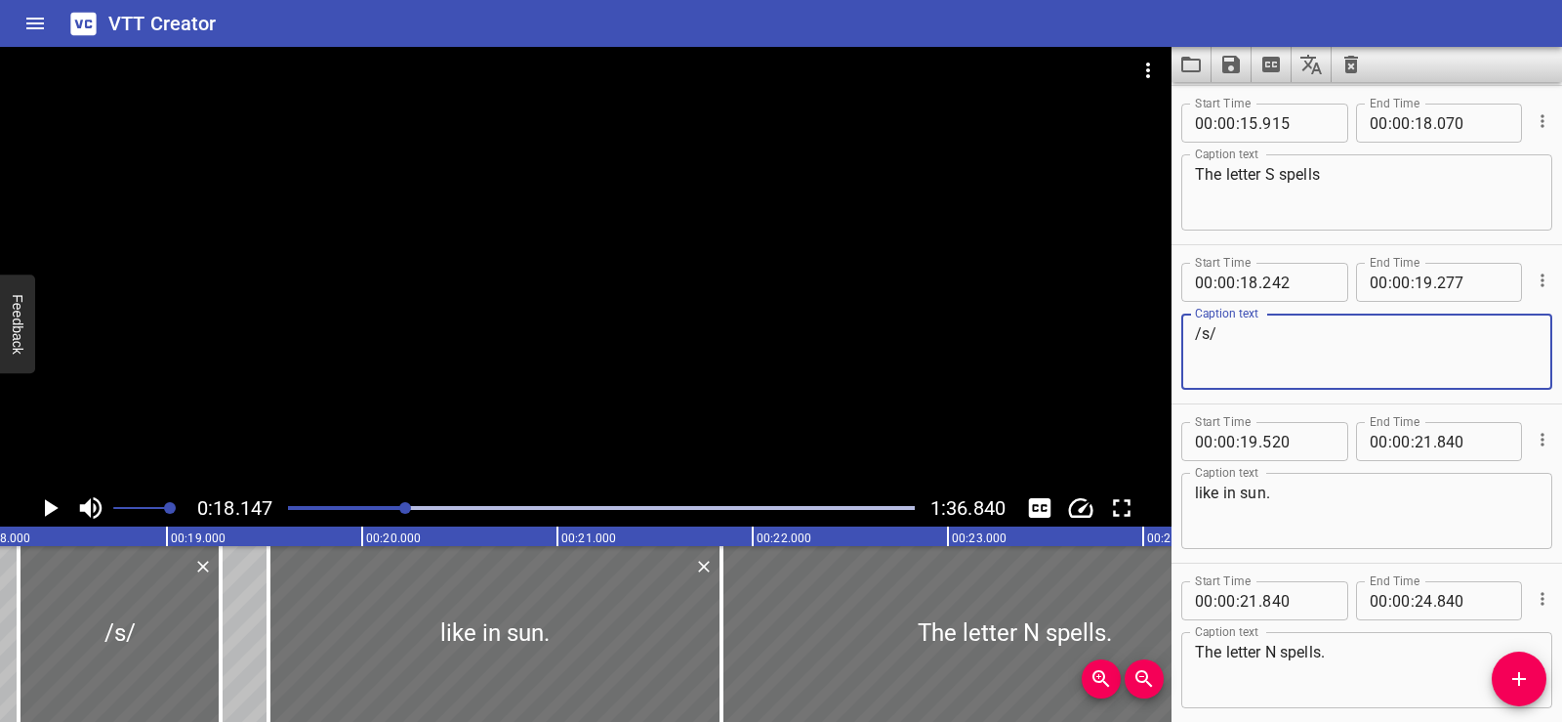
click at [1252, 334] on textarea "/s/" at bounding box center [1367, 352] width 344 height 56
type textarea "/s/"
click at [51, 502] on icon "Play/Pause" at bounding box center [49, 507] width 29 height 29
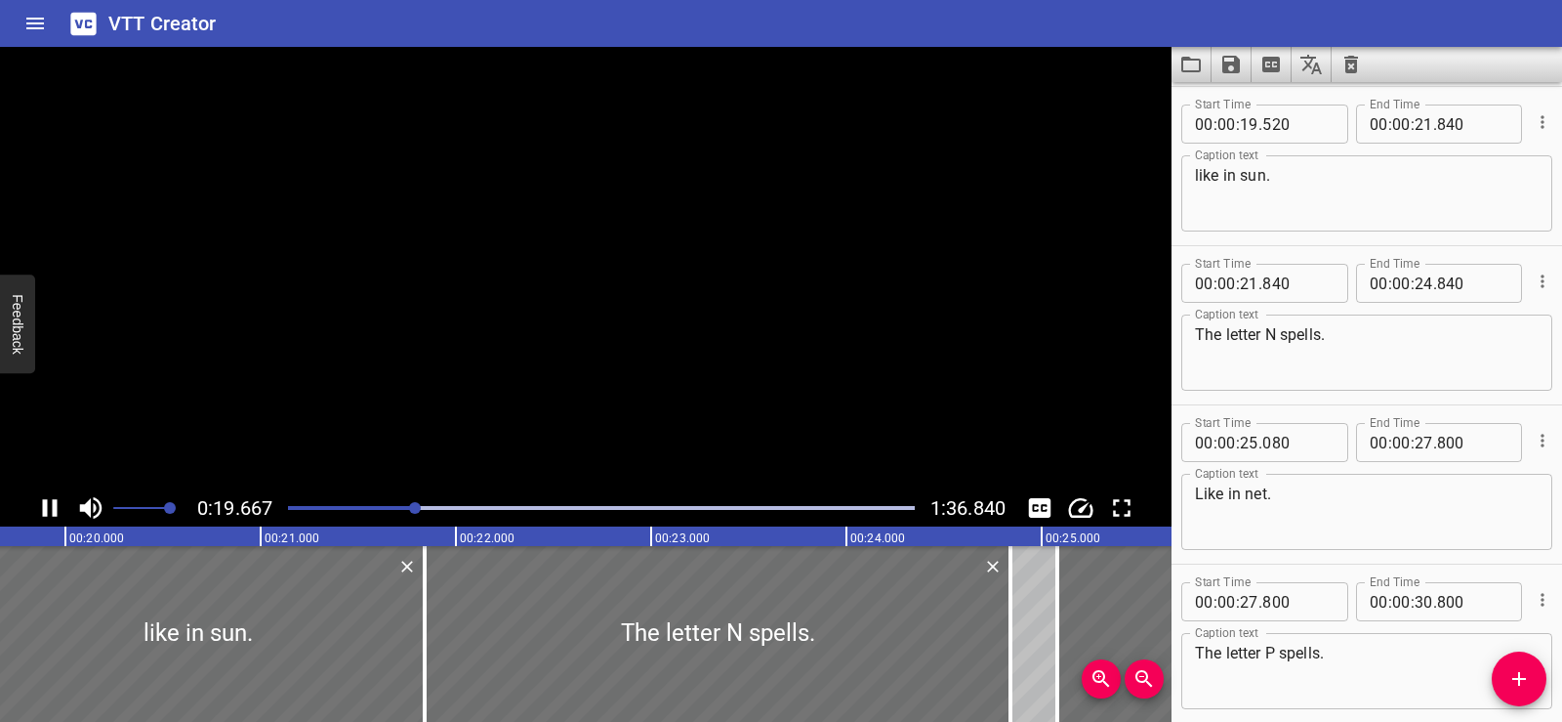
scroll to position [1433, 0]
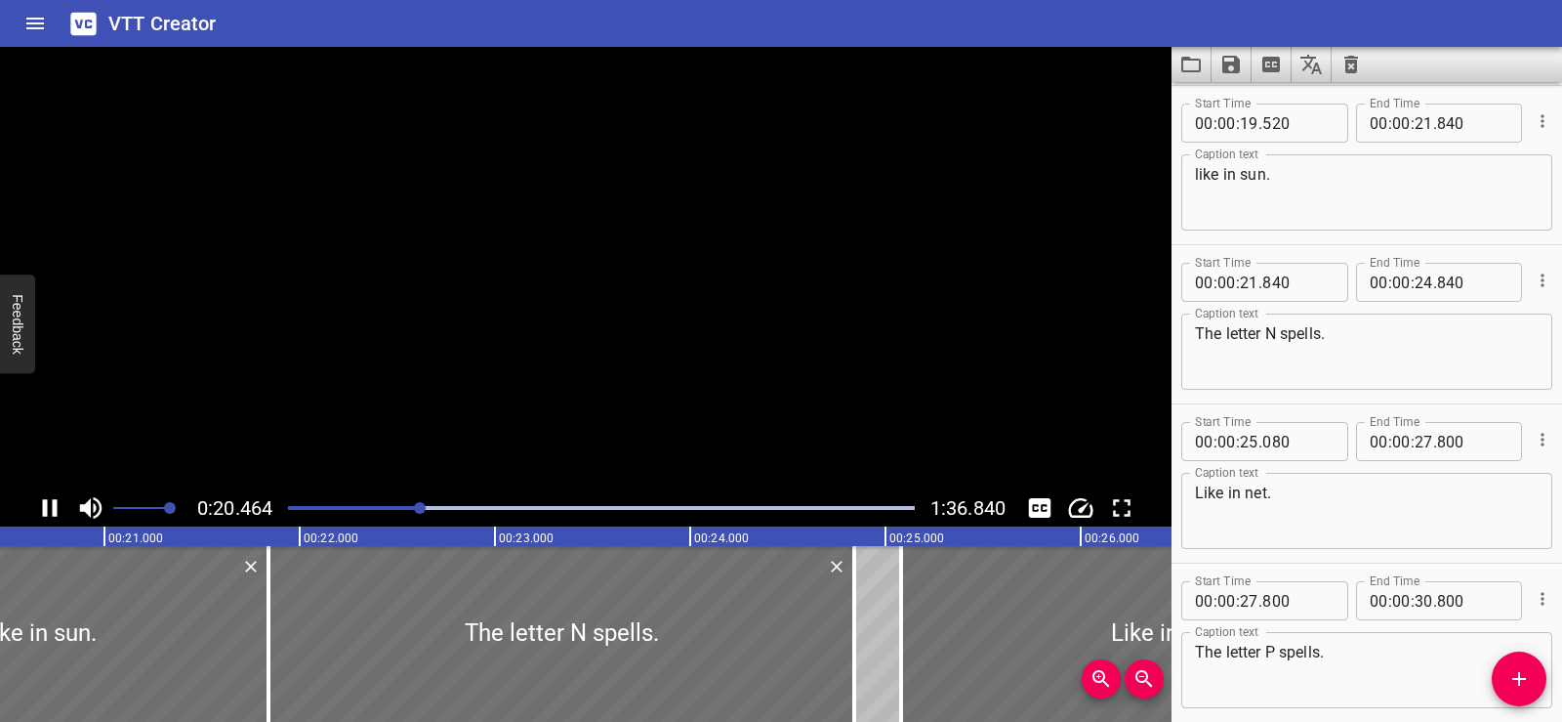
click at [51, 502] on icon "Play/Pause" at bounding box center [49, 507] width 29 height 29
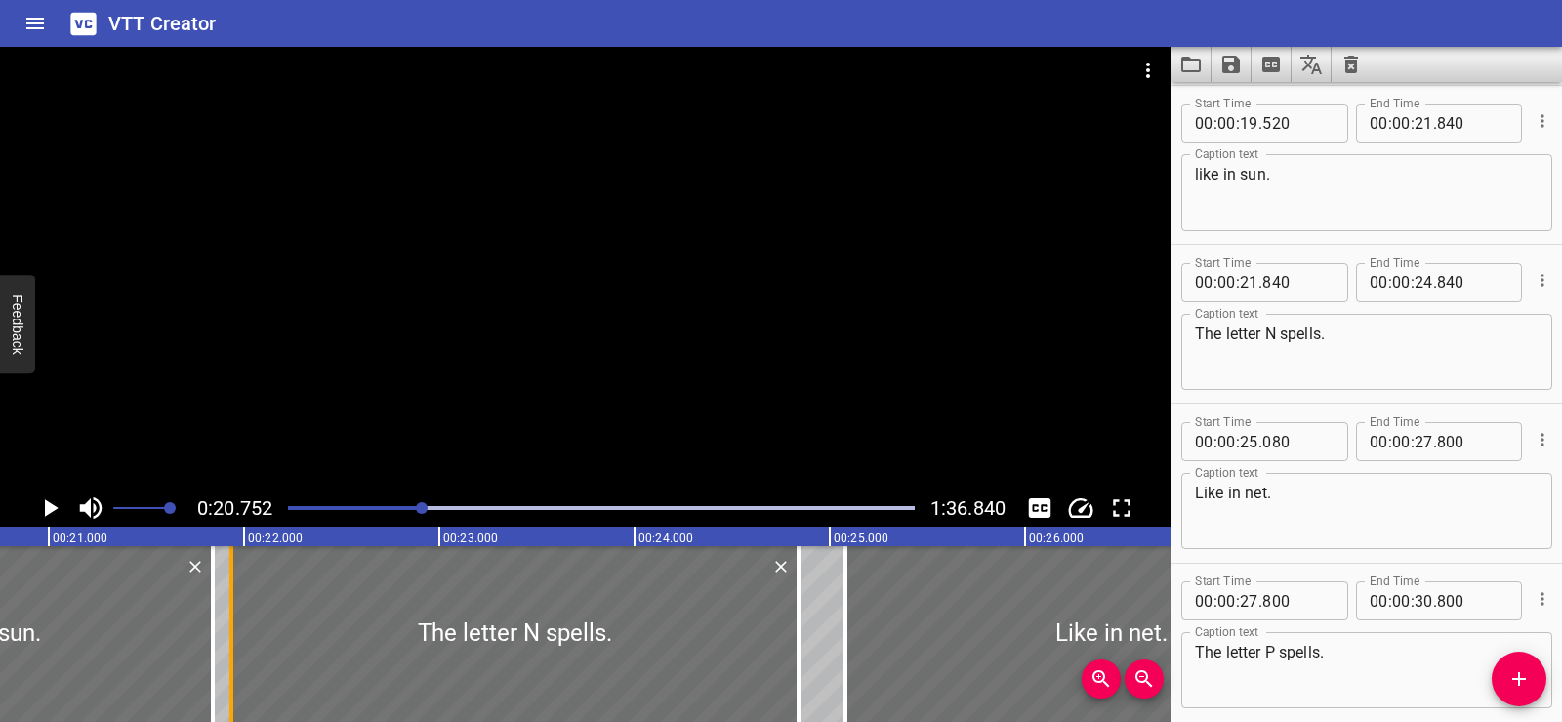
drag, startPoint x: 216, startPoint y: 649, endPoint x: 236, endPoint y: 652, distance: 20.7
click at [236, 652] on div at bounding box center [232, 634] width 20 height 176
type input "945"
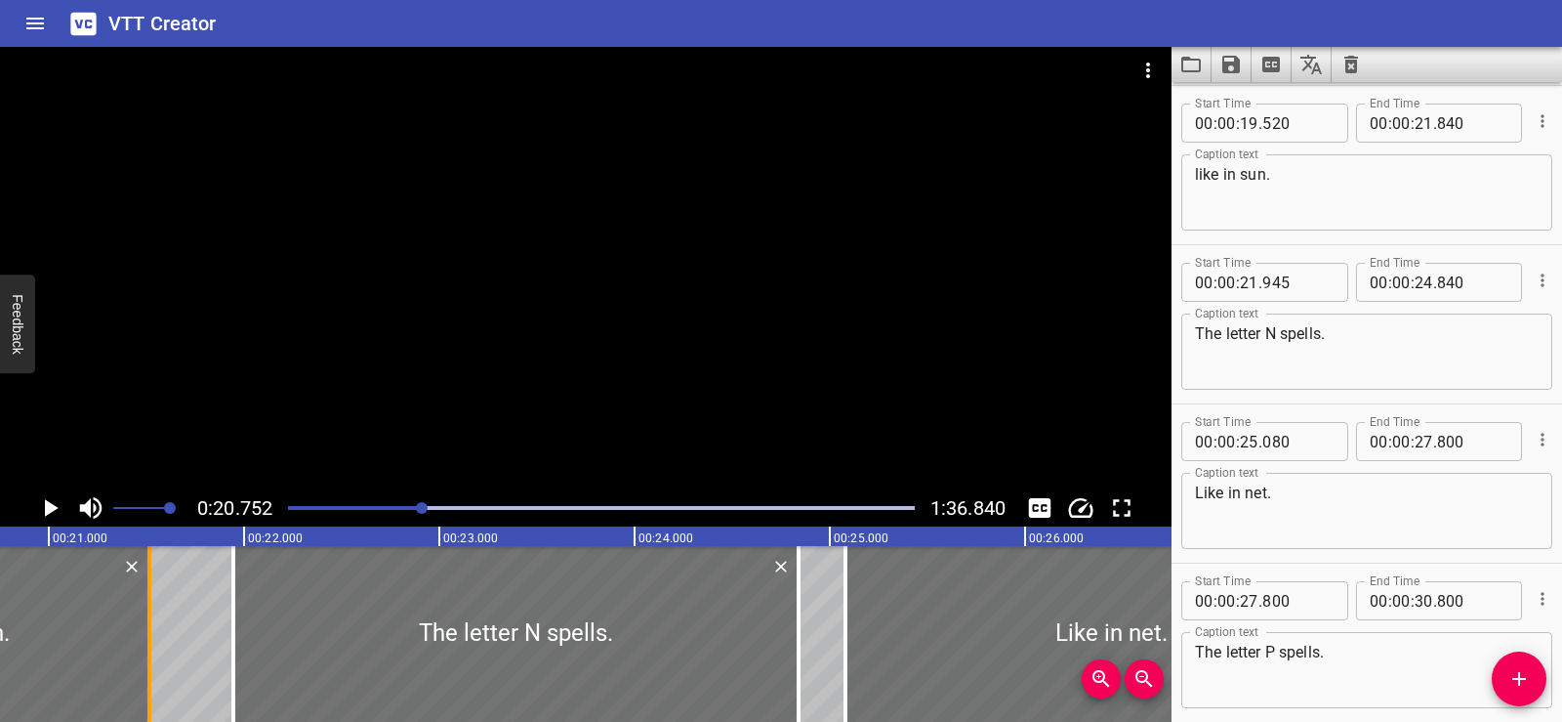
drag, startPoint x: 213, startPoint y: 647, endPoint x: 151, endPoint y: 638, distance: 62.3
click at [151, 638] on div at bounding box center [150, 634] width 20 height 176
type input "515"
drag, startPoint x: 230, startPoint y: 645, endPoint x: 215, endPoint y: 647, distance: 15.7
click at [215, 647] on div at bounding box center [216, 634] width 20 height 176
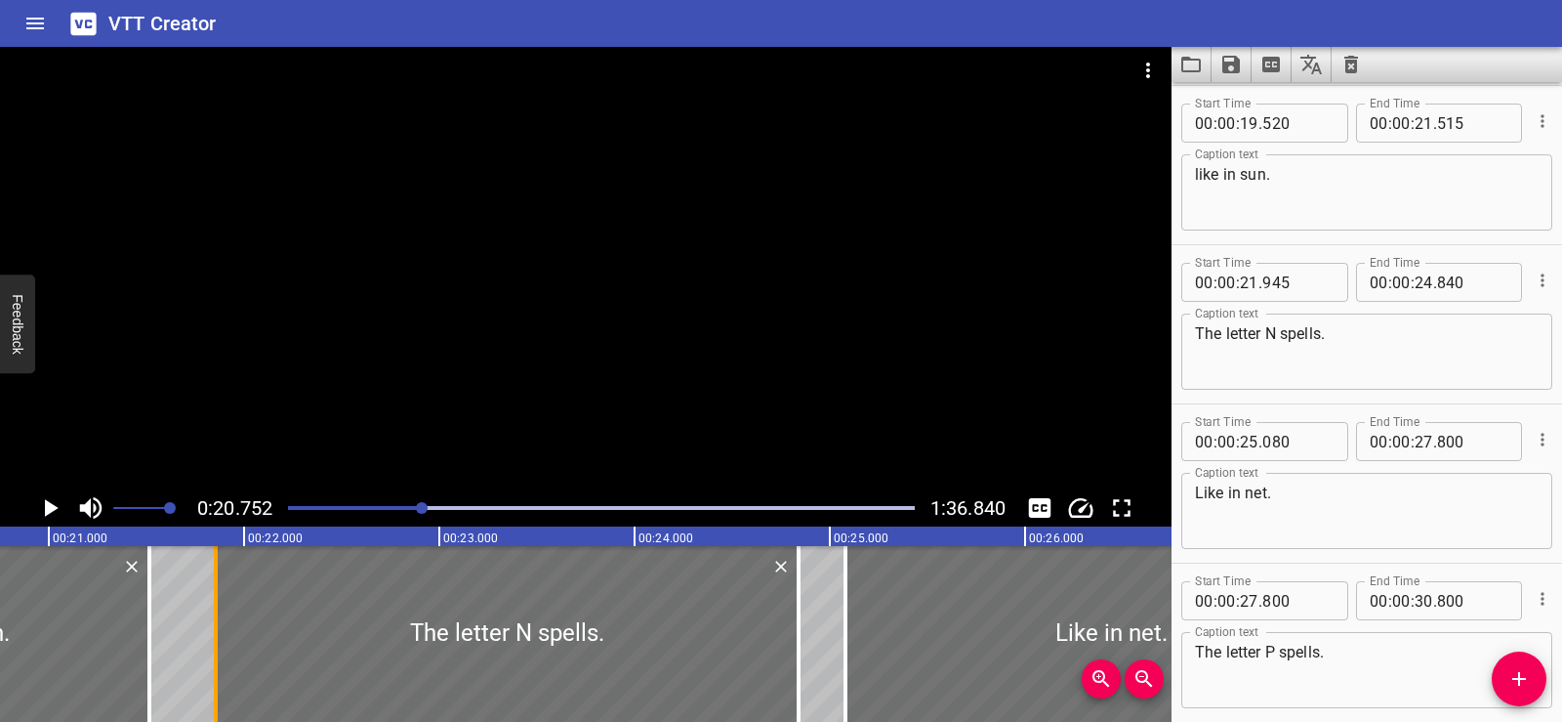
type input "840"
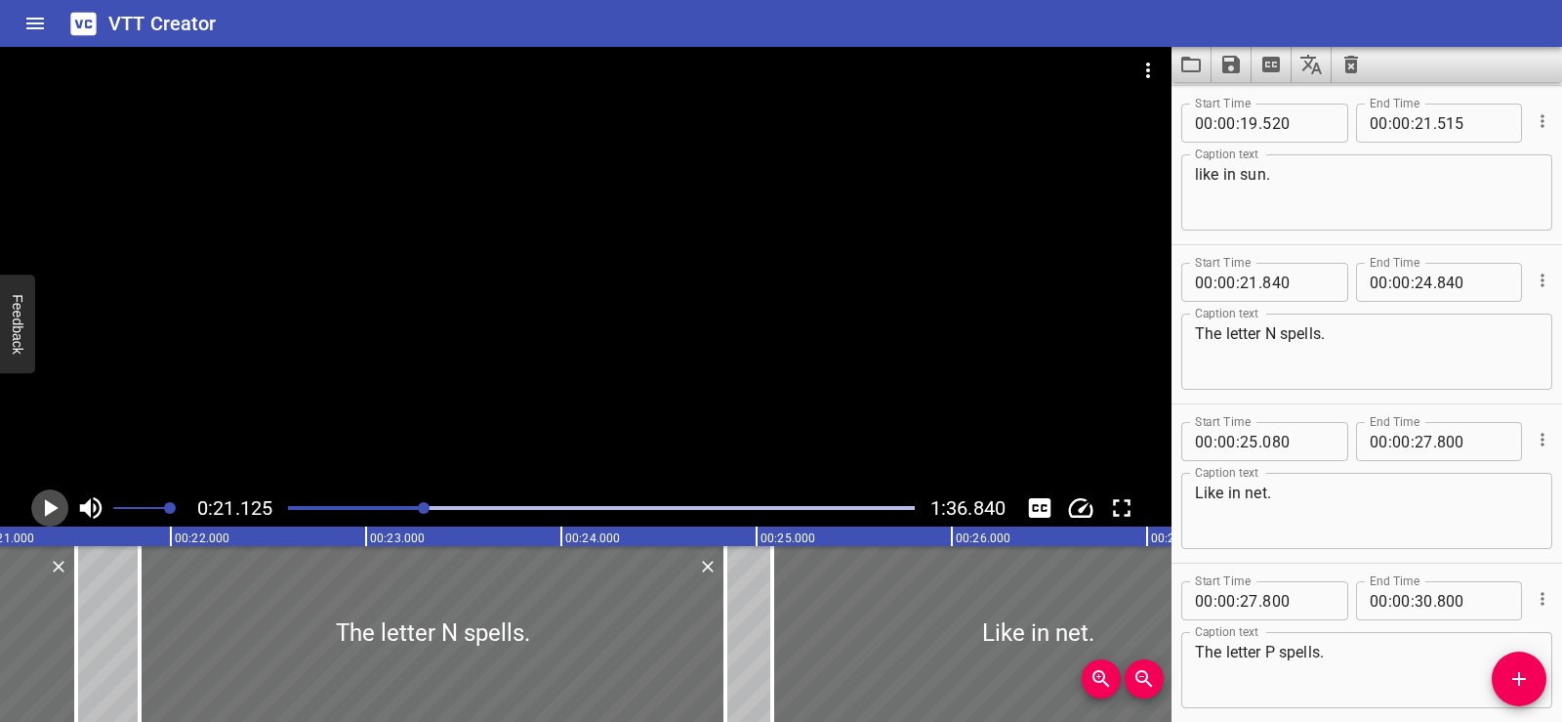
click at [42, 497] on icon "Play/Pause" at bounding box center [49, 507] width 29 height 29
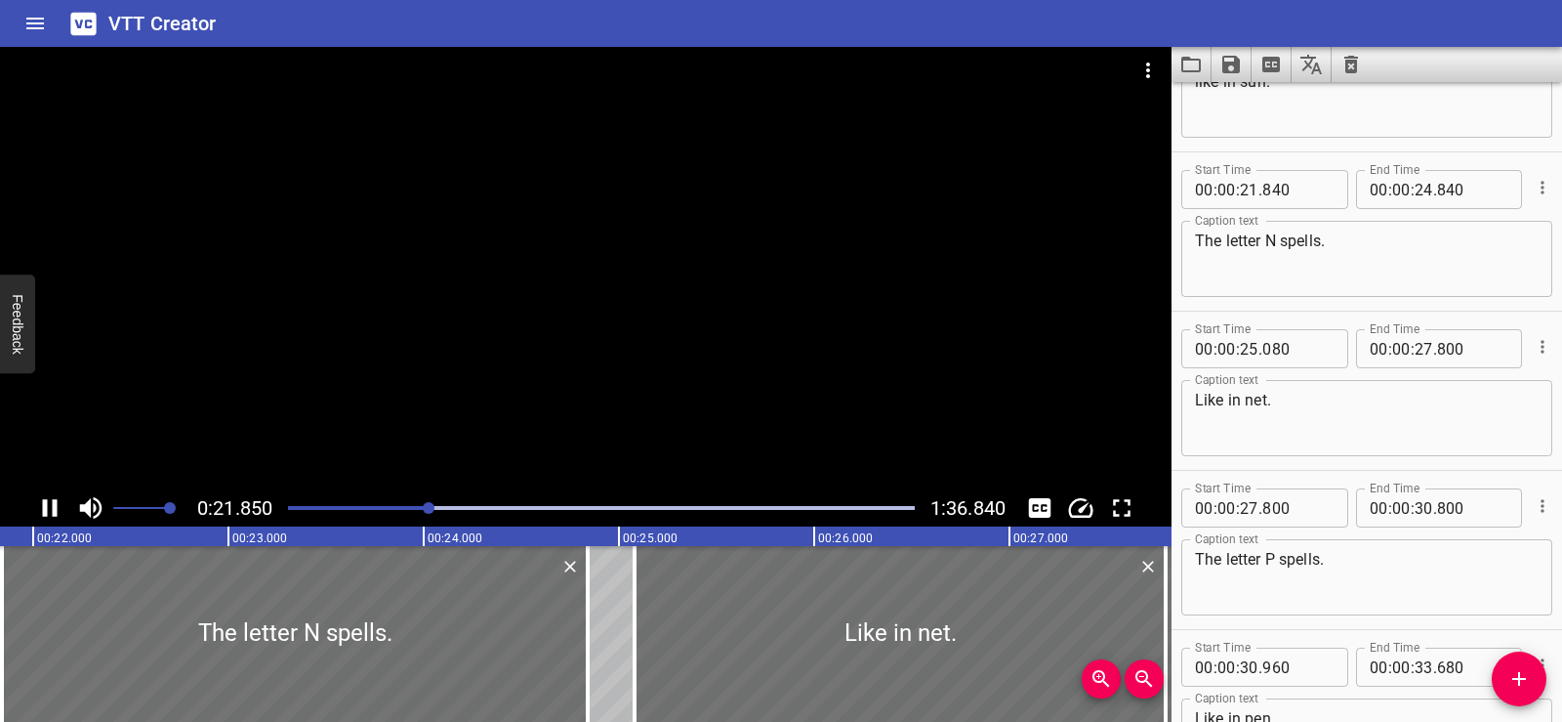
scroll to position [1592, 0]
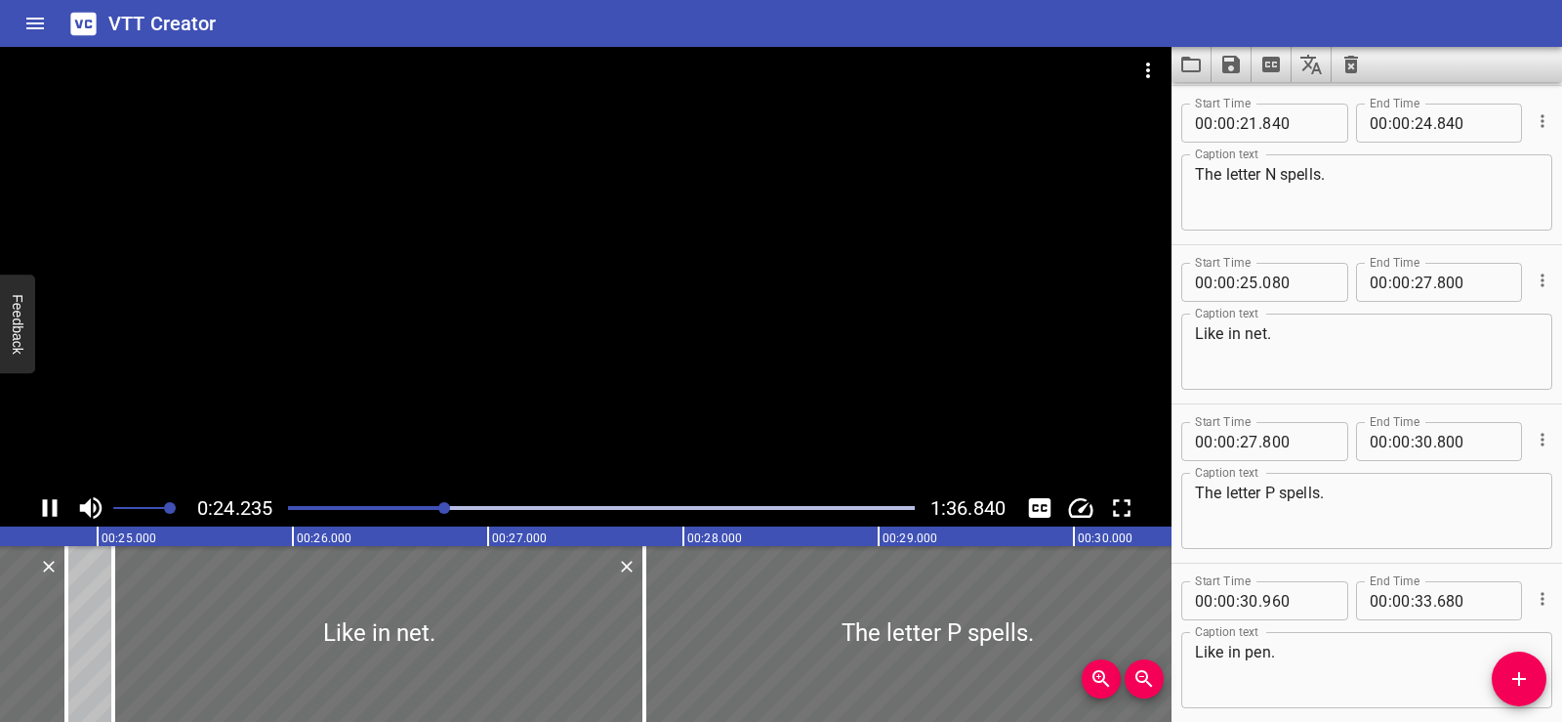
click at [43, 500] on icon "Play/Pause" at bounding box center [50, 508] width 15 height 18
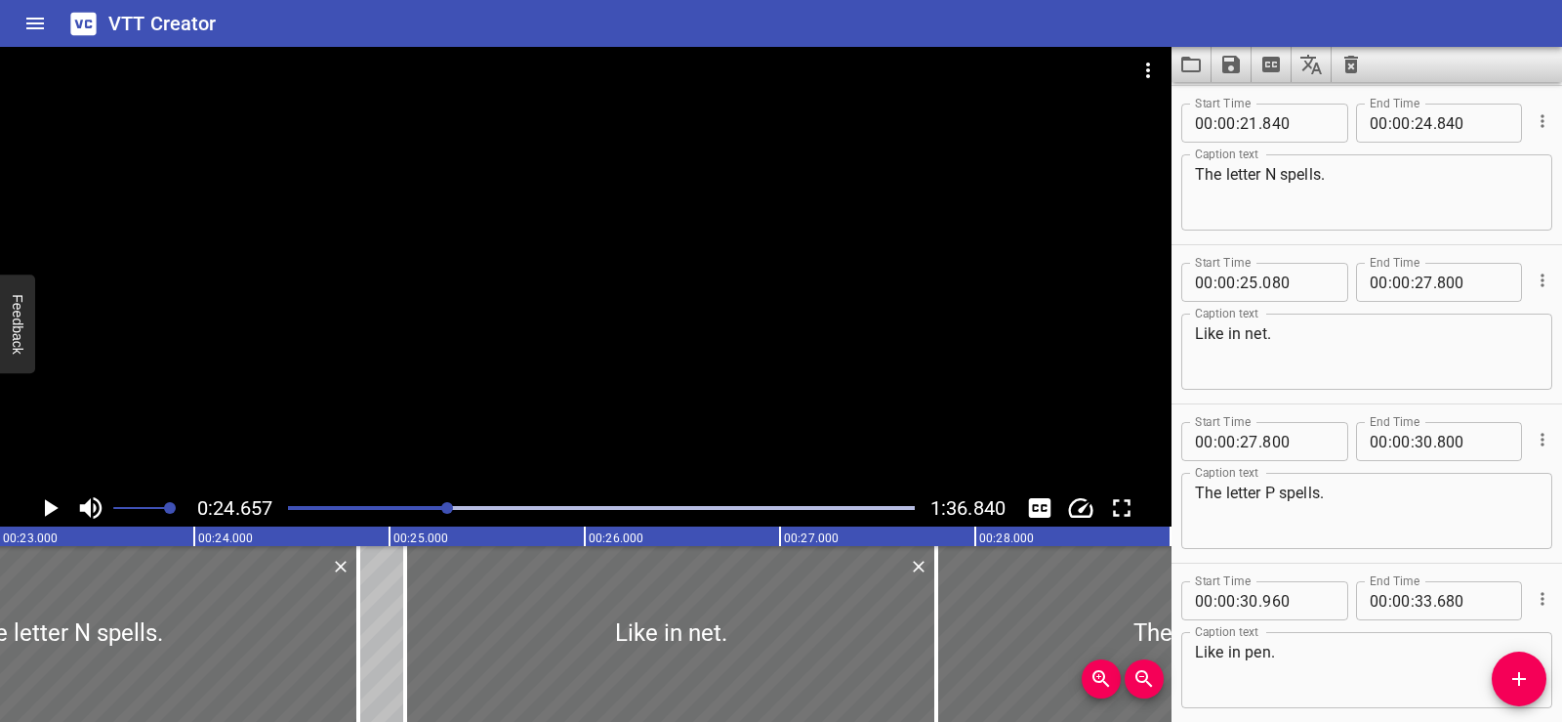
scroll to position [0, 4292]
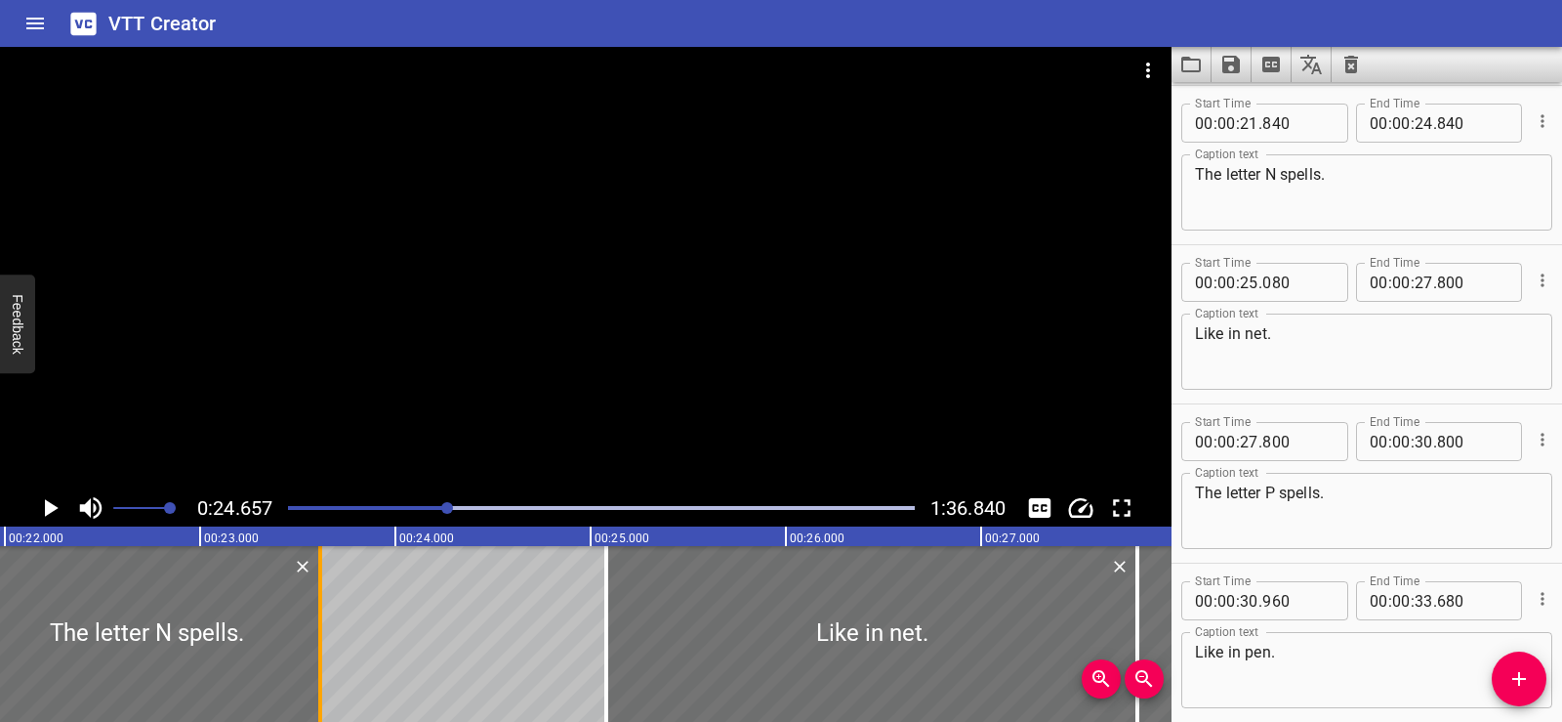
drag, startPoint x: 560, startPoint y: 664, endPoint x: 320, endPoint y: 665, distance: 239.3
click at [320, 665] on div at bounding box center [320, 634] width 4 height 176
type input "23"
type input "615"
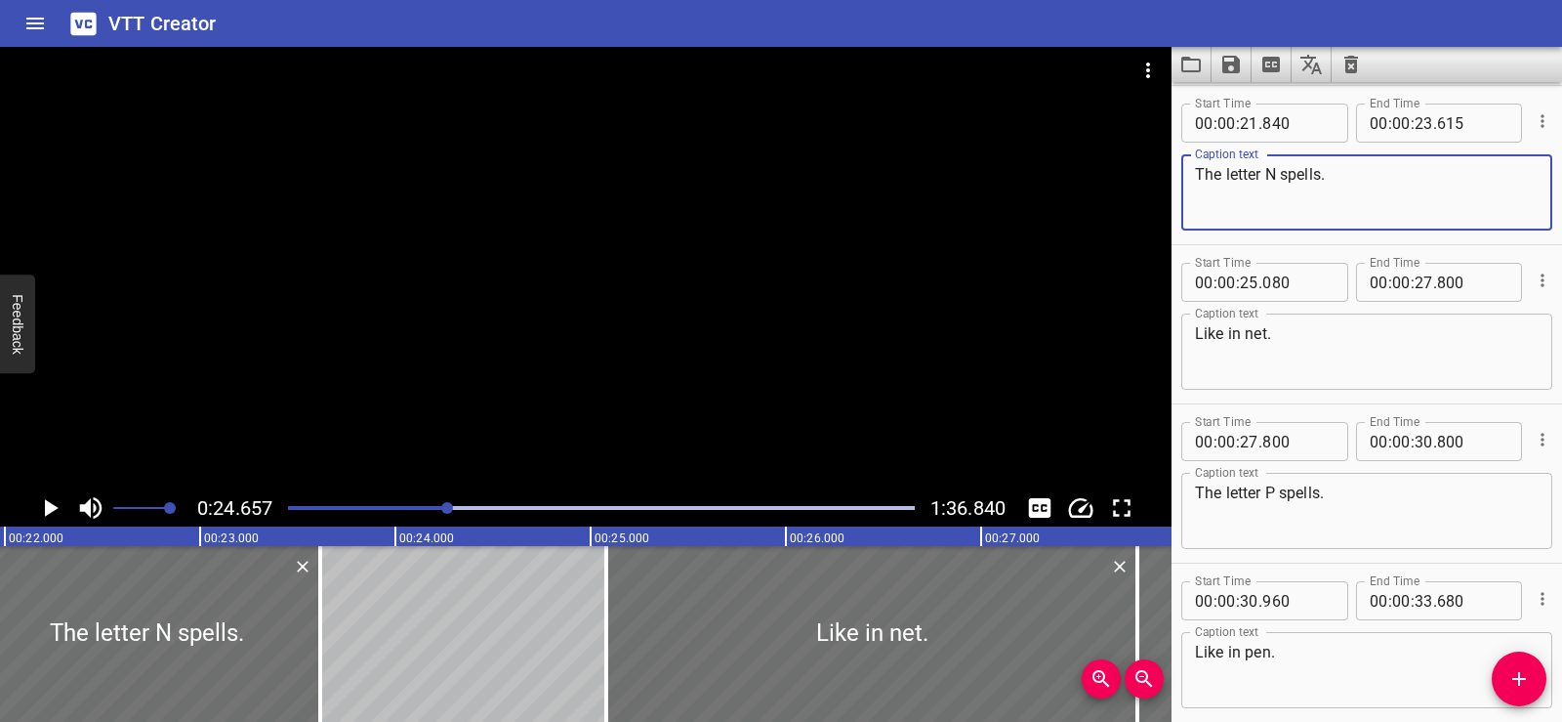
click at [1334, 180] on textarea "The letter N spells." at bounding box center [1367, 193] width 344 height 56
type textarea "The letter N spells"
click at [1538, 671] on span "Add Cue" at bounding box center [1519, 678] width 55 height 23
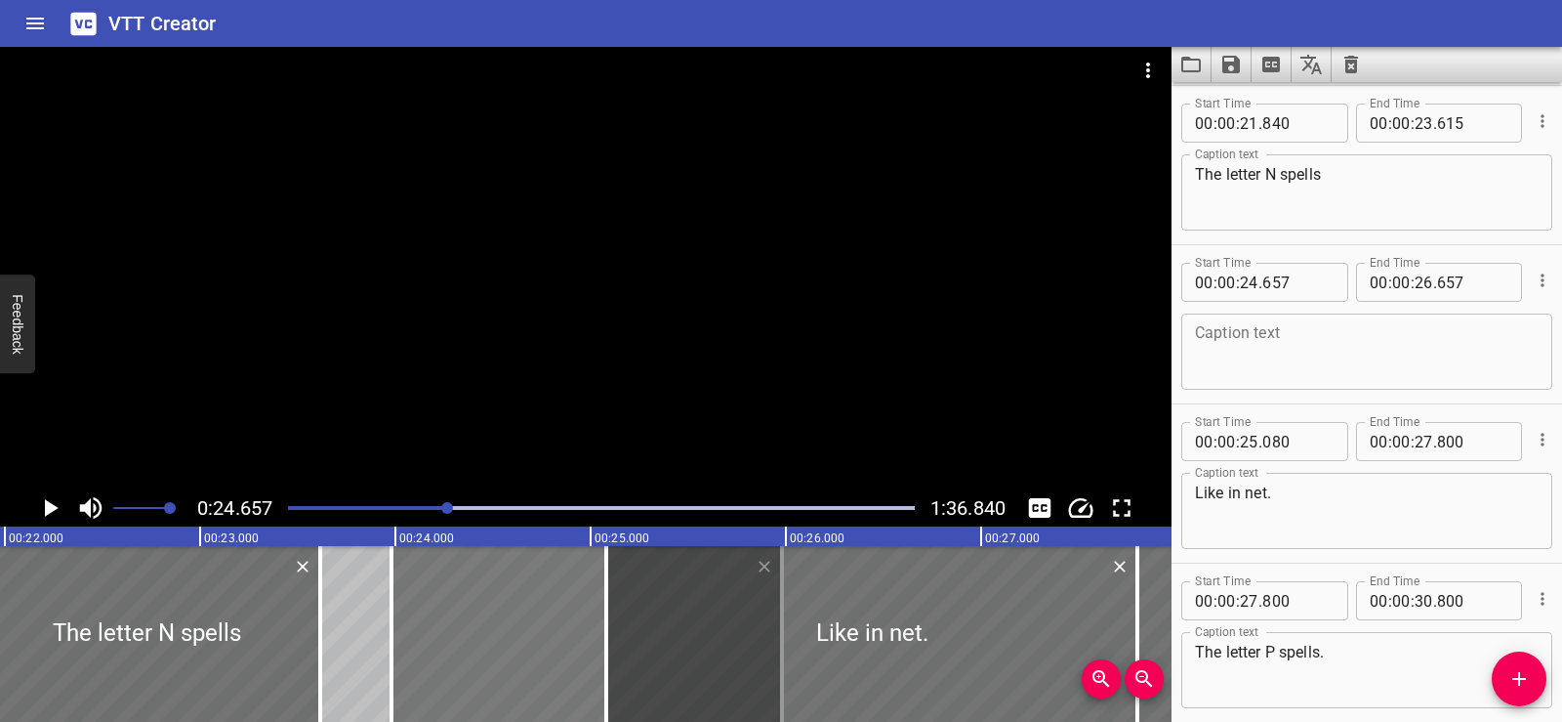
drag, startPoint x: 568, startPoint y: 653, endPoint x: 470, endPoint y: 643, distance: 99.2
click at [470, 643] on div at bounding box center [587, 634] width 391 height 176
type input "112"
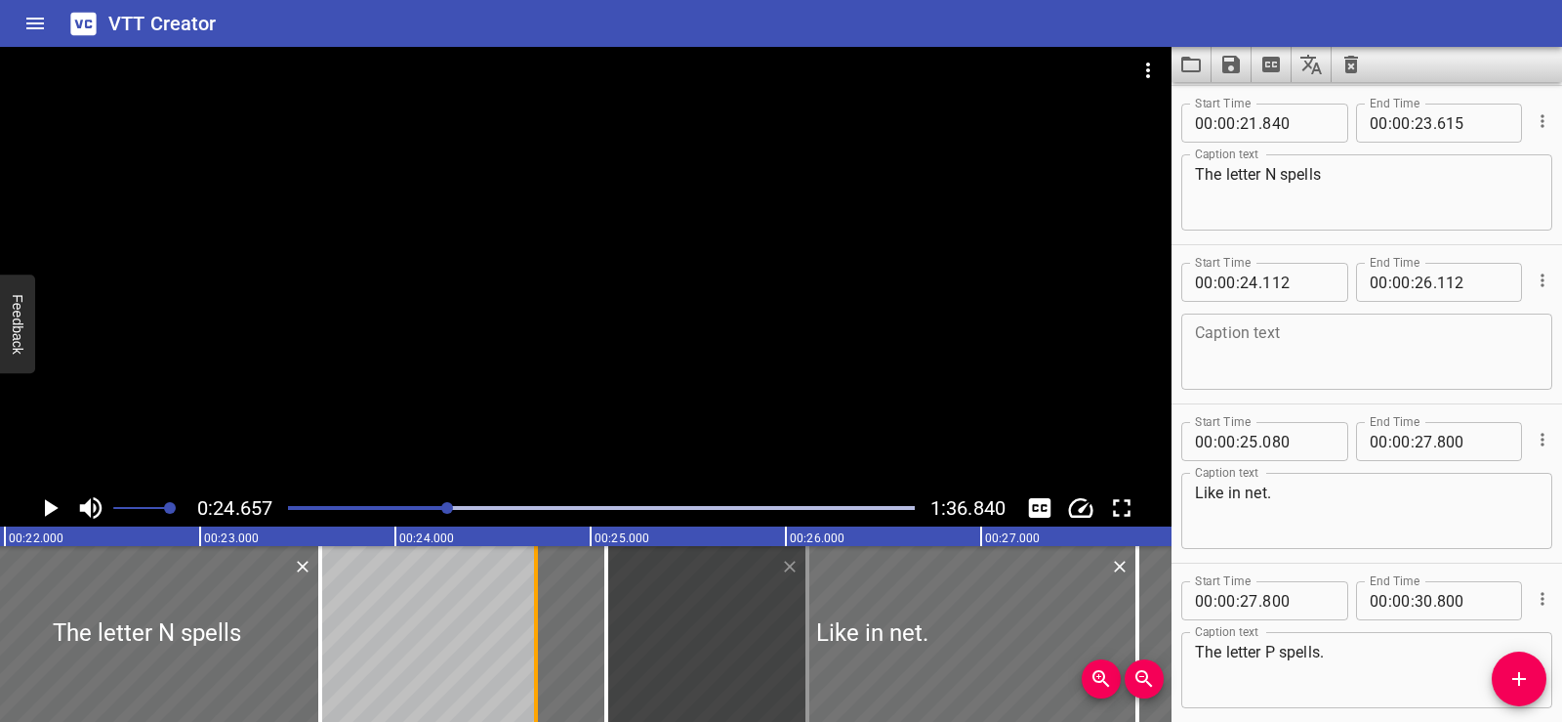
drag, startPoint x: 411, startPoint y: 645, endPoint x: 551, endPoint y: 661, distance: 140.6
click at [546, 661] on div at bounding box center [536, 634] width 20 height 176
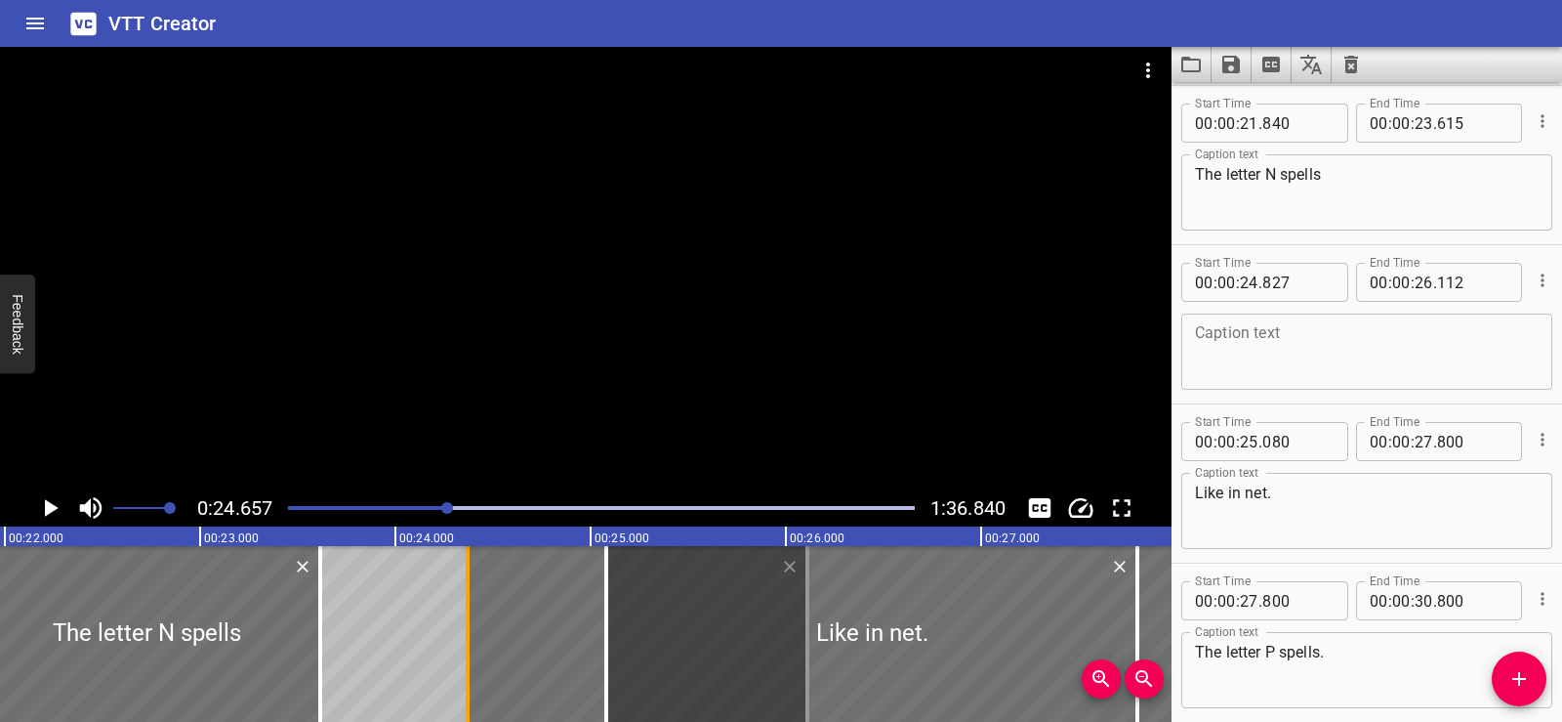
drag, startPoint x: 565, startPoint y: 656, endPoint x: 485, endPoint y: 667, distance: 80.8
click at [478, 661] on div at bounding box center [468, 634] width 20 height 176
type input "432"
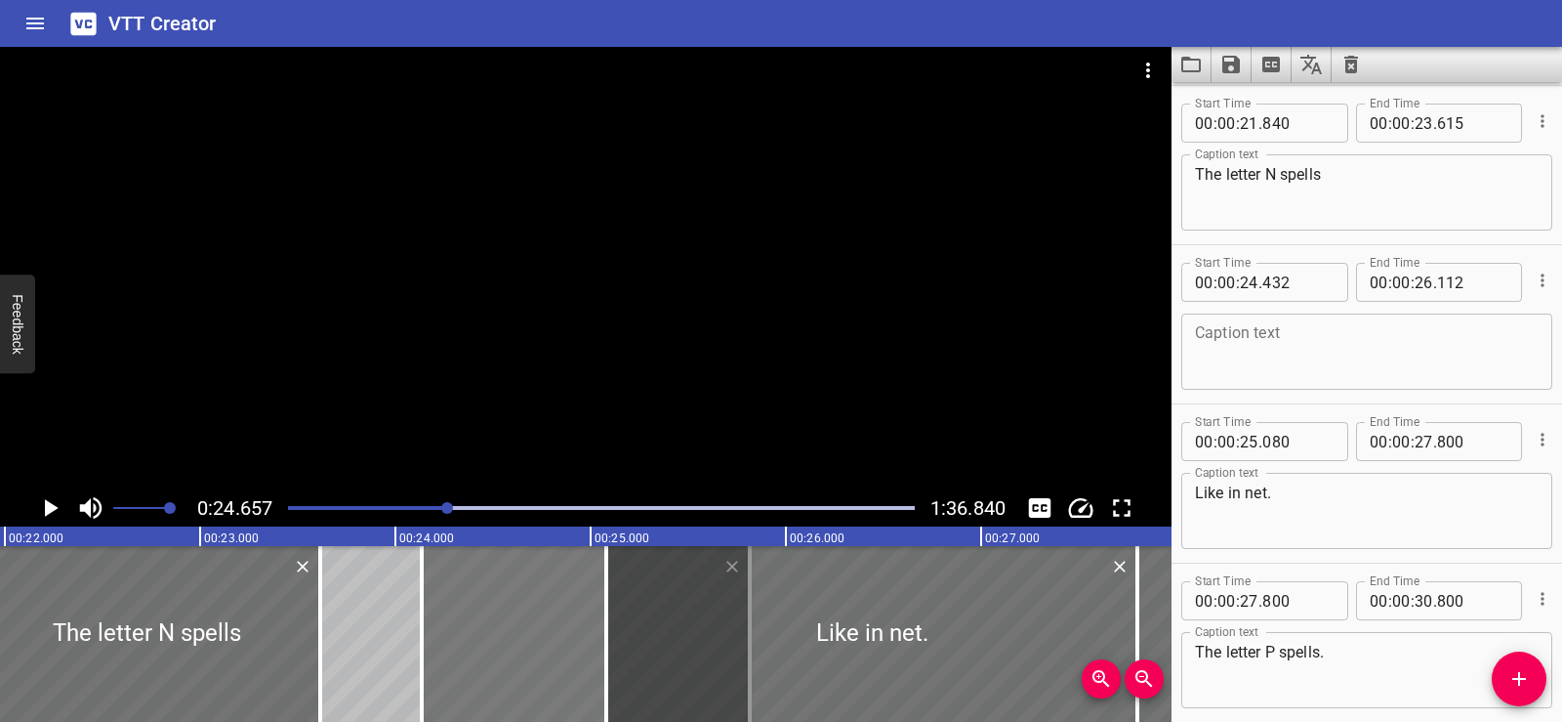
click at [468, 610] on div at bounding box center [586, 634] width 328 height 176
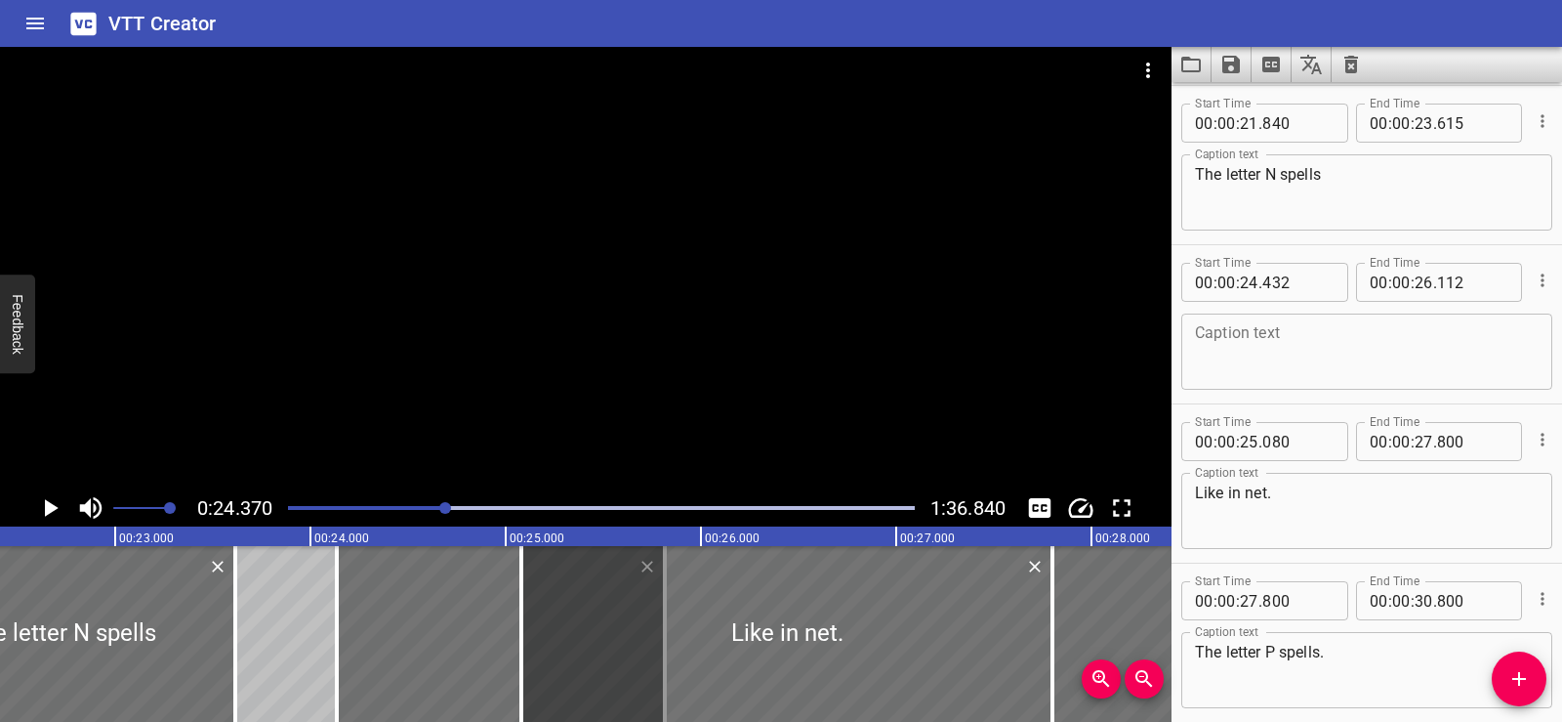
scroll to position [0, 4316]
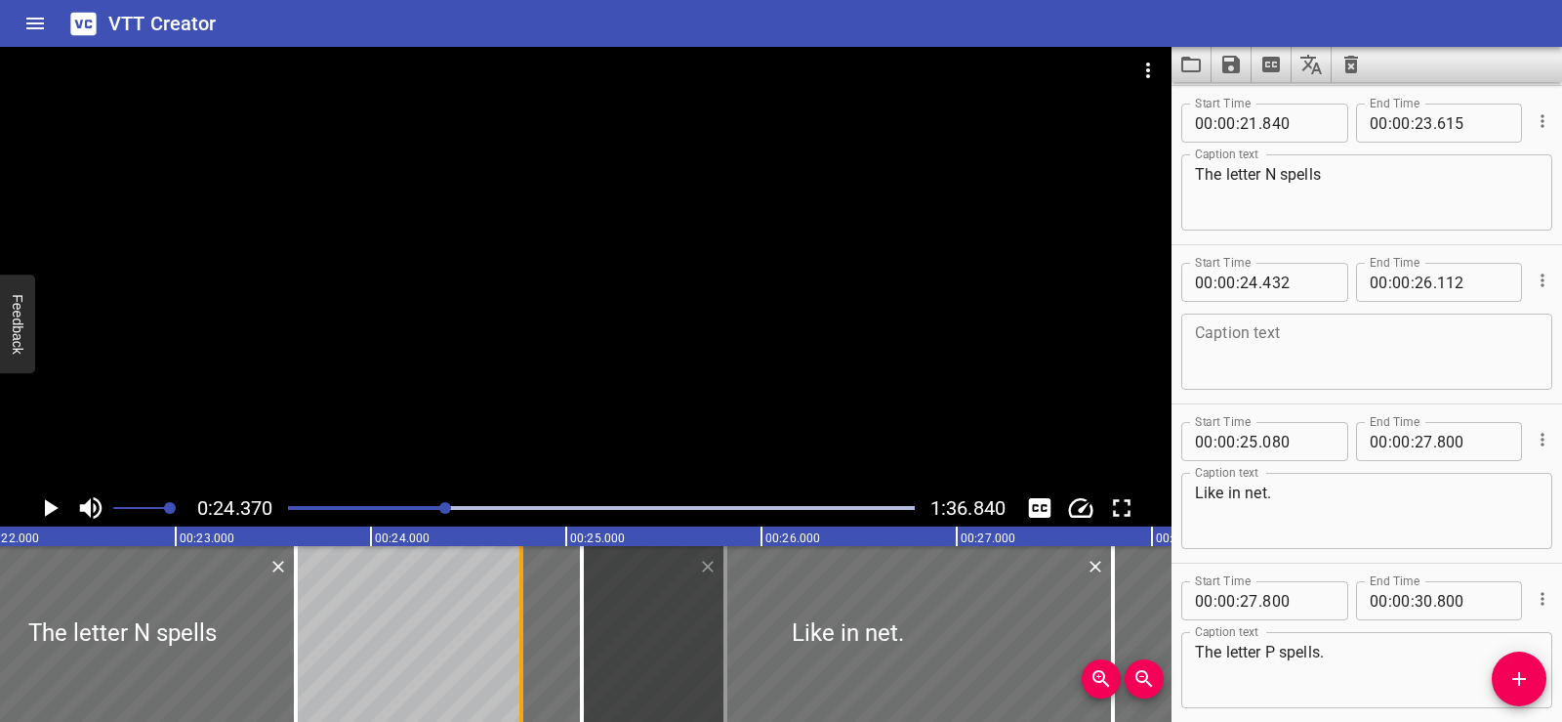
drag, startPoint x: 404, startPoint y: 638, endPoint x: 528, endPoint y: 645, distance: 124.3
click at [528, 645] on div at bounding box center [522, 634] width 20 height 176
type input "25"
type input "067"
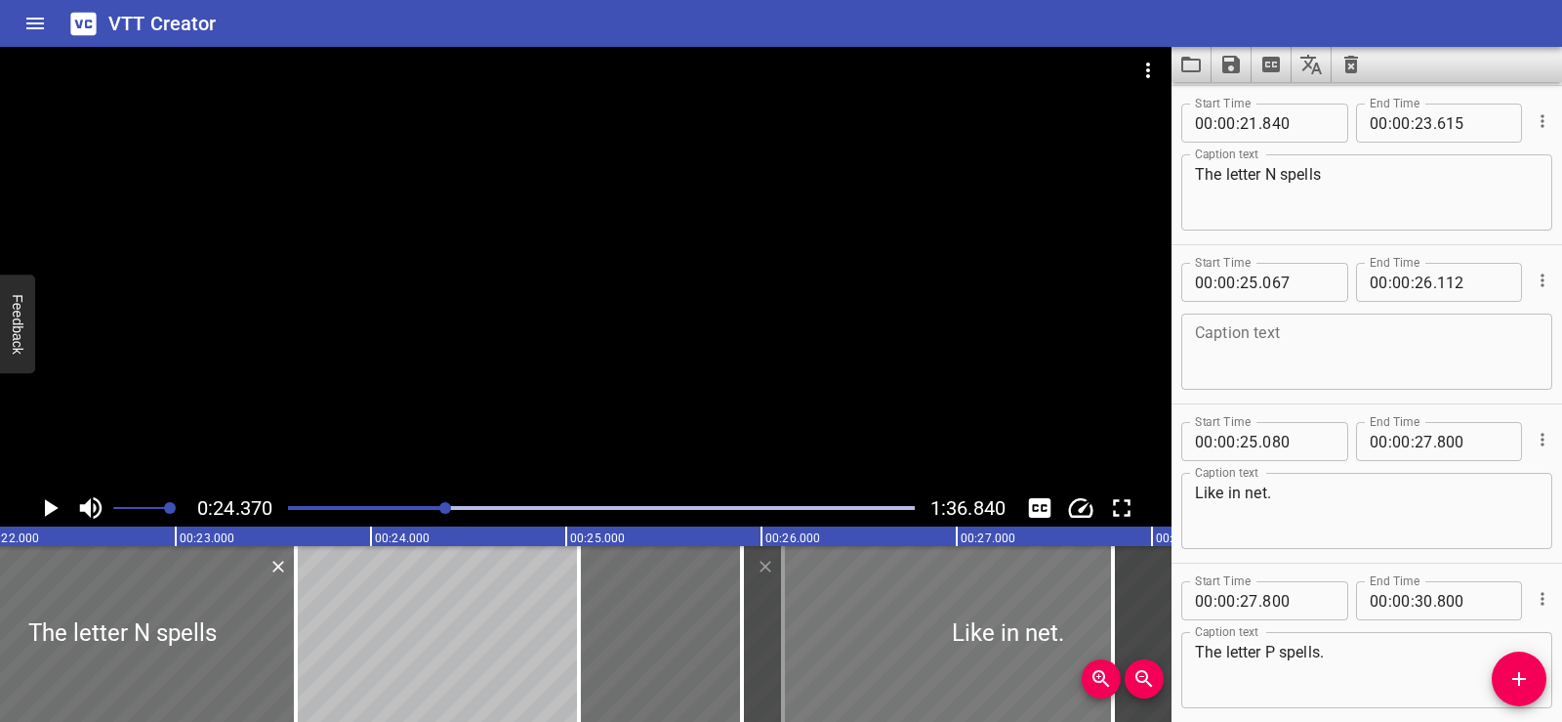
drag, startPoint x: 630, startPoint y: 644, endPoint x: 781, endPoint y: 647, distance: 151.4
click at [796, 647] on div at bounding box center [1007, 634] width 531 height 176
type input "945"
type input "28"
type input "665"
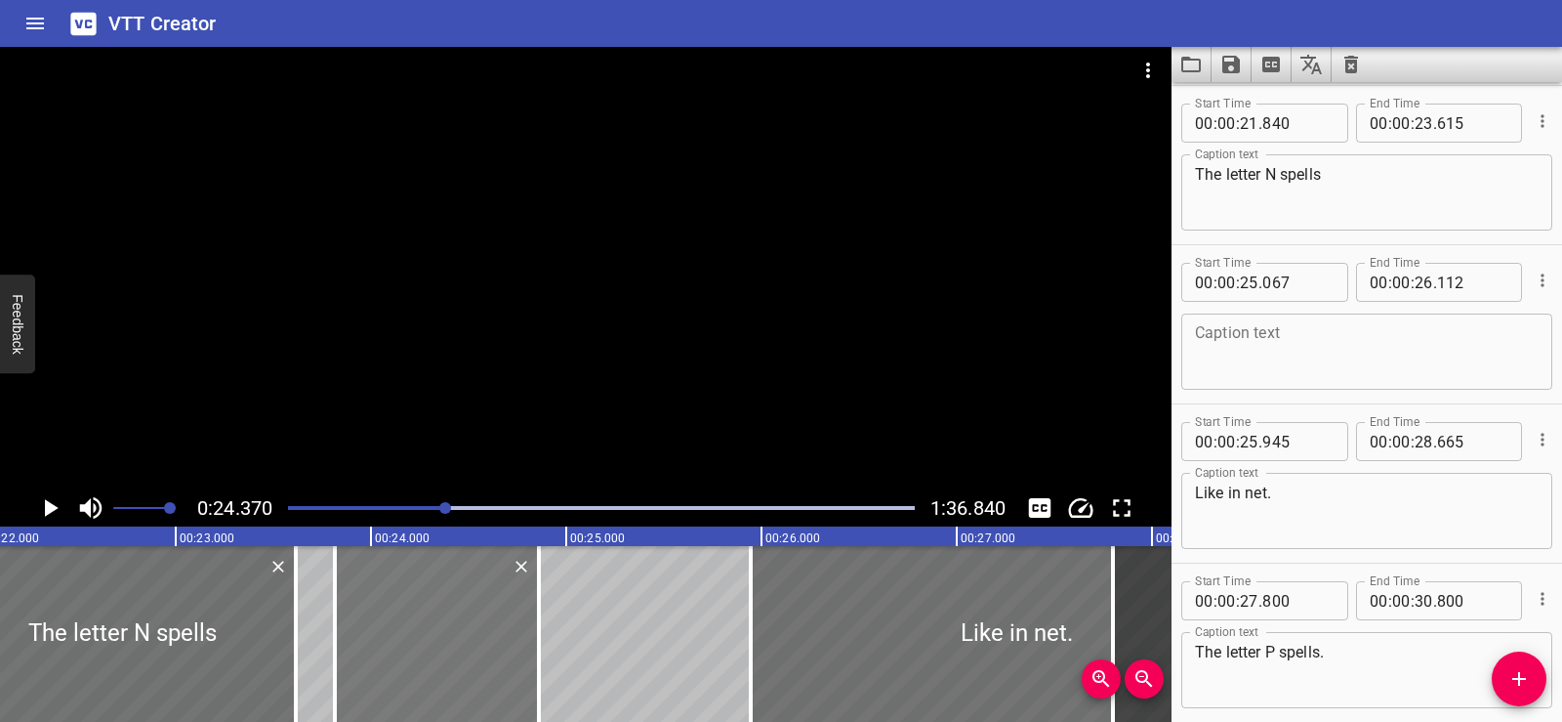
drag, startPoint x: 680, startPoint y: 639, endPoint x: 436, endPoint y: 640, distance: 244.1
click at [436, 640] on div at bounding box center [437, 634] width 204 height 176
type input "23"
type input "817"
type input "24"
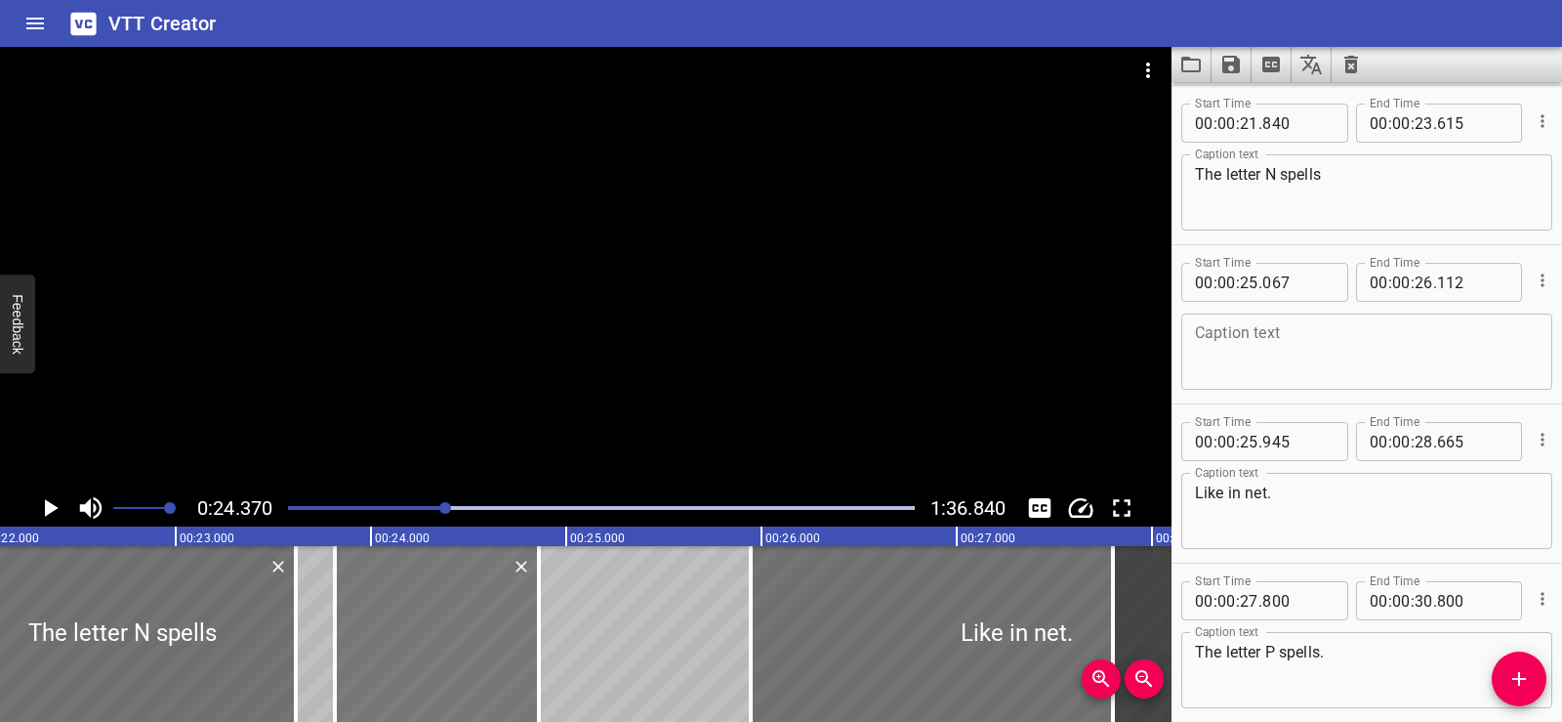
type input "862"
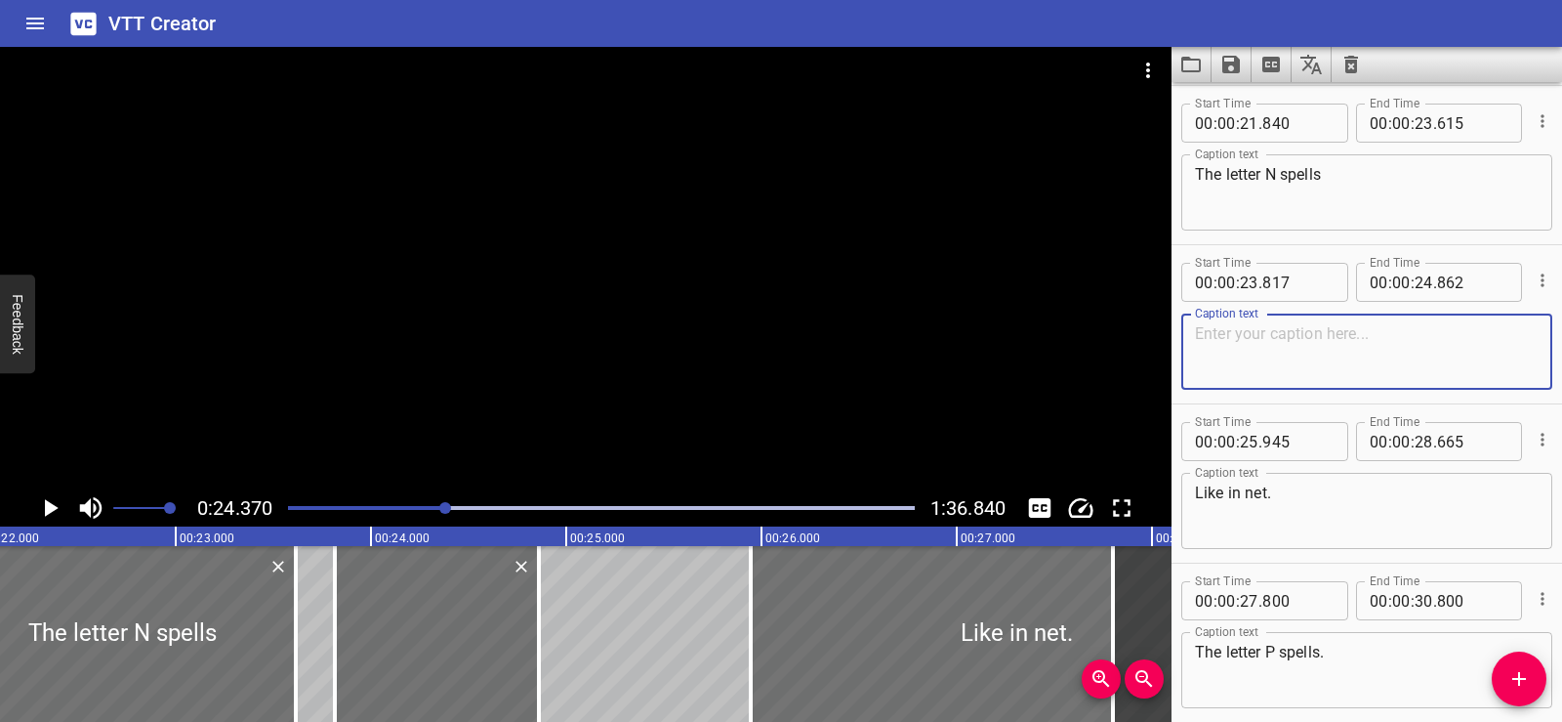
click at [1226, 335] on textarea at bounding box center [1367, 352] width 344 height 56
paste textarea "/n/"
type textarea "/n/"
drag, startPoint x: 1194, startPoint y: 335, endPoint x: 1182, endPoint y: 337, distance: 12.8
click at [1182, 337] on div "/n/ Caption text" at bounding box center [1367, 351] width 371 height 76
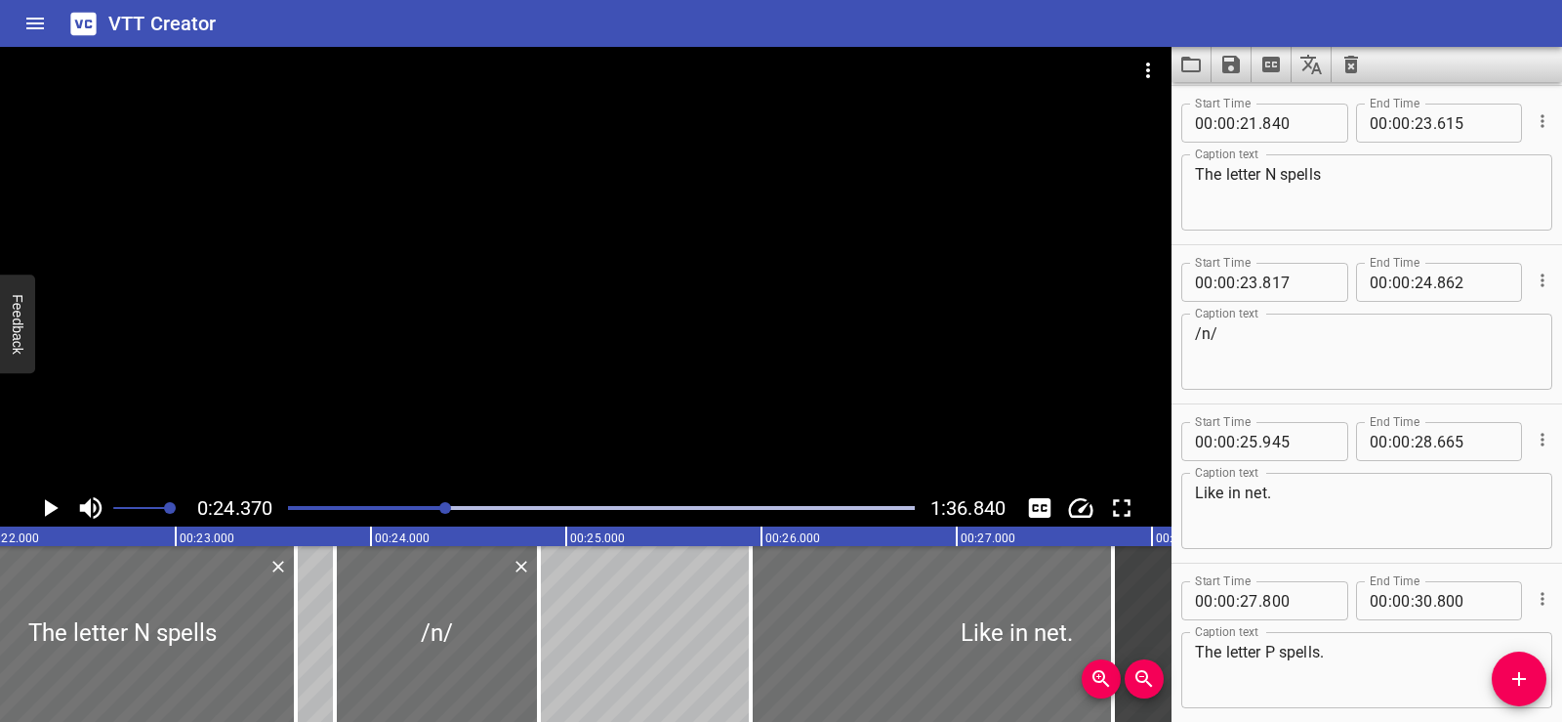
click at [1194, 335] on div "/n/ Caption text" at bounding box center [1367, 351] width 371 height 76
click at [1199, 339] on textarea "/n/" at bounding box center [1367, 352] width 344 height 56
drag, startPoint x: 1195, startPoint y: 336, endPoint x: 1180, endPoint y: 337, distance: 15.7
click at [1180, 337] on div "Start Time 00 : 00 : 23 . 817 Start Time End Time 00 : 00 : 24 . 862 End Time C…" at bounding box center [1367, 324] width 391 height 158
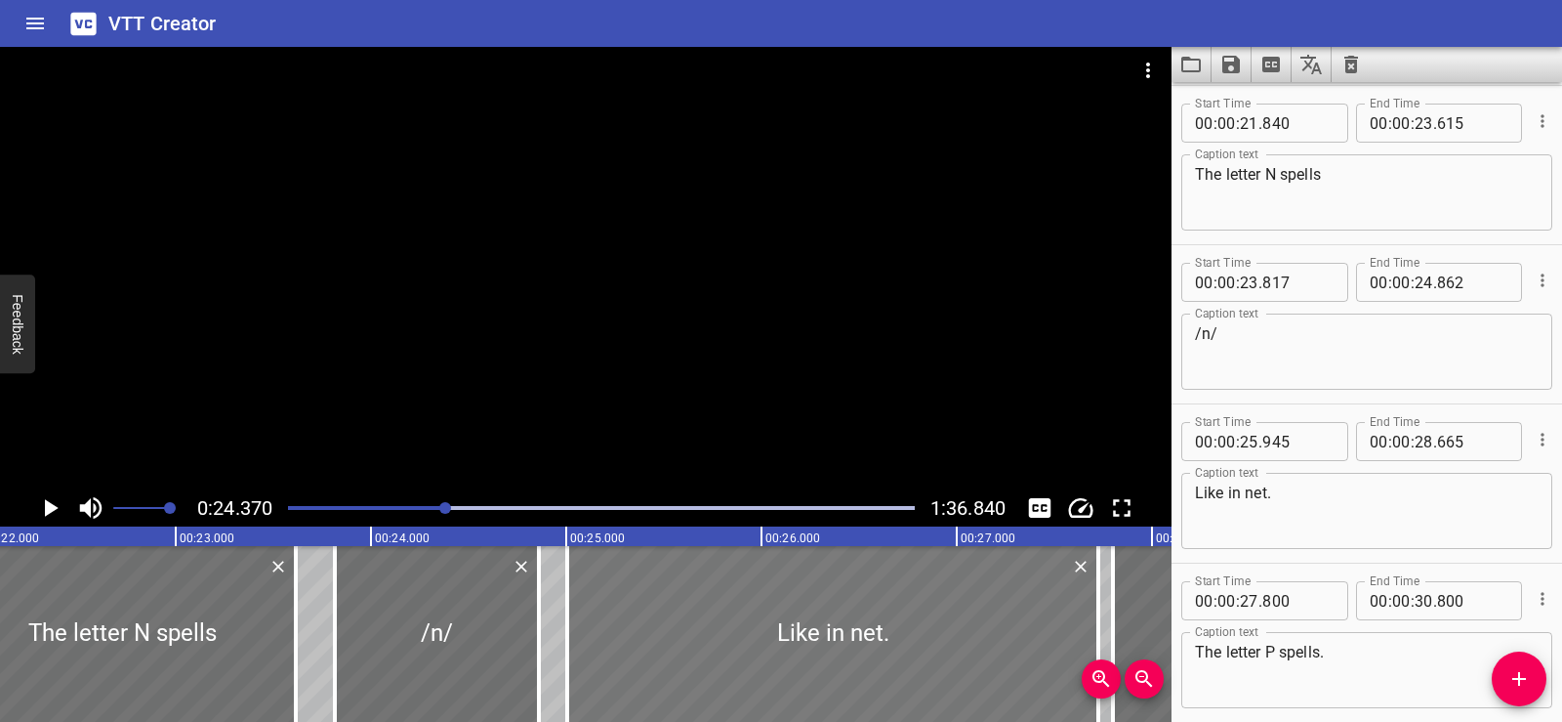
drag, startPoint x: 858, startPoint y: 632, endPoint x: 675, endPoint y: 636, distance: 183.6
click at [675, 636] on div at bounding box center [832, 634] width 531 height 176
type input "005"
type input "27"
type input "725"
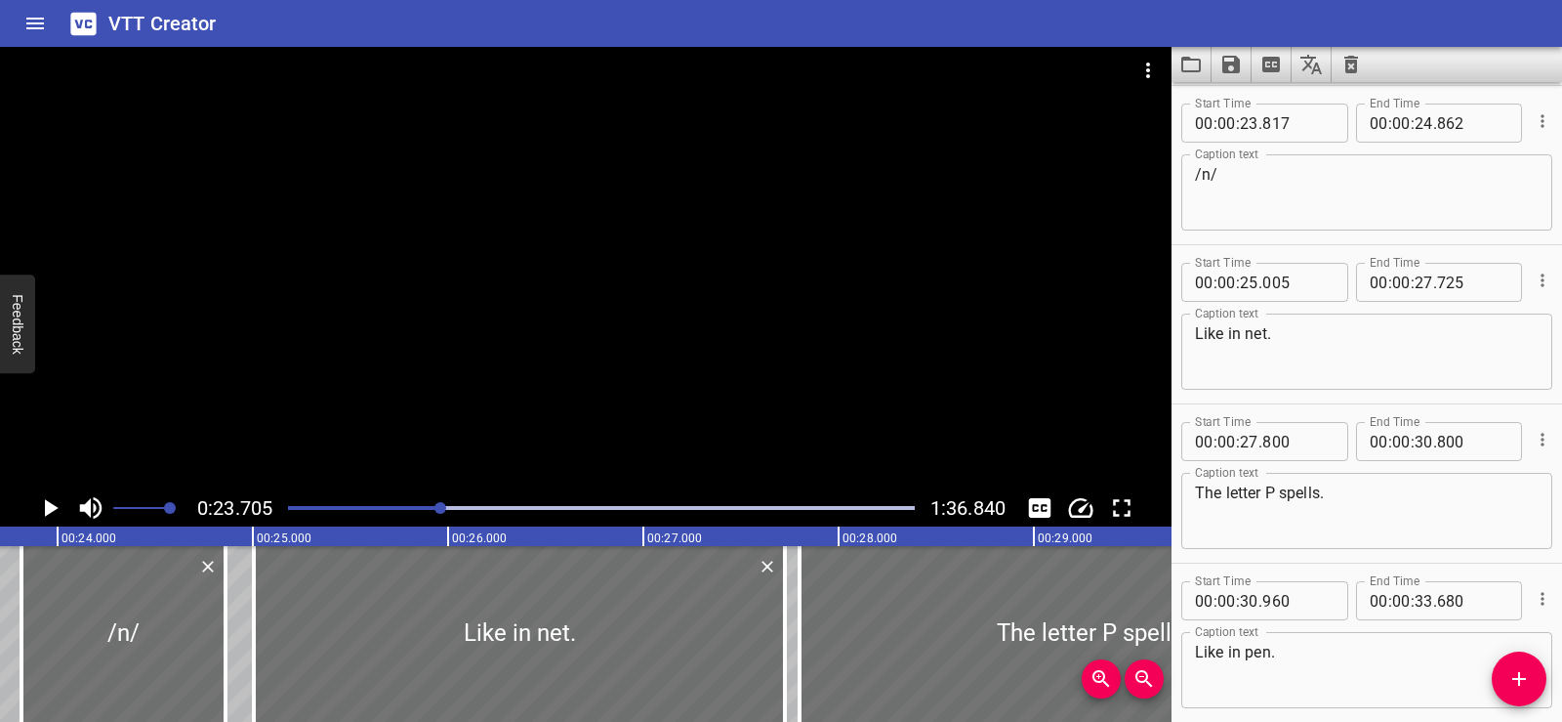
click at [687, 294] on div at bounding box center [586, 268] width 1172 height 442
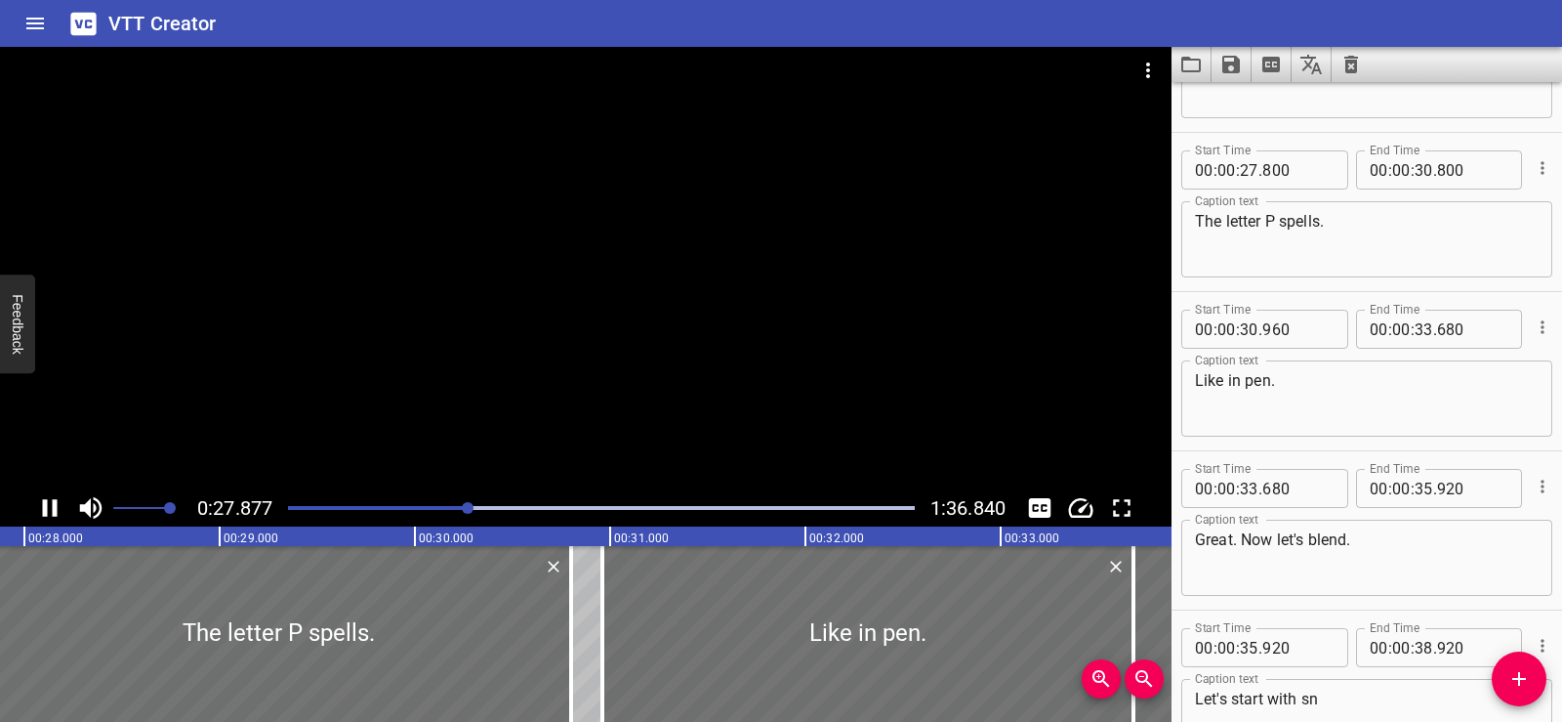
scroll to position [2069, 0]
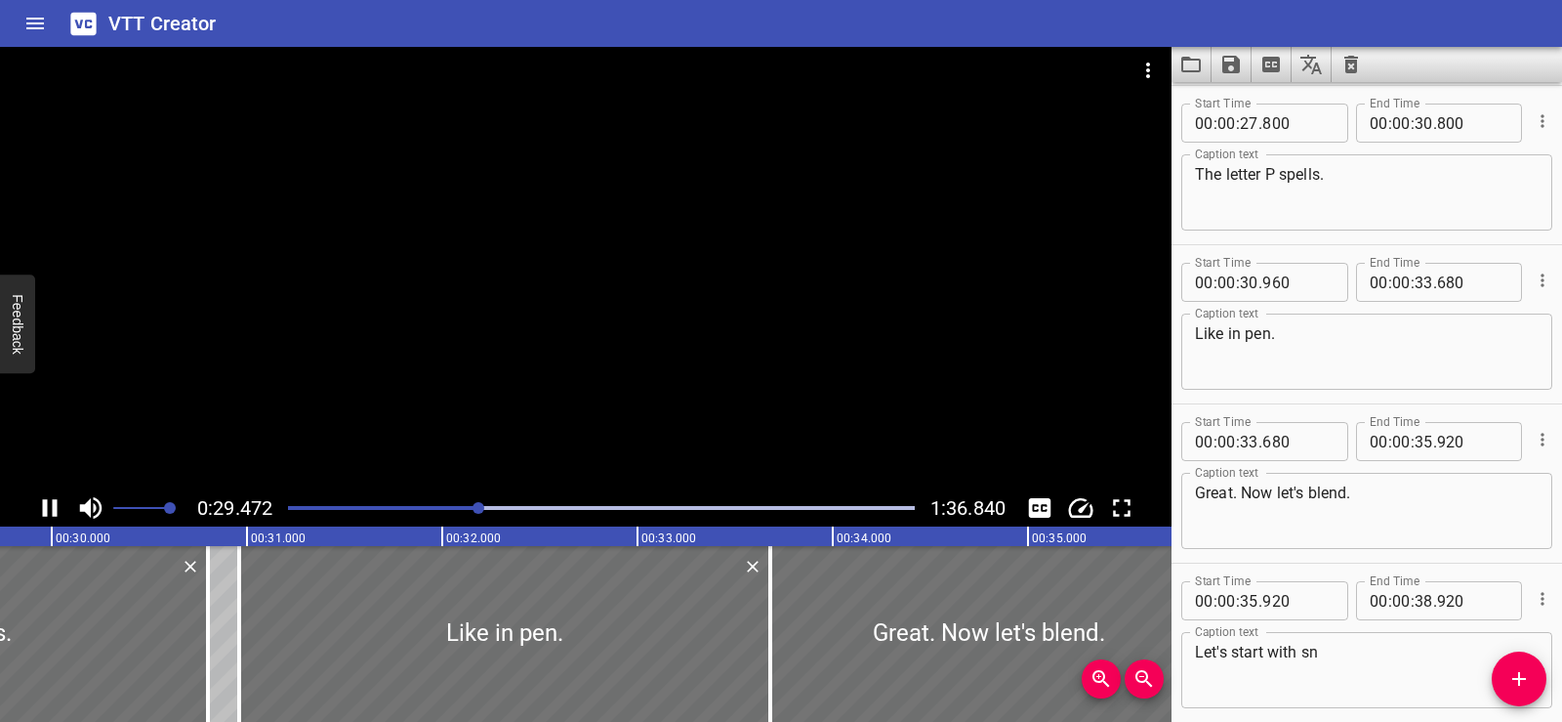
click at [657, 256] on div at bounding box center [586, 268] width 1172 height 442
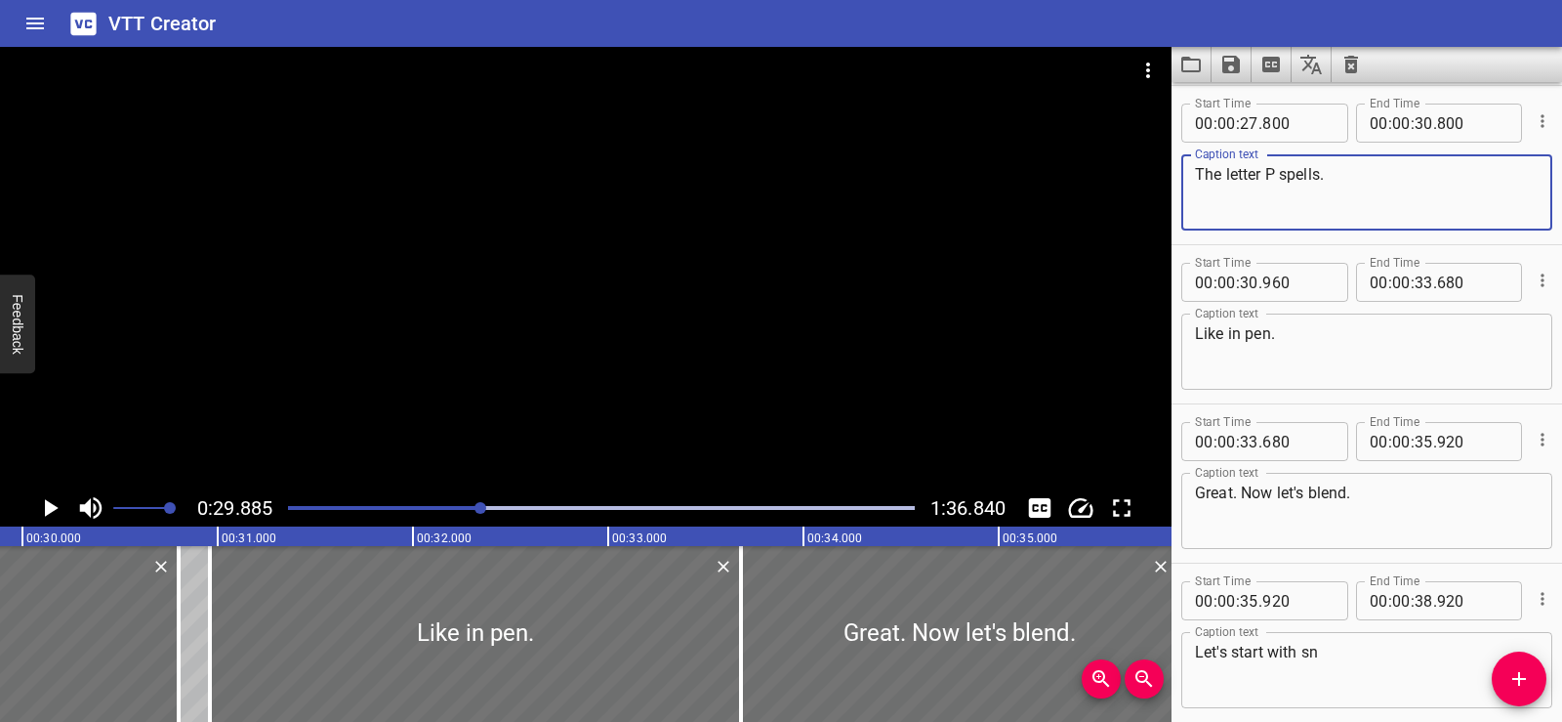
click at [1357, 189] on textarea "The letter P spells." at bounding box center [1367, 193] width 344 height 56
type textarea "The letter P spells"
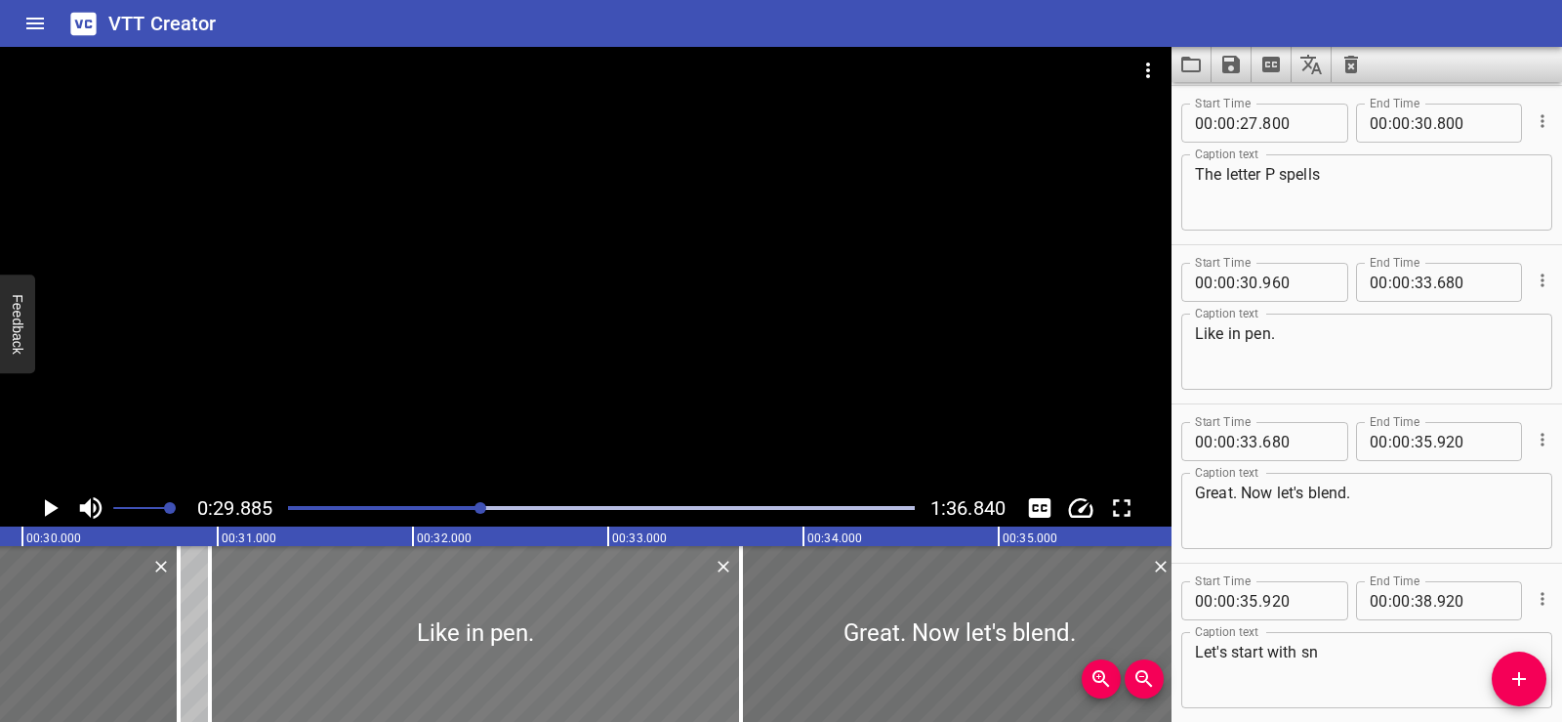
click at [571, 644] on div at bounding box center [475, 634] width 531 height 176
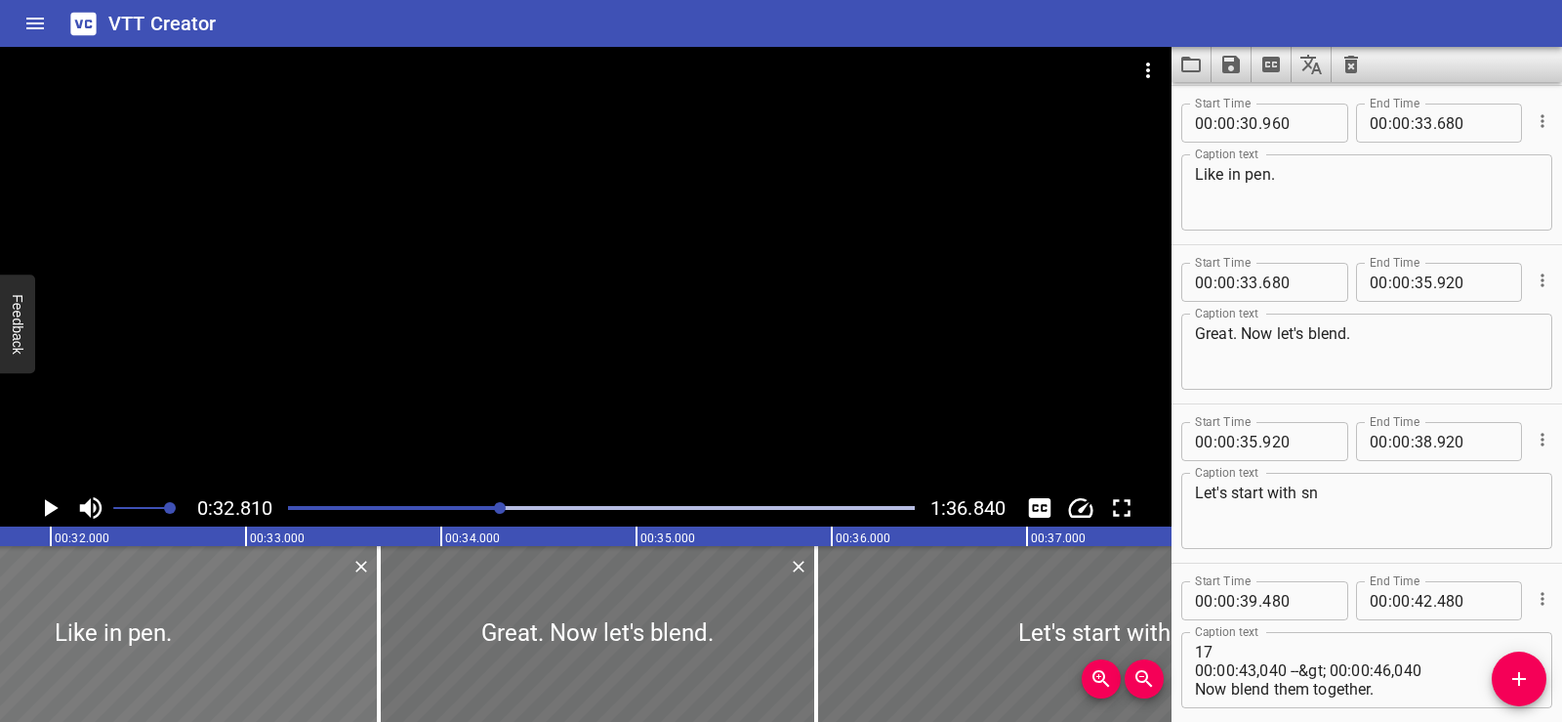
scroll to position [0, 6408]
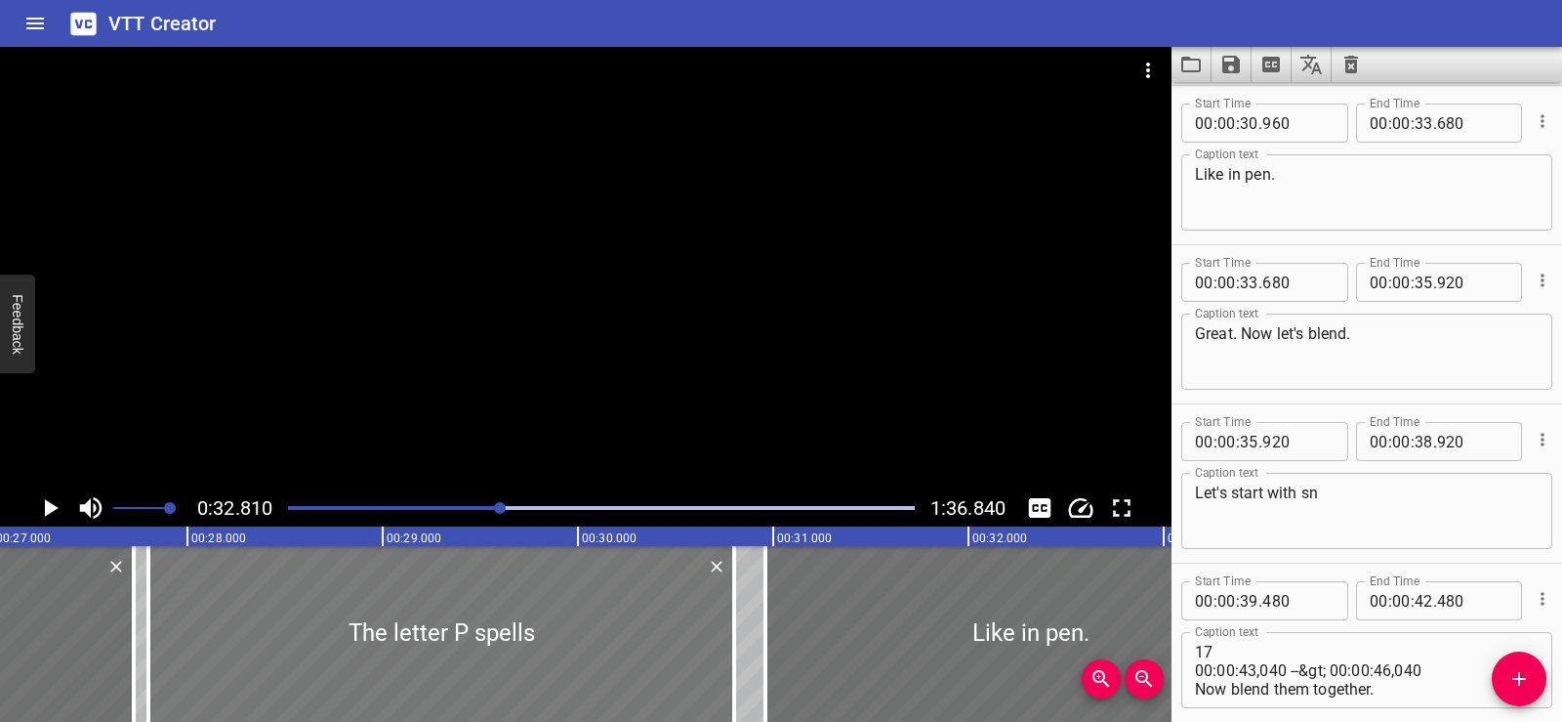
click at [306, 620] on div at bounding box center [441, 634] width 586 height 176
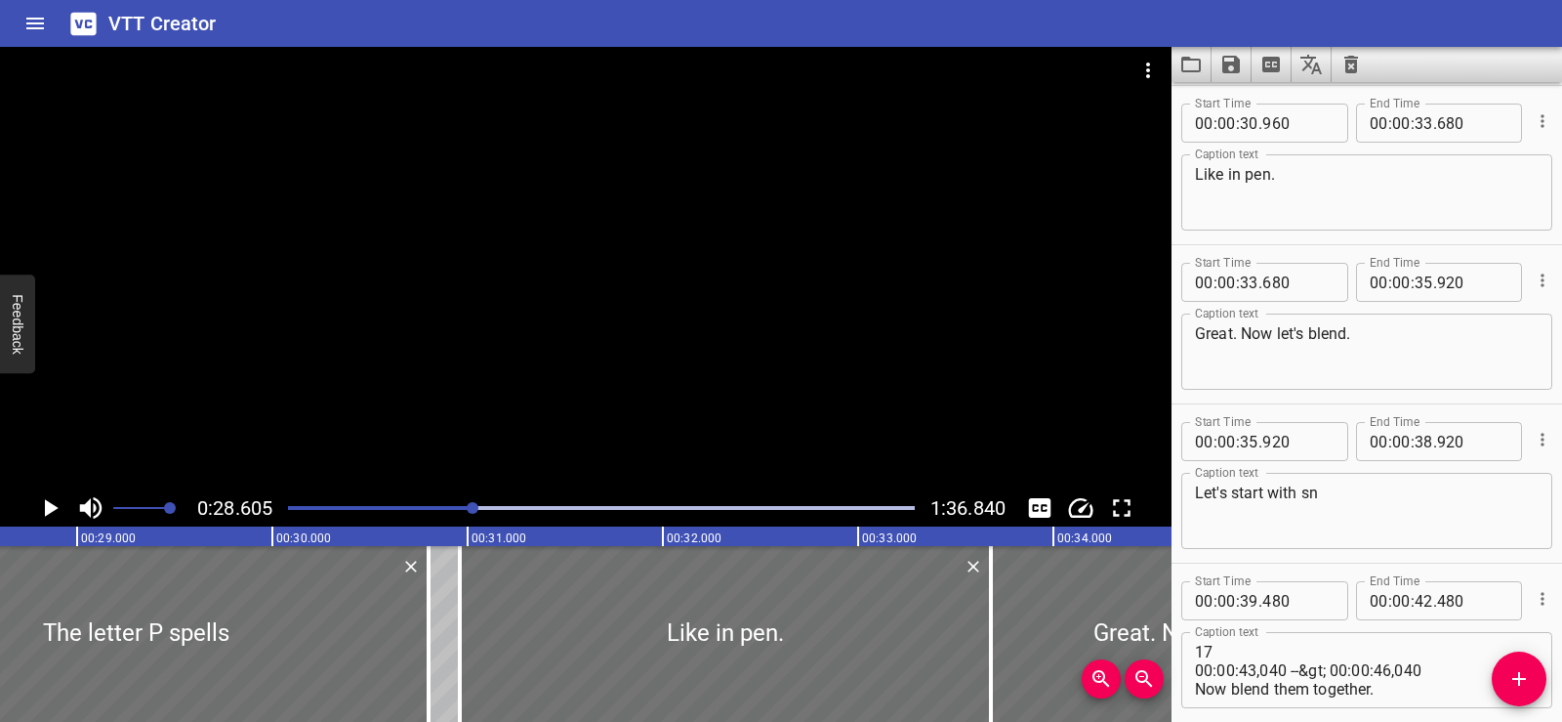
click at [612, 261] on div at bounding box center [586, 268] width 1172 height 442
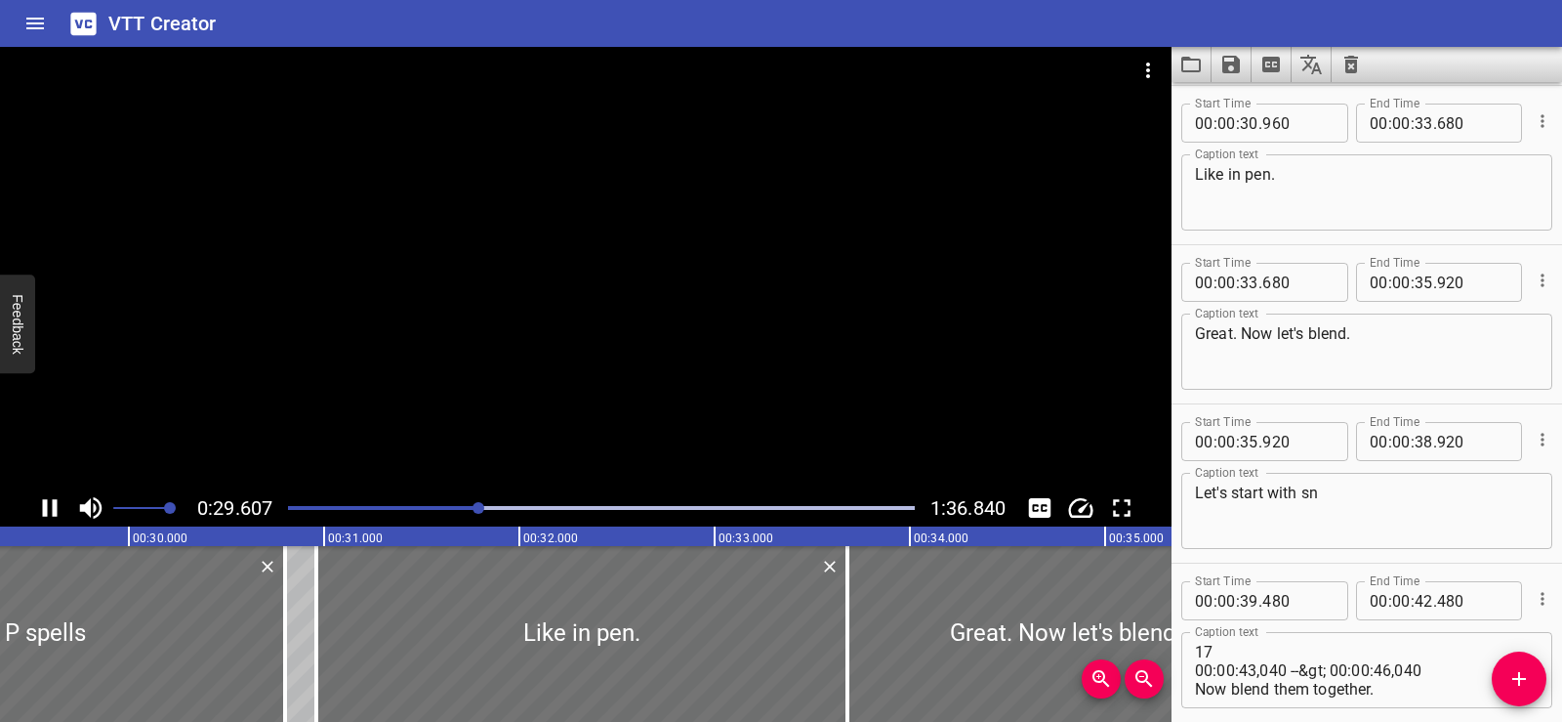
click at [534, 232] on div at bounding box center [586, 268] width 1172 height 442
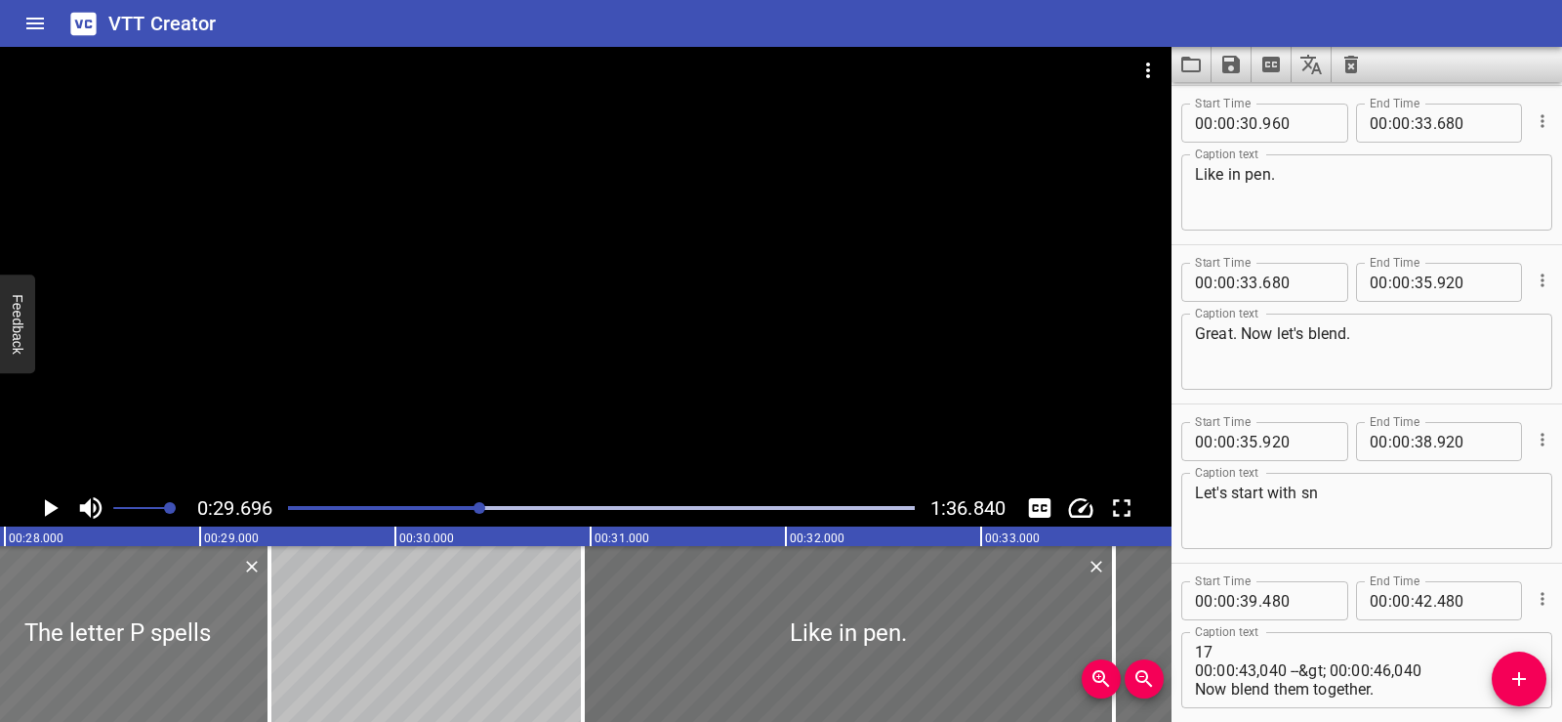
scroll to position [0, 5286]
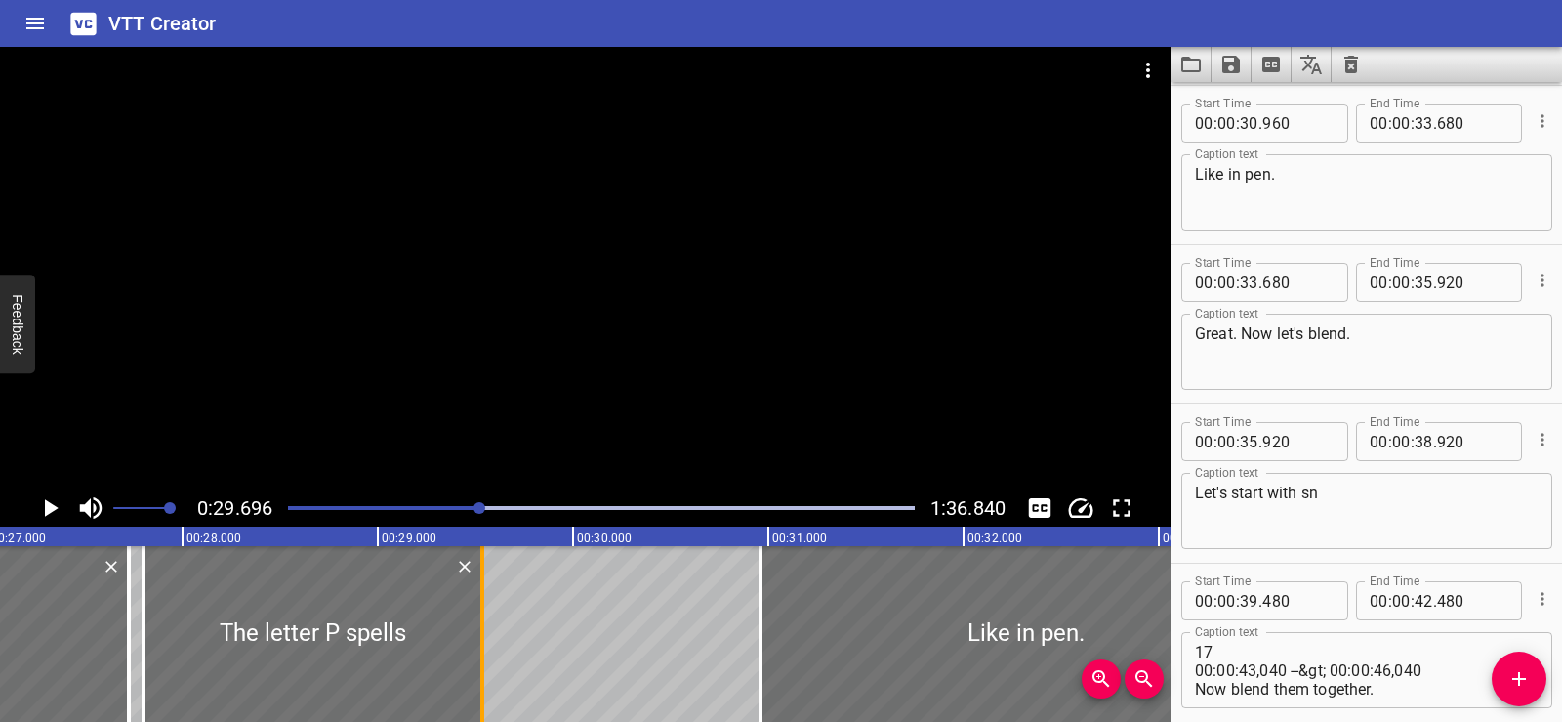
drag, startPoint x: 95, startPoint y: 654, endPoint x: 486, endPoint y: 641, distance: 391.8
click at [486, 641] on div at bounding box center [483, 634] width 20 height 176
type input "29"
type input "535"
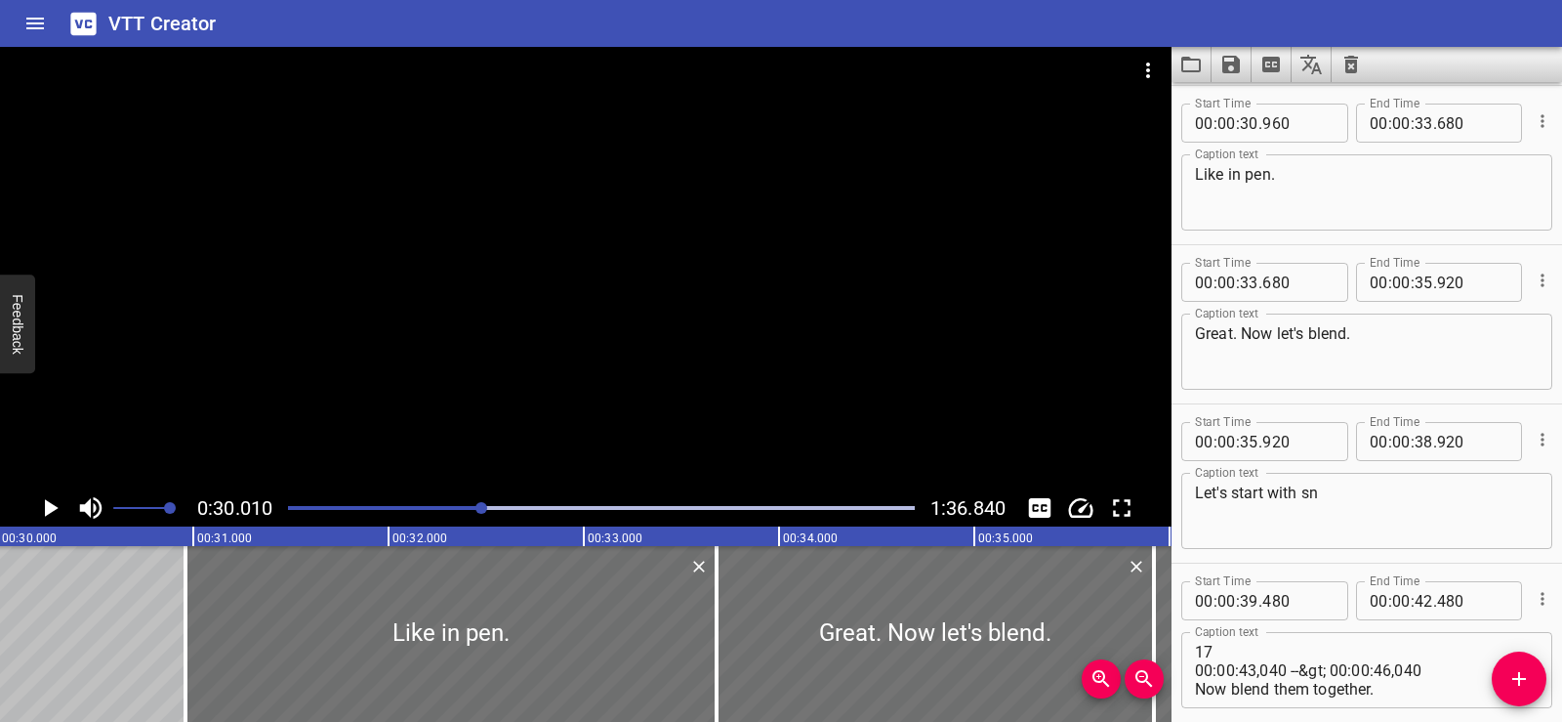
scroll to position [0, 5558]
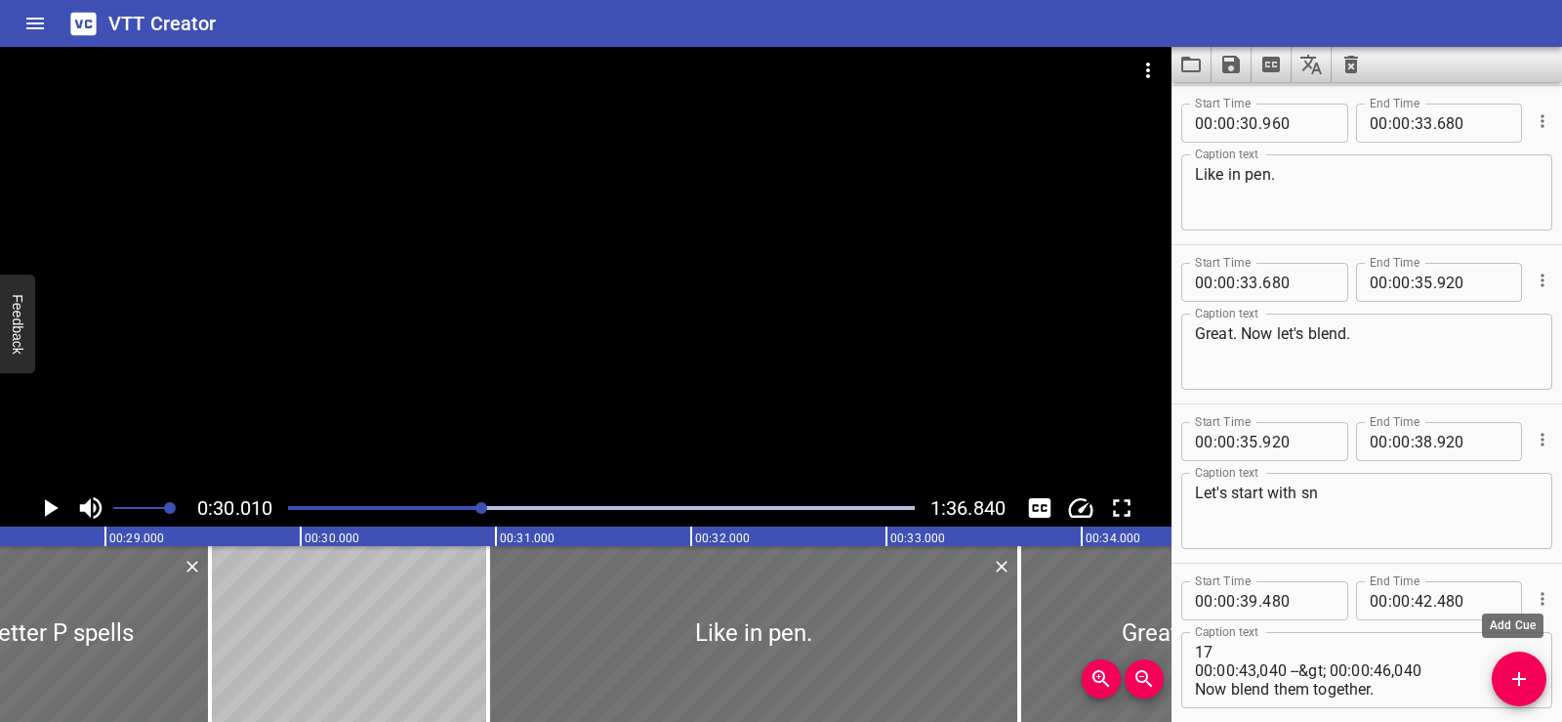
click at [1517, 684] on icon "Add Cue" at bounding box center [1519, 678] width 23 height 23
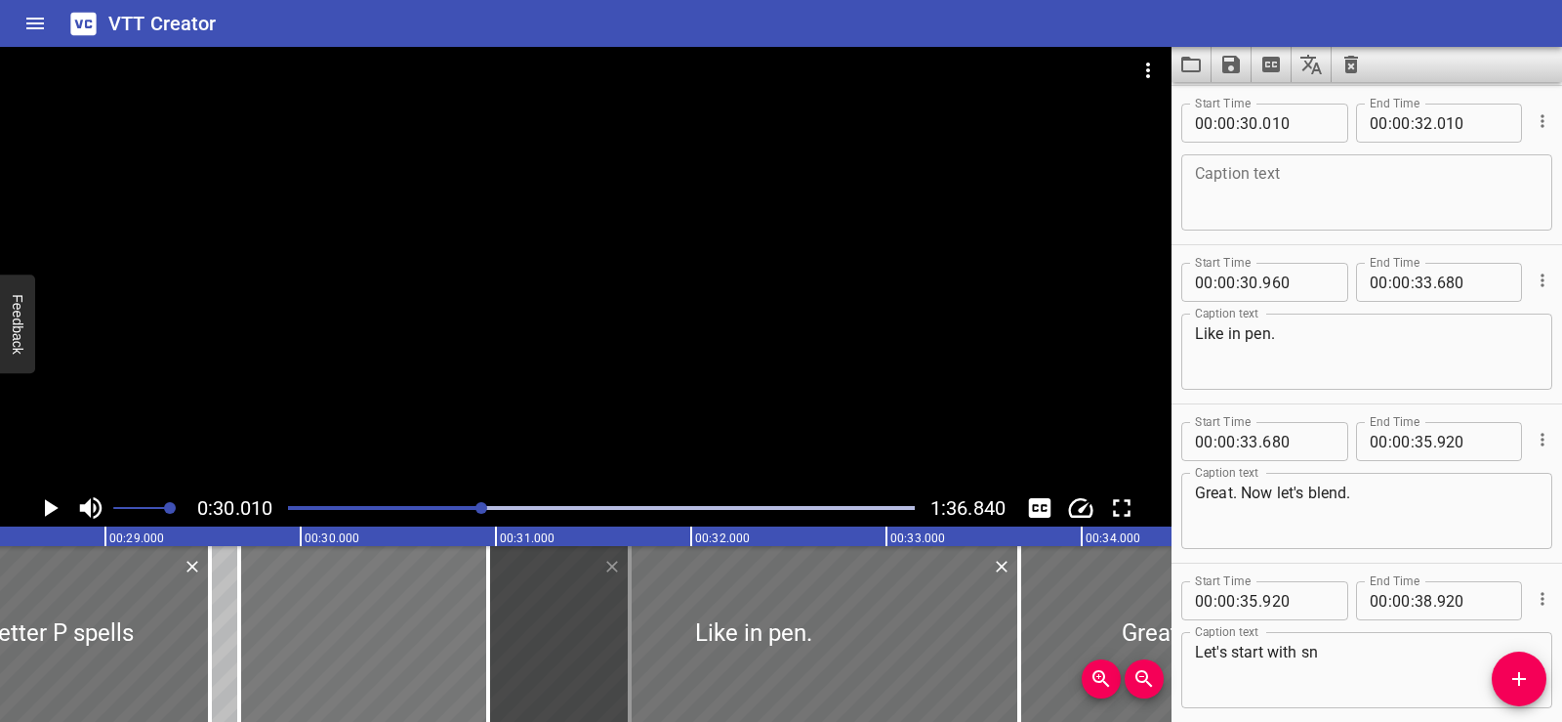
drag, startPoint x: 346, startPoint y: 620, endPoint x: 291, endPoint y: 629, distance: 55.4
click at [291, 629] on div at bounding box center [434, 634] width 391 height 176
type input "29"
type input "685"
type input "31"
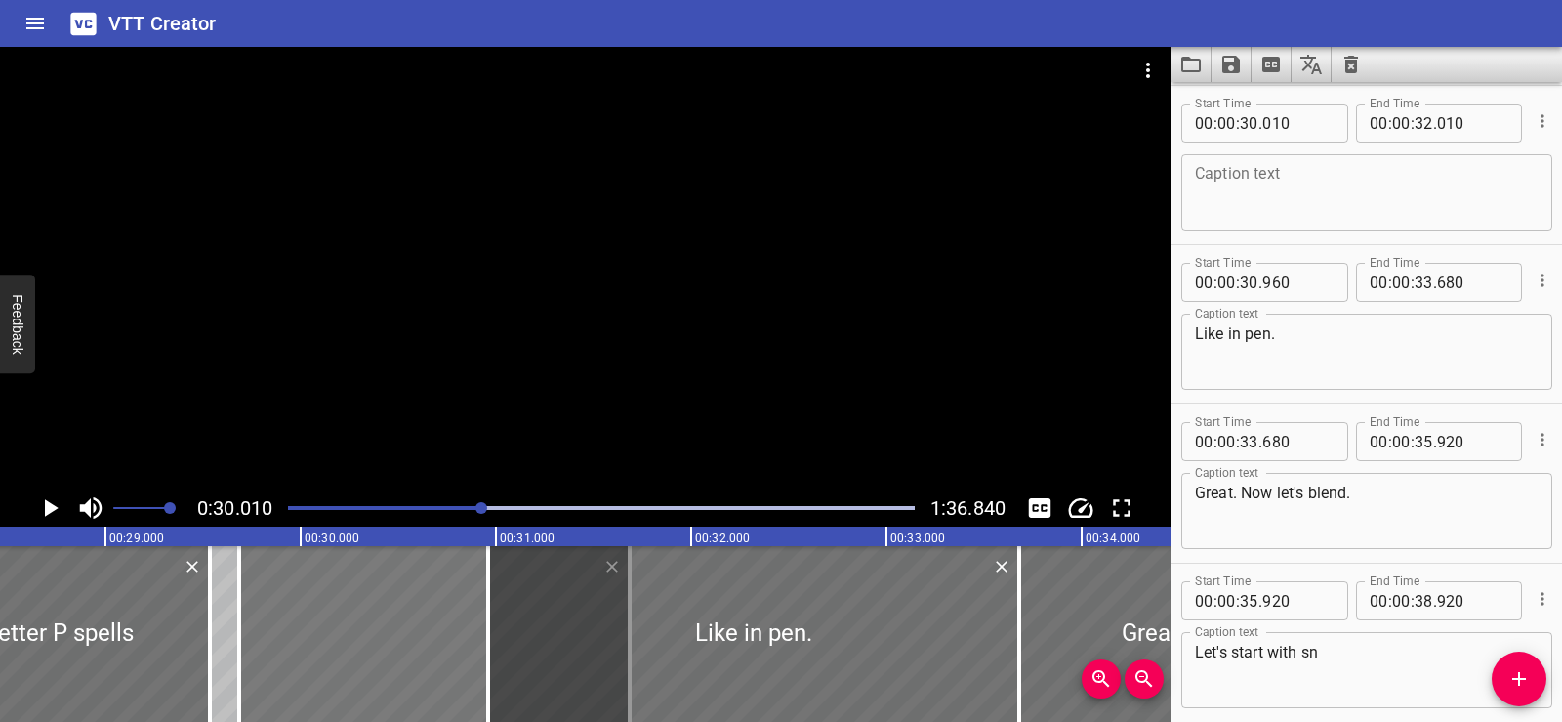
type input "685"
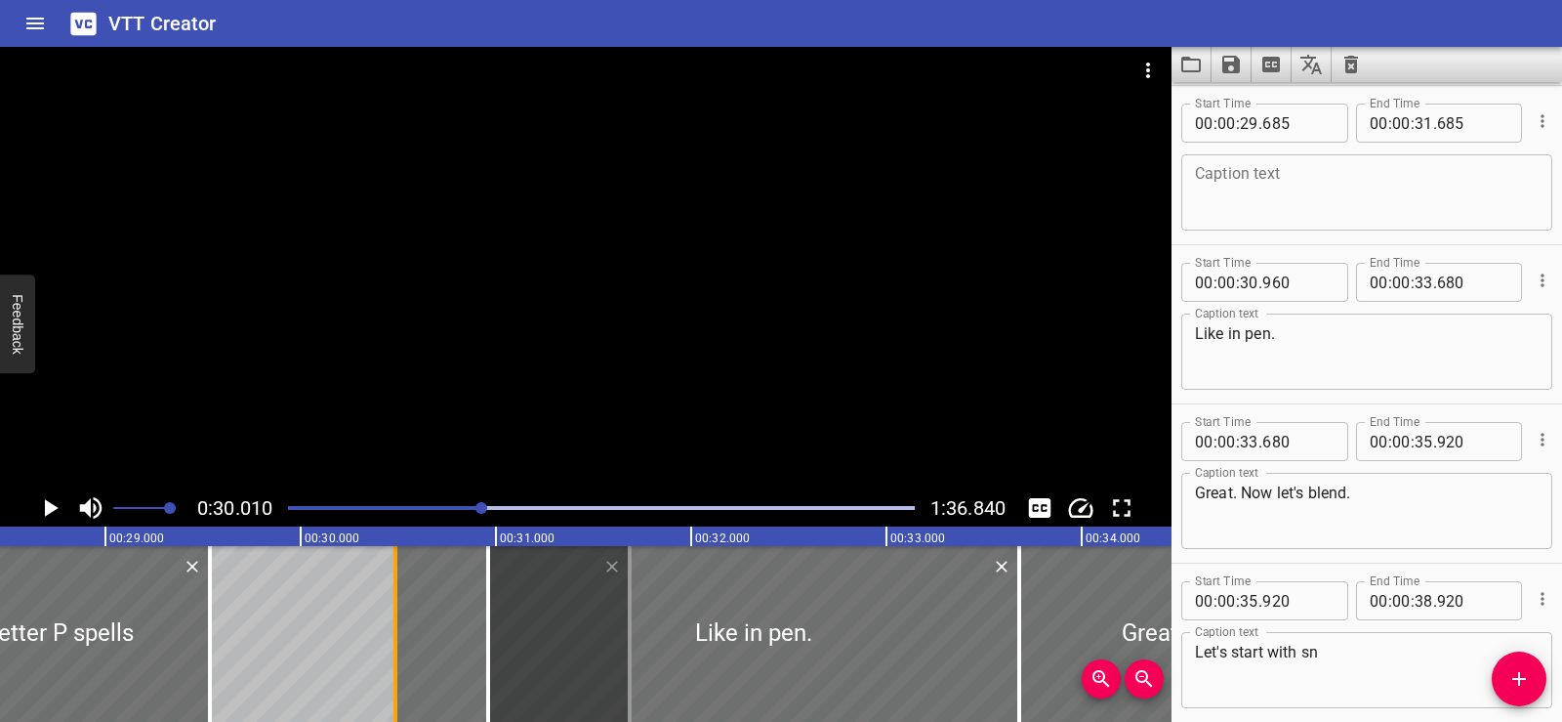
drag, startPoint x: 238, startPoint y: 632, endPoint x: 403, endPoint y: 653, distance: 166.4
click at [397, 653] on div at bounding box center [396, 634] width 4 height 176
type input "30"
type input "530"
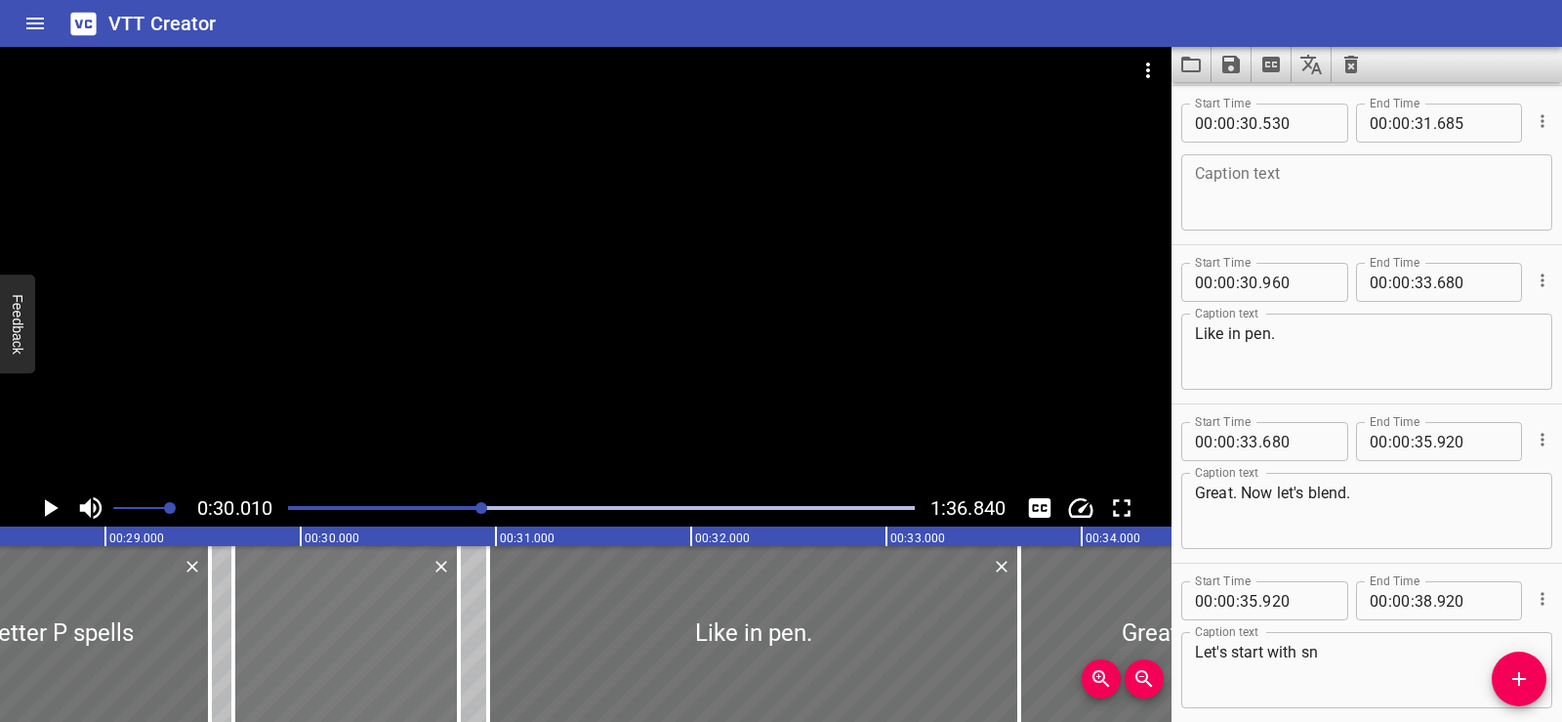
drag, startPoint x: 443, startPoint y: 625, endPoint x: 264, endPoint y: 606, distance: 180.6
click at [264, 606] on div at bounding box center [346, 634] width 226 height 176
type input "29"
type input "655"
type input "30"
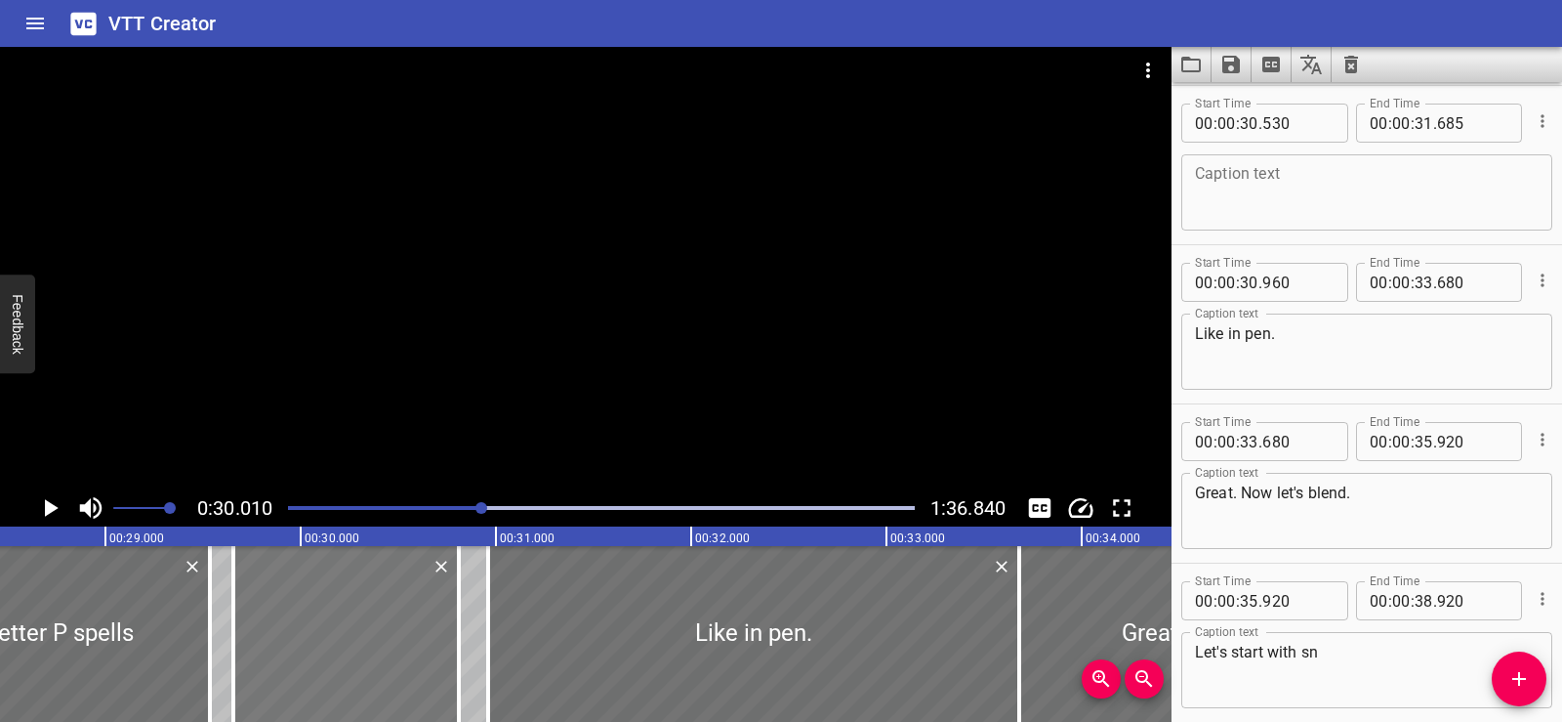
type input "810"
drag, startPoint x: 243, startPoint y: 630, endPoint x: 265, endPoint y: 633, distance: 21.7
click at [265, 633] on div at bounding box center [263, 634] width 20 height 176
drag, startPoint x: 430, startPoint y: 638, endPoint x: 412, endPoint y: 641, distance: 17.8
click at [412, 641] on div at bounding box center [343, 634] width 196 height 176
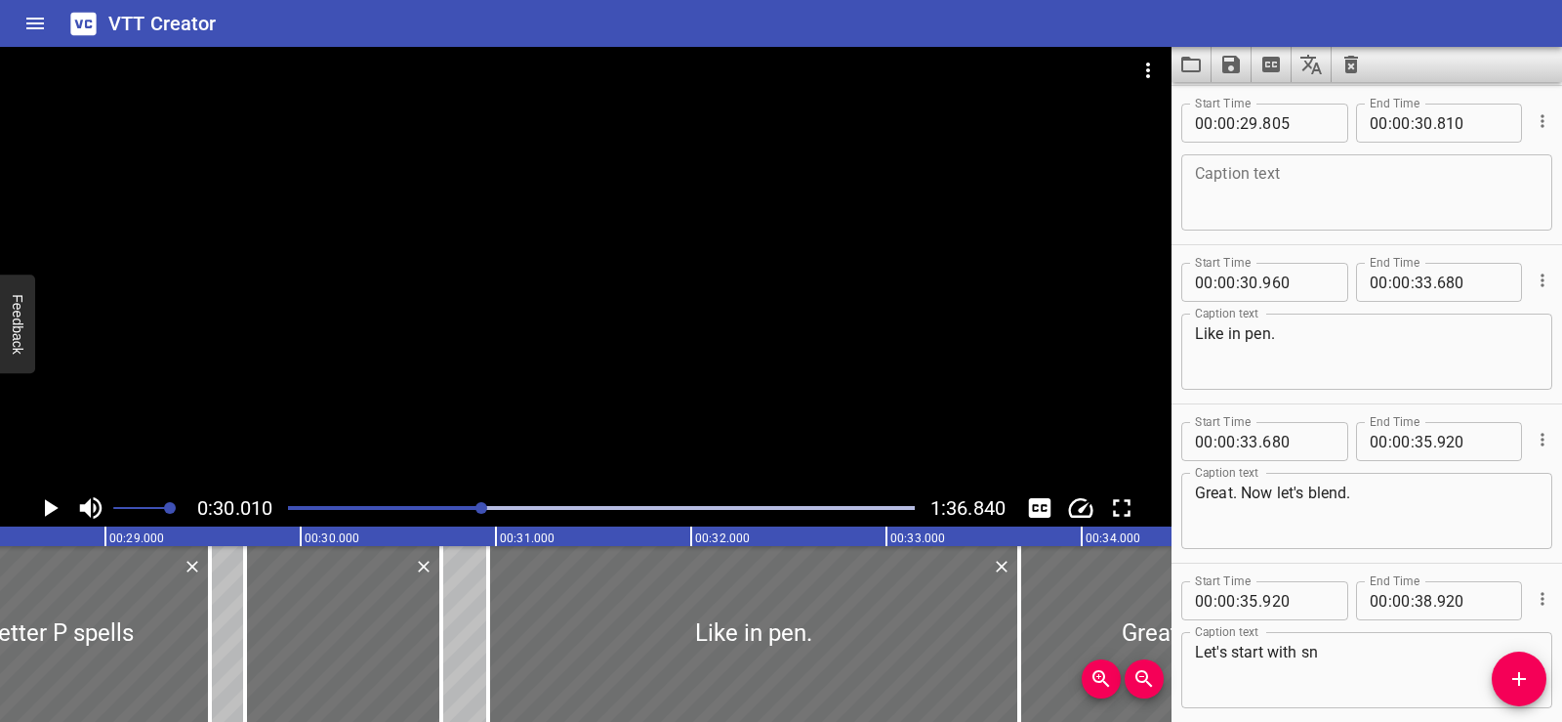
type input "715"
type input "720"
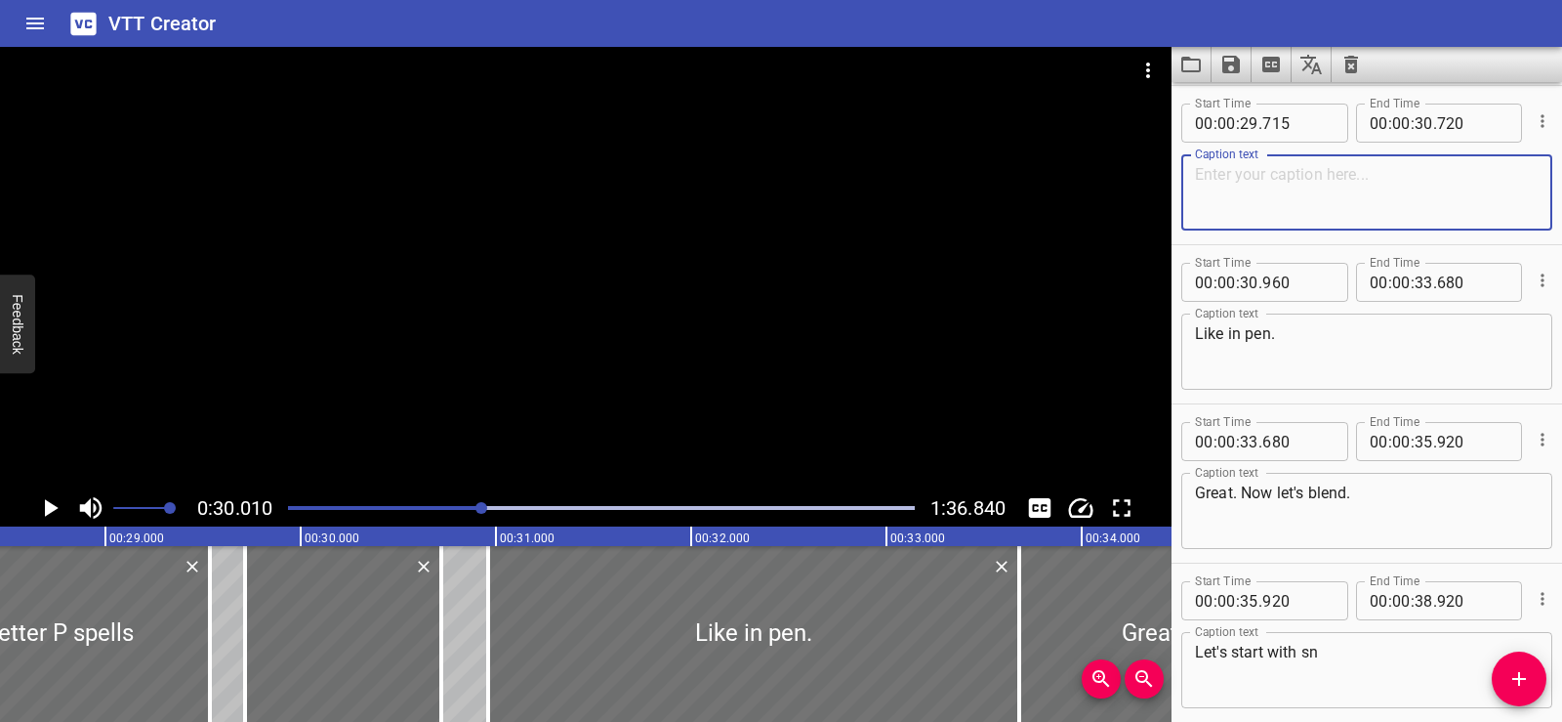
click at [1240, 171] on textarea at bounding box center [1367, 193] width 344 height 56
paste textarea "/p/"
type textarea "/p/"
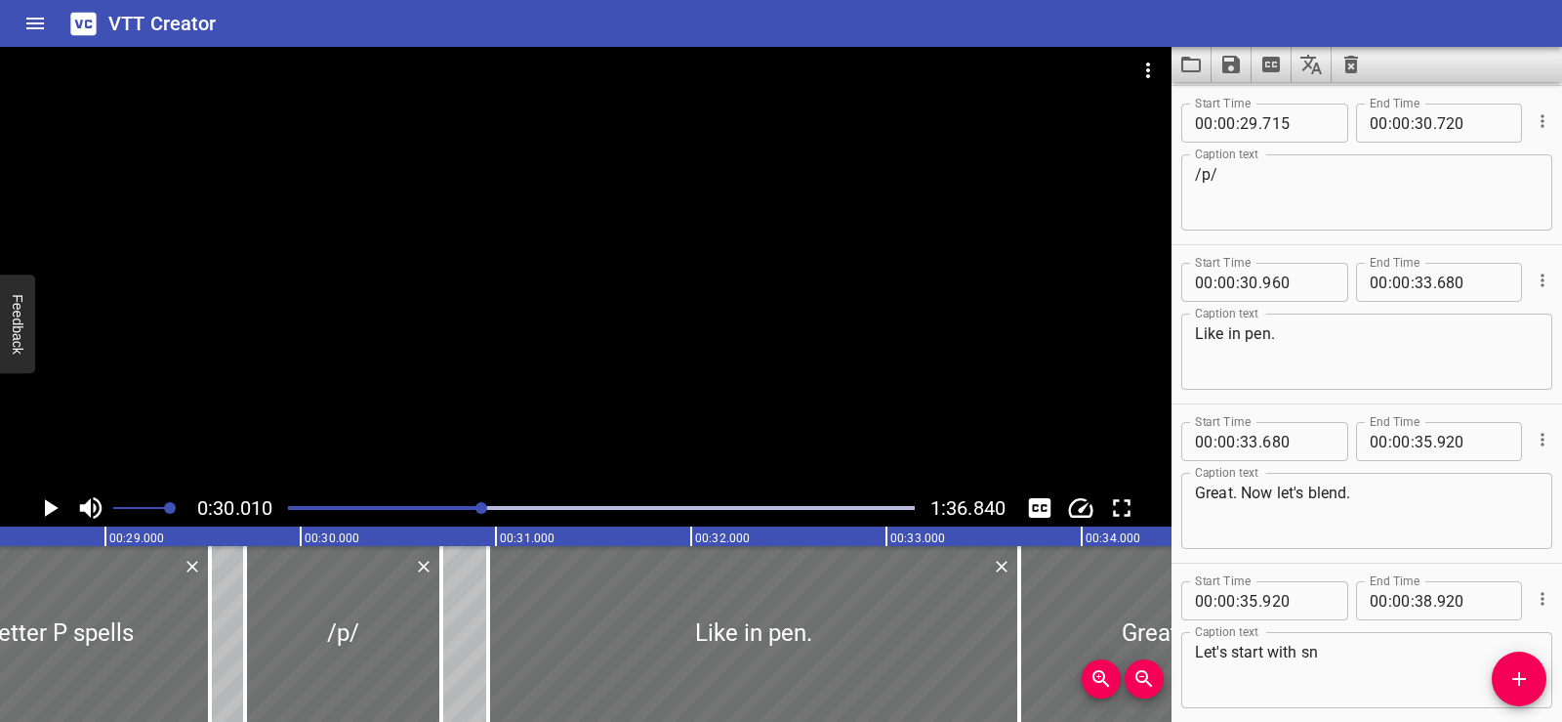
click at [488, 312] on div at bounding box center [586, 268] width 1172 height 442
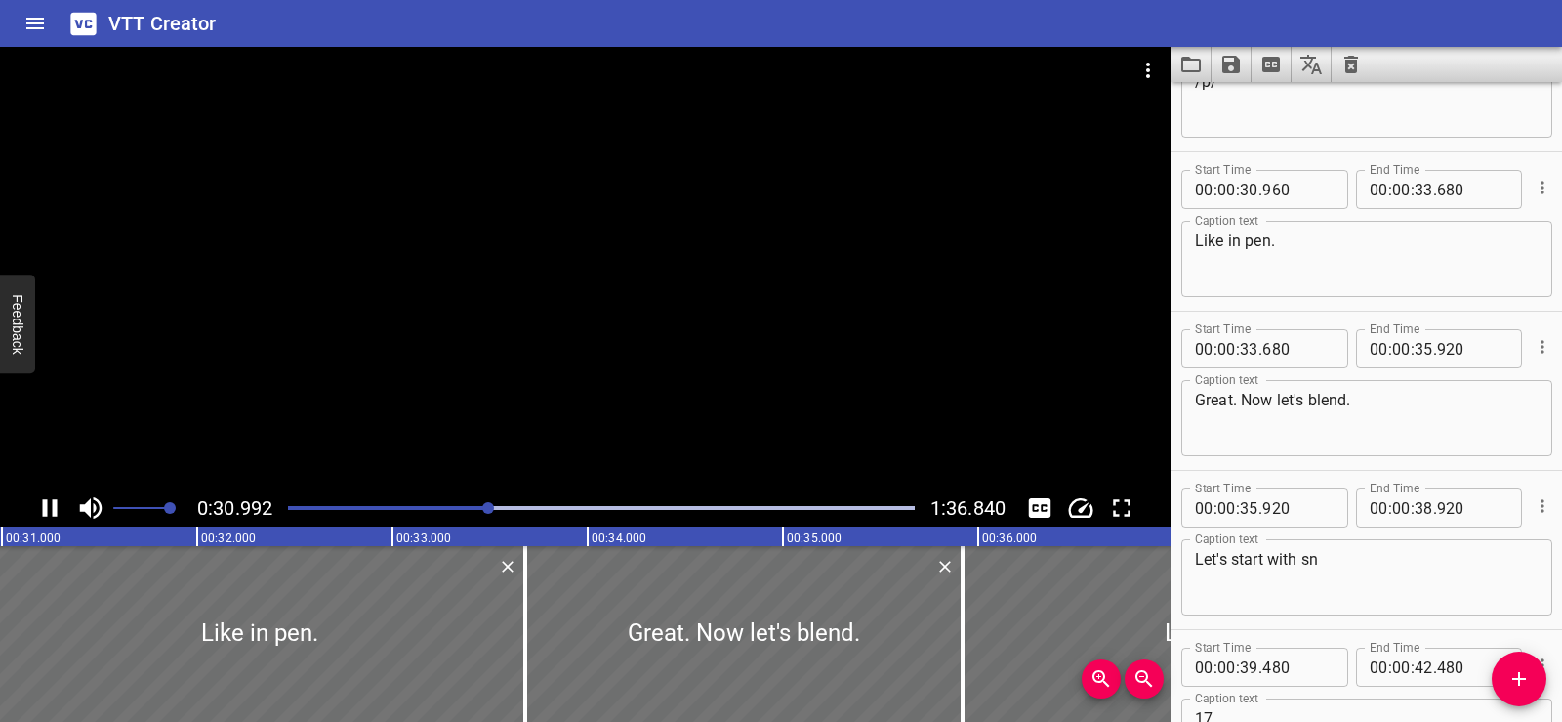
scroll to position [2388, 0]
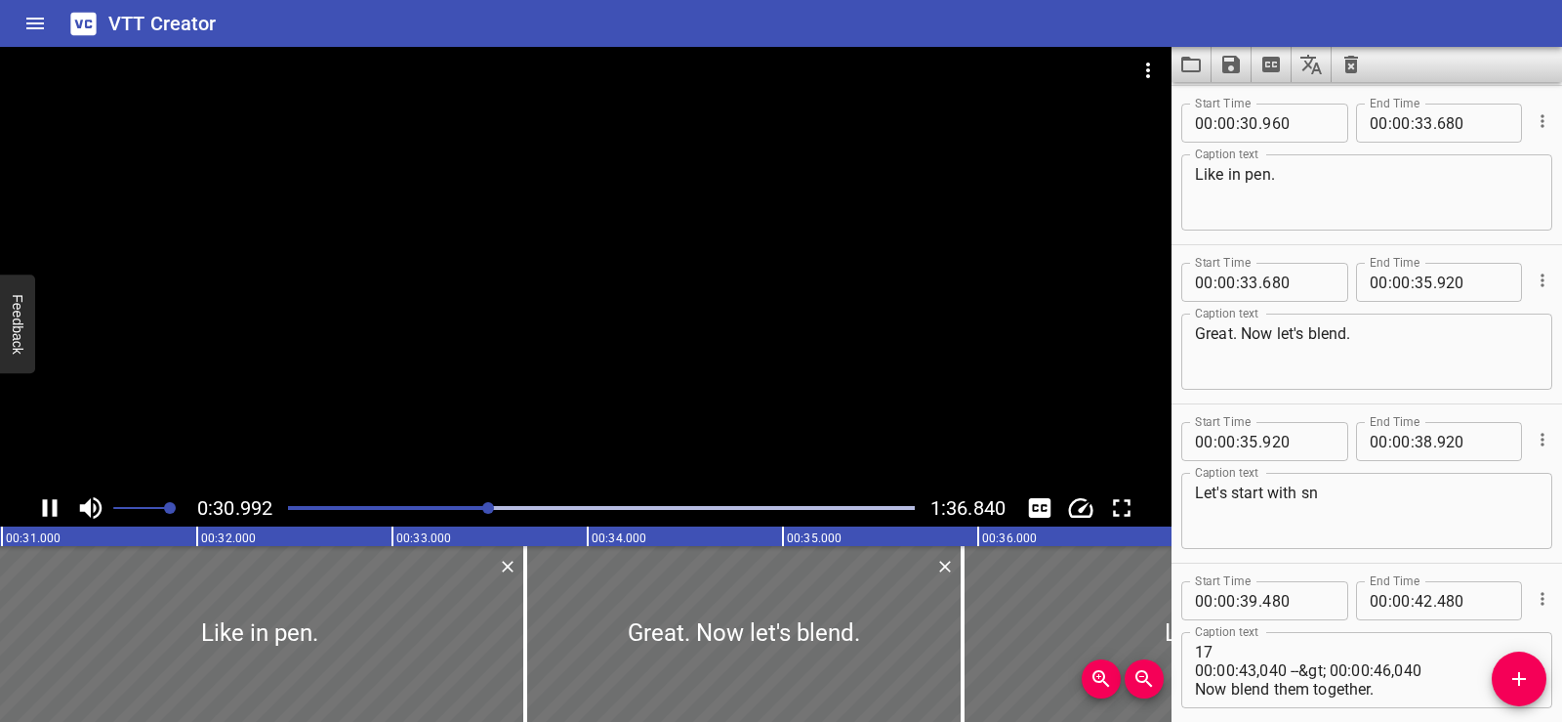
click at [630, 260] on div at bounding box center [586, 268] width 1172 height 442
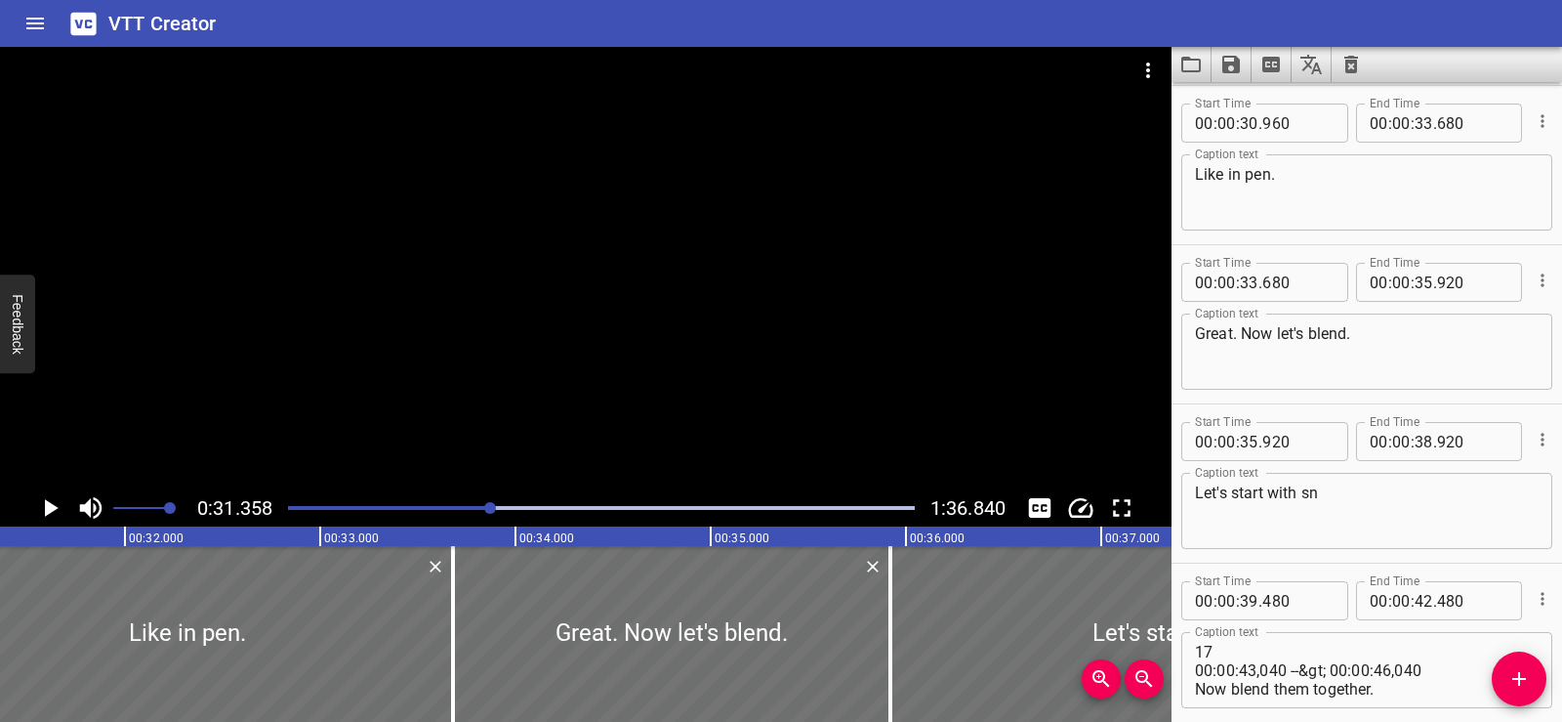
click at [630, 260] on div at bounding box center [586, 268] width 1172 height 442
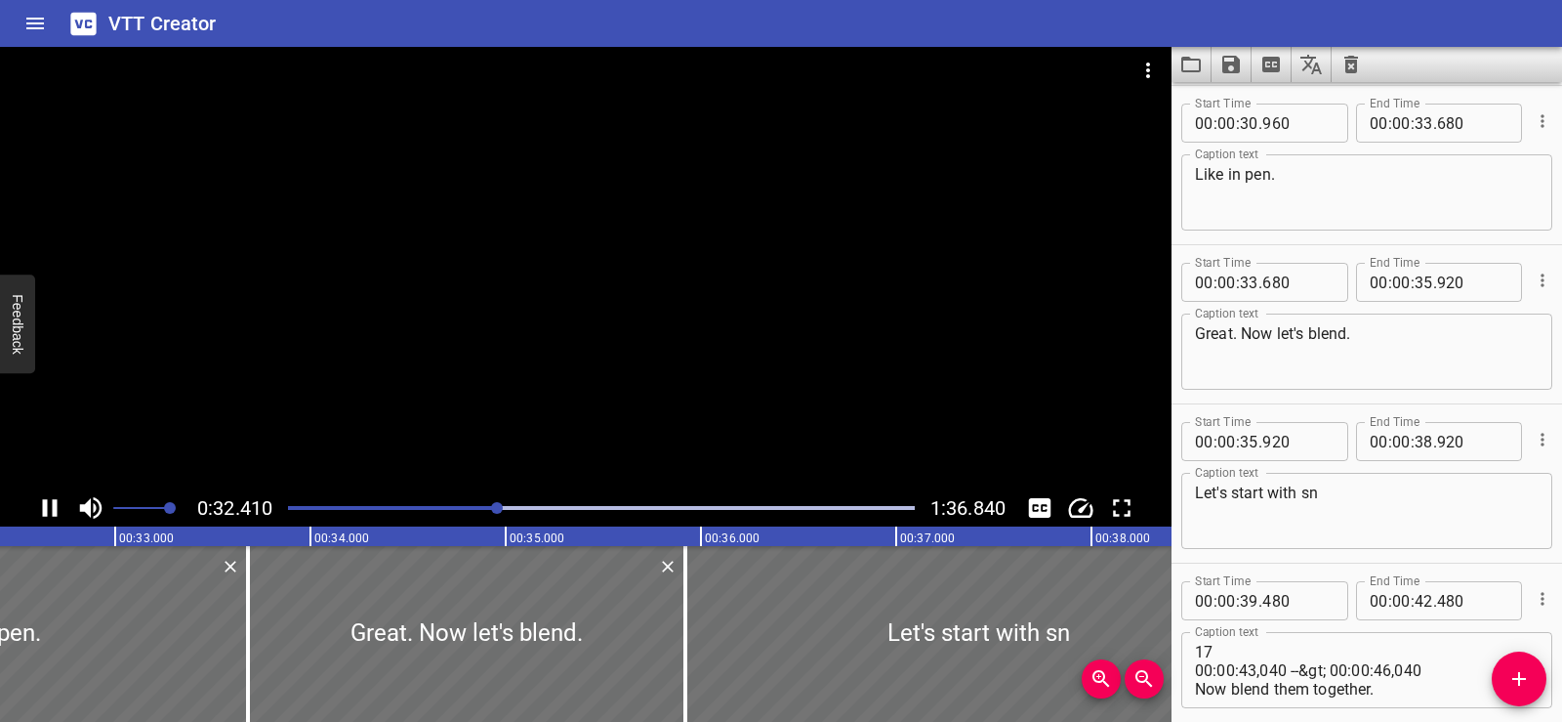
click at [584, 255] on div at bounding box center [586, 268] width 1172 height 442
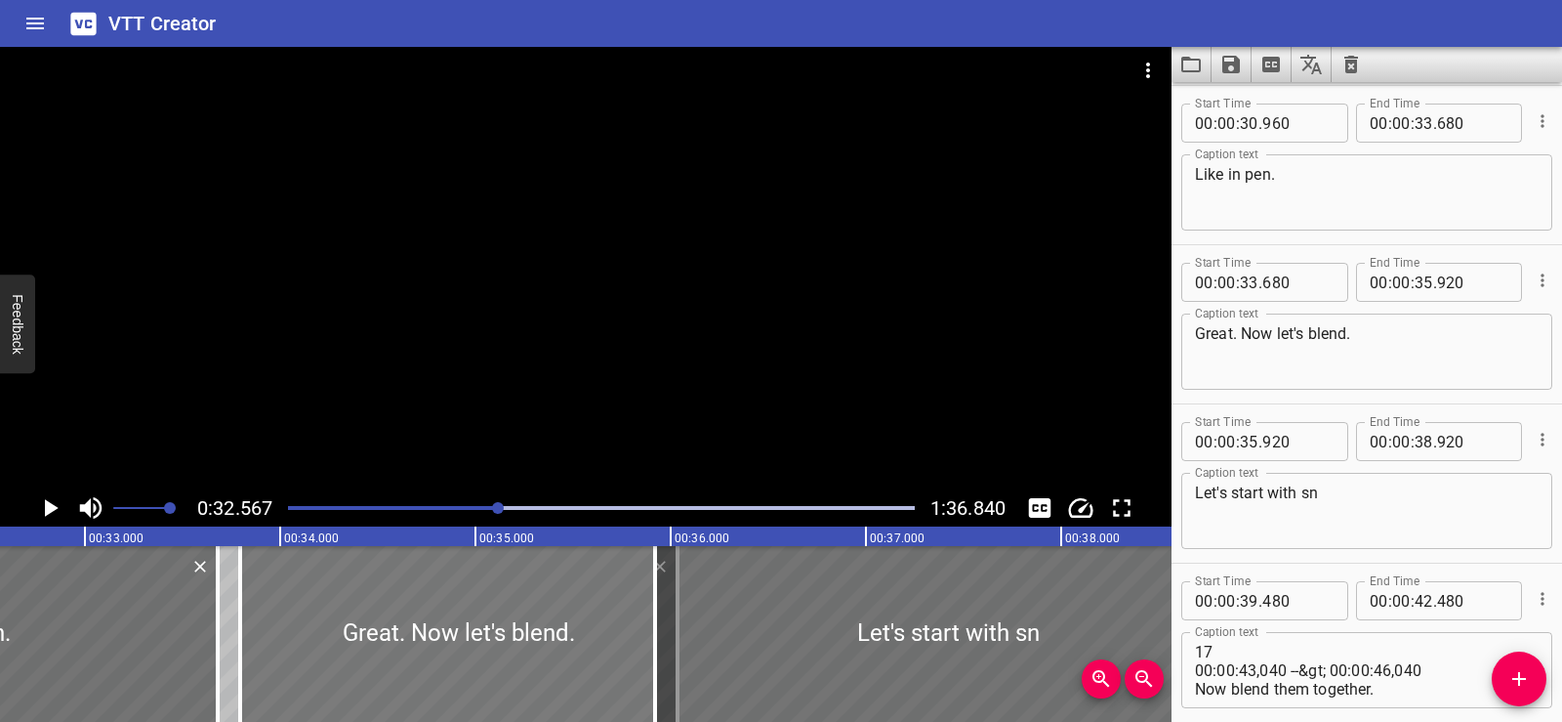
drag, startPoint x: 230, startPoint y: 631, endPoint x: 253, endPoint y: 633, distance: 22.5
click at [253, 633] on div at bounding box center [458, 634] width 437 height 176
type input "795"
type input "36"
type input "035"
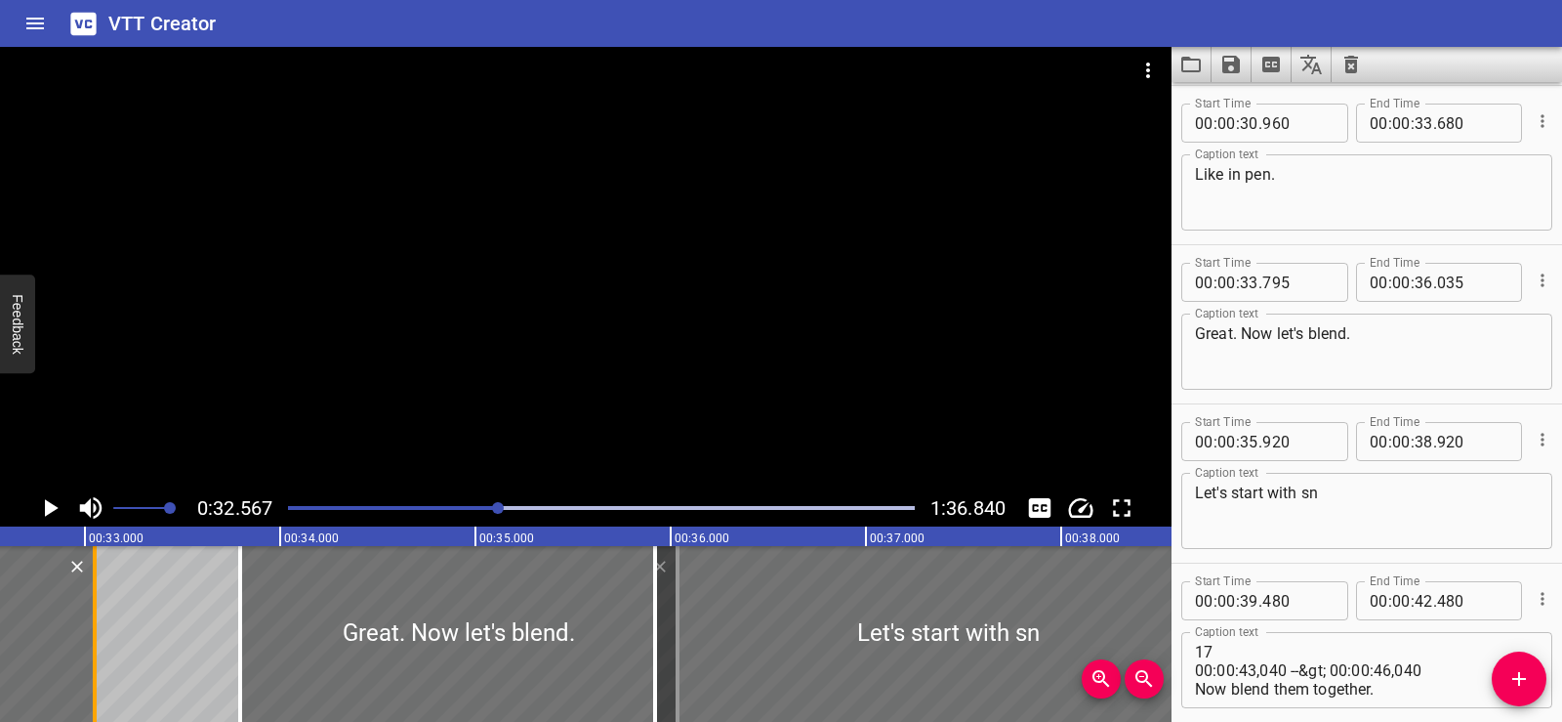
drag, startPoint x: 213, startPoint y: 638, endPoint x: 90, endPoint y: 645, distance: 123.2
click at [90, 645] on div at bounding box center [95, 634] width 20 height 176
type input "050"
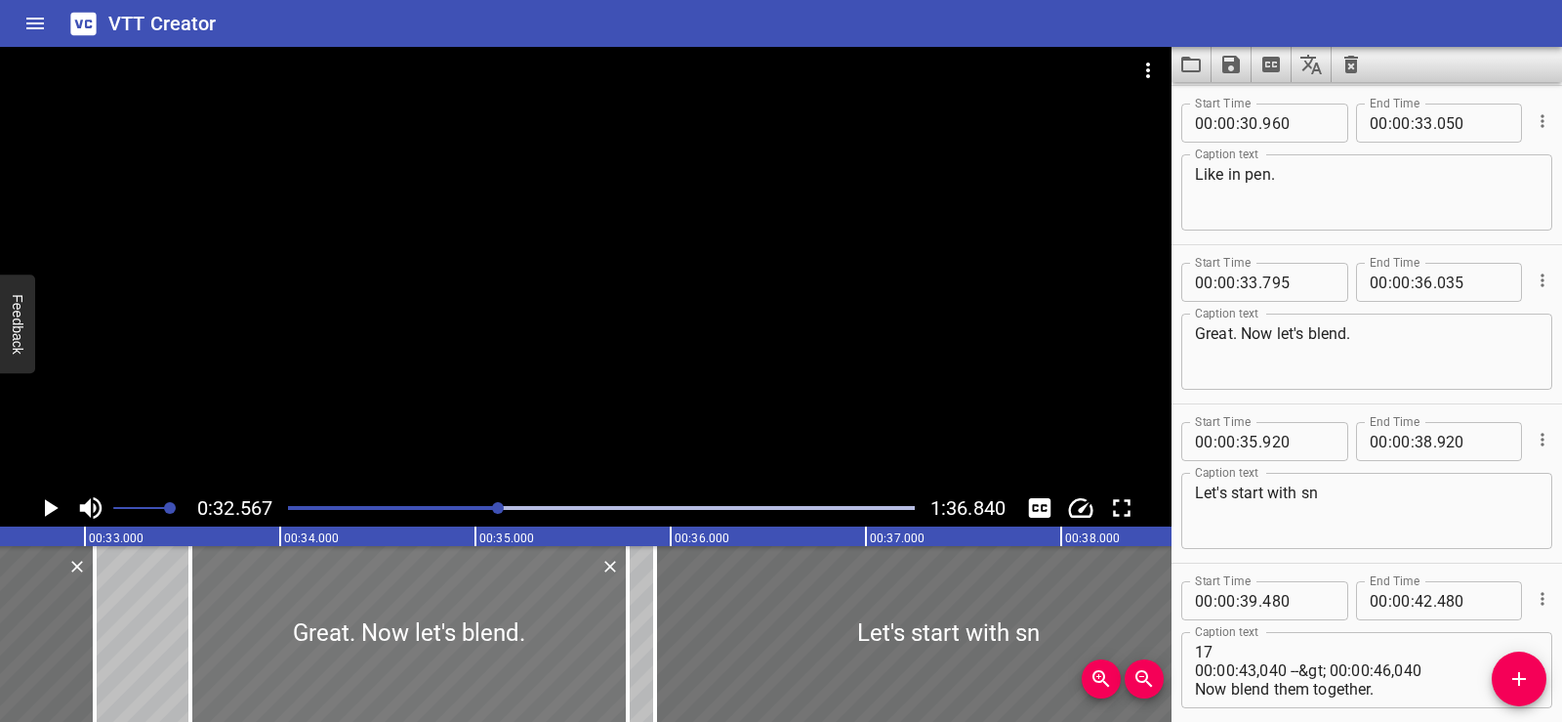
drag, startPoint x: 453, startPoint y: 625, endPoint x: 403, endPoint y: 622, distance: 49.9
click at [403, 622] on div at bounding box center [408, 634] width 437 height 176
type input "540"
type input "35"
type input "780"
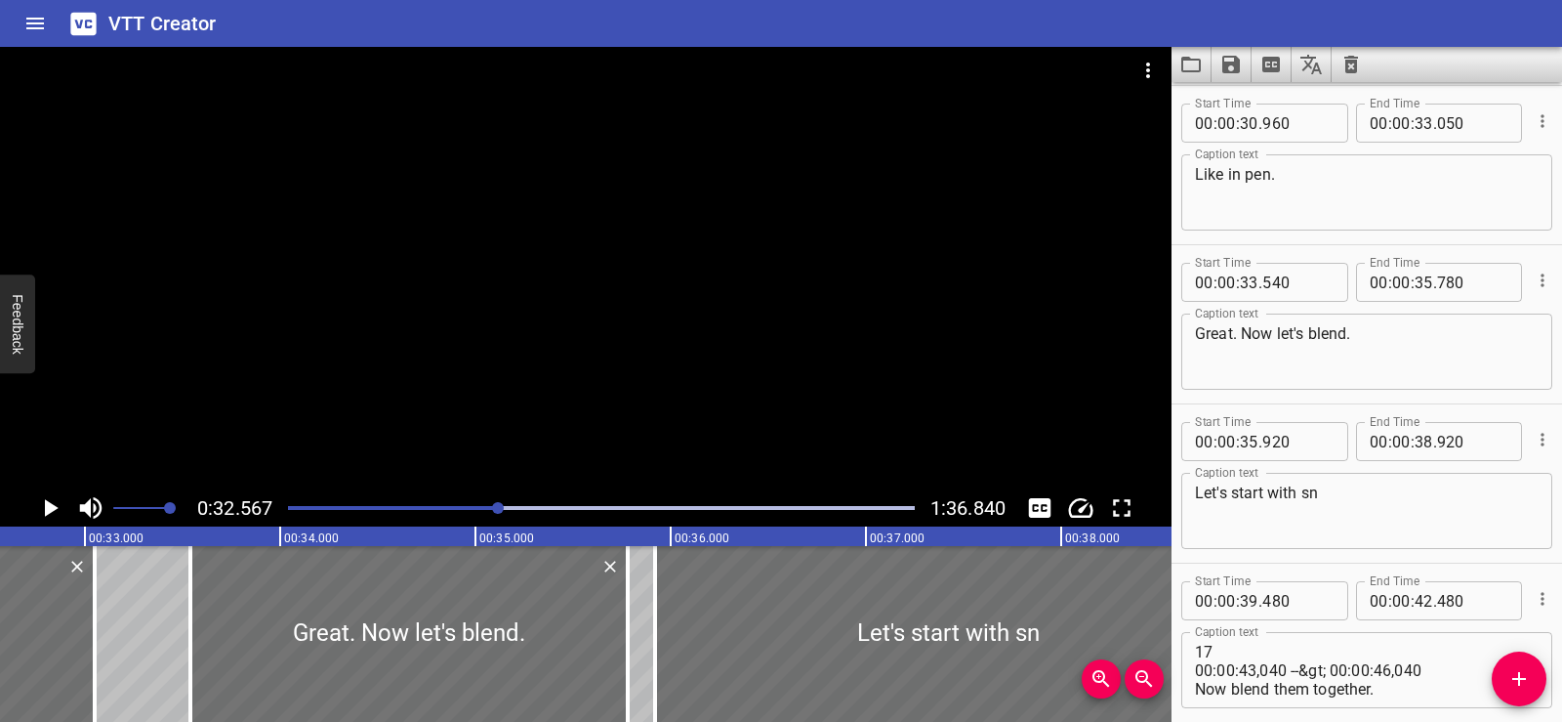
click at [643, 270] on div at bounding box center [586, 268] width 1172 height 442
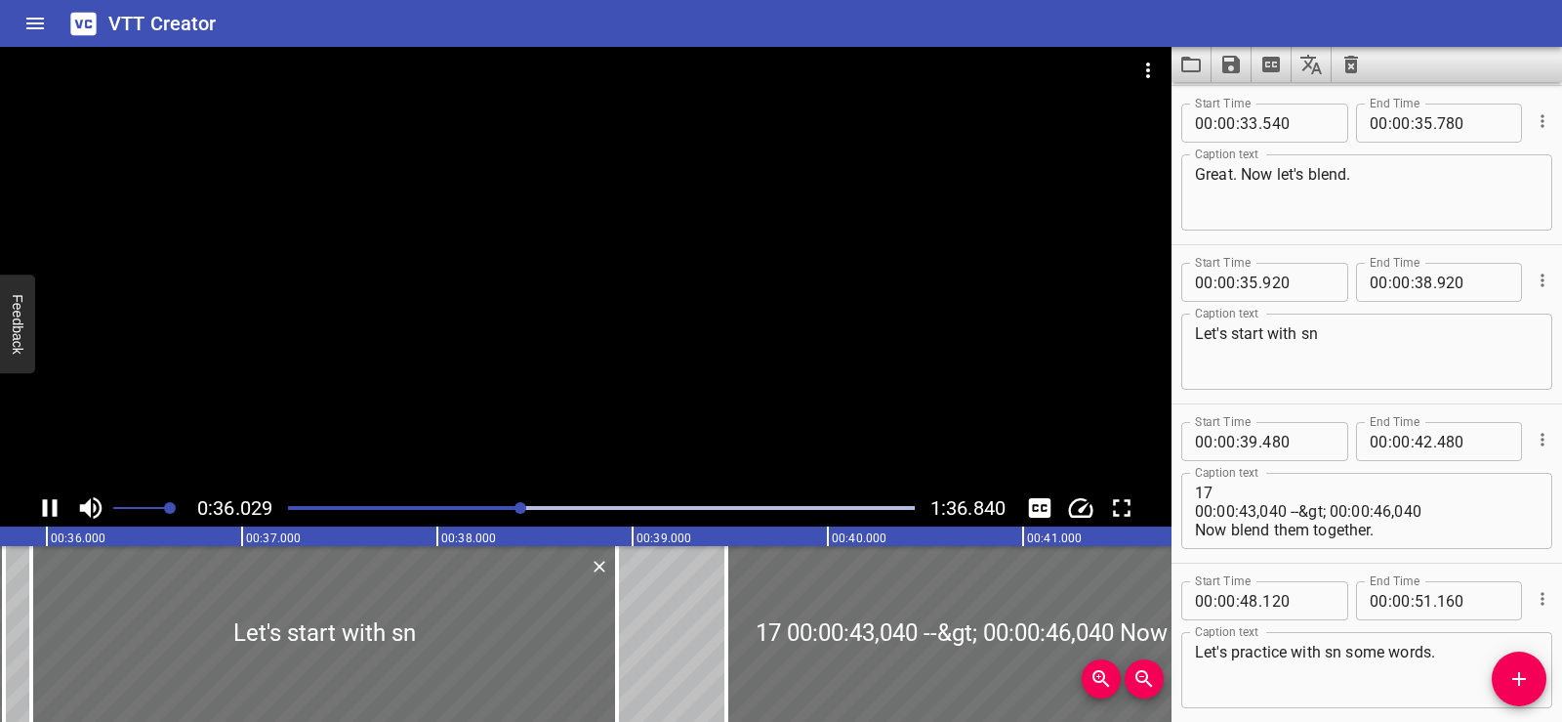
scroll to position [2706, 0]
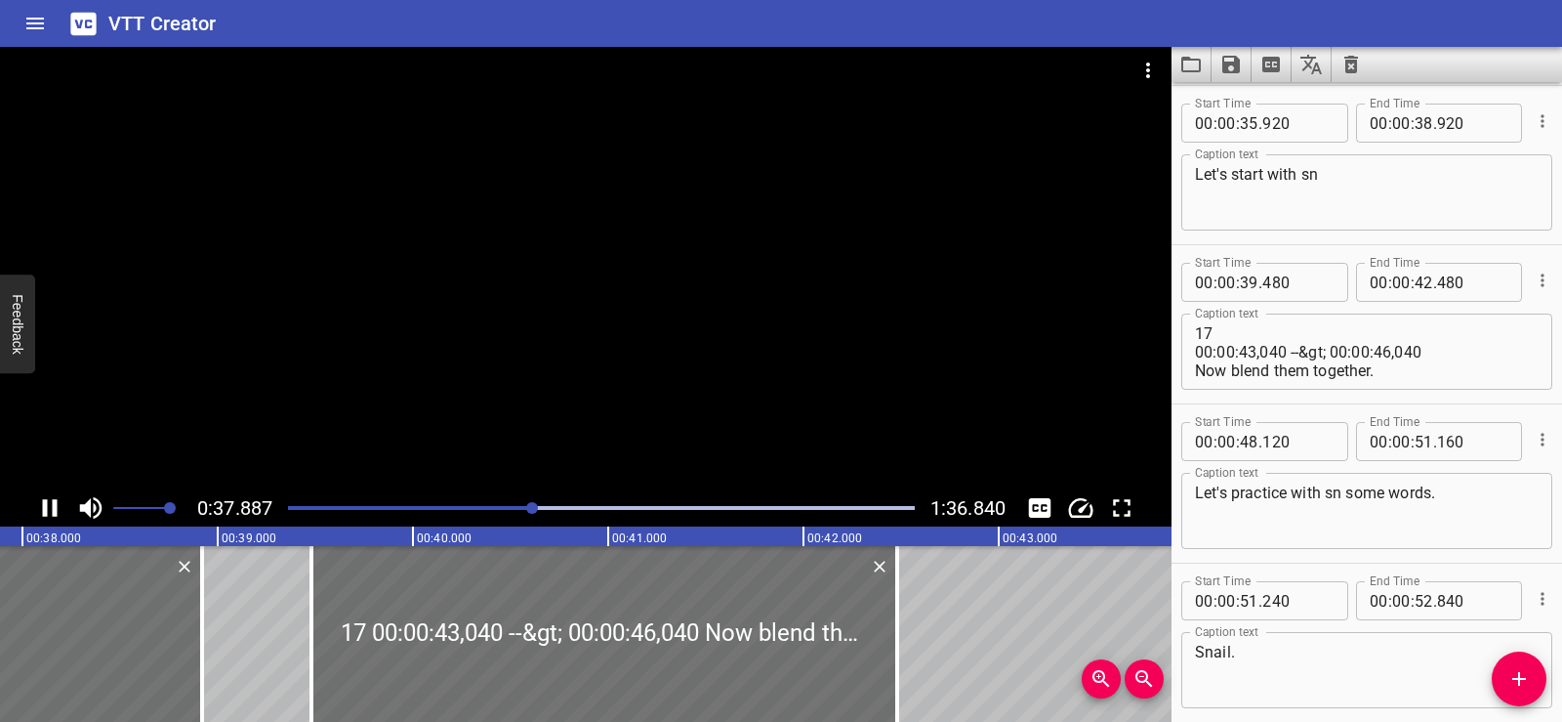
click at [653, 248] on div at bounding box center [586, 268] width 1172 height 442
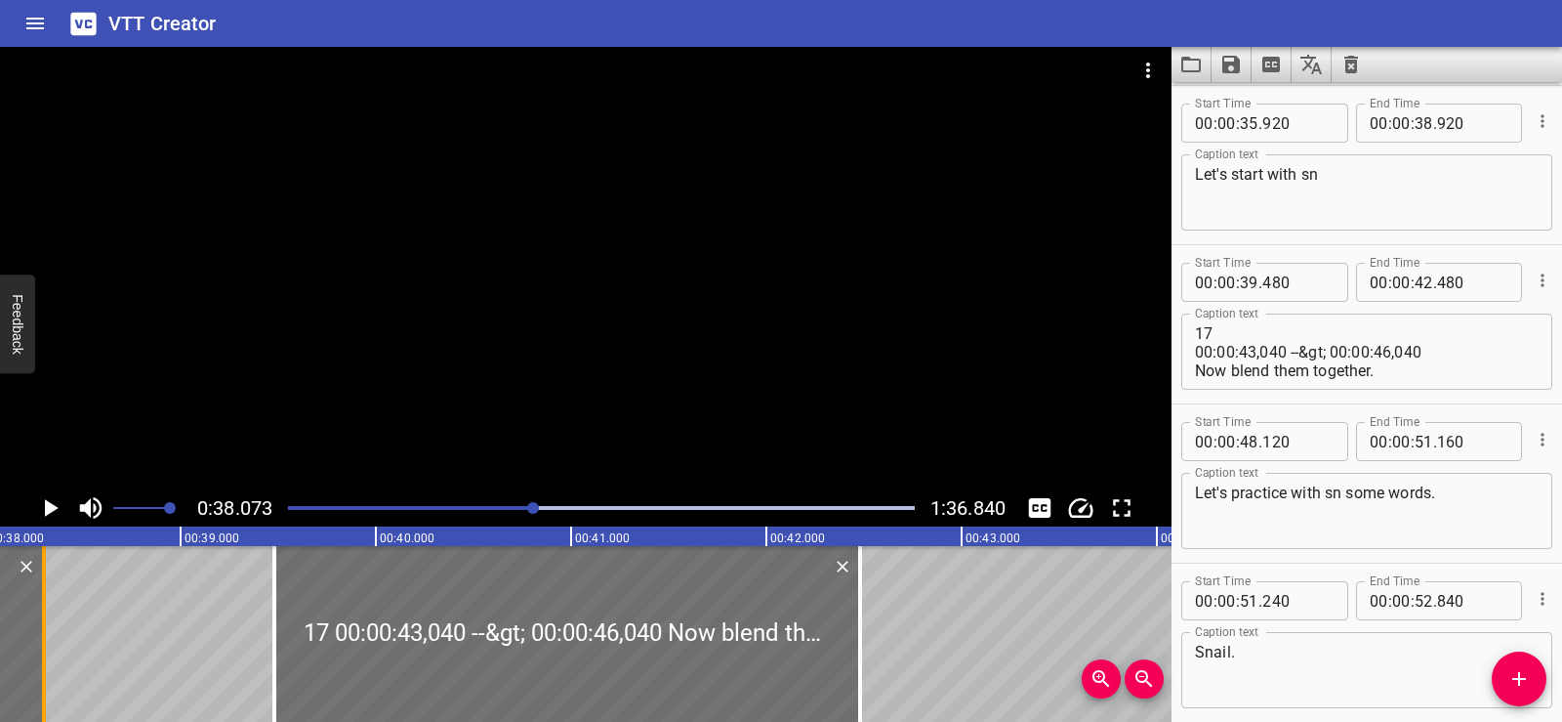
drag, startPoint x: 165, startPoint y: 658, endPoint x: 44, endPoint y: 653, distance: 121.2
click at [44, 653] on div at bounding box center [44, 634] width 4 height 176
type input "300"
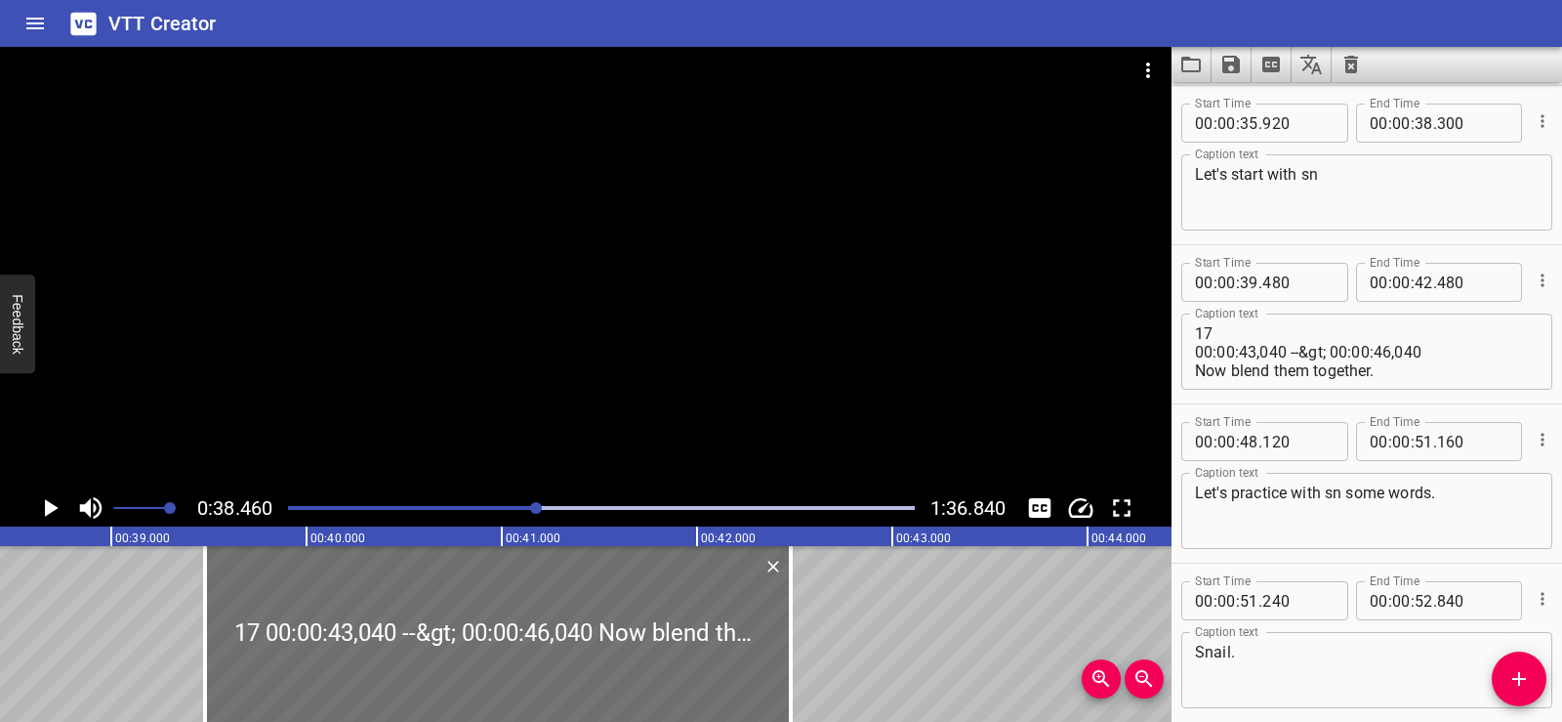
scroll to position [0, 7512]
click at [1528, 666] on button "Add Cue" at bounding box center [1519, 678] width 55 height 55
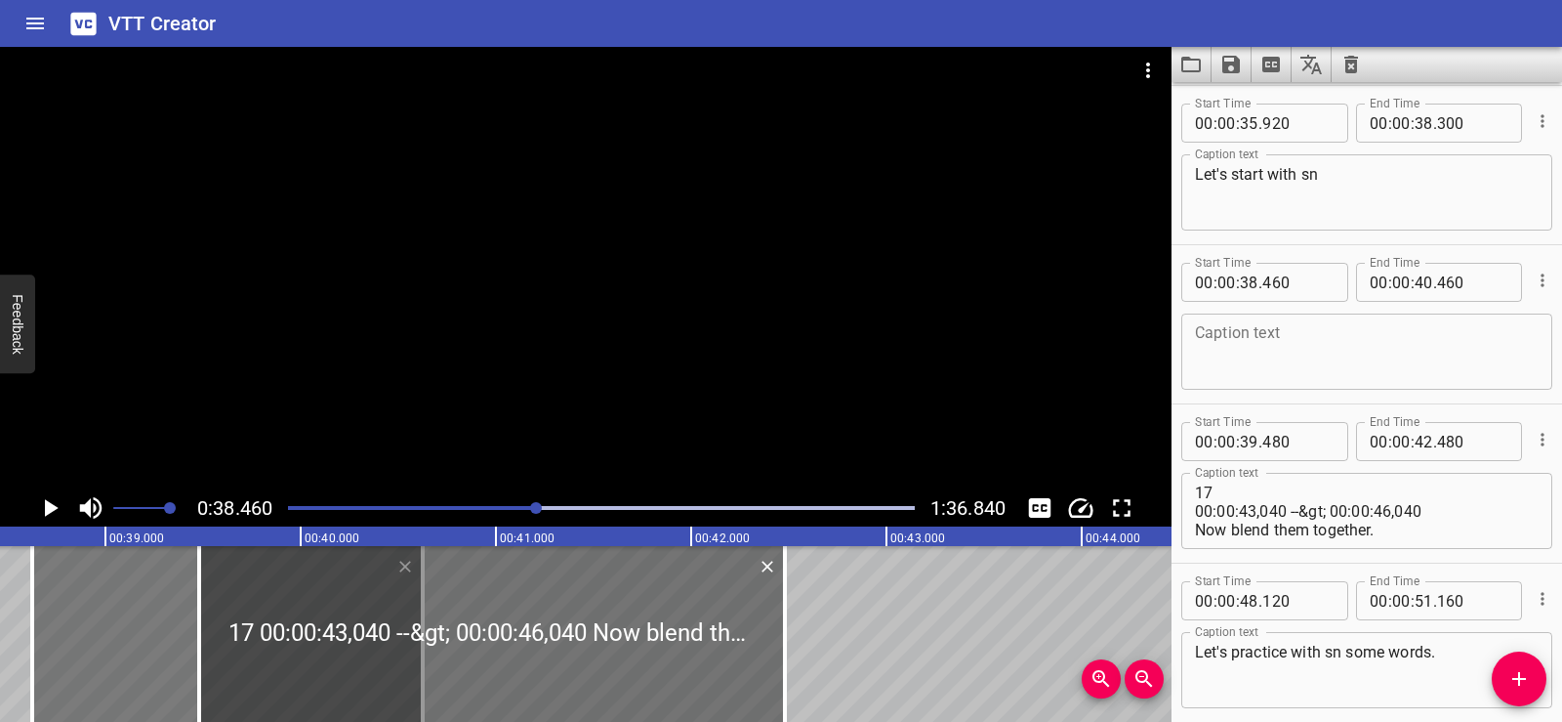
drag, startPoint x: 75, startPoint y: 625, endPoint x: 108, endPoint y: 635, distance: 34.6
click at [108, 635] on div at bounding box center [227, 634] width 391 height 176
type input "630"
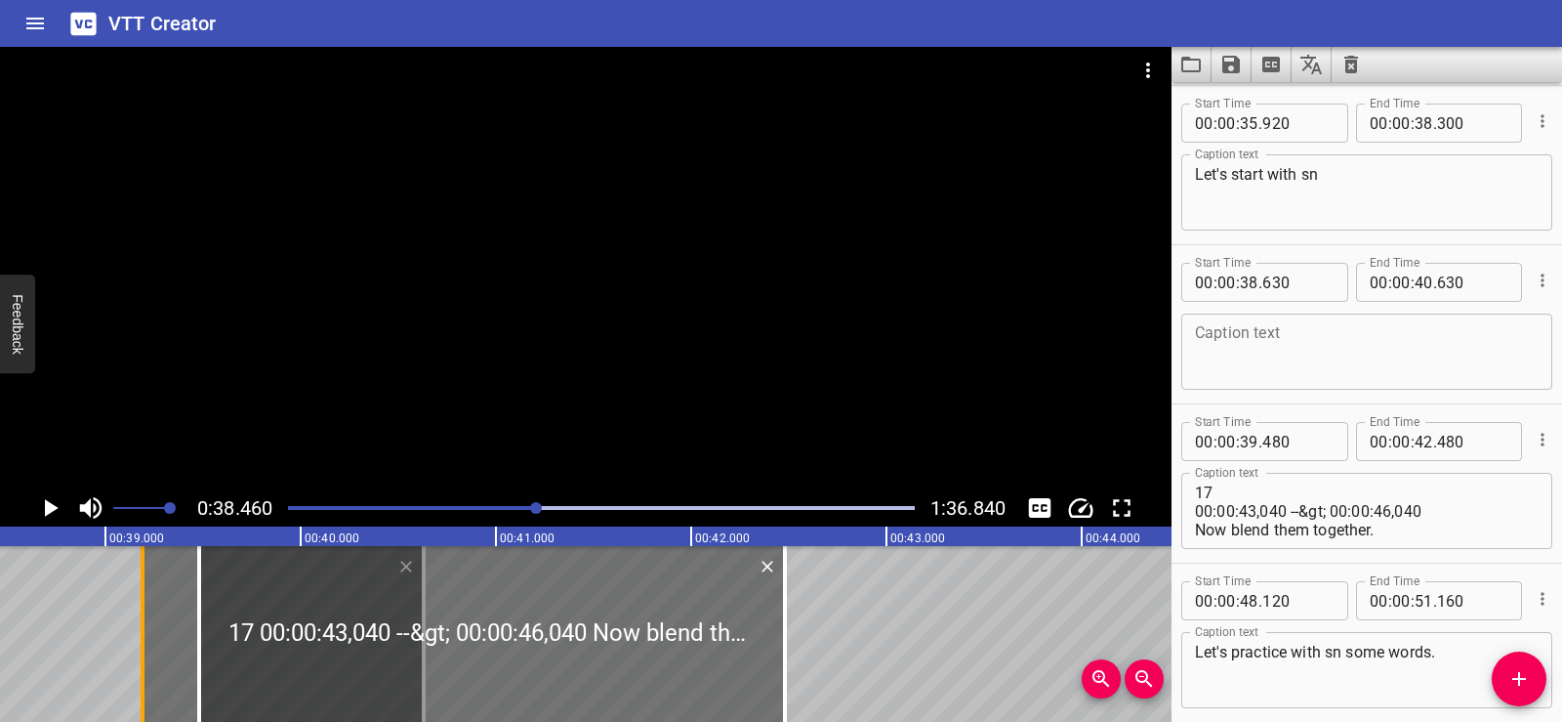
drag, startPoint x: 36, startPoint y: 624, endPoint x: 146, endPoint y: 631, distance: 110.6
click at [146, 631] on div at bounding box center [143, 634] width 20 height 176
type input "39"
type input "195"
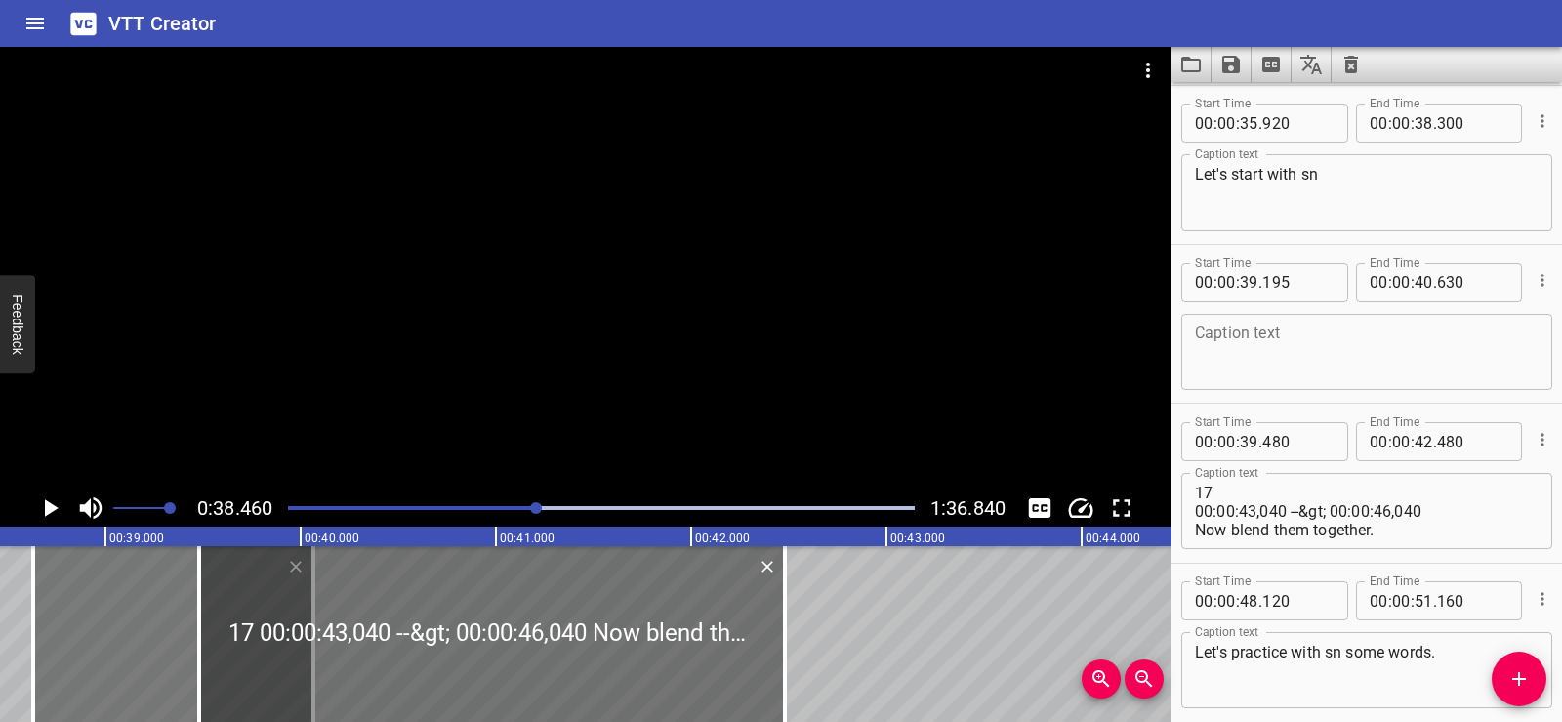
drag, startPoint x: 161, startPoint y: 635, endPoint x: 65, endPoint y: 623, distance: 96.4
click at [65, 623] on div at bounding box center [173, 634] width 280 height 176
type input "38"
type input "630"
type input "065"
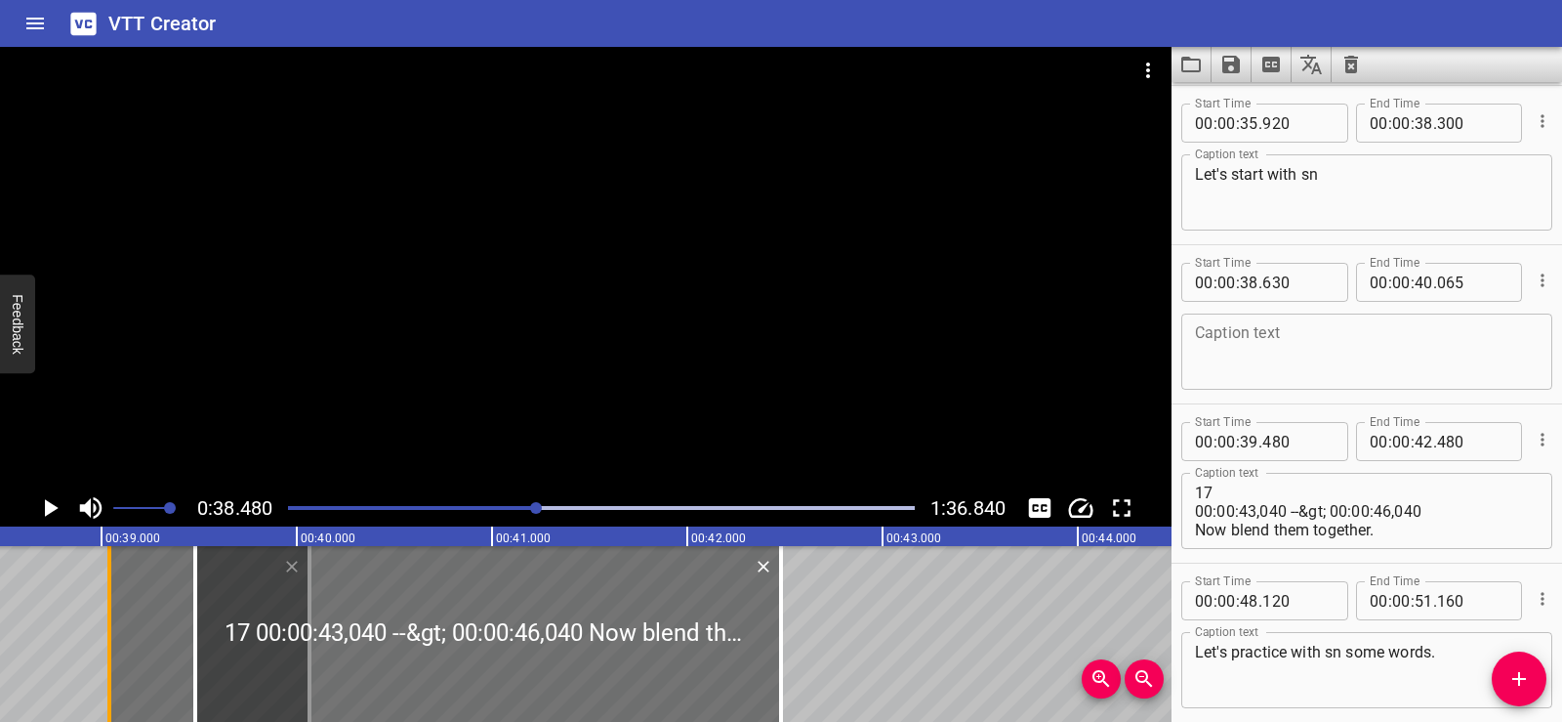
drag, startPoint x: 29, startPoint y: 626, endPoint x: 115, endPoint y: 637, distance: 86.6
click at [111, 637] on div at bounding box center [109, 634] width 4 height 176
type input "39"
type input "070"
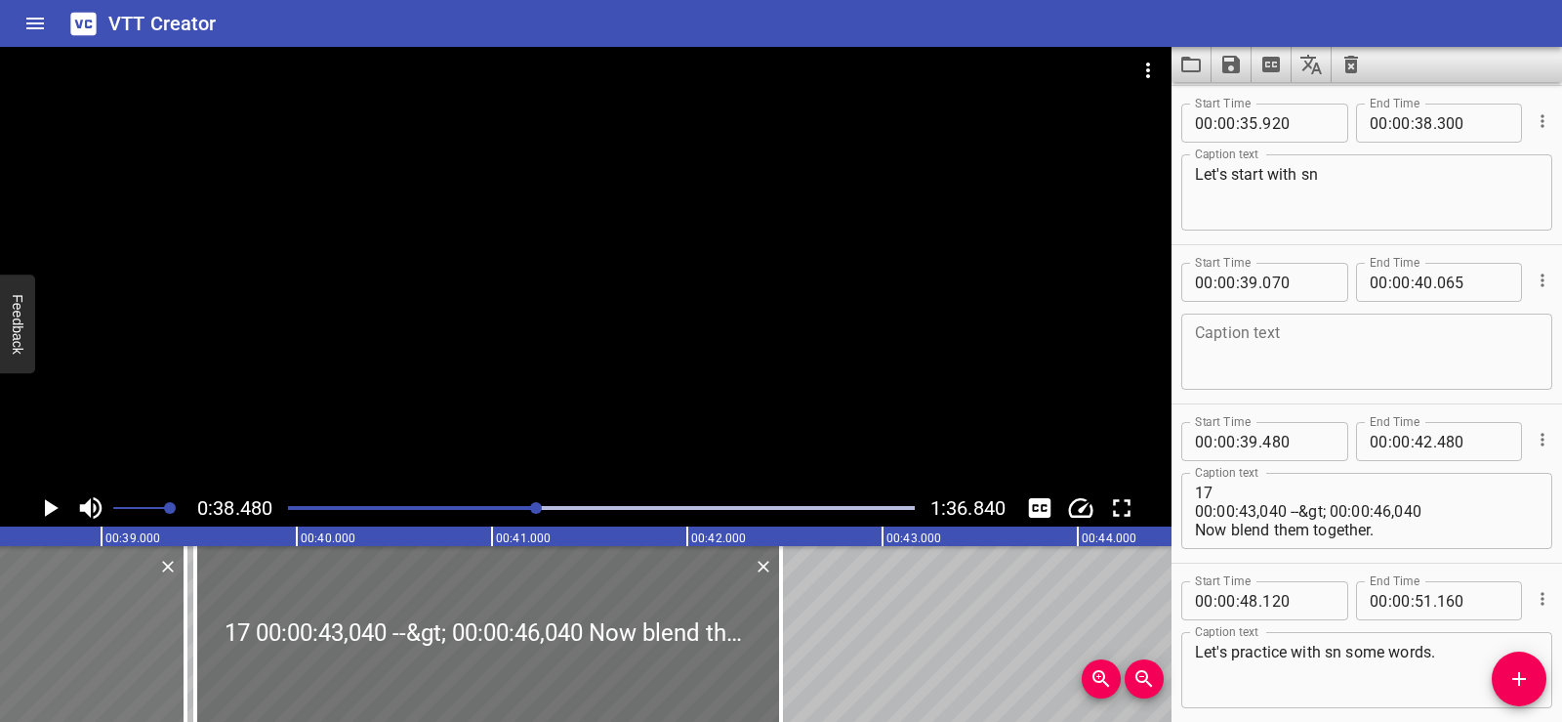
drag, startPoint x: 157, startPoint y: 626, endPoint x: 33, endPoint y: 624, distance: 124.0
click at [33, 624] on div at bounding box center [88, 634] width 194 height 176
type input "38"
type input "435"
type input "39"
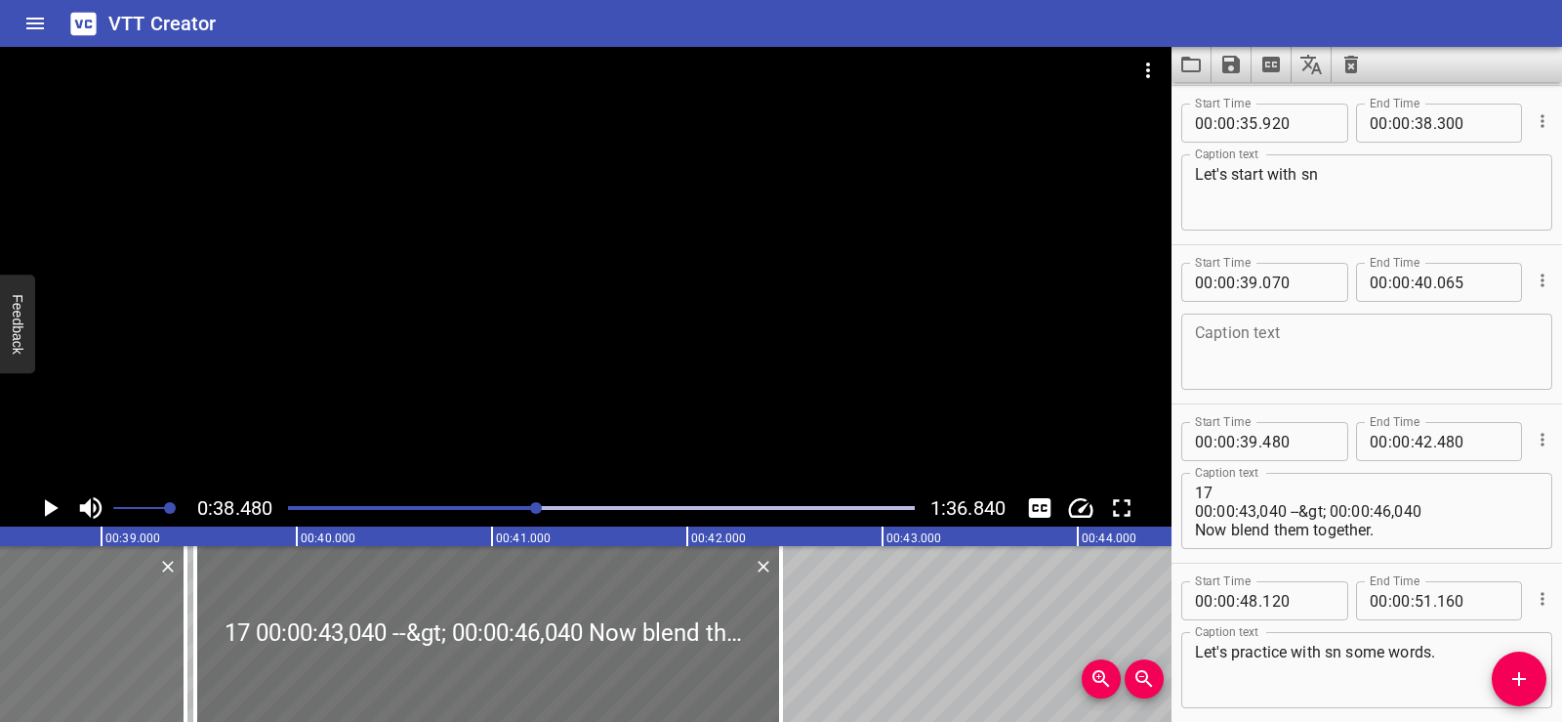
type input "430"
click at [562, 258] on div at bounding box center [586, 268] width 1172 height 442
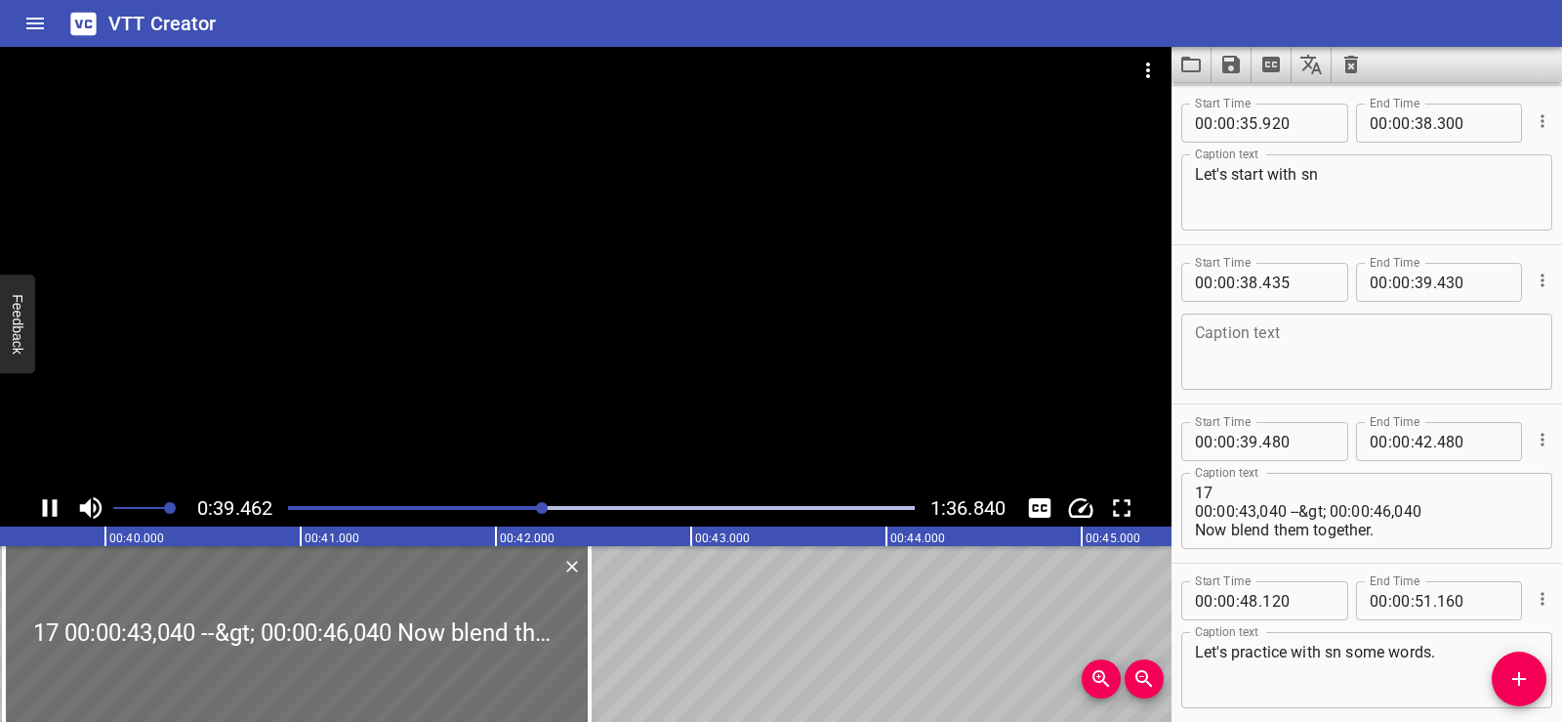
scroll to position [0, 7760]
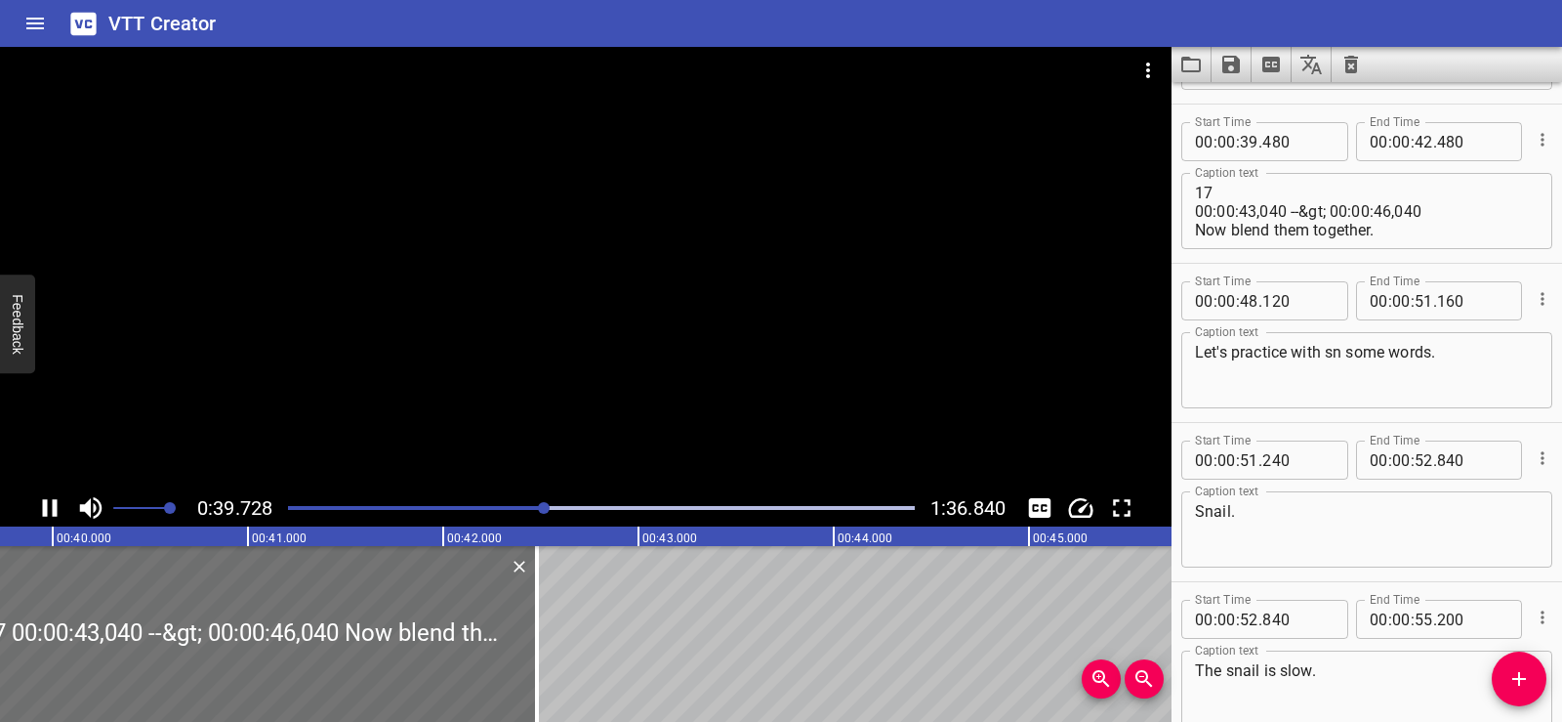
click at [628, 213] on div at bounding box center [586, 268] width 1172 height 442
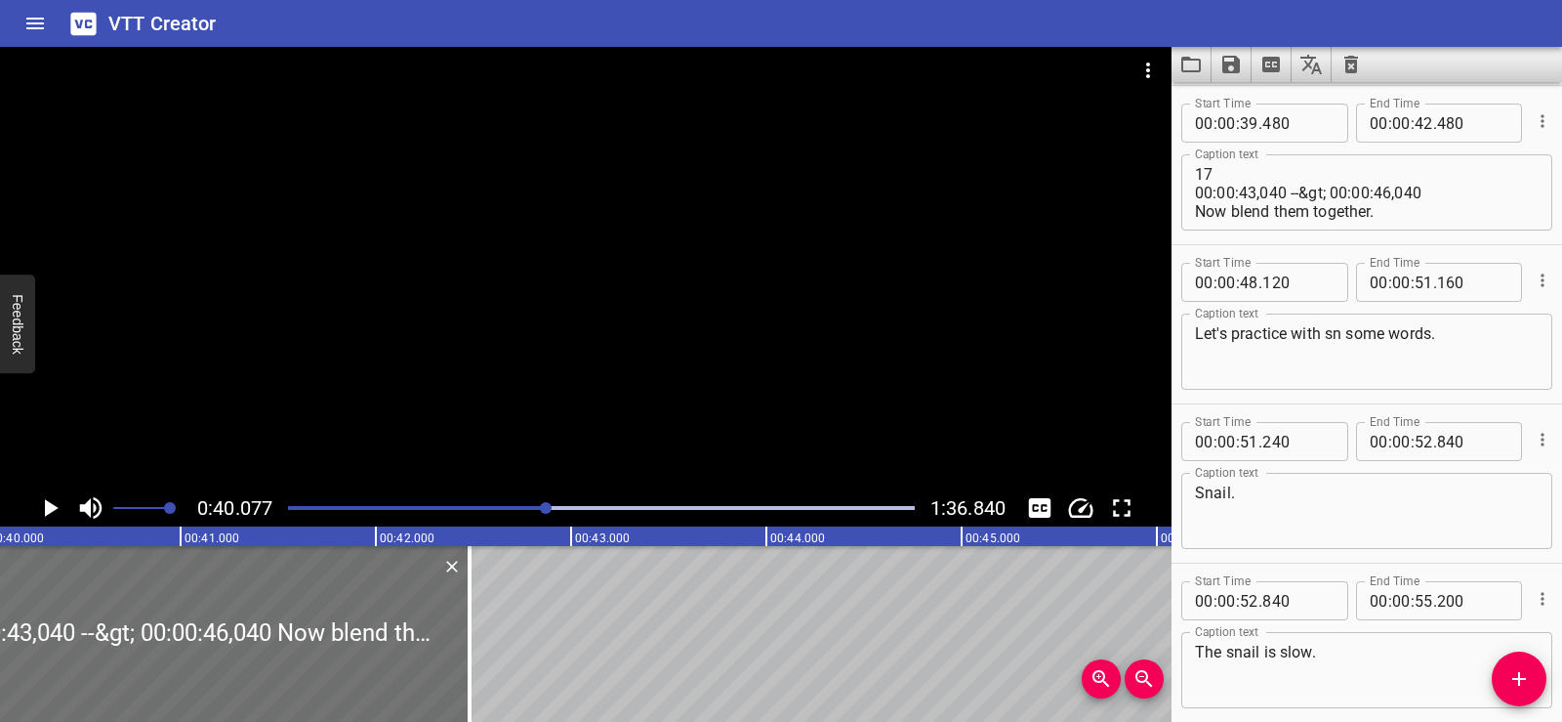
scroll to position [2609, 0]
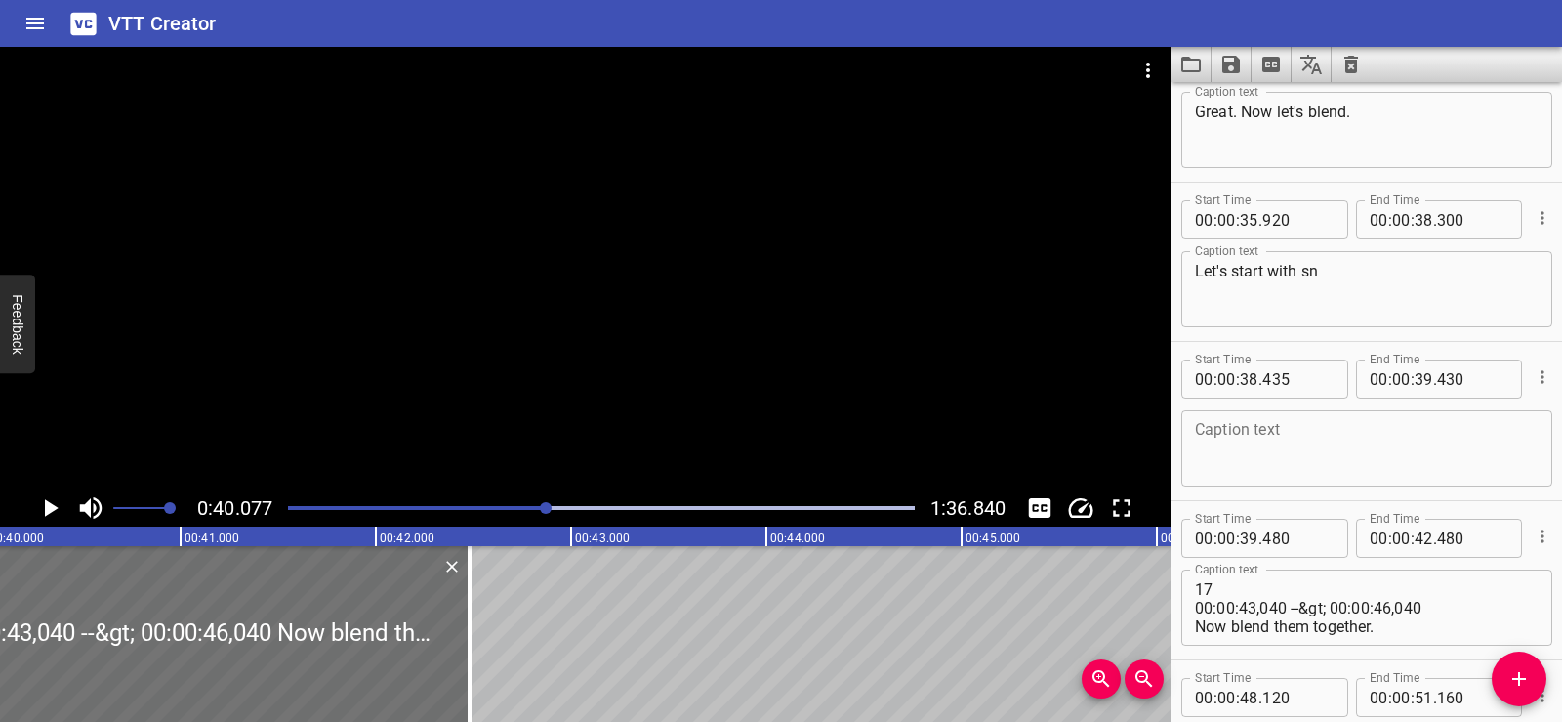
click at [1255, 435] on textarea at bounding box center [1367, 449] width 344 height 56
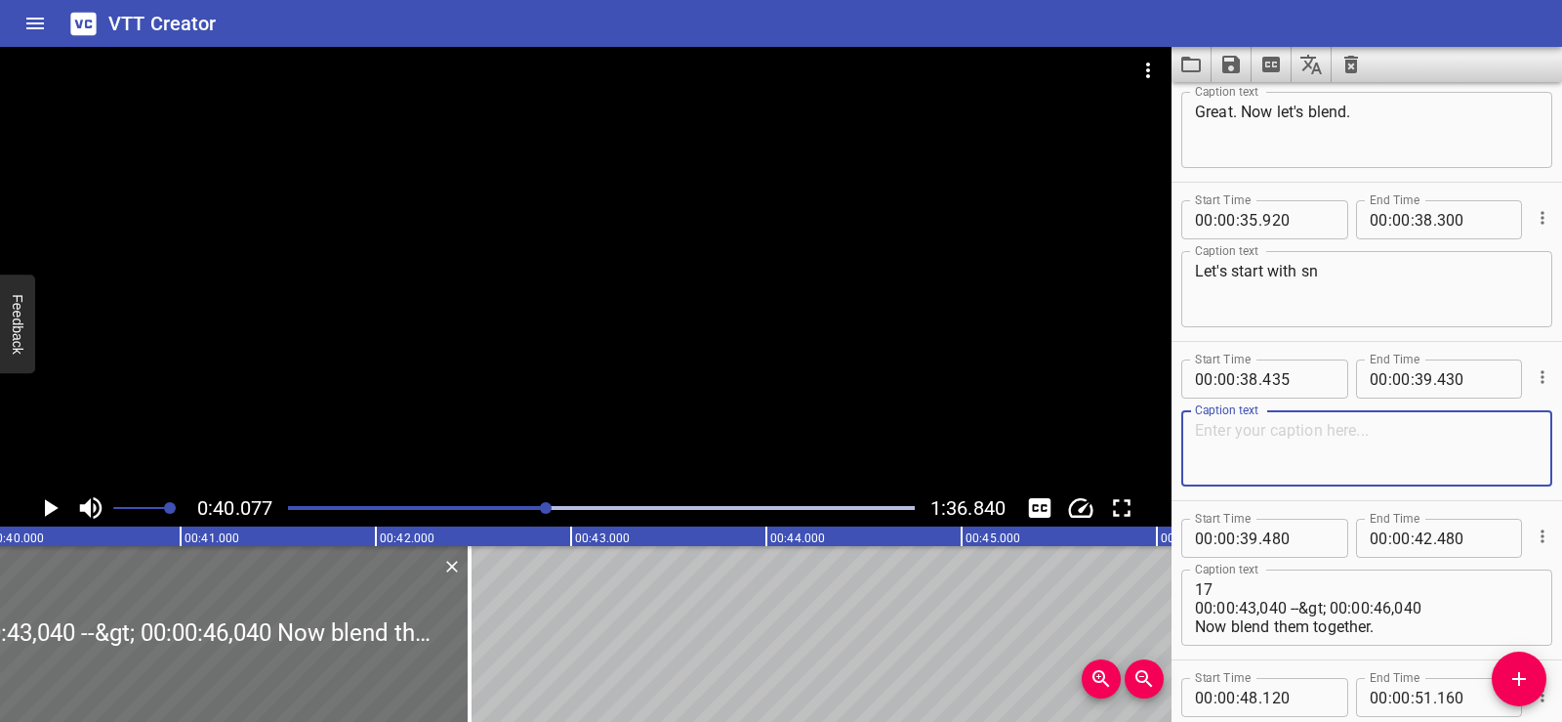
paste textarea "/s/ . . . /n/"
type textarea "/s/ . . . /n/"
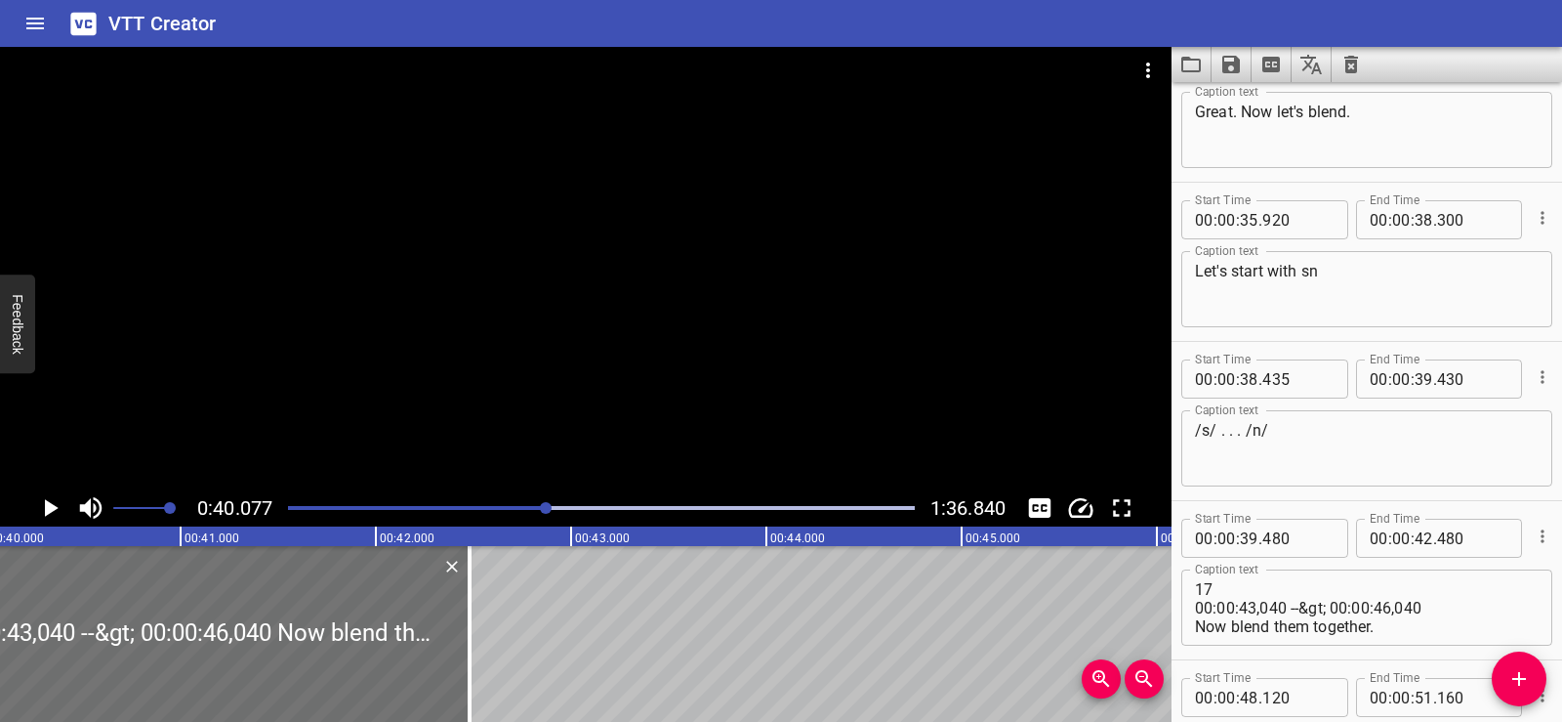
click at [478, 309] on div at bounding box center [586, 268] width 1172 height 442
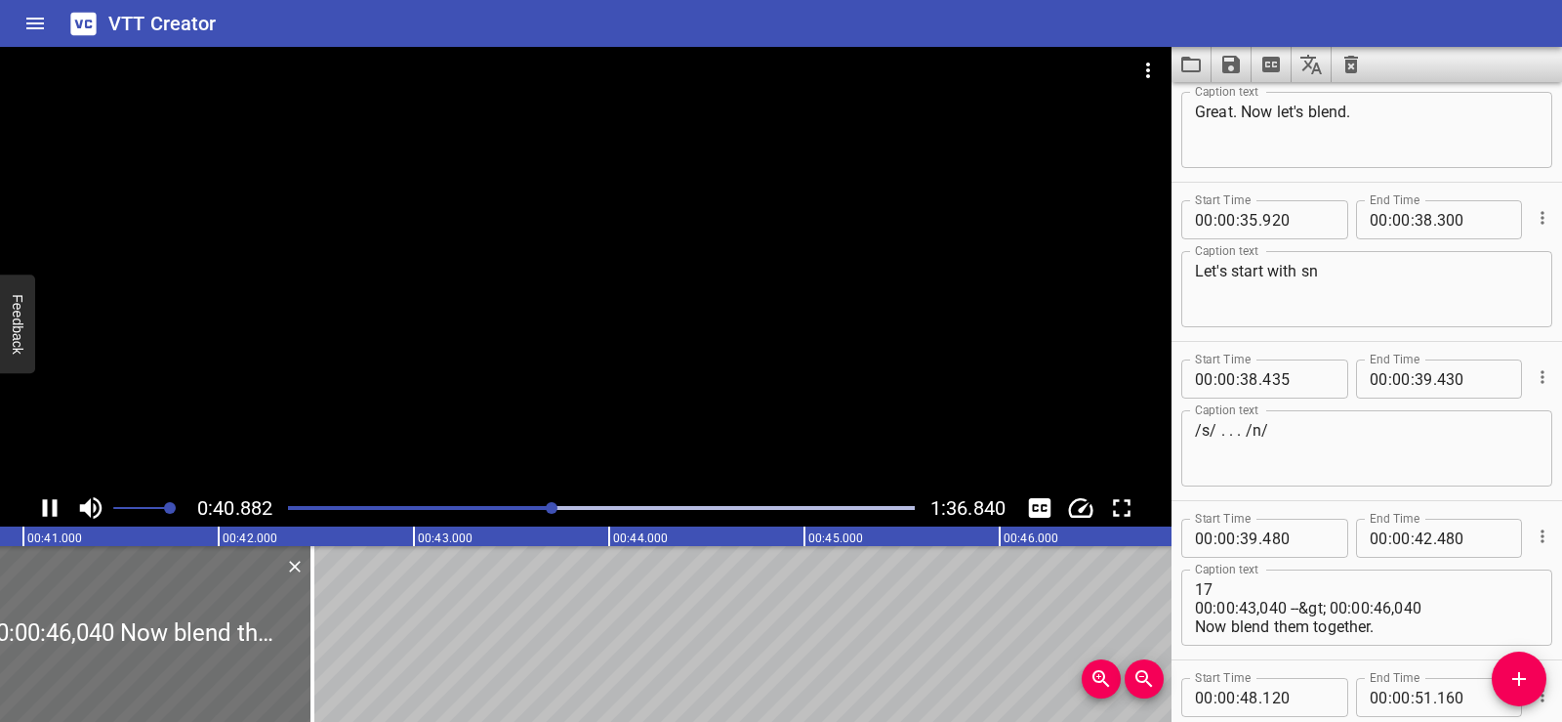
click at [482, 296] on div at bounding box center [586, 268] width 1172 height 442
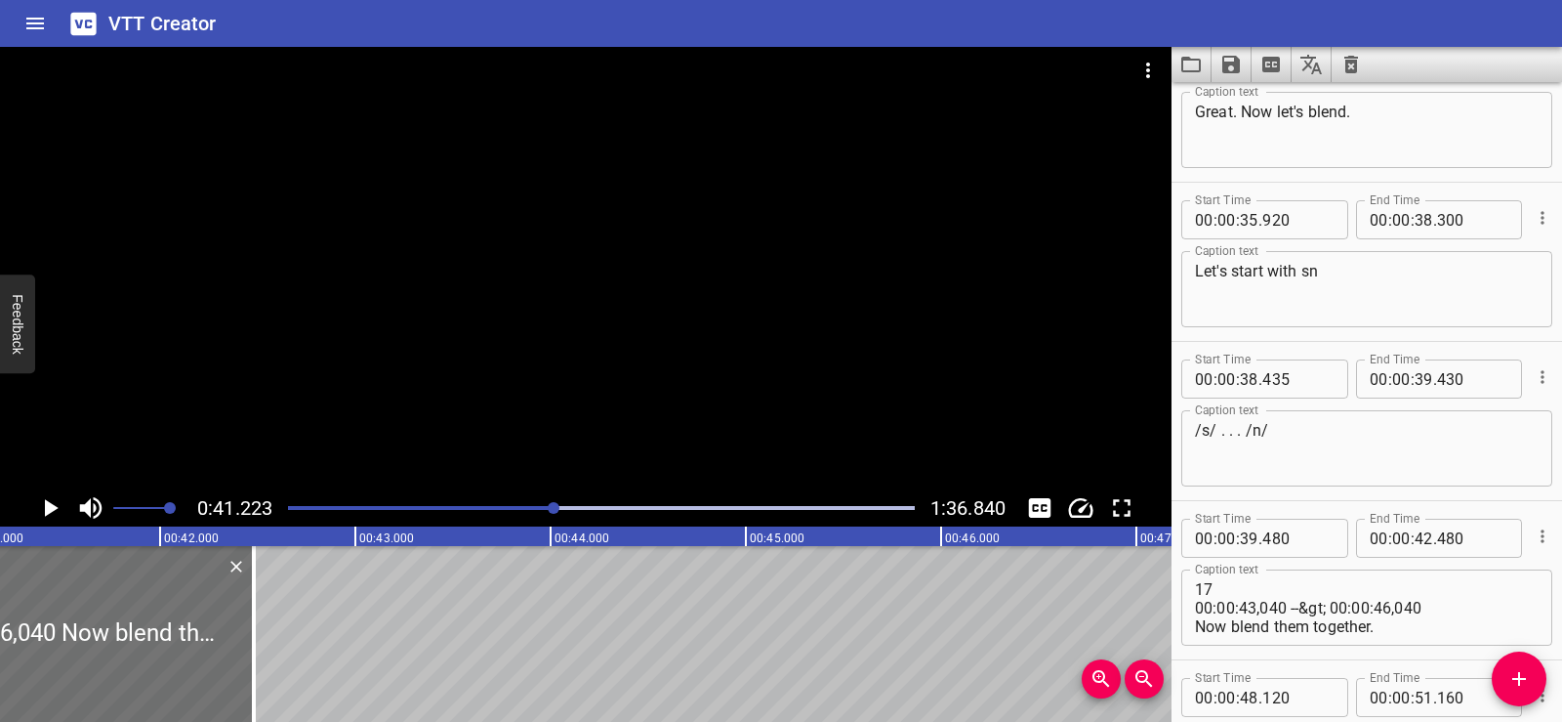
scroll to position [0, 8052]
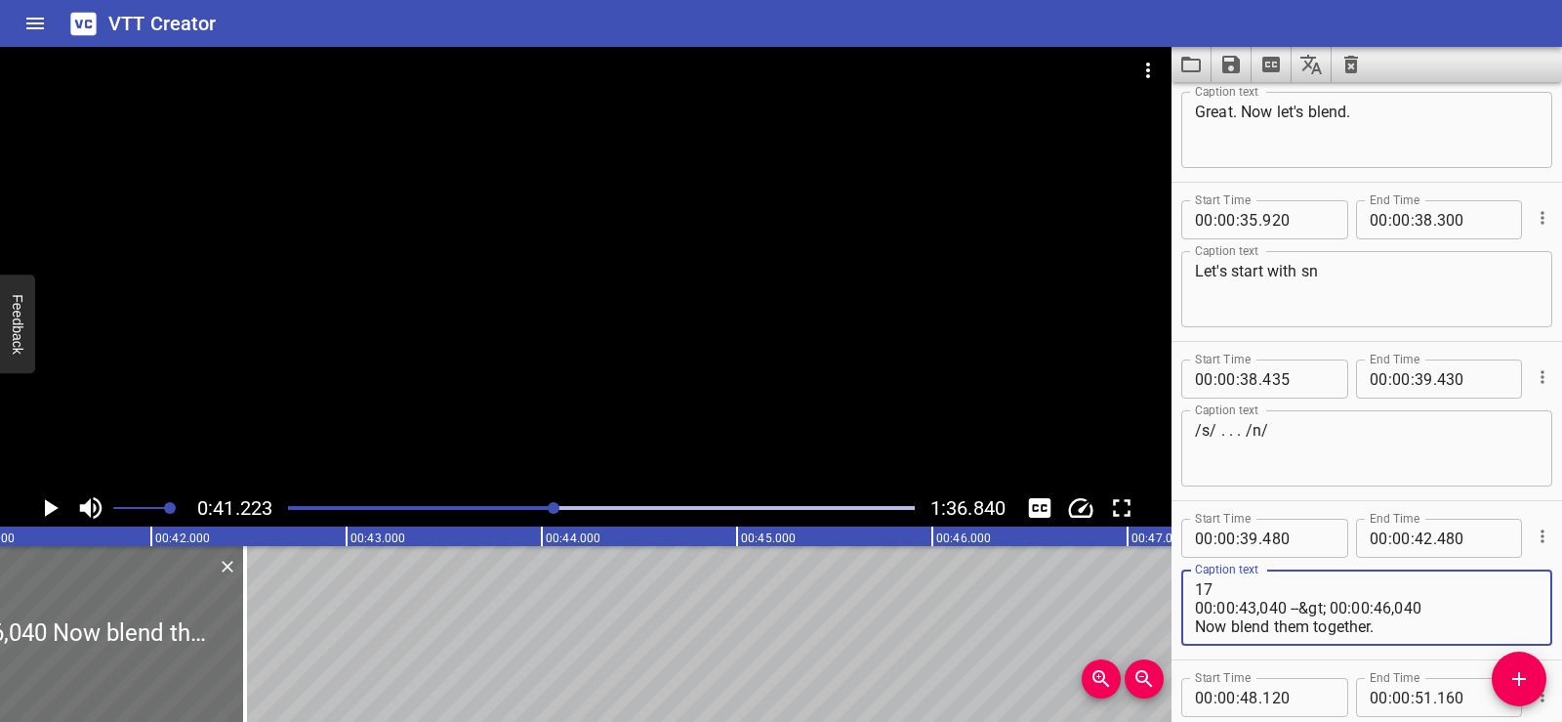
drag, startPoint x: 1441, startPoint y: 601, endPoint x: 1193, endPoint y: 591, distance: 248.2
click at [1193, 591] on div "17 00:00:43,040 --&gt; 00:00:46,040 Now blend them together. Caption text" at bounding box center [1367, 607] width 371 height 76
click at [1197, 602] on textarea "Now blend them together." at bounding box center [1367, 608] width 344 height 56
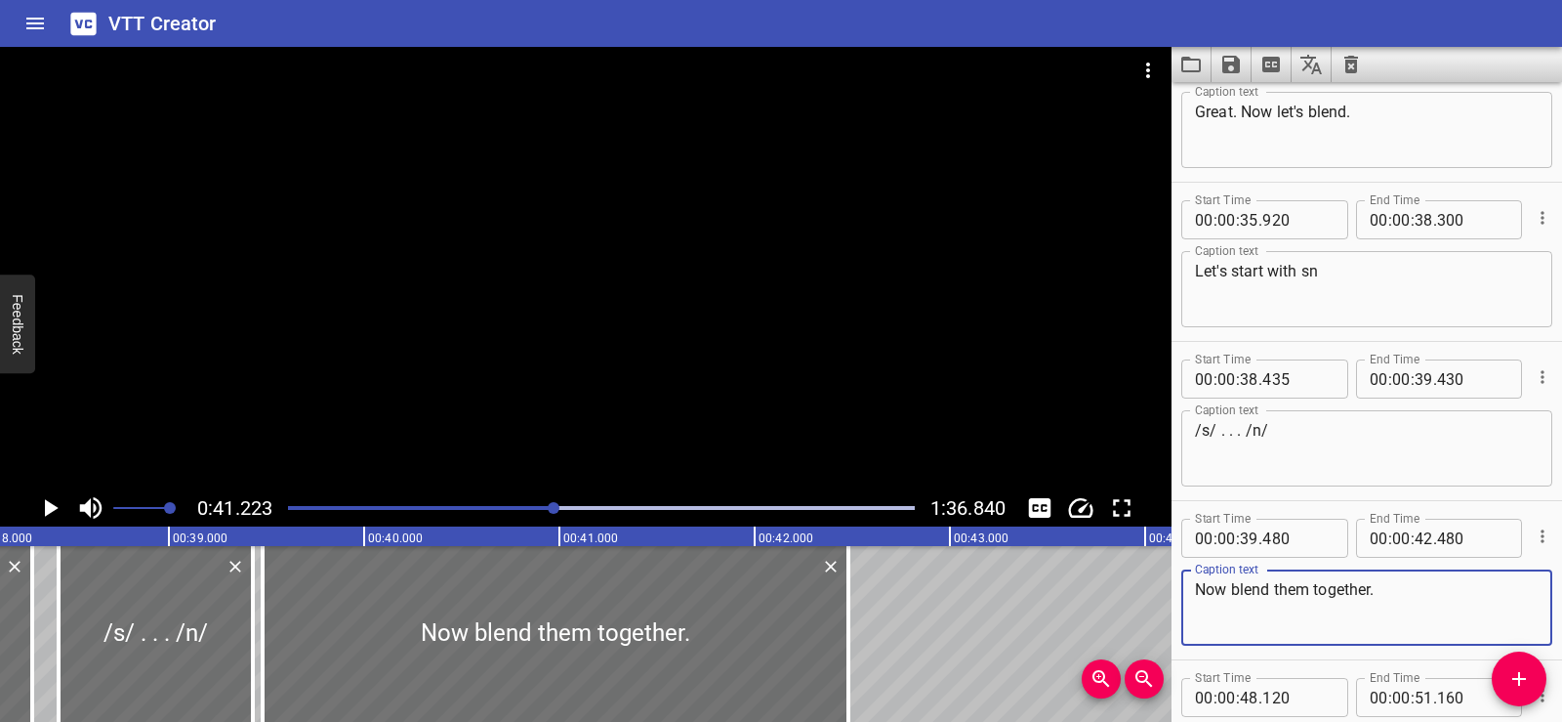
scroll to position [0, 7388]
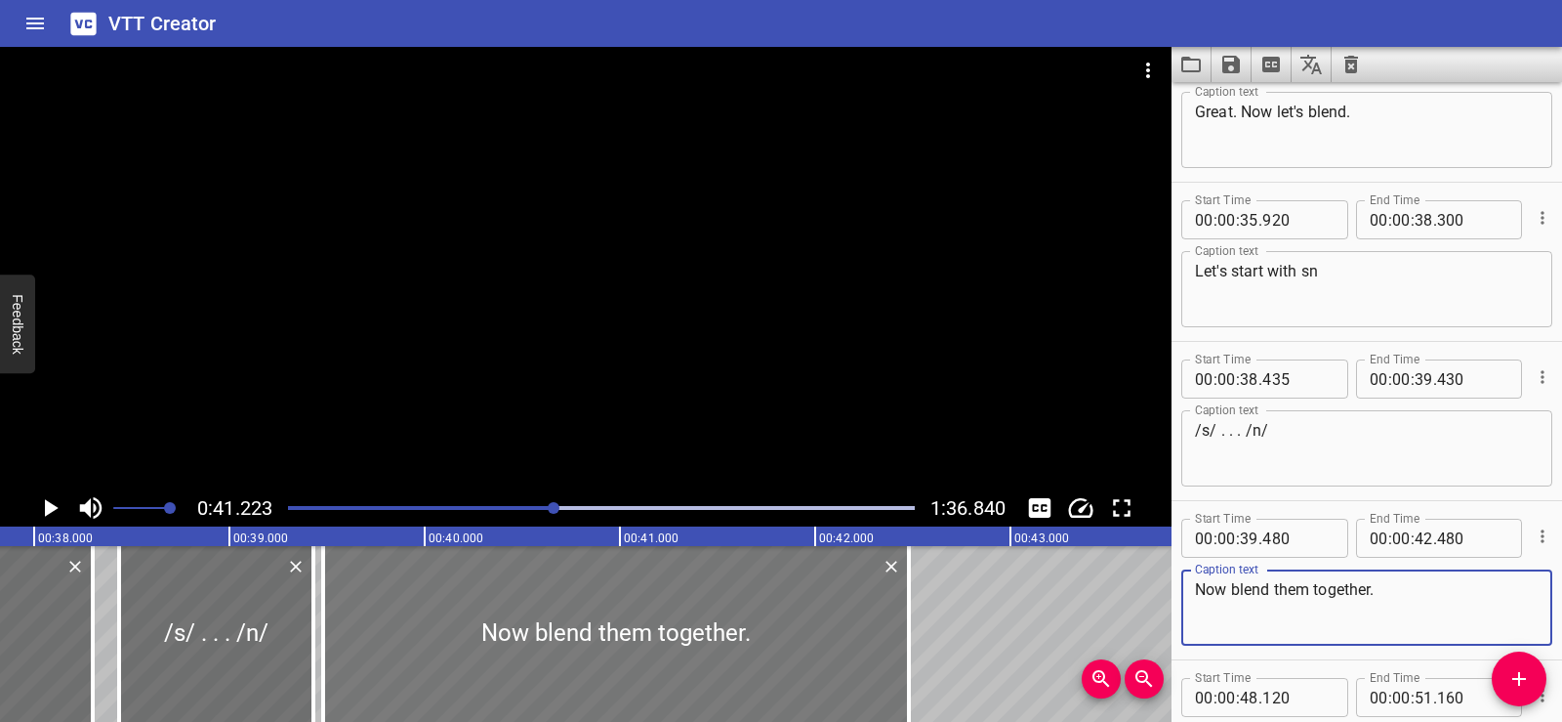
type textarea "Now blend them together."
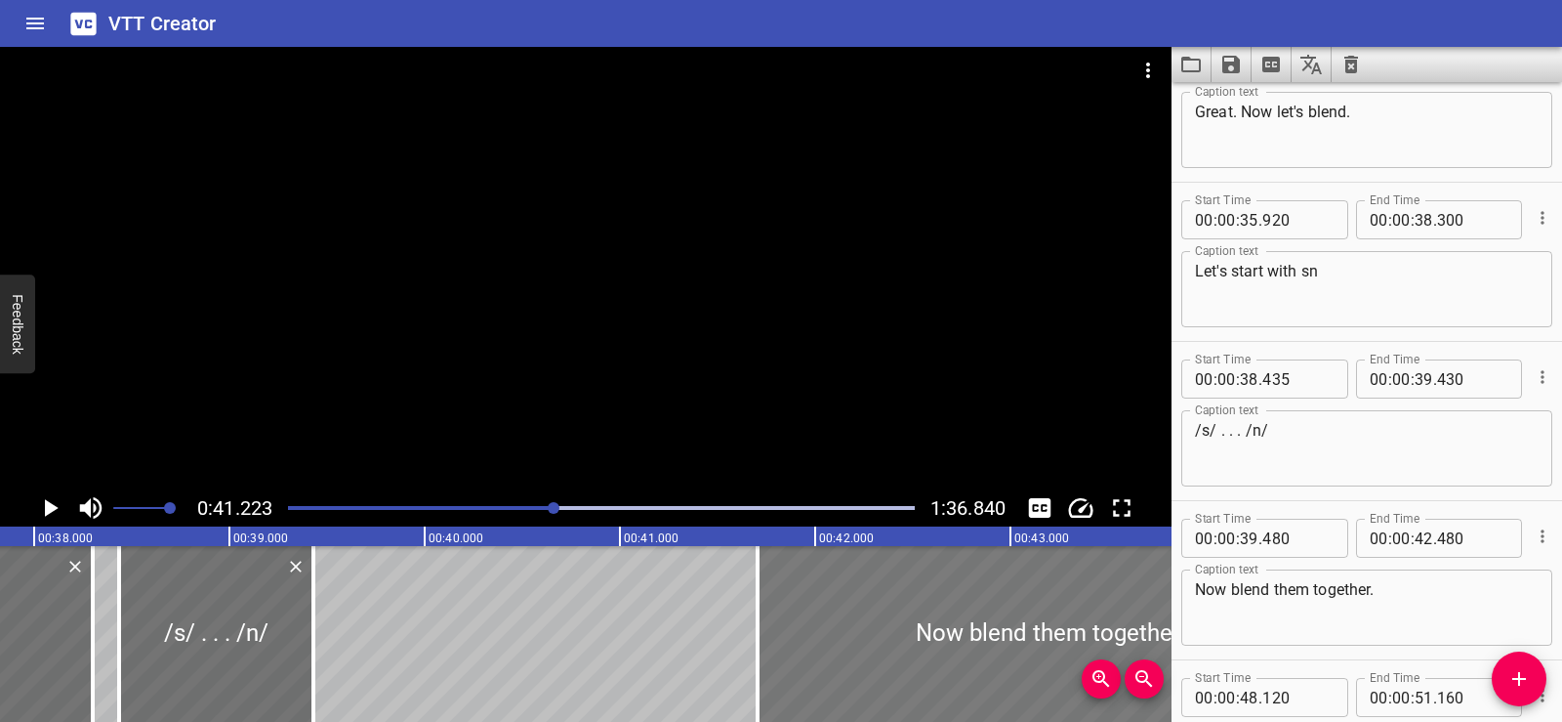
drag, startPoint x: 517, startPoint y: 654, endPoint x: 951, endPoint y: 668, distance: 434.8
click at [951, 668] on div at bounding box center [1051, 634] width 586 height 176
type input "41"
type input "705"
type input "44"
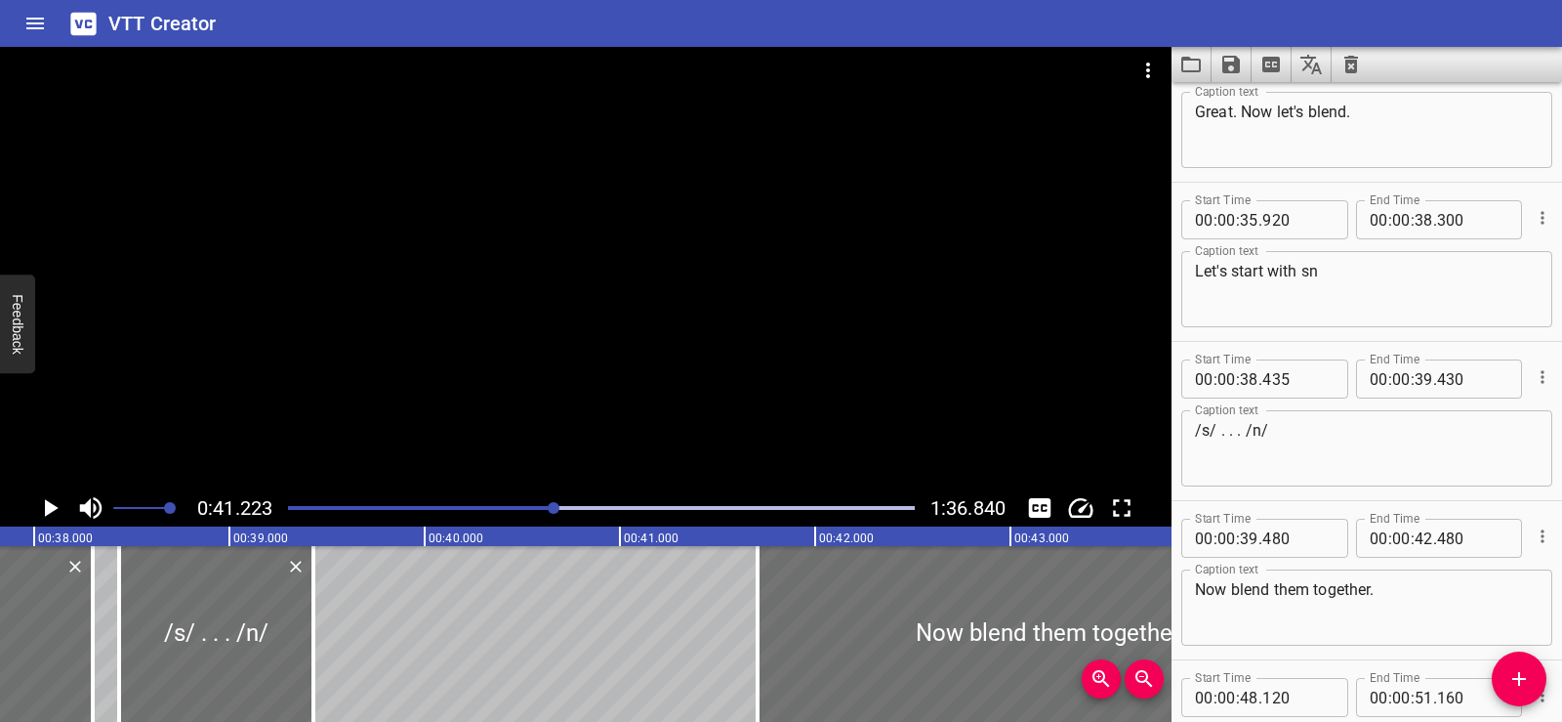
type input "705"
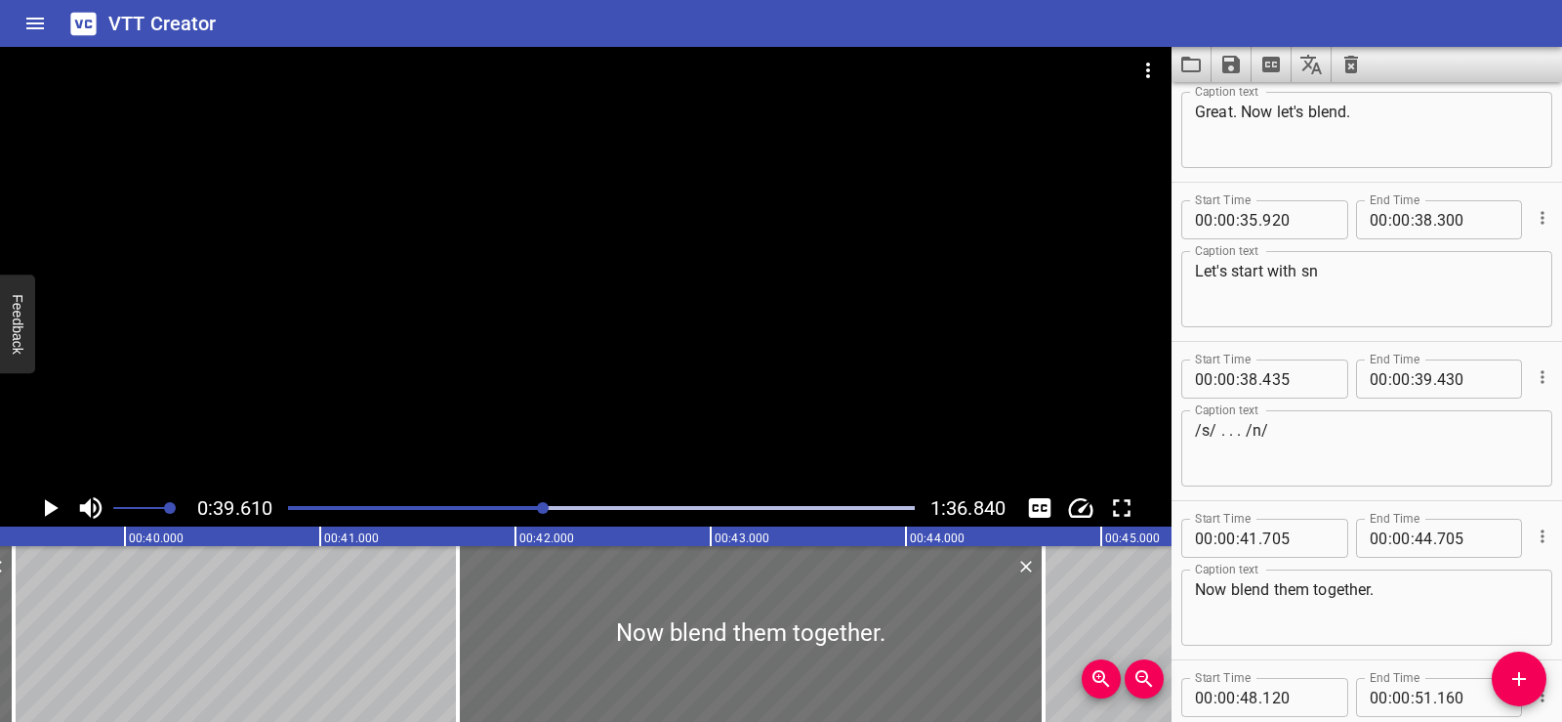
scroll to position [0, 7736]
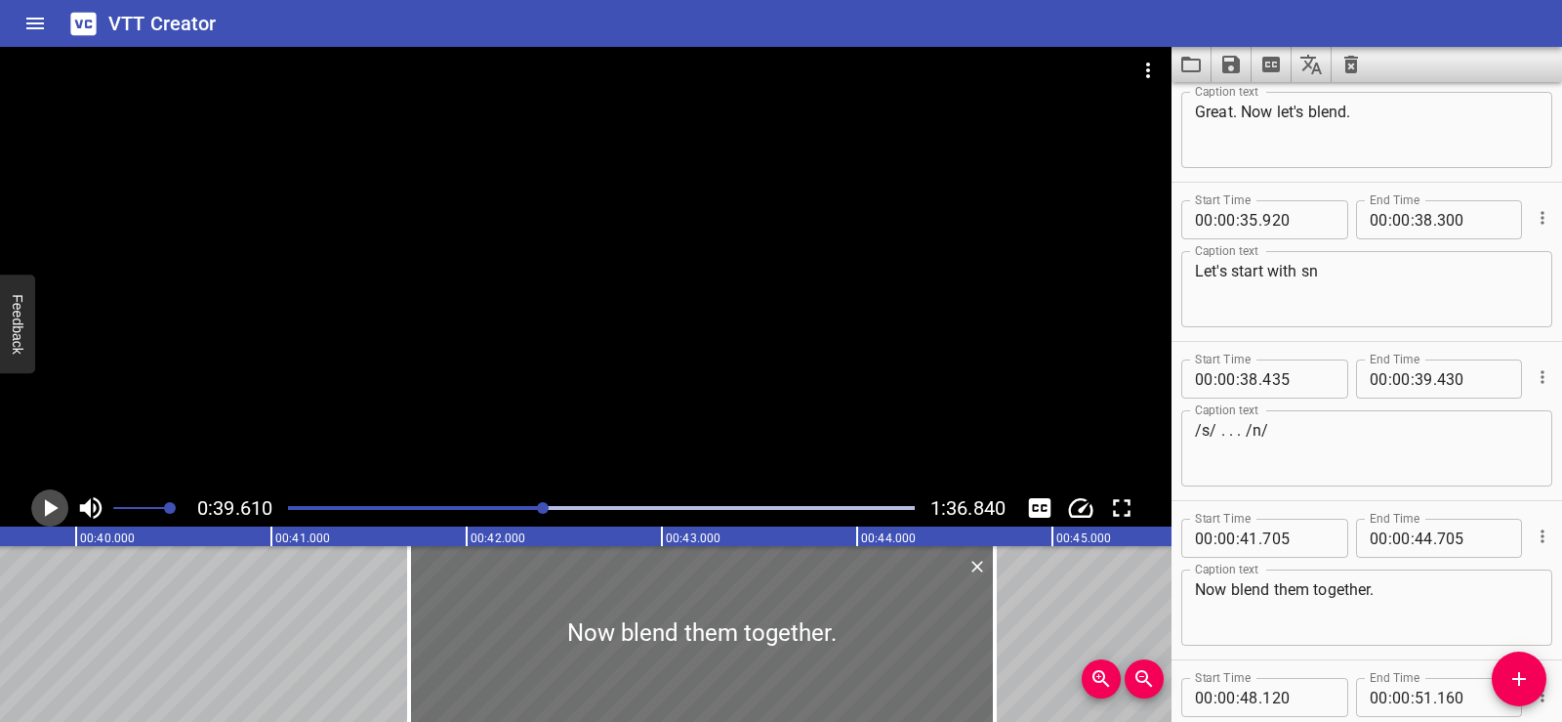
click at [59, 498] on icon "Play/Pause" at bounding box center [49, 507] width 29 height 29
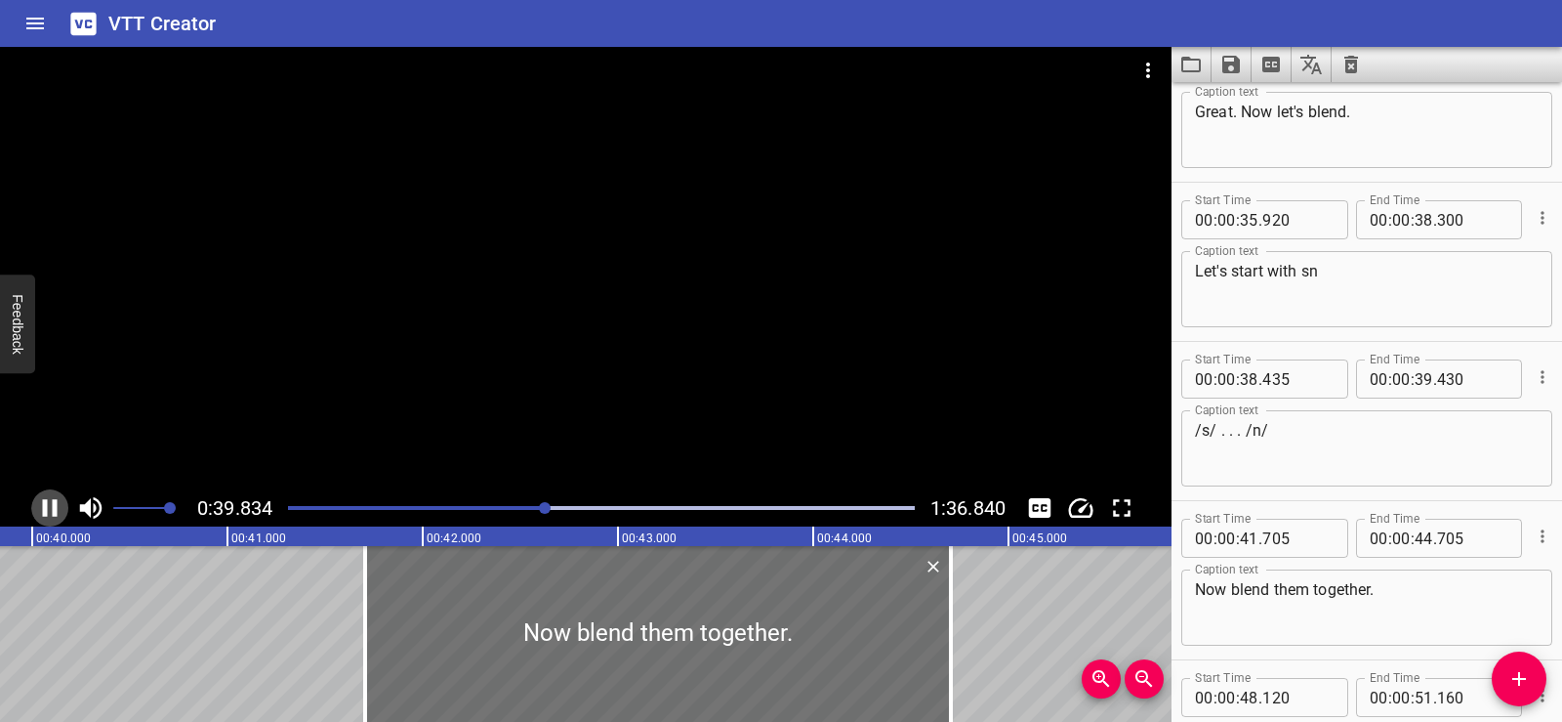
click at [59, 498] on icon "Play/Pause" at bounding box center [49, 507] width 29 height 29
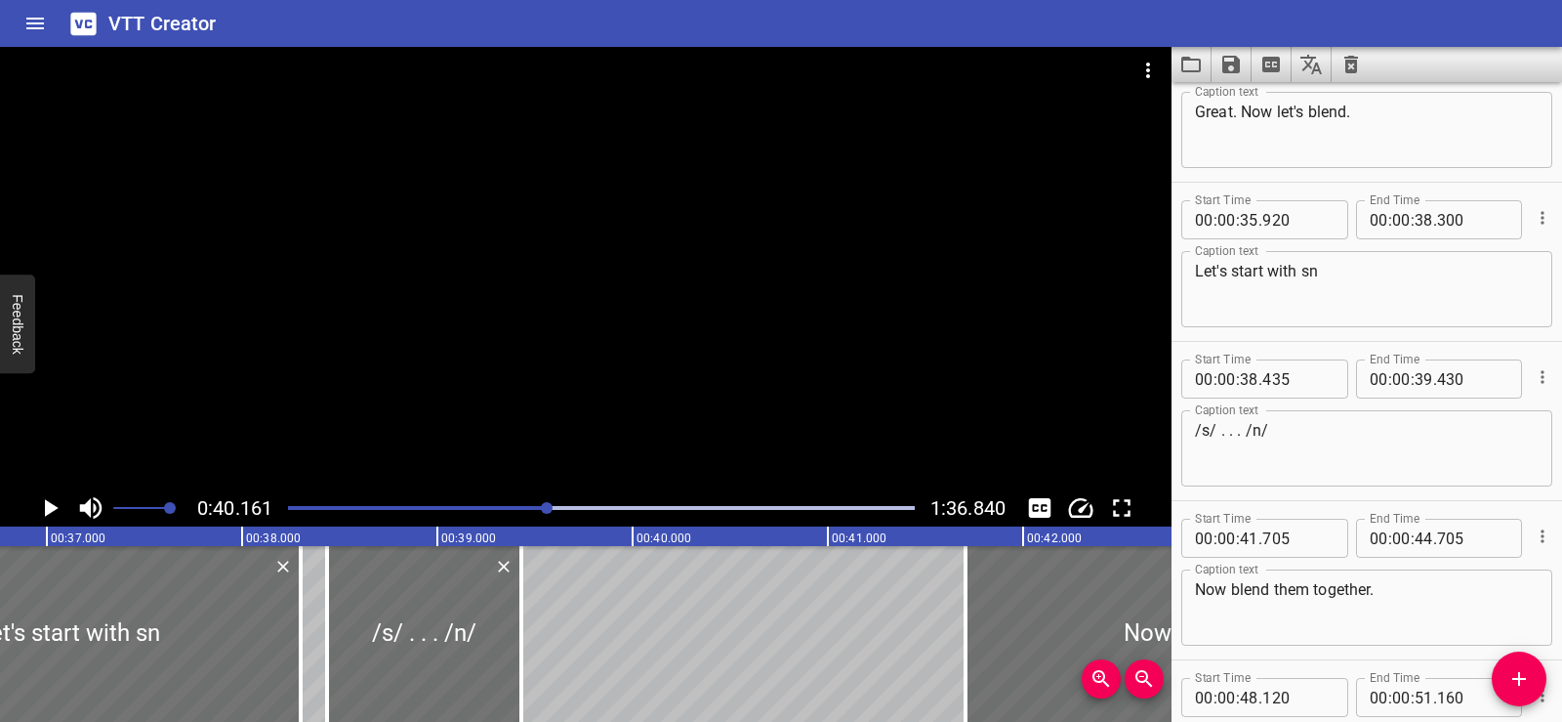
scroll to position [0, 7220]
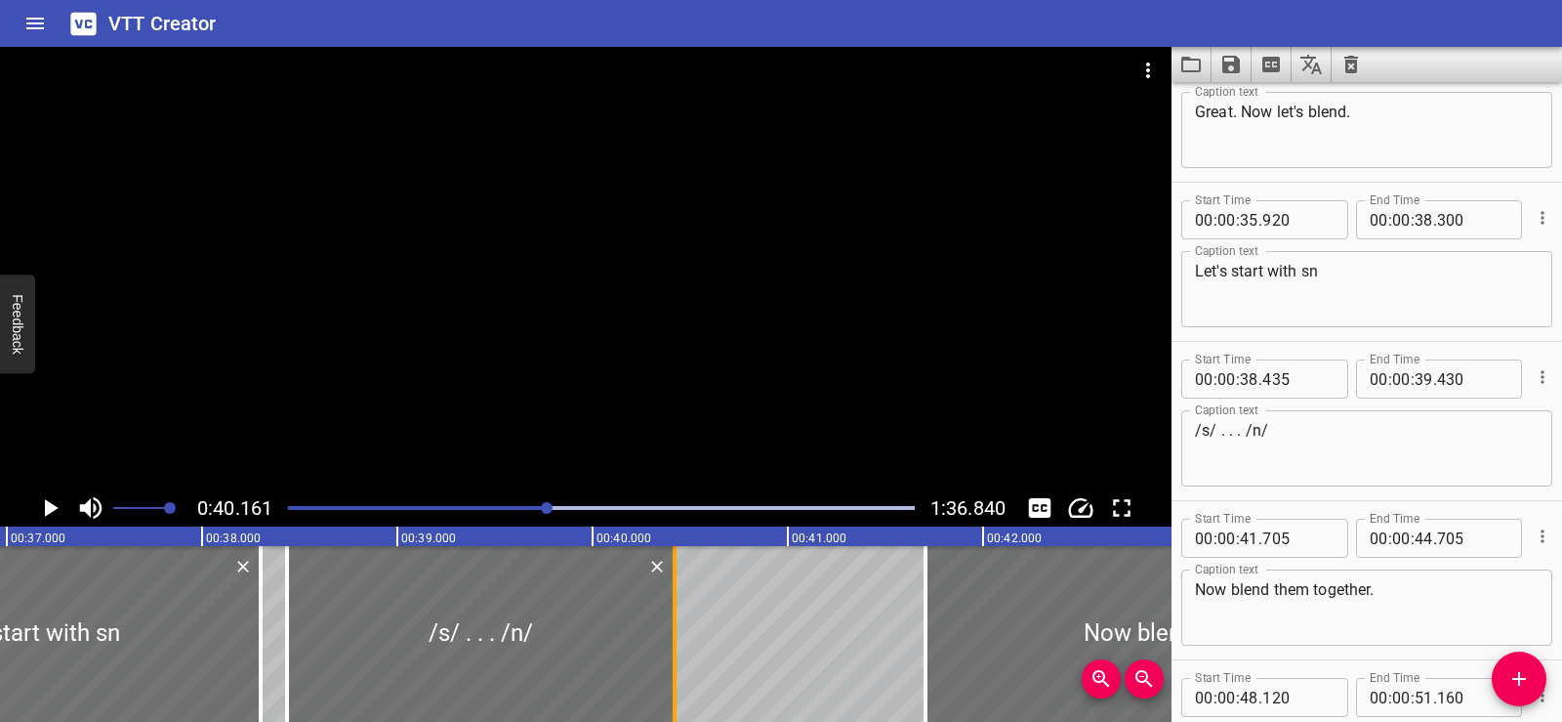
drag, startPoint x: 483, startPoint y: 660, endPoint x: 672, endPoint y: 657, distance: 188.5
click at [672, 657] on div at bounding box center [675, 634] width 20 height 176
type input "40"
type input "420"
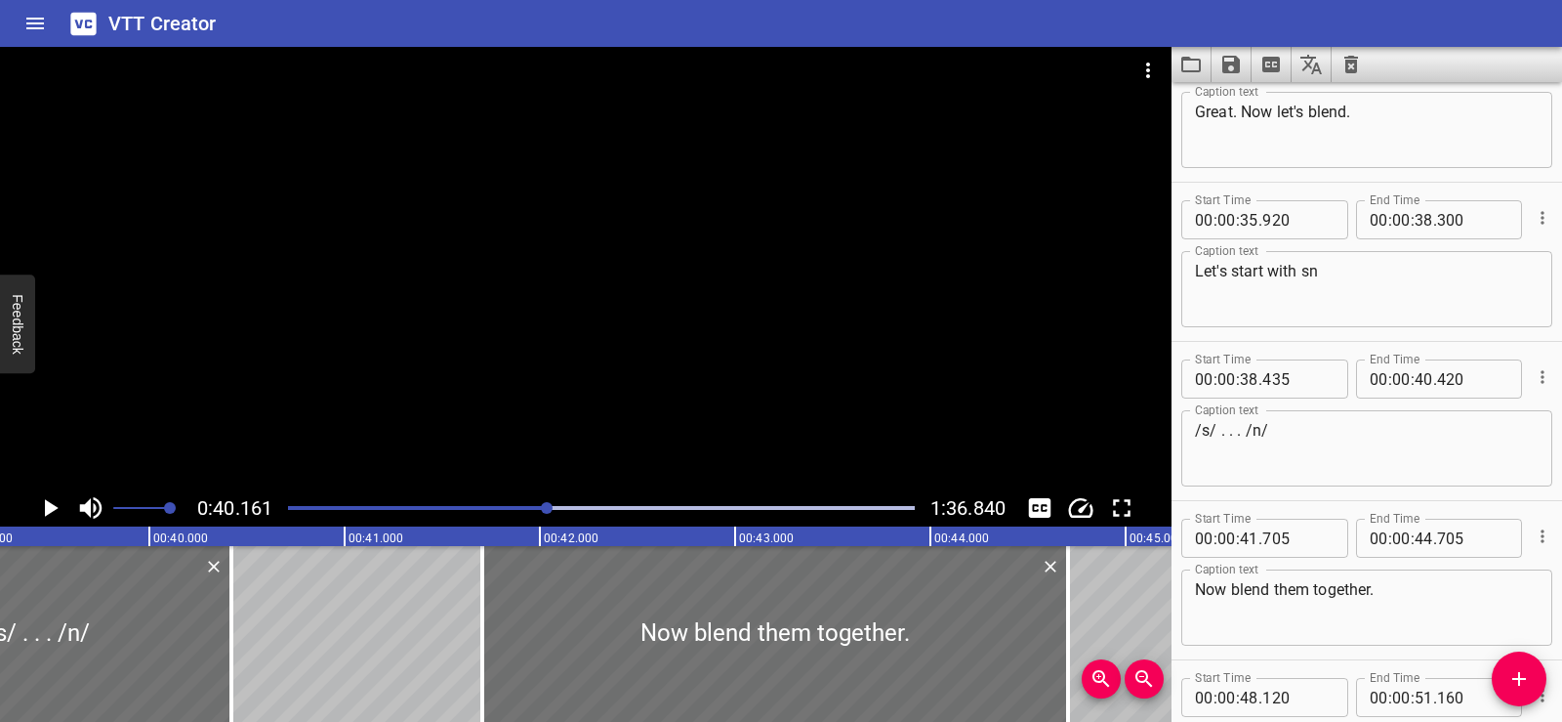
scroll to position [0, 7904]
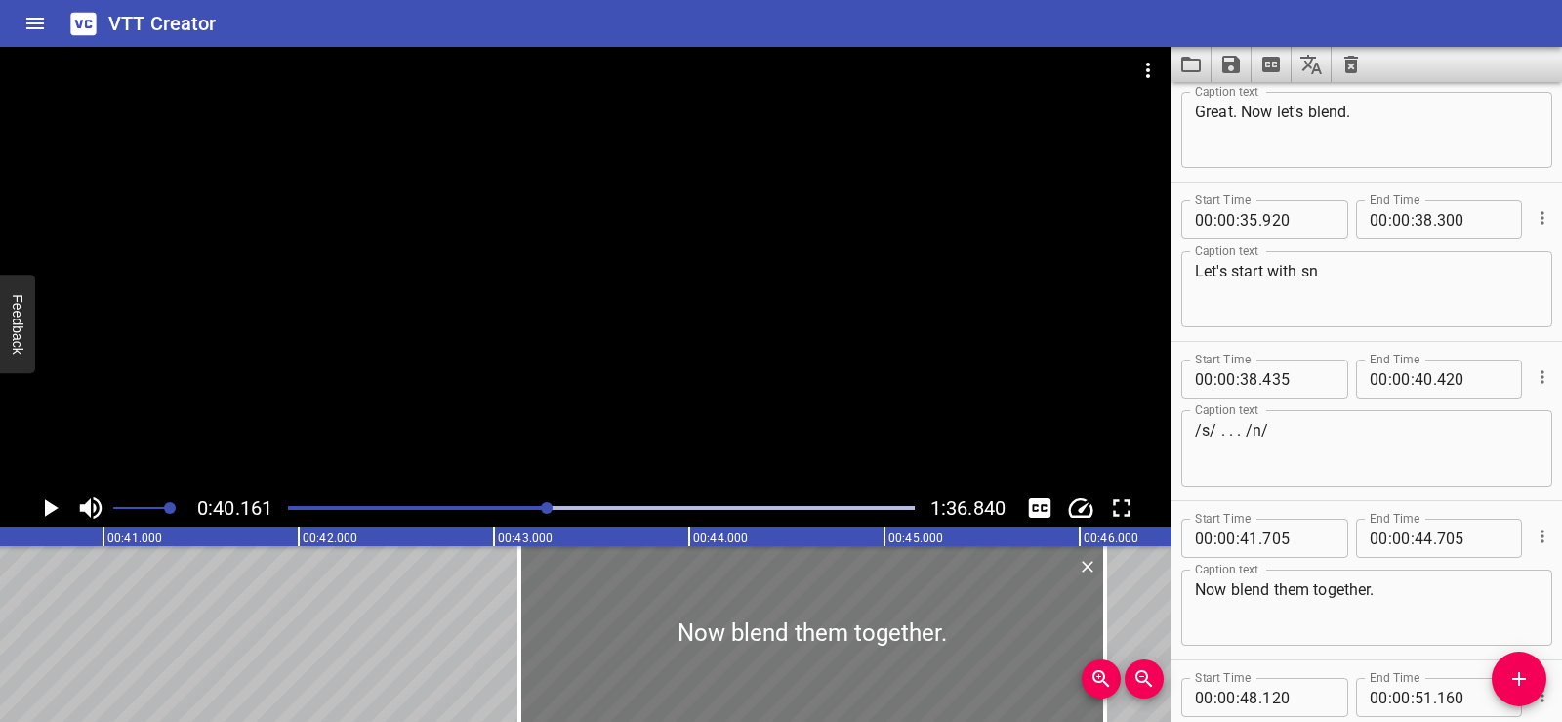
drag, startPoint x: 475, startPoint y: 645, endPoint x: 753, endPoint y: 632, distance: 278.6
click at [753, 632] on div at bounding box center [813, 634] width 586 height 176
type input "43"
type input "130"
type input "46"
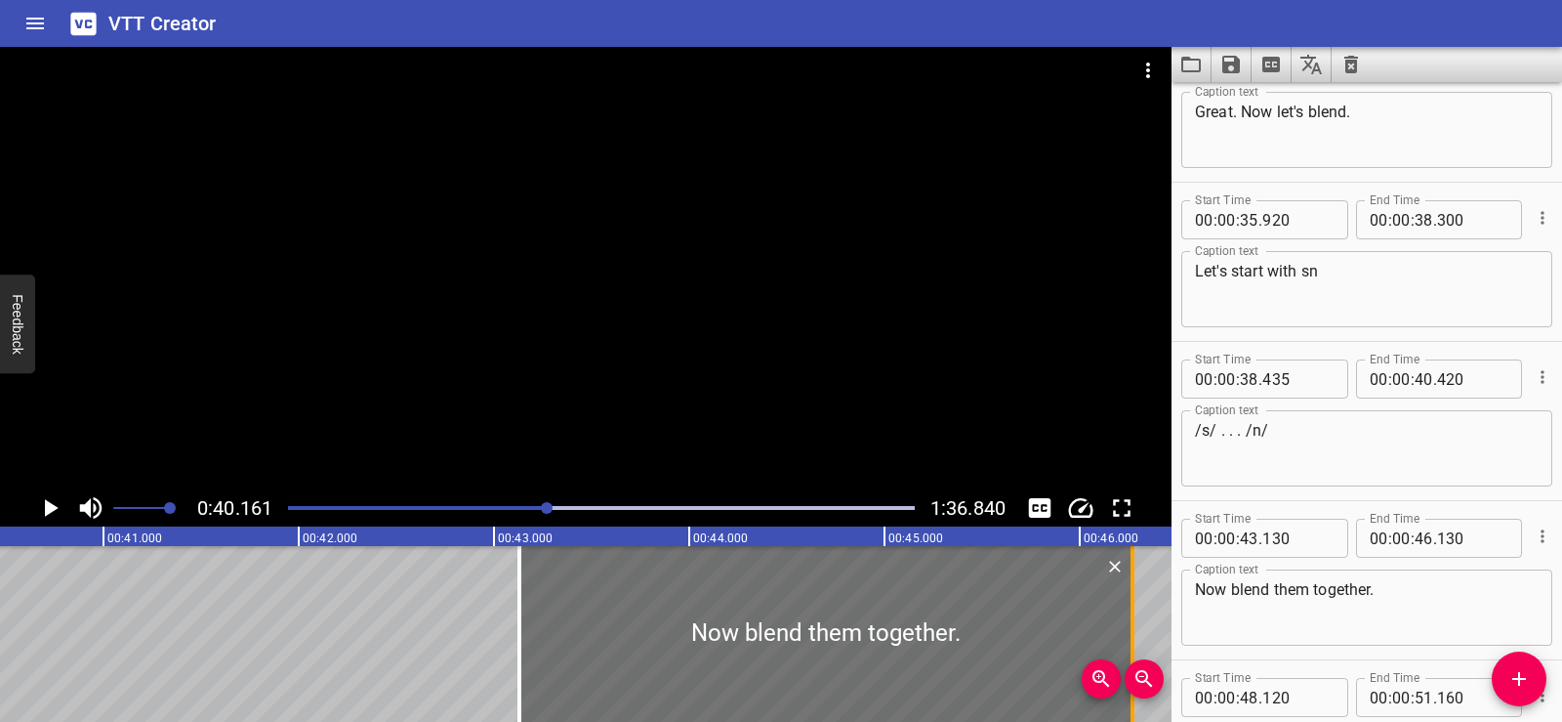
drag, startPoint x: 1108, startPoint y: 626, endPoint x: 1141, endPoint y: 626, distance: 32.2
click at [1141, 626] on div at bounding box center [1133, 634] width 20 height 176
type input "295"
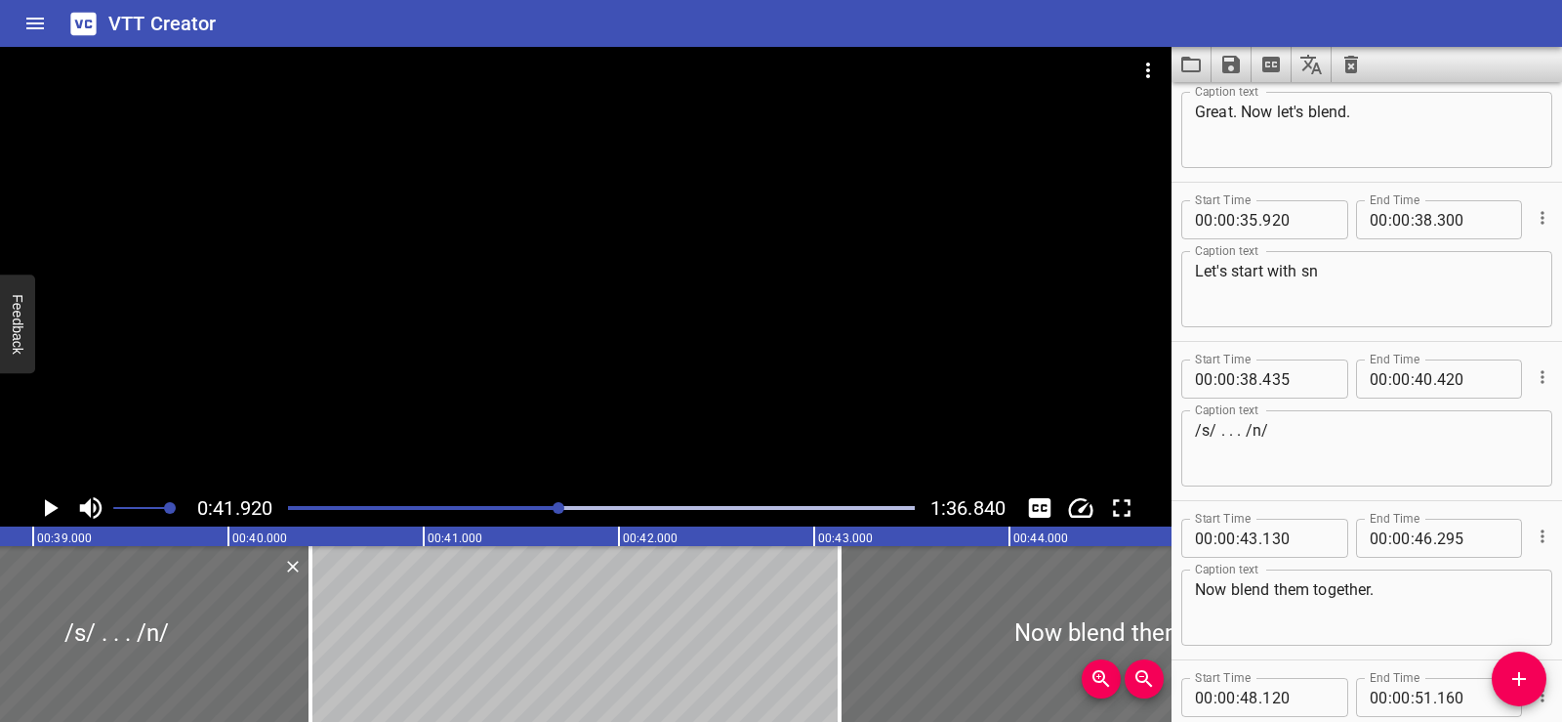
scroll to position [0, 7543]
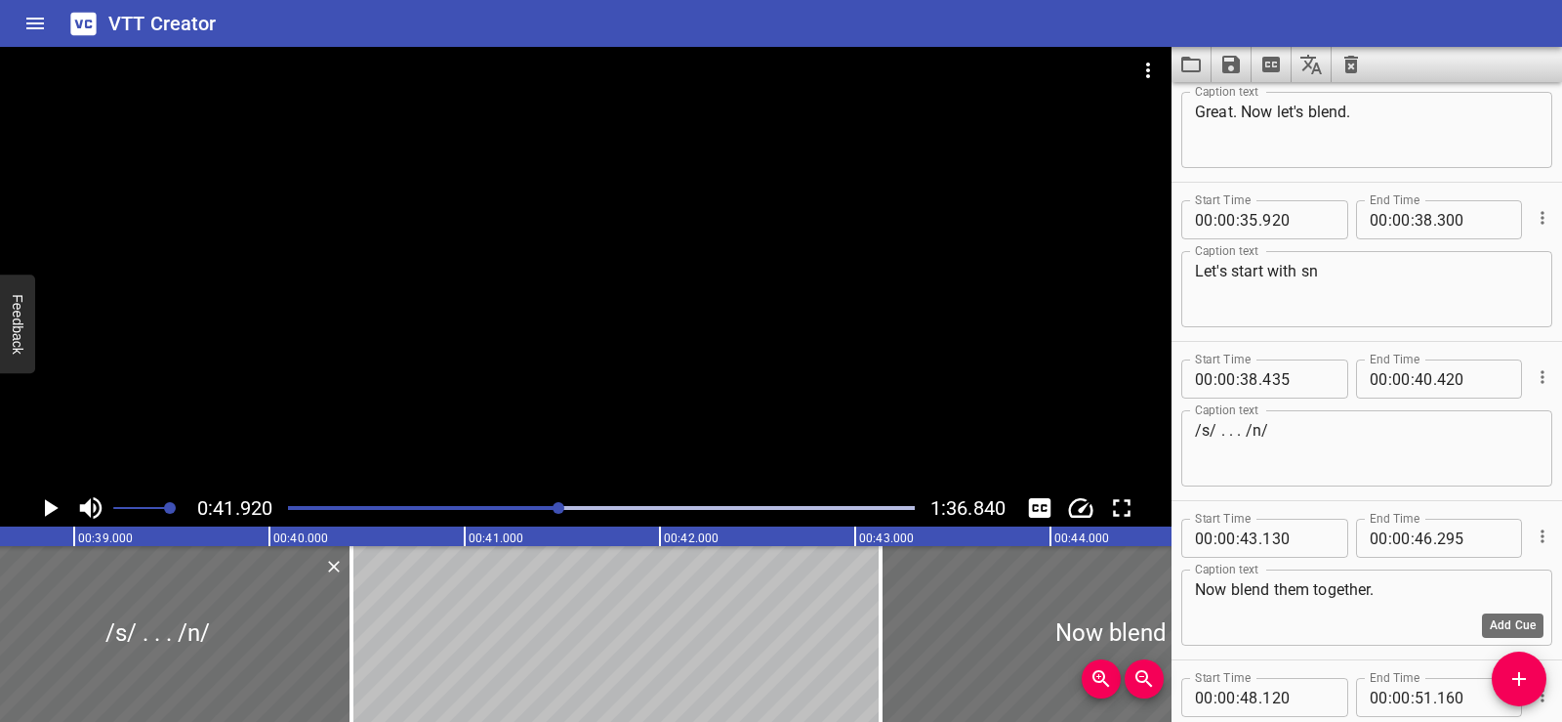
click at [1529, 673] on icon "Add Cue" at bounding box center [1519, 678] width 23 height 23
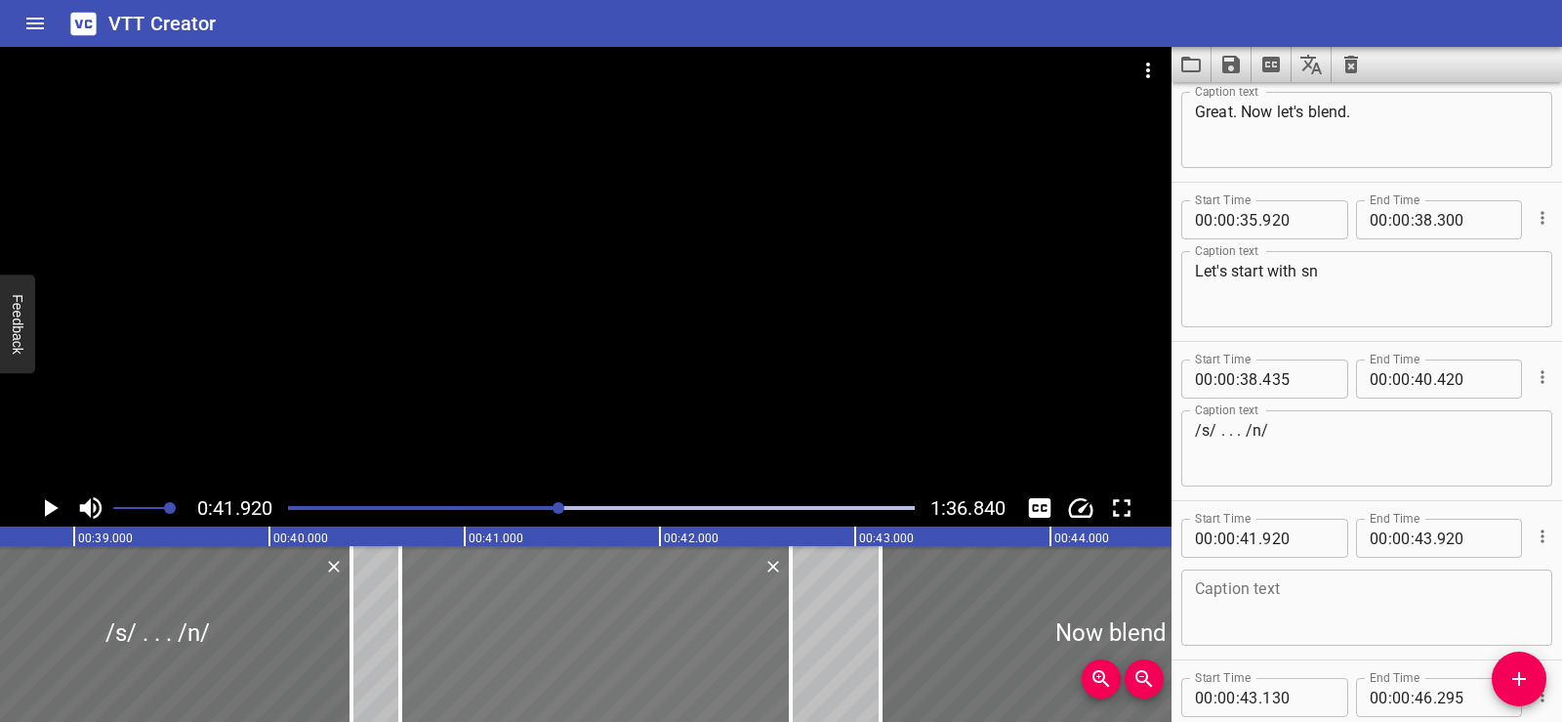
drag, startPoint x: 706, startPoint y: 640, endPoint x: 521, endPoint y: 648, distance: 184.8
click at [521, 648] on div at bounding box center [595, 634] width 391 height 176
type input "40"
type input "670"
type input "42"
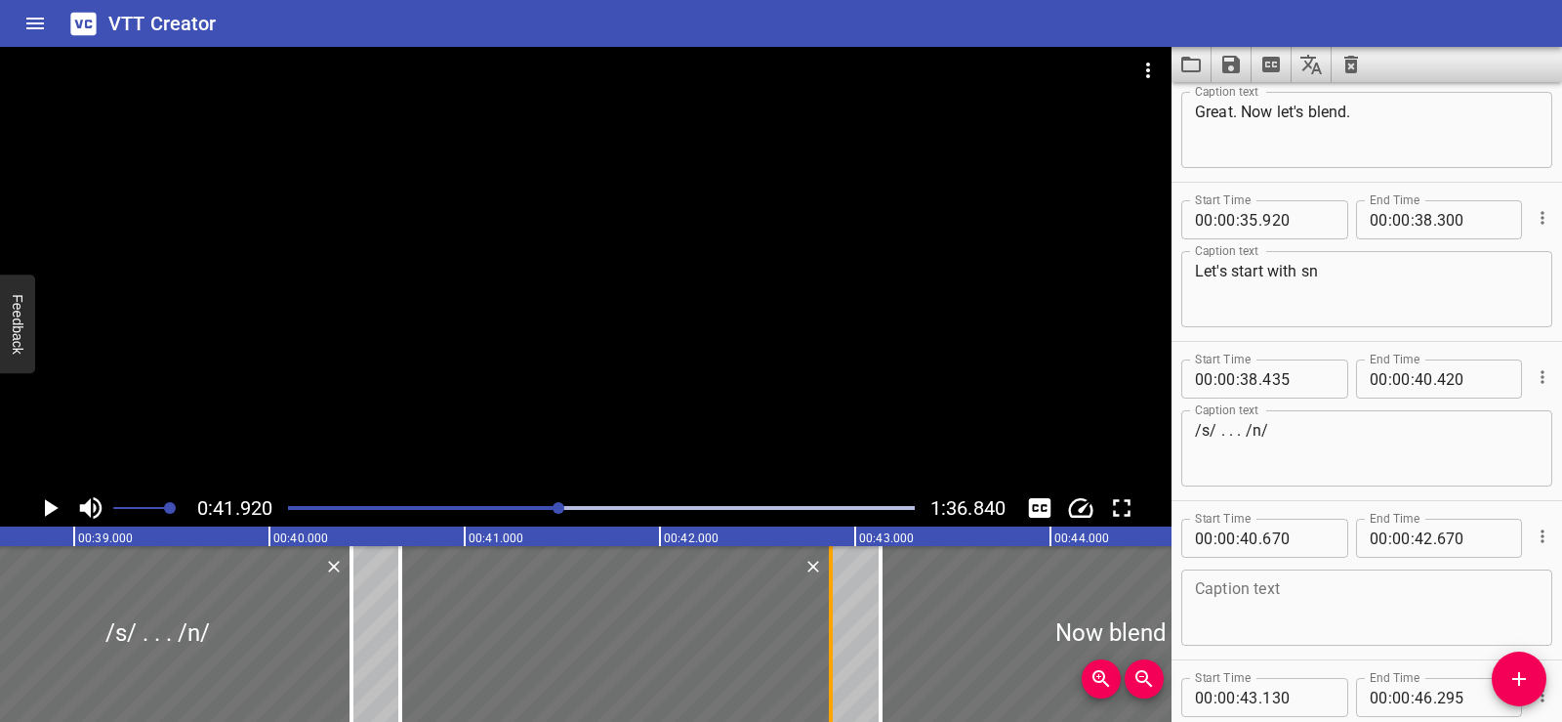
drag, startPoint x: 795, startPoint y: 664, endPoint x: 835, endPoint y: 667, distance: 40.1
click at [835, 667] on div at bounding box center [831, 634] width 20 height 176
type input "875"
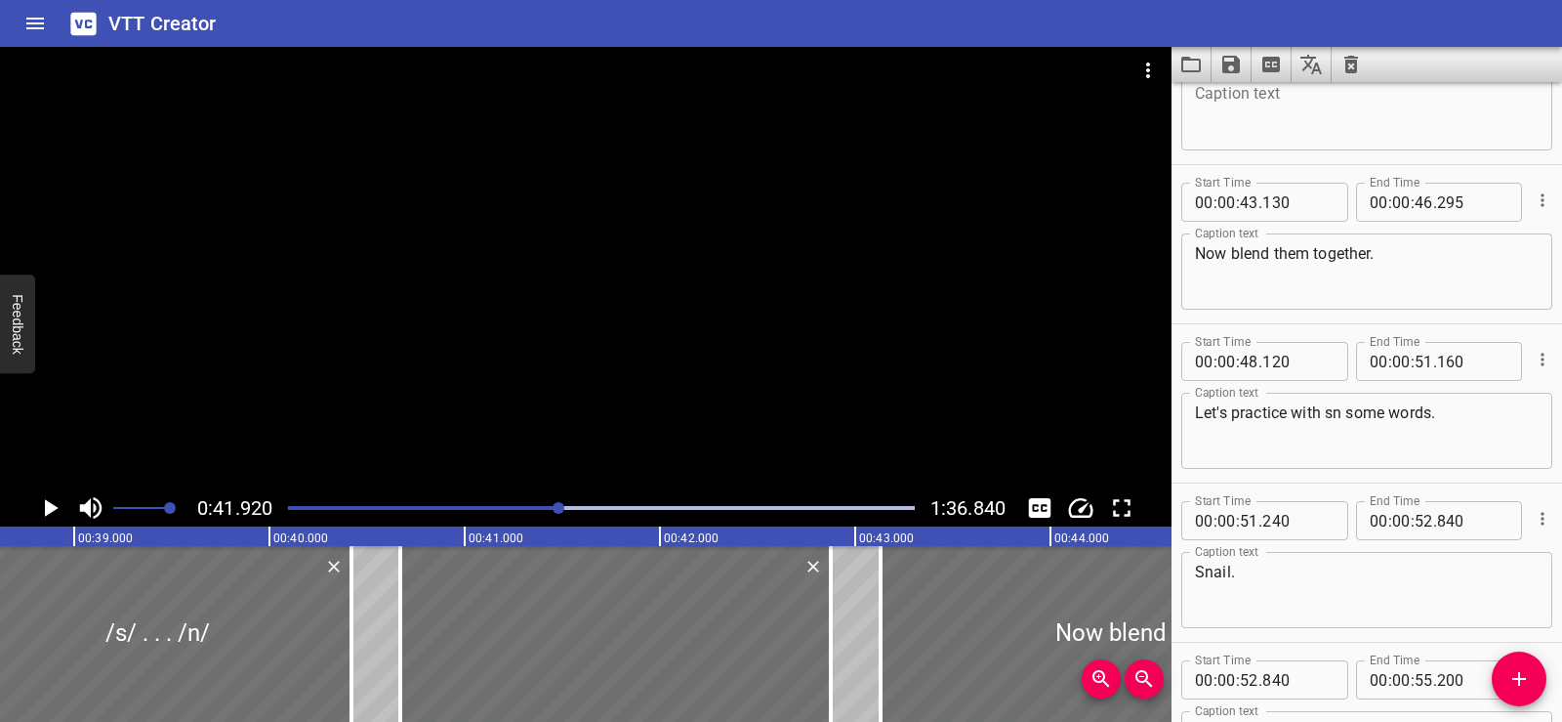
scroll to position [2658, 0]
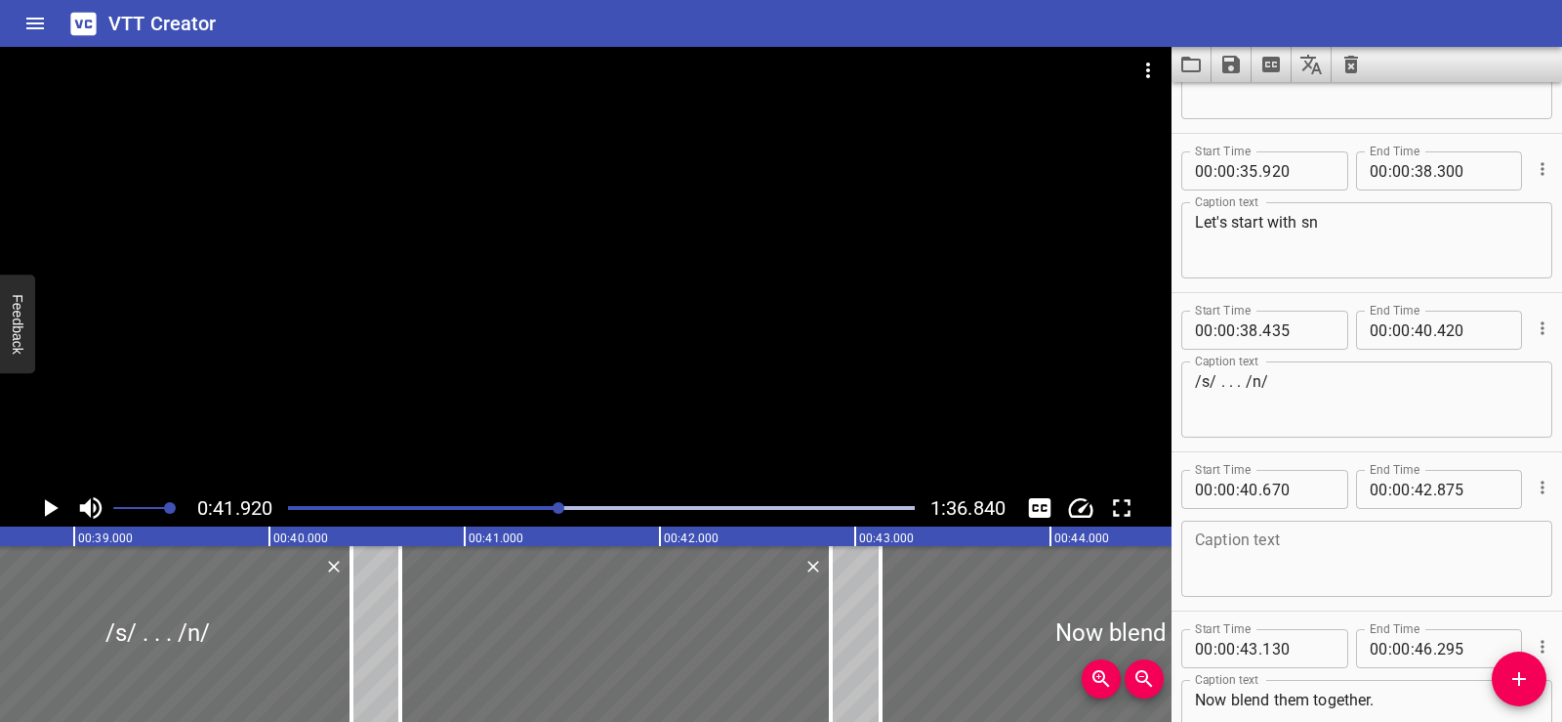
click at [1240, 521] on div "Caption text" at bounding box center [1367, 558] width 371 height 76
paste textarea "/s/ . . . /n/"
type textarea "/s/ . . . /n/"
click at [372, 287] on div at bounding box center [586, 268] width 1172 height 442
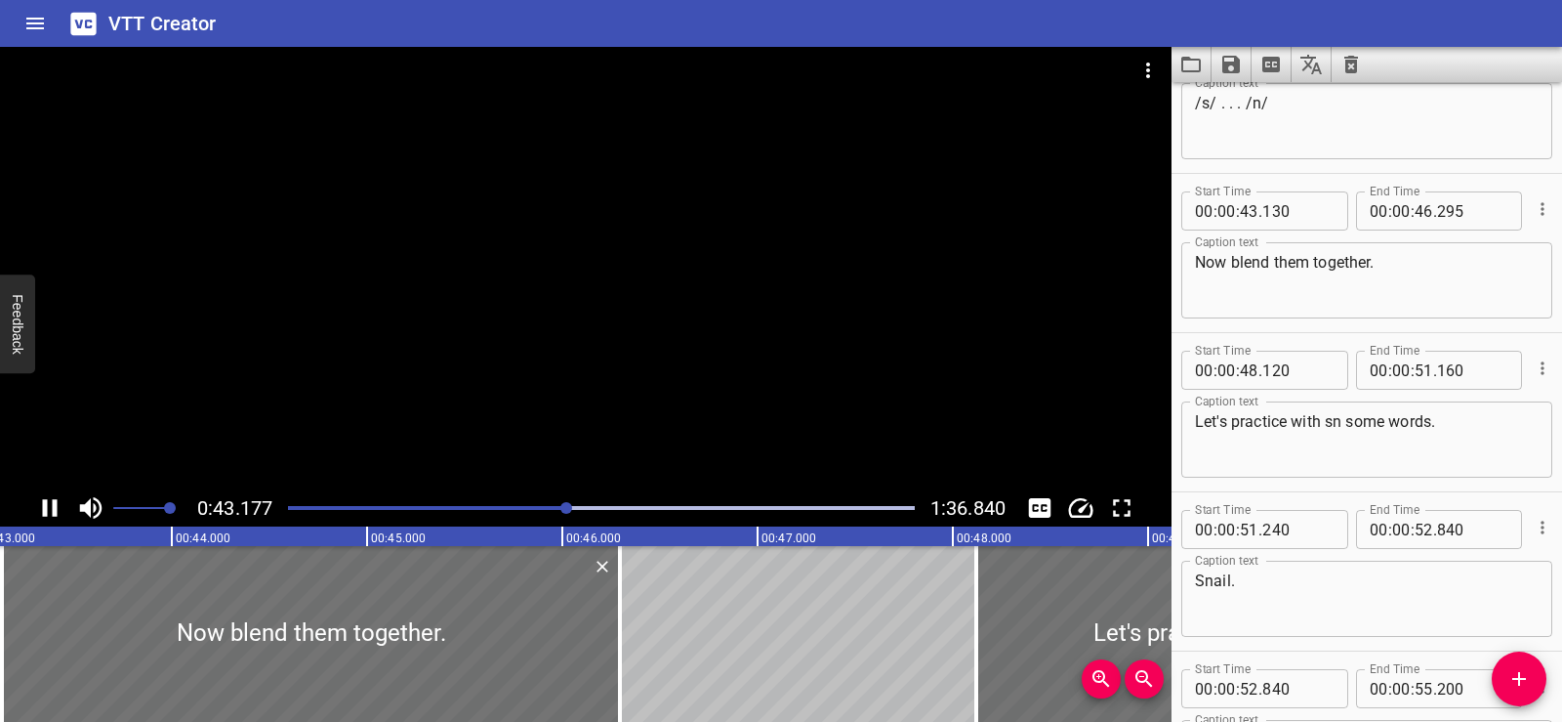
scroll to position [3184, 0]
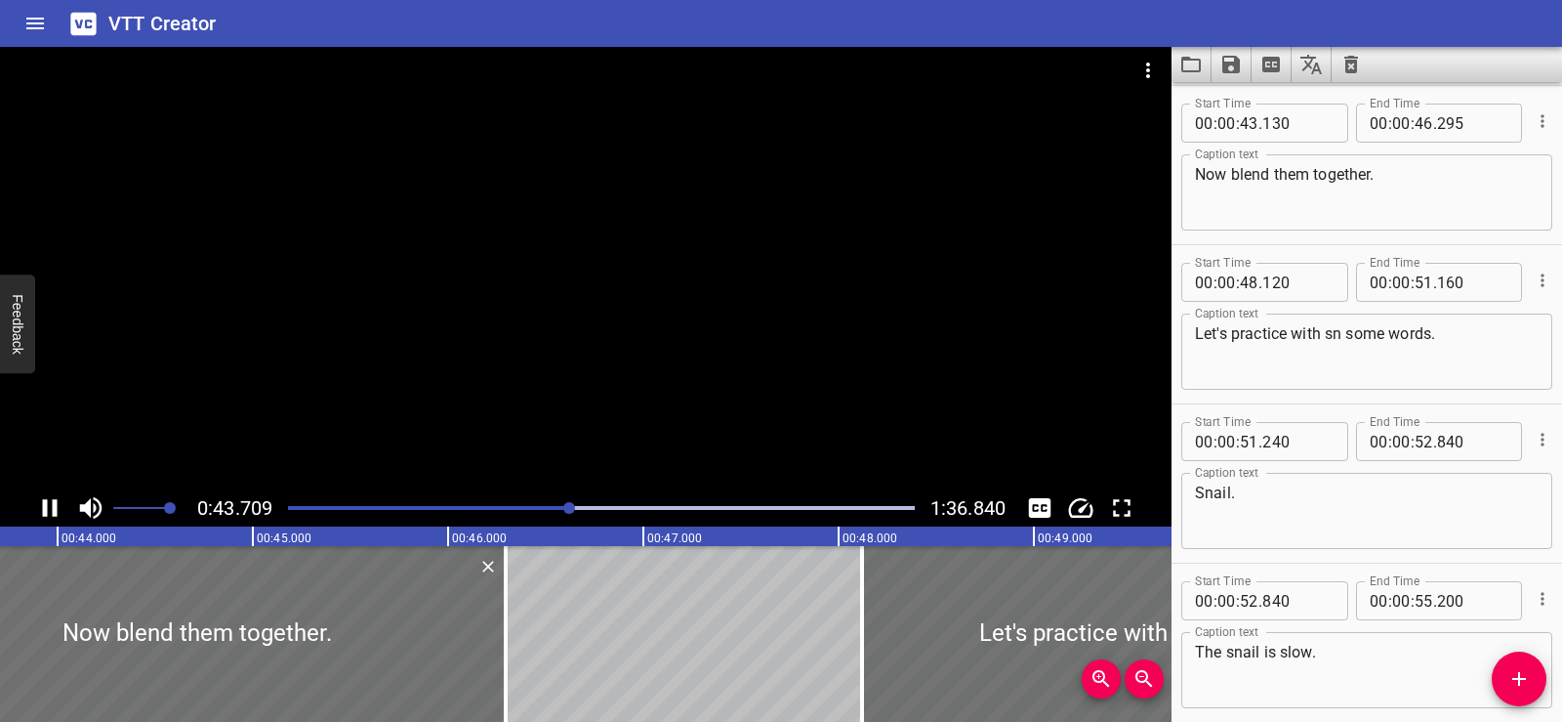
click at [459, 242] on div at bounding box center [586, 268] width 1172 height 442
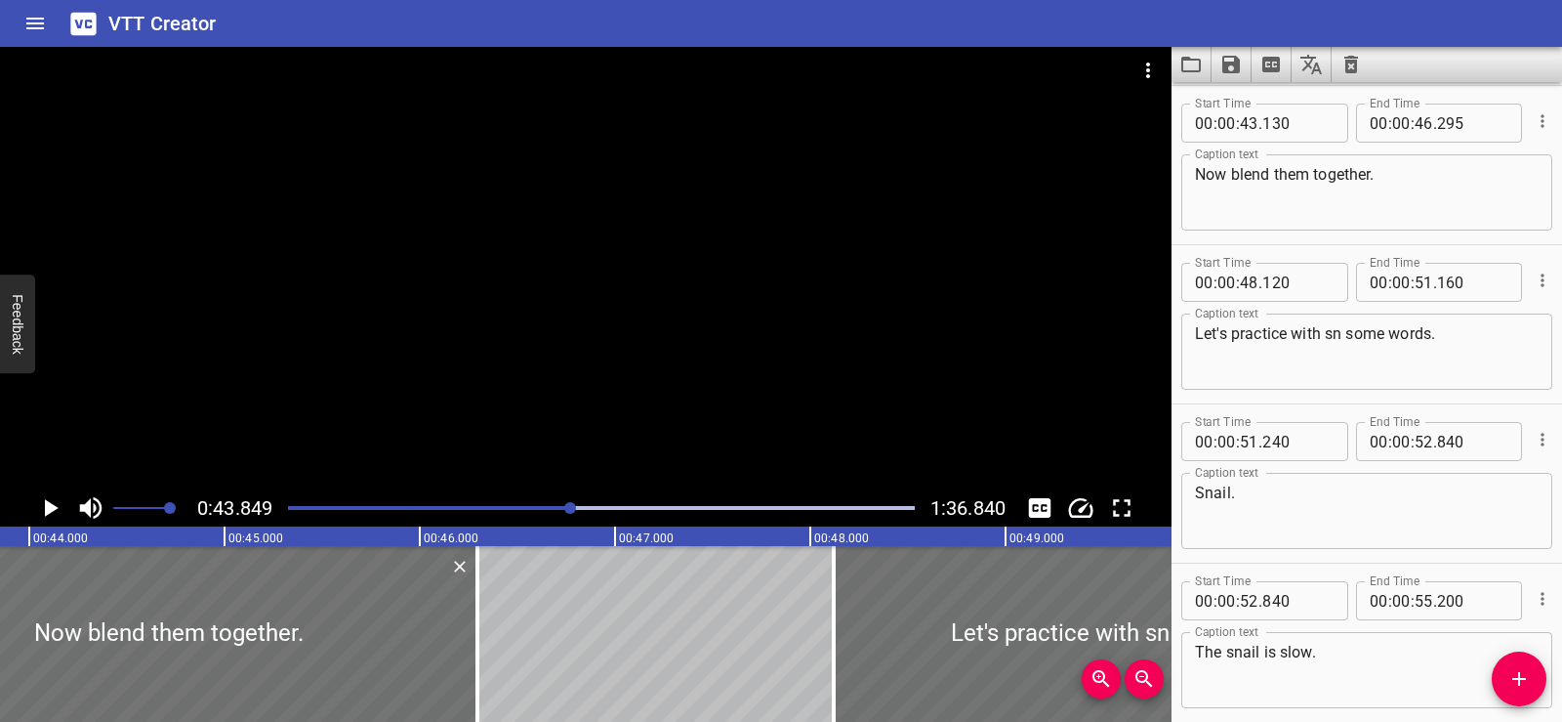
click at [459, 242] on div at bounding box center [586, 268] width 1172 height 442
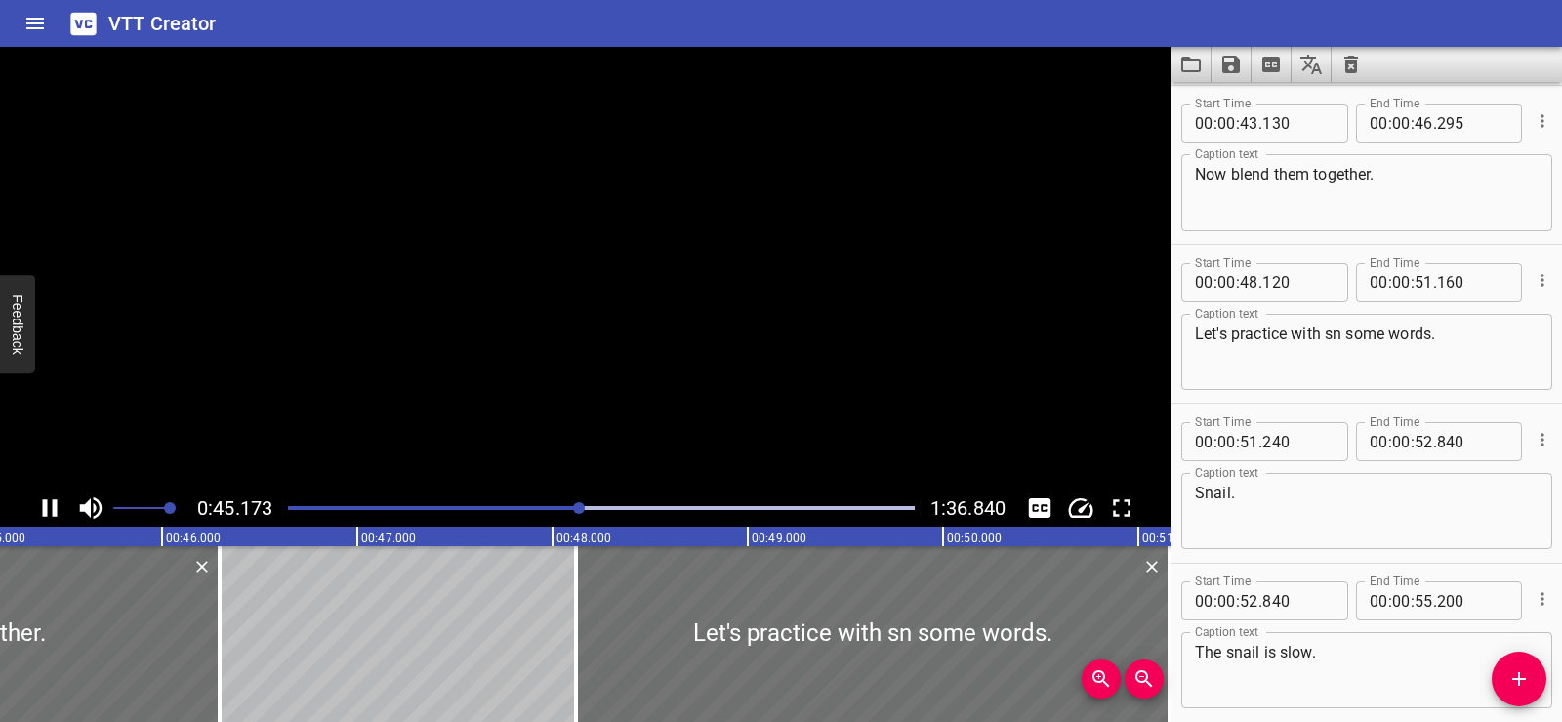
click at [571, 245] on video at bounding box center [586, 268] width 1172 height 442
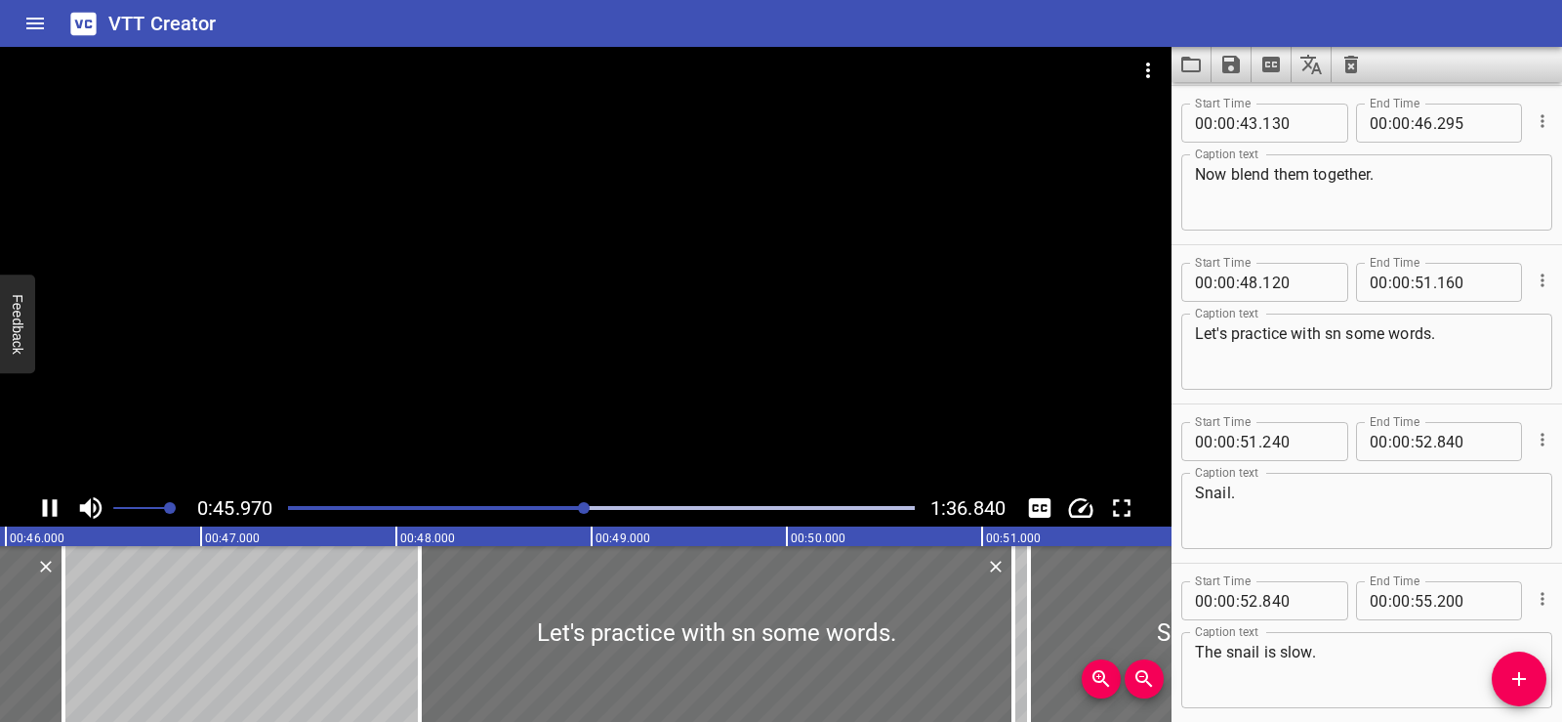
click at [630, 312] on div at bounding box center [586, 268] width 1172 height 442
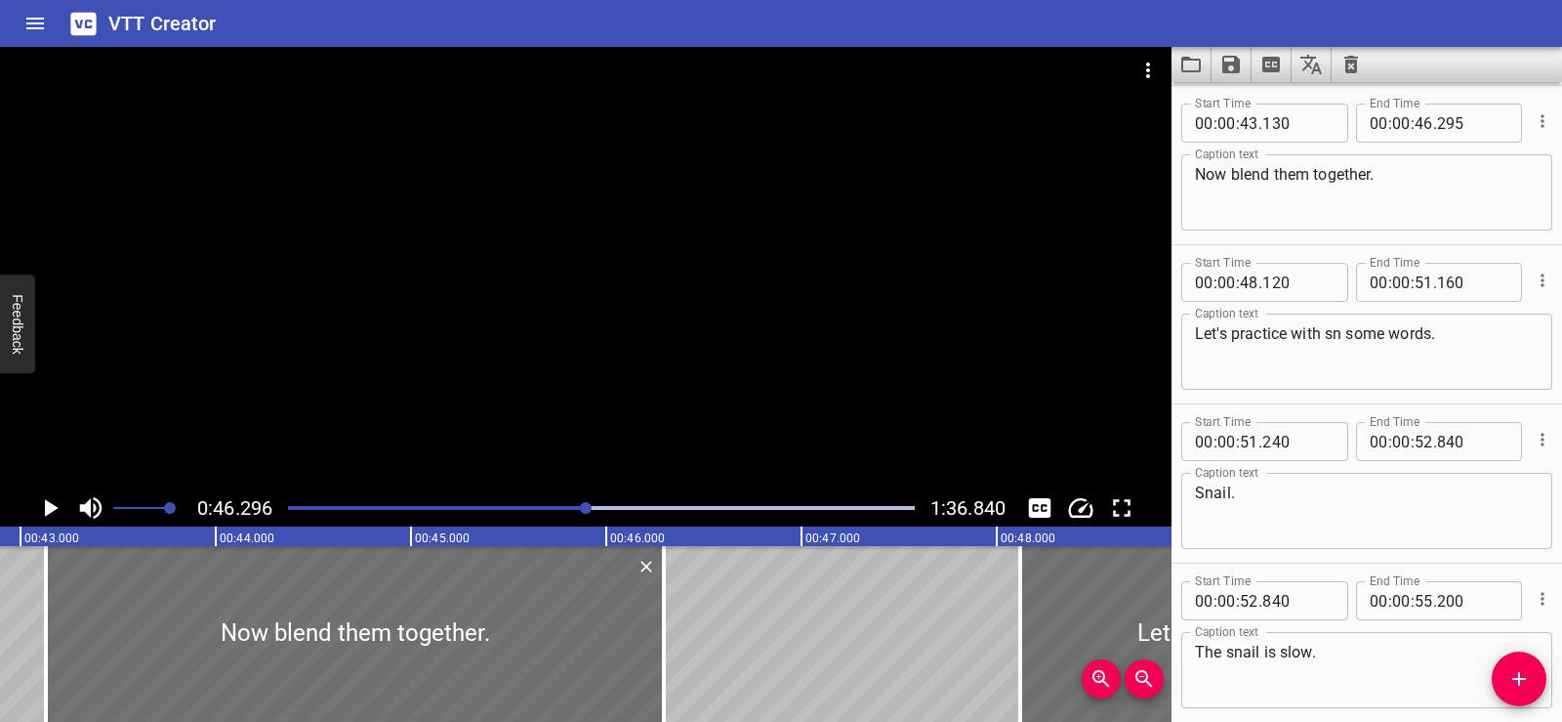
scroll to position [0, 8237]
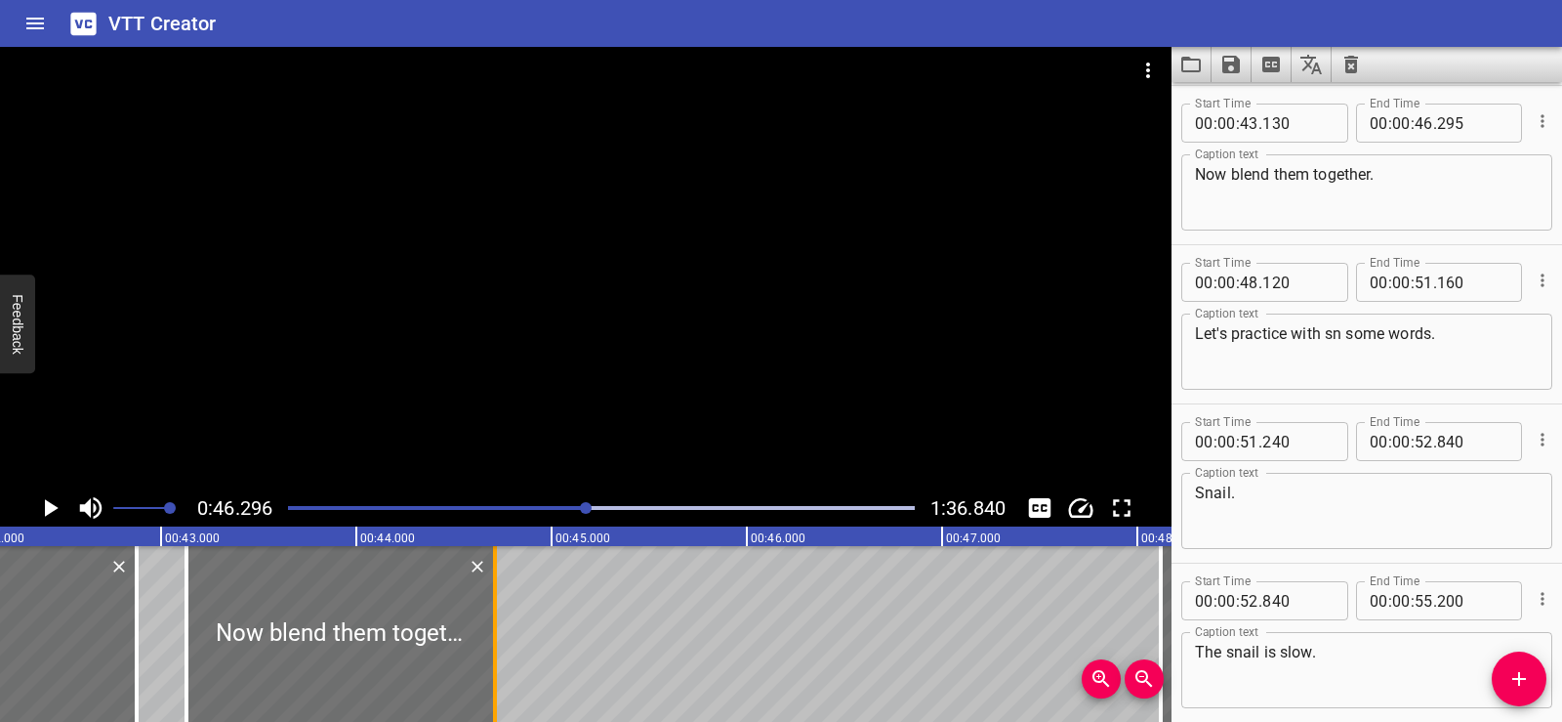
drag, startPoint x: 802, startPoint y: 679, endPoint x: 492, endPoint y: 706, distance: 310.8
click at [492, 706] on div at bounding box center [495, 634] width 20 height 176
type input "44"
type input "710"
click at [1497, 675] on span "Add Cue" at bounding box center [1519, 678] width 55 height 23
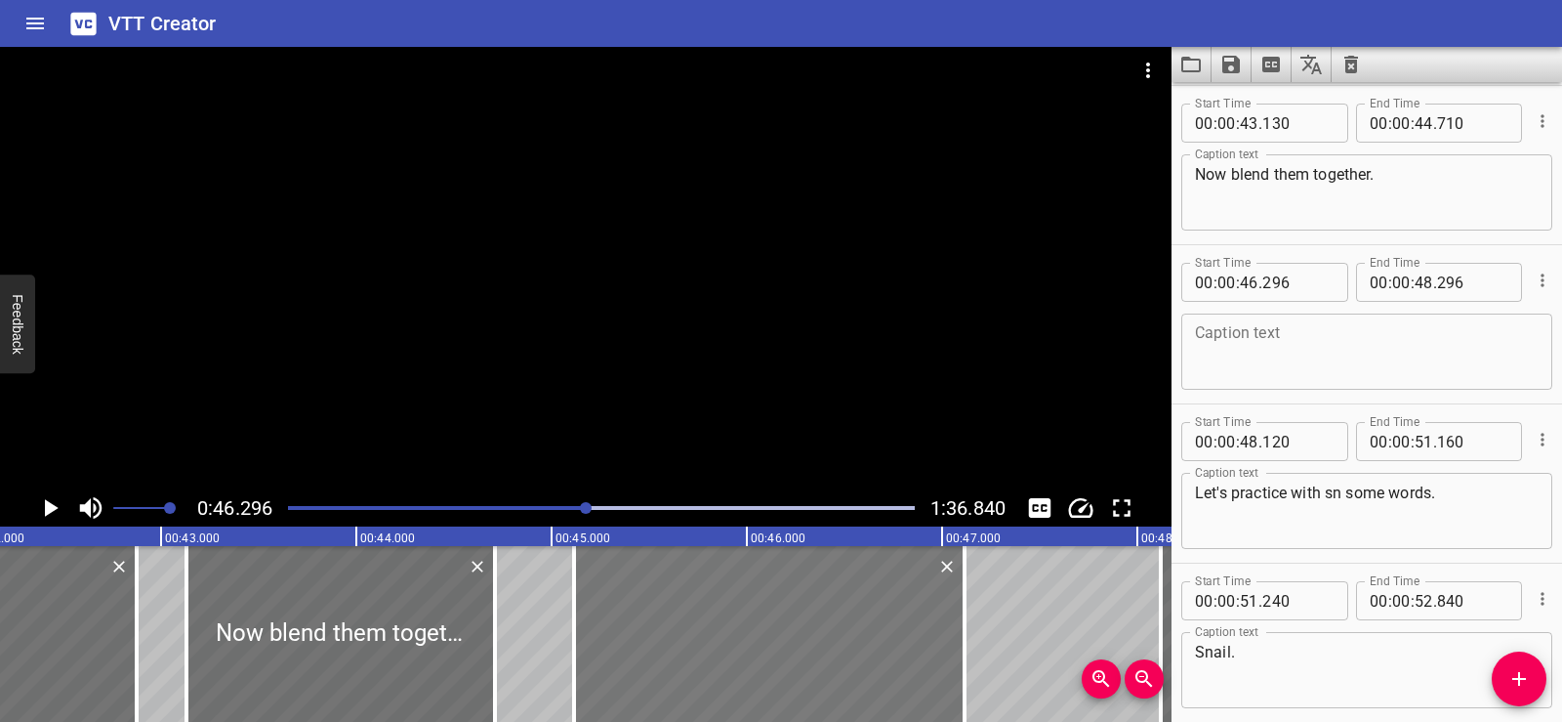
drag, startPoint x: 1008, startPoint y: 680, endPoint x: 802, endPoint y: 672, distance: 206.2
click at [802, 672] on div at bounding box center [769, 634] width 391 height 176
type input "45"
type input "116"
type input "47"
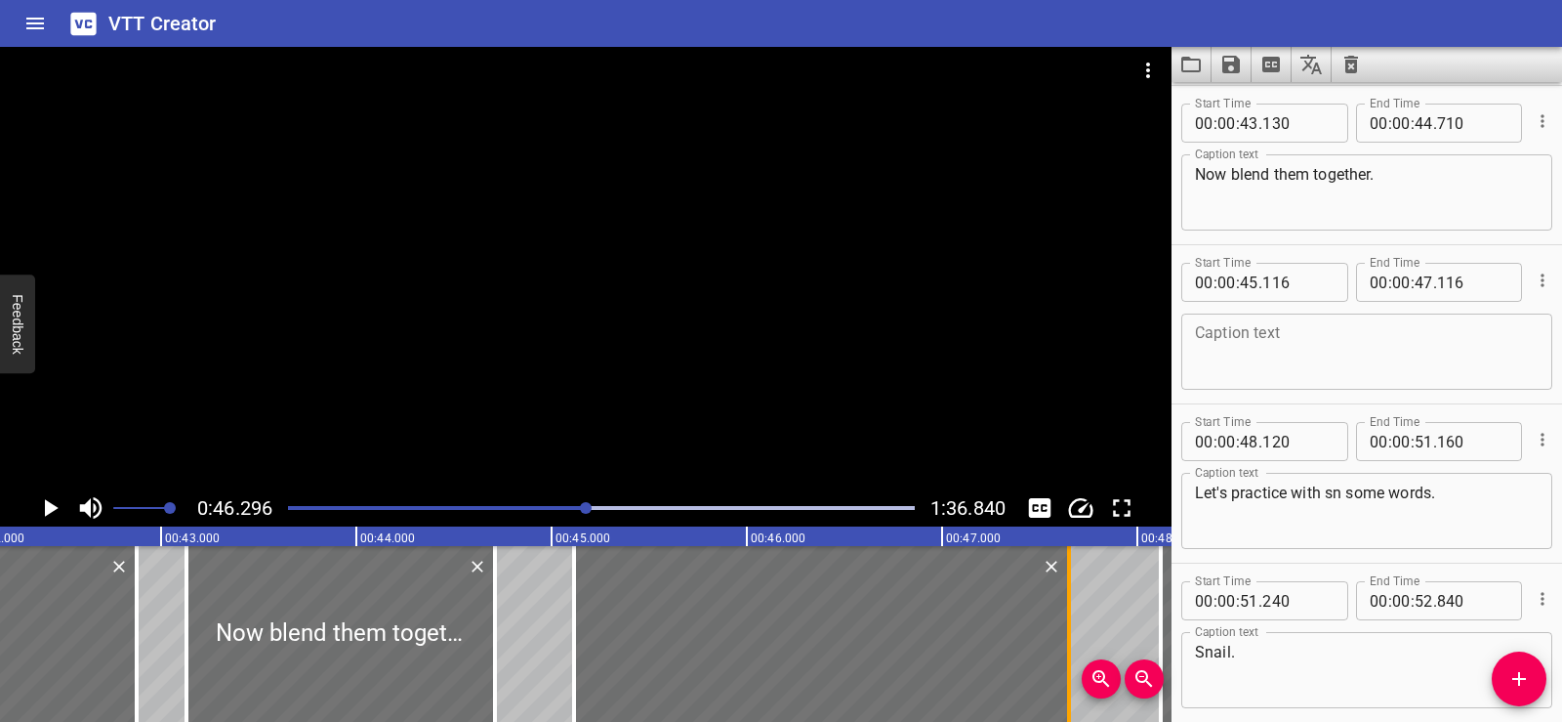
drag, startPoint x: 964, startPoint y: 659, endPoint x: 1074, endPoint y: 653, distance: 110.5
click at [1071, 653] on div at bounding box center [1069, 634] width 4 height 176
type input "681"
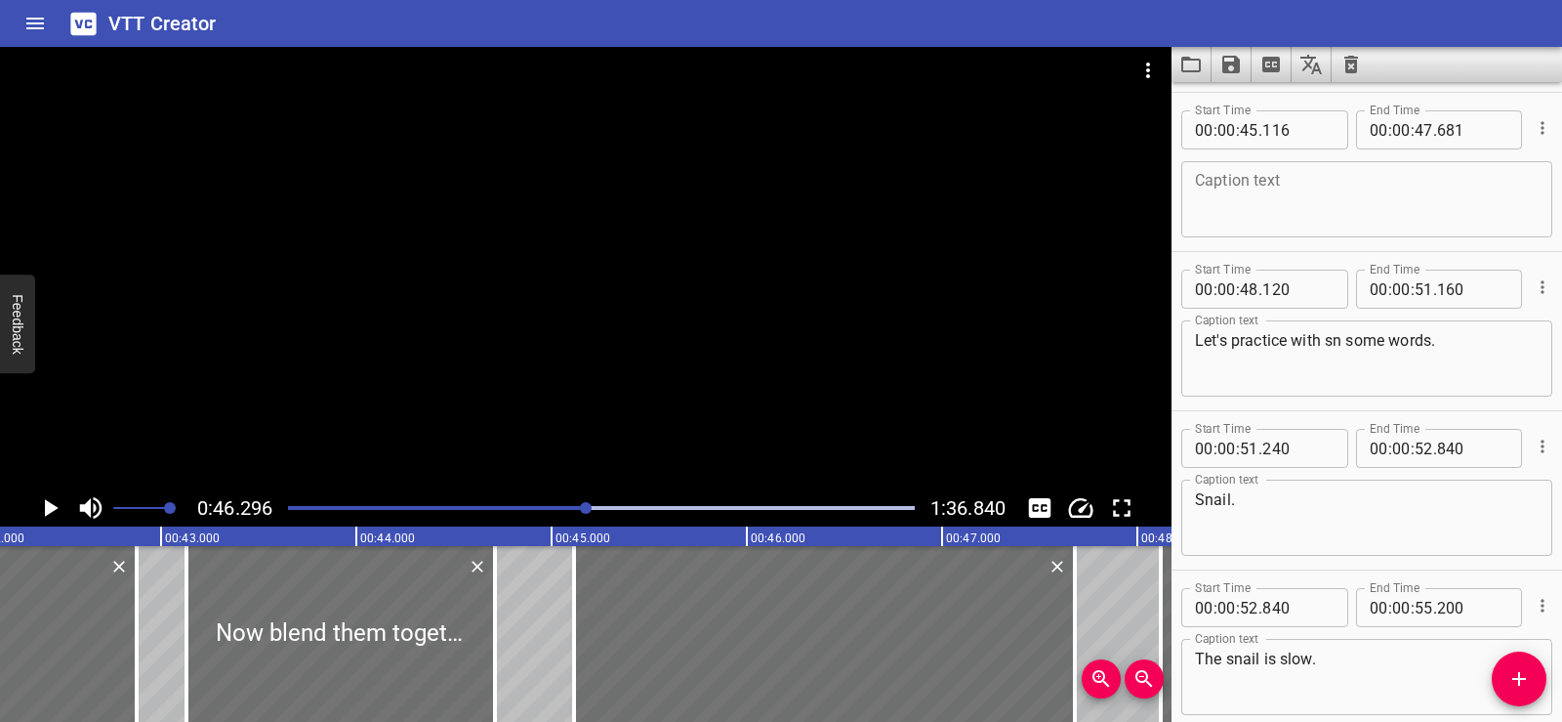
scroll to position [3316, 0]
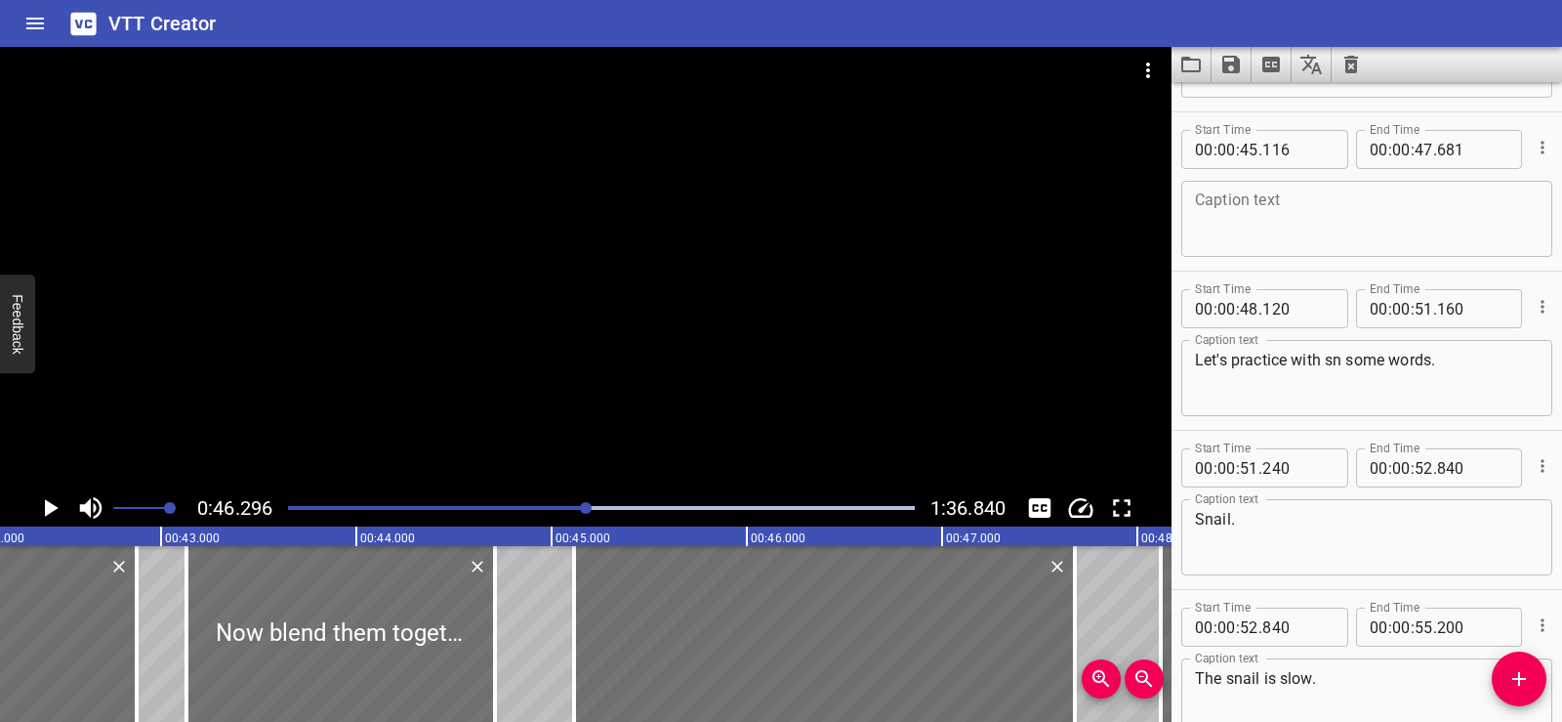
click at [1261, 193] on textarea at bounding box center [1367, 219] width 344 height 56
paste textarea "/sn/"
type textarea "/sn/"
click at [742, 261] on div at bounding box center [586, 268] width 1172 height 442
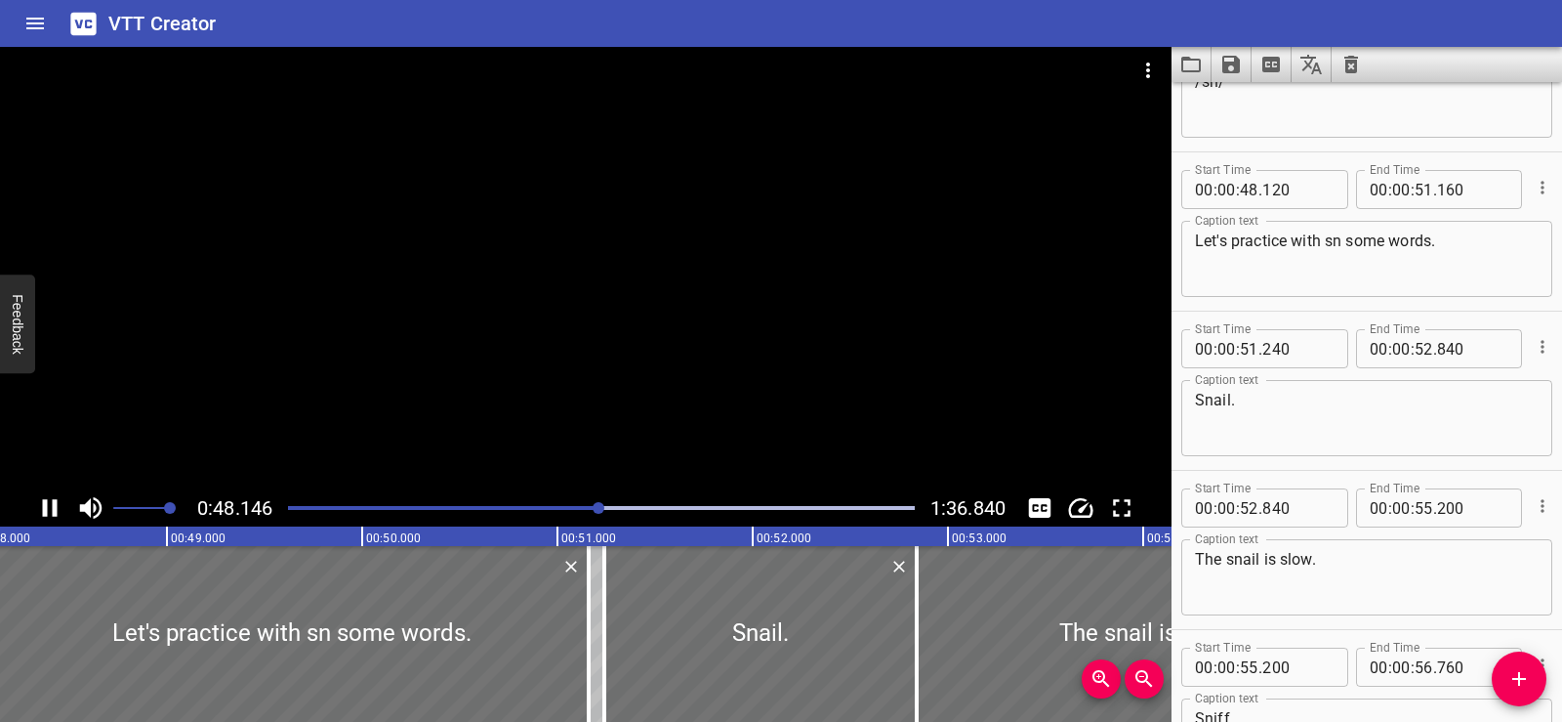
scroll to position [3502, 0]
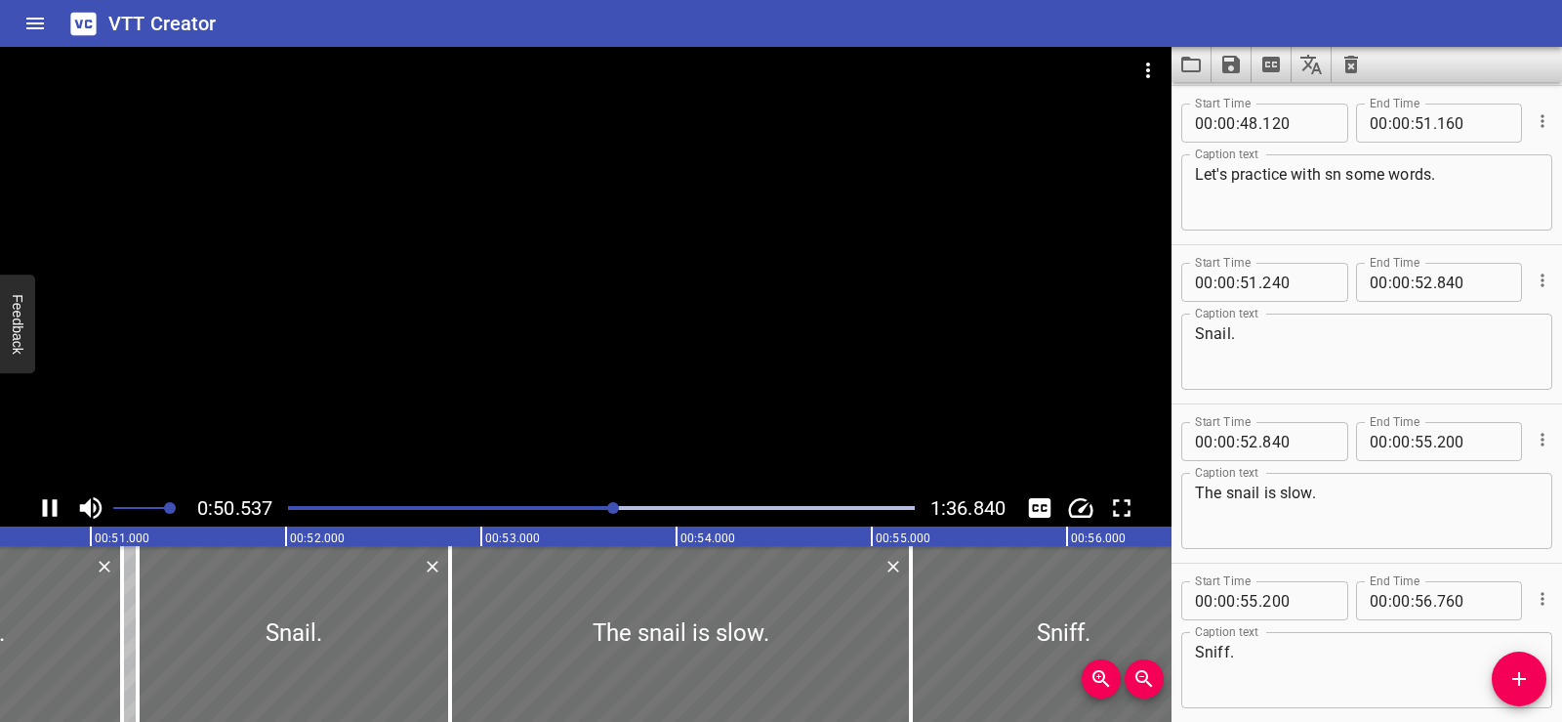
click at [615, 227] on div at bounding box center [586, 268] width 1172 height 442
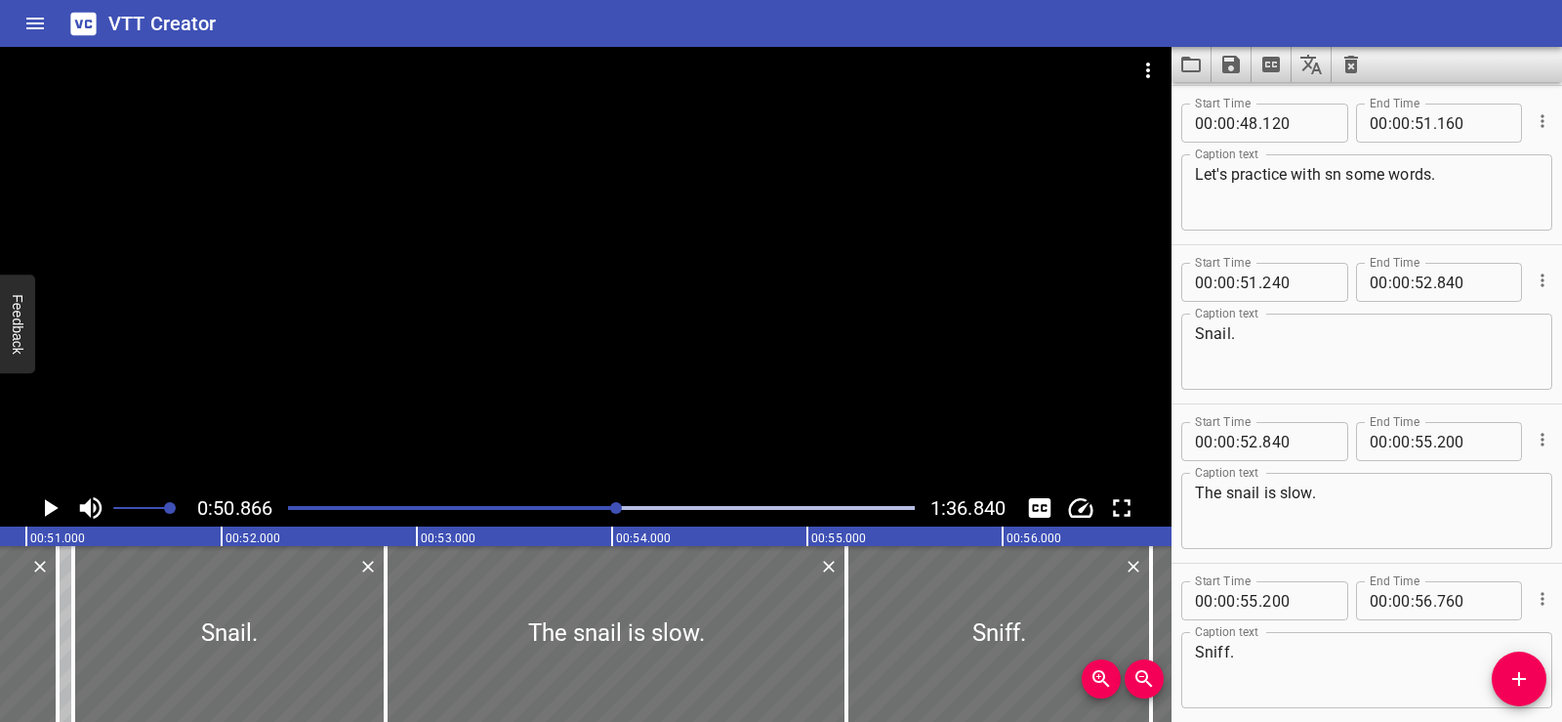
click at [615, 227] on div at bounding box center [586, 268] width 1172 height 442
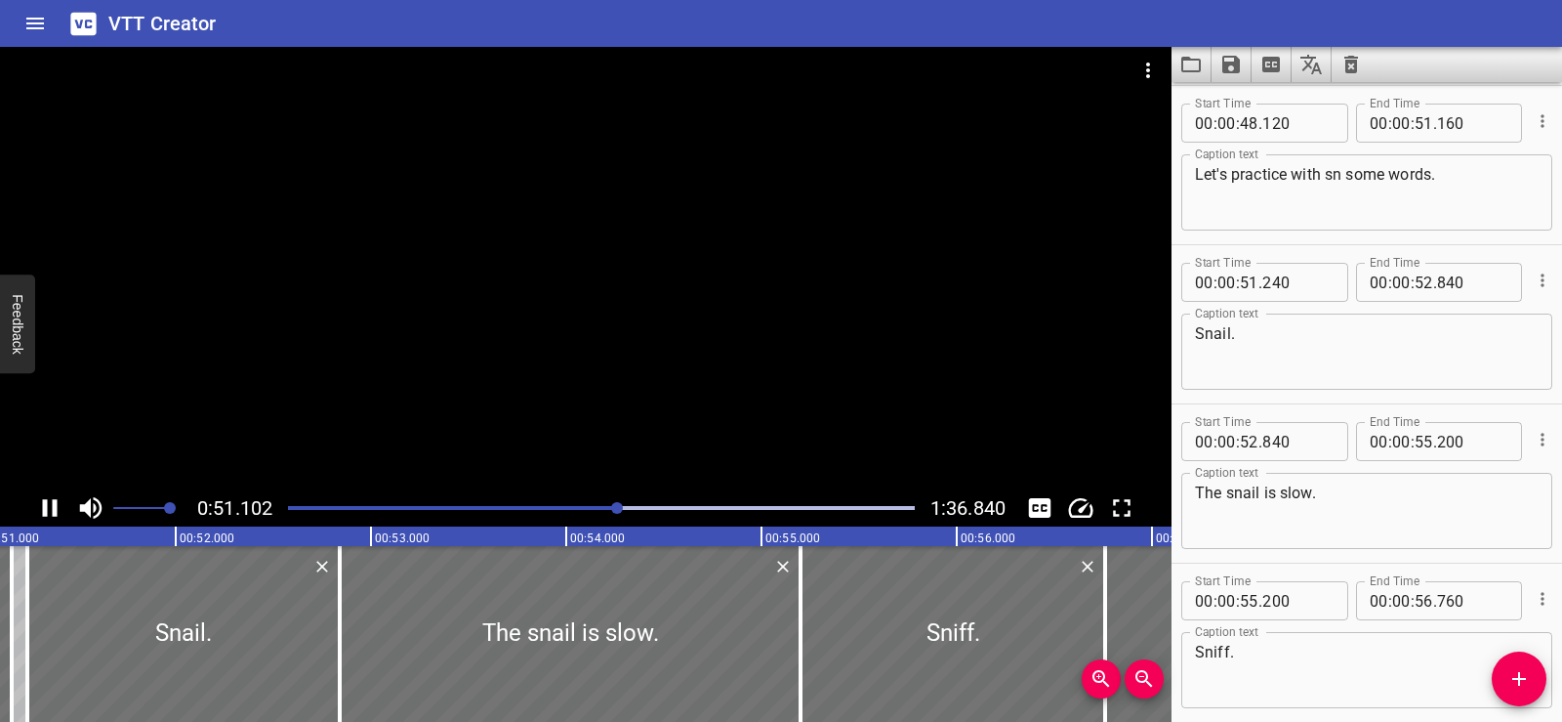
scroll to position [0, 10029]
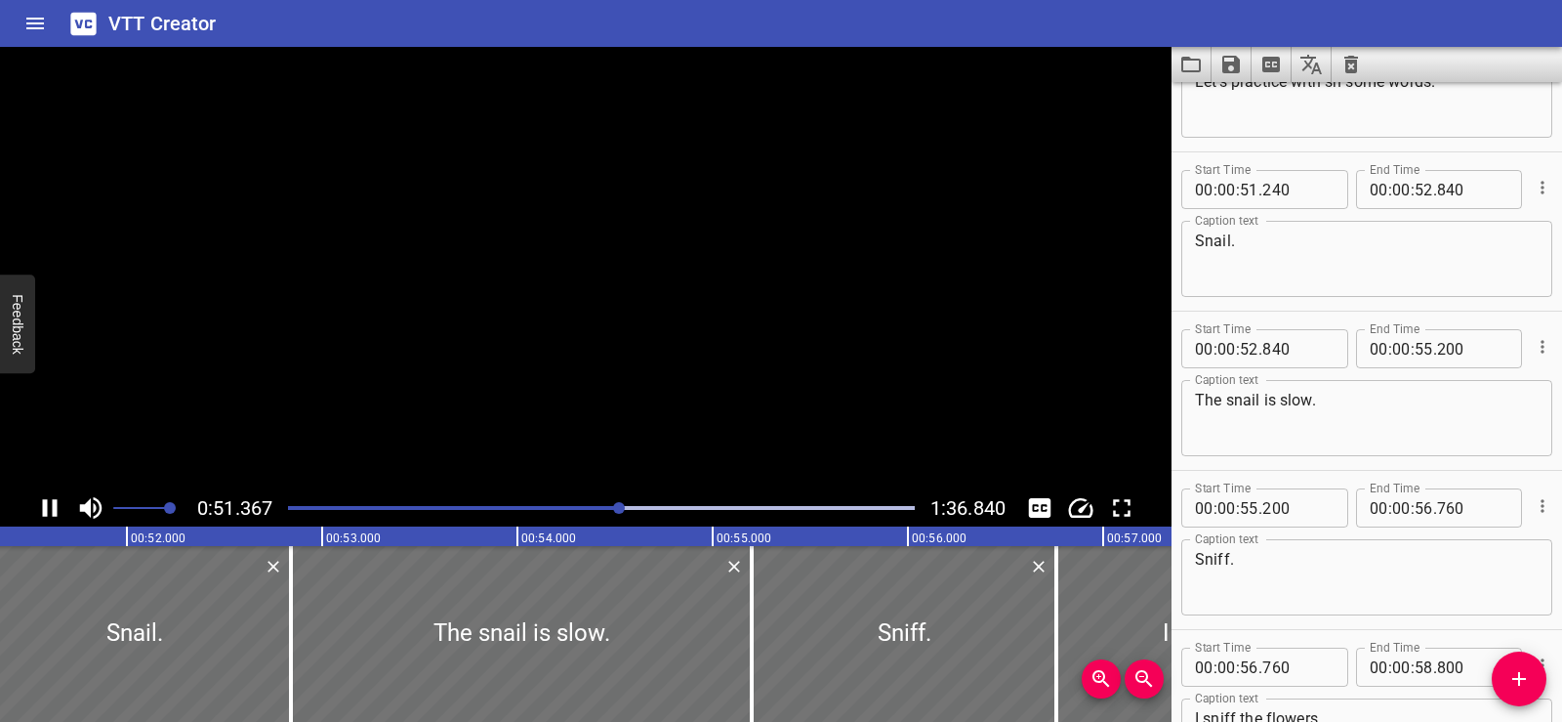
click at [615, 226] on video at bounding box center [586, 268] width 1172 height 442
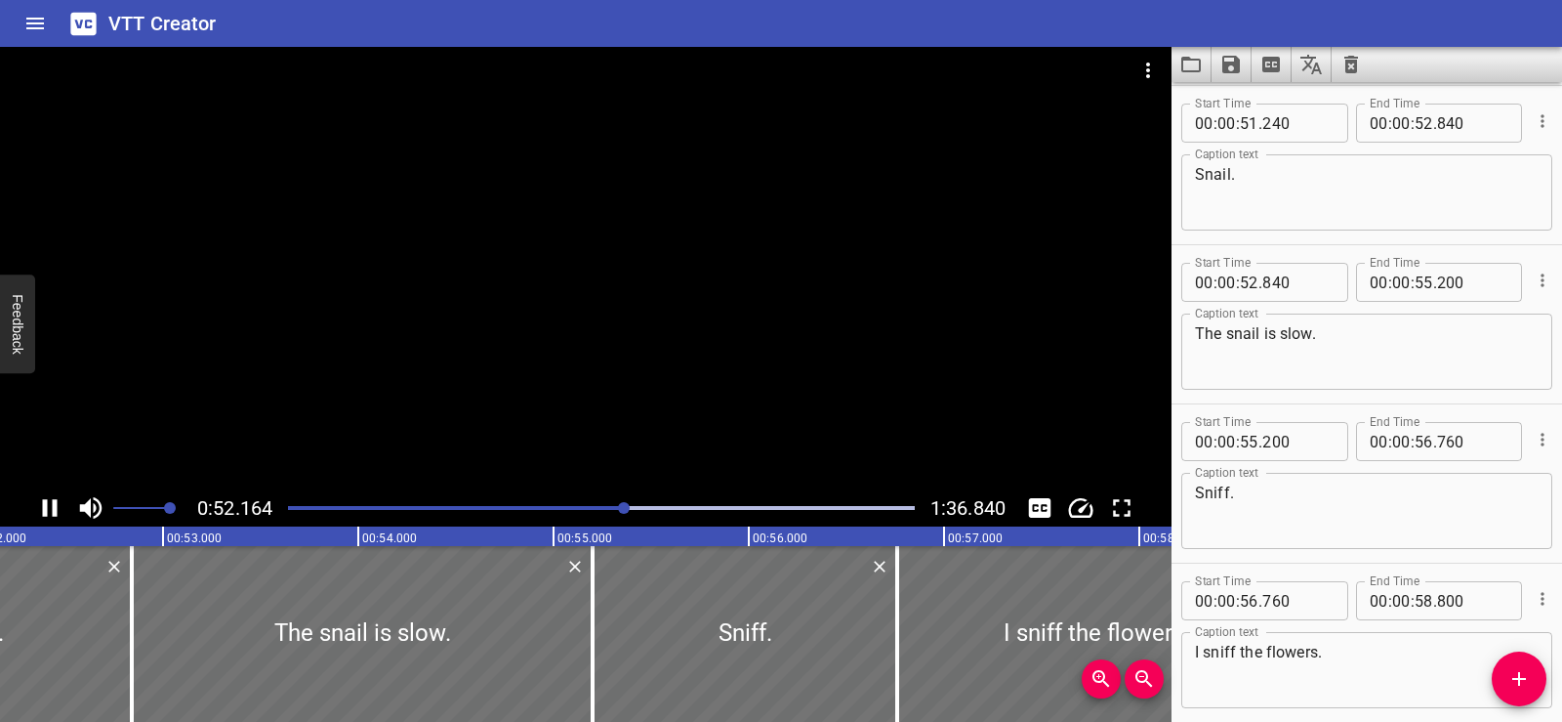
click at [656, 342] on div at bounding box center [586, 268] width 1172 height 442
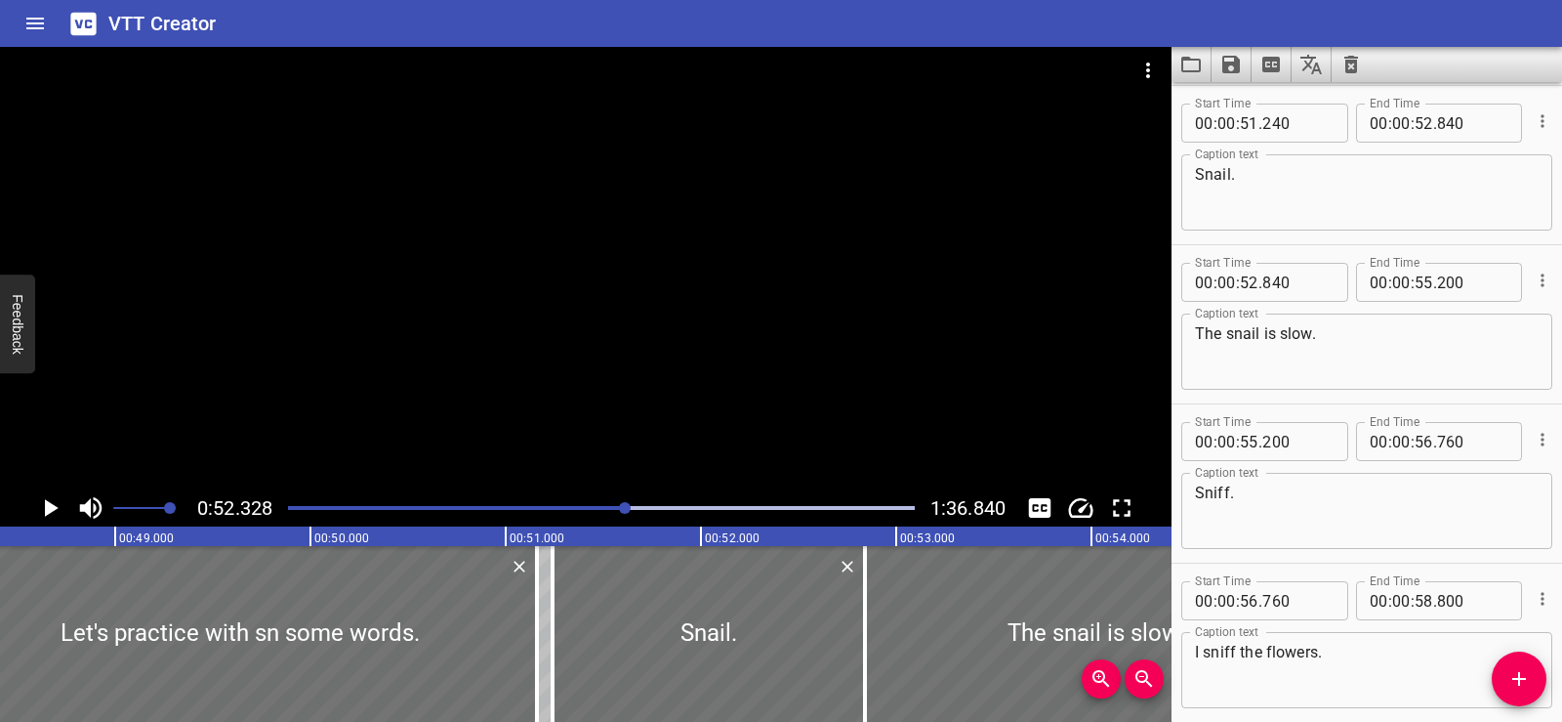
scroll to position [0, 9214]
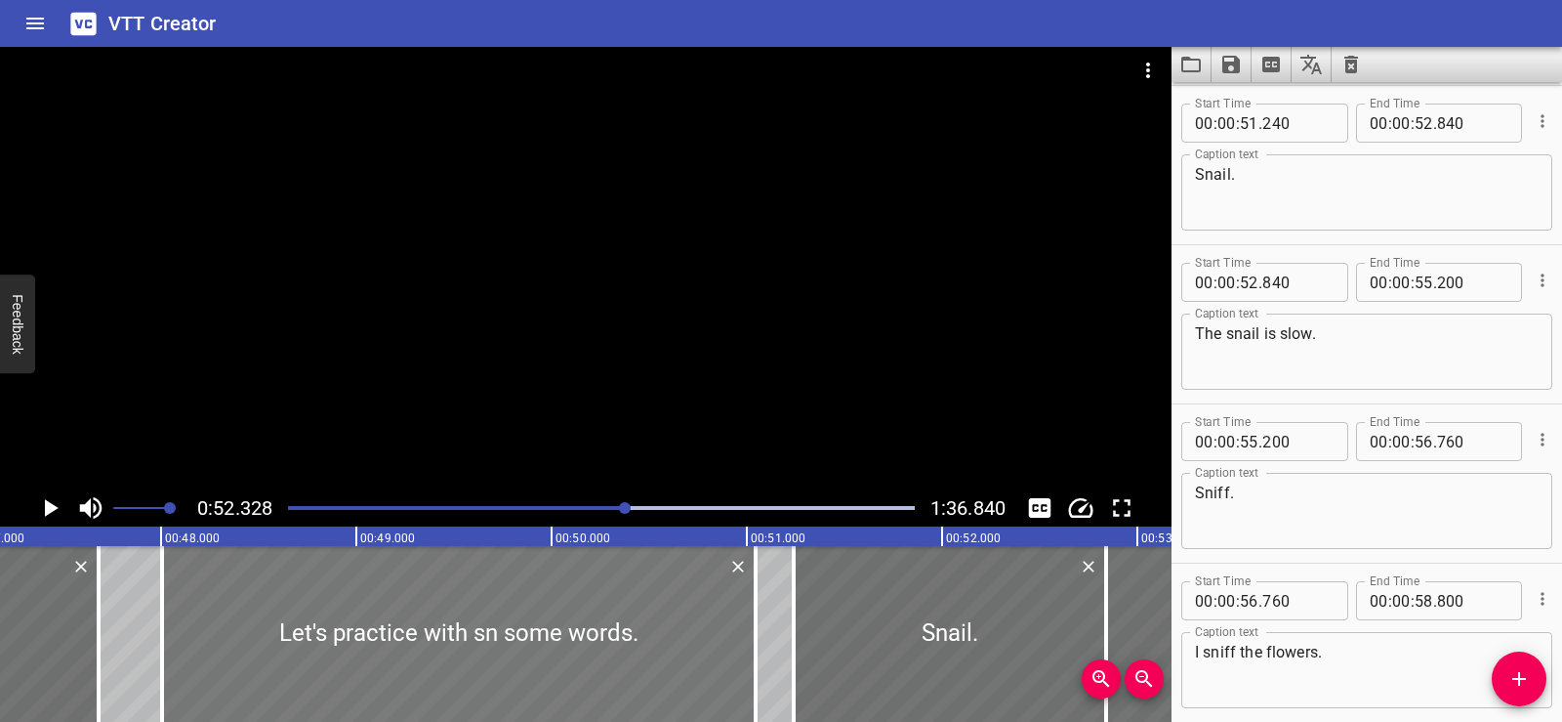
drag, startPoint x: 768, startPoint y: 662, endPoint x: 745, endPoint y: 673, distance: 24.9
click at [745, 673] on div at bounding box center [459, 634] width 594 height 176
type input "005"
type input "045"
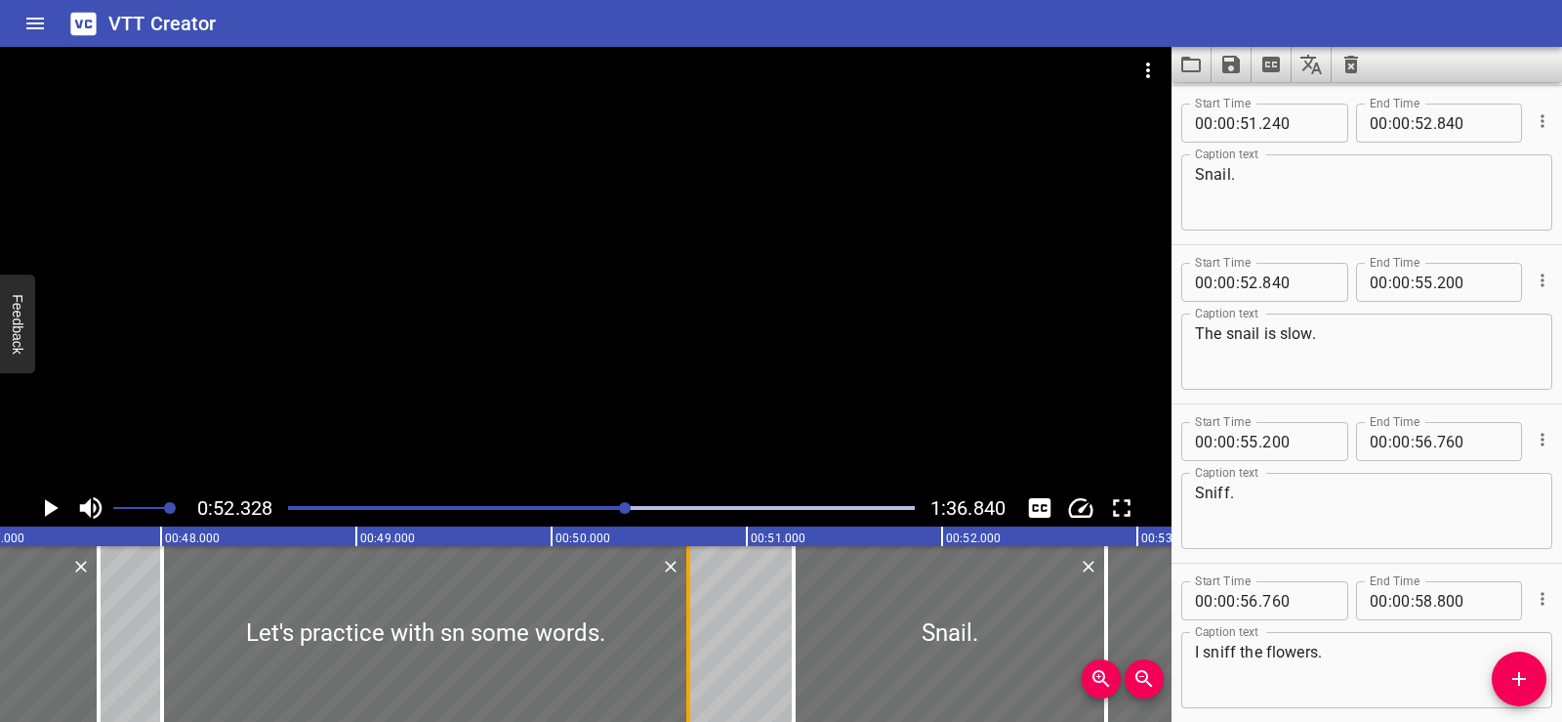
drag, startPoint x: 756, startPoint y: 675, endPoint x: 681, endPoint y: 679, distance: 75.3
click at [687, 679] on div at bounding box center [689, 634] width 4 height 176
type input "50"
type input "660"
drag, startPoint x: 473, startPoint y: 669, endPoint x: 492, endPoint y: 671, distance: 19.6
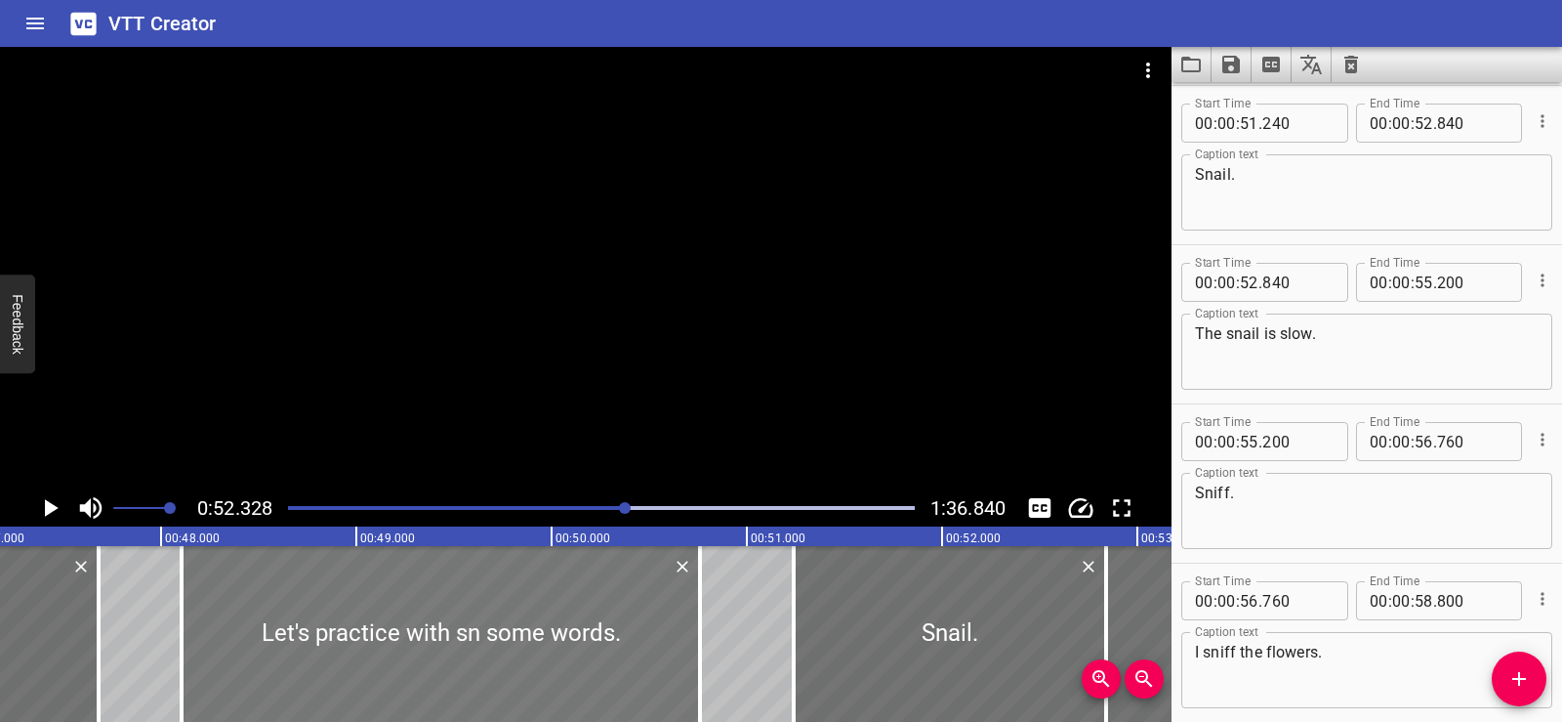
click at [492, 671] on div at bounding box center [441, 634] width 519 height 176
type input "105"
type input "760"
drag, startPoint x: 803, startPoint y: 676, endPoint x: 829, endPoint y: 676, distance: 26.4
click at [829, 676] on div at bounding box center [823, 634] width 20 height 176
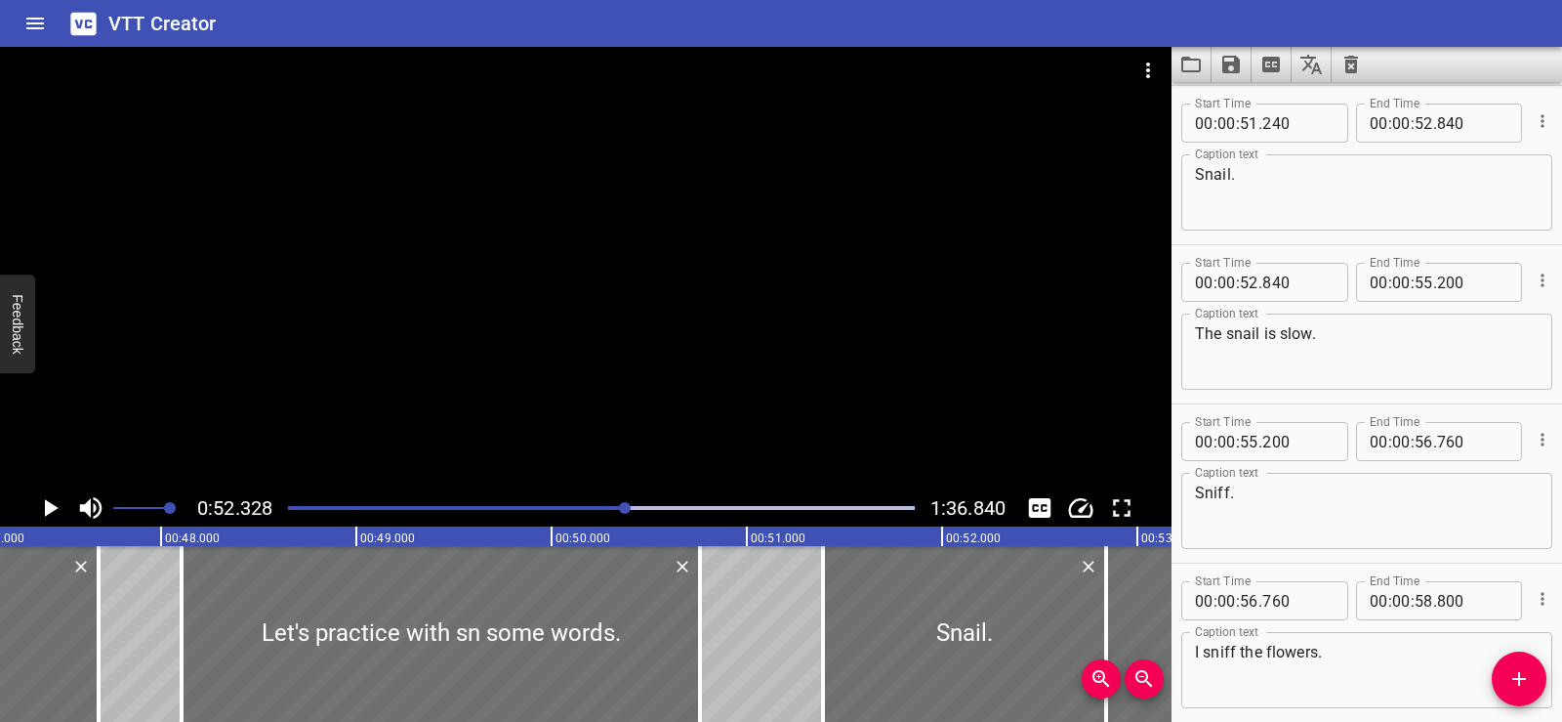
type input "390"
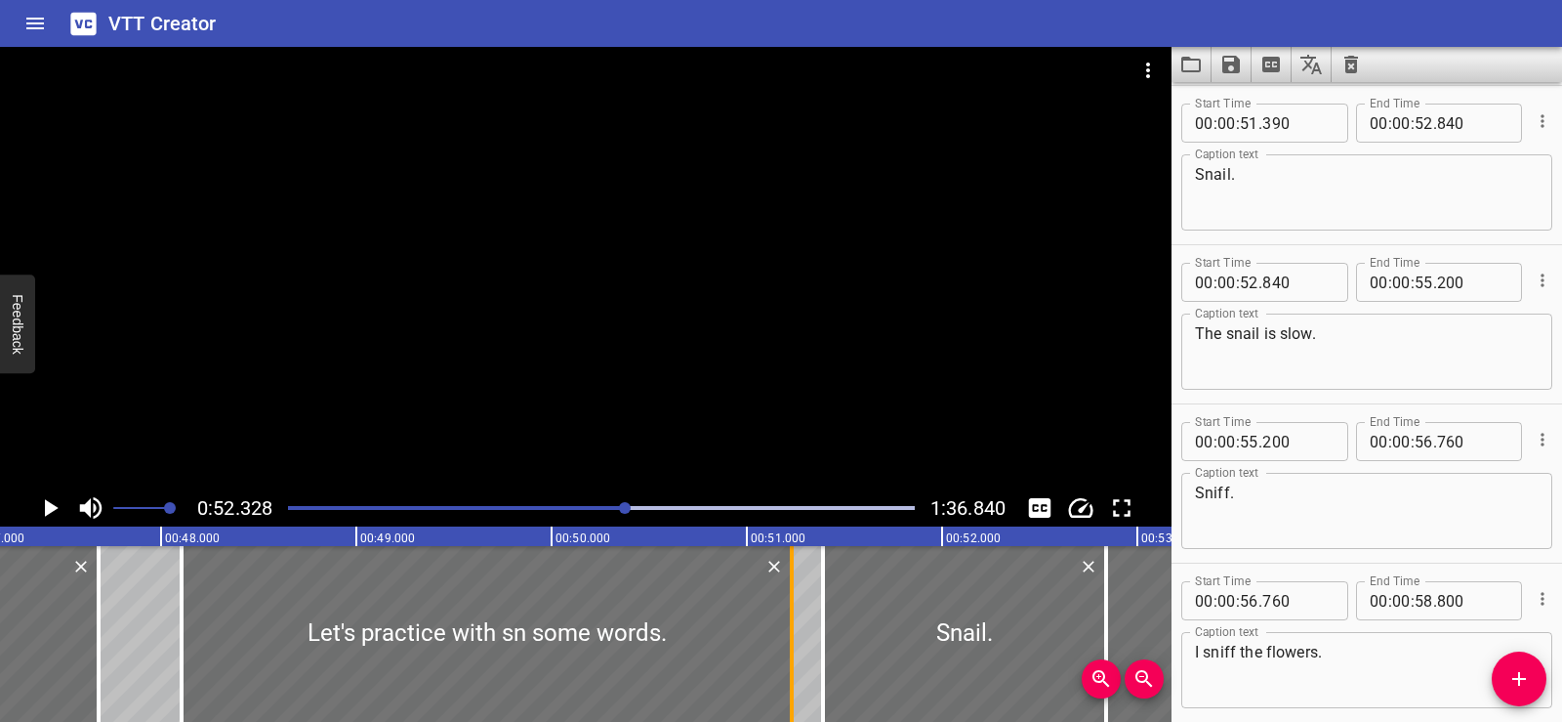
drag, startPoint x: 697, startPoint y: 666, endPoint x: 789, endPoint y: 662, distance: 91.9
click at [789, 662] on div at bounding box center [792, 634] width 20 height 176
type input "51"
type input "230"
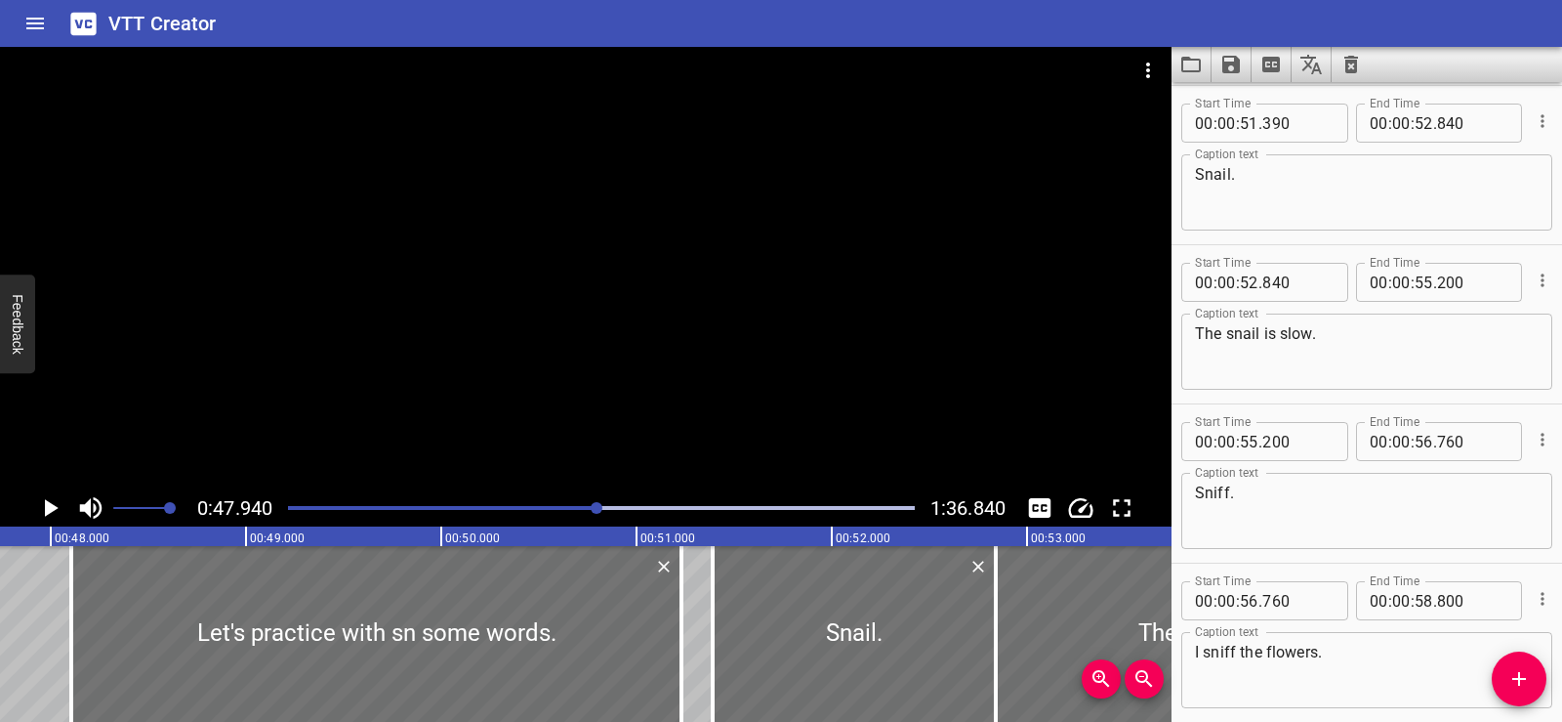
scroll to position [0, 9363]
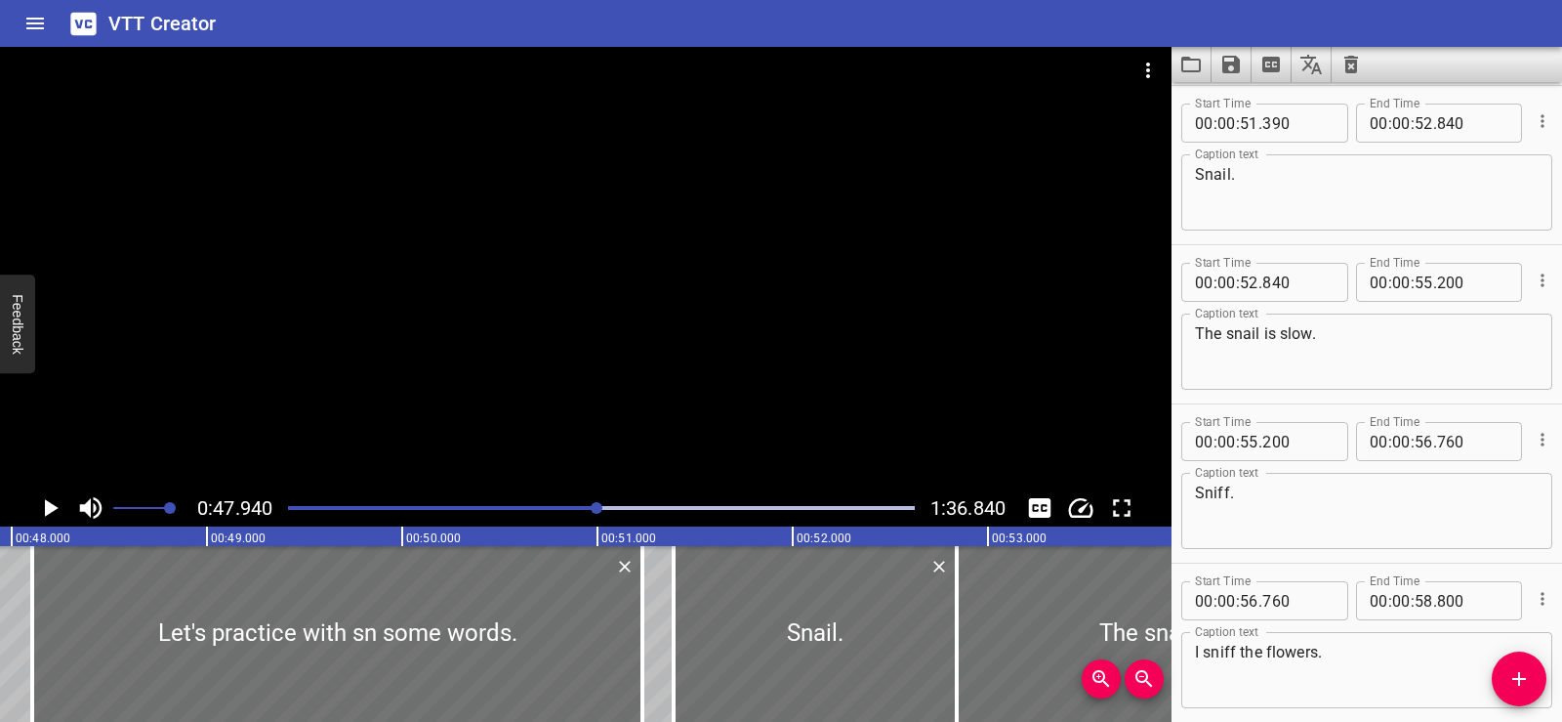
click at [583, 310] on div at bounding box center [586, 268] width 1172 height 442
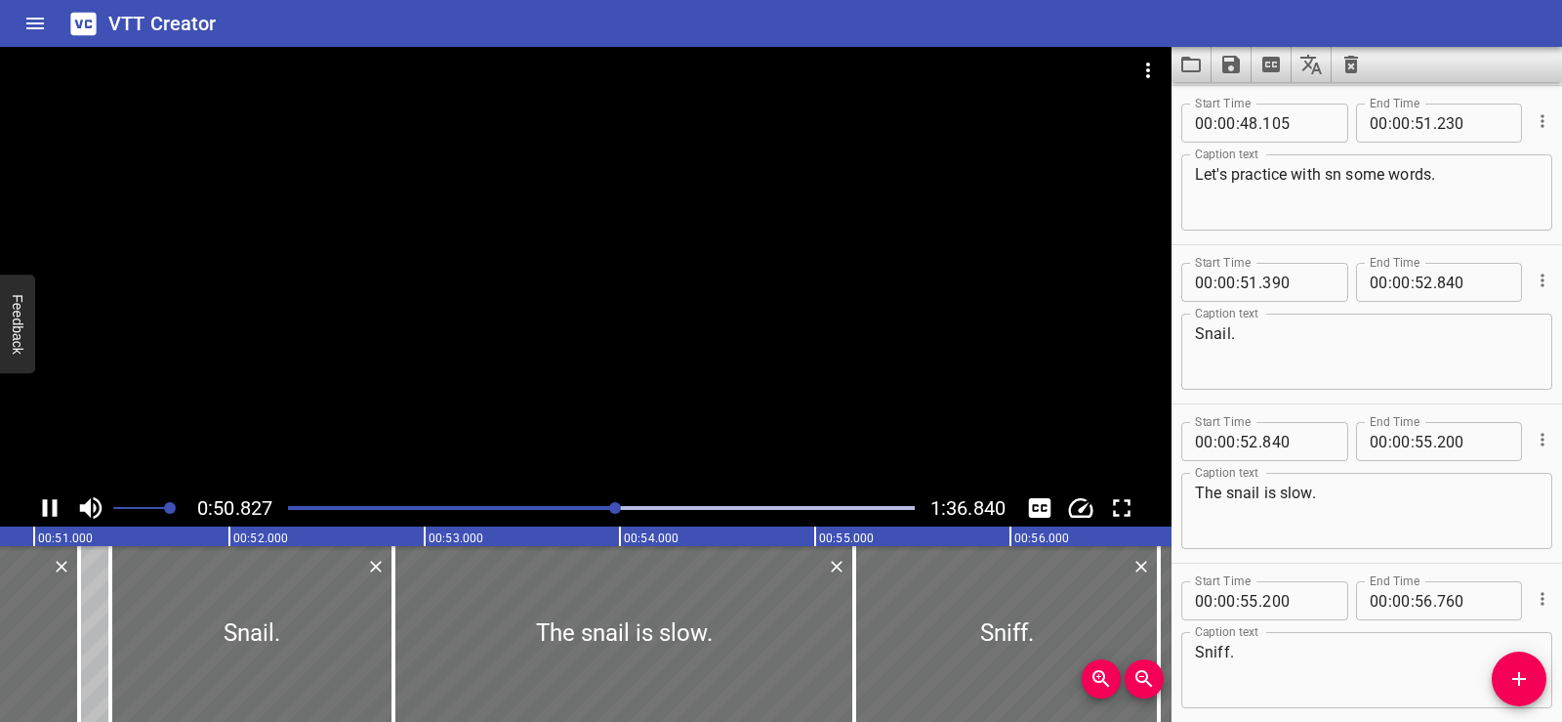
click at [634, 275] on div at bounding box center [586, 268] width 1172 height 442
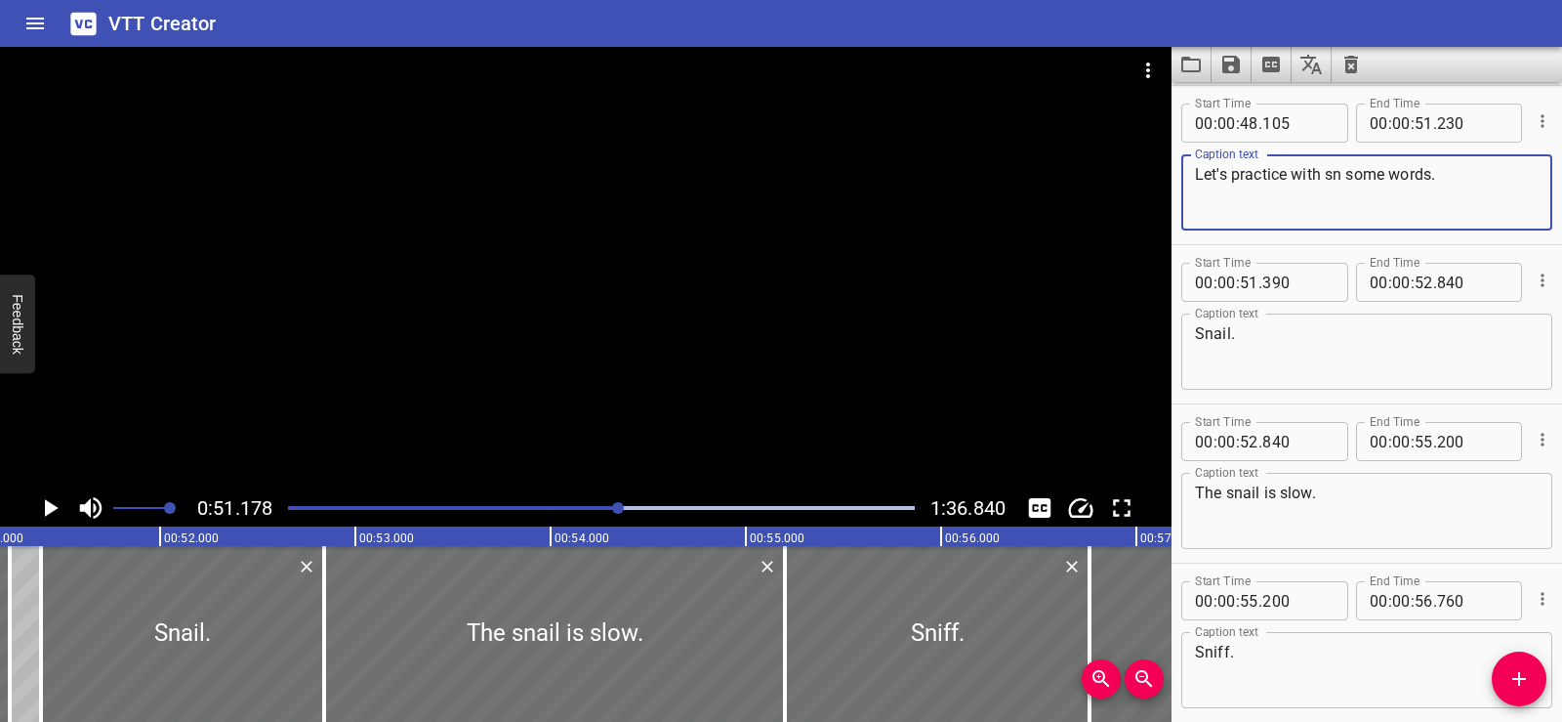
drag, startPoint x: 1390, startPoint y: 173, endPoint x: 1351, endPoint y: 171, distance: 39.1
click at [1351, 171] on textarea "Let's practice with sn some words." at bounding box center [1367, 193] width 344 height 56
type textarea "Let's practice with sn words."
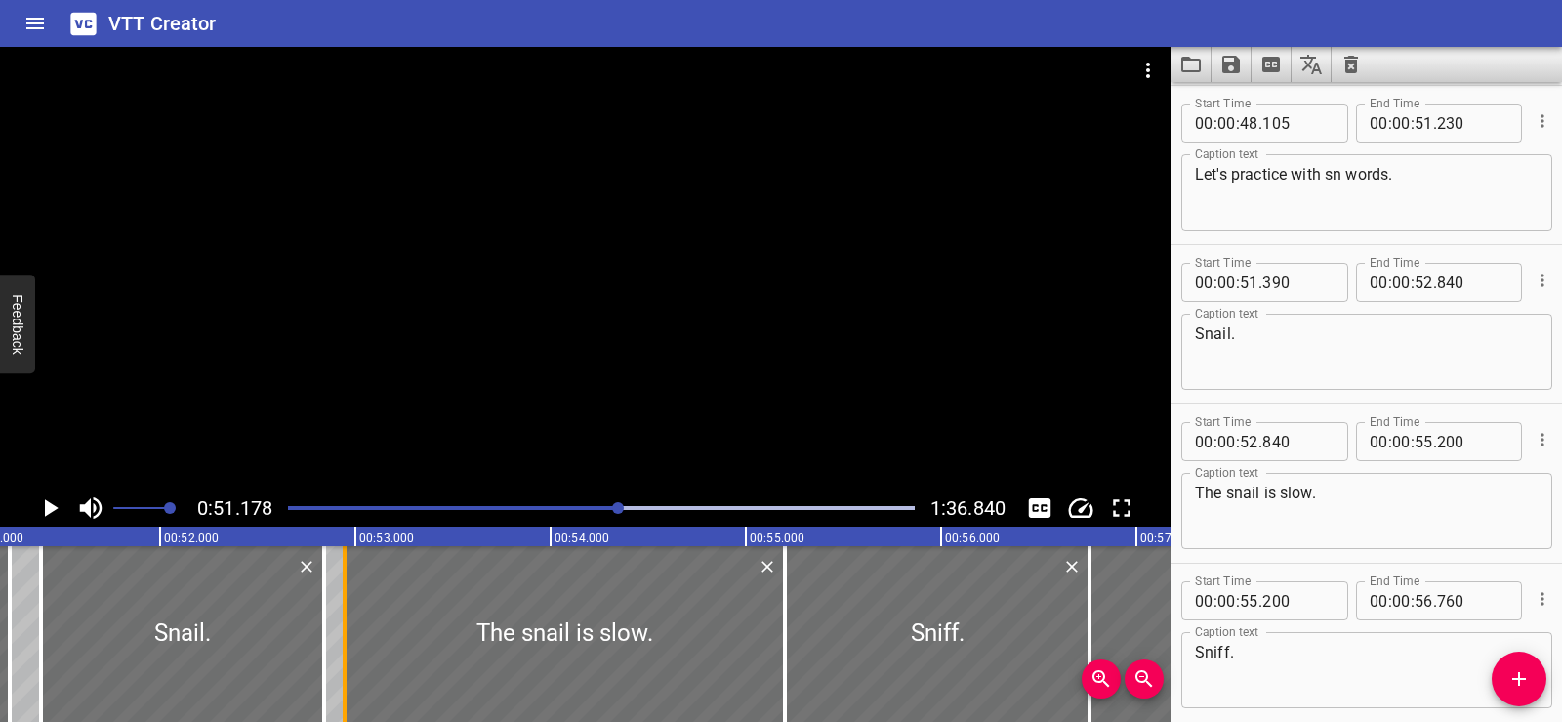
click at [349, 642] on div at bounding box center [345, 634] width 20 height 176
type input "935"
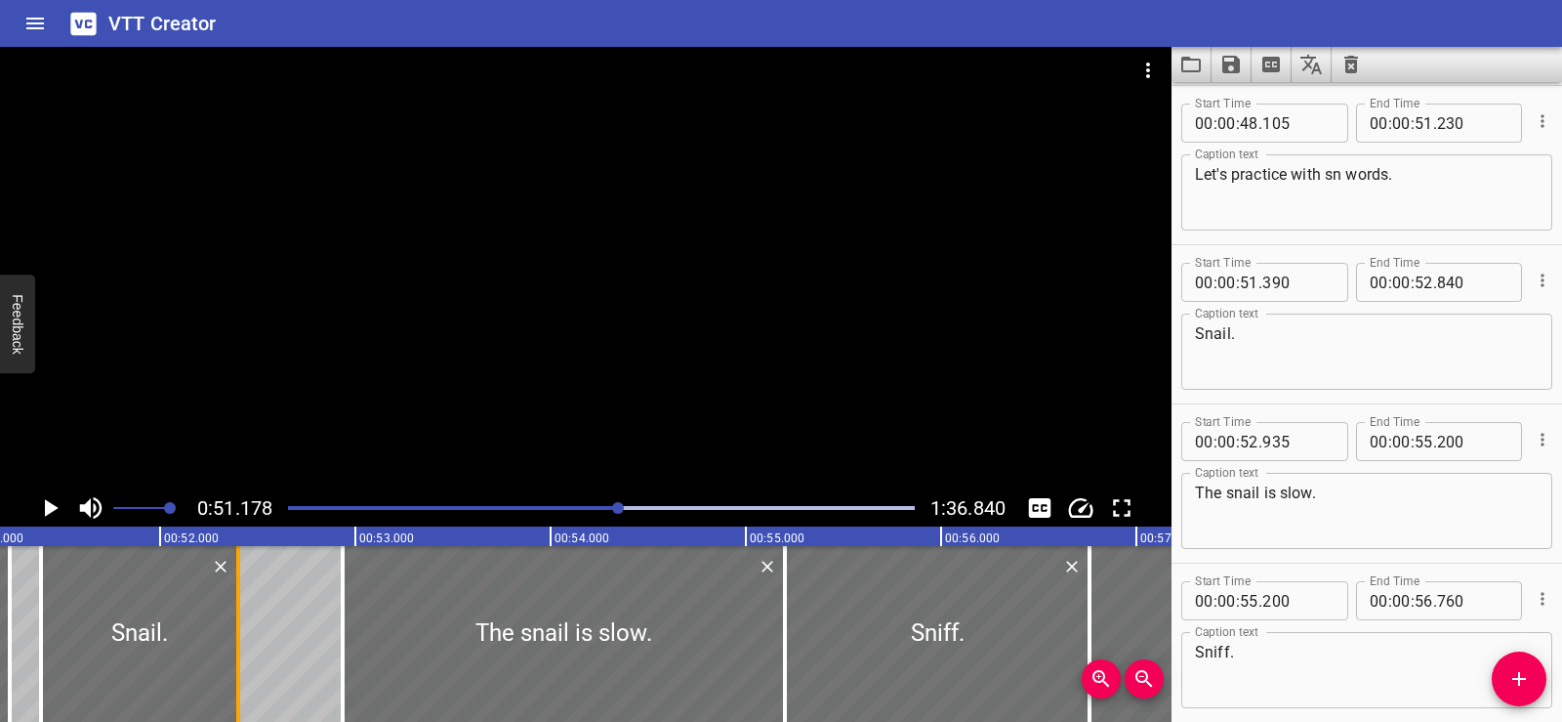
drag, startPoint x: 316, startPoint y: 646, endPoint x: 230, endPoint y: 657, distance: 86.6
click at [230, 657] on div at bounding box center [239, 634] width 20 height 176
type input "400"
click at [593, 262] on div at bounding box center [586, 268] width 1172 height 442
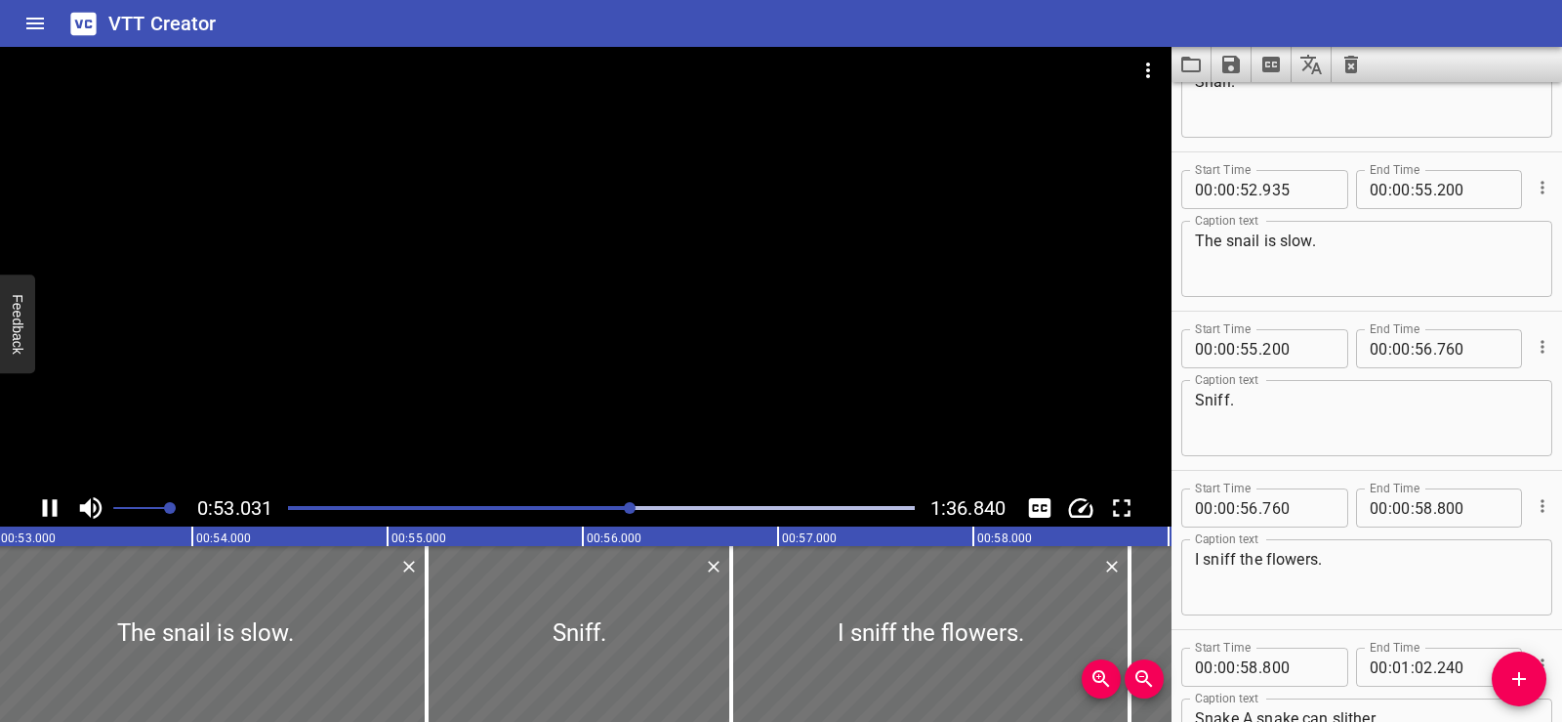
scroll to position [3820, 0]
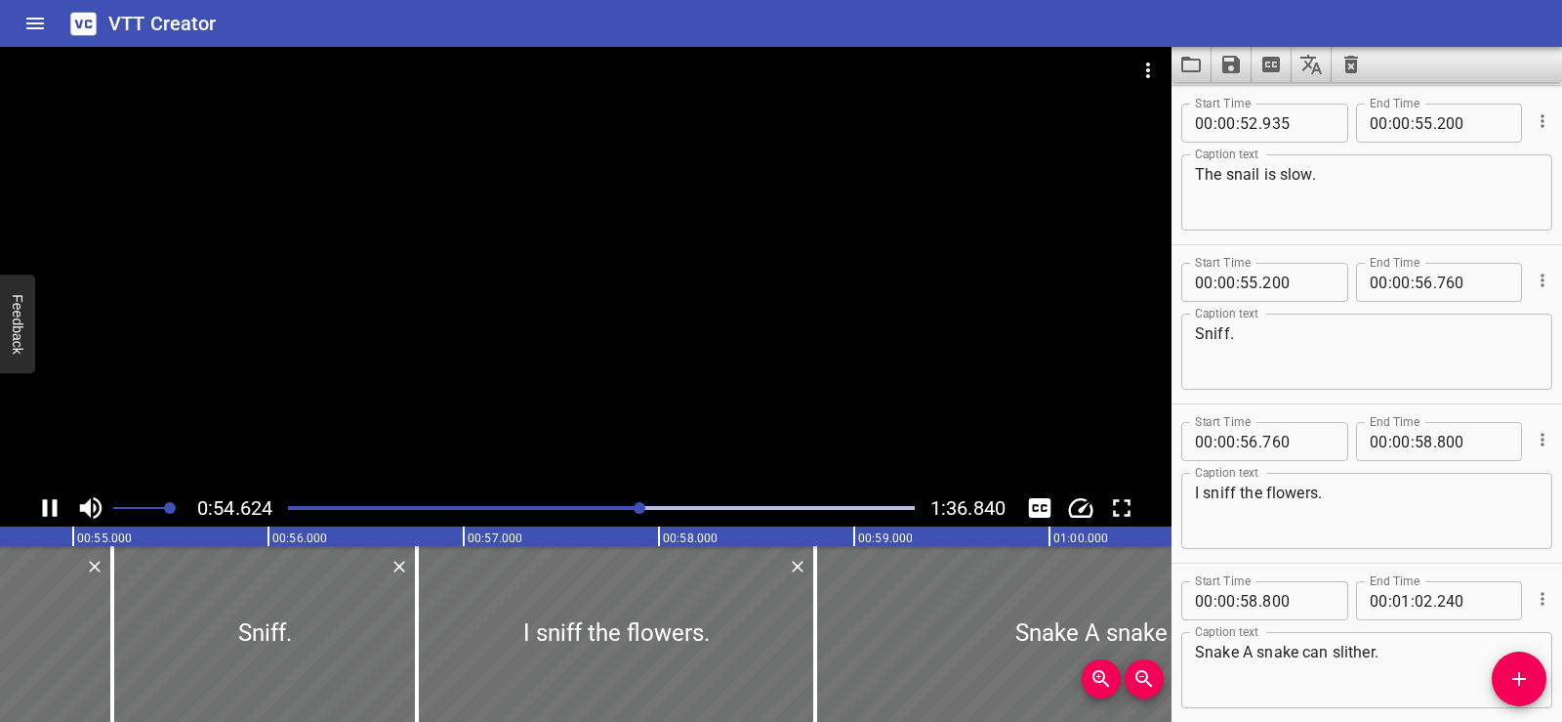
click at [596, 254] on div at bounding box center [586, 268] width 1172 height 442
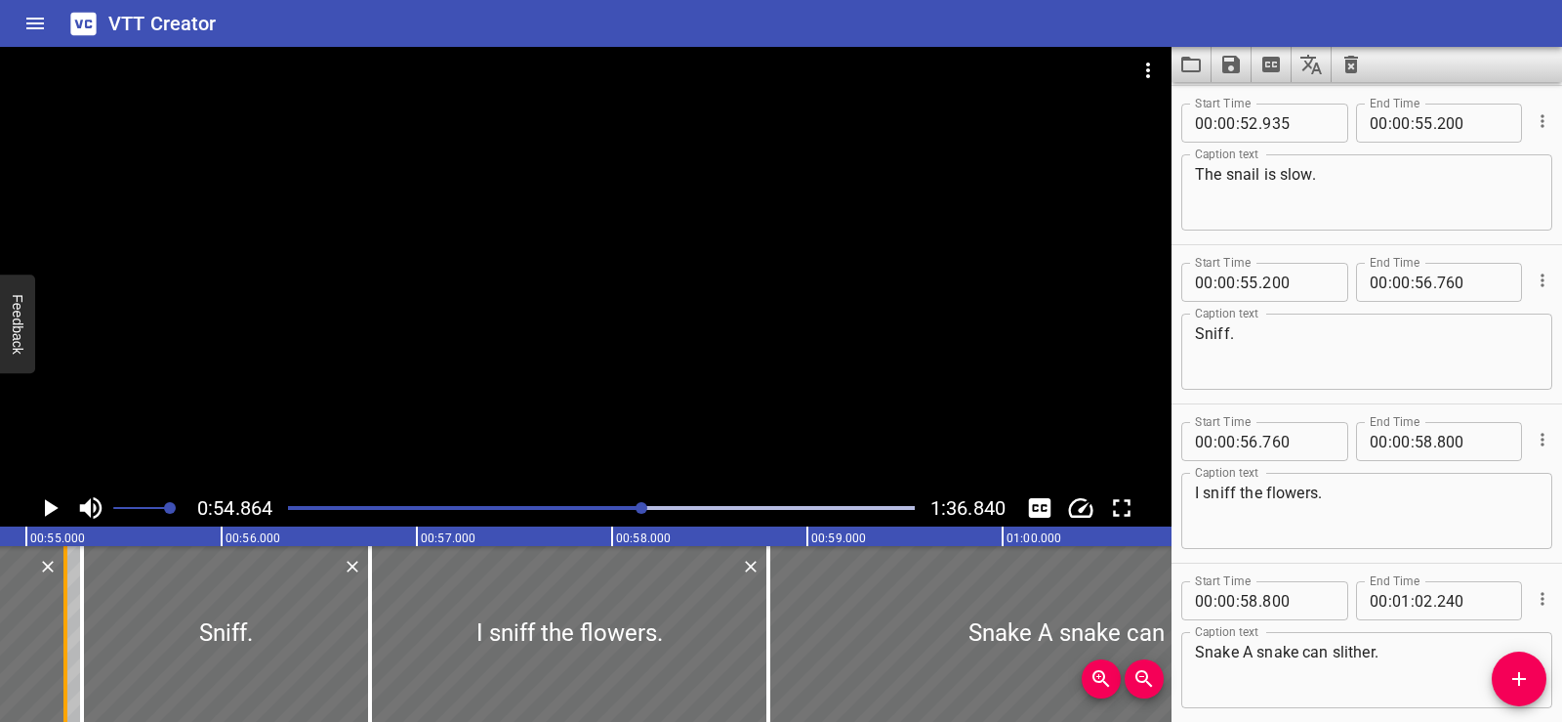
click at [82, 636] on div at bounding box center [82, 634] width 4 height 176
type input "280"
drag, startPoint x: 61, startPoint y: 636, endPoint x: 26, endPoint y: 644, distance: 35.1
click at [26, 644] on div at bounding box center [33, 634] width 20 height 176
type input "025"
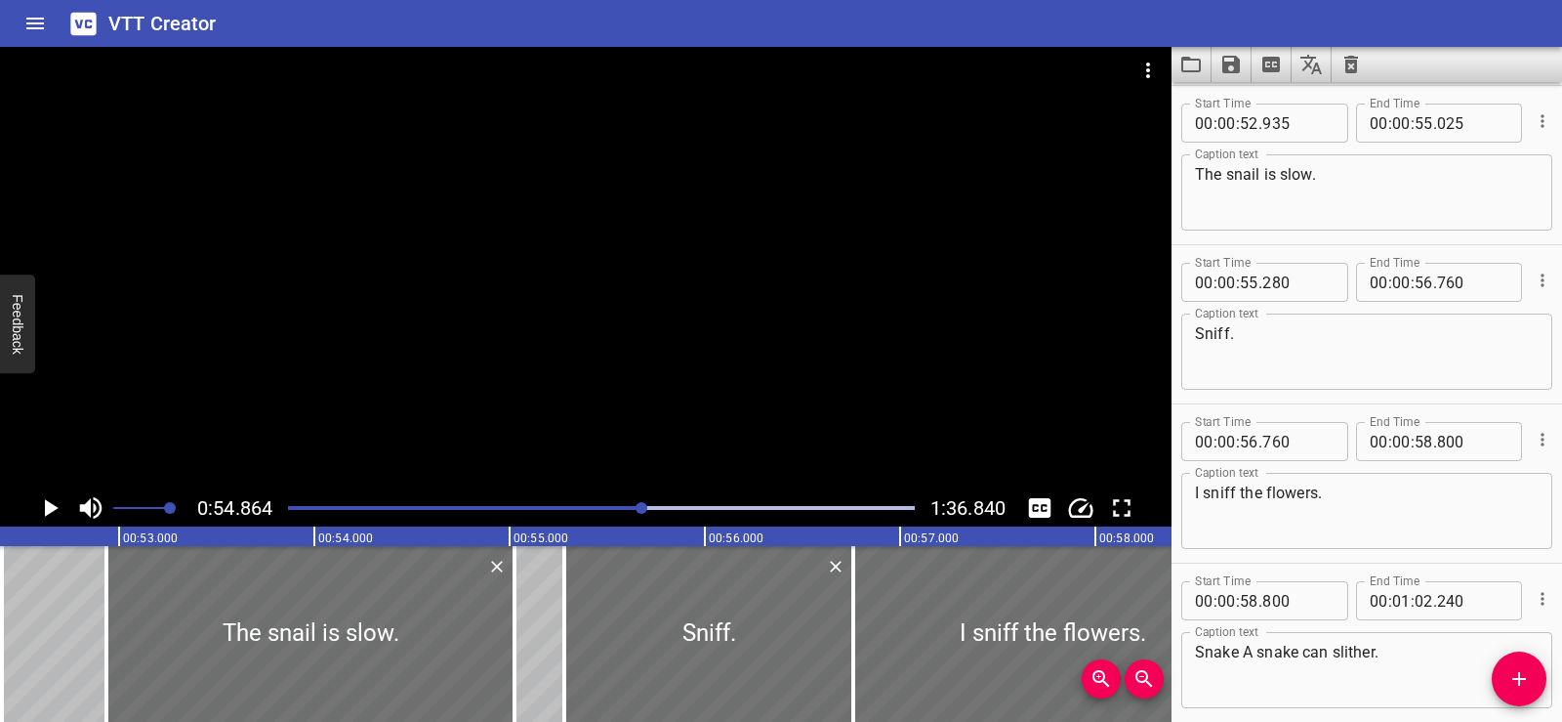
scroll to position [0, 10192]
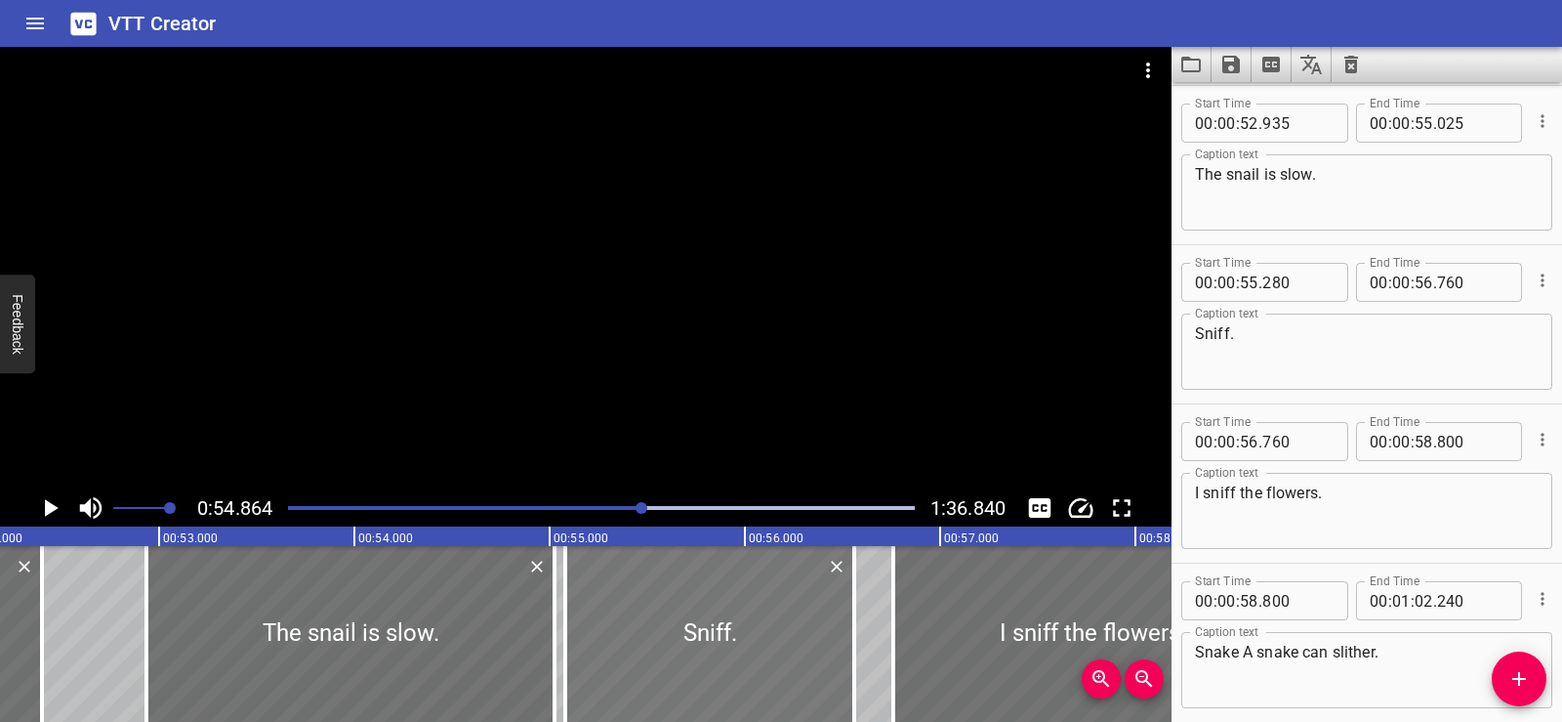
drag, startPoint x: 738, startPoint y: 642, endPoint x: 699, endPoint y: 644, distance: 39.1
click at [699, 644] on div at bounding box center [709, 634] width 289 height 176
type input "080"
type input "560"
click at [707, 220] on div at bounding box center [586, 268] width 1172 height 442
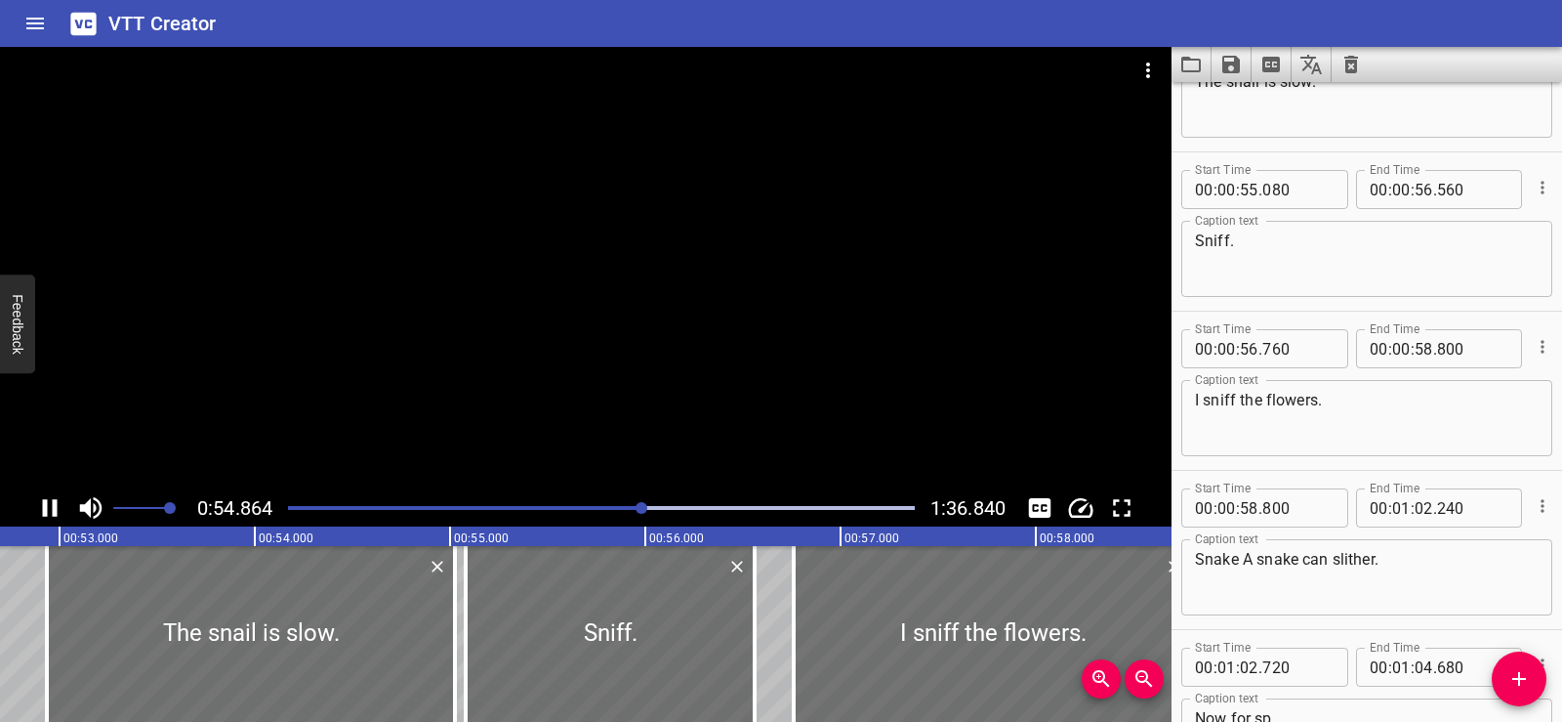
scroll to position [3979, 0]
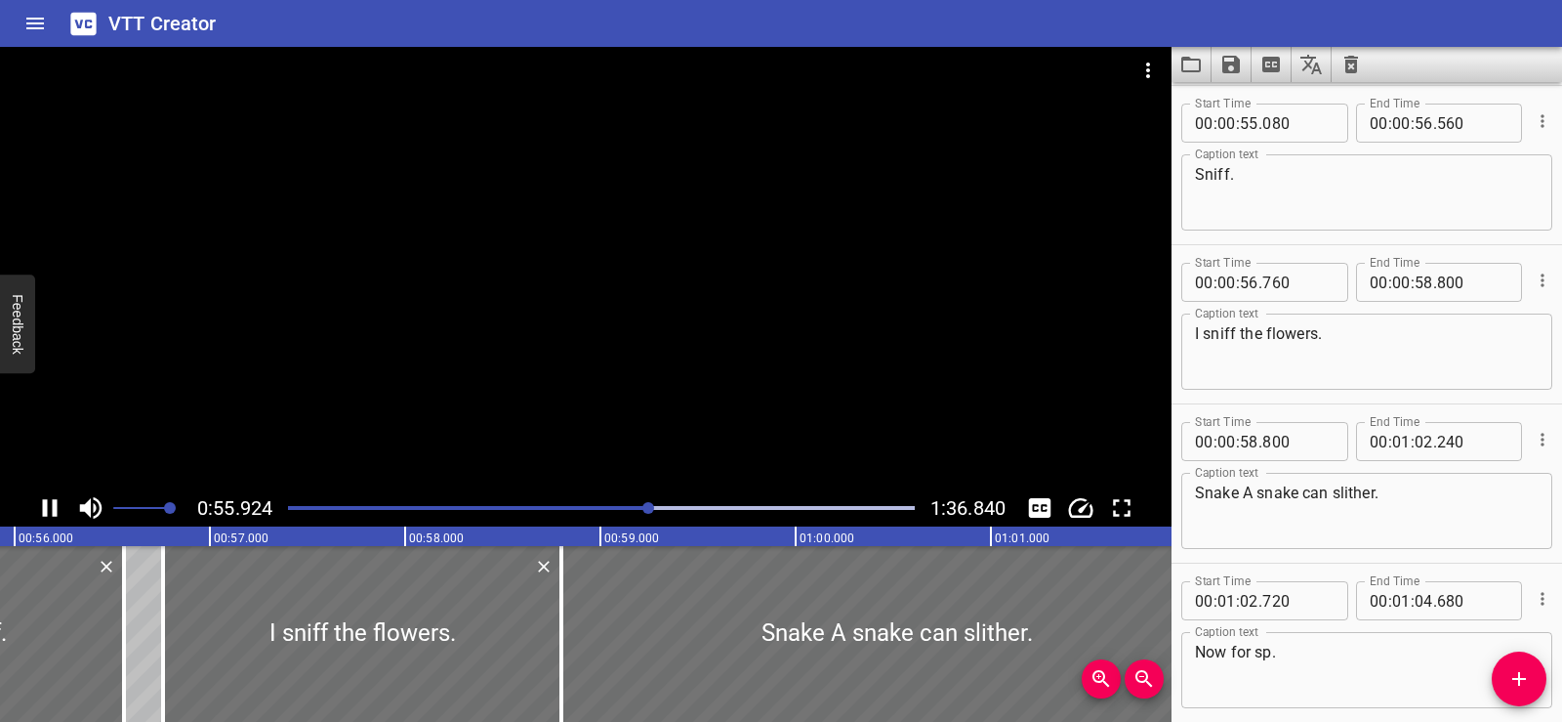
click at [599, 237] on div at bounding box center [586, 268] width 1172 height 442
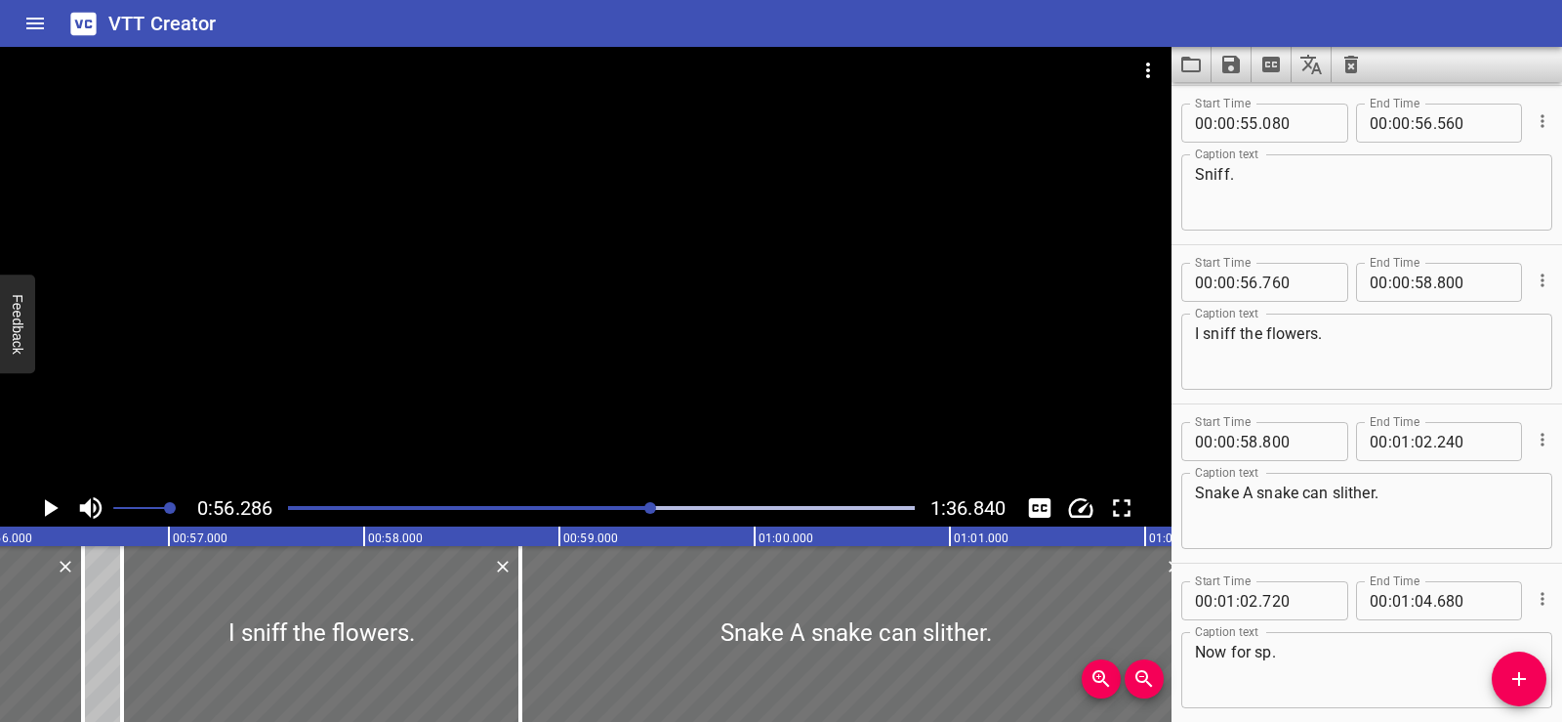
scroll to position [0, 10993]
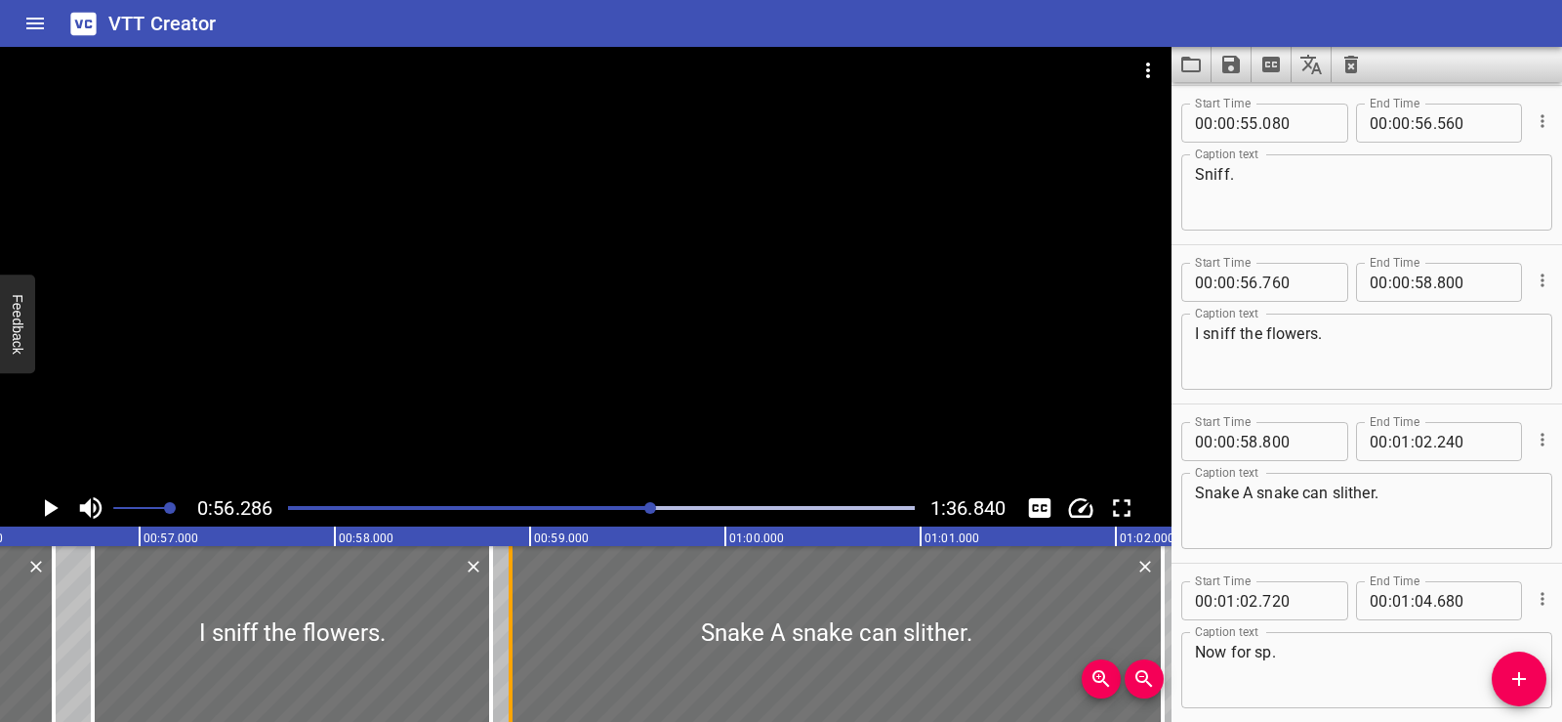
drag, startPoint x: 499, startPoint y: 621, endPoint x: 519, endPoint y: 623, distance: 19.6
click at [519, 623] on div at bounding box center [511, 634] width 20 height 176
type input "900"
click at [582, 236] on div at bounding box center [586, 268] width 1172 height 442
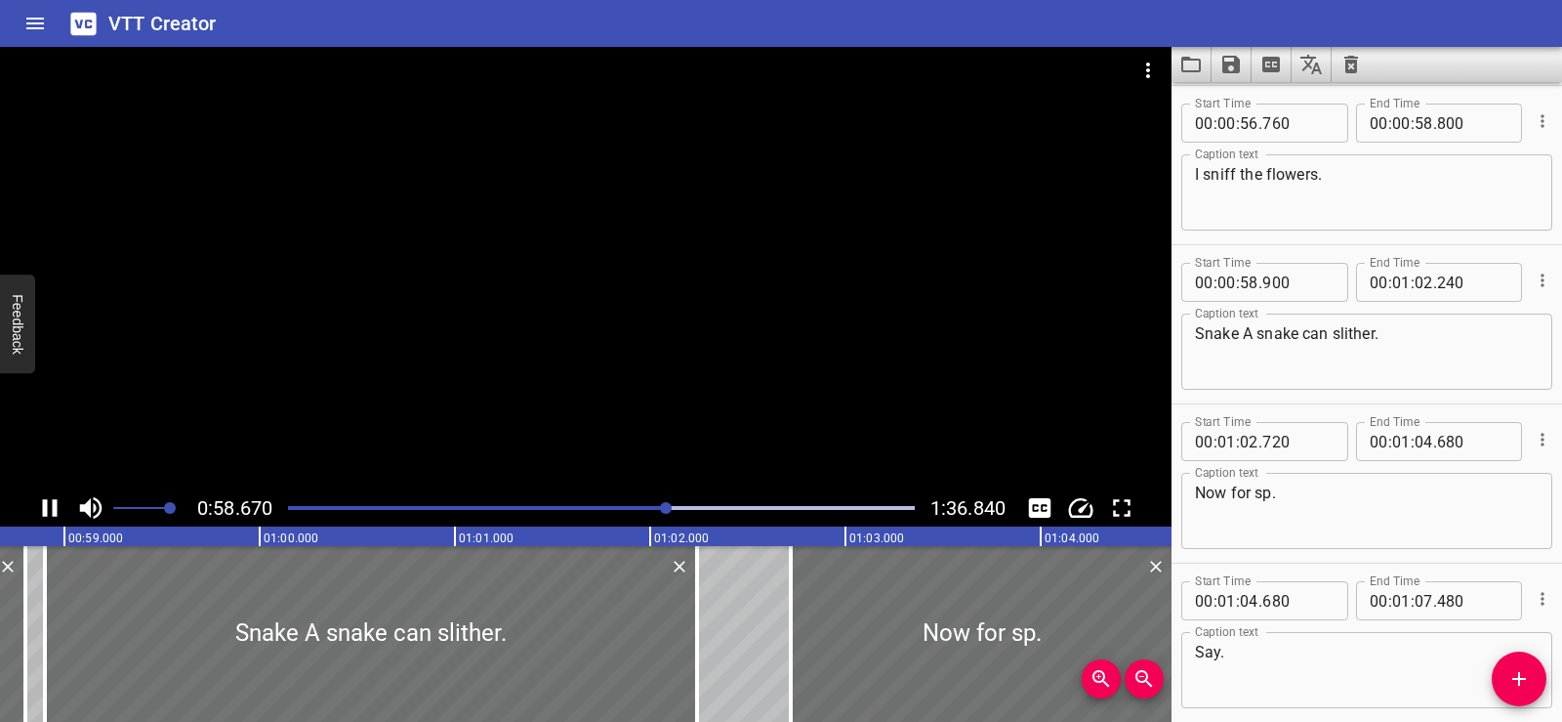
scroll to position [0, 0]
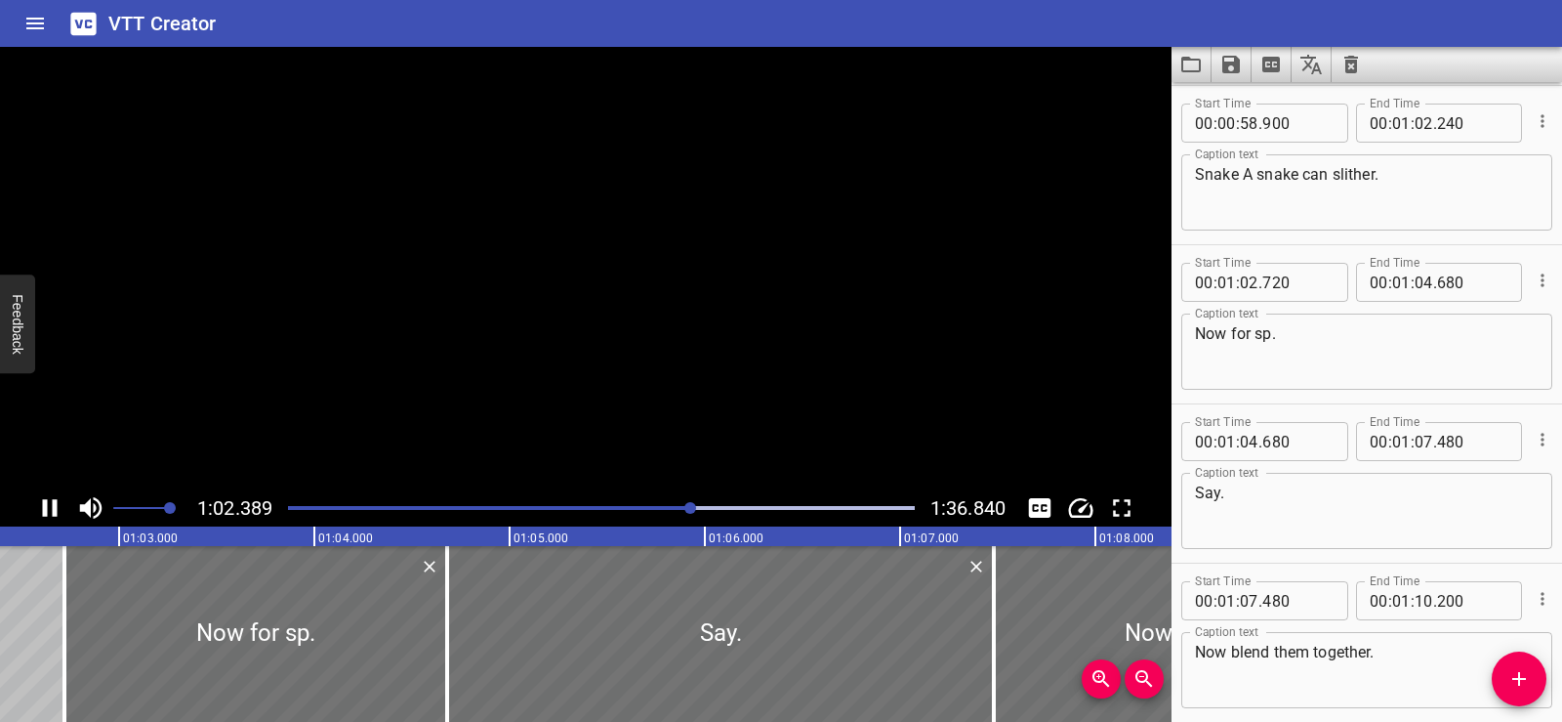
click at [606, 253] on video at bounding box center [586, 268] width 1172 height 442
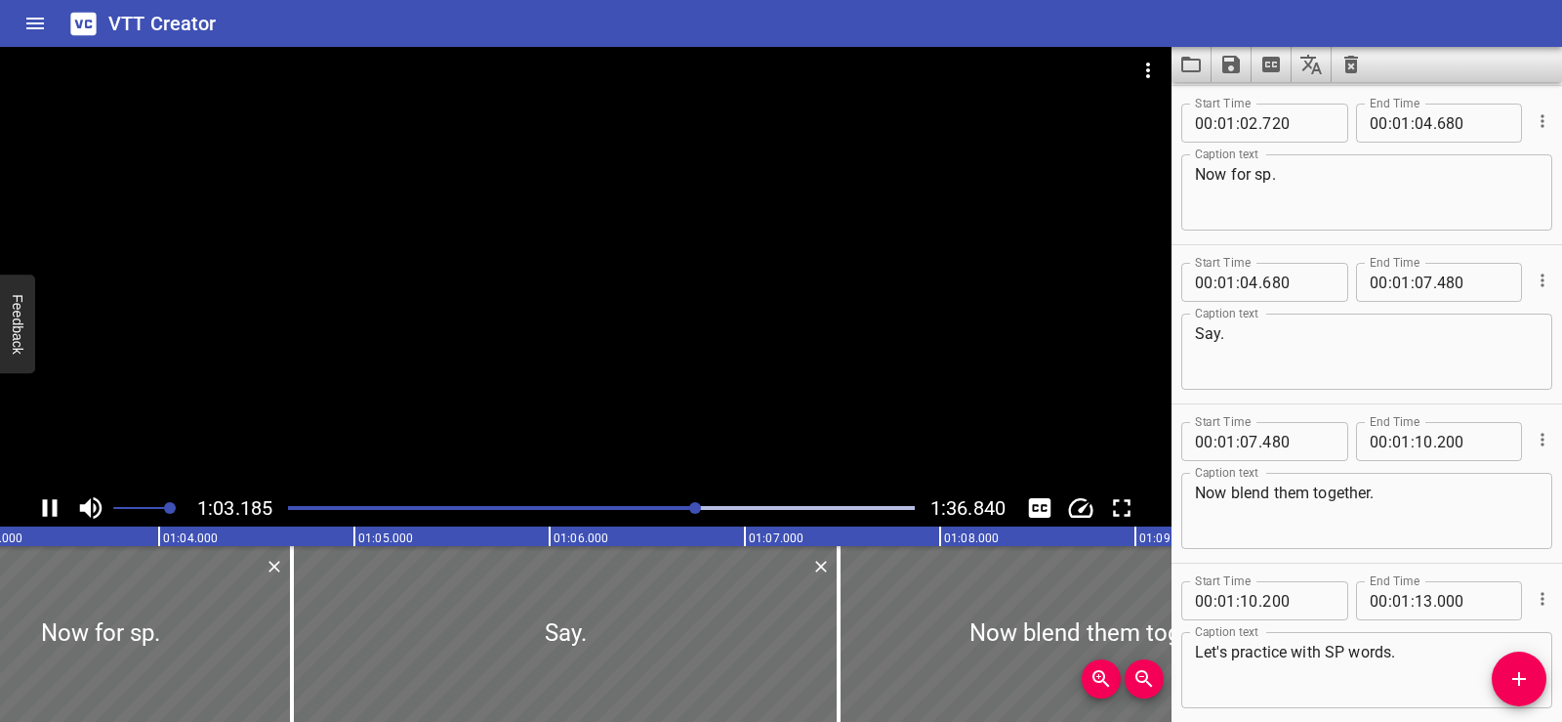
click at [600, 325] on div at bounding box center [586, 268] width 1172 height 442
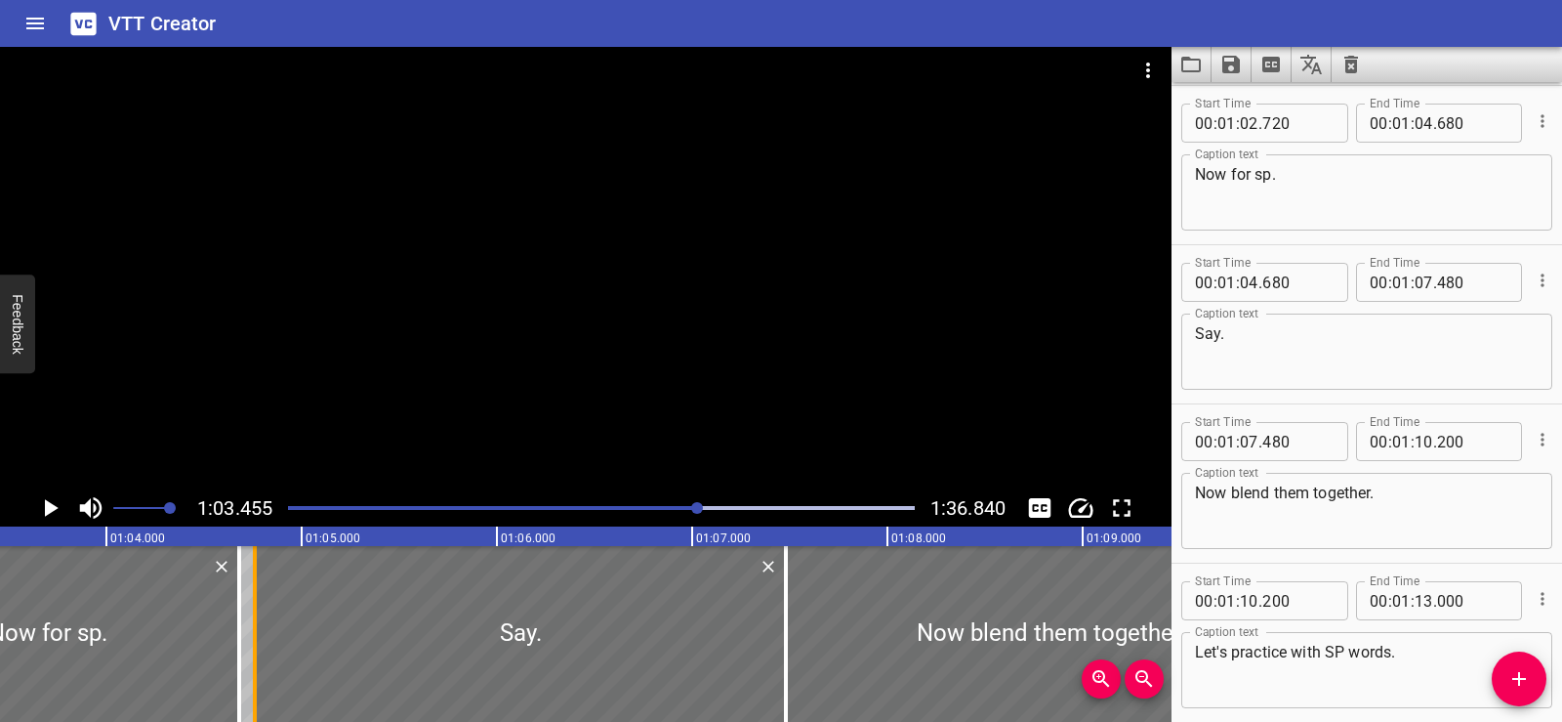
drag, startPoint x: 243, startPoint y: 641, endPoint x: 259, endPoint y: 642, distance: 15.7
click at [259, 642] on div at bounding box center [255, 634] width 20 height 176
type input "760"
click at [236, 645] on div at bounding box center [236, 634] width 4 height 176
type input "665"
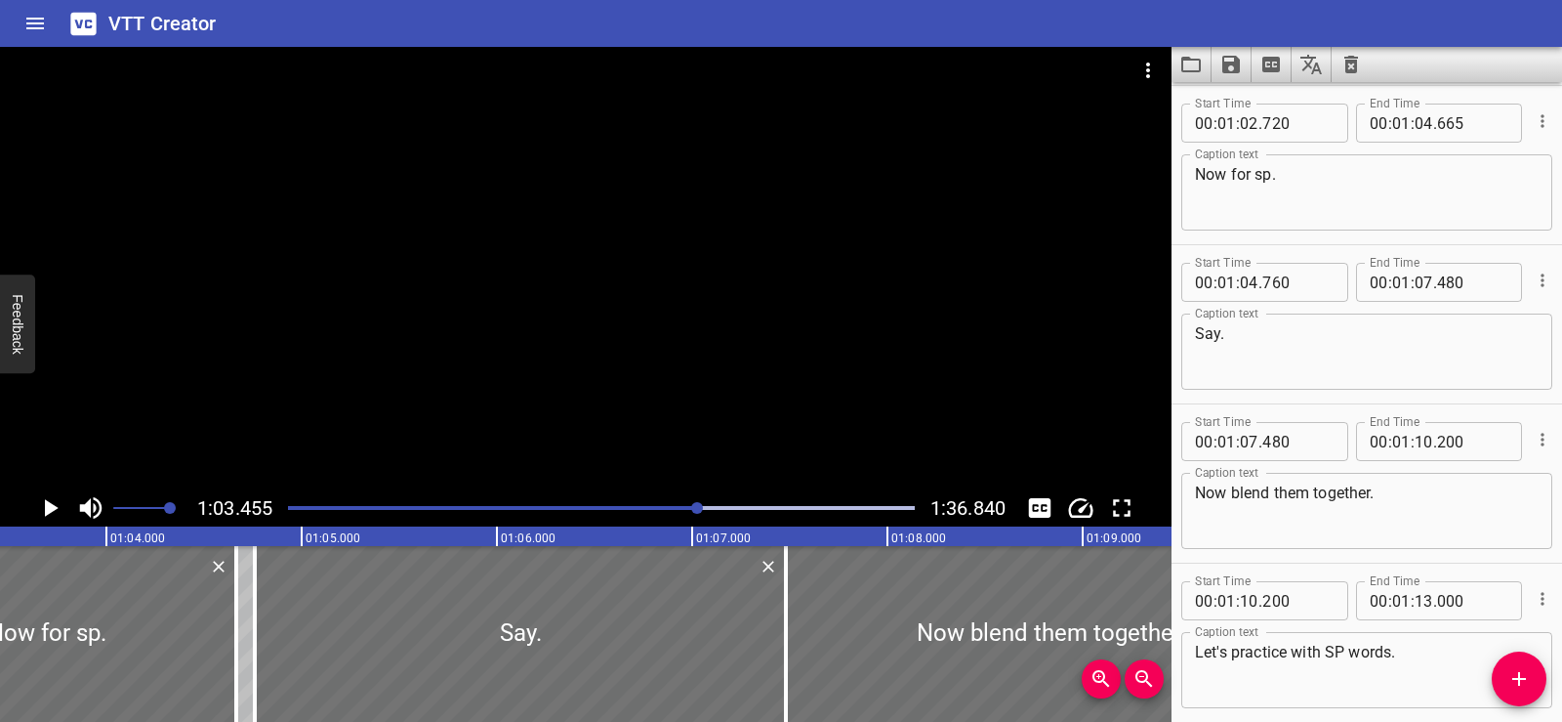
click at [643, 319] on div at bounding box center [586, 268] width 1172 height 442
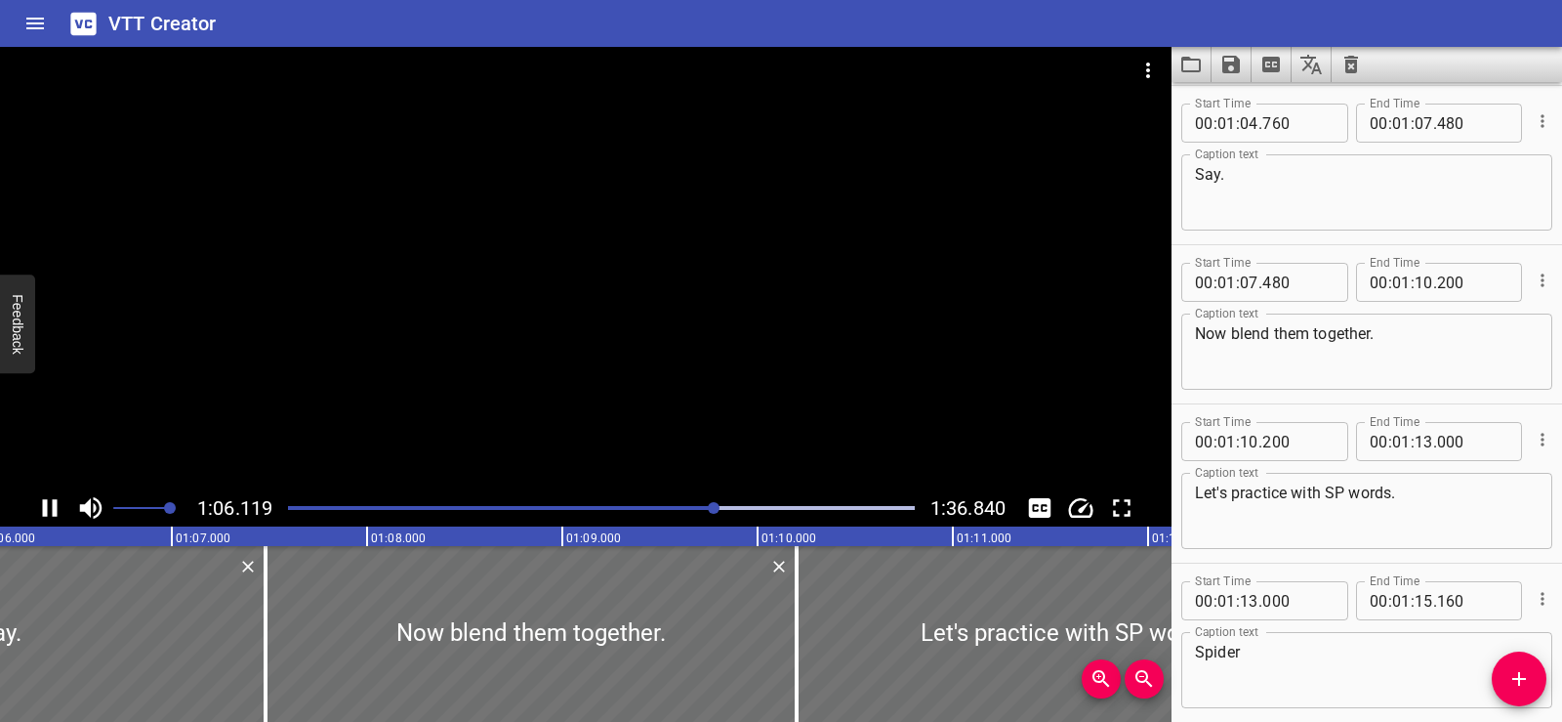
click at [614, 220] on div at bounding box center [586, 268] width 1172 height 442
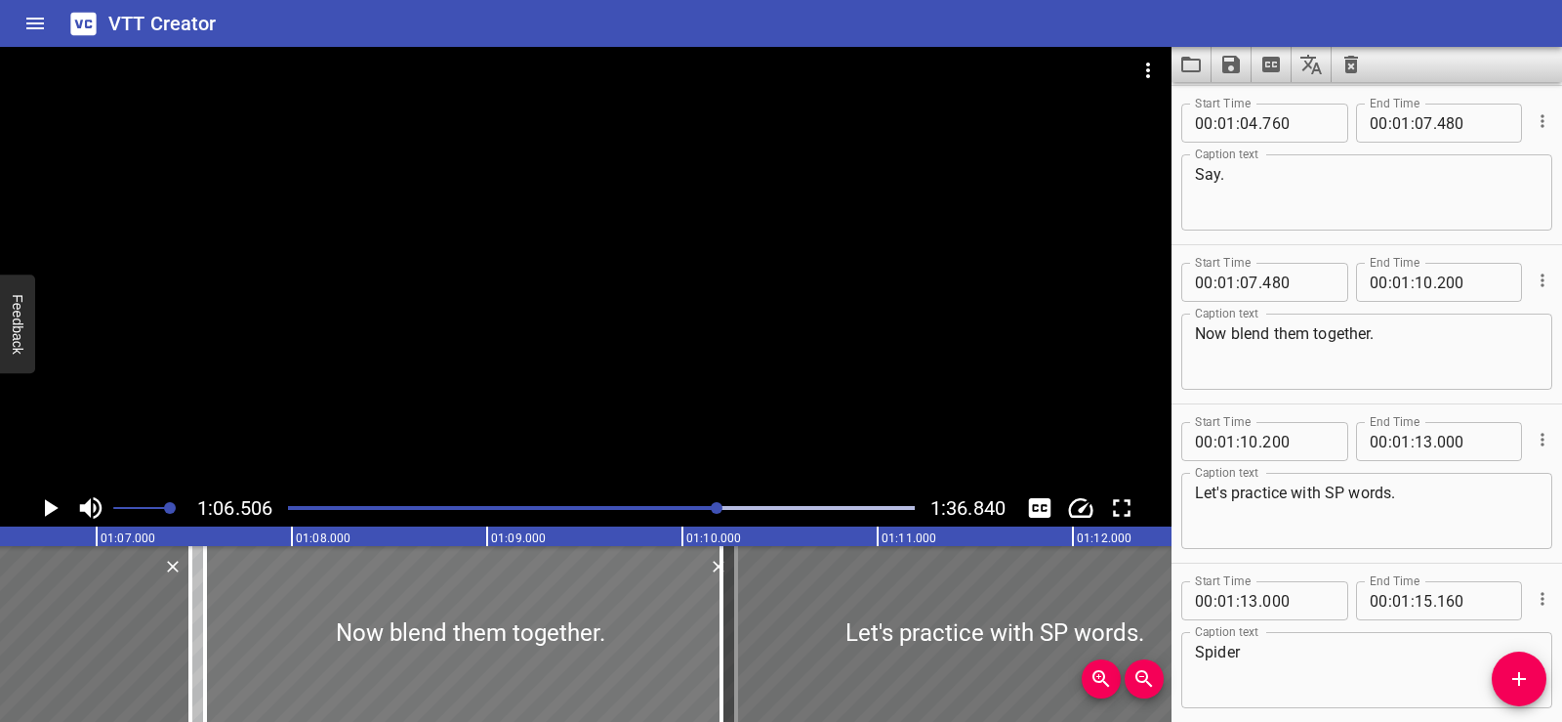
drag, startPoint x: 202, startPoint y: 608, endPoint x: 217, endPoint y: 609, distance: 14.7
click at [217, 609] on div at bounding box center [470, 634] width 531 height 176
type input "555"
type input "275"
drag, startPoint x: 223, startPoint y: 630, endPoint x: 234, endPoint y: 630, distance: 11.7
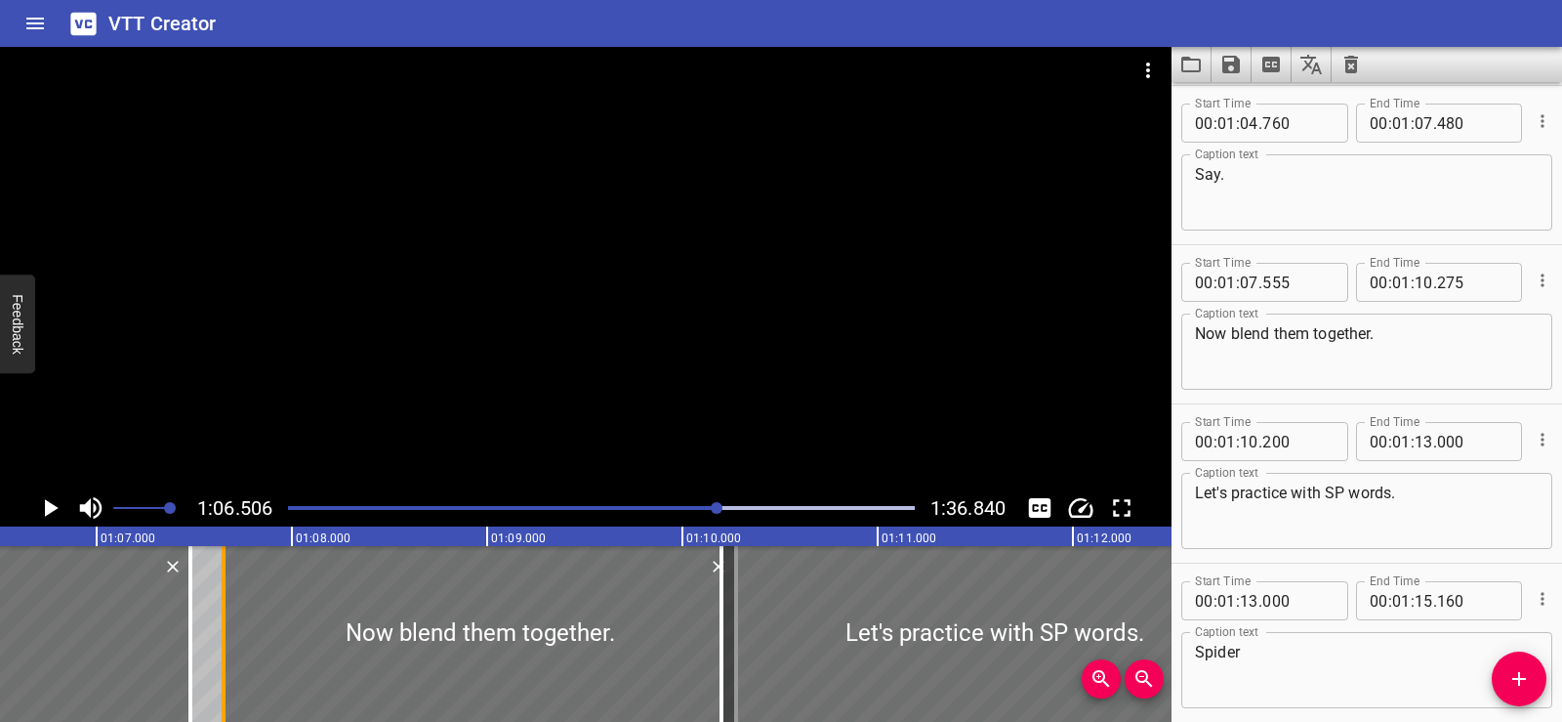
click at [231, 630] on div at bounding box center [224, 634] width 20 height 176
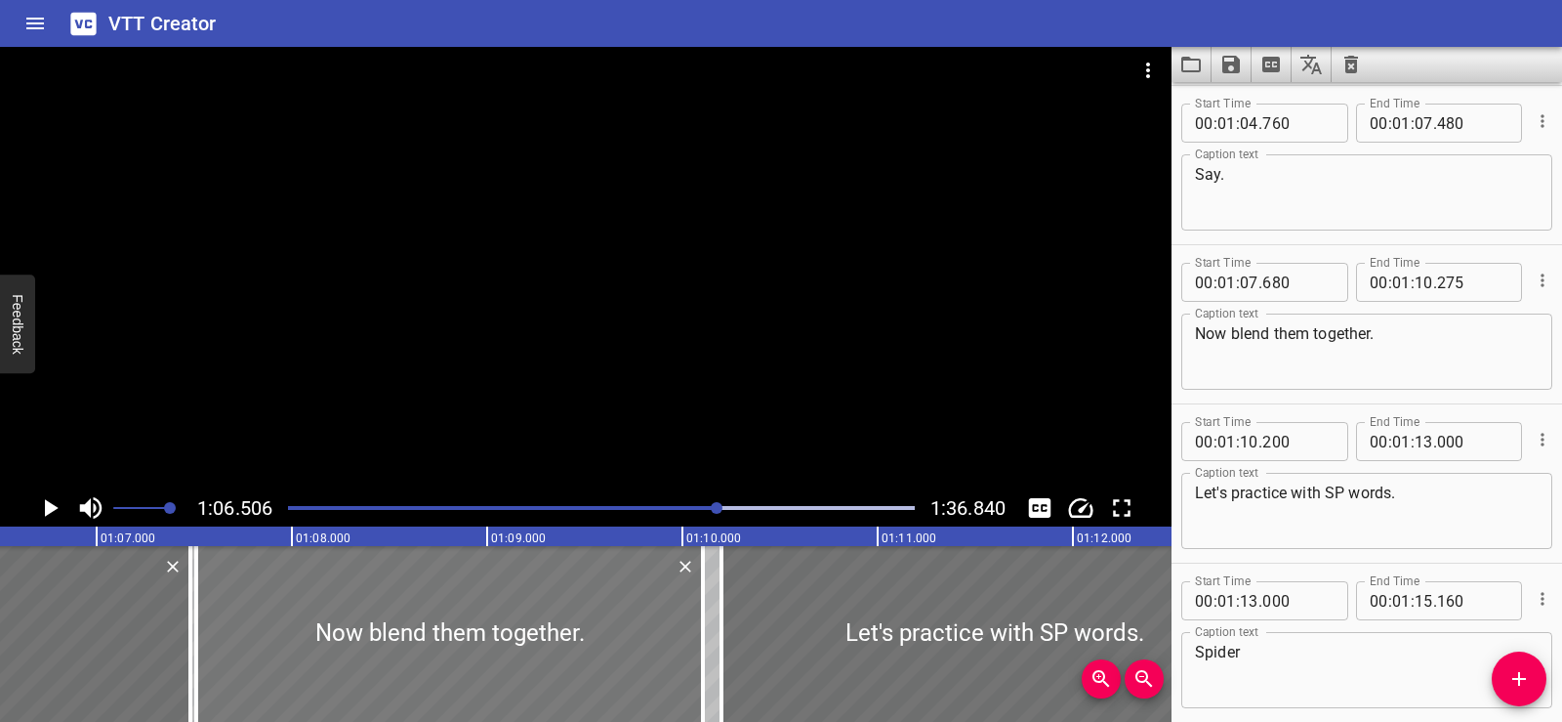
drag, startPoint x: 669, startPoint y: 633, endPoint x: 636, endPoint y: 633, distance: 33.2
click at [636, 633] on div at bounding box center [449, 634] width 507 height 176
type input "510"
click at [702, 651] on div at bounding box center [702, 634] width 4 height 176
type input "100"
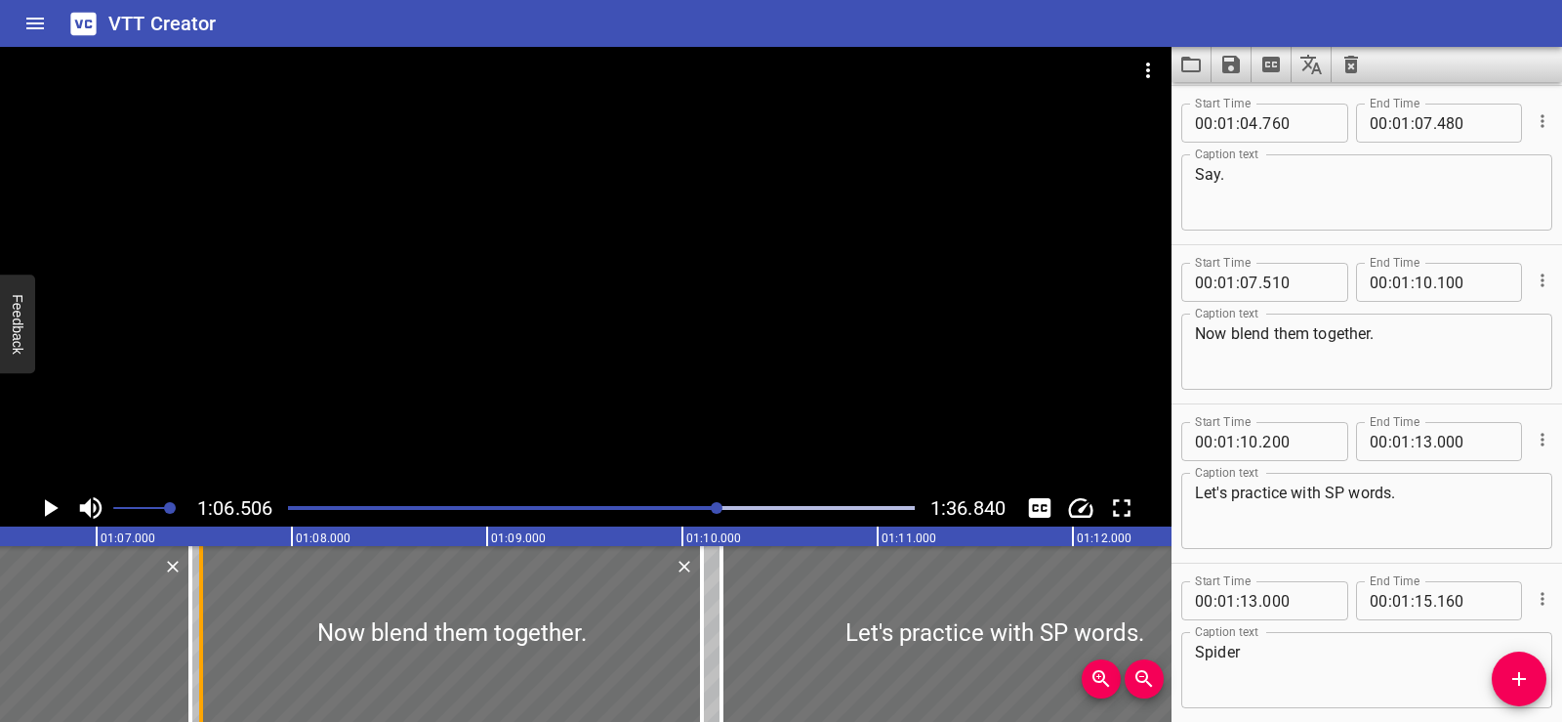
click at [206, 652] on div at bounding box center [201, 634] width 20 height 176
type input "535"
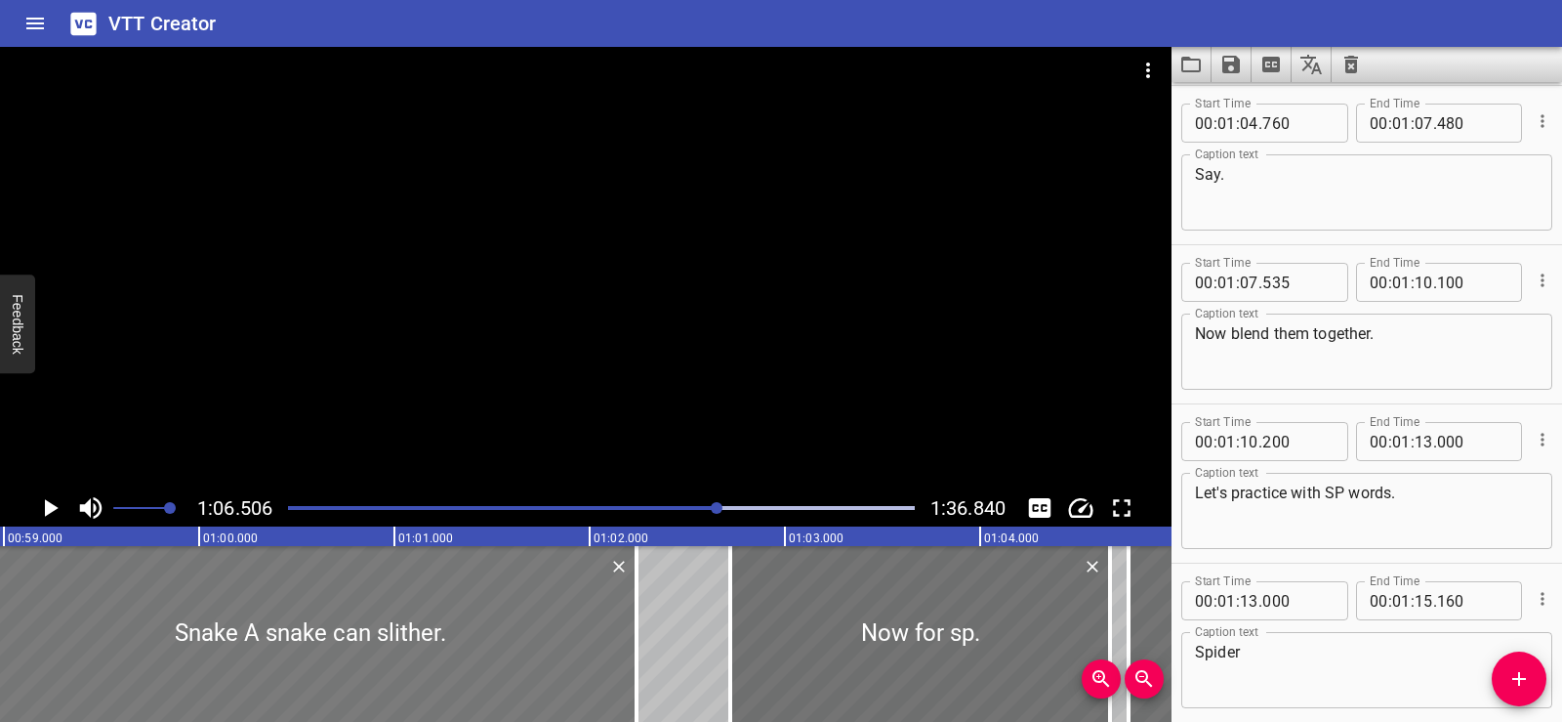
click at [419, 583] on div at bounding box center [310, 634] width 652 height 176
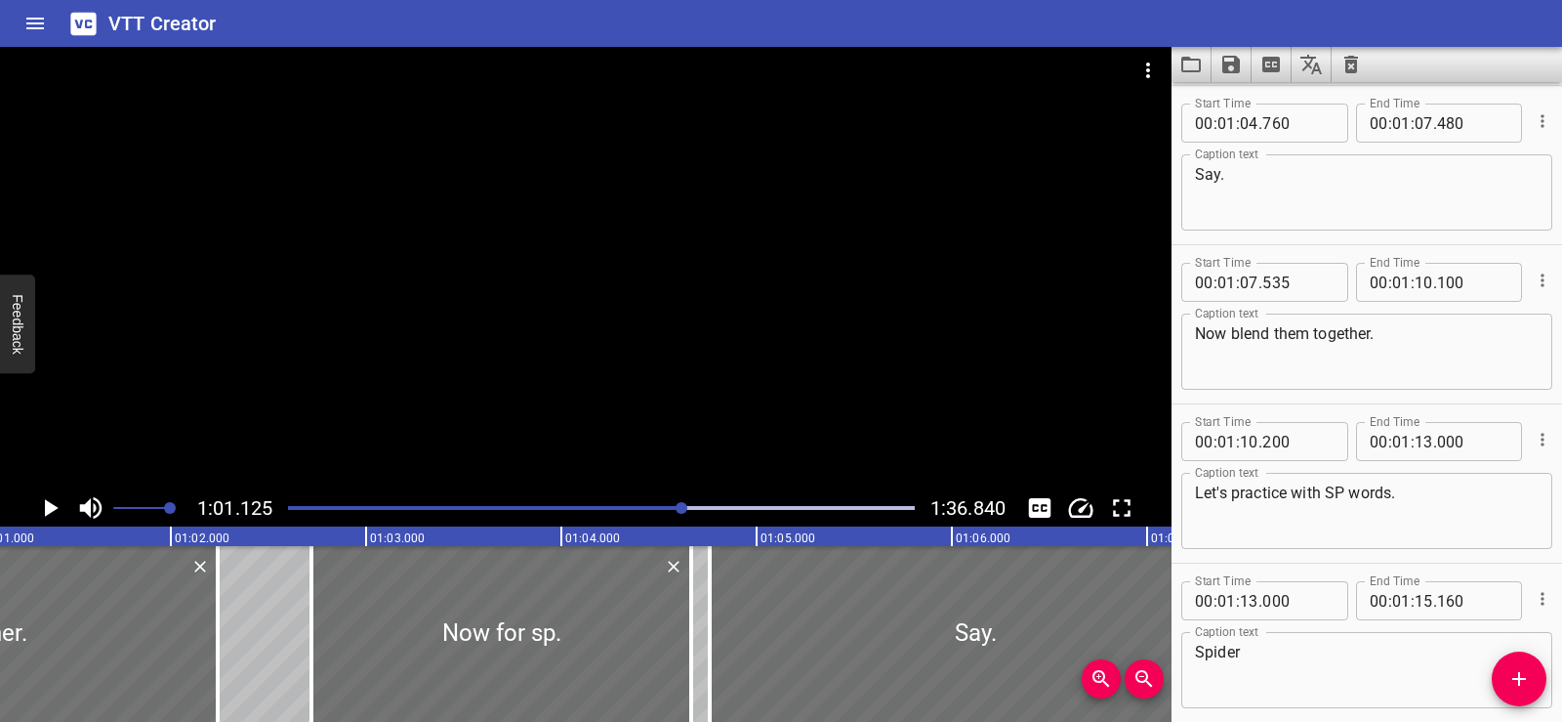
click at [651, 265] on div at bounding box center [586, 268] width 1172 height 442
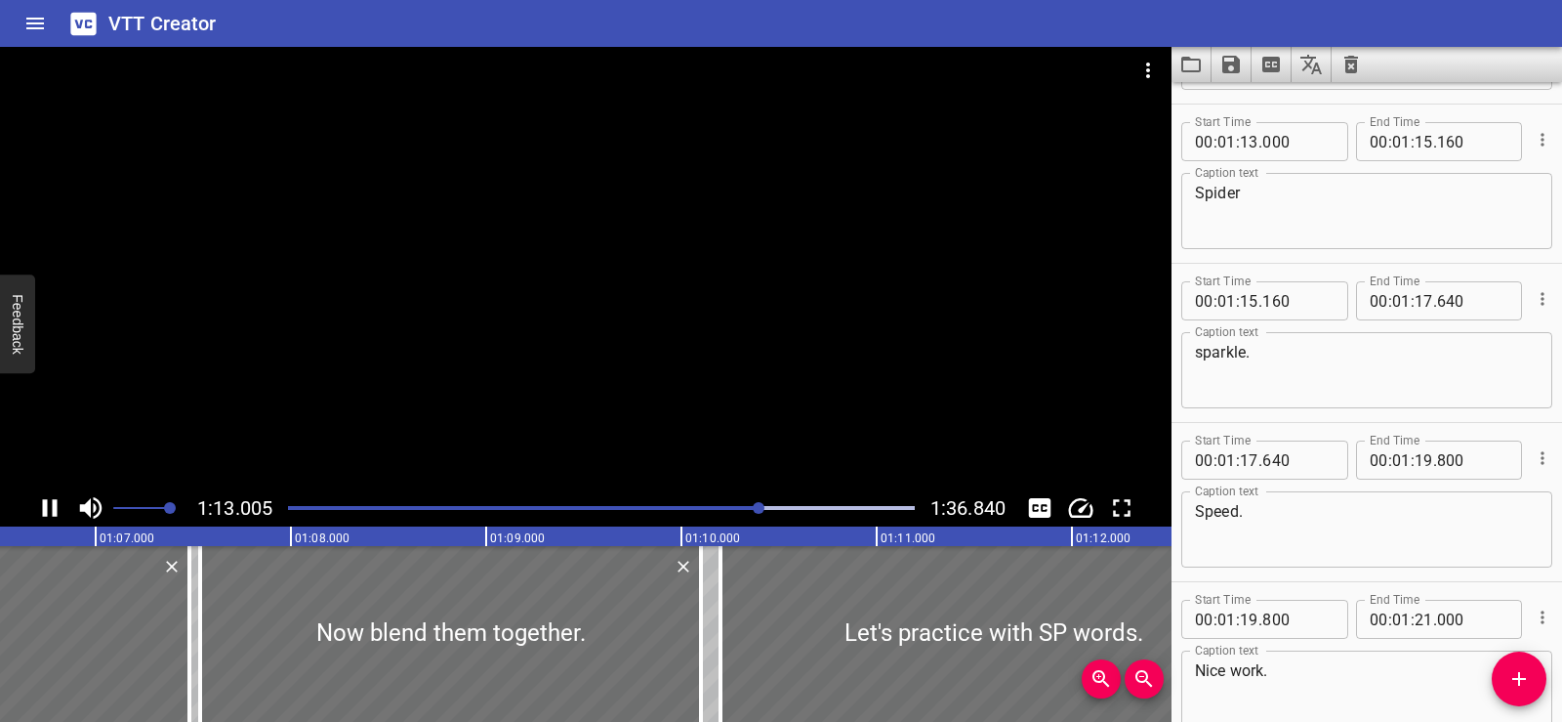
scroll to position [5094, 0]
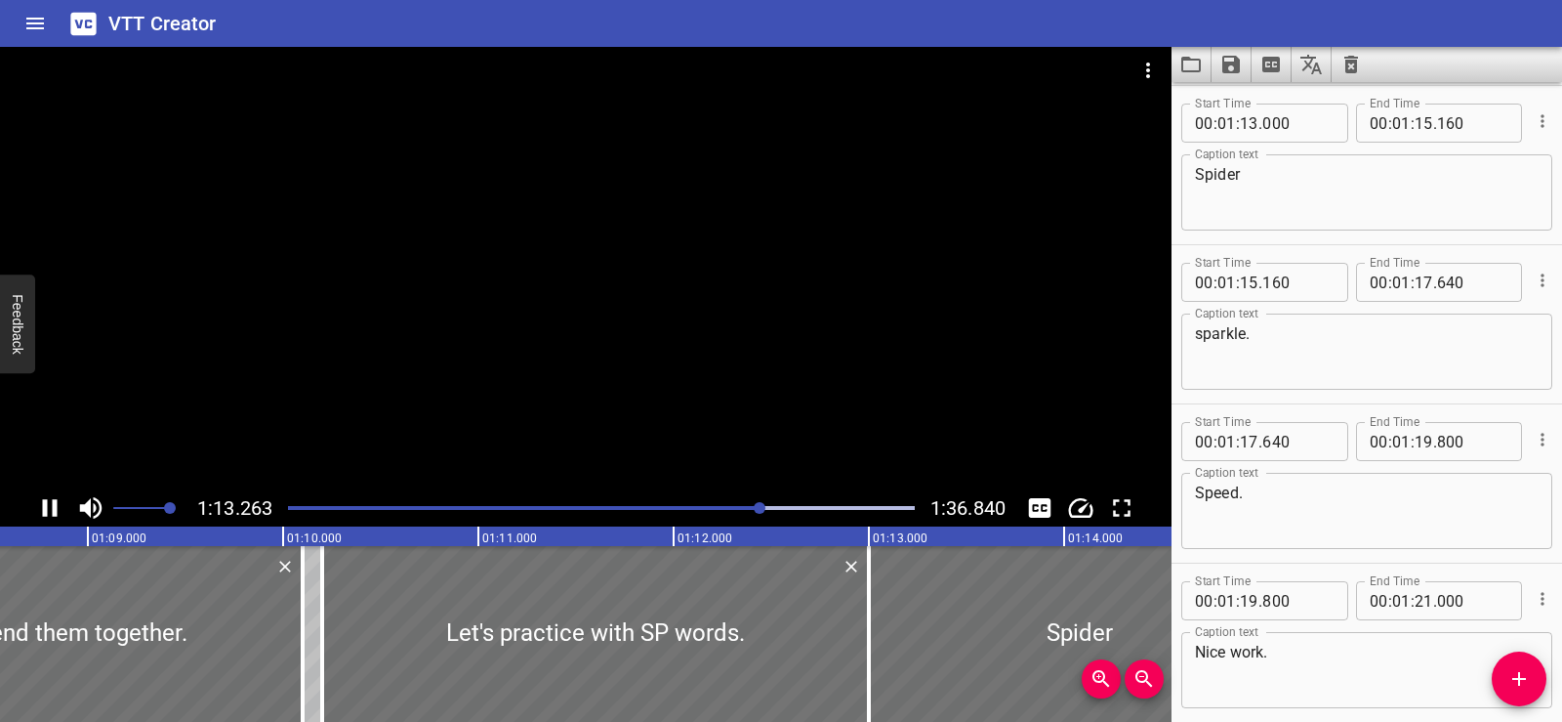
click at [616, 299] on div at bounding box center [586, 268] width 1172 height 442
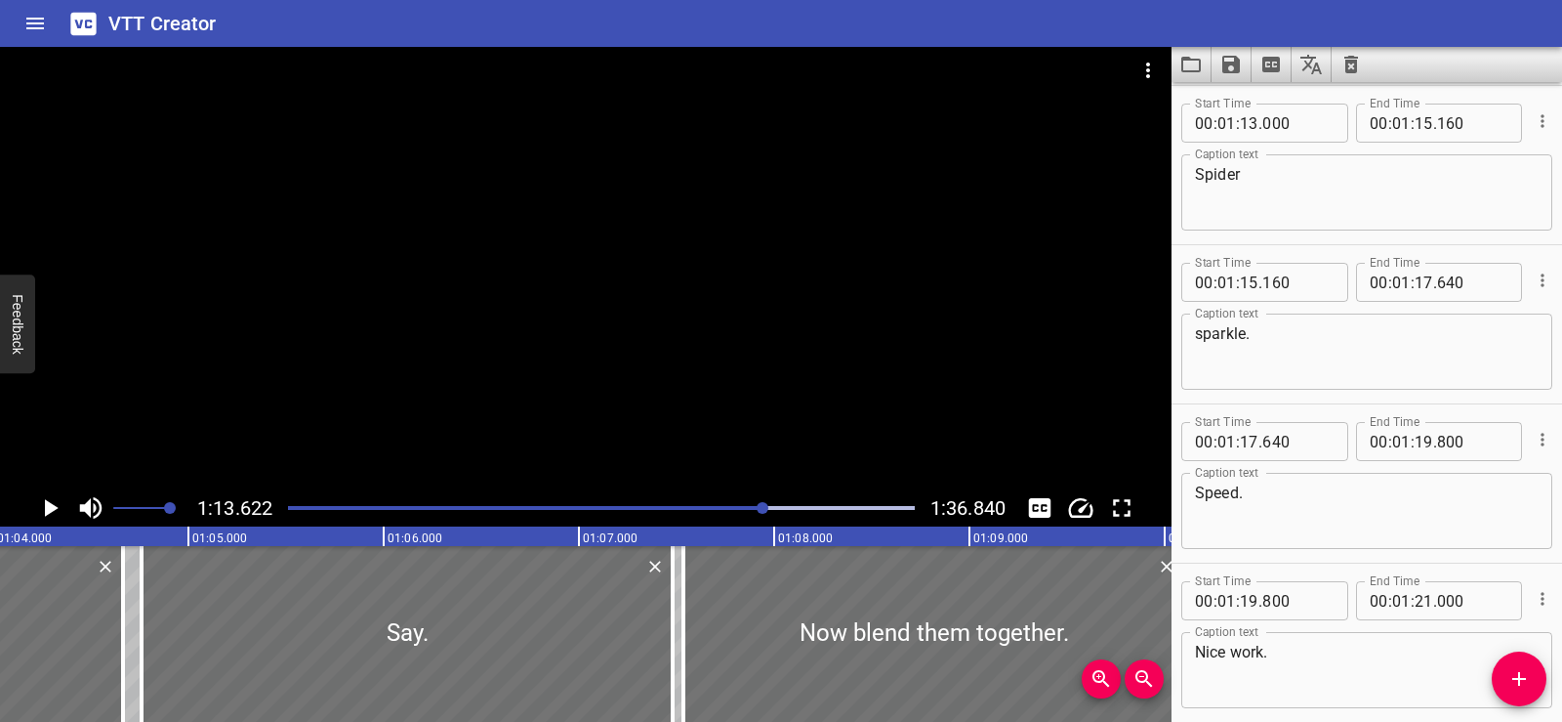
scroll to position [0, 12305]
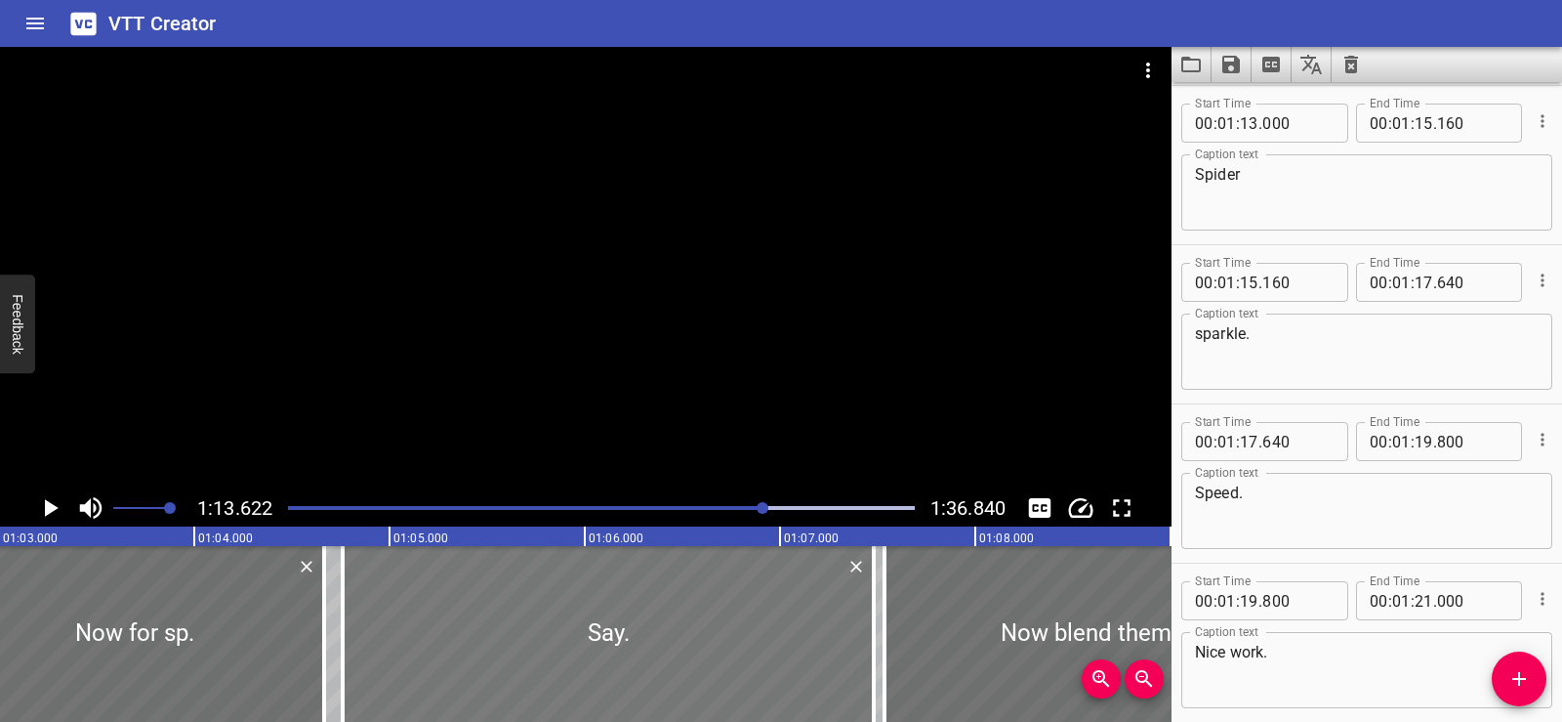
click at [437, 623] on div at bounding box center [608, 634] width 531 height 176
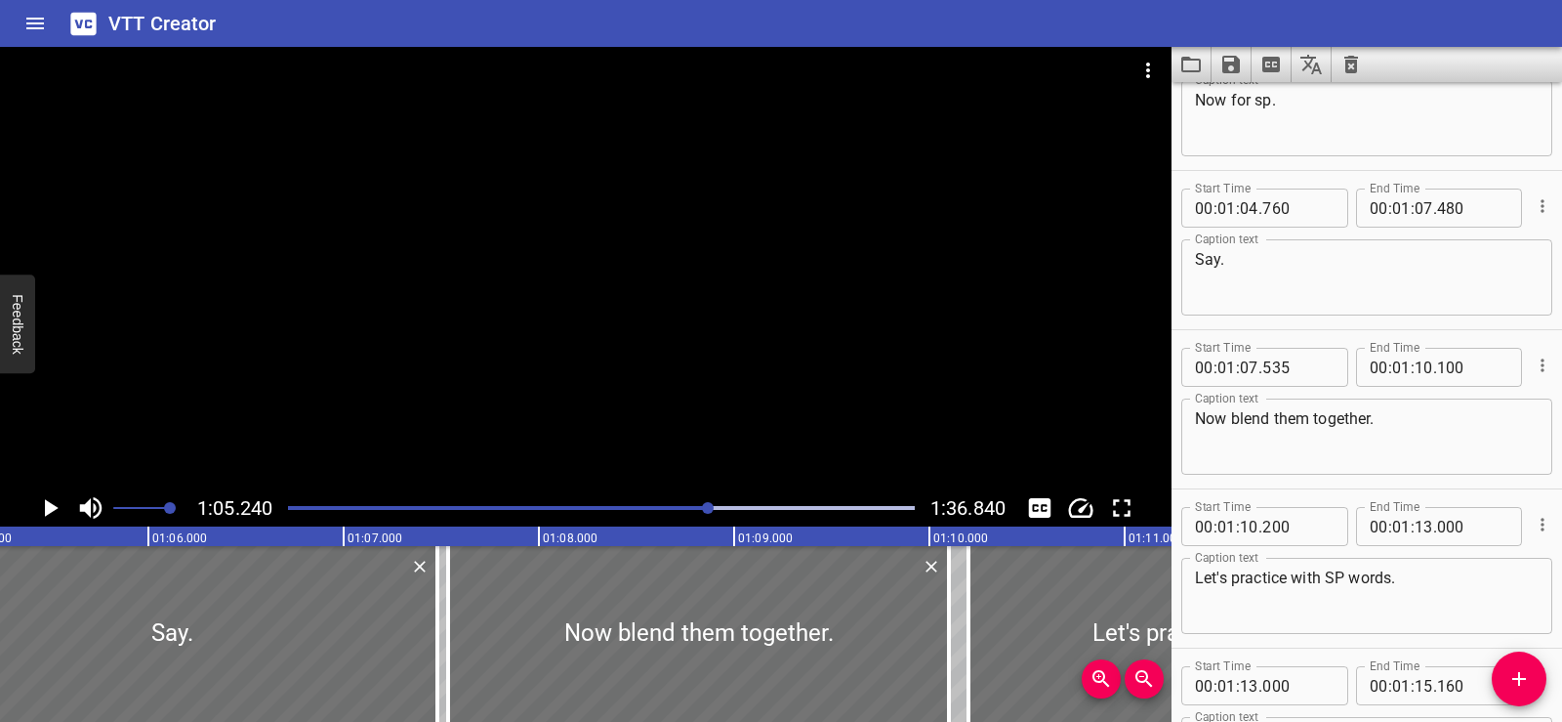
scroll to position [4449, 0]
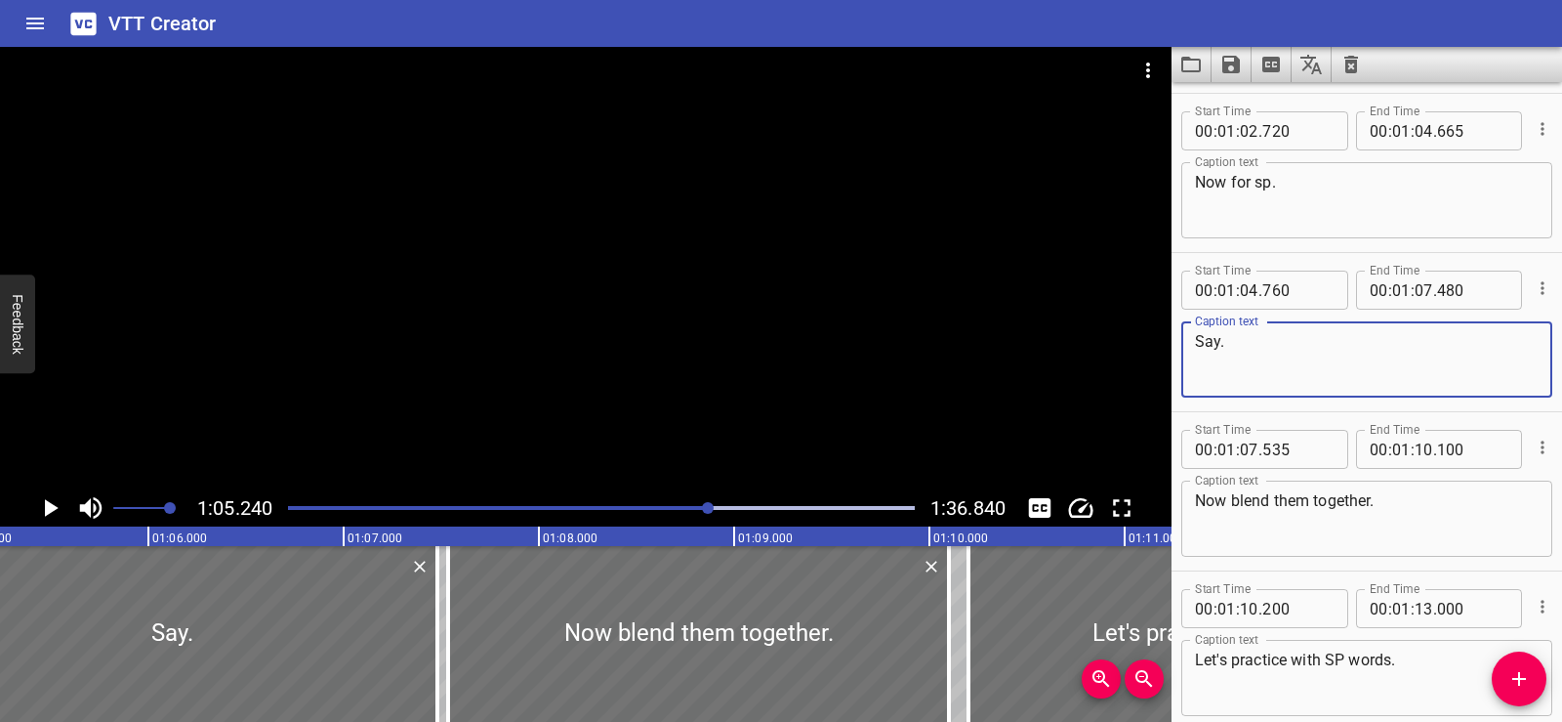
click at [1248, 342] on textarea "Say." at bounding box center [1367, 360] width 344 height 56
paste textarea "/s/.../p/.."
type textarea "Say. /s/.../p/.."
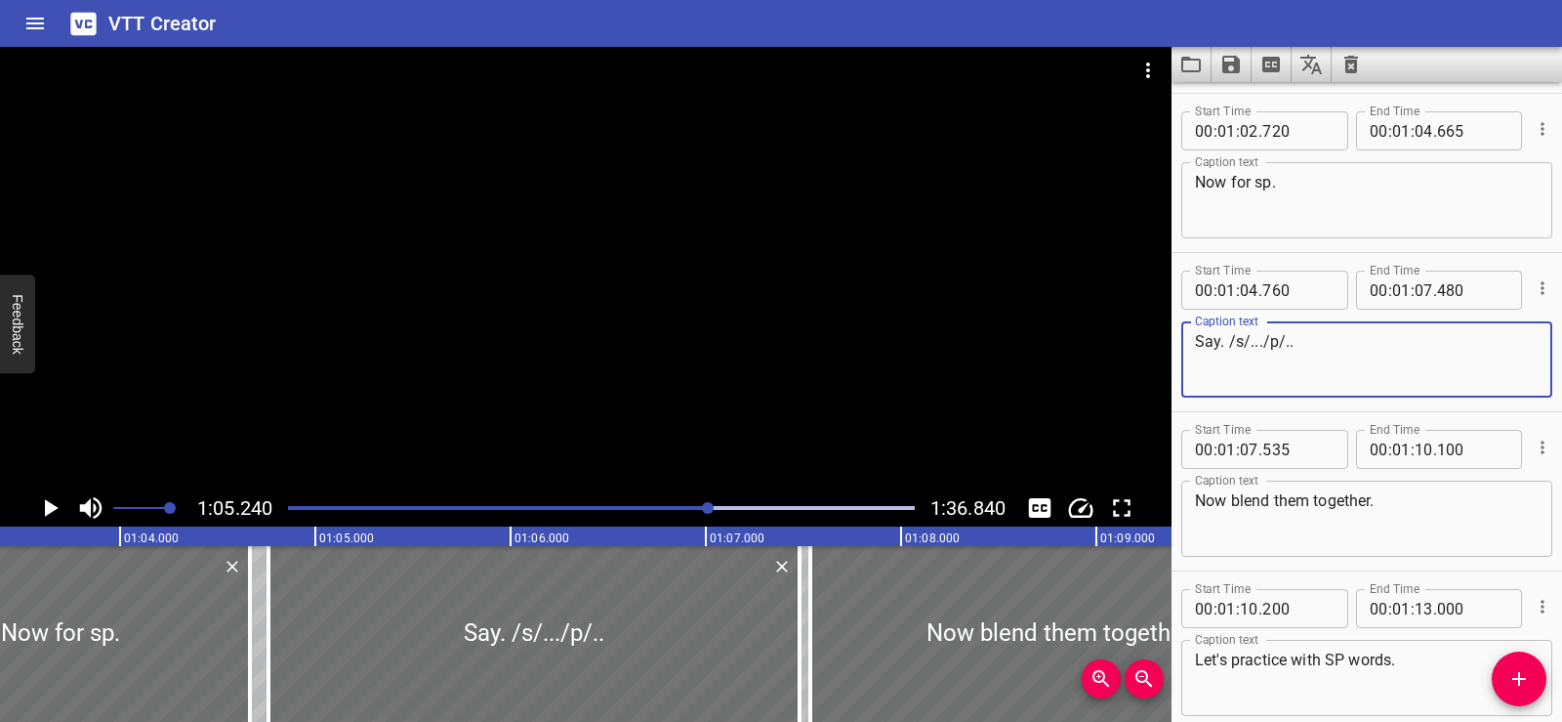
scroll to position [0, 12259]
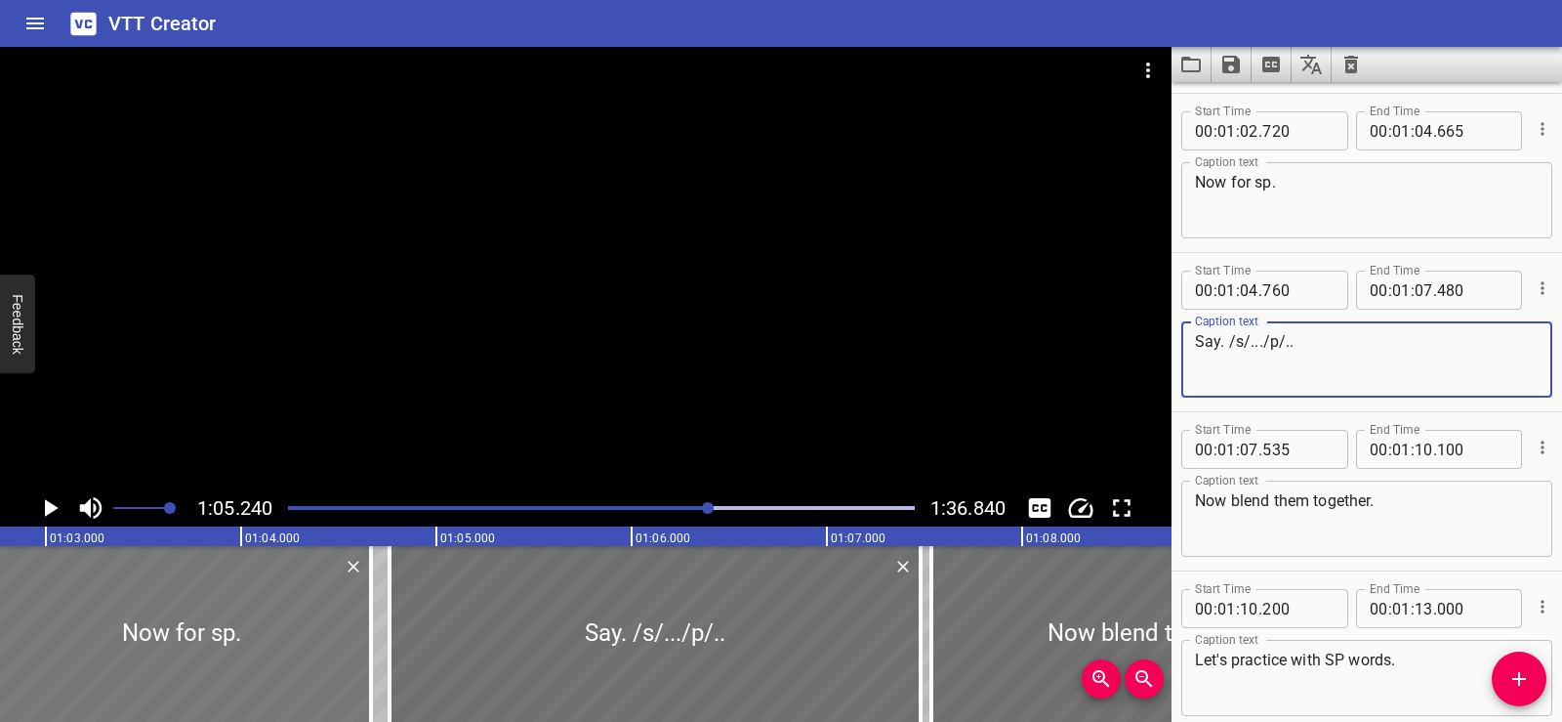
click at [268, 642] on div at bounding box center [181, 634] width 380 height 176
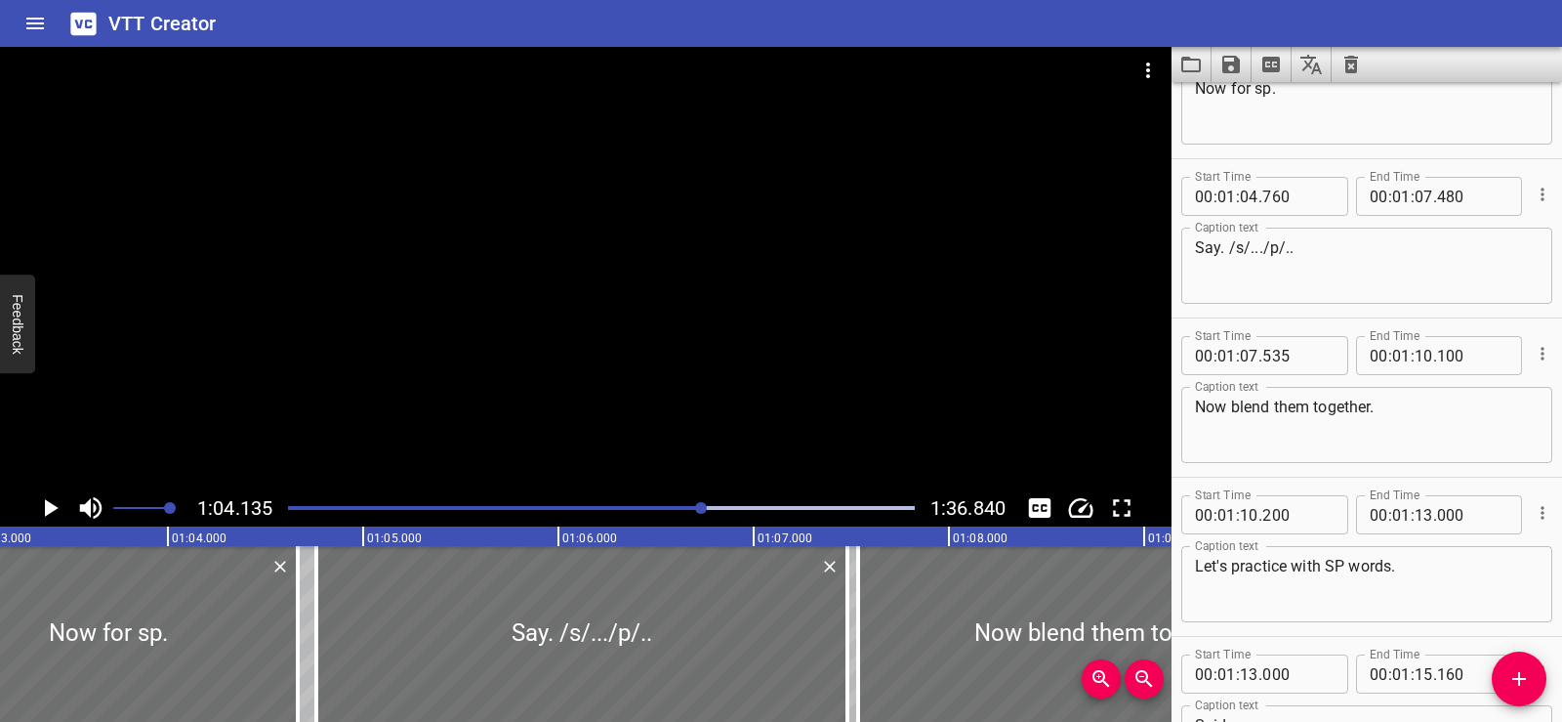
scroll to position [4616, 0]
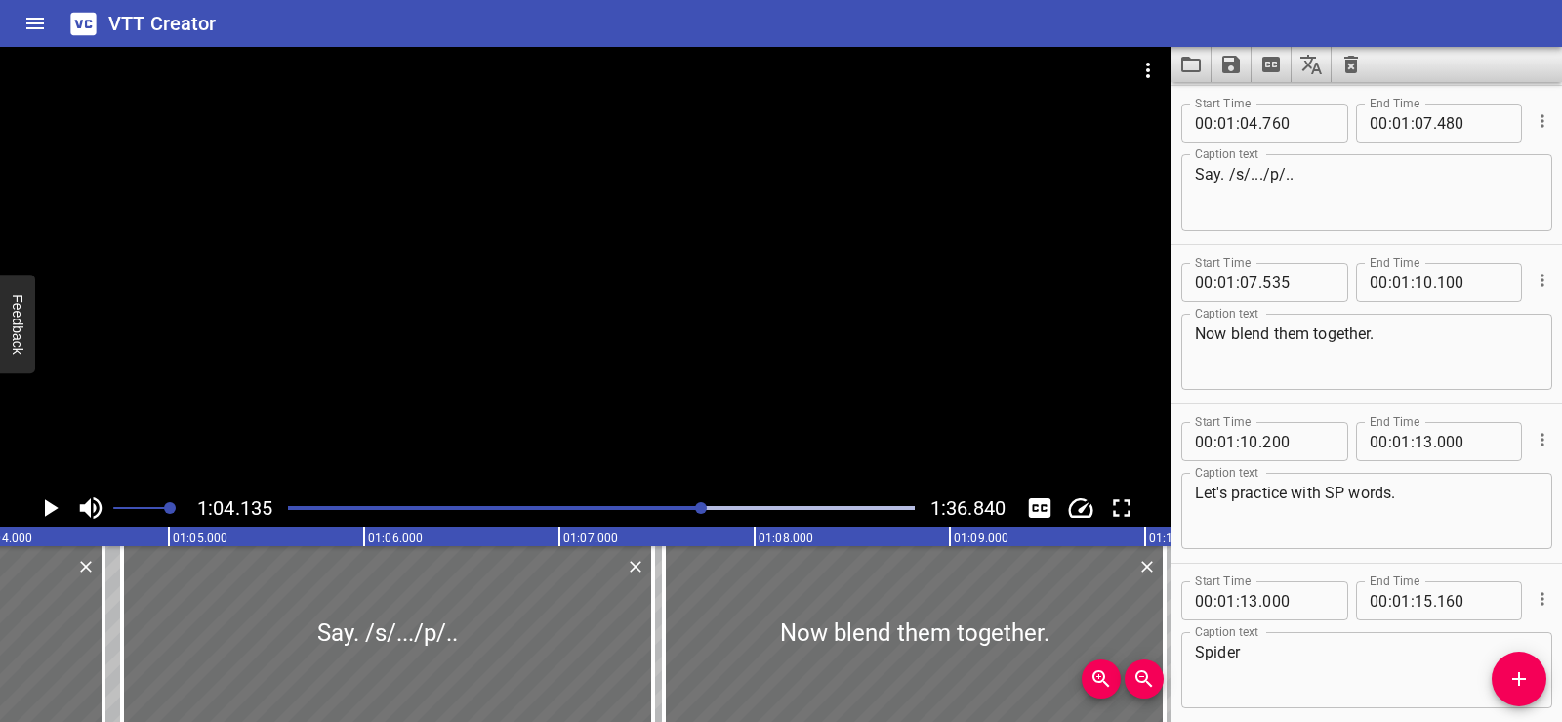
click at [587, 255] on div at bounding box center [586, 268] width 1172 height 442
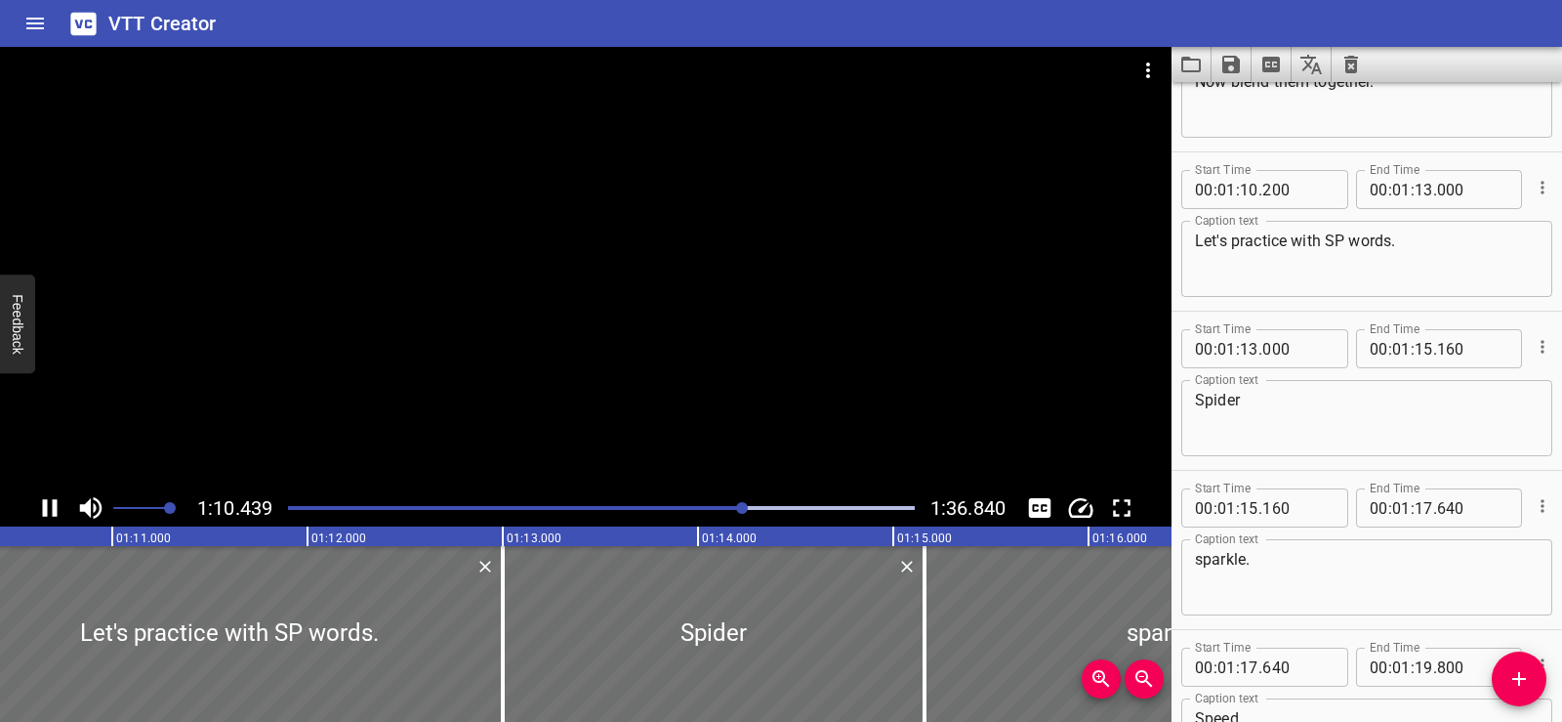
scroll to position [0, 13758]
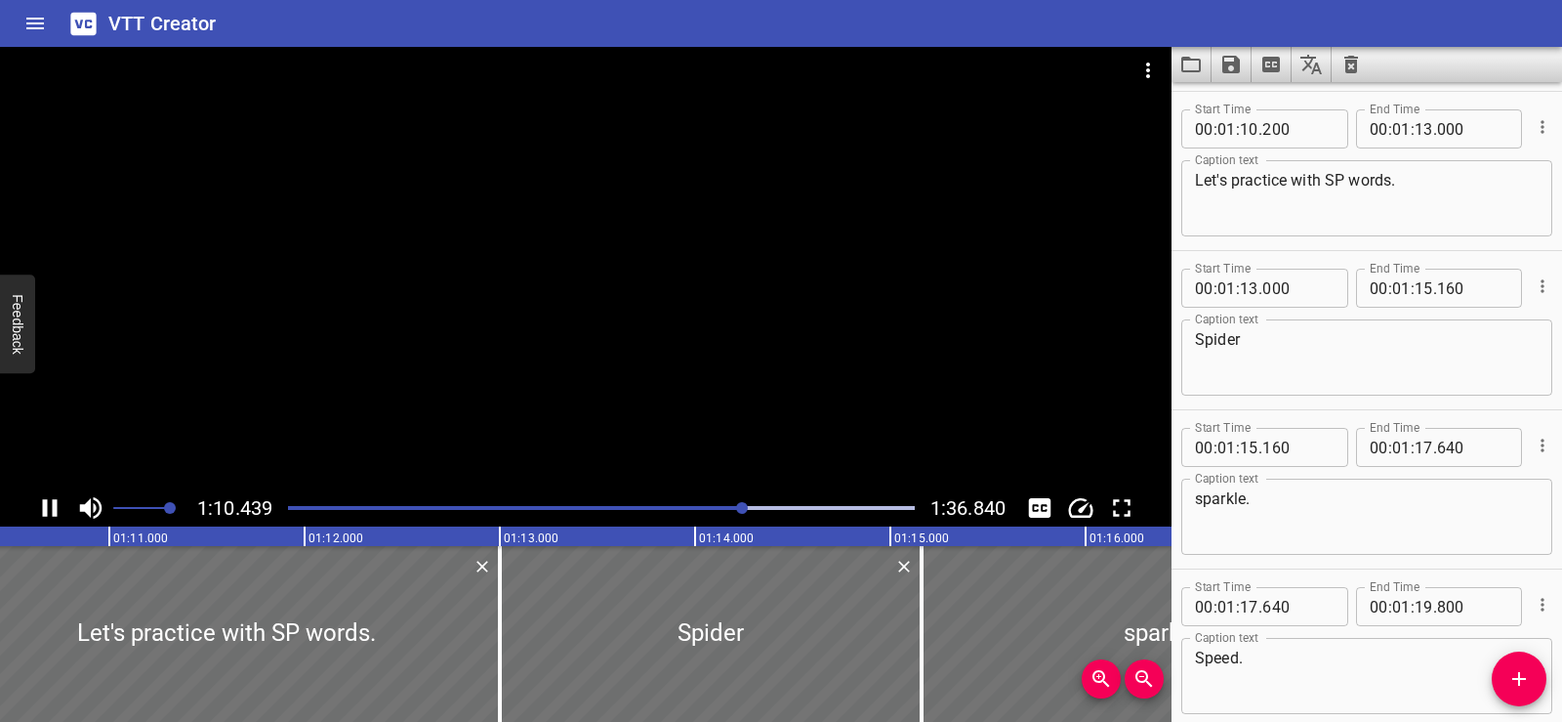
click at [614, 204] on div at bounding box center [586, 268] width 1172 height 442
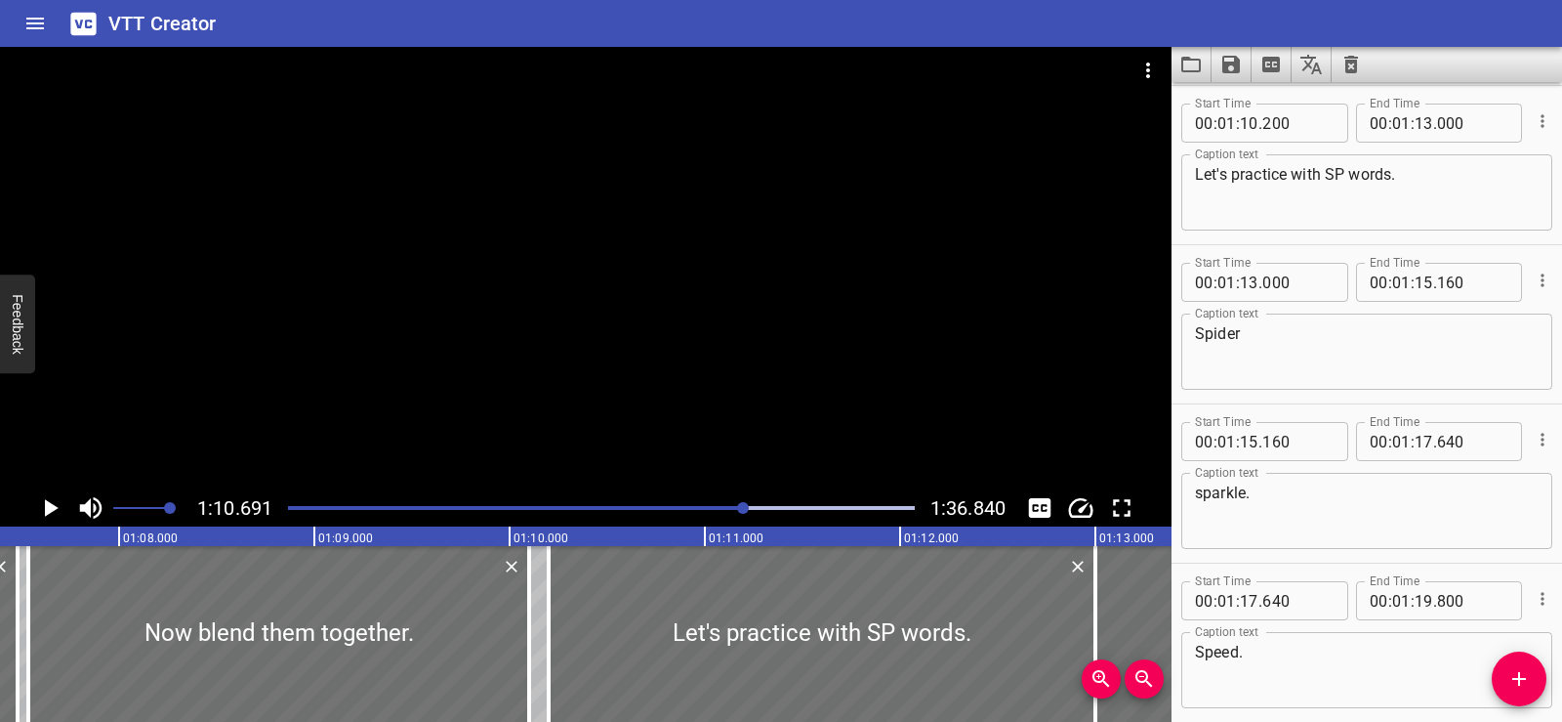
scroll to position [0, 13082]
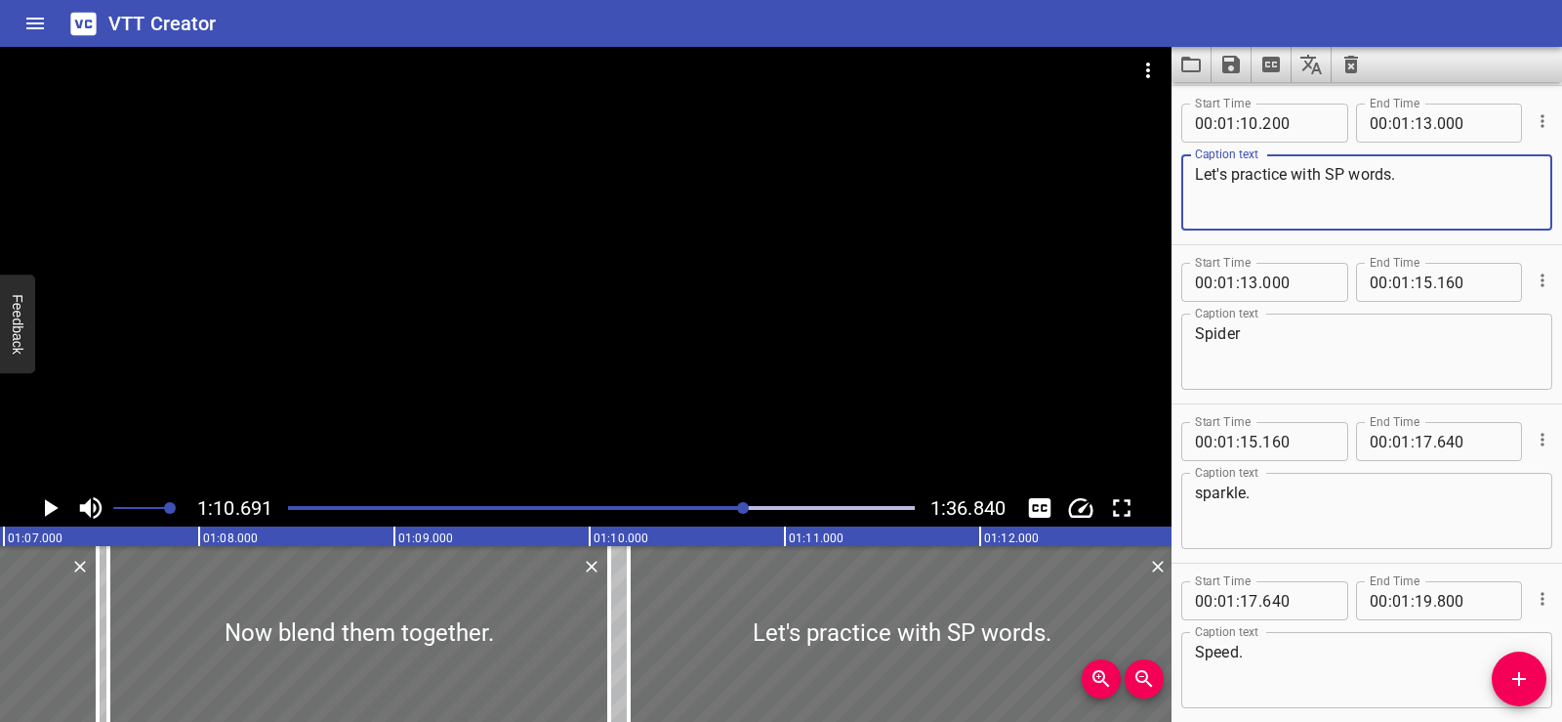
click at [1407, 178] on textarea "Let's practice with SP words." at bounding box center [1367, 193] width 344 height 56
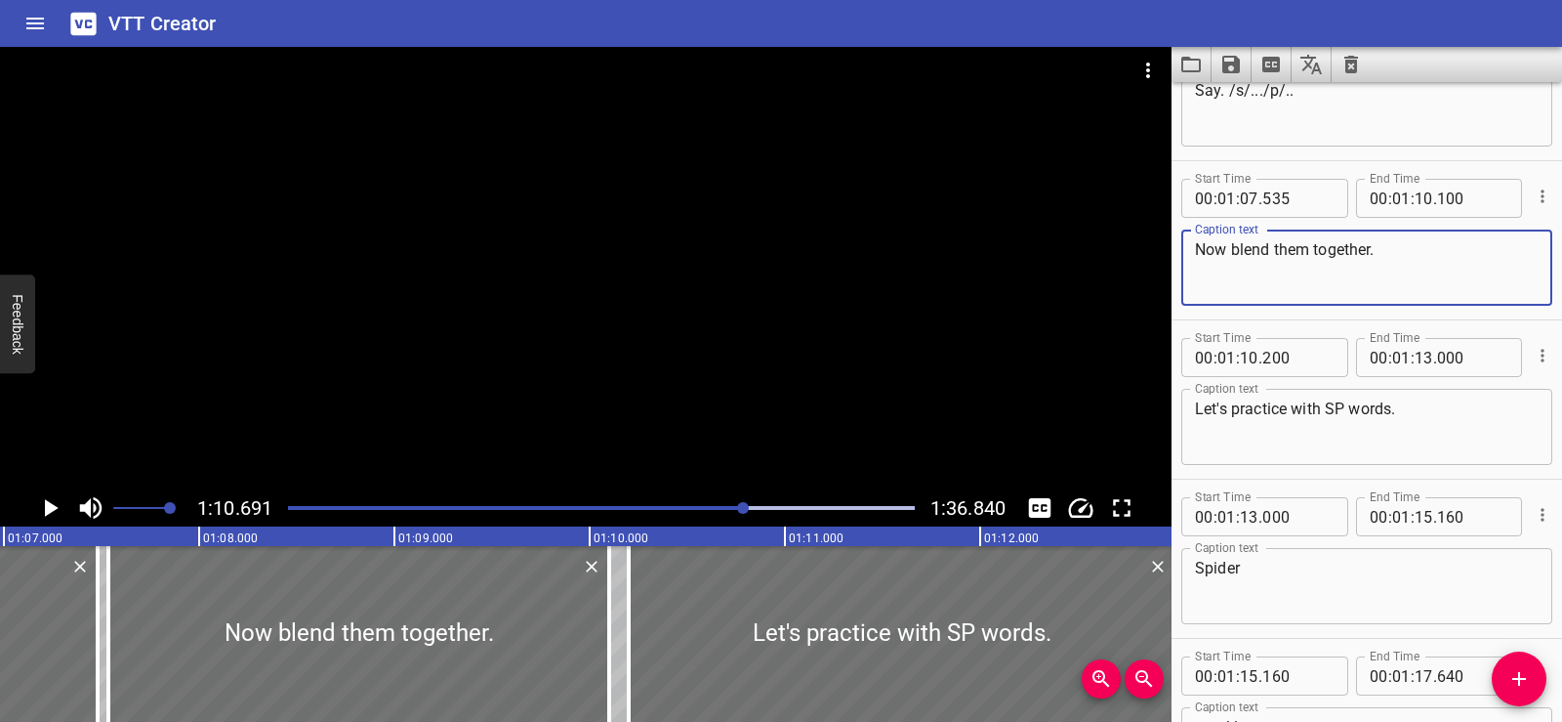
click at [1404, 248] on textarea "Now blend them together." at bounding box center [1367, 268] width 344 height 56
paste textarea ". . . /sp/!"
type textarea "Now blend them together. . . . /sp/!"
click at [449, 247] on div at bounding box center [586, 268] width 1172 height 442
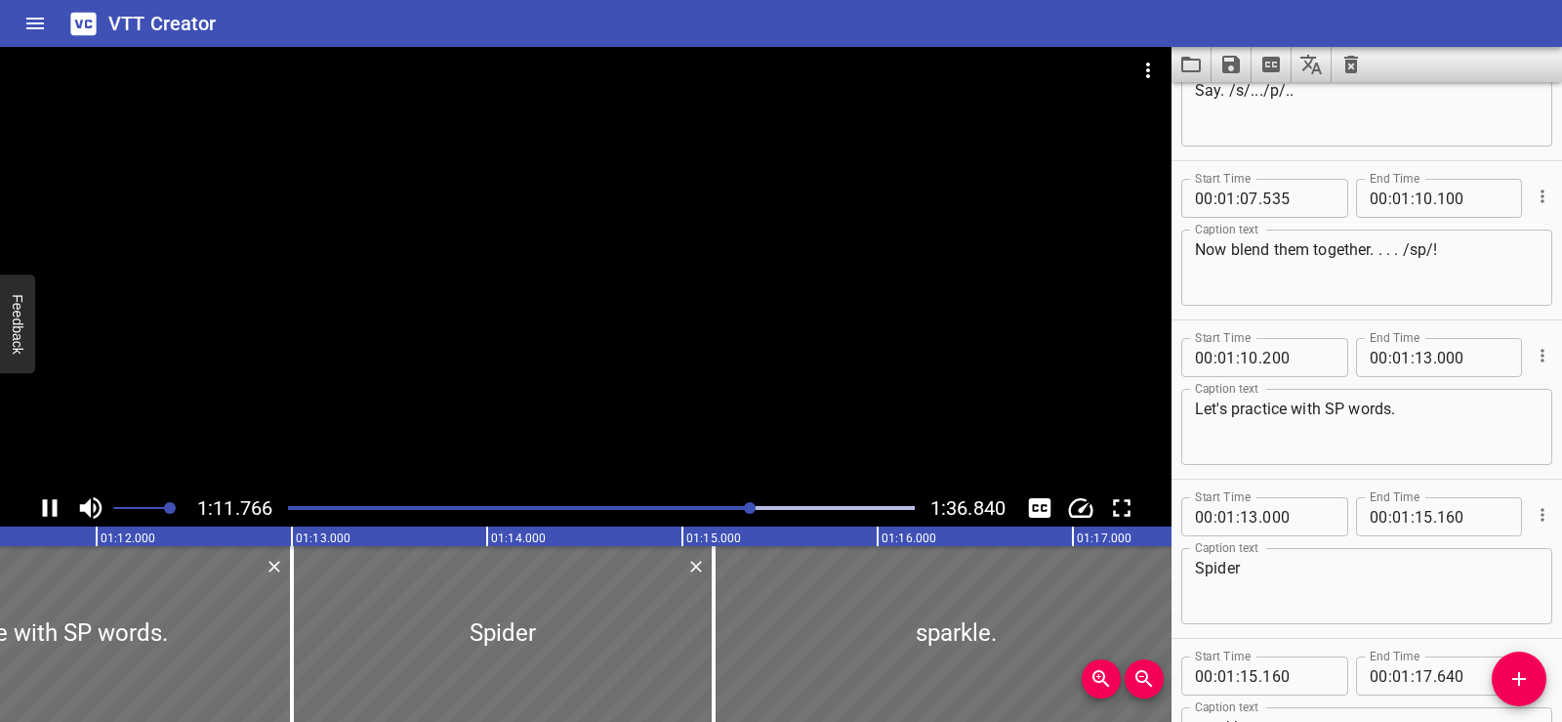
click at [475, 214] on div at bounding box center [586, 268] width 1172 height 442
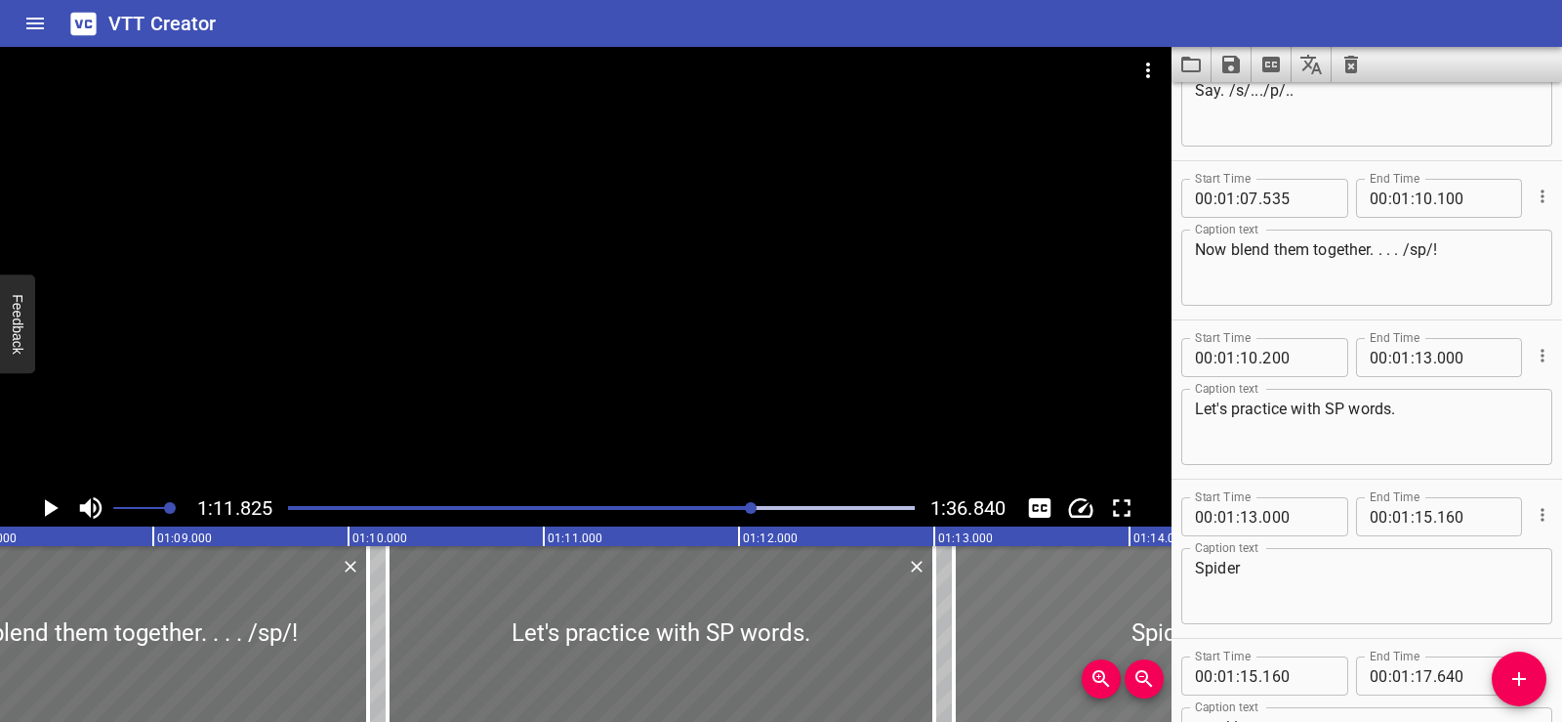
drag, startPoint x: 967, startPoint y: 648, endPoint x: 986, endPoint y: 648, distance: 19.5
click at [986, 648] on div at bounding box center [1165, 634] width 422 height 176
type input "100"
type input "260"
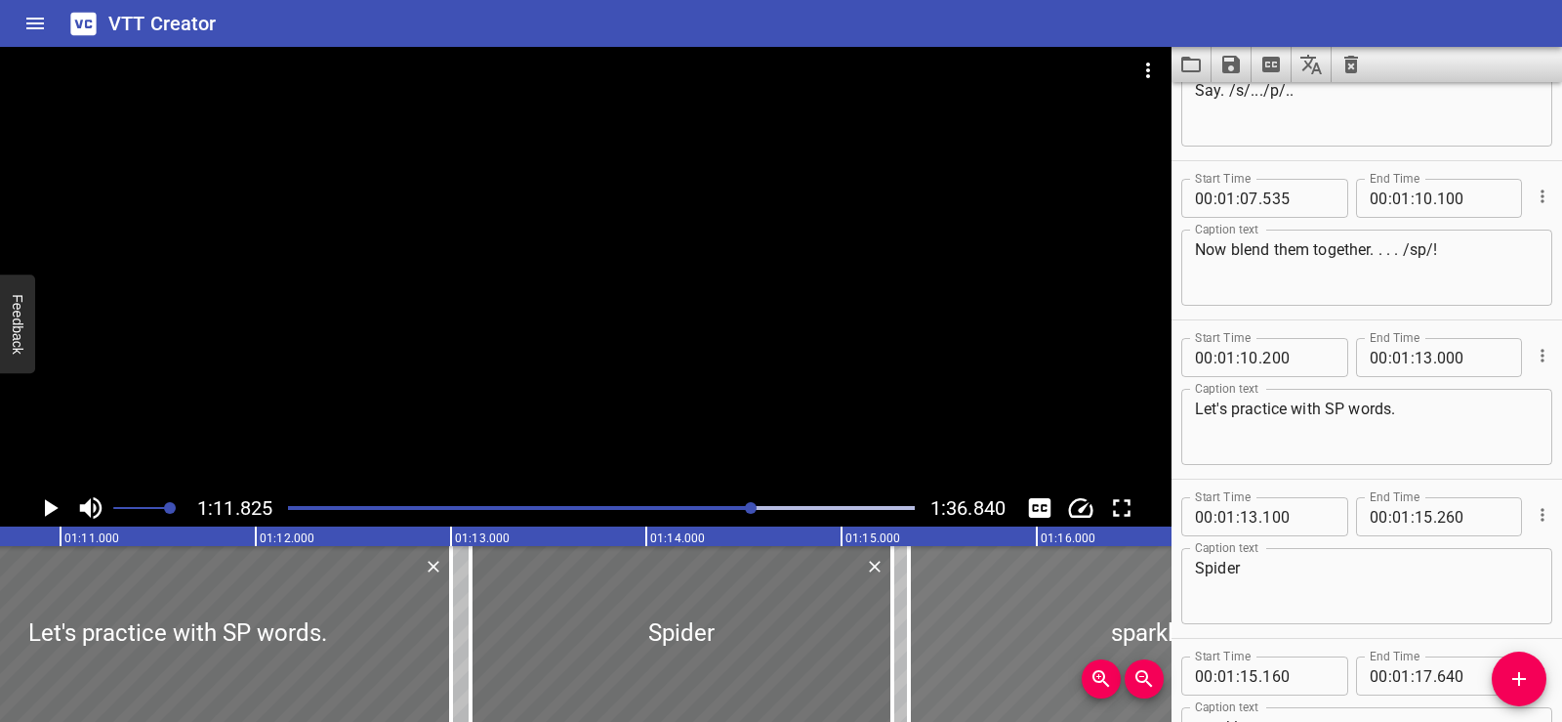
drag, startPoint x: 892, startPoint y: 637, endPoint x: 934, endPoint y: 641, distance: 42.2
click at [934, 641] on div at bounding box center [1151, 634] width 484 height 176
type input "345"
type input "825"
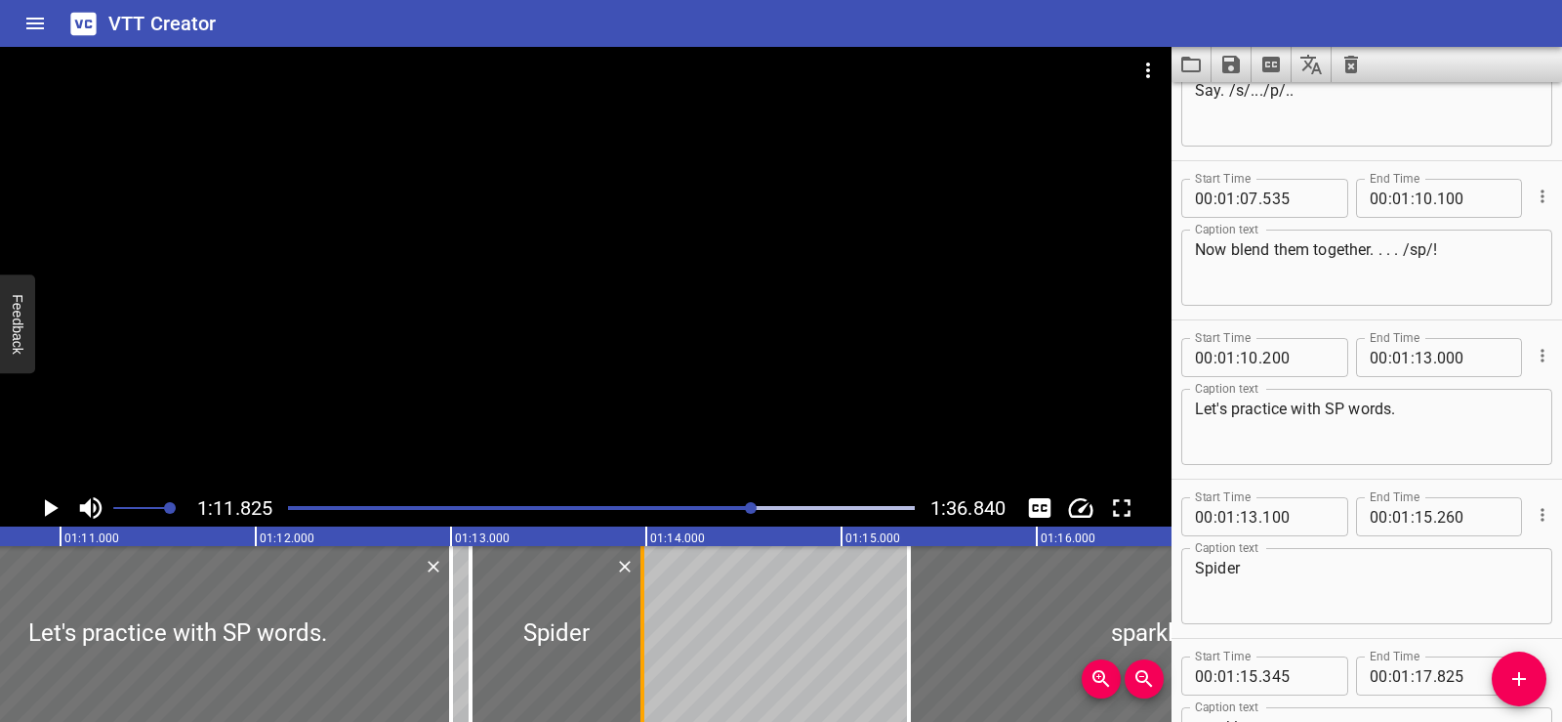
drag, startPoint x: 893, startPoint y: 649, endPoint x: 643, endPoint y: 649, distance: 250.0
click at [643, 649] on div at bounding box center [643, 634] width 4 height 176
type input "13"
type input "980"
drag, startPoint x: 990, startPoint y: 628, endPoint x: 964, endPoint y: 627, distance: 26.4
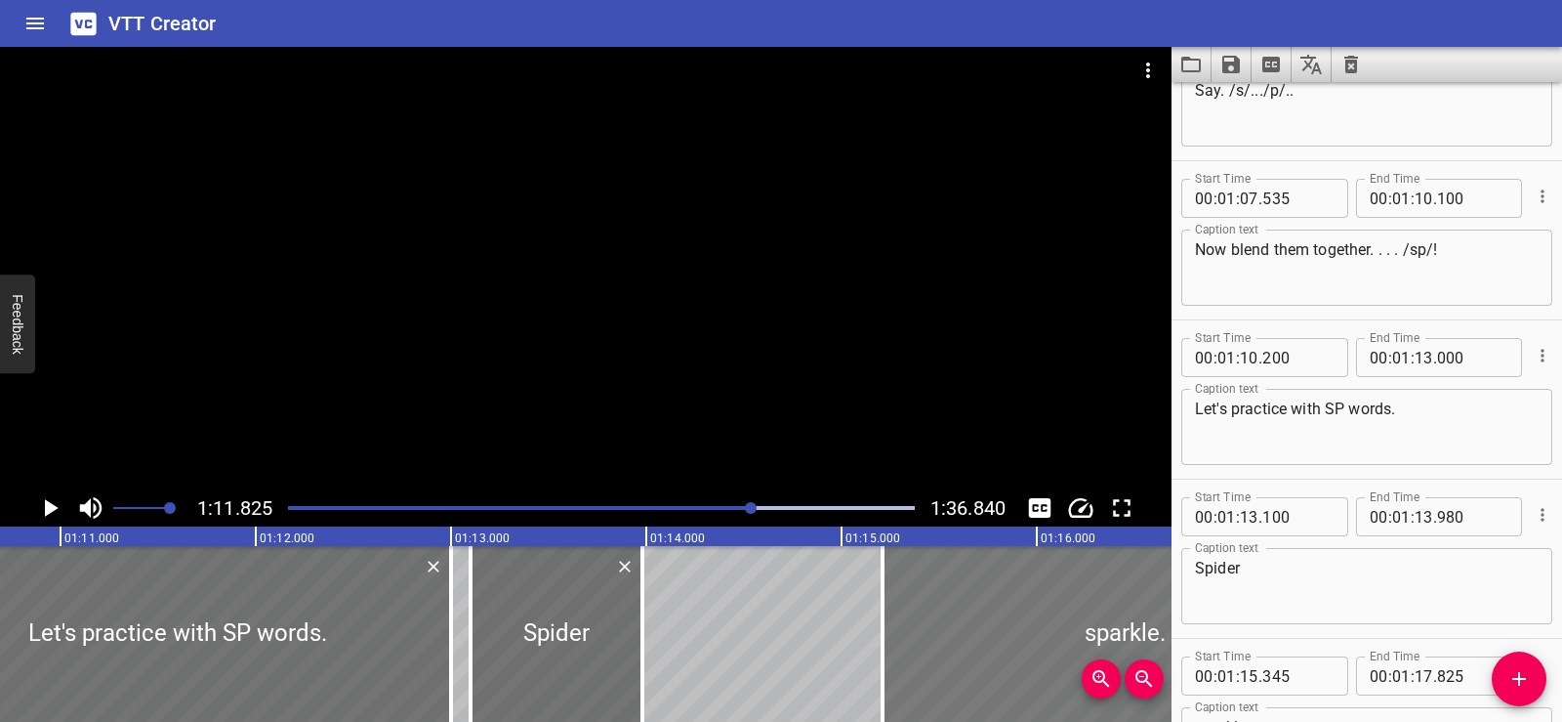
click at [964, 627] on div at bounding box center [1125, 634] width 484 height 176
type input "210"
type input "690"
drag, startPoint x: 731, startPoint y: 705, endPoint x: 748, endPoint y: 707, distance: 16.7
click at [748, 707] on div "00:00.000 00:01.000 00:02.000 00:03.000 00:04.000 00:05.000 00:06.000 00:07.000…" at bounding box center [586, 623] width 1172 height 195
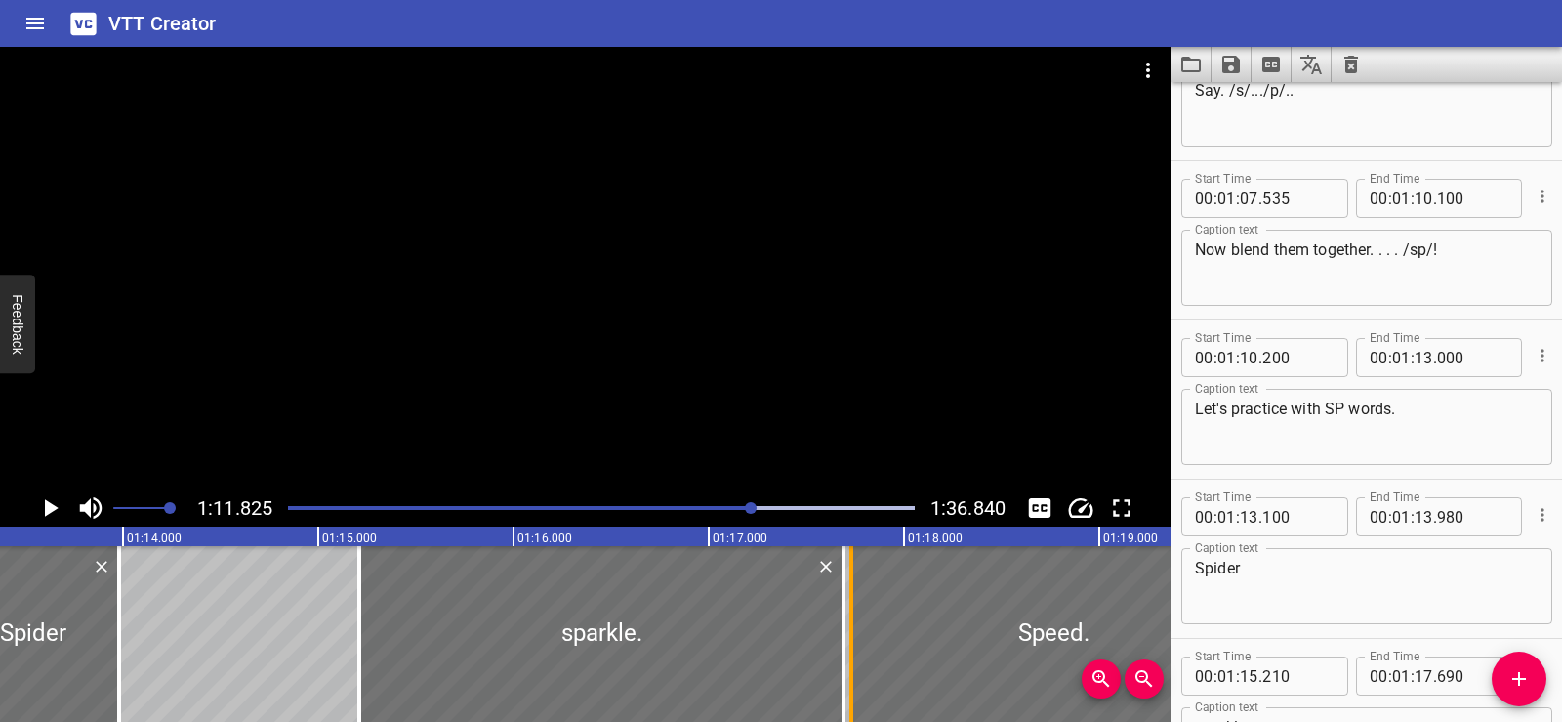
drag, startPoint x: 837, startPoint y: 647, endPoint x: 854, endPoint y: 648, distance: 17.6
click at [854, 648] on div at bounding box center [852, 634] width 20 height 176
type input "730"
click at [0, 623] on div at bounding box center [33, 634] width 172 height 176
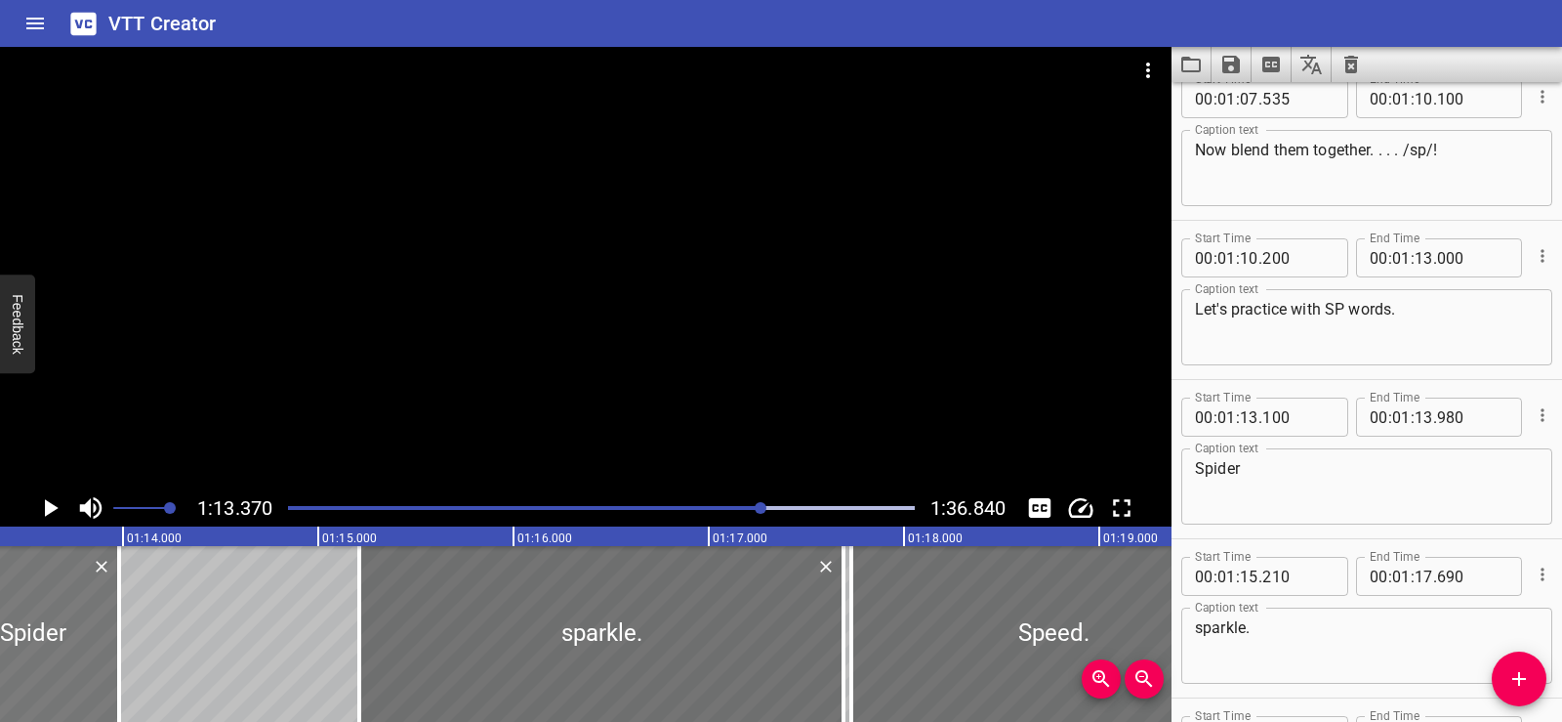
scroll to position [5094, 0]
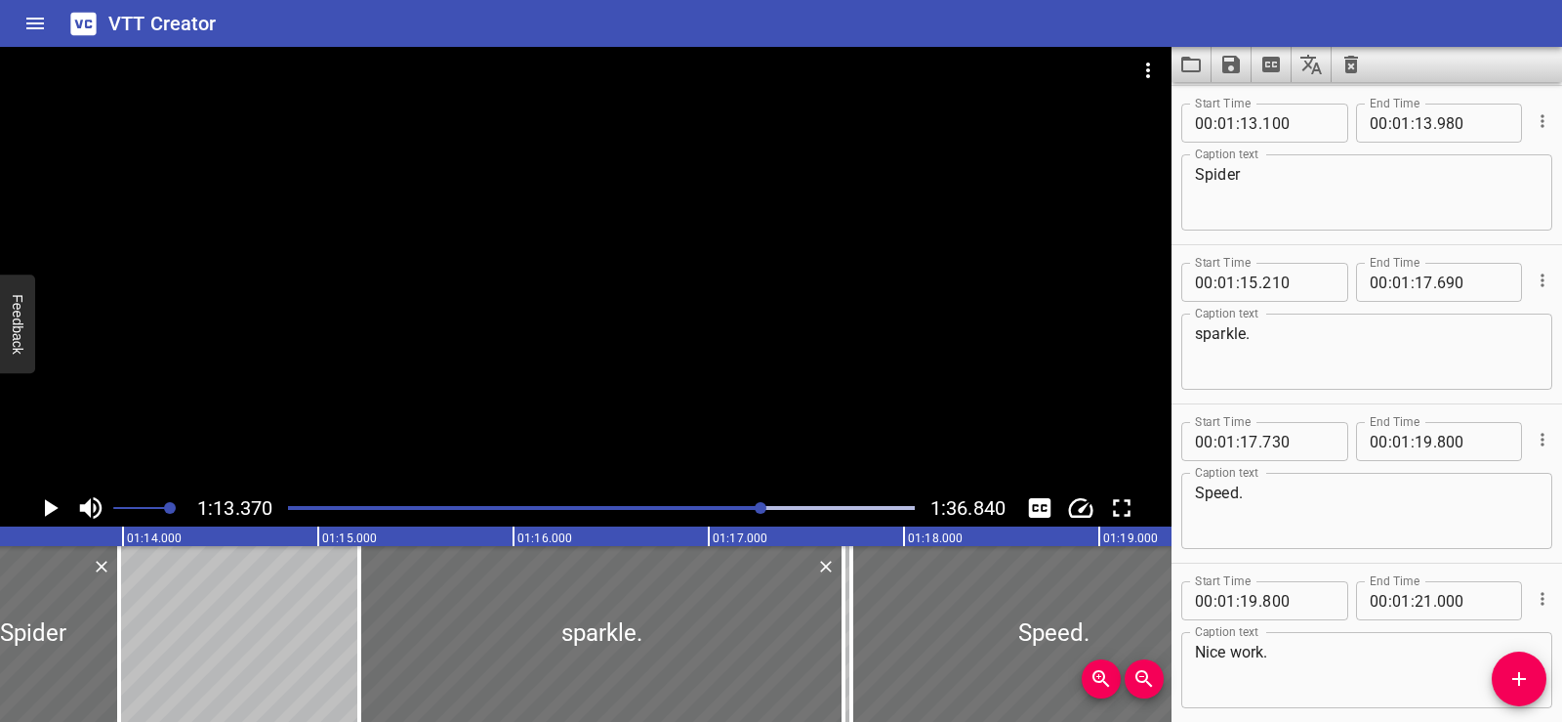
click at [52, 503] on icon "Play/Pause" at bounding box center [49, 507] width 29 height 29
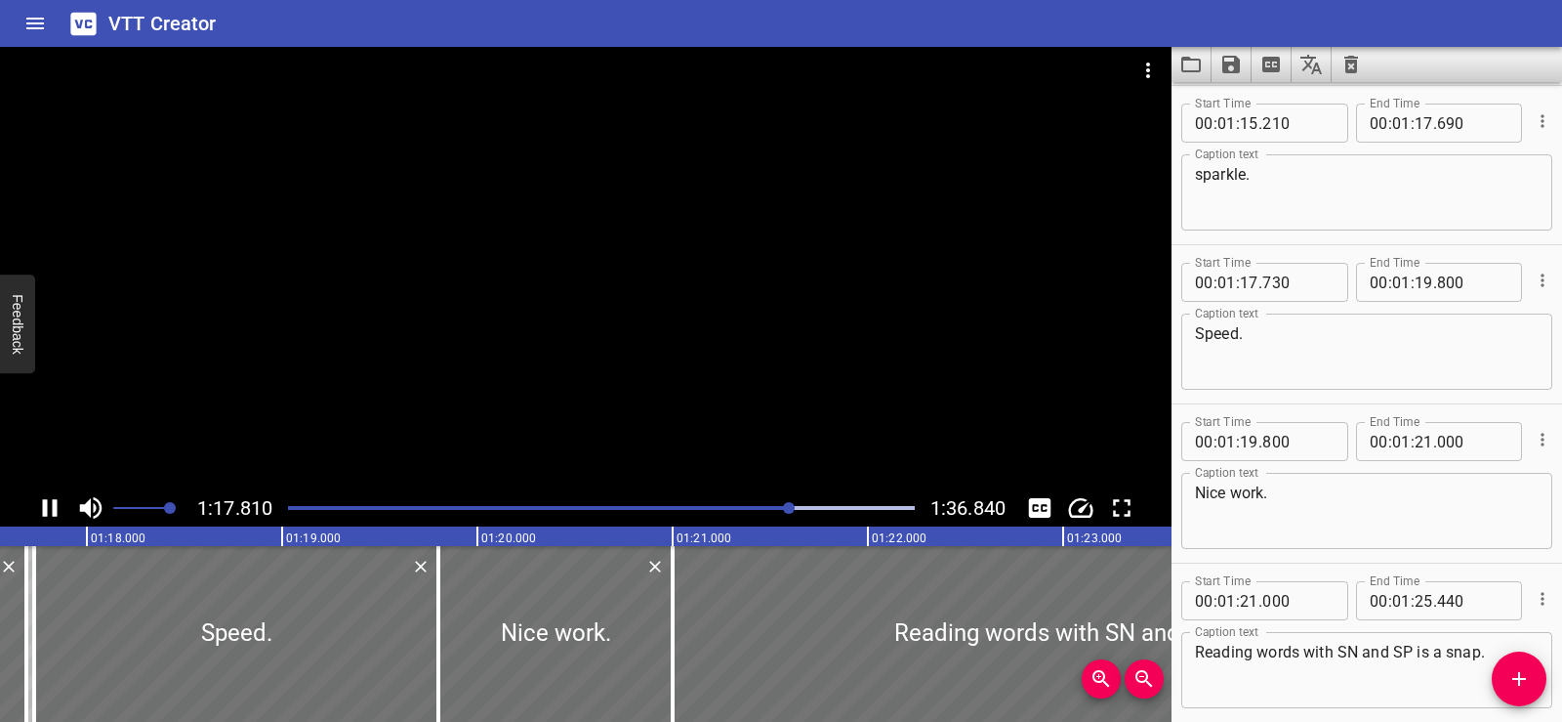
scroll to position [5412, 0]
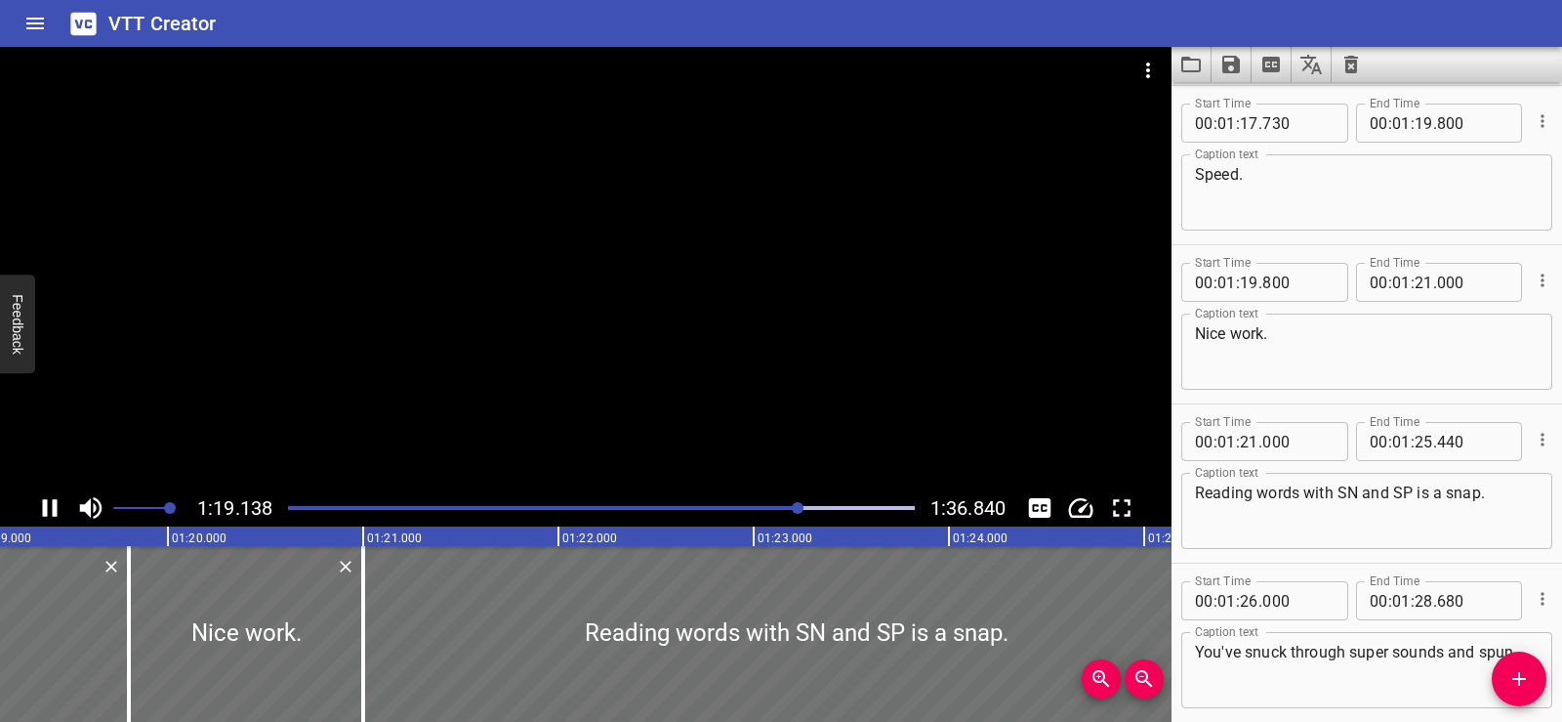
click at [64, 496] on button "Play/Pause" at bounding box center [49, 507] width 37 height 37
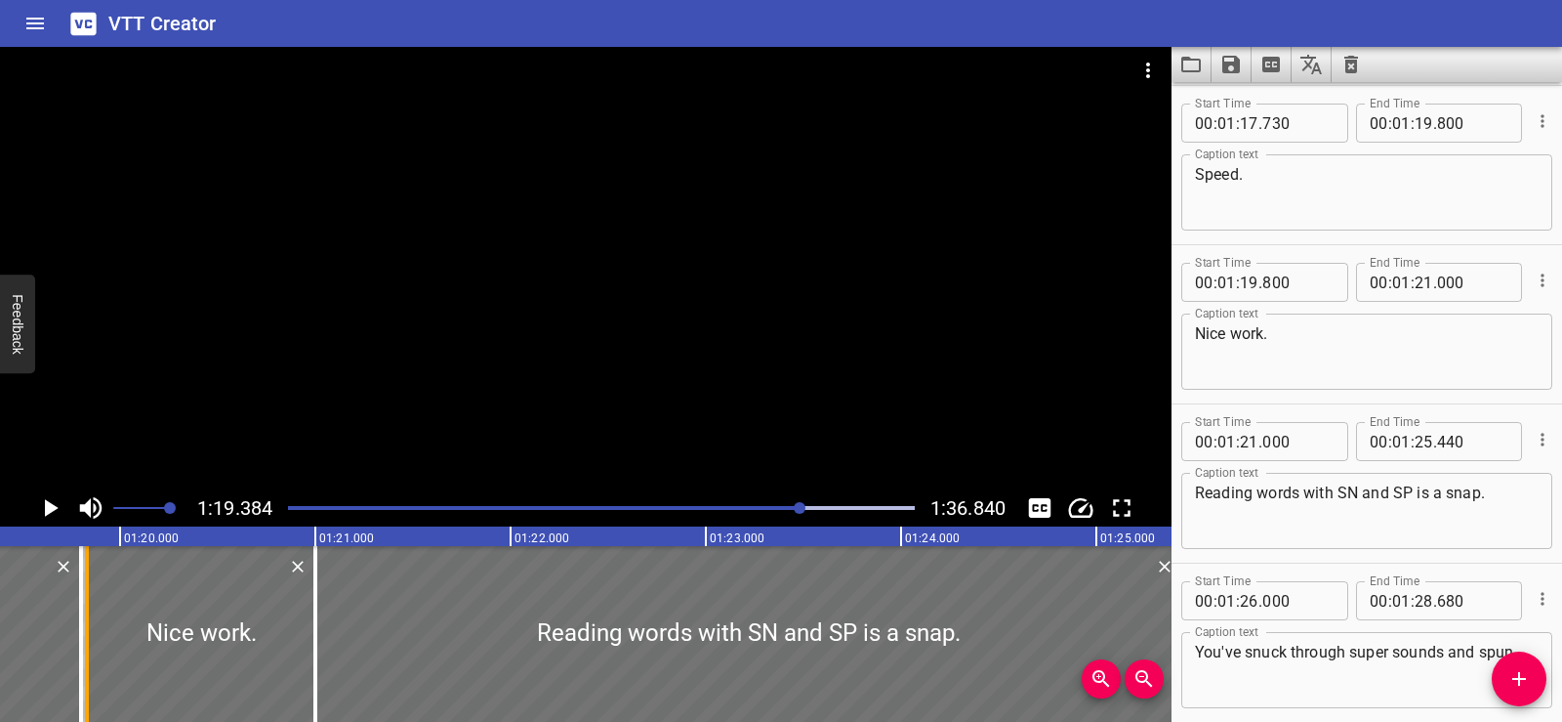
click at [96, 604] on div at bounding box center [87, 634] width 20 height 176
type input "830"
drag, startPoint x: 325, startPoint y: 630, endPoint x: 340, endPoint y: 631, distance: 14.7
click at [340, 631] on div at bounding box center [763, 634] width 867 height 176
type input "075"
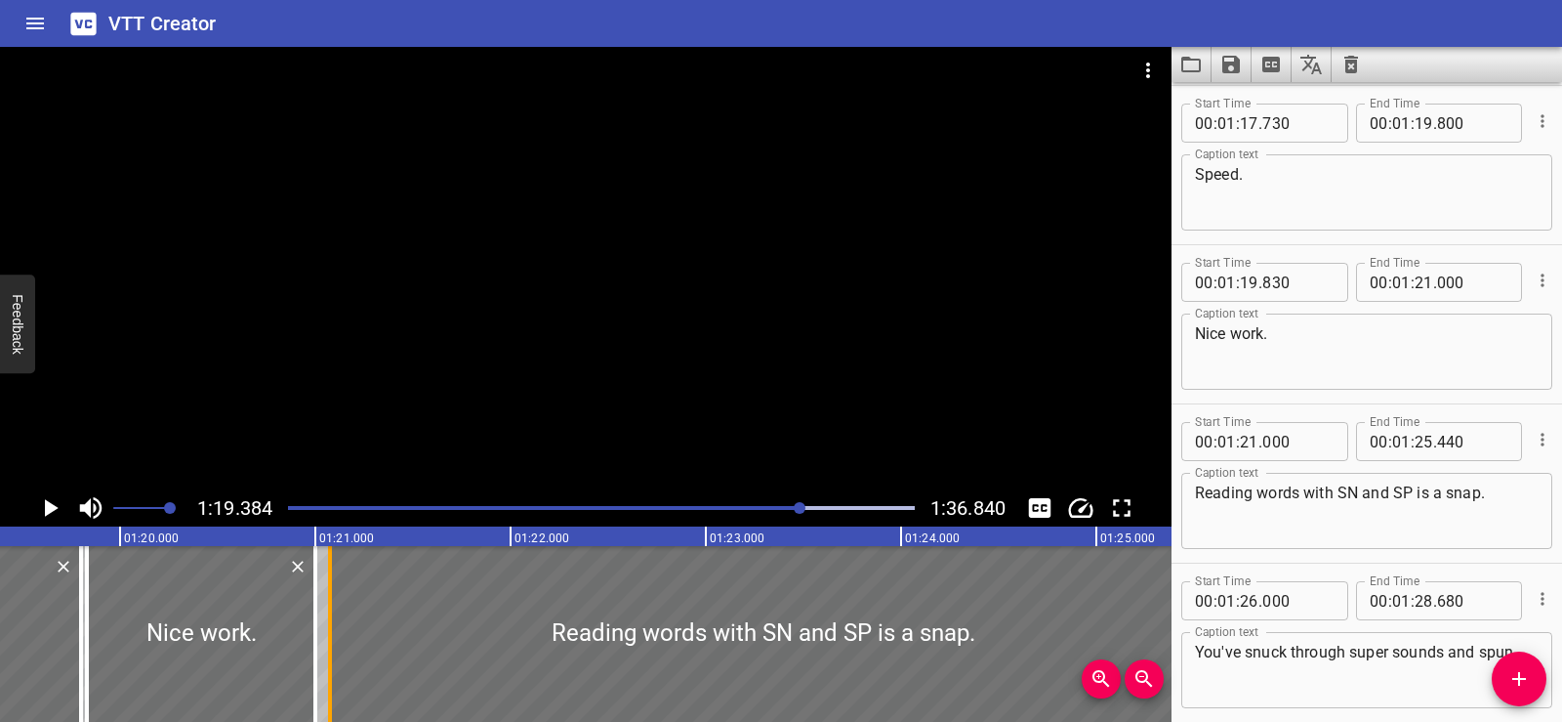
type input "515"
click at [651, 214] on div at bounding box center [586, 268] width 1172 height 442
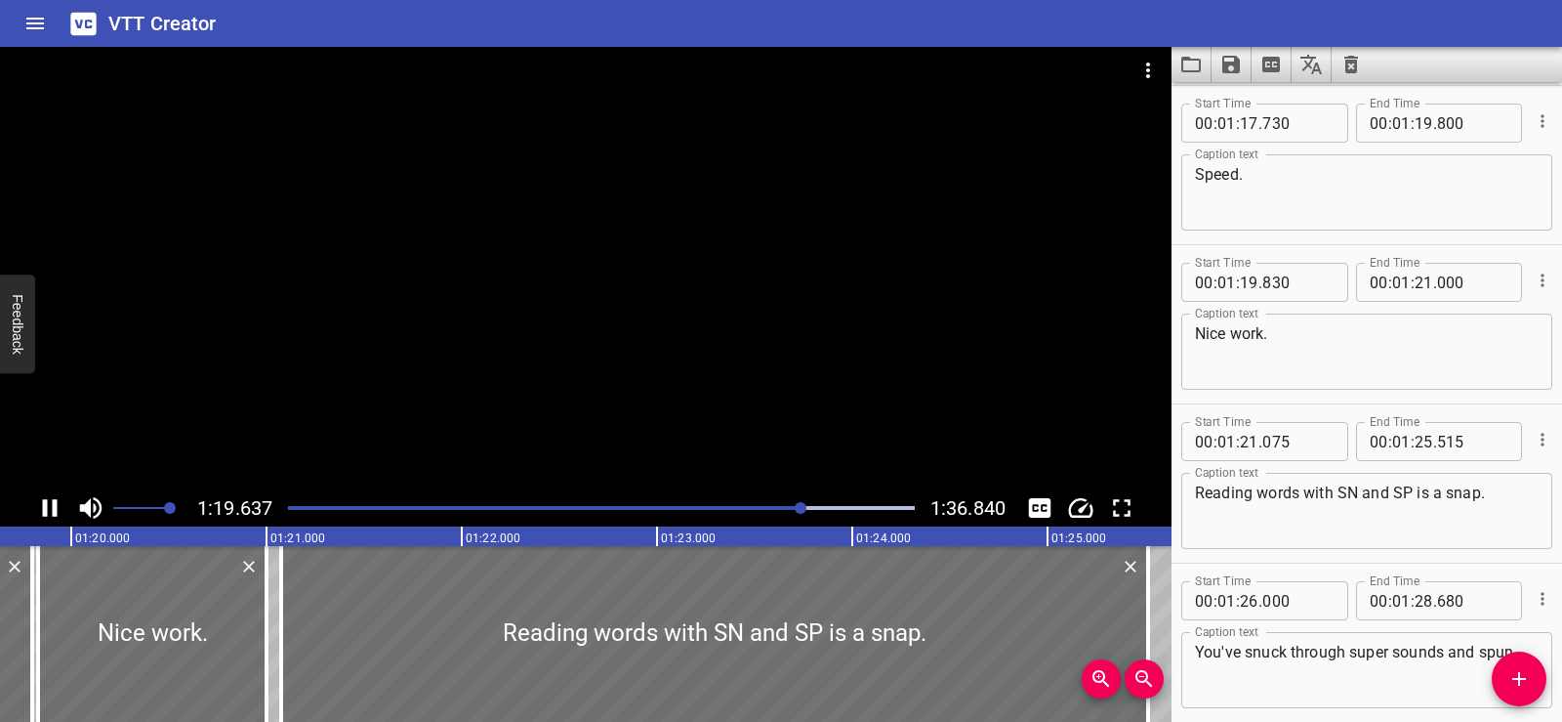
scroll to position [0, 15602]
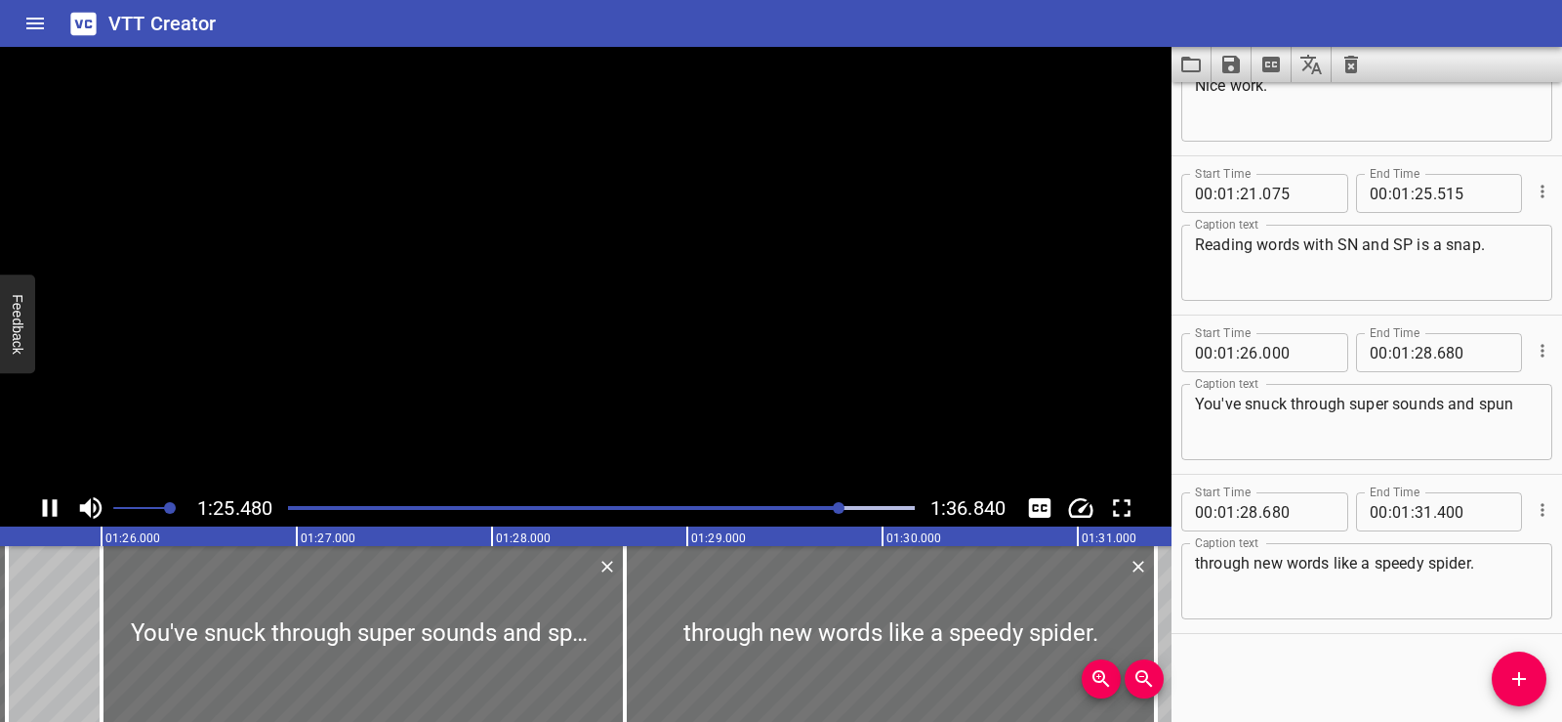
click at [554, 202] on video at bounding box center [586, 268] width 1172 height 442
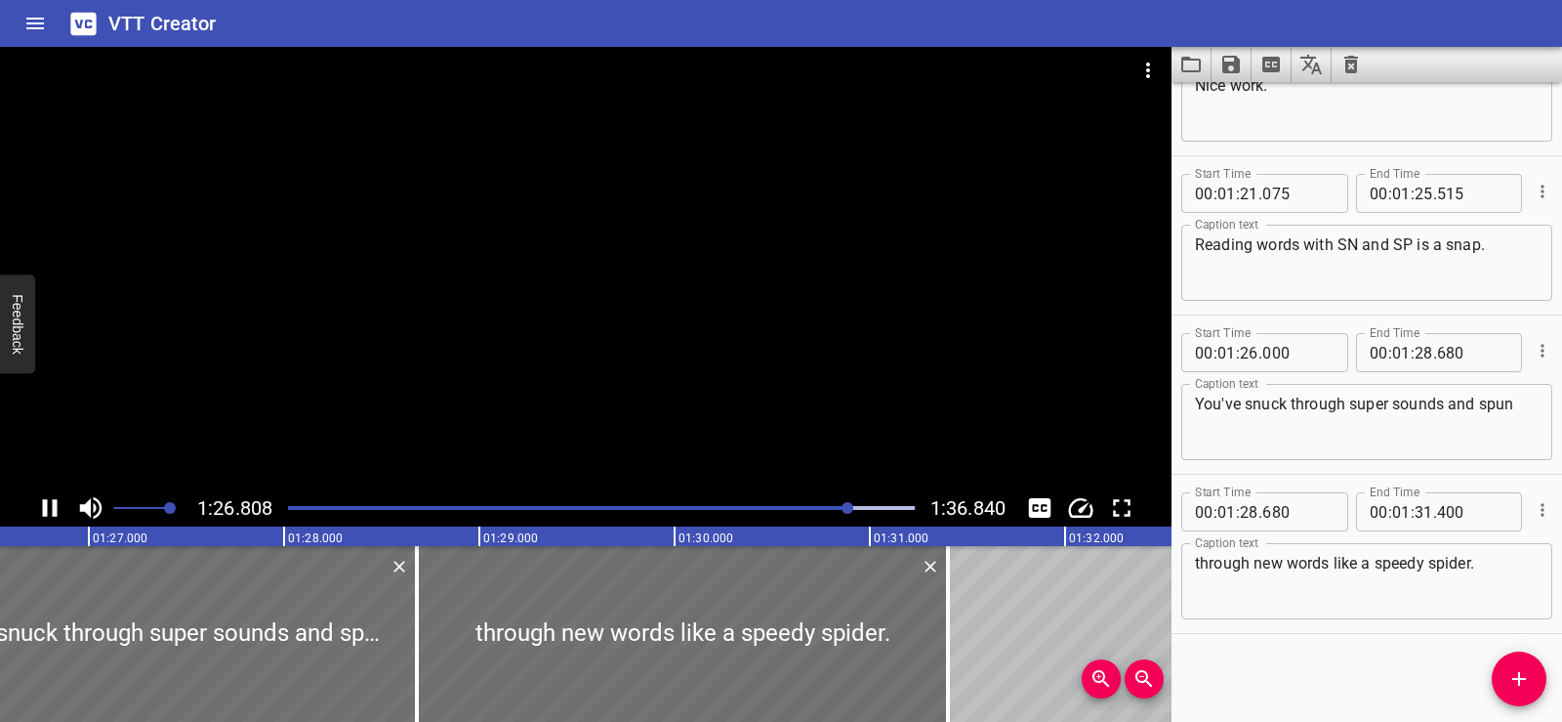
click at [611, 262] on div at bounding box center [586, 268] width 1172 height 442
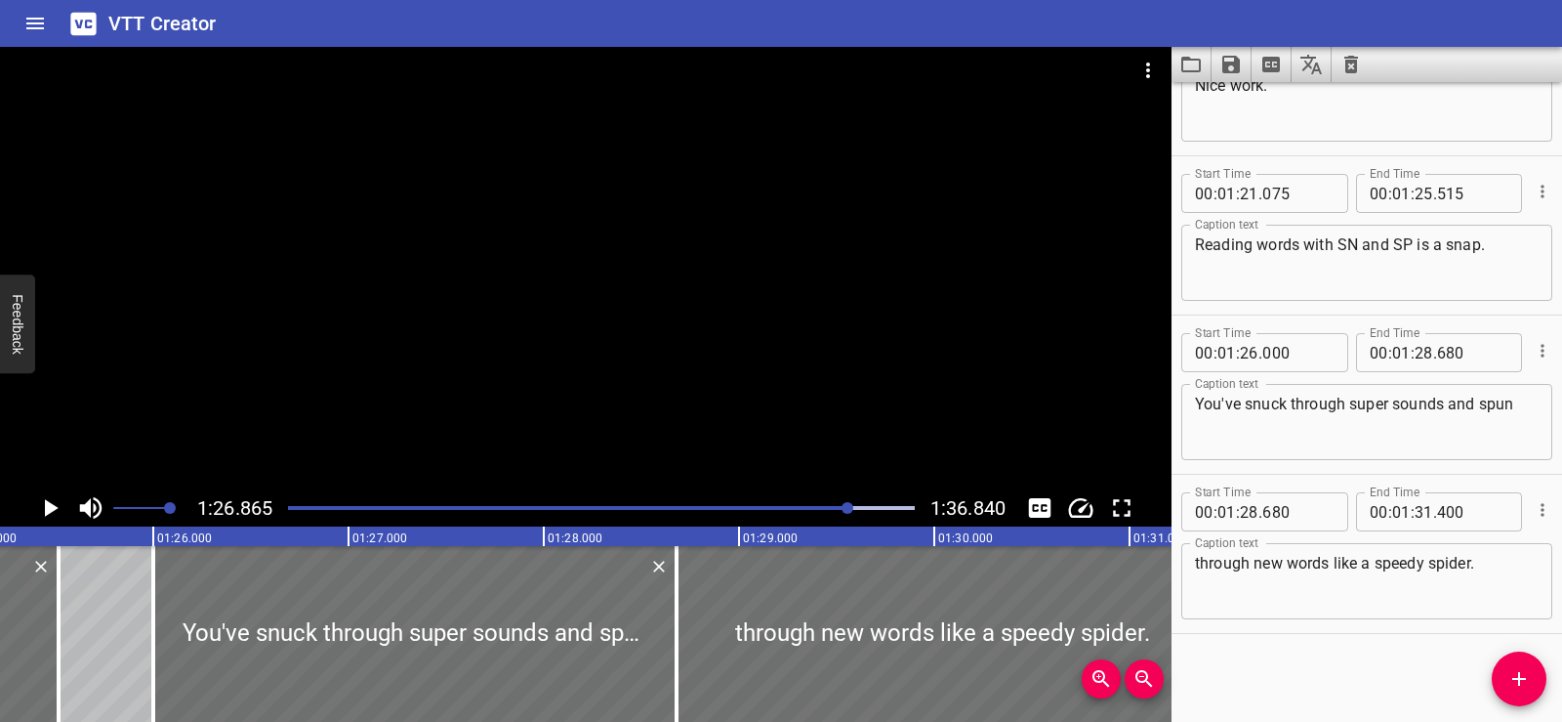
scroll to position [0, 16624]
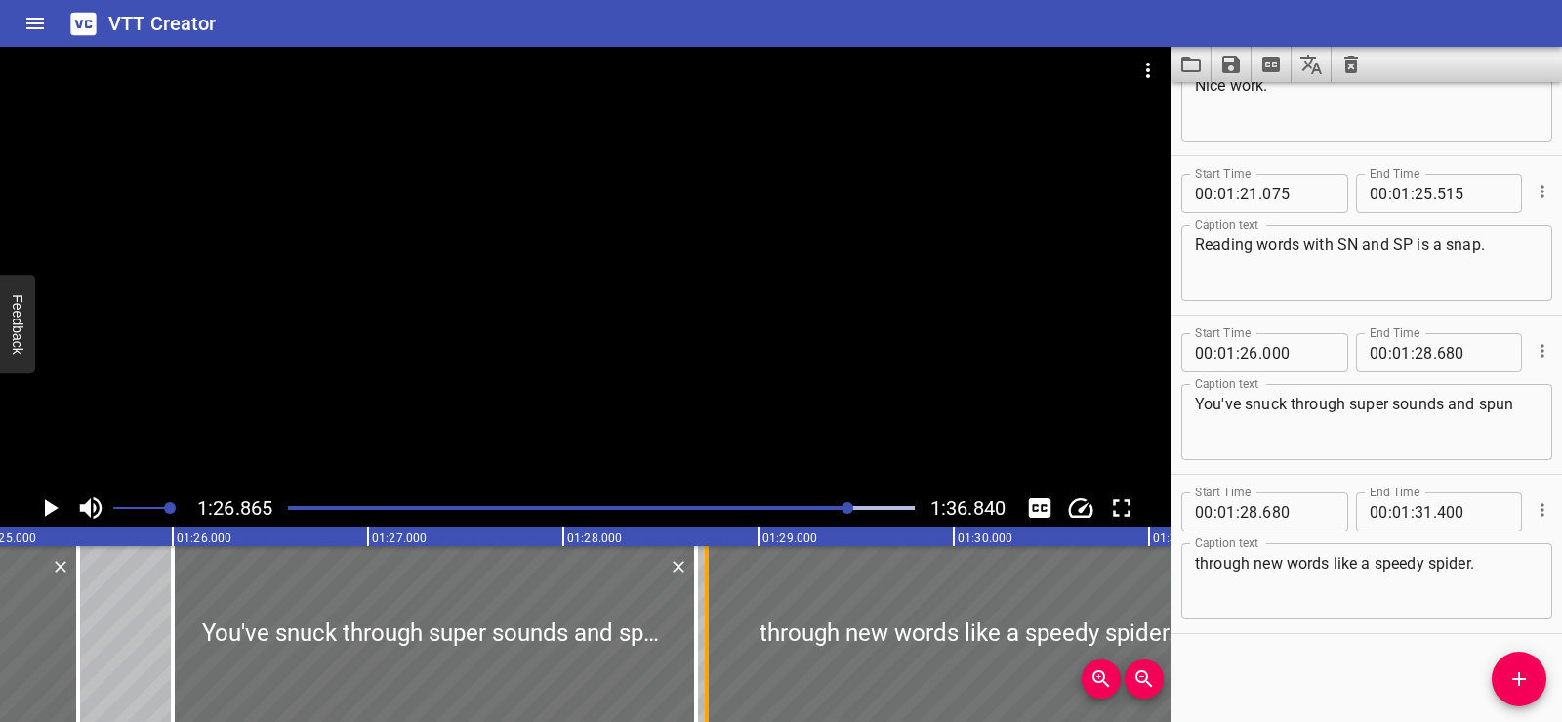
drag, startPoint x: 700, startPoint y: 633, endPoint x: 711, endPoint y: 632, distance: 10.8
click at [711, 632] on div at bounding box center [707, 634] width 20 height 176
type input "735"
click at [664, 328] on div at bounding box center [586, 268] width 1172 height 442
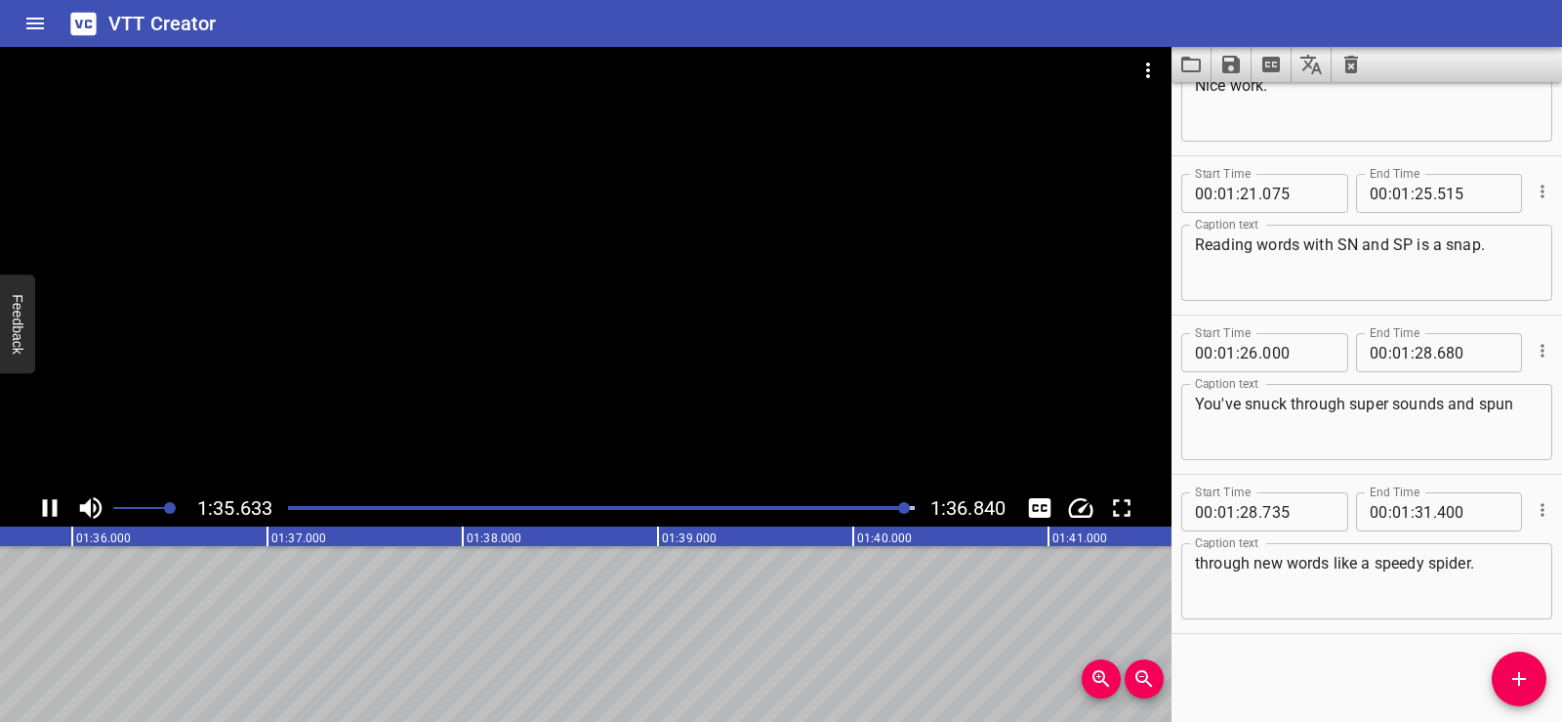
click at [399, 244] on div at bounding box center [586, 268] width 1172 height 442
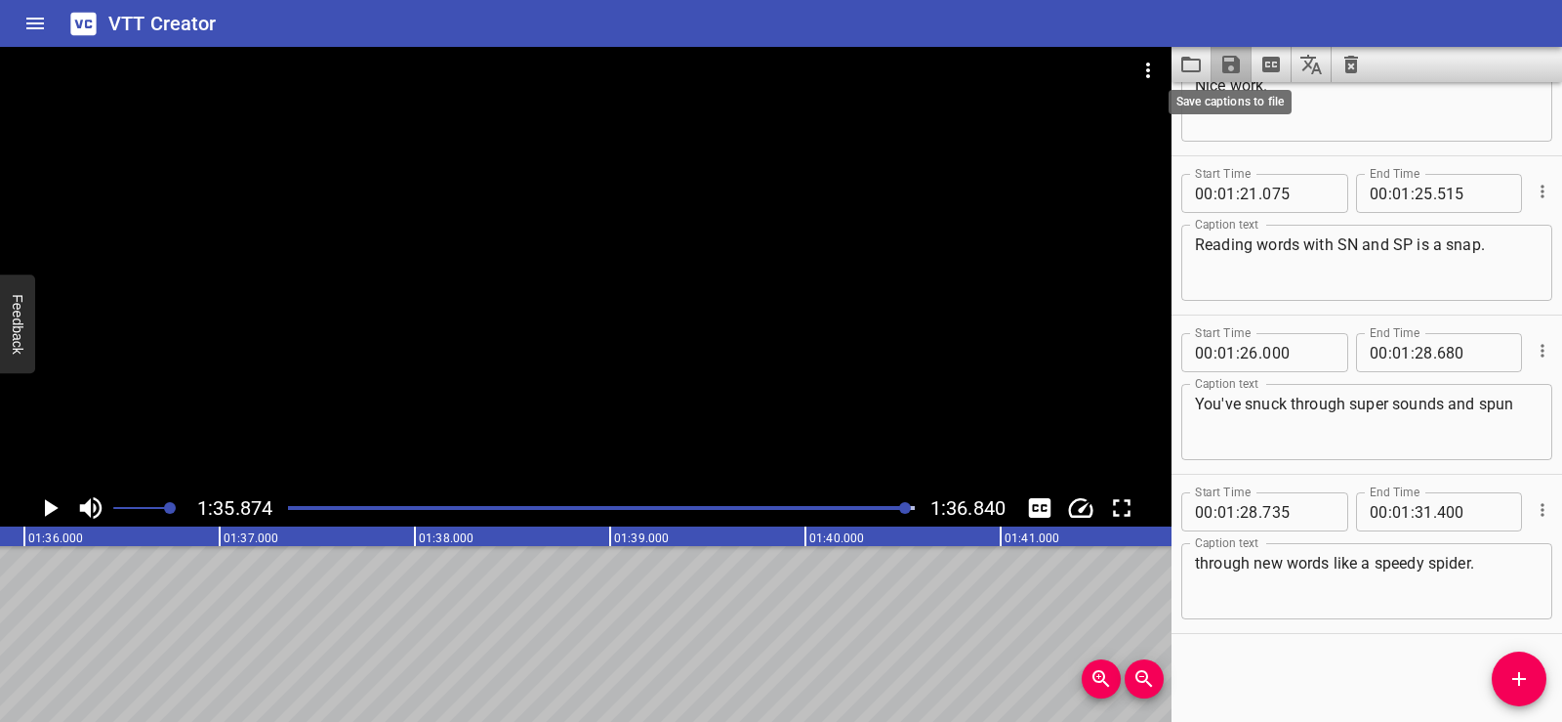
click at [1226, 60] on icon "Save captions to file" at bounding box center [1231, 64] width 23 height 23
click at [1290, 103] on li "Save to VTT file" at bounding box center [1284, 107] width 144 height 35
